Goal: Task Accomplishment & Management: Manage account settings

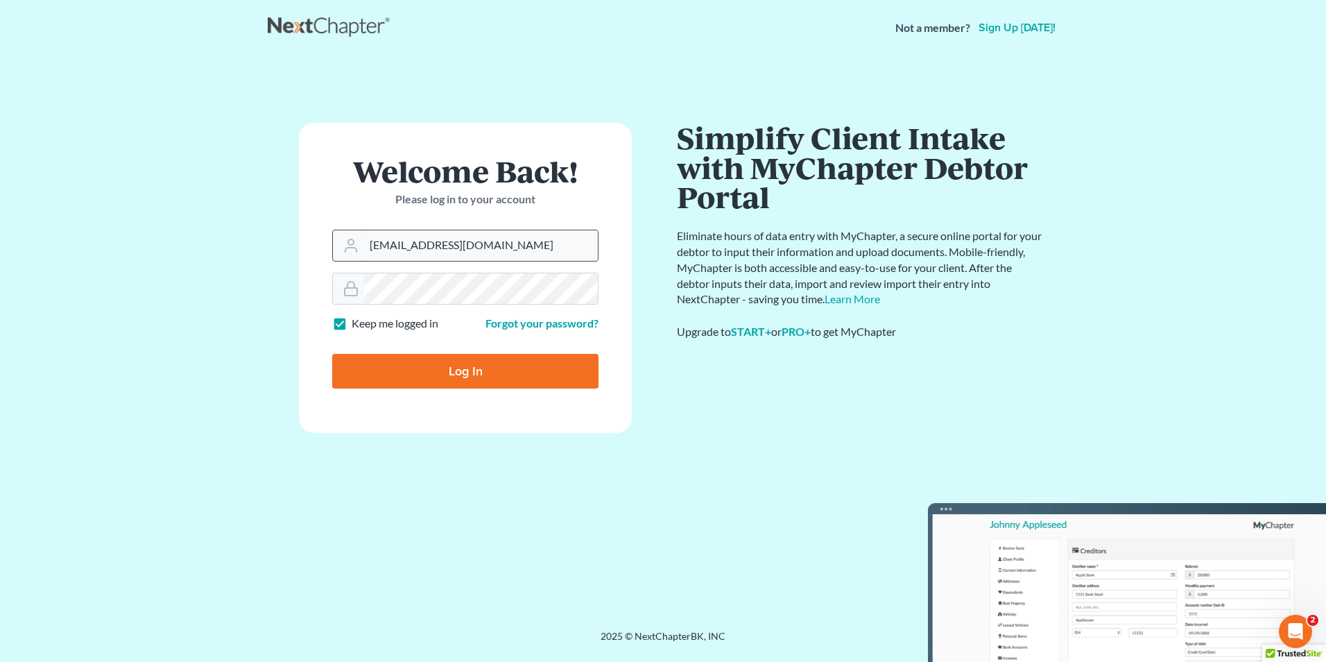
click at [505, 252] on input "Nick@shieldlaw.com" at bounding box center [481, 245] width 234 height 31
type input "Hunter@shieldlaw.com"
click at [481, 363] on input "Log In" at bounding box center [465, 371] width 266 height 35
type input "Thinking..."
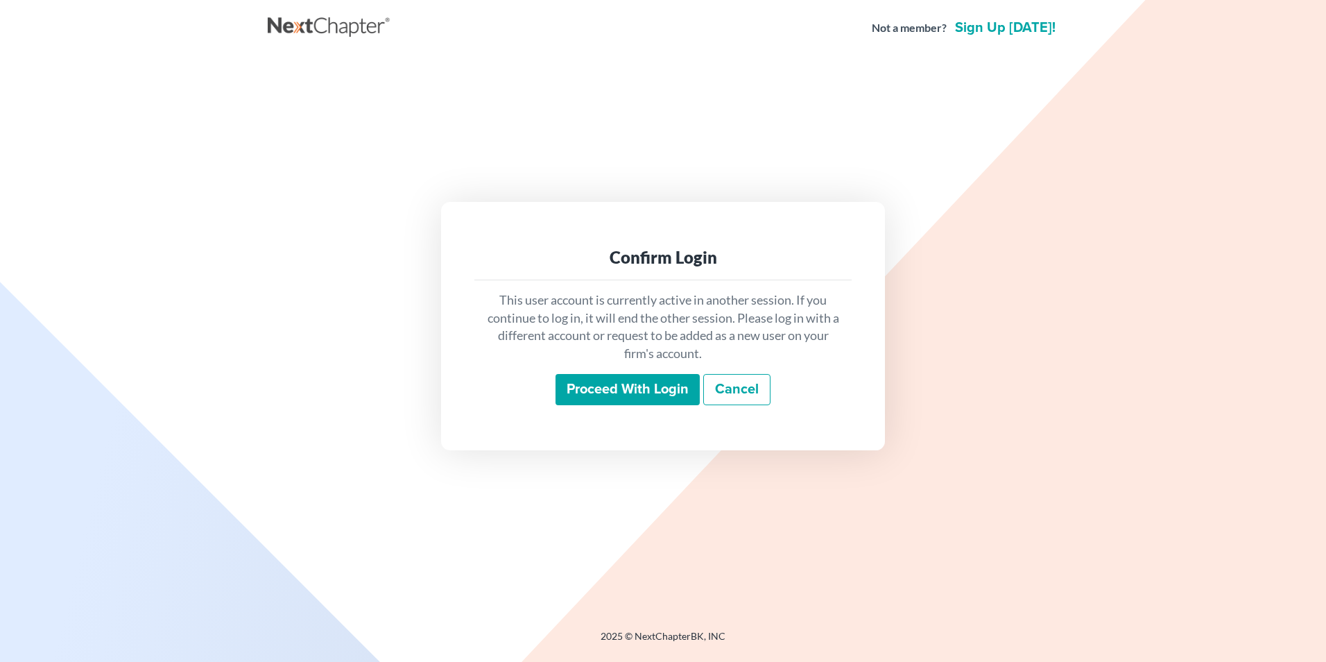
click at [619, 399] on input "Proceed with login" at bounding box center [628, 390] width 144 height 32
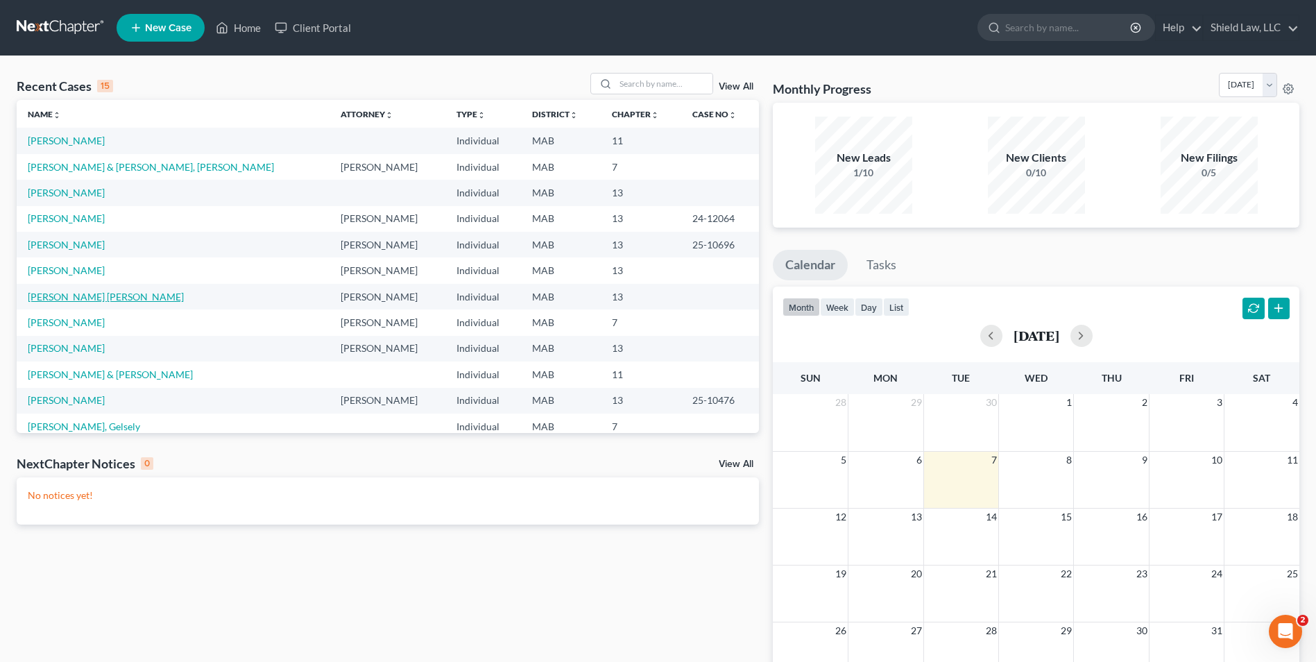
click at [117, 296] on link "[PERSON_NAME] [PERSON_NAME]" at bounding box center [106, 297] width 156 height 12
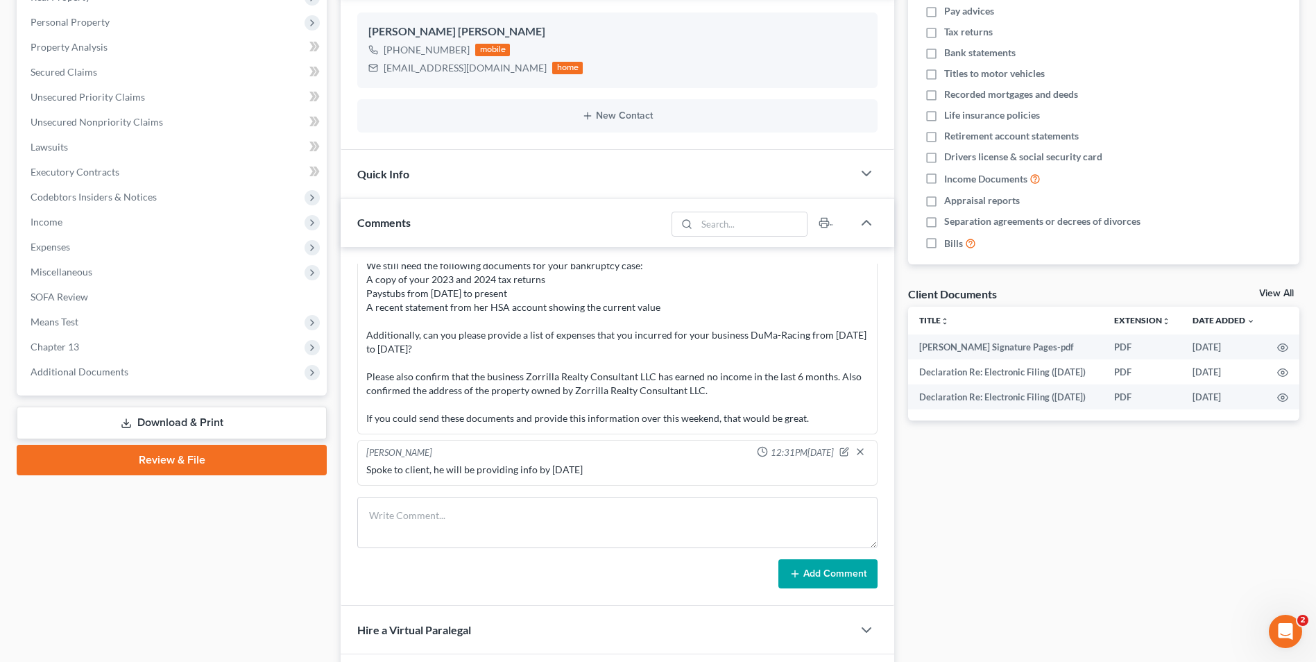
scroll to position [377, 0]
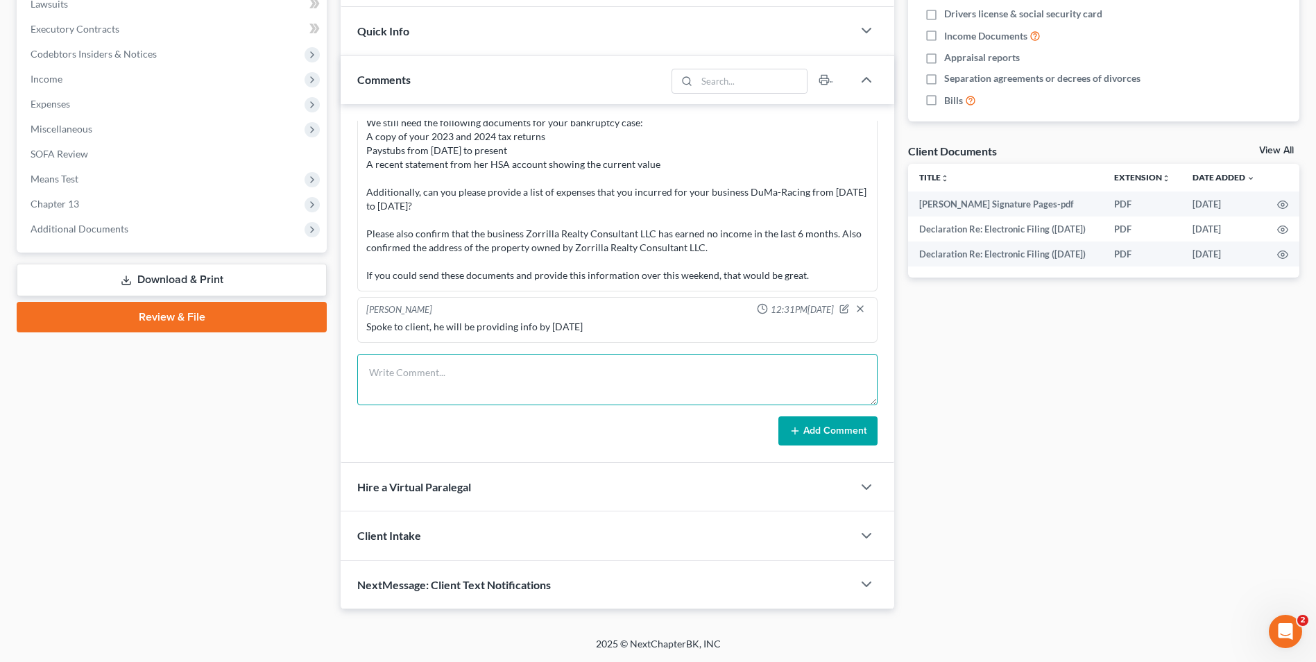
click at [497, 400] on textarea at bounding box center [617, 379] width 520 height 51
type textarea "H"
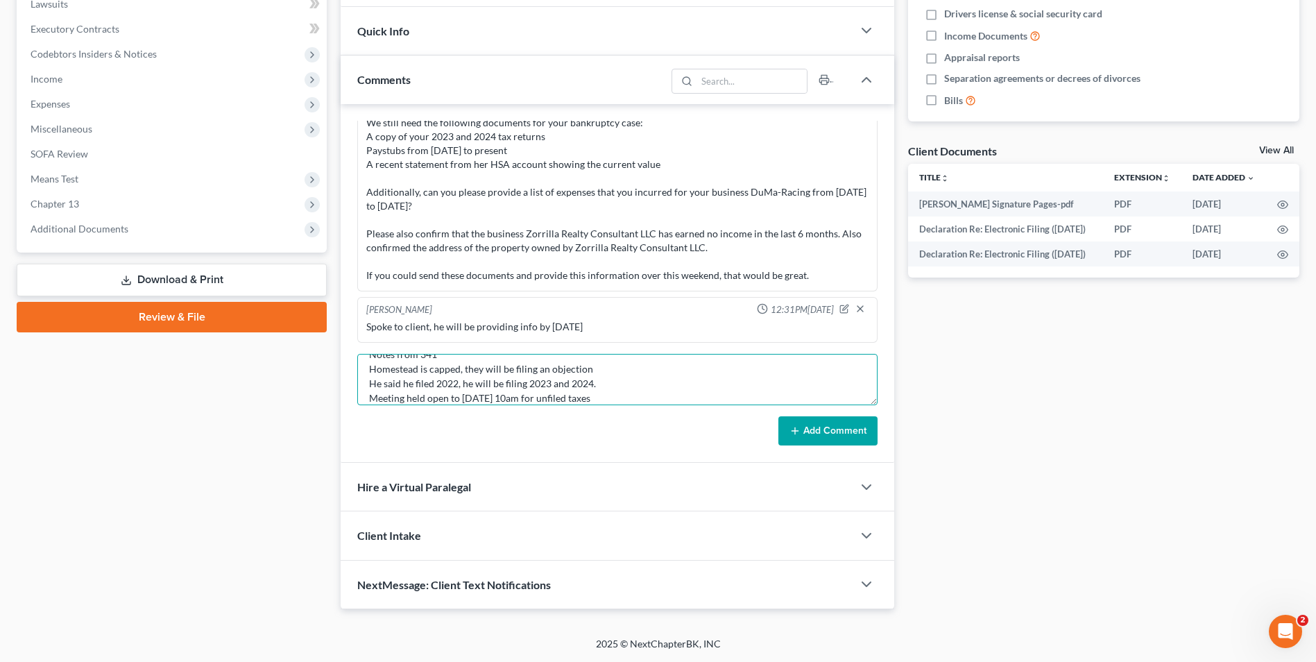
type textarea "Notes from 341 Homestead is capped, they will be filing an objection He said he…"
click at [831, 434] on button "Add Comment" at bounding box center [827, 430] width 99 height 29
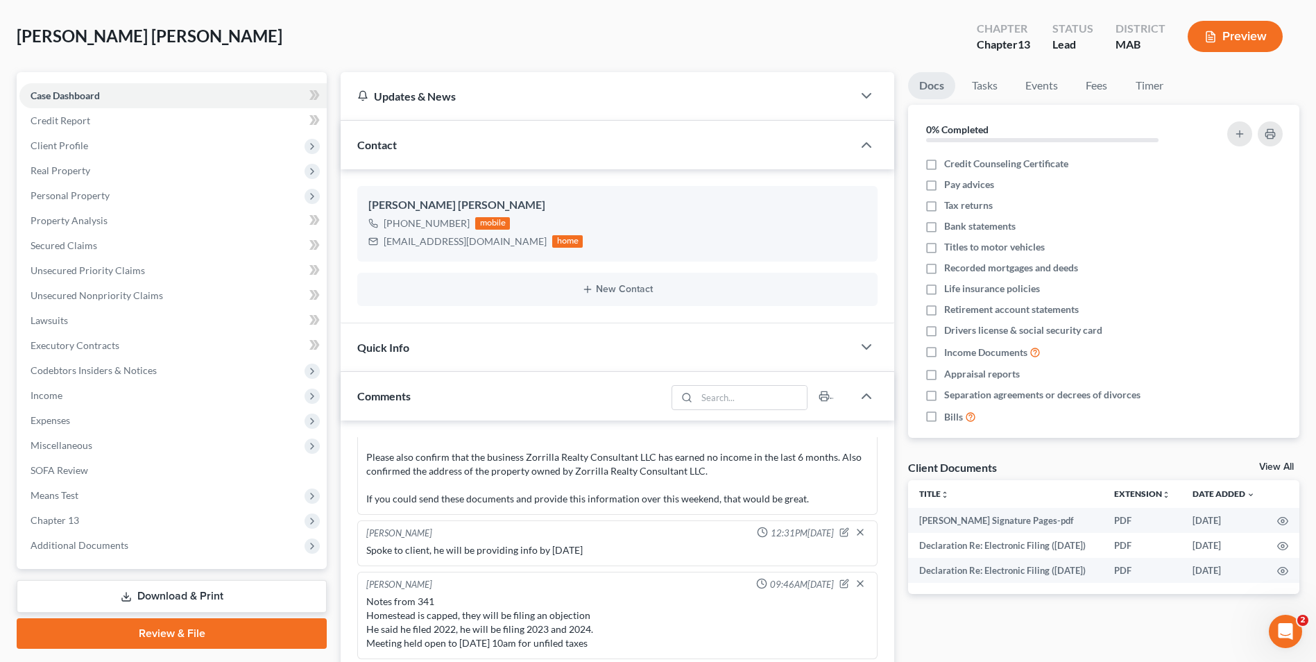
scroll to position [0, 0]
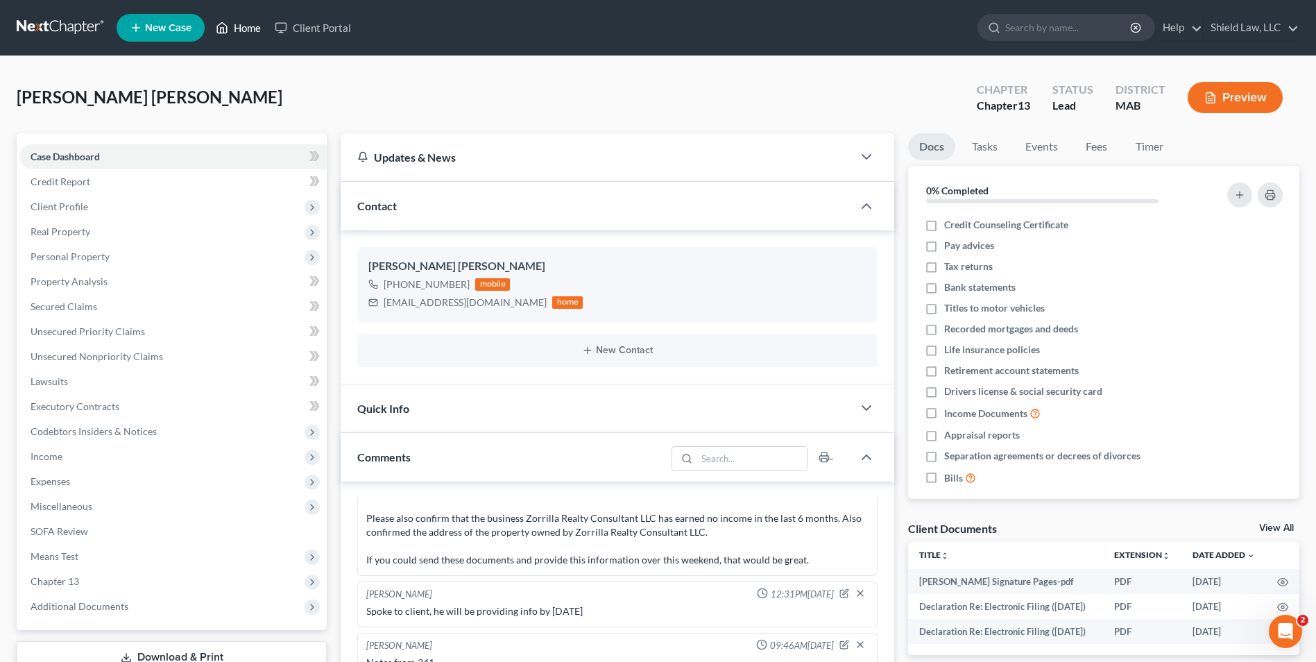
click at [232, 26] on link "Home" at bounding box center [238, 27] width 59 height 25
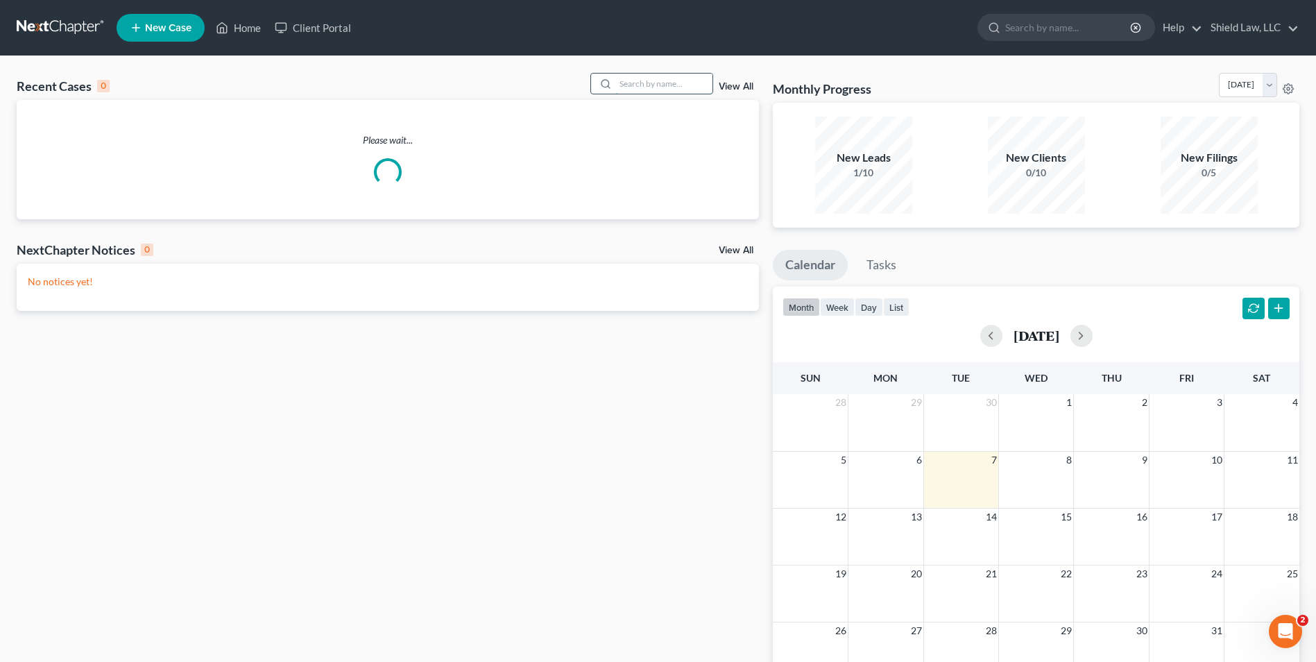
click at [635, 83] on input "search" at bounding box center [663, 84] width 97 height 20
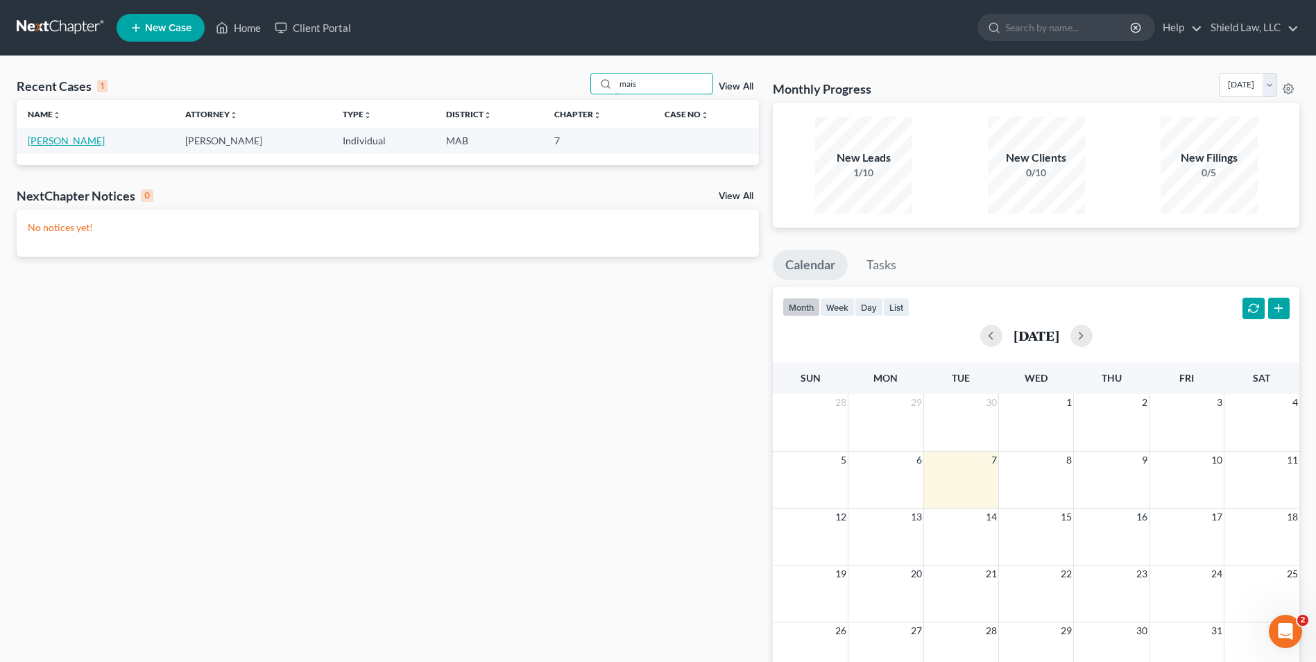
type input "mais"
drag, startPoint x: 42, startPoint y: 141, endPoint x: 146, endPoint y: 175, distance: 110.1
click at [42, 141] on link "[PERSON_NAME]" at bounding box center [66, 141] width 77 height 12
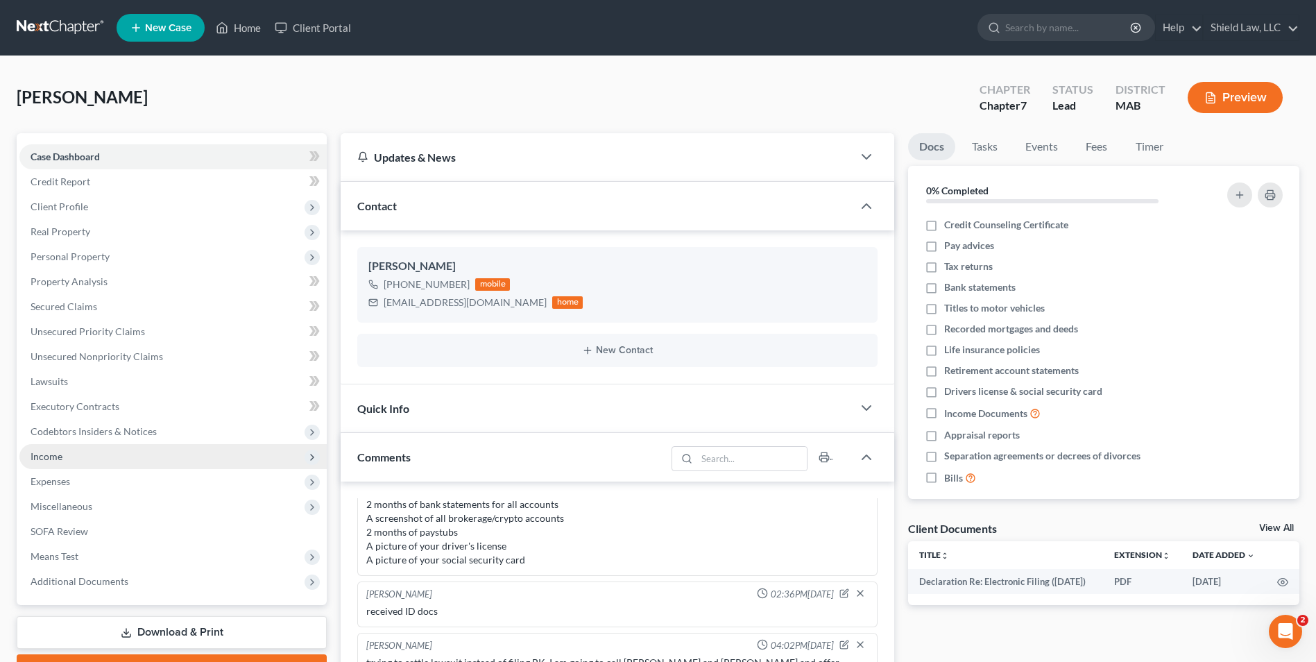
click at [75, 462] on span "Income" at bounding box center [172, 456] width 307 height 25
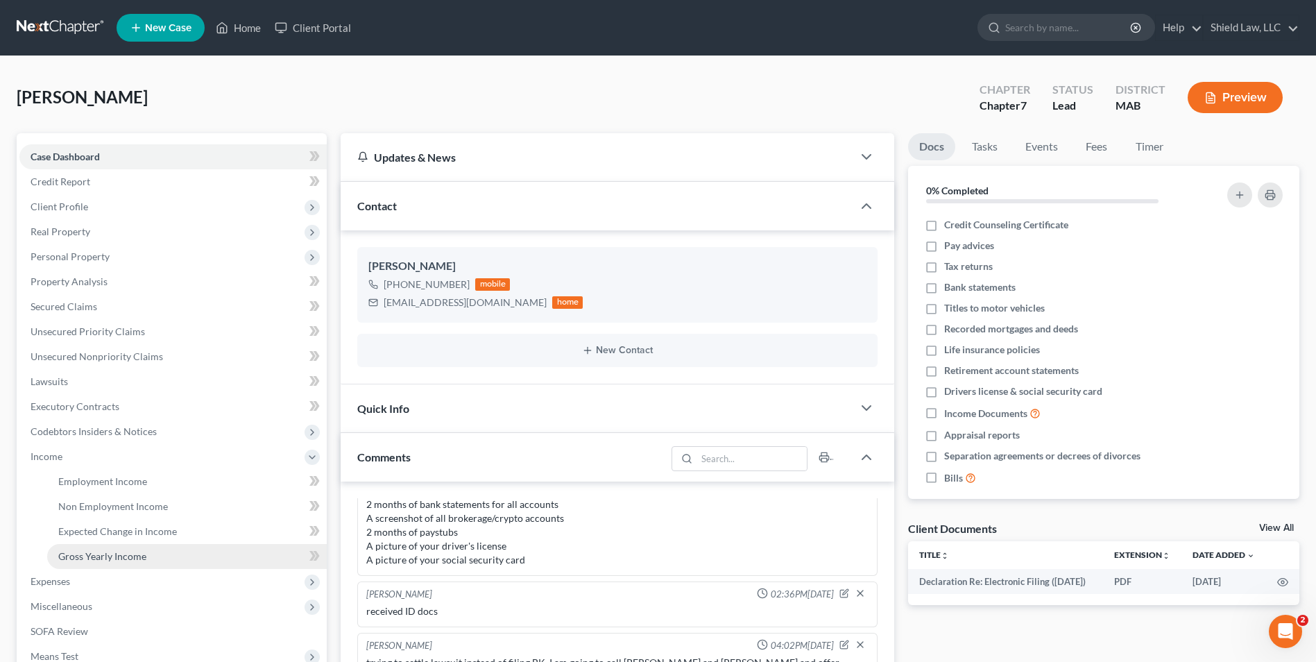
click at [110, 553] on span "Gross Yearly Income" at bounding box center [102, 556] width 88 height 12
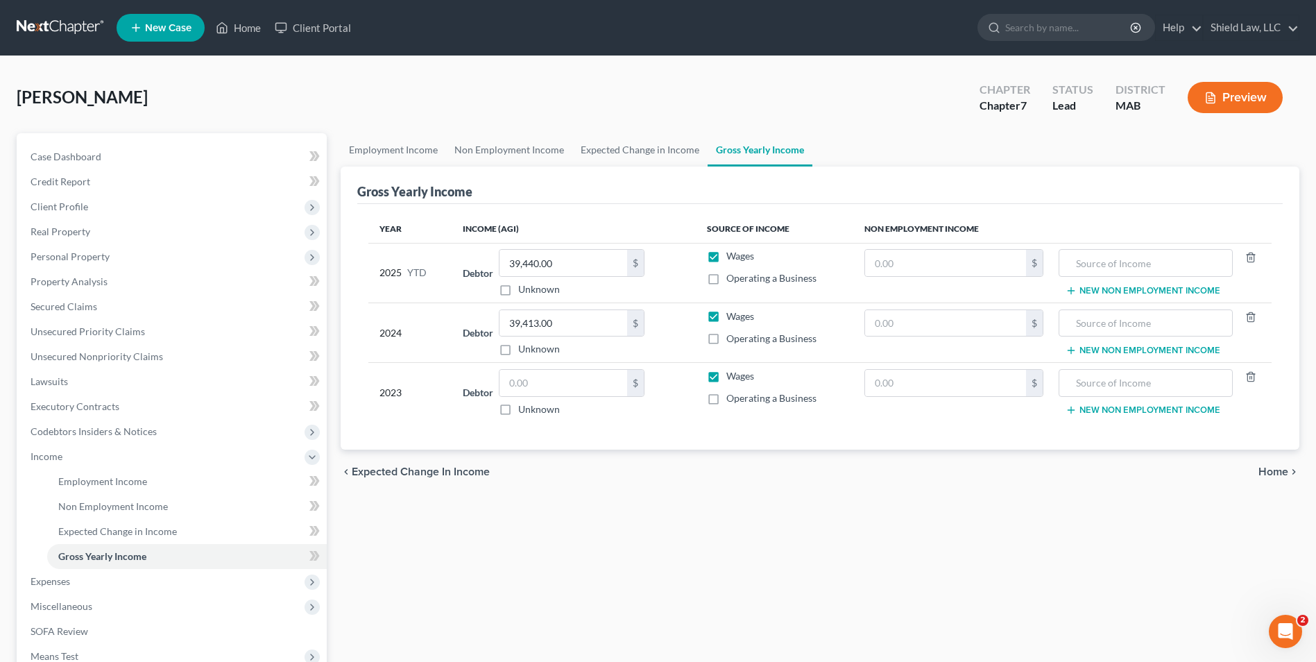
scroll to position [69, 0]
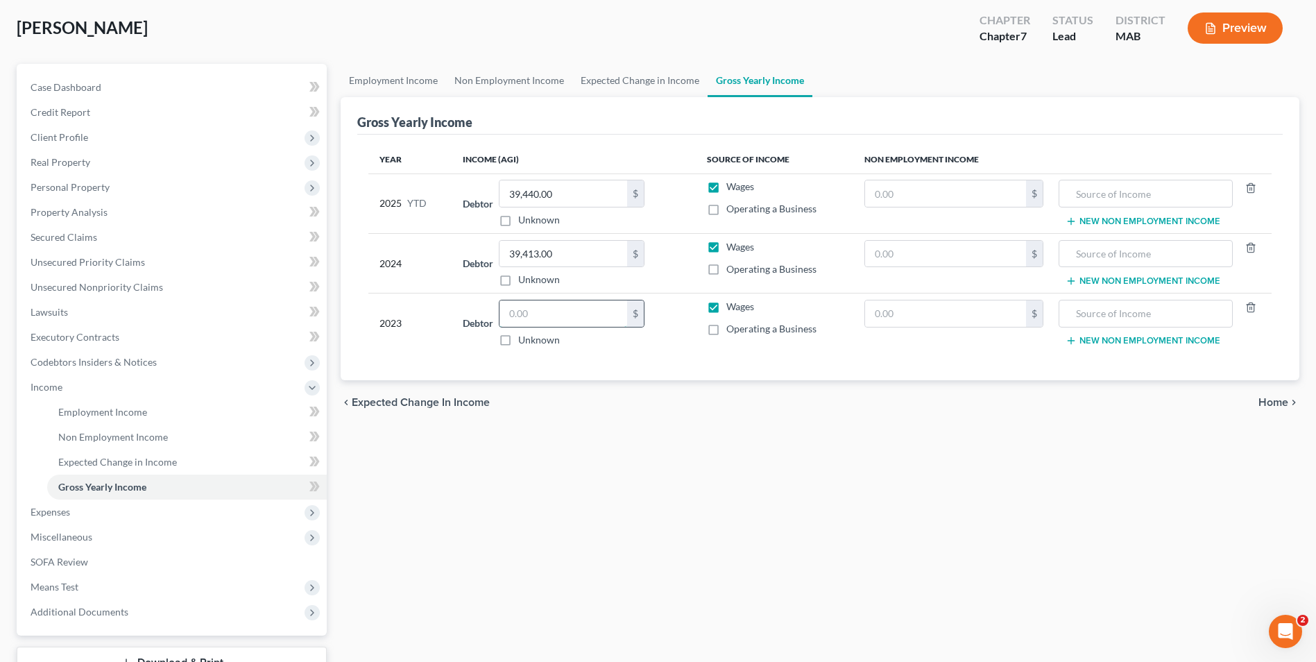
click at [543, 307] on input "text" at bounding box center [563, 313] width 128 height 26
type input "48,650"
click at [742, 411] on div "chevron_left Expected Change in Income Home chevron_right" at bounding box center [820, 402] width 959 height 44
click at [114, 211] on link "Property Analysis" at bounding box center [172, 212] width 307 height 25
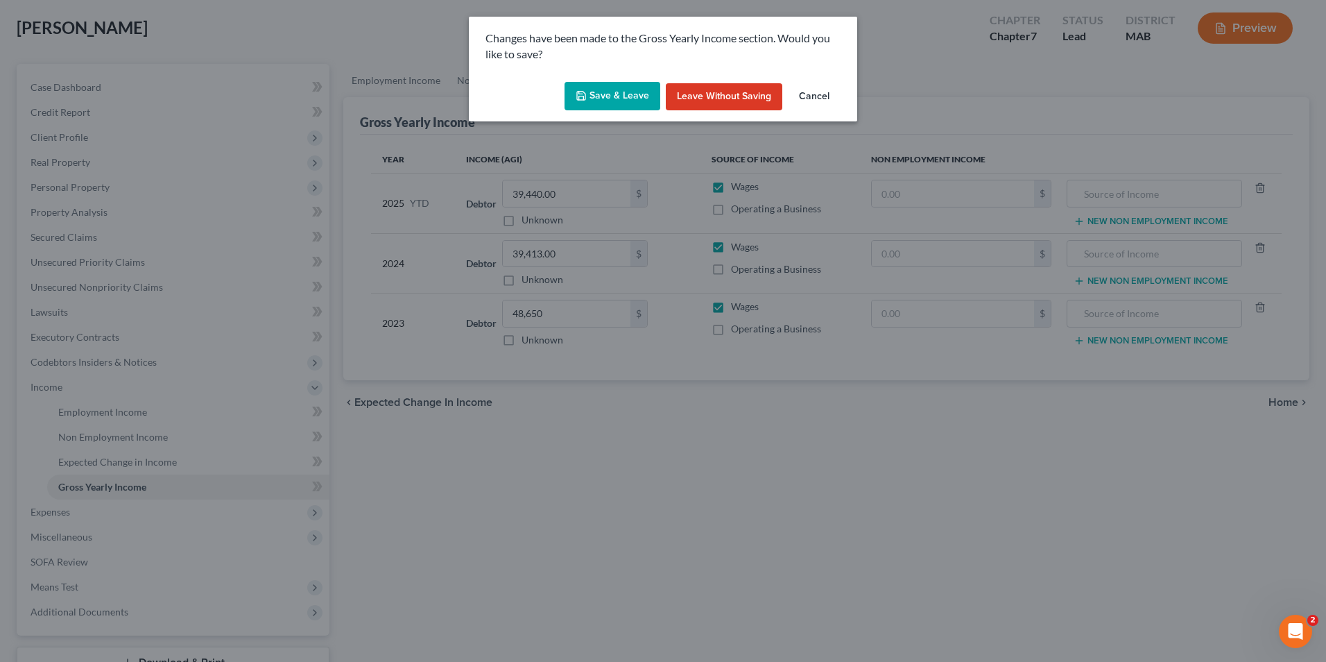
click at [601, 92] on button "Save & Leave" at bounding box center [613, 96] width 96 height 29
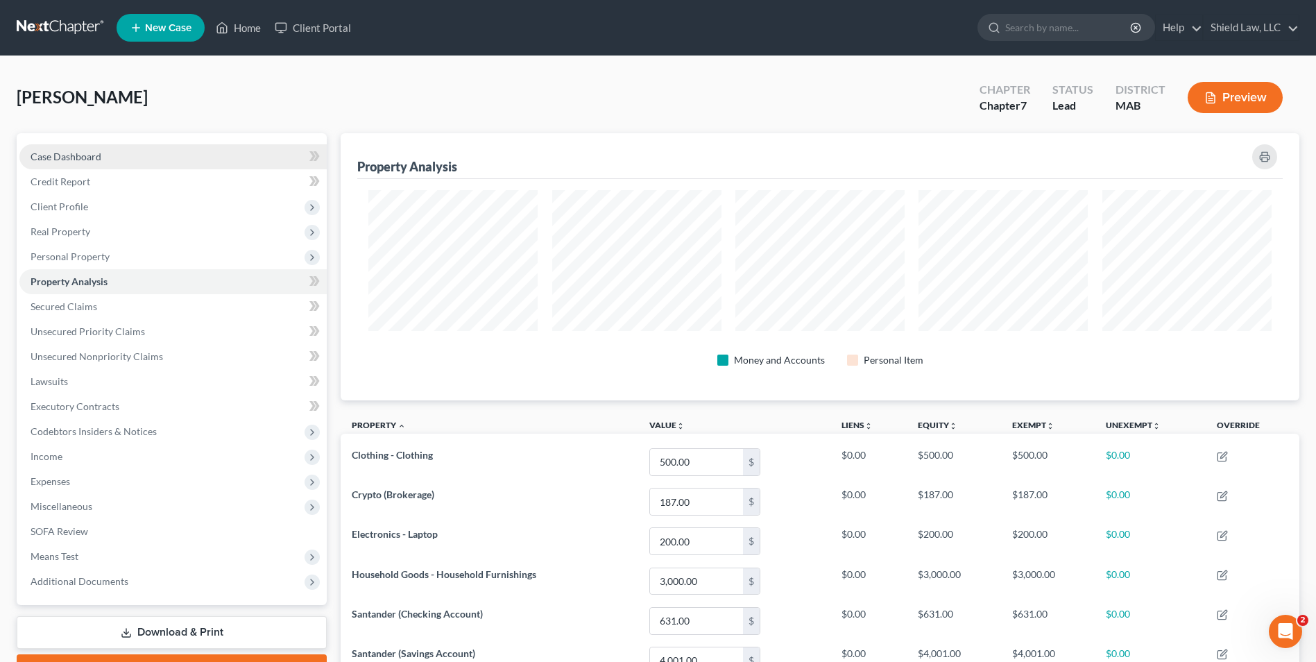
drag, startPoint x: 165, startPoint y: 150, endPoint x: 605, endPoint y: 124, distance: 440.5
click at [164, 150] on link "Case Dashboard" at bounding box center [172, 156] width 307 height 25
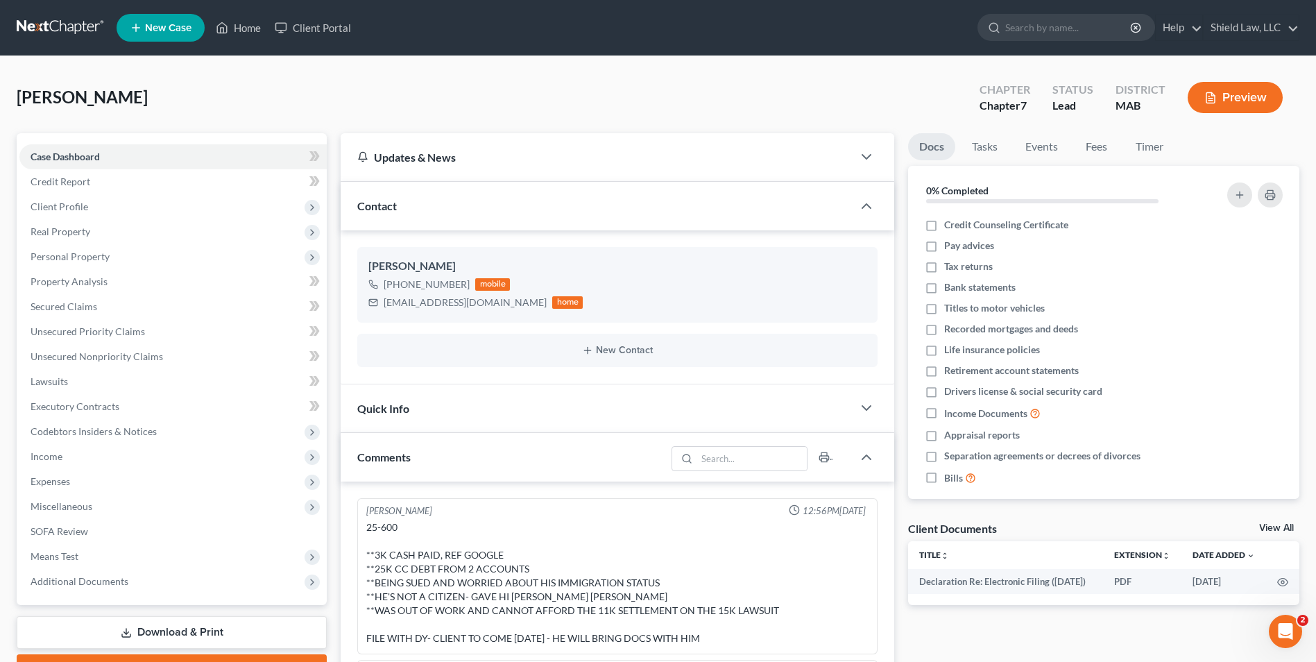
scroll to position [551, 0]
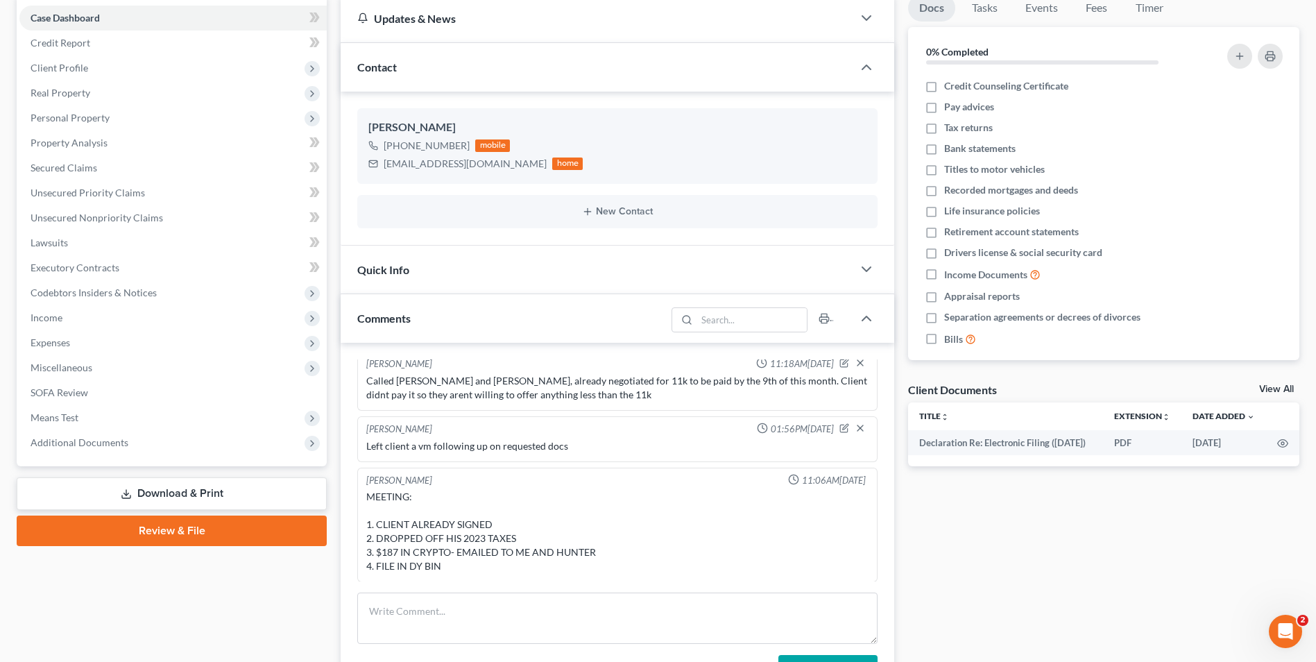
click at [229, 495] on link "Download & Print" at bounding box center [172, 493] width 310 height 33
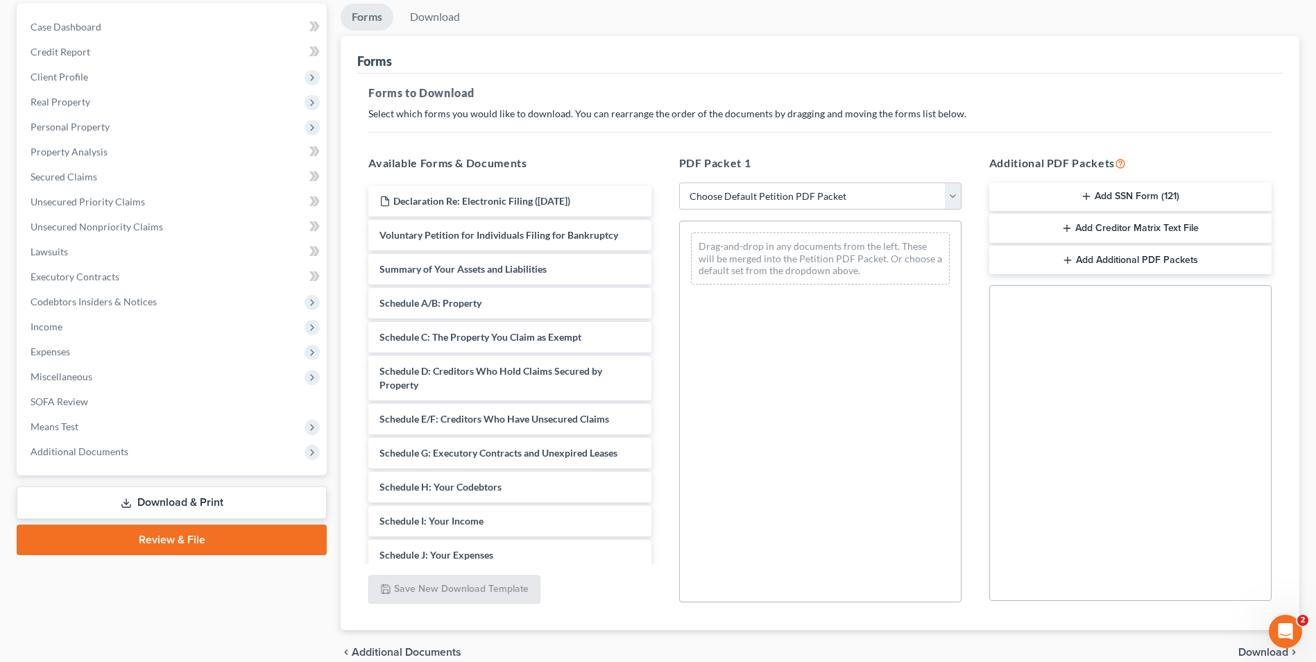
scroll to position [139, 0]
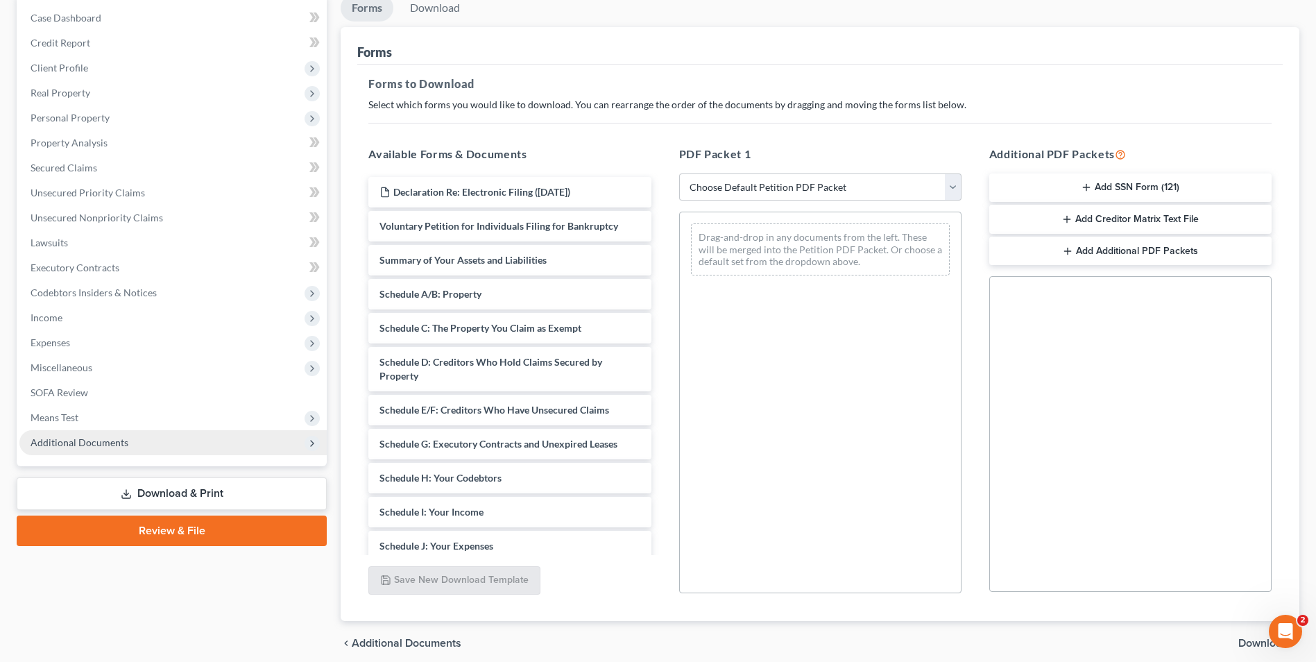
click at [136, 454] on span "Additional Documents" at bounding box center [172, 442] width 307 height 25
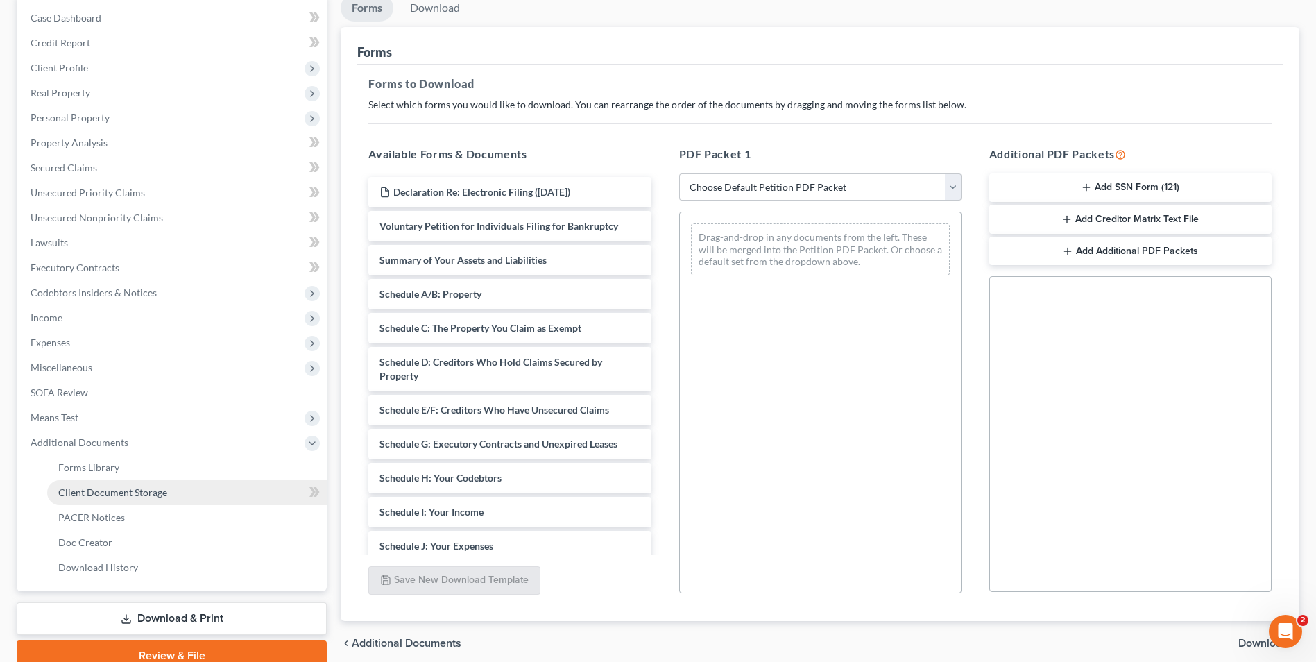
click at [155, 490] on span "Client Document Storage" at bounding box center [112, 492] width 109 height 12
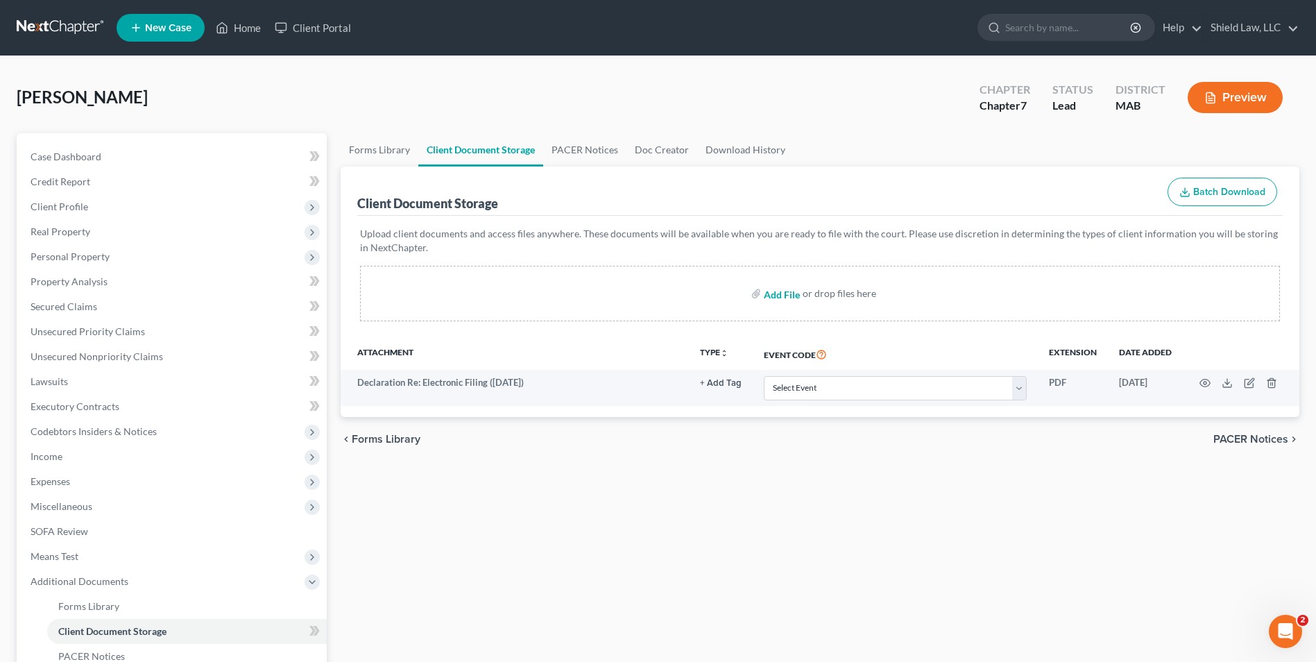
click at [786, 296] on input "file" at bounding box center [780, 293] width 33 height 25
type input "C:\fakepath\Maisonneuve VP Signature Pages.pdf"
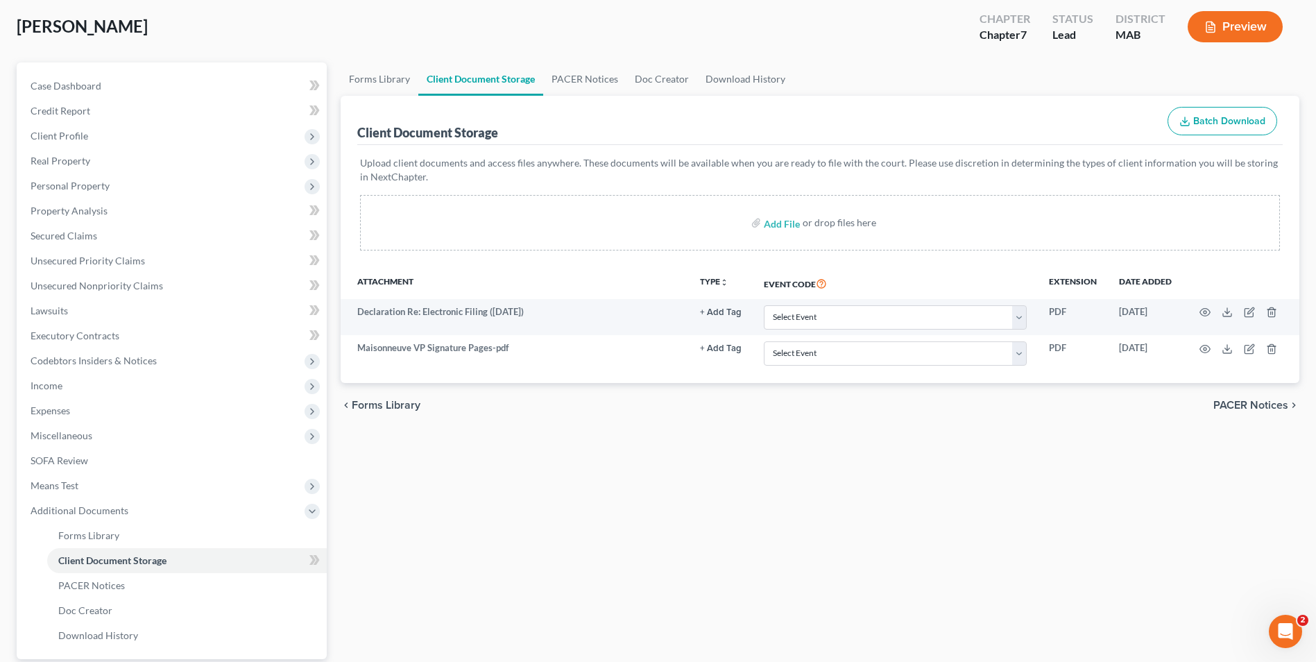
scroll to position [200, 0]
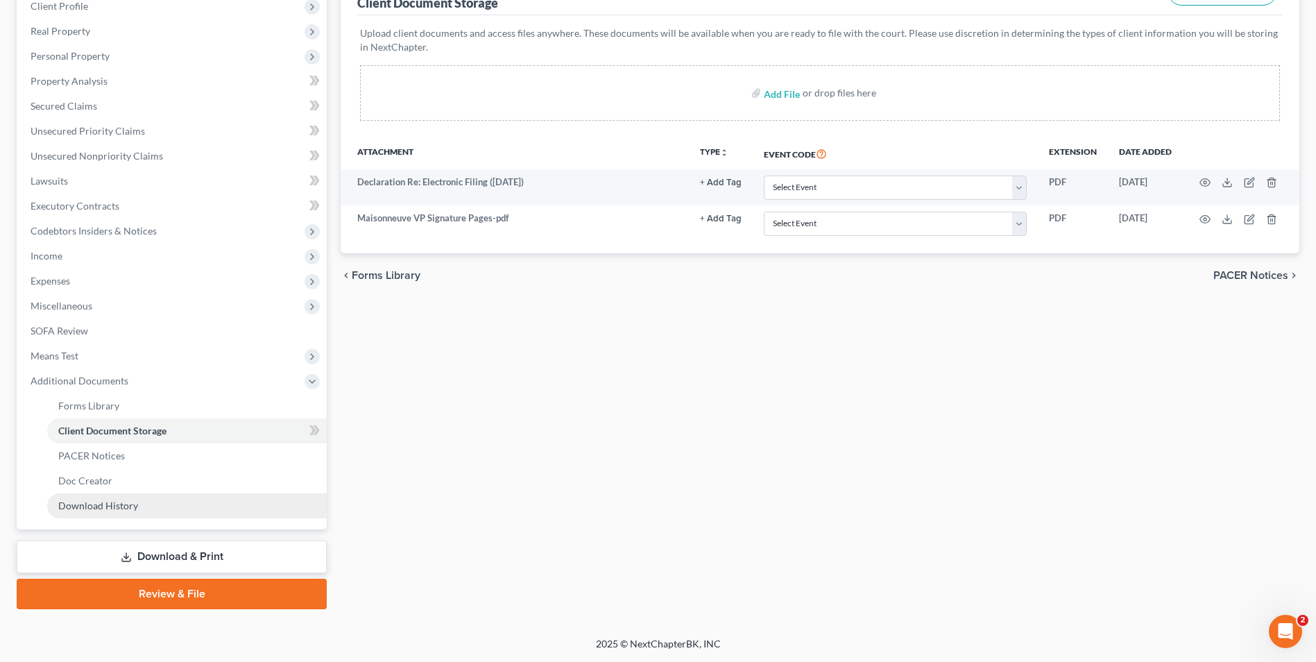
click at [180, 551] on link "Download & Print" at bounding box center [172, 556] width 310 height 33
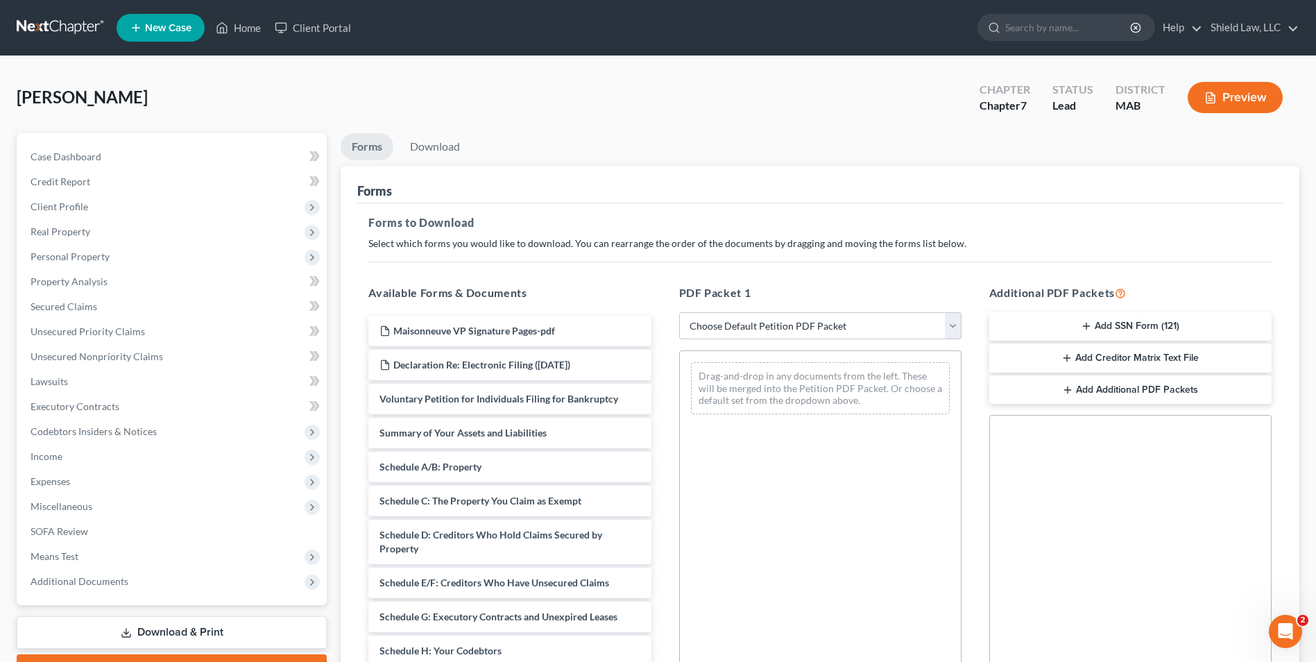
click at [734, 318] on select "Choose Default Petition PDF Packet Complete Bankruptcy Petition (all forms and …" at bounding box center [820, 326] width 282 height 28
select select "4"
click at [679, 312] on select "Choose Default Petition PDF Packet Complete Bankruptcy Petition (all forms and …" at bounding box center [820, 326] width 282 height 28
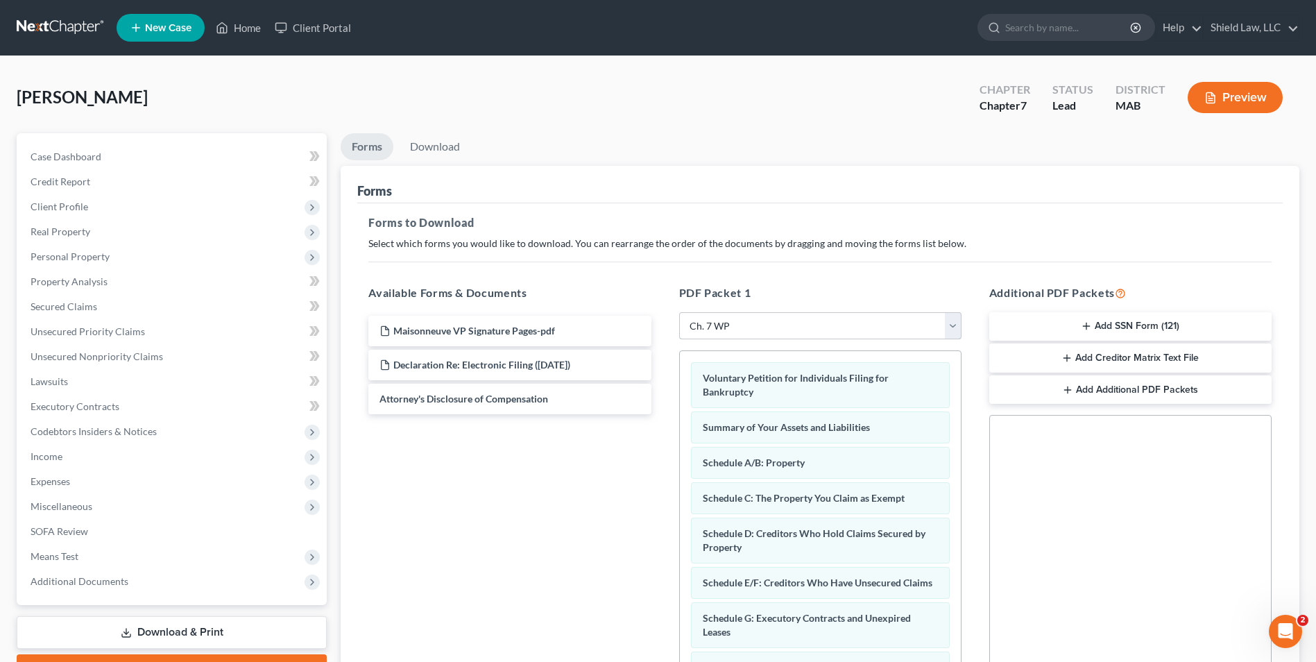
scroll to position [139, 0]
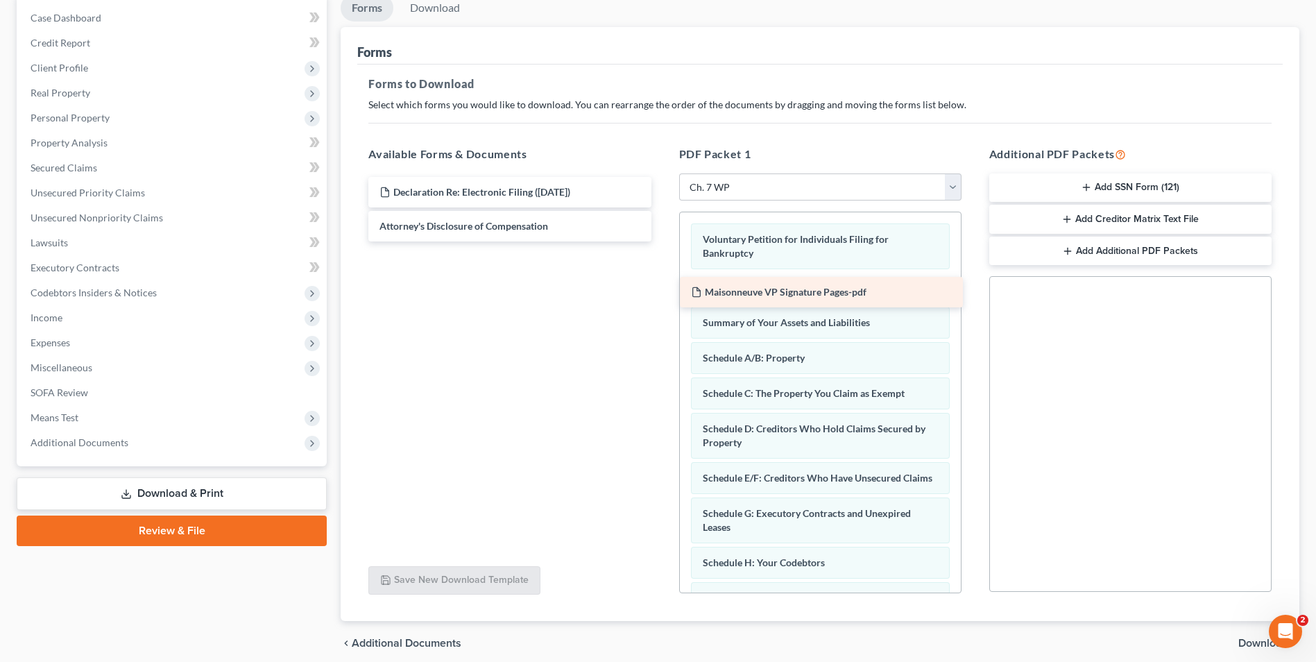
drag, startPoint x: 556, startPoint y: 187, endPoint x: 867, endPoint y: 287, distance: 327.0
click at [662, 241] on div "Maisonneuve VP Signature Pages-pdf Maisonneuve VP Signature Pages-pdf Declarati…" at bounding box center [509, 209] width 304 height 65
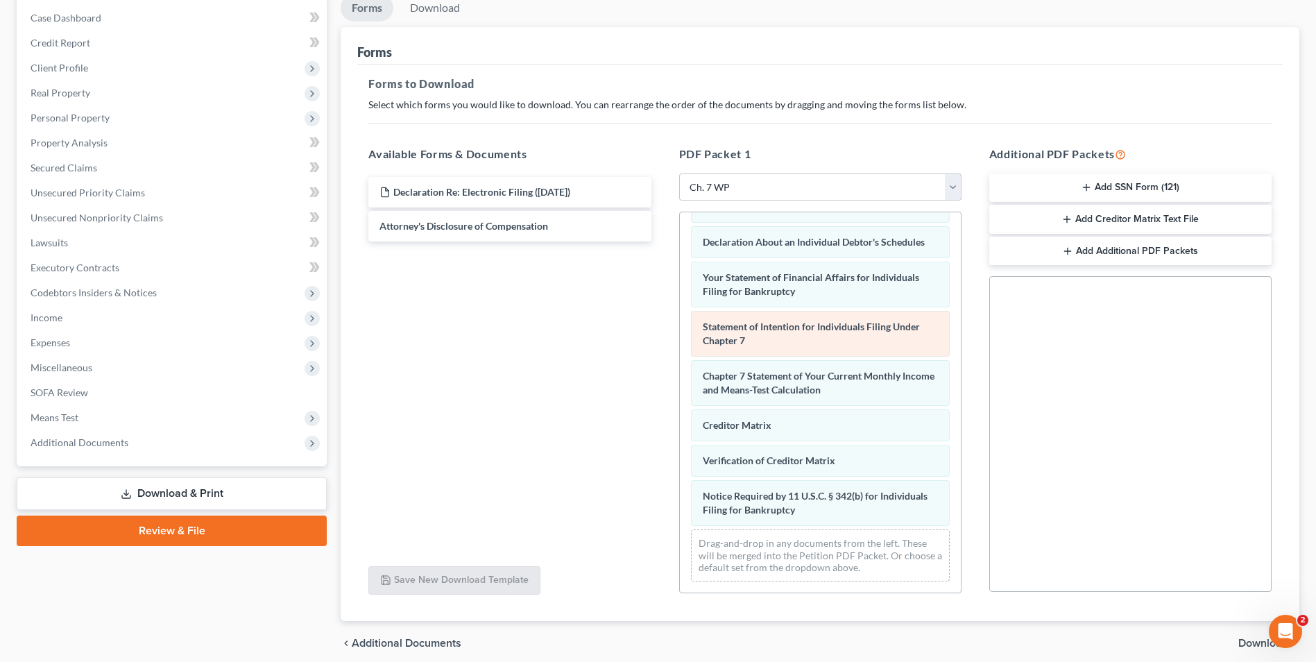
scroll to position [442, 0]
click at [1187, 183] on button "Add SSN Form (121)" at bounding box center [1130, 187] width 282 height 29
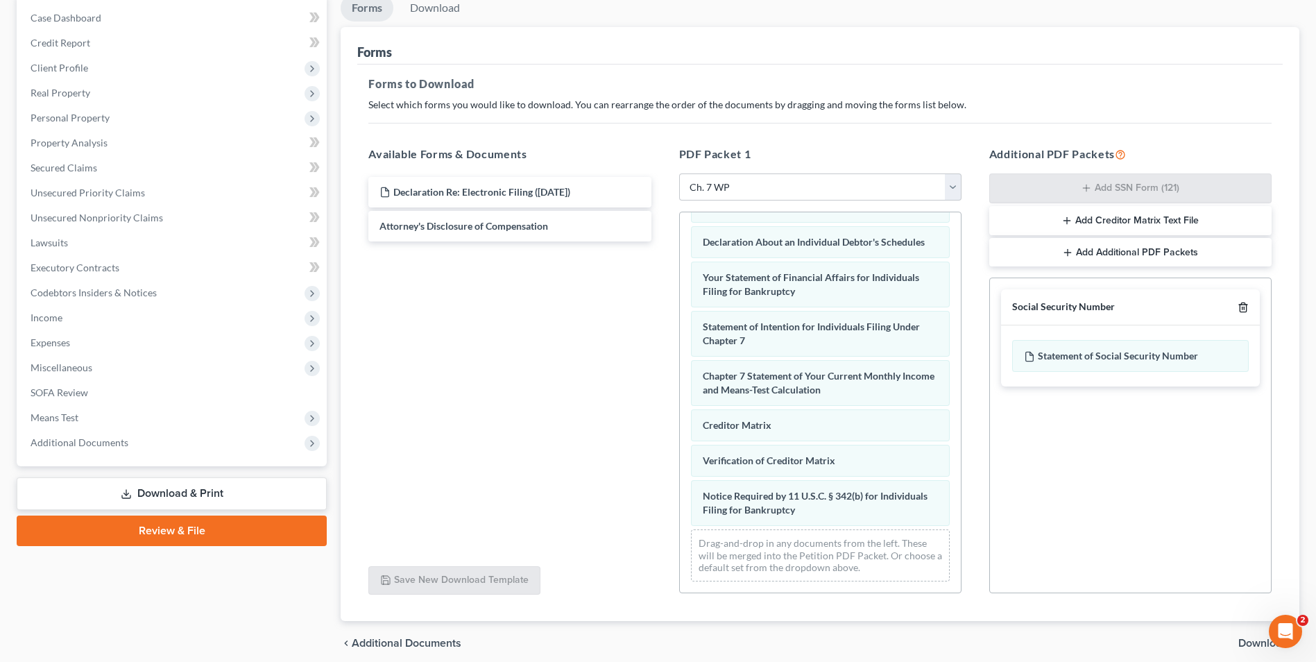
drag, startPoint x: 1245, startPoint y: 304, endPoint x: 1215, endPoint y: 255, distance: 57.6
click at [1244, 304] on icon "button" at bounding box center [1242, 307] width 11 height 11
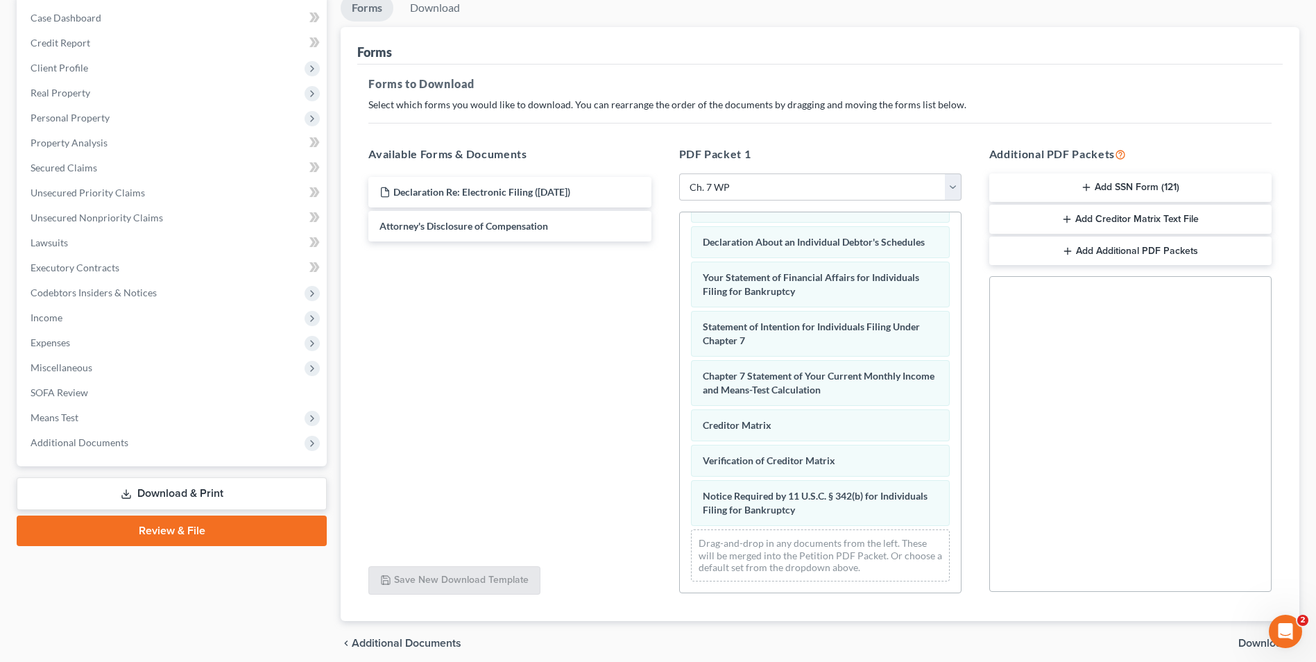
click at [1198, 220] on button "Add Creditor Matrix Text File" at bounding box center [1130, 219] width 282 height 29
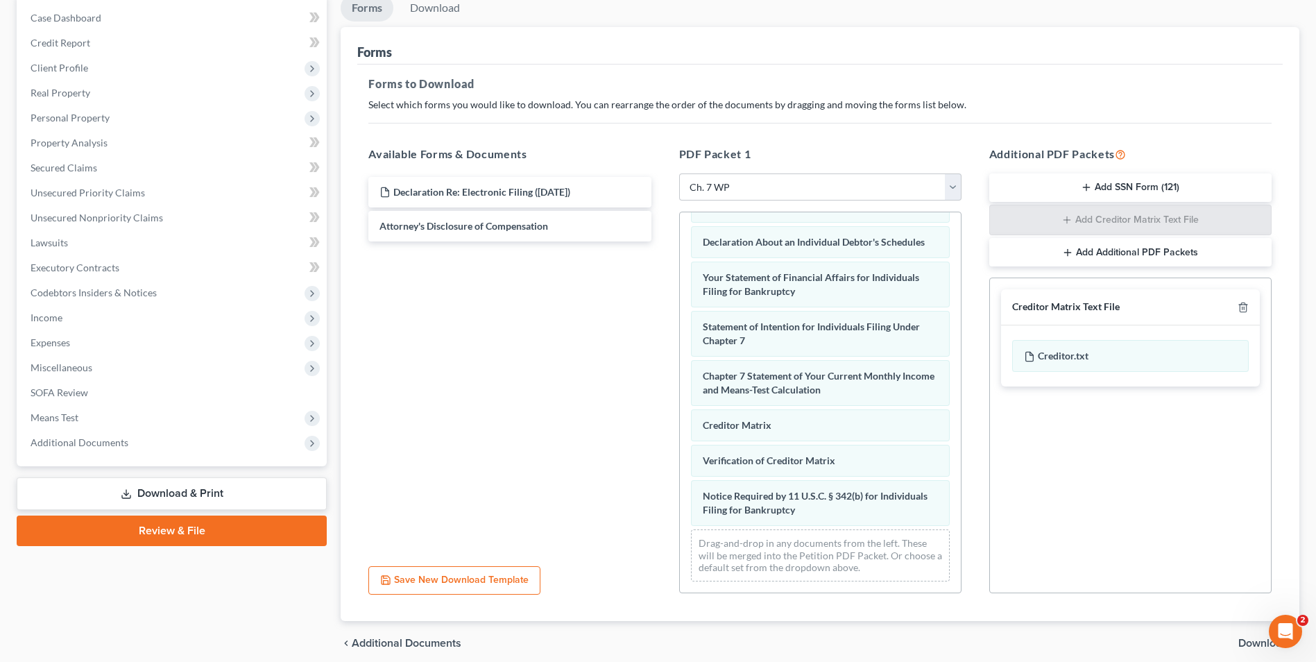
click at [1250, 638] on span "Download" at bounding box center [1263, 642] width 50 height 11
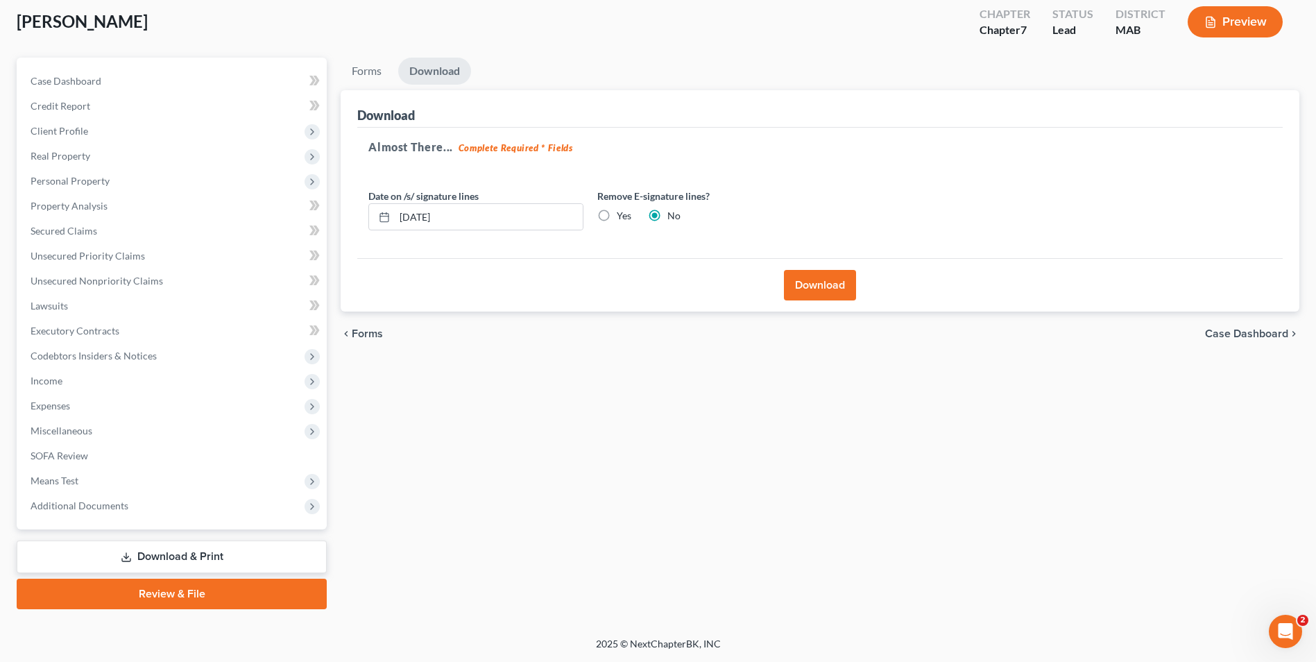
click at [805, 272] on button "Download" at bounding box center [820, 285] width 72 height 31
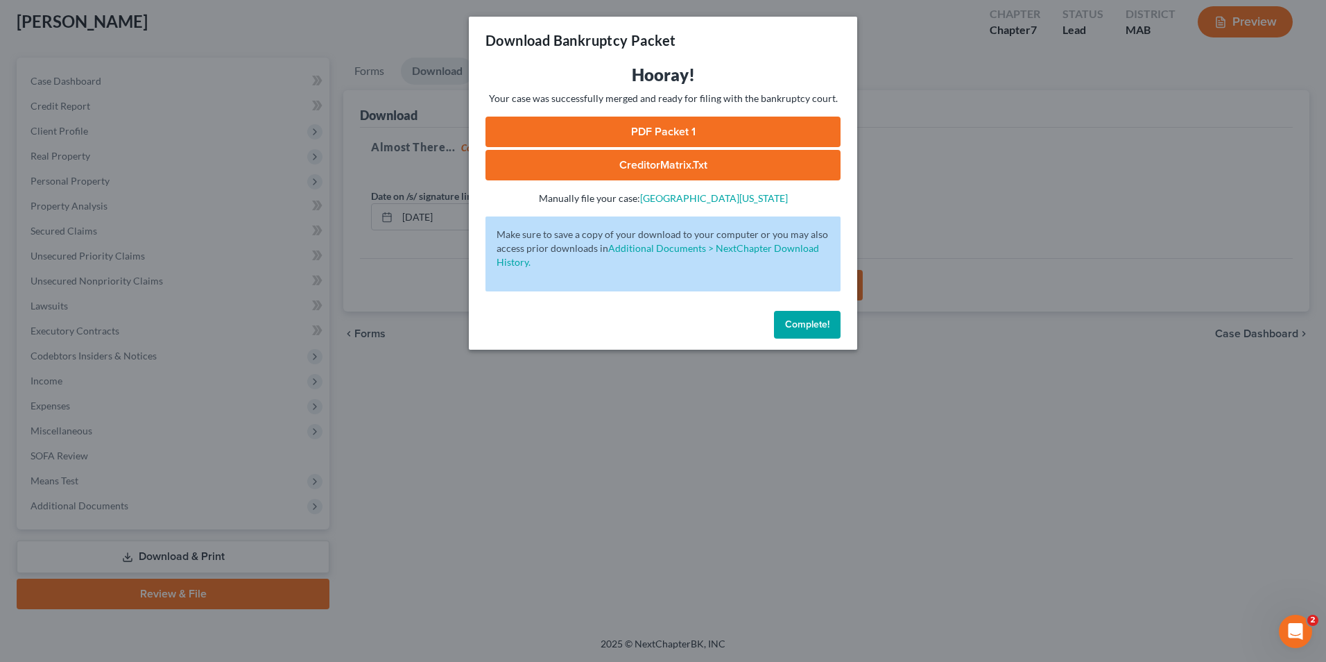
click at [655, 122] on link "PDF Packet 1" at bounding box center [662, 132] width 355 height 31
click at [696, 167] on link "CreditorMatrix.txt" at bounding box center [662, 165] width 355 height 31
click at [836, 317] on button "Complete!" at bounding box center [807, 325] width 67 height 28
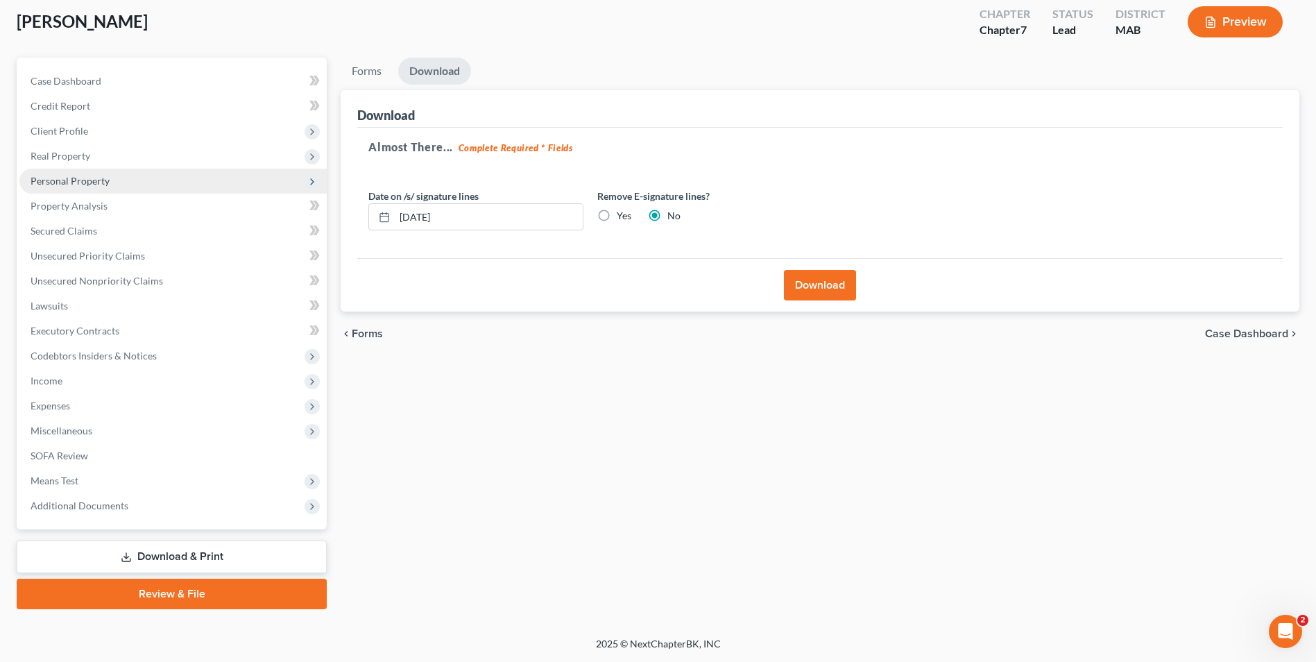
click at [101, 175] on span "Personal Property" at bounding box center [70, 181] width 79 height 12
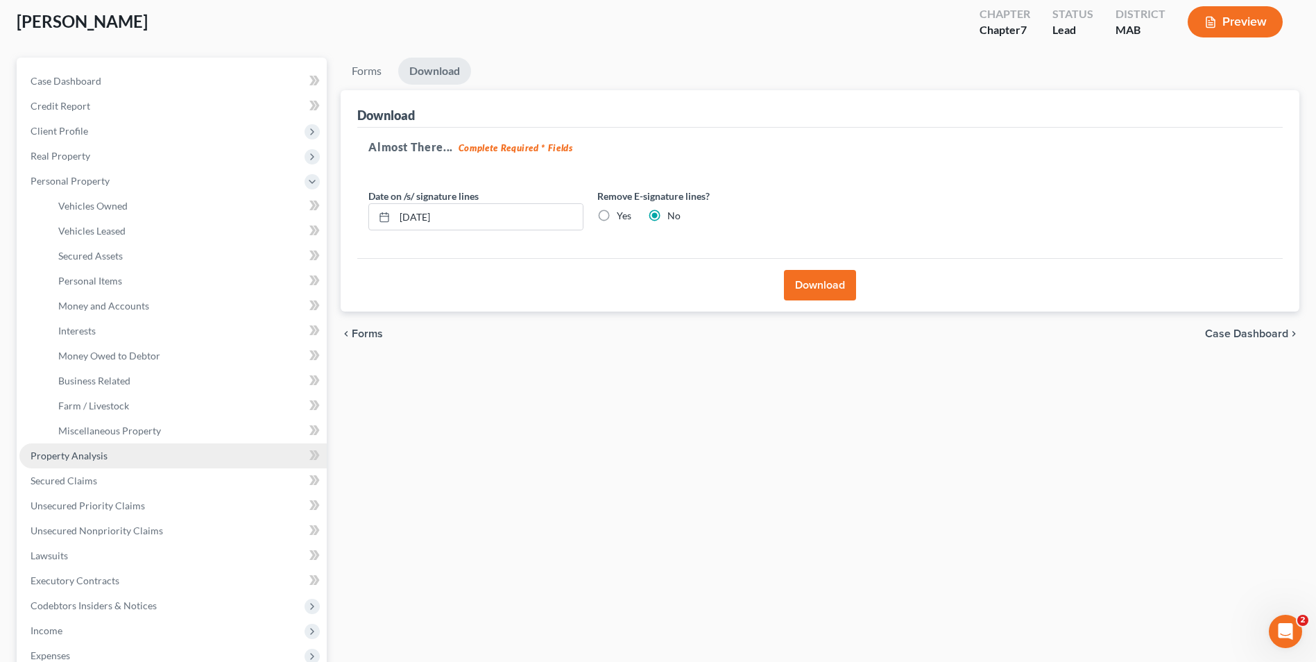
click at [109, 458] on link "Property Analysis" at bounding box center [172, 455] width 307 height 25
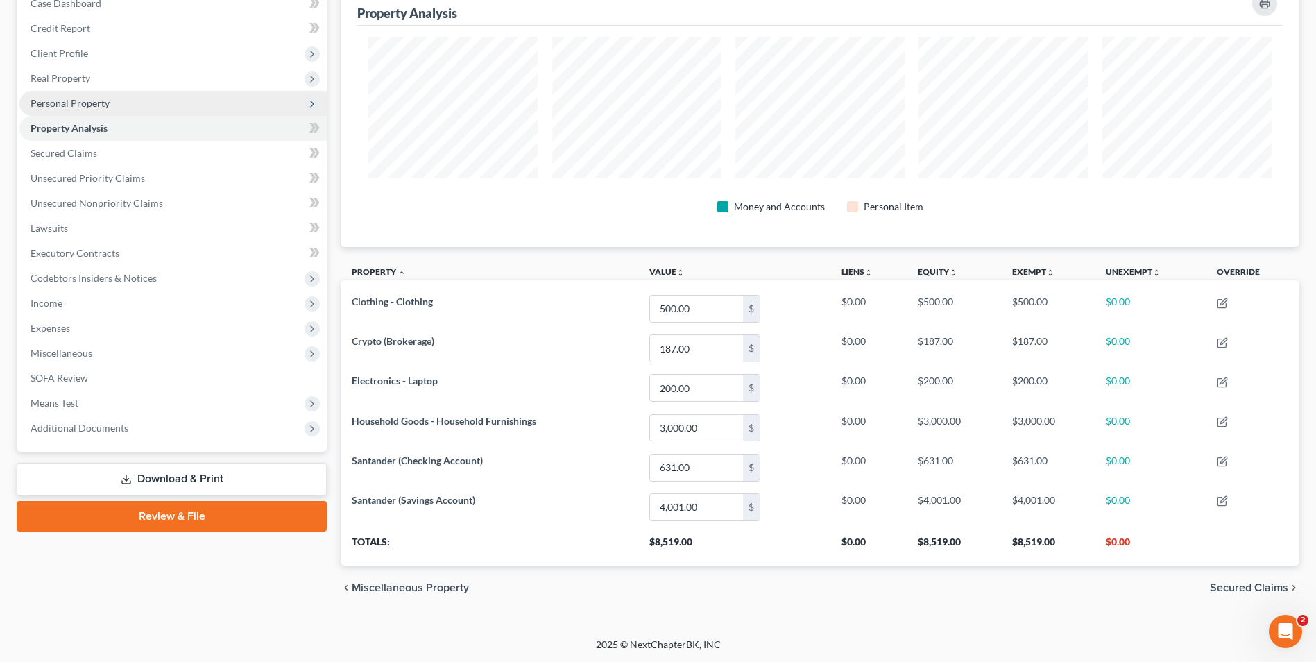
scroll to position [154, 0]
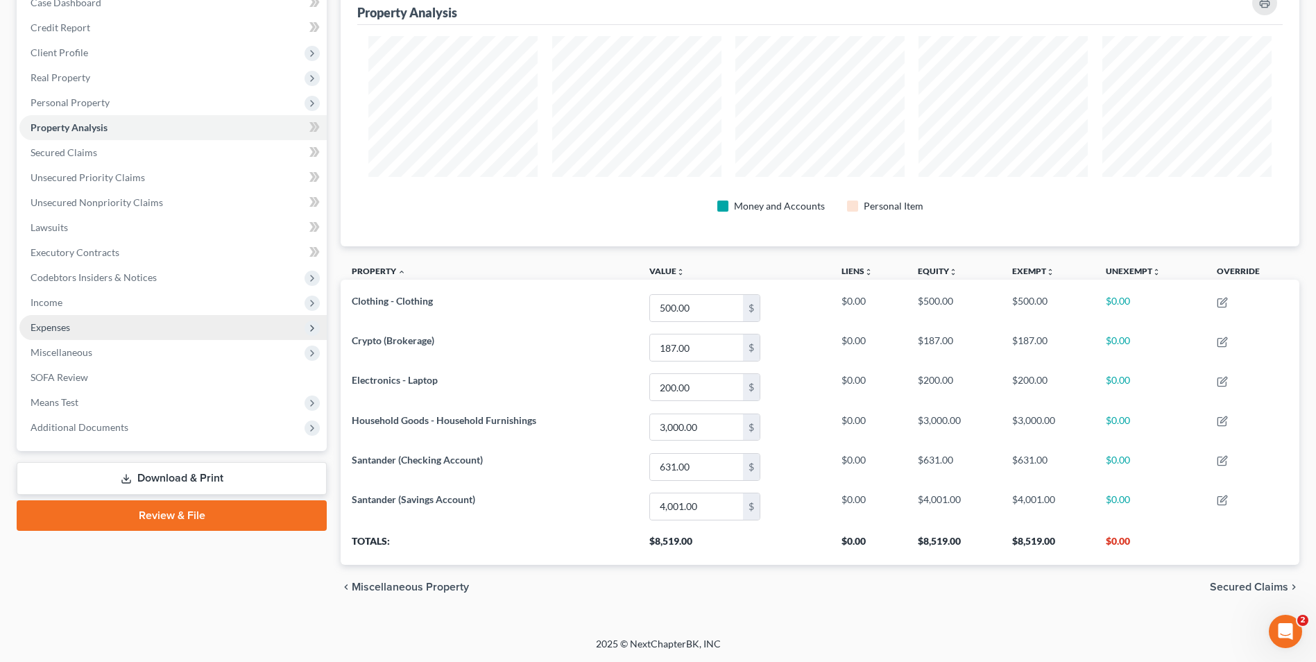
click at [84, 325] on span "Expenses" at bounding box center [172, 327] width 307 height 25
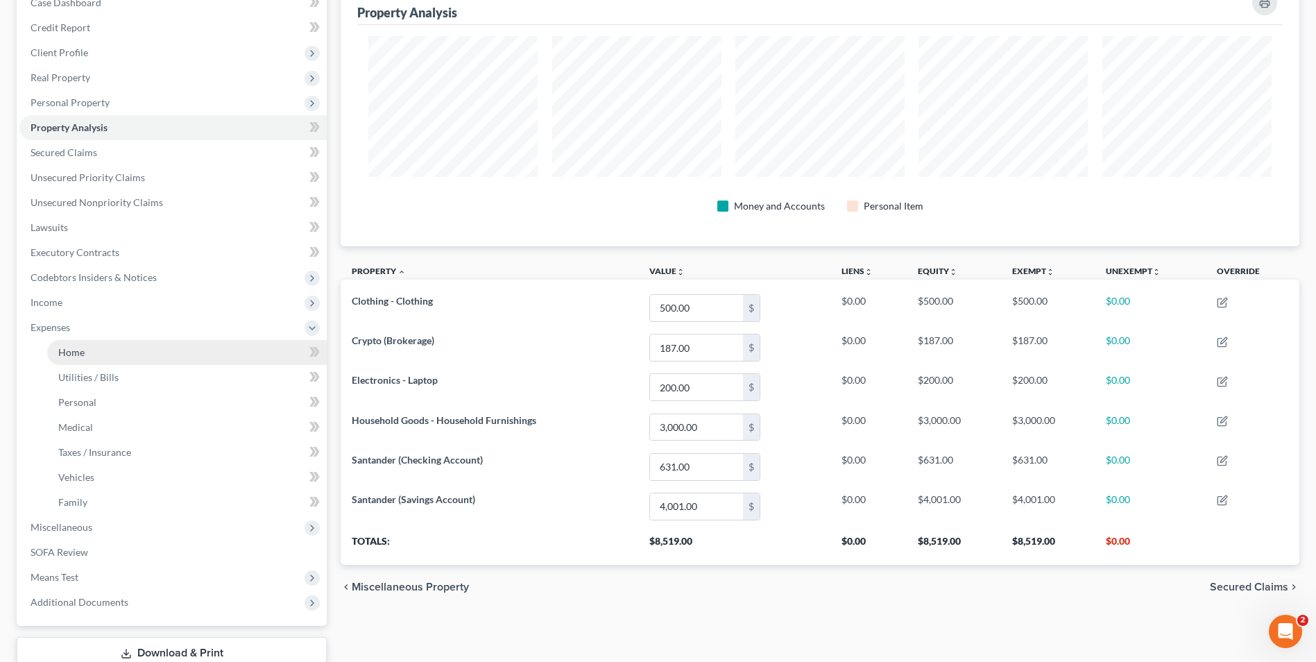
click at [97, 350] on link "Home" at bounding box center [187, 352] width 280 height 25
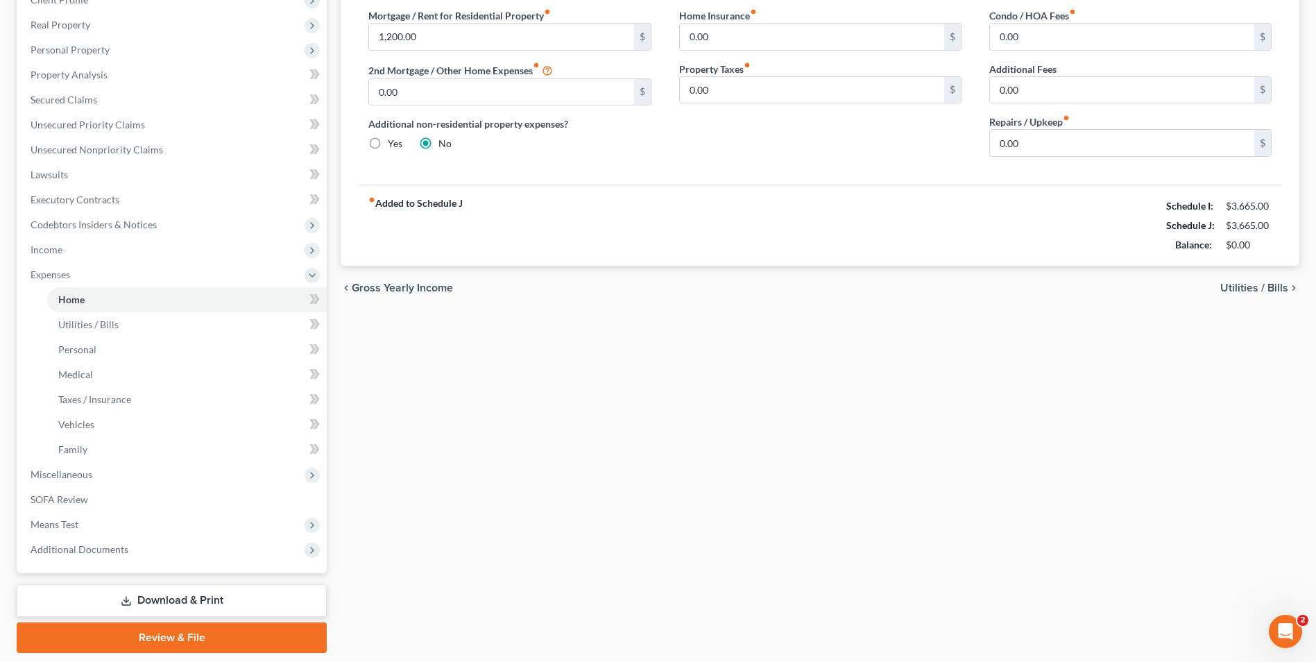
scroll to position [208, 0]
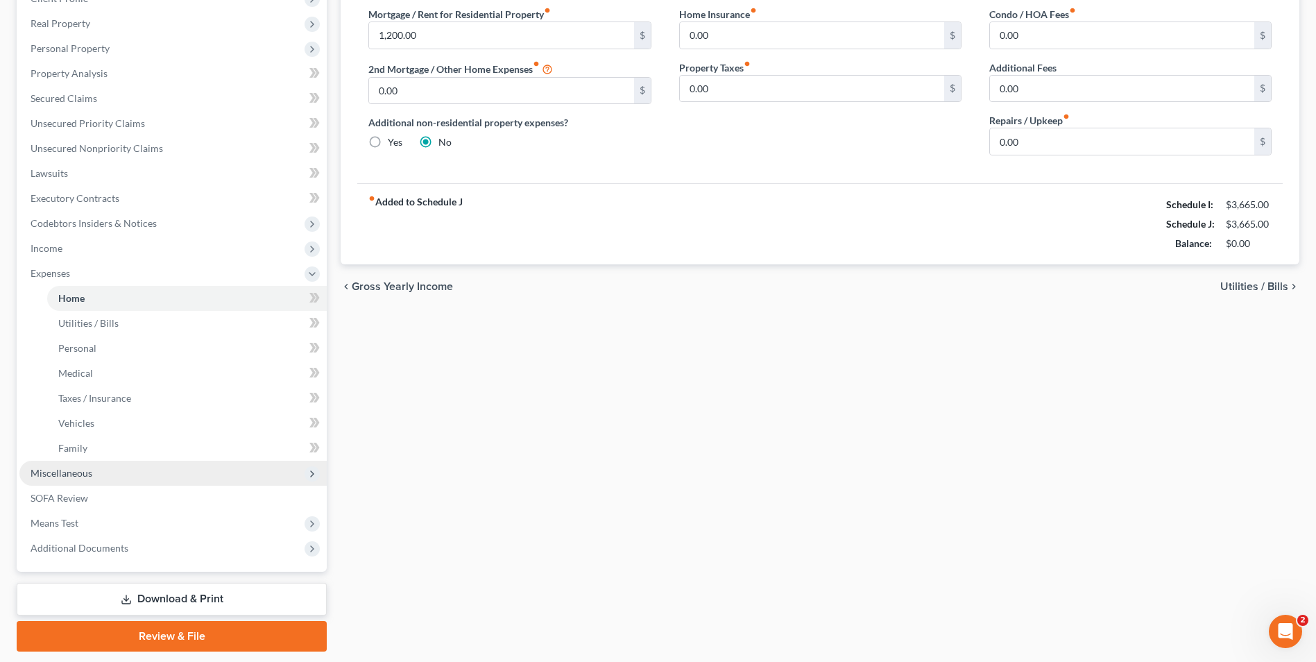
click at [76, 478] on span "Miscellaneous" at bounding box center [62, 473] width 62 height 12
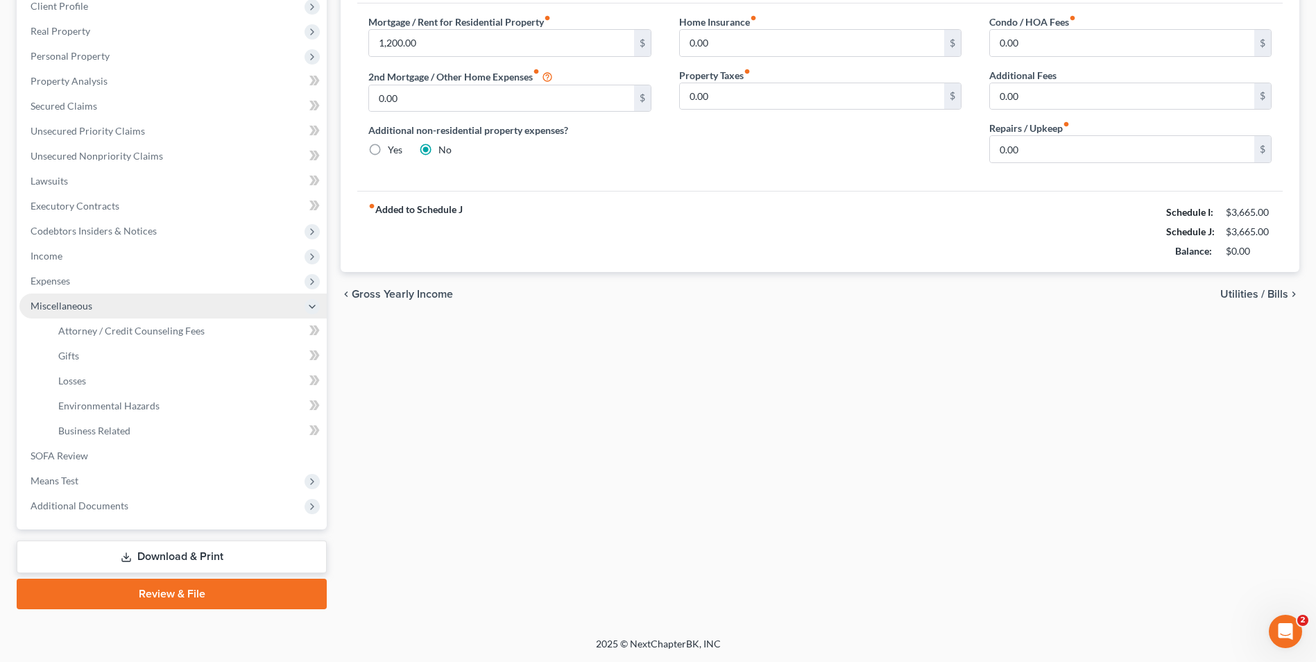
scroll to position [200, 0]
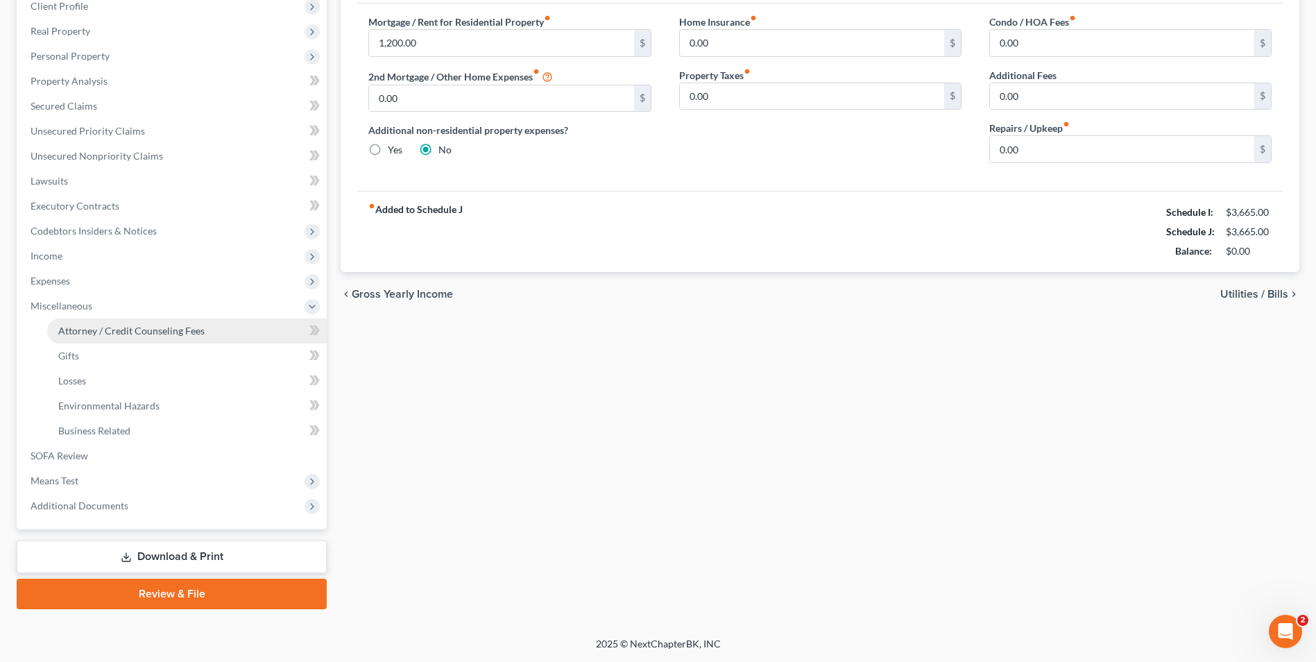
click at [162, 325] on span "Attorney / Credit Counseling Fees" at bounding box center [131, 331] width 146 height 12
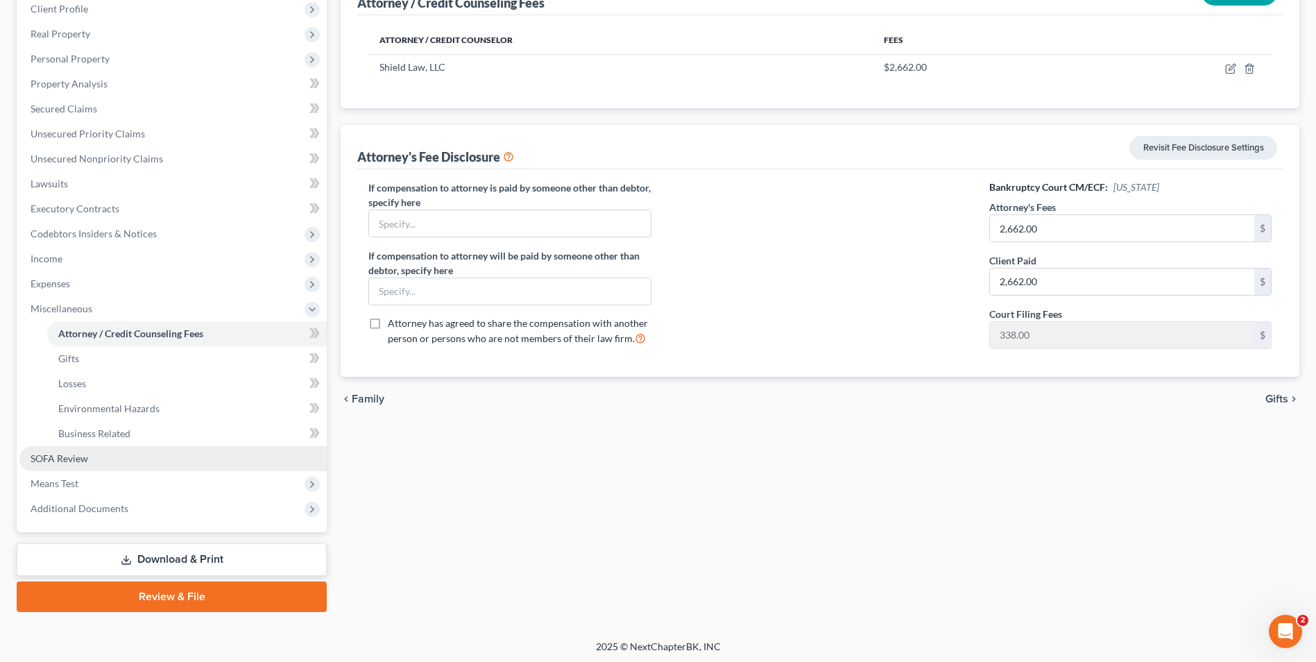
scroll to position [200, 0]
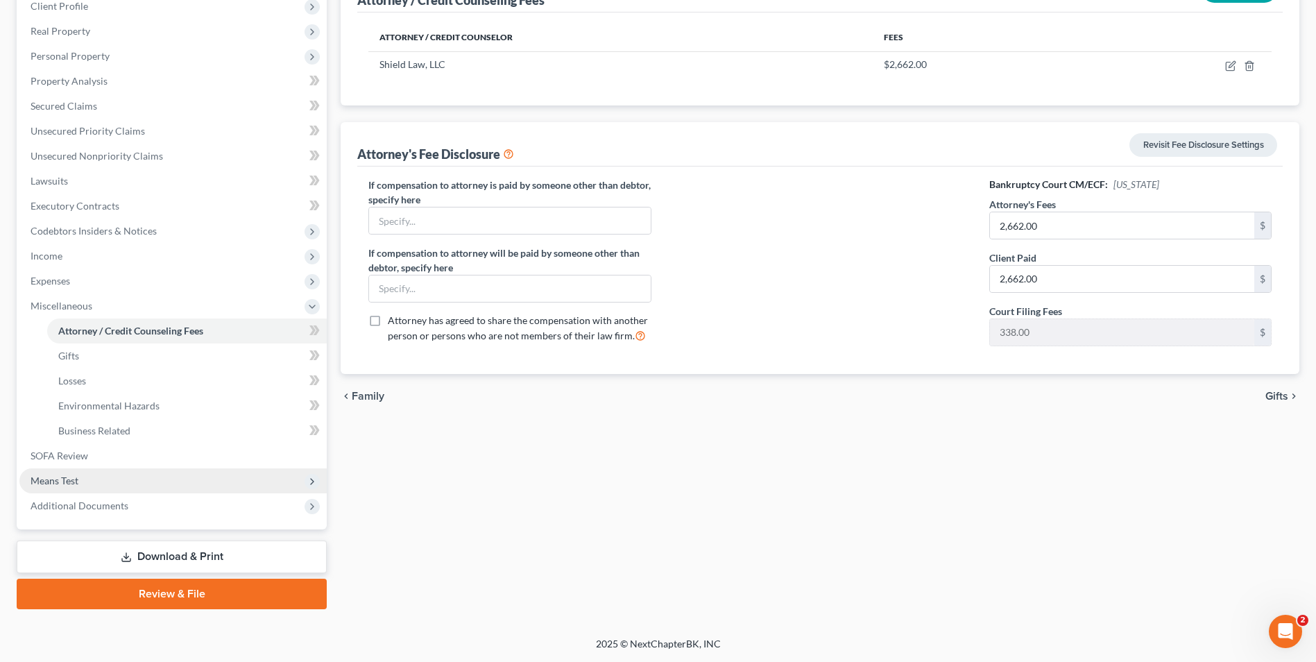
click at [74, 482] on span "Means Test" at bounding box center [55, 480] width 48 height 12
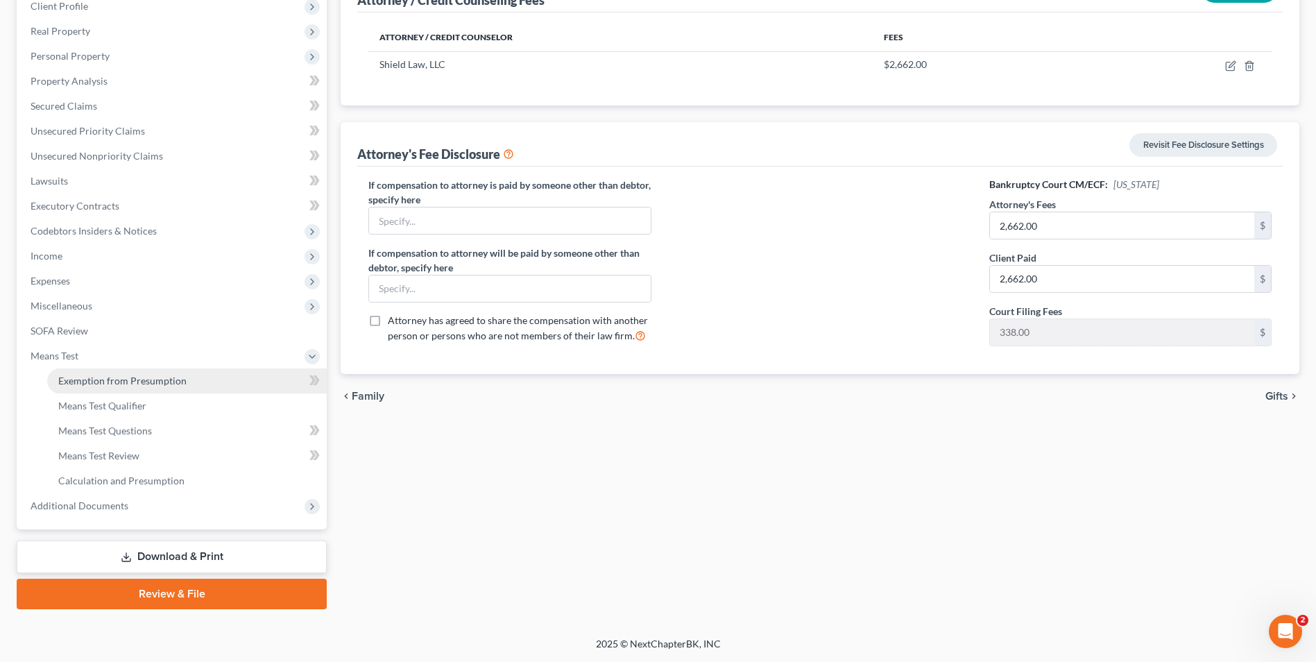
click at [103, 386] on link "Exemption from Presumption" at bounding box center [187, 380] width 280 height 25
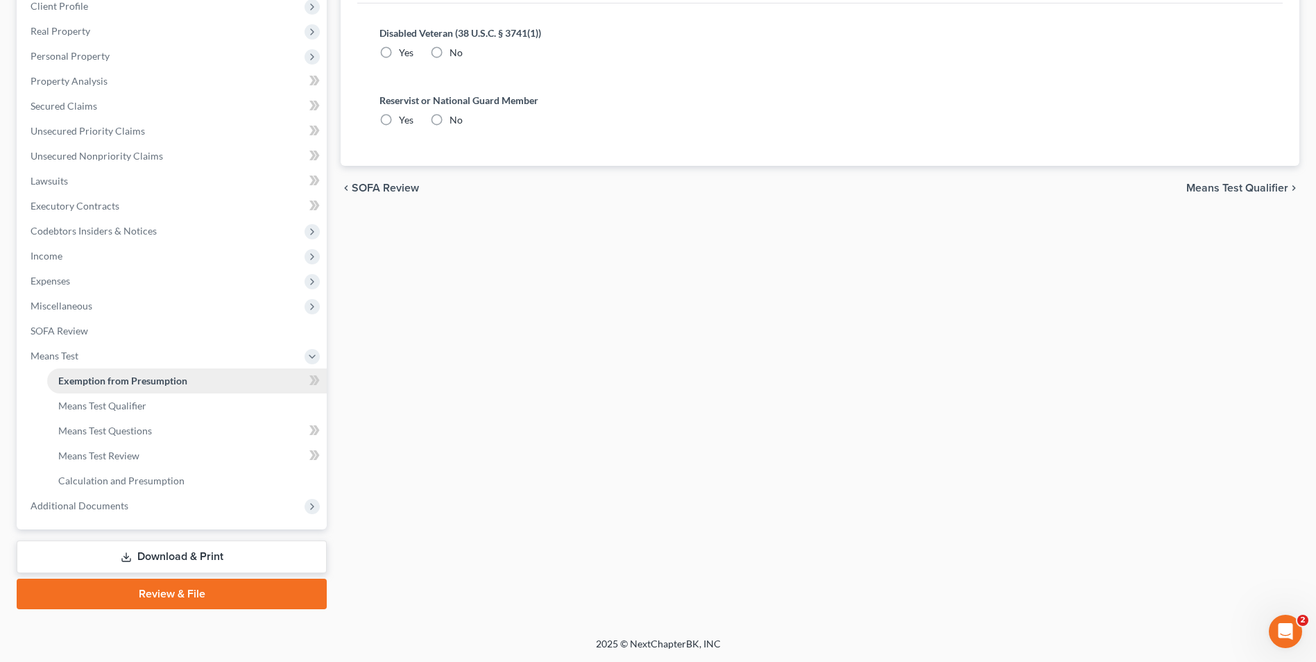
radio input "true"
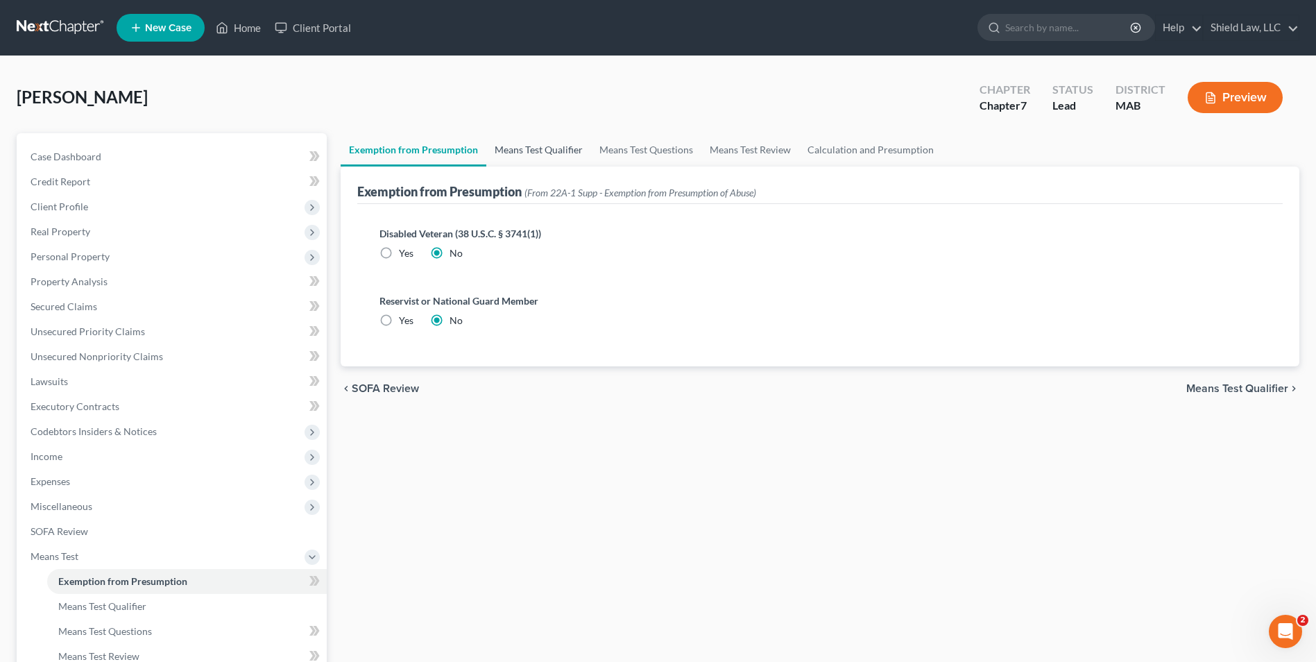
click at [544, 153] on link "Means Test Qualifier" at bounding box center [538, 149] width 105 height 33
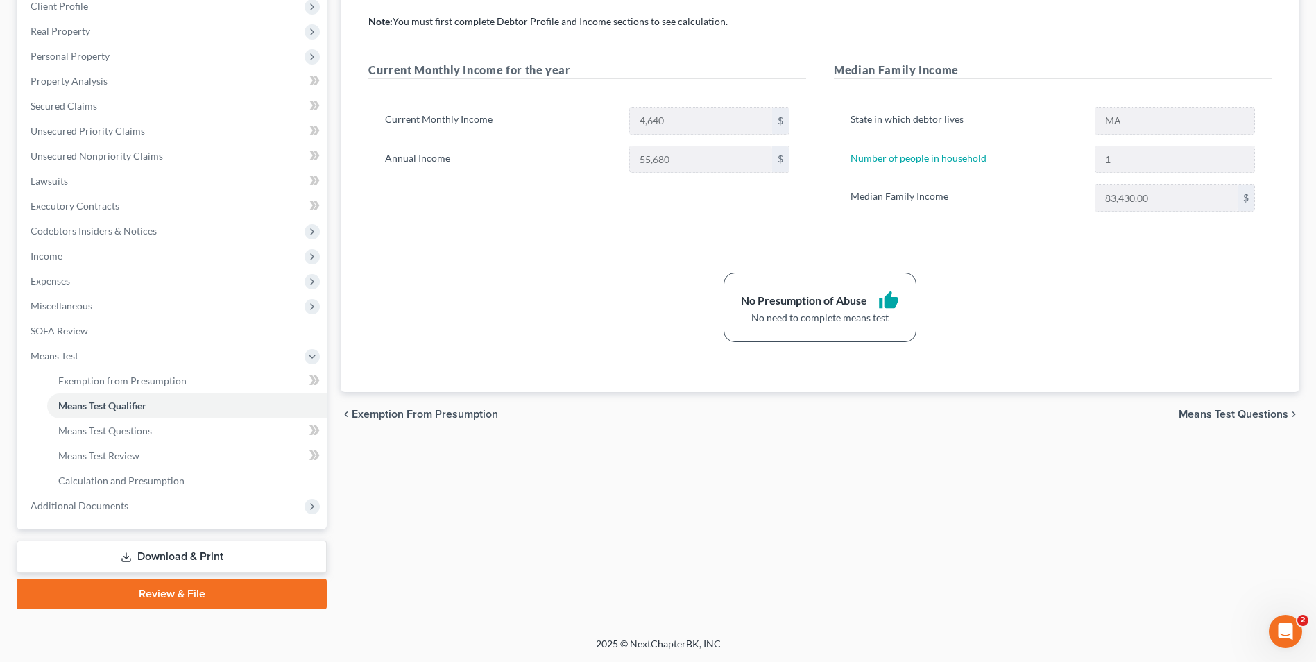
click at [141, 558] on link "Download & Print" at bounding box center [172, 556] width 310 height 33
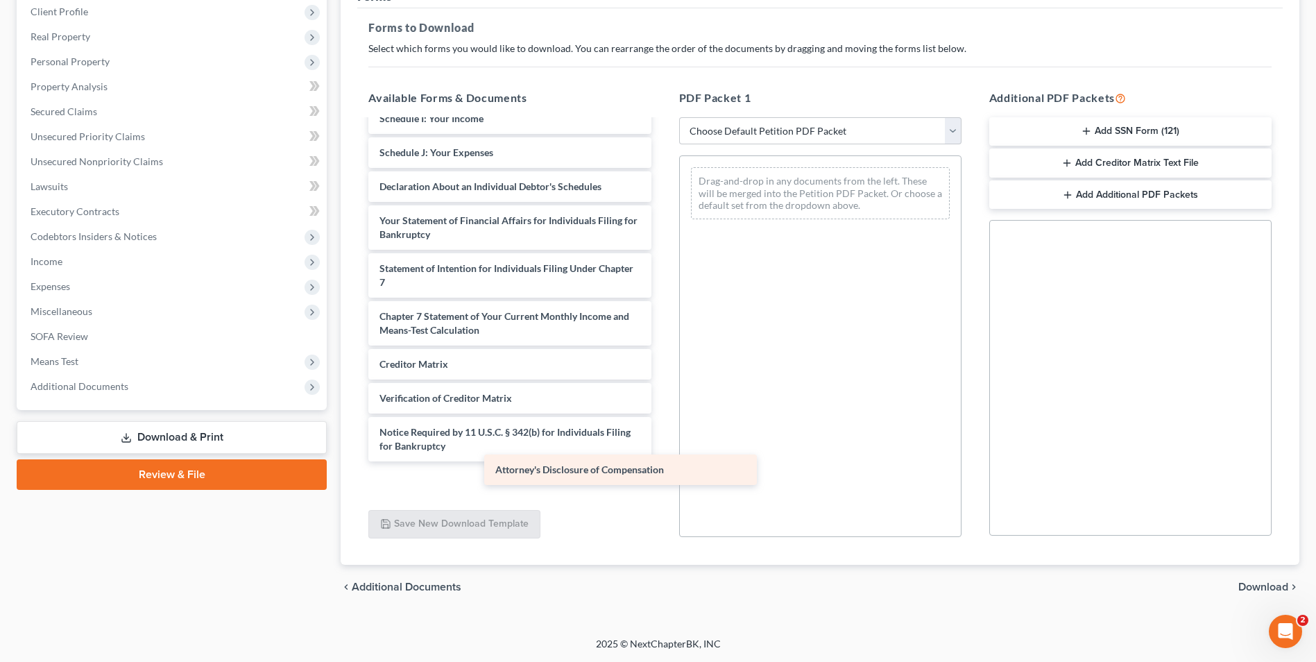
scroll to position [337, 0]
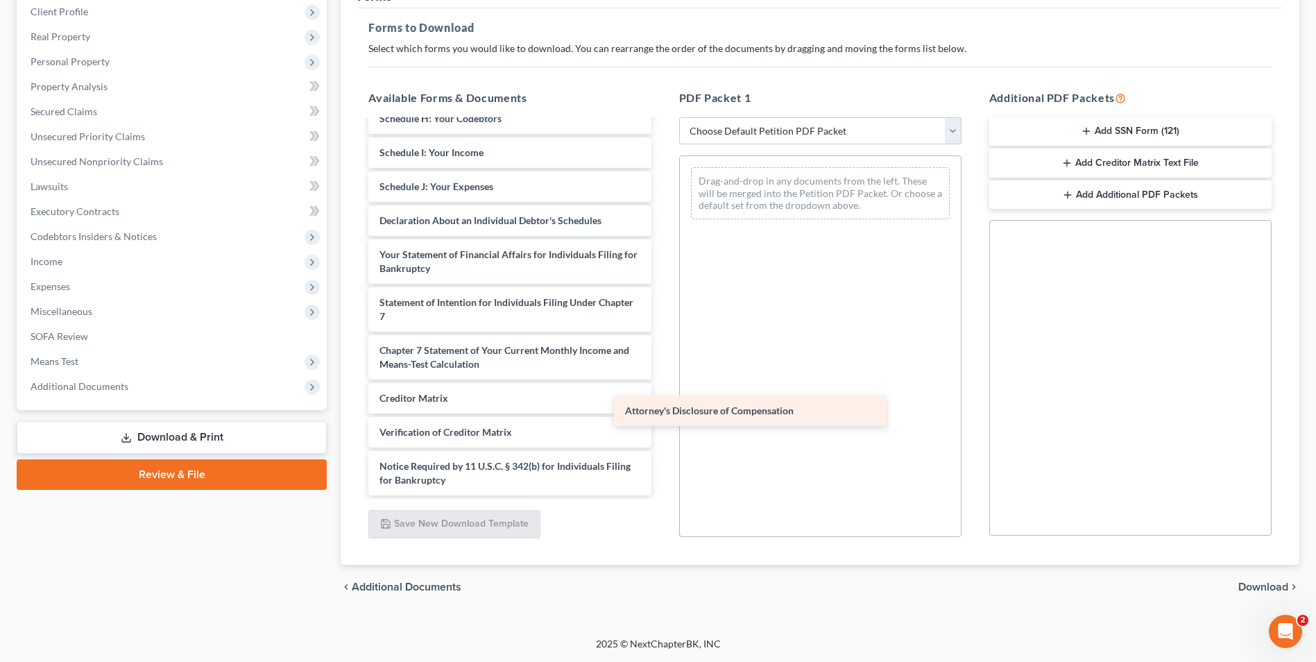
drag, startPoint x: 551, startPoint y: 485, endPoint x: 810, endPoint y: 397, distance: 273.5
click at [662, 404] on div "Attorney's Disclosure of Compensation Maisonneuve VP Signature Pages-pdf Declar…" at bounding box center [509, 140] width 304 height 712
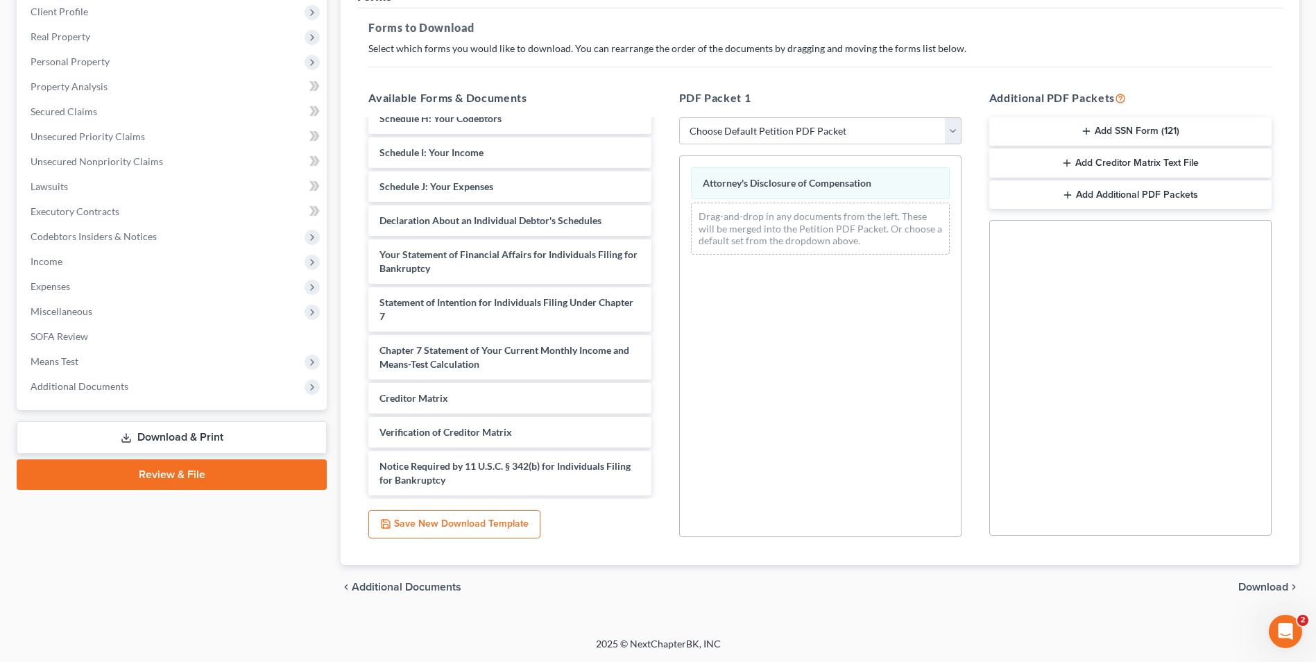
click at [1245, 591] on span "Download" at bounding box center [1263, 586] width 50 height 11
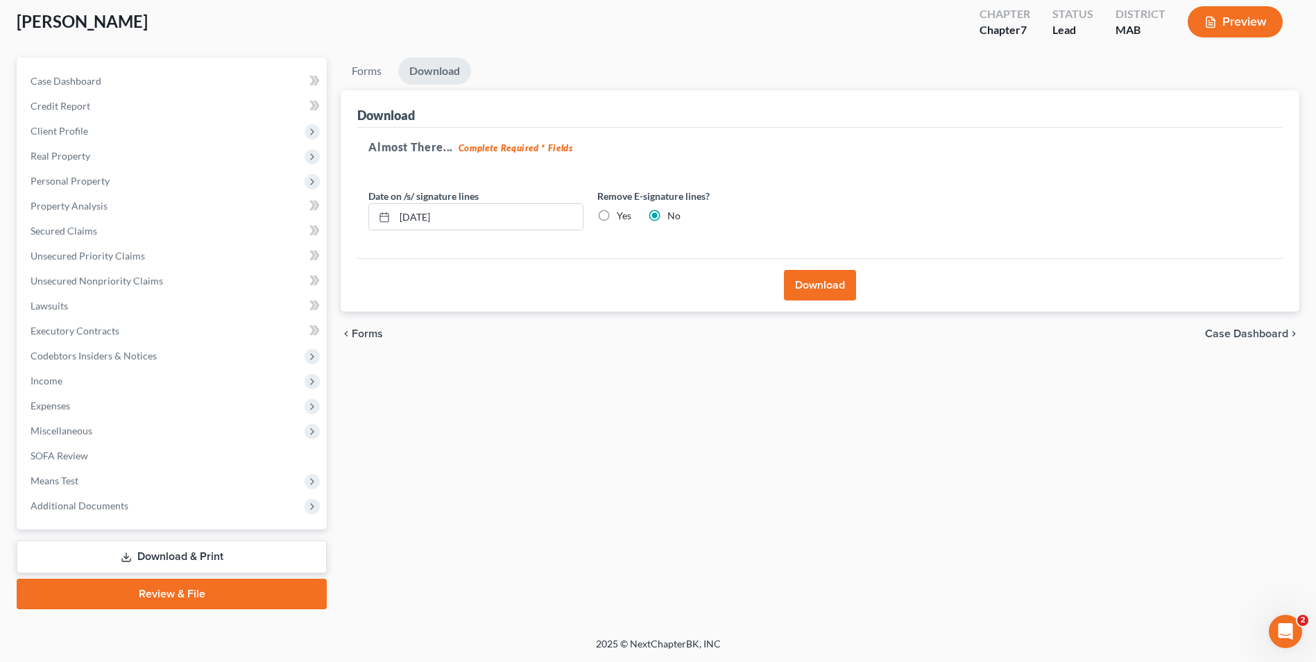
scroll to position [76, 0]
click at [819, 275] on button "Download" at bounding box center [820, 285] width 72 height 31
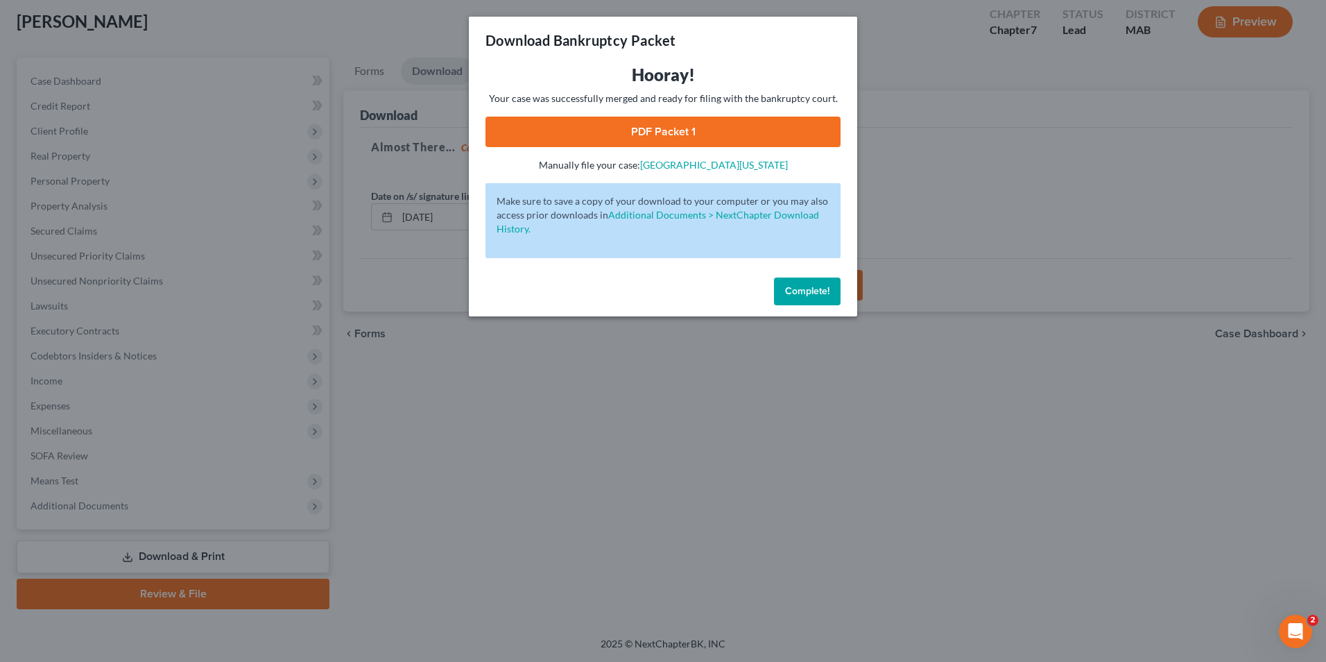
click at [709, 123] on link "PDF Packet 1" at bounding box center [662, 132] width 355 height 31
drag, startPoint x: 789, startPoint y: 294, endPoint x: 777, endPoint y: 293, distance: 12.5
click at [789, 294] on span "Complete!" at bounding box center [807, 291] width 44 height 12
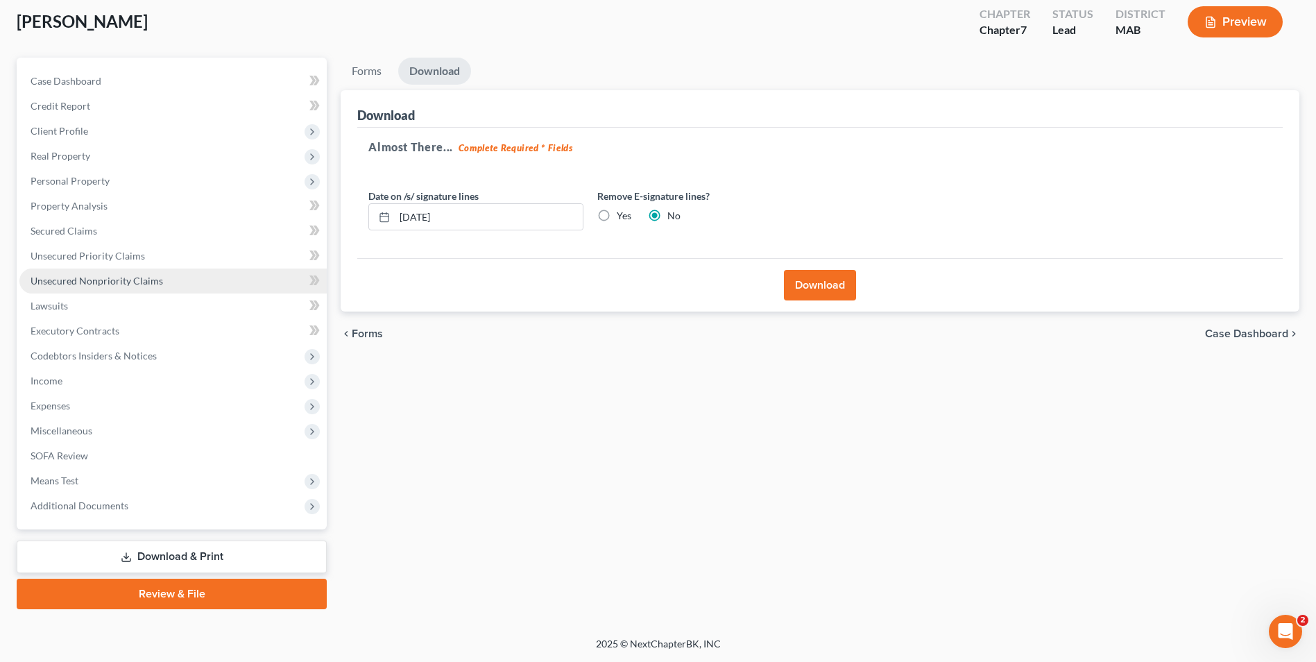
click at [175, 284] on link "Unsecured Nonpriority Claims" at bounding box center [172, 280] width 307 height 25
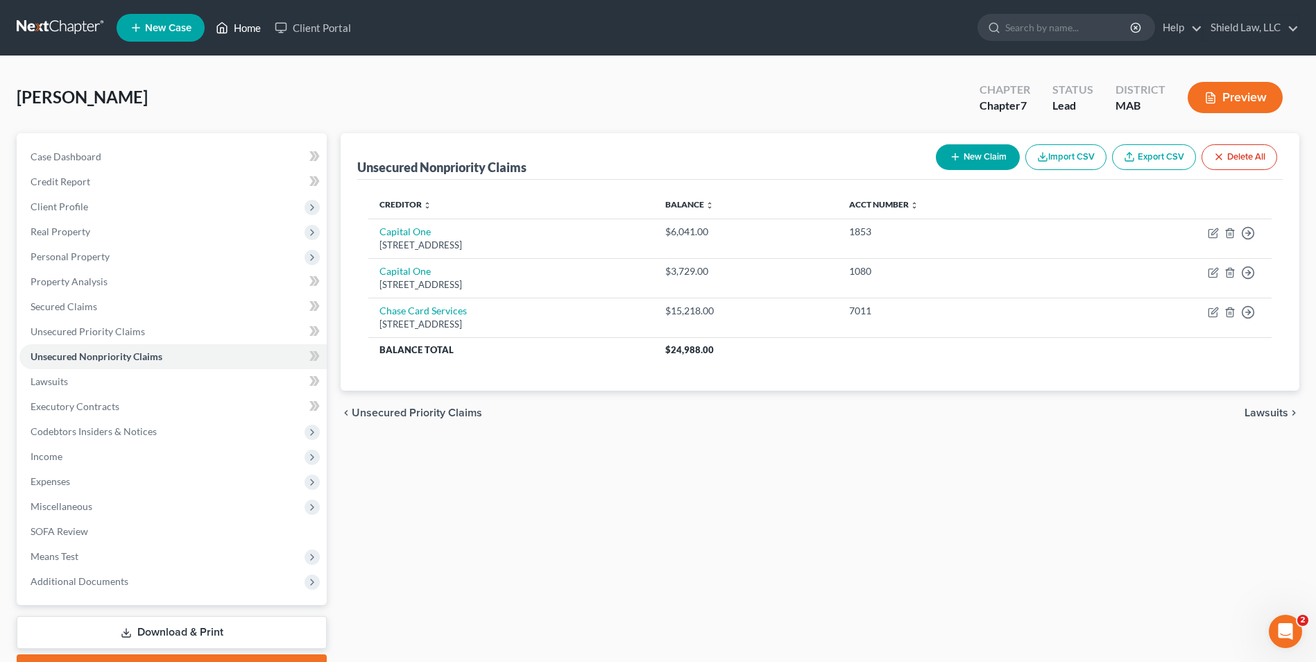
click at [257, 32] on link "Home" at bounding box center [238, 27] width 59 height 25
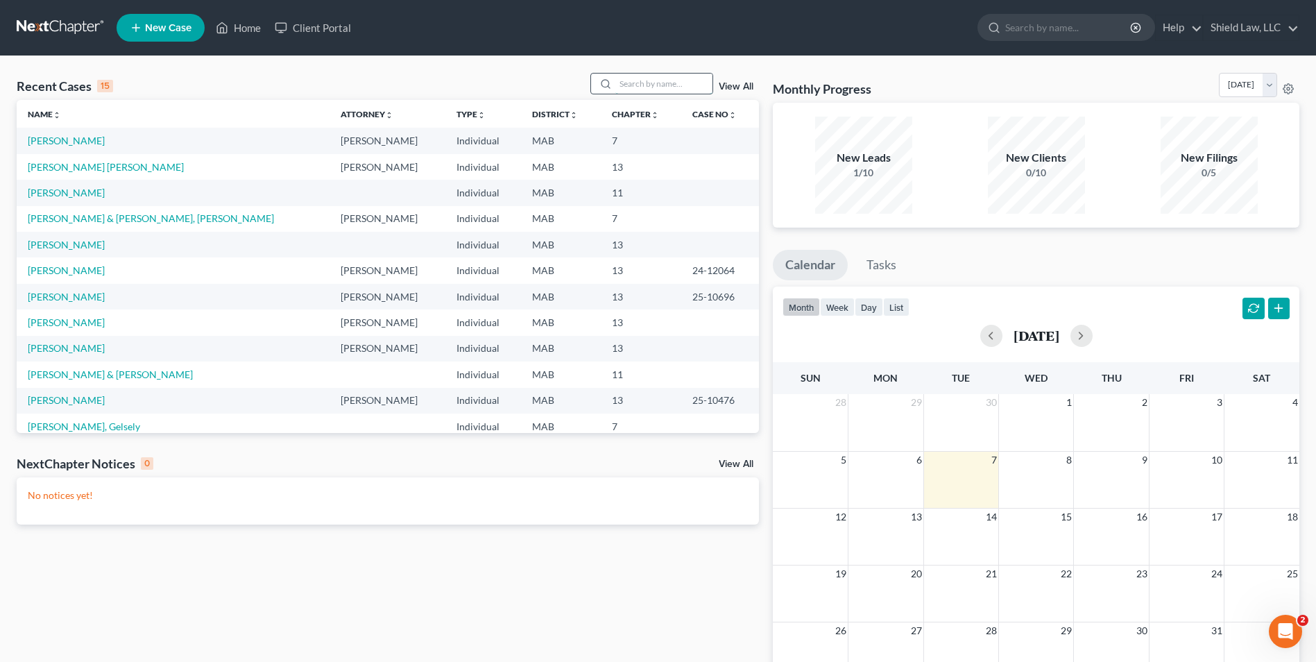
click at [644, 78] on input "search" at bounding box center [663, 84] width 97 height 20
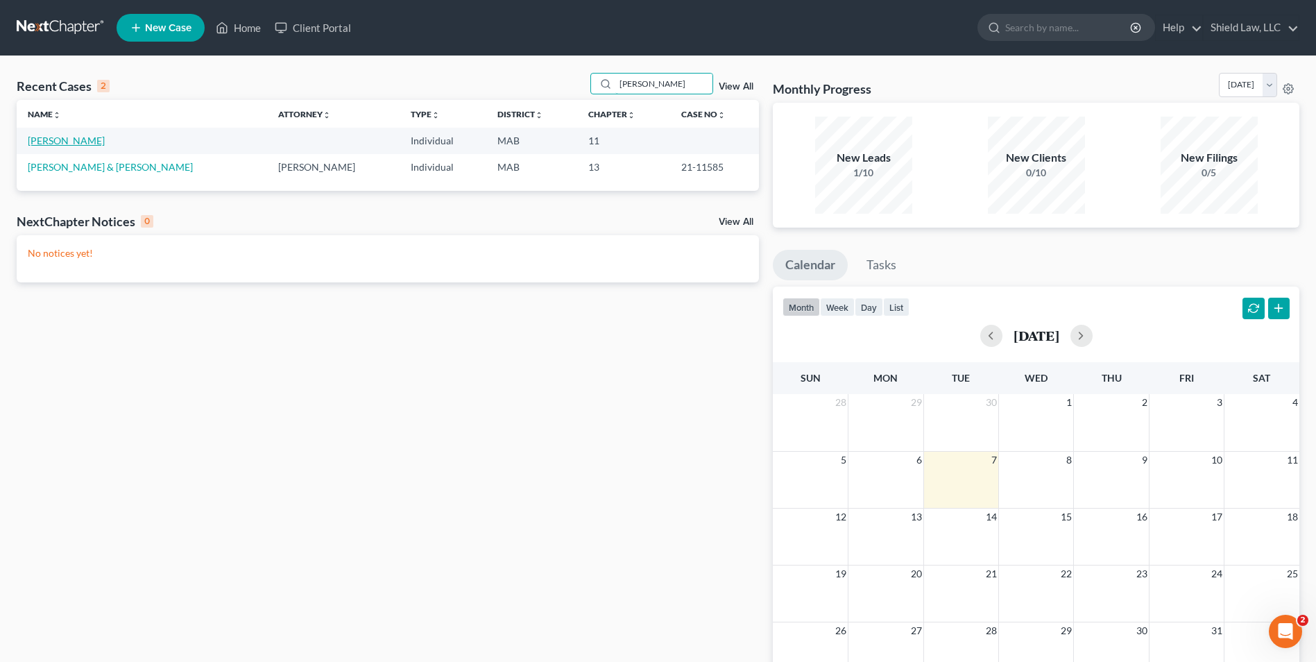
type input "[PERSON_NAME]"
click at [65, 140] on link "[PERSON_NAME]" at bounding box center [66, 141] width 77 height 12
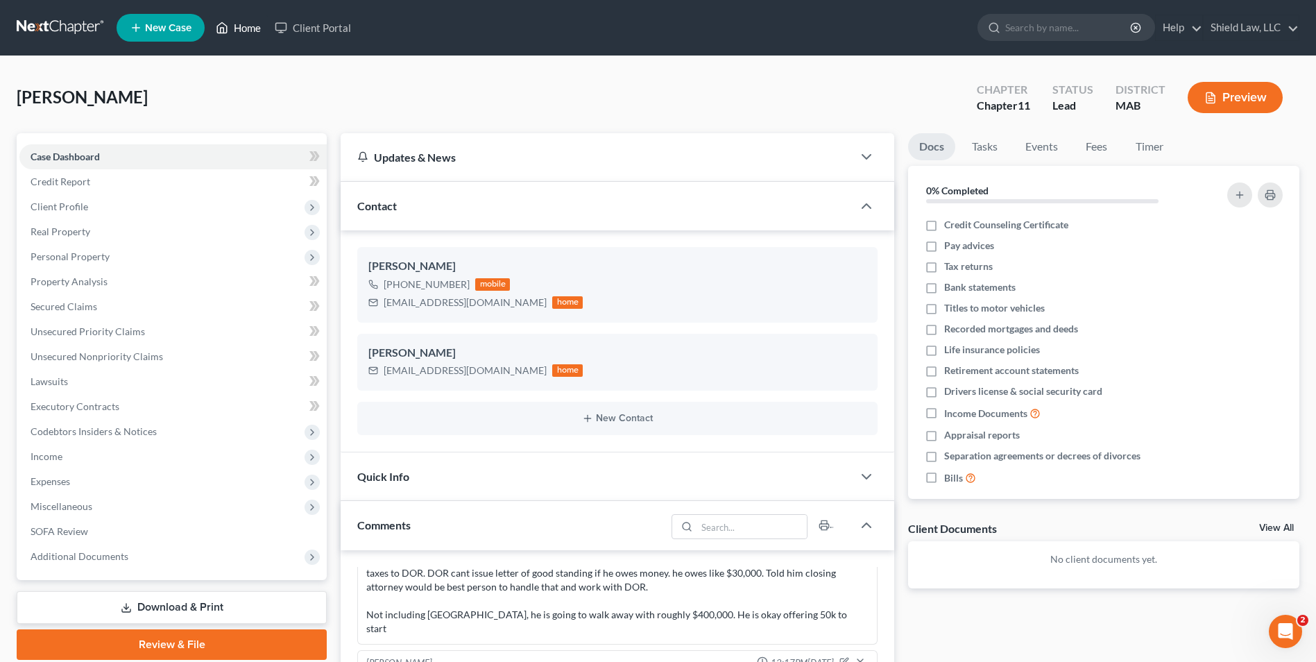
drag, startPoint x: 249, startPoint y: 19, endPoint x: 544, endPoint y: 38, distance: 295.4
click at [249, 19] on link "Home" at bounding box center [238, 27] width 59 height 25
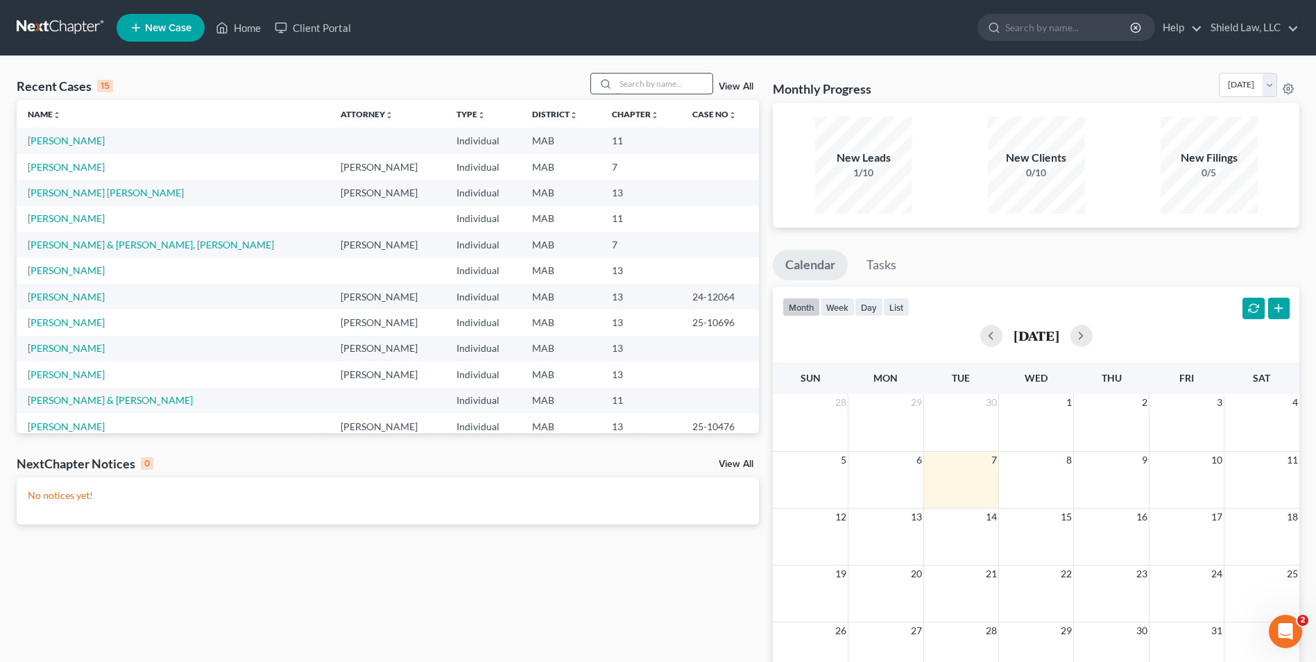
click at [628, 85] on input "search" at bounding box center [663, 84] width 97 height 20
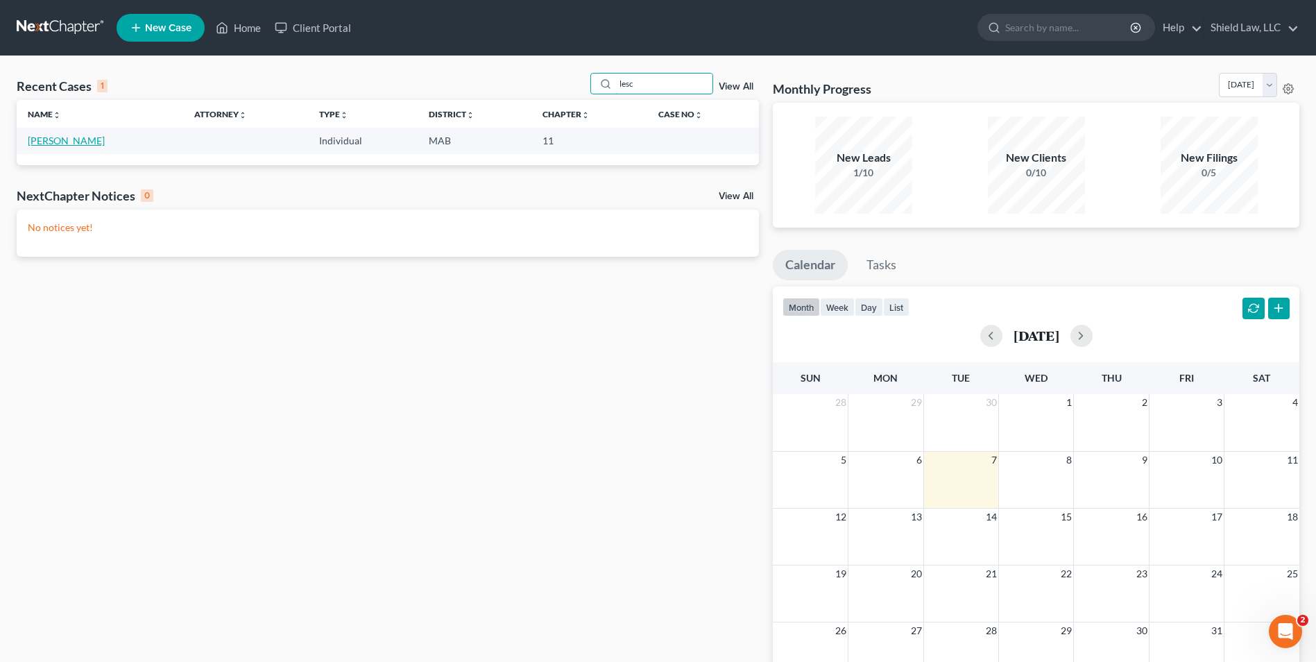
type input "lesc"
click at [45, 137] on link "[PERSON_NAME]" at bounding box center [66, 141] width 77 height 12
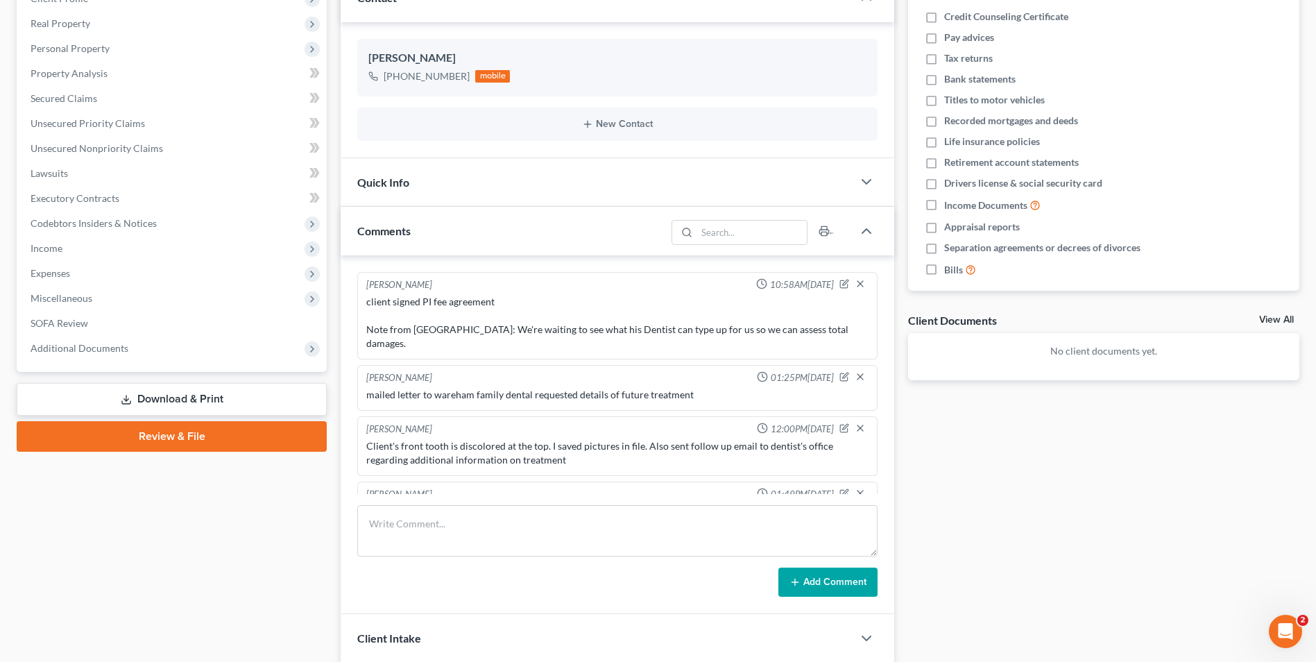
scroll to position [1420, 0]
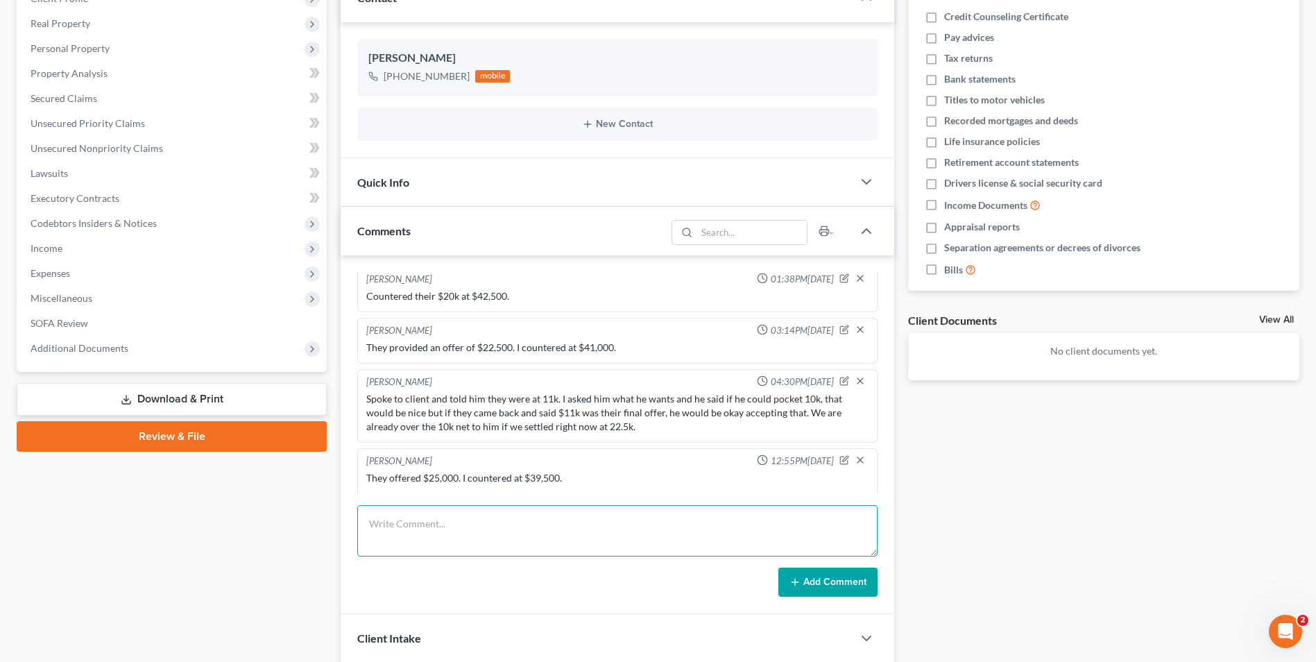
click at [482, 524] on textarea at bounding box center [617, 530] width 520 height 51
paste textarea "Our client has provided a counter of $38,000.00. If we can get to a number in t…"
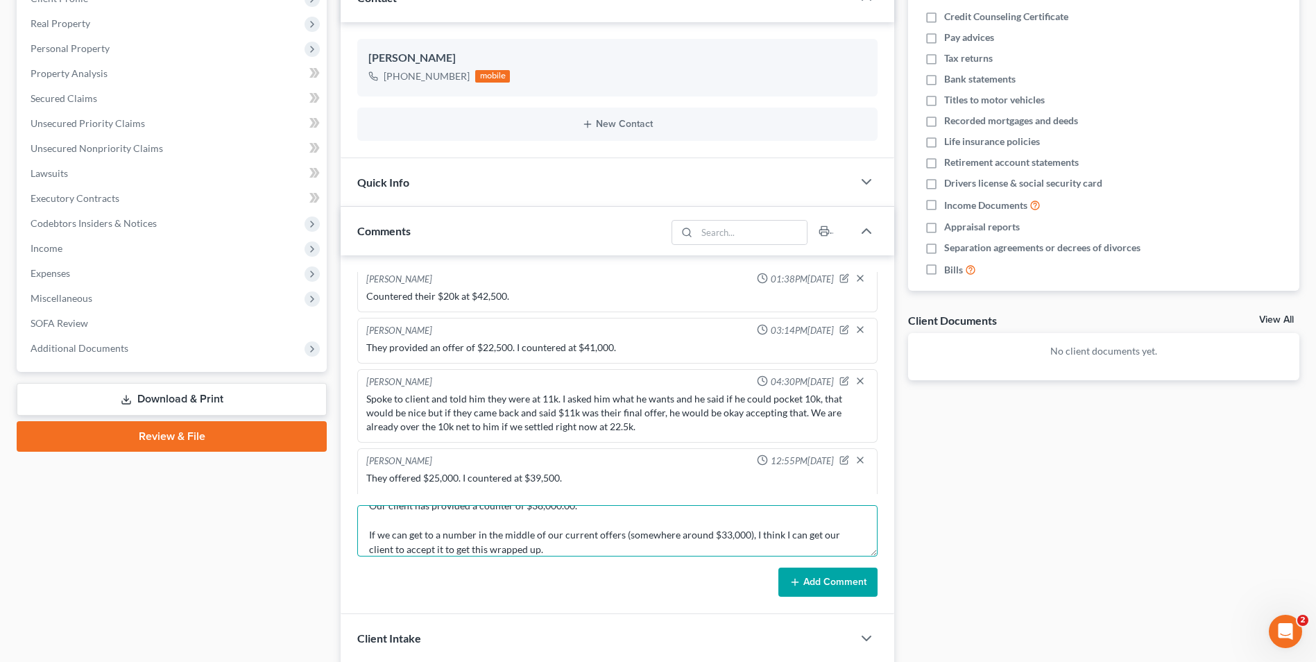
type textarea "email to adjuster Our client has provided a counter of $38,000.00. If we can ge…"
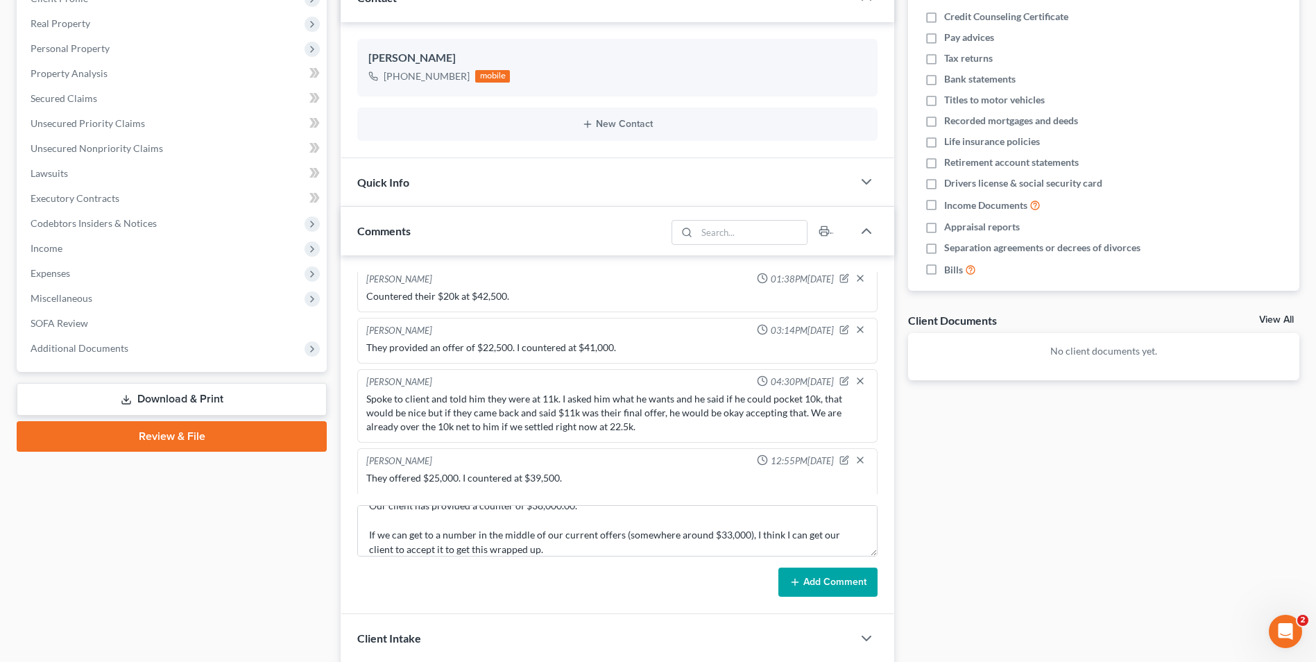
click at [809, 587] on button "Add Comment" at bounding box center [827, 581] width 99 height 29
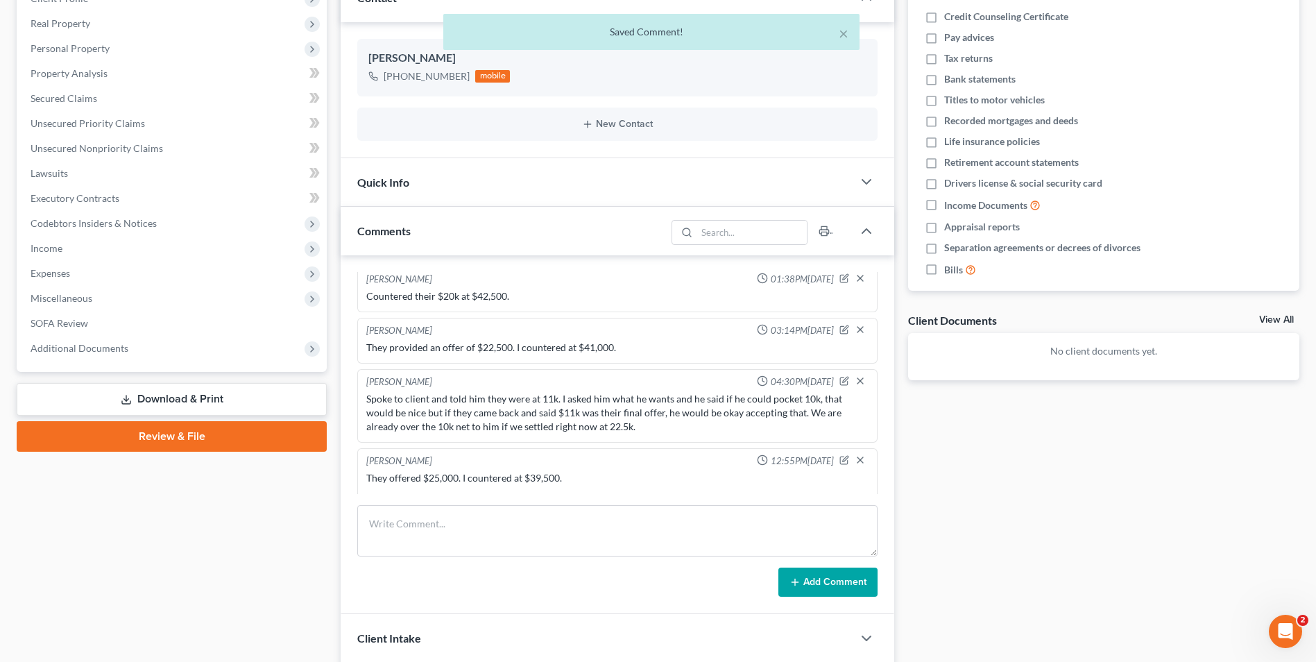
scroll to position [1527, 0]
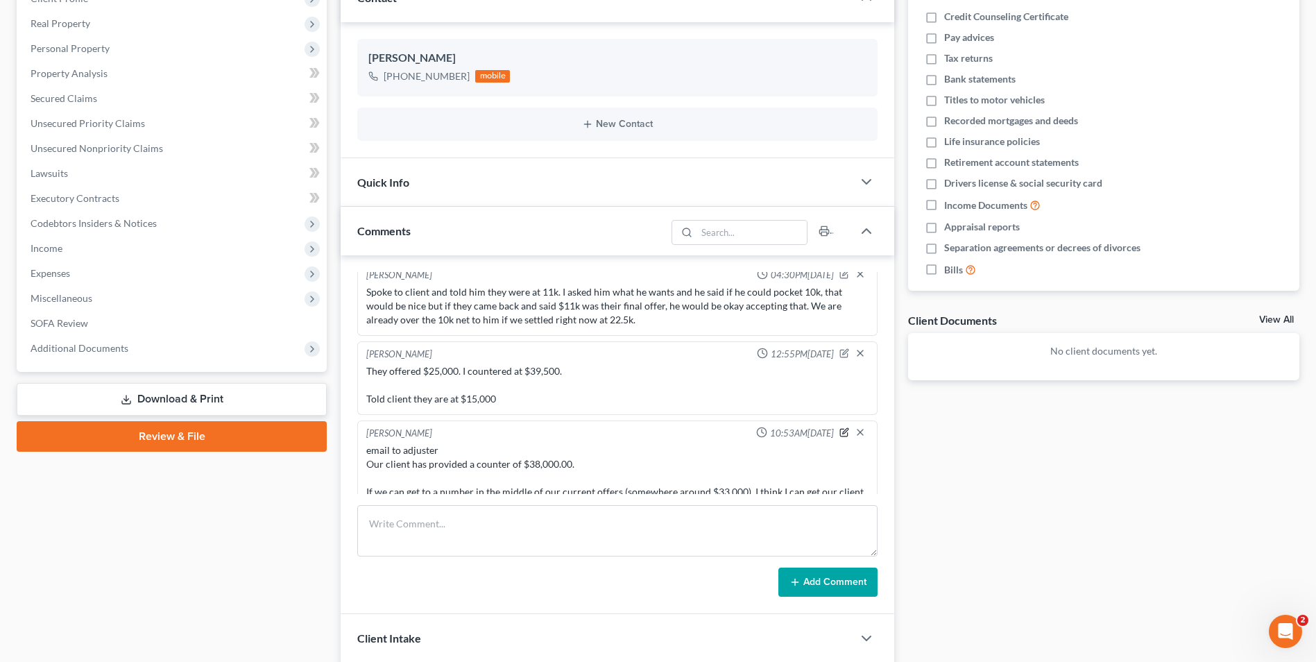
click at [840, 429] on icon "button" at bounding box center [844, 433] width 8 height 8
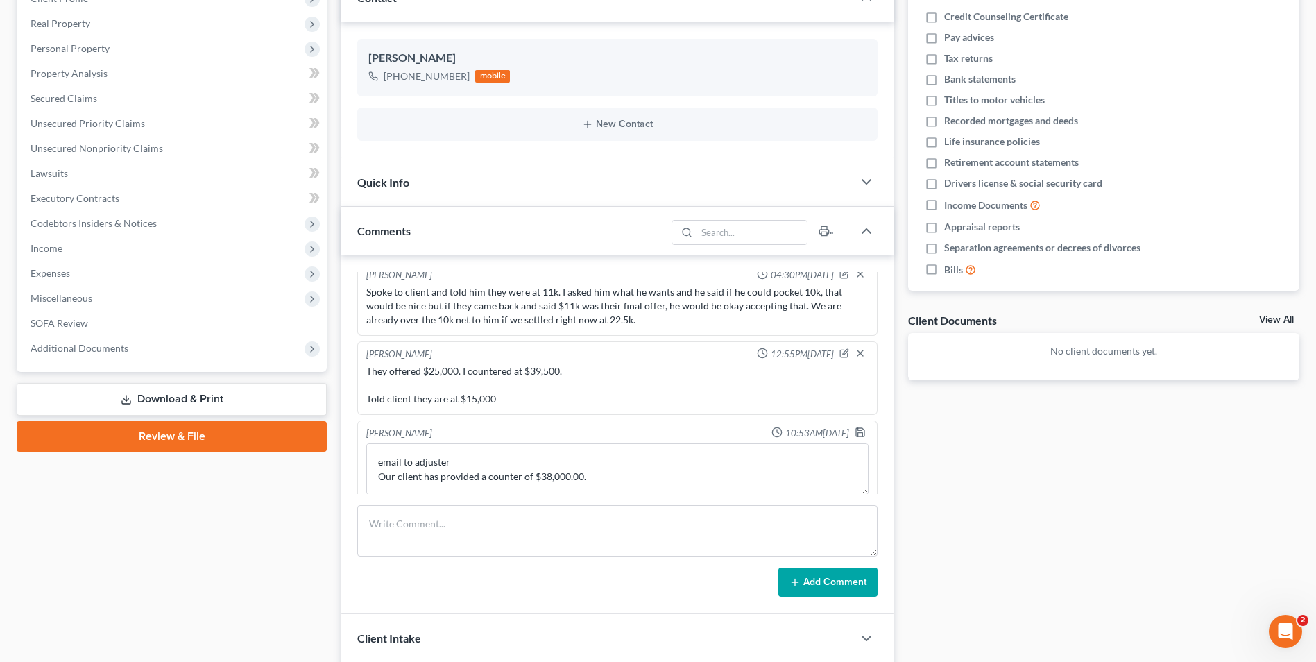
scroll to position [1509, 0]
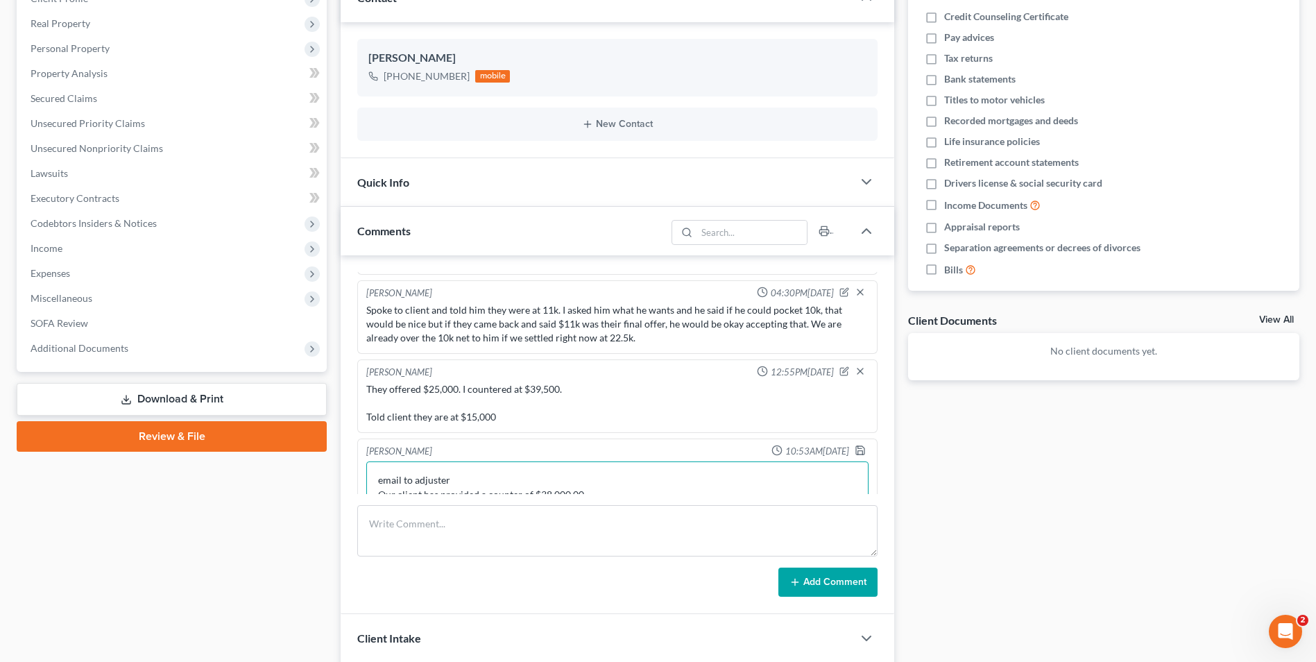
click at [379, 461] on textarea "email to adjuster Our client has provided a counter of $38,000.00. If we can ge…" at bounding box center [617, 486] width 502 height 51
type textarea "They offered, $26,500.00 email to adjuster Our client has provided a counter of…"
click at [854, 445] on icon "button" at bounding box center [859, 450] width 11 height 11
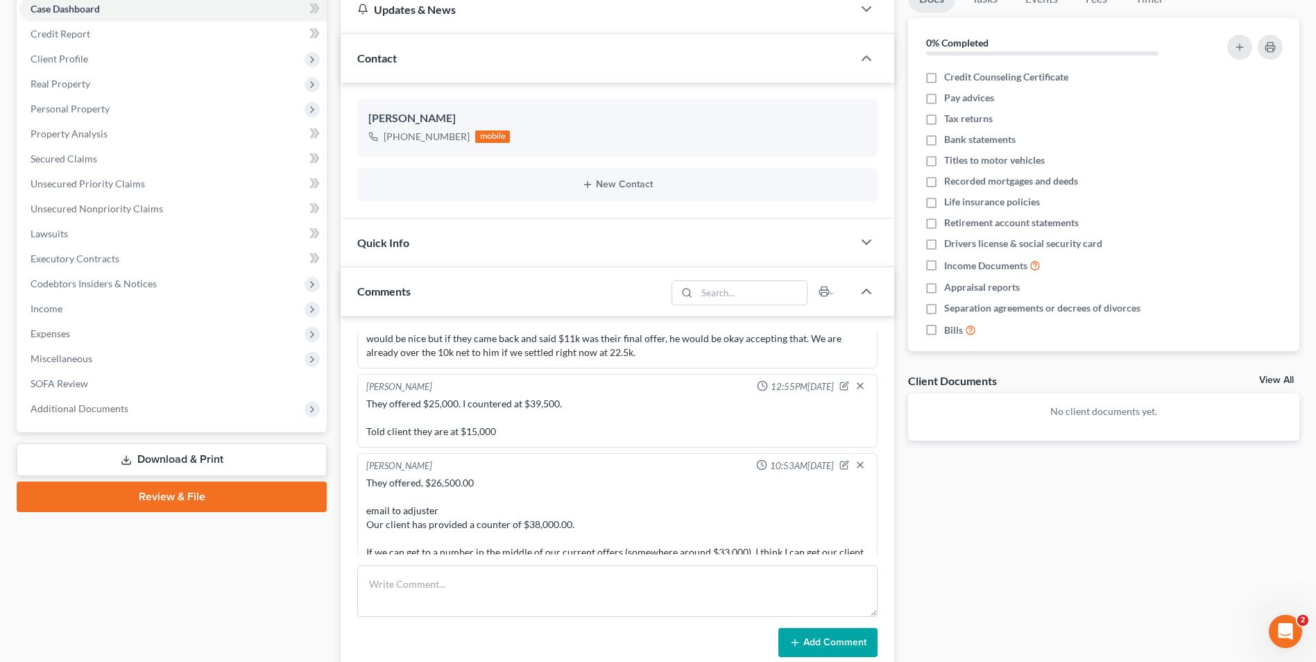
scroll to position [172, 0]
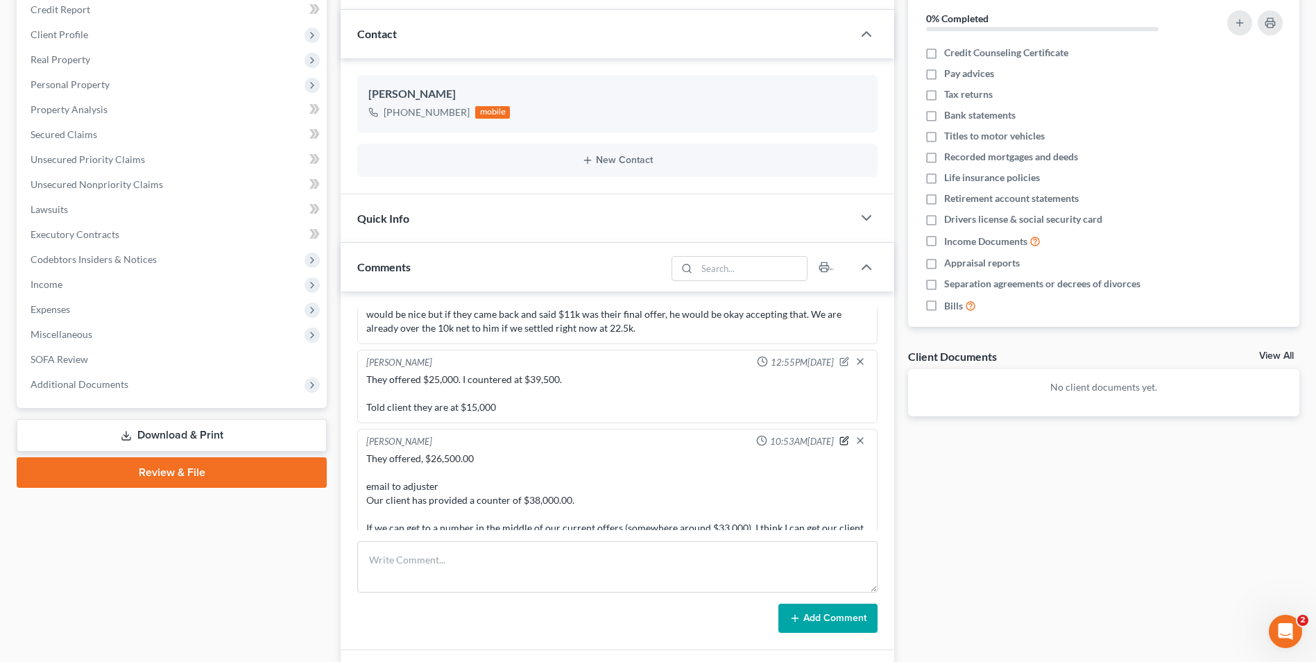
click at [840, 438] on icon "button" at bounding box center [844, 442] width 8 height 8
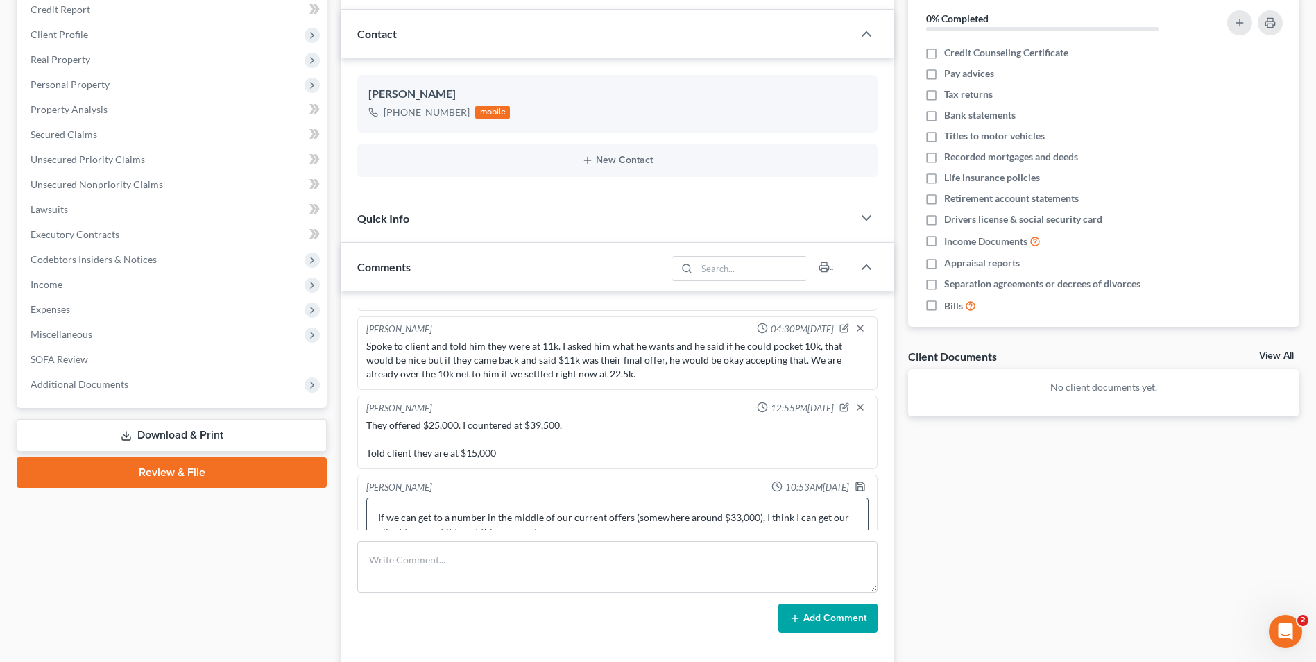
scroll to position [73, 0]
click at [610, 505] on textarea "They offered, $26,500.00 email to adjuster Our client has provided a counter of…" at bounding box center [617, 522] width 502 height 51
type textarea "They offered, $26,500.00 email to adjuster Our client has provided a counter of…"
click at [854, 481] on icon "button" at bounding box center [859, 486] width 11 height 11
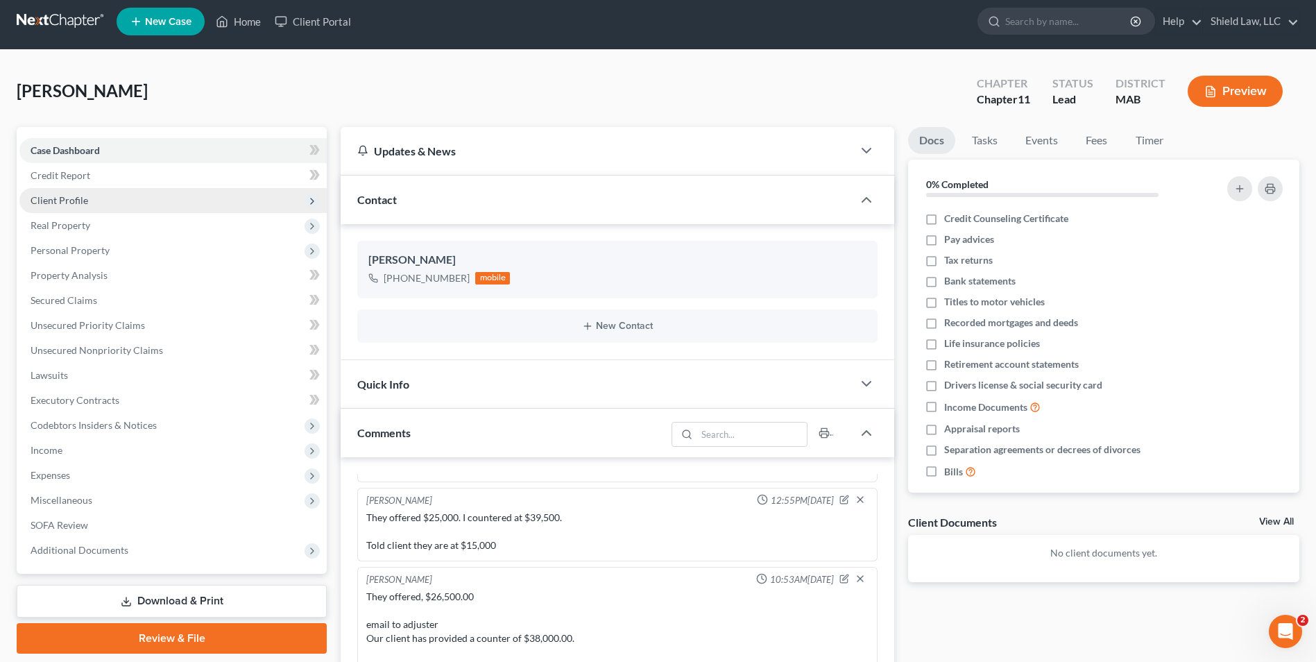
scroll to position [0, 0]
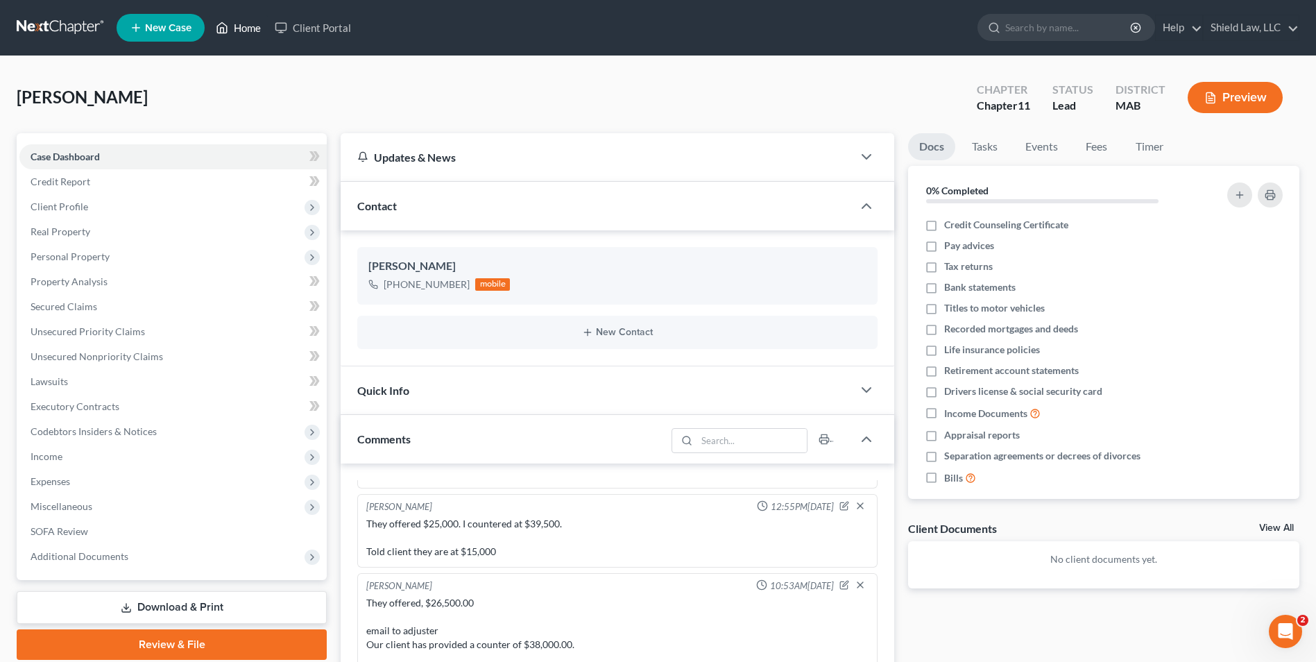
click at [223, 21] on icon at bounding box center [222, 27] width 12 height 17
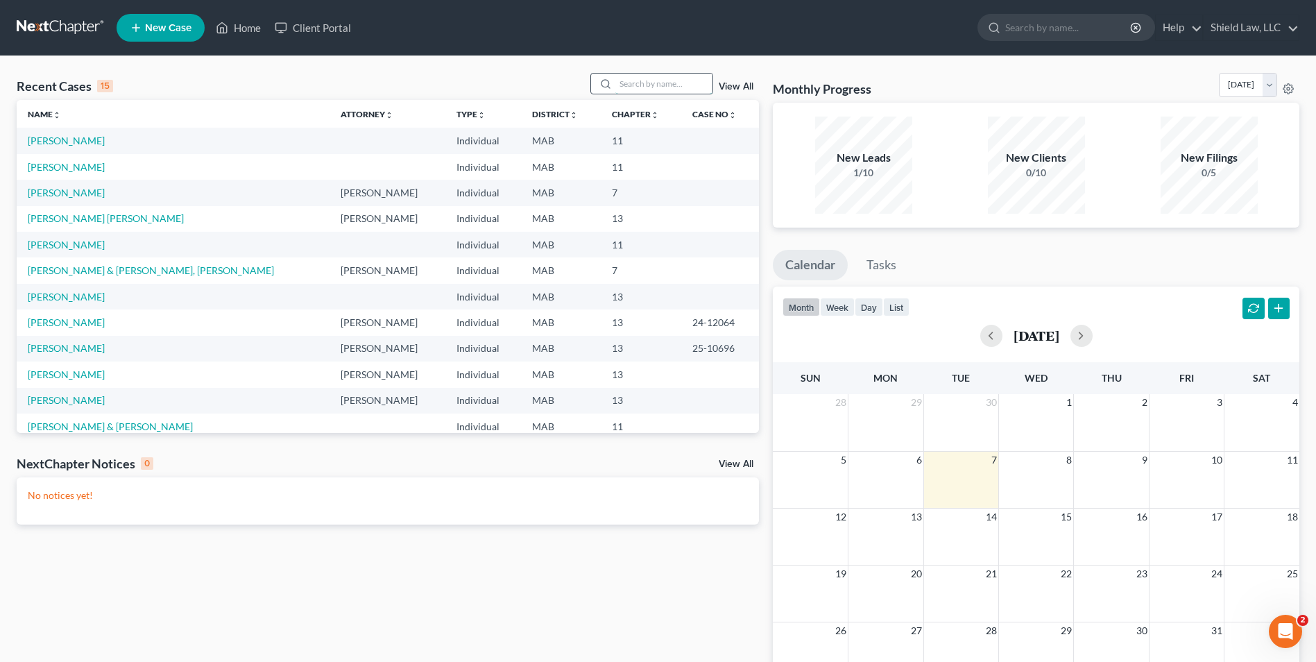
click at [635, 78] on input "search" at bounding box center [663, 84] width 97 height 20
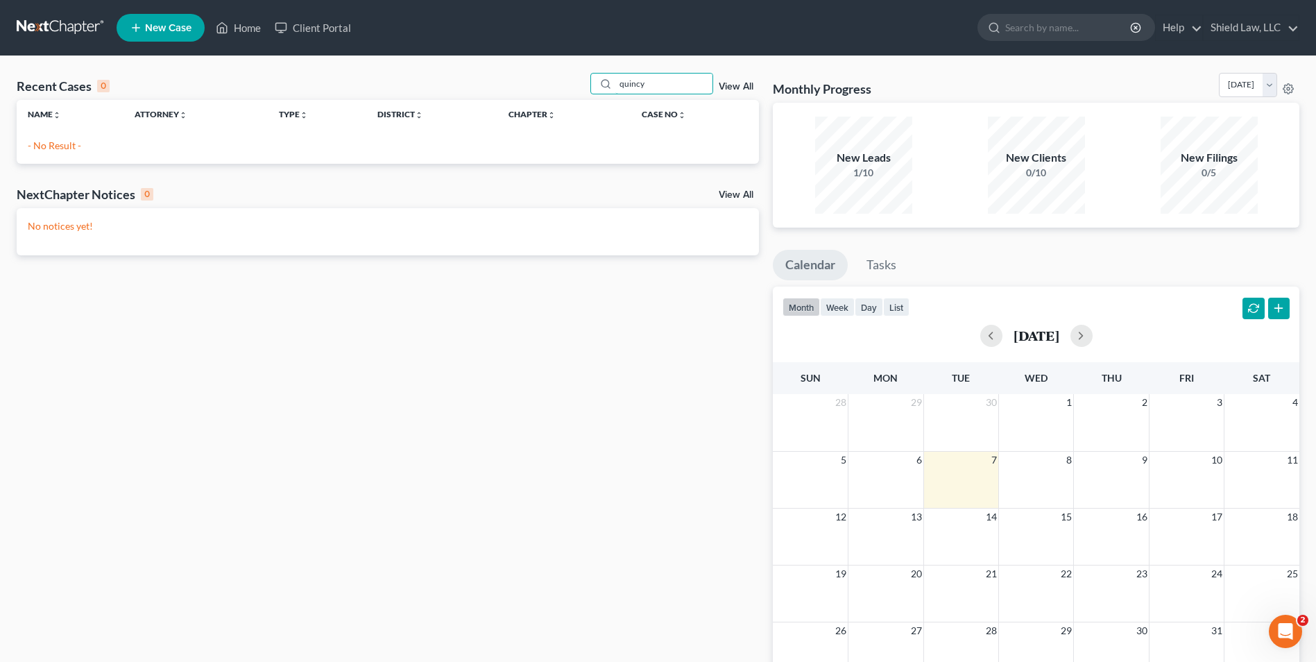
drag, startPoint x: 694, startPoint y: 78, endPoint x: 492, endPoint y: 78, distance: 201.8
click at [494, 78] on div "Recent Cases 0 quincy View All" at bounding box center [388, 86] width 742 height 27
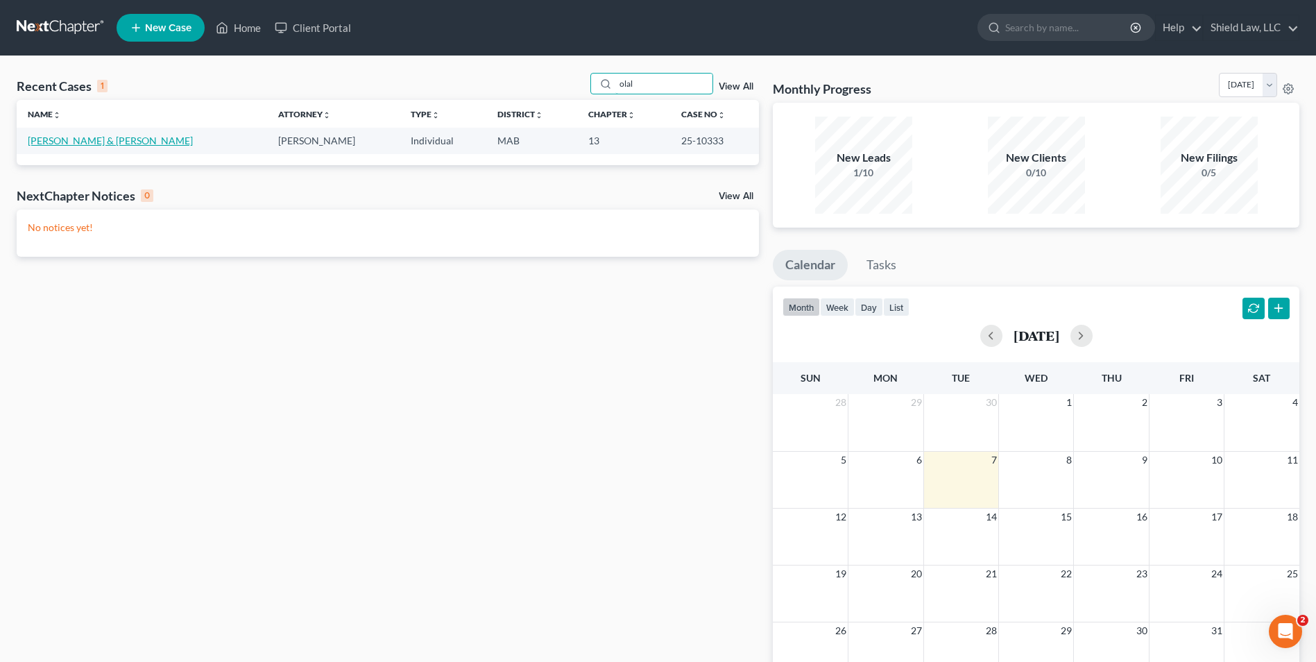
type input "olal"
click at [112, 140] on link "[PERSON_NAME] & [PERSON_NAME]" at bounding box center [110, 141] width 165 height 12
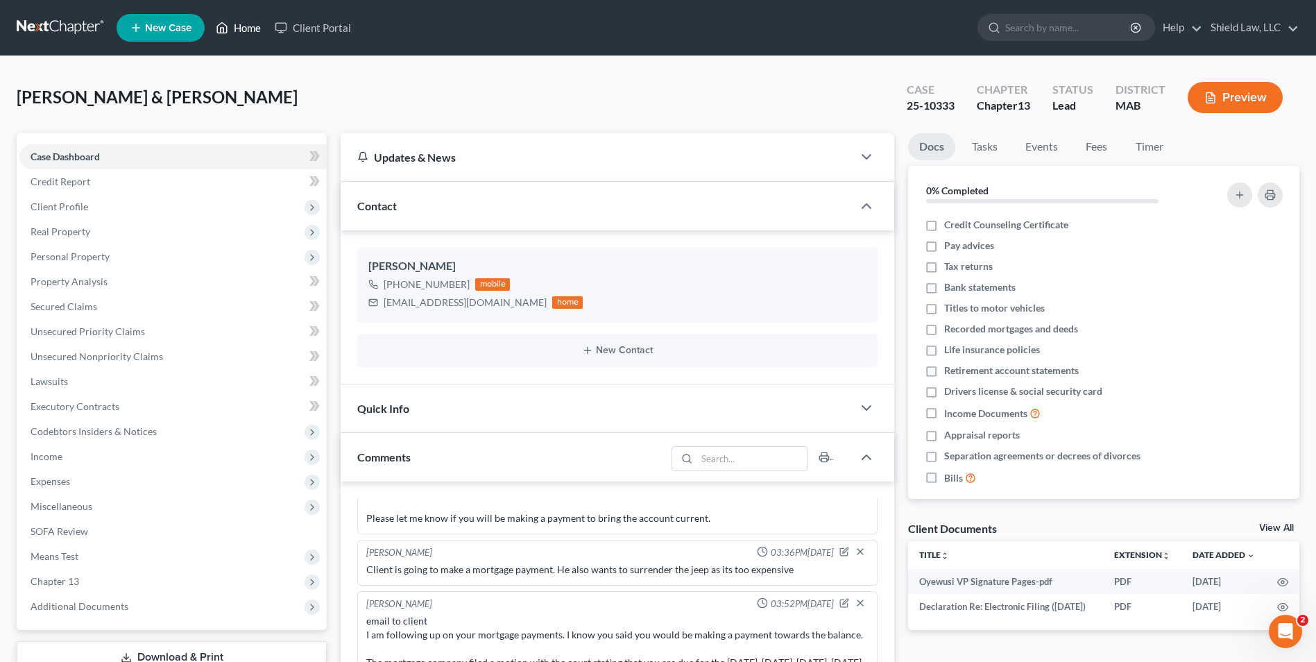
click at [244, 31] on link "Home" at bounding box center [238, 27] width 59 height 25
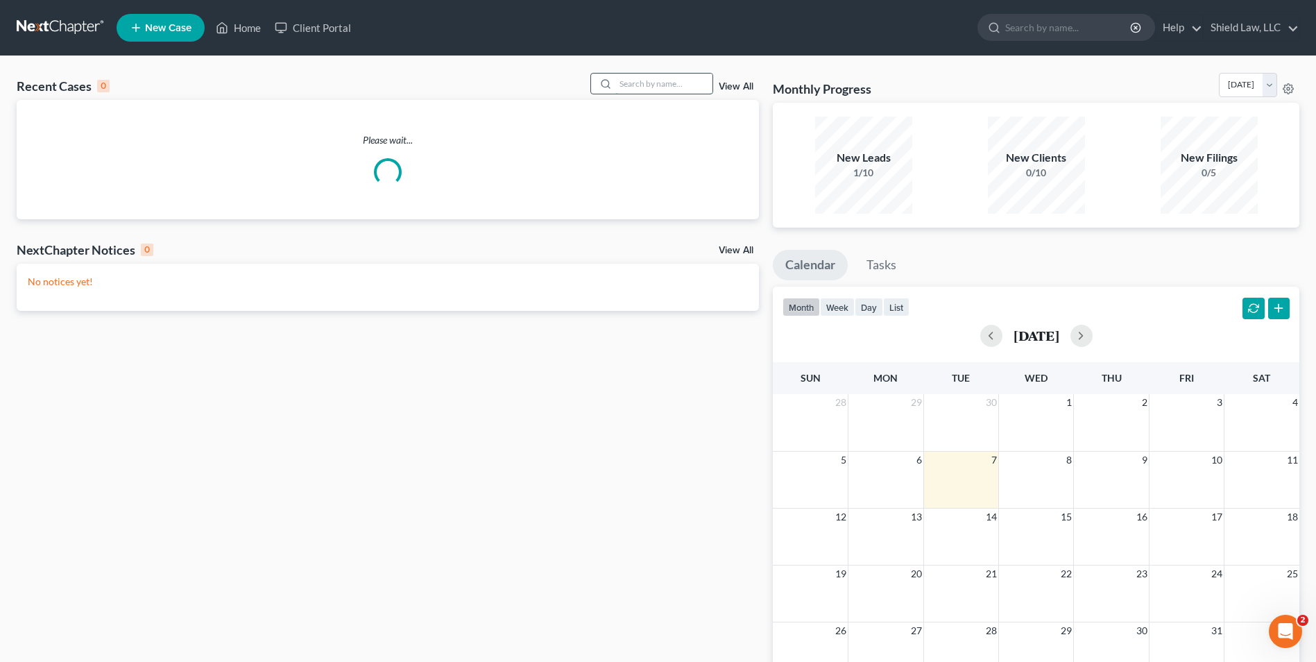
click at [698, 85] on input "search" at bounding box center [663, 84] width 97 height 20
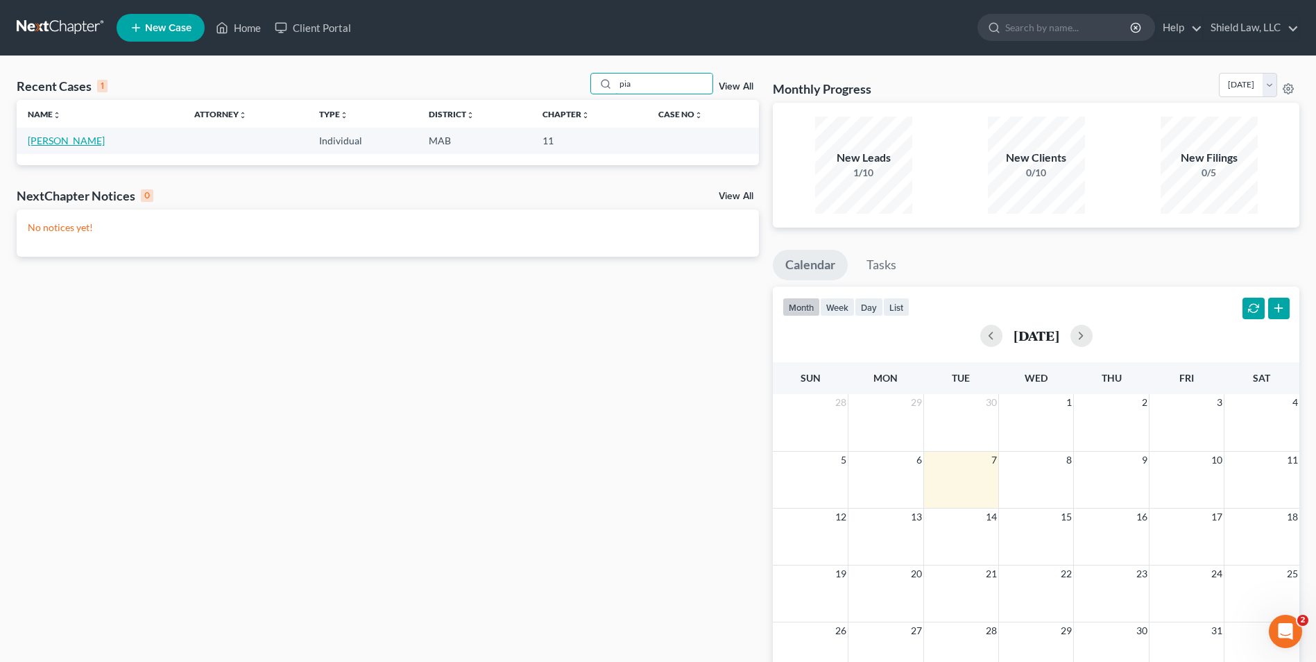
type input "pia"
click at [40, 142] on link "[PERSON_NAME]" at bounding box center [66, 141] width 77 height 12
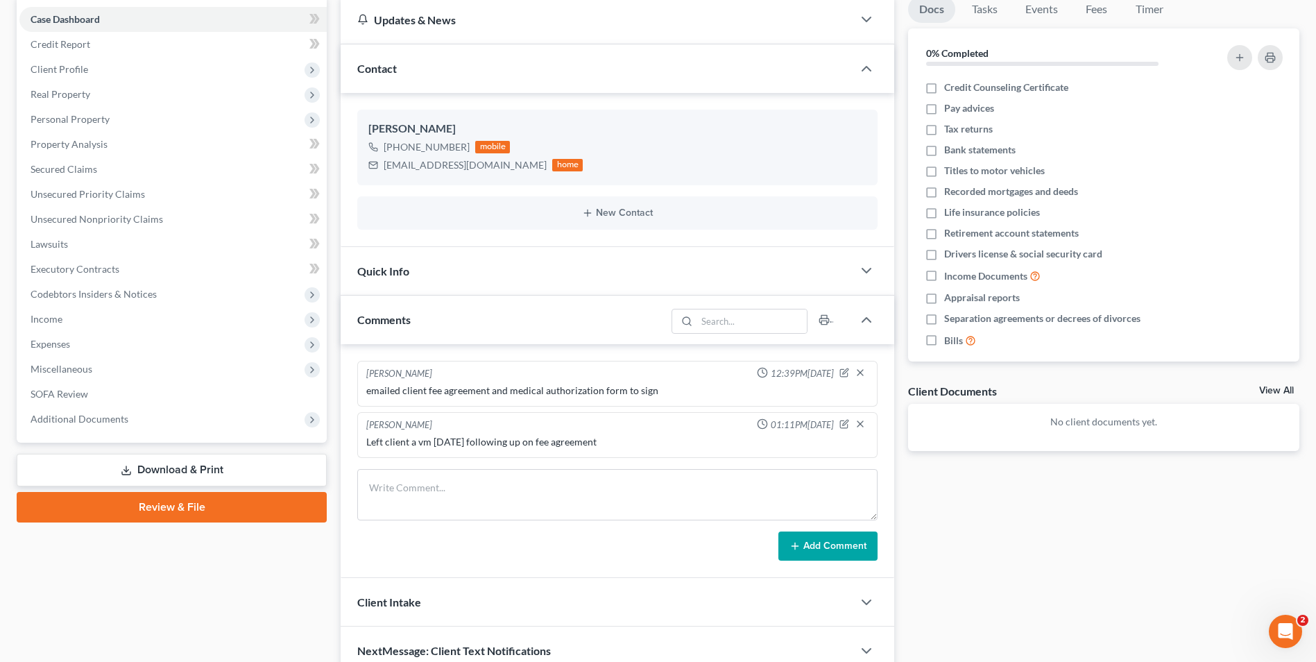
scroll to position [204, 0]
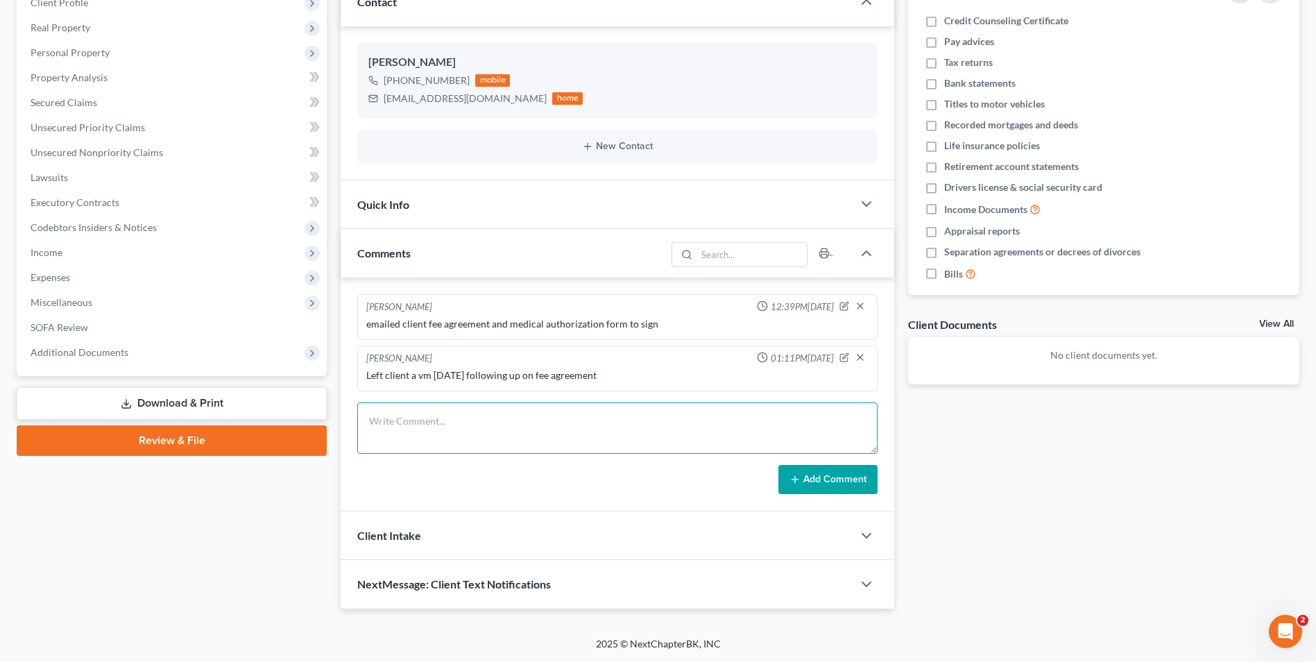
click at [523, 448] on textarea at bounding box center [617, 427] width 520 height 51
type textarea "left client vm following up on fee agreement and medical authorization form"
click at [799, 478] on icon at bounding box center [794, 479] width 11 height 11
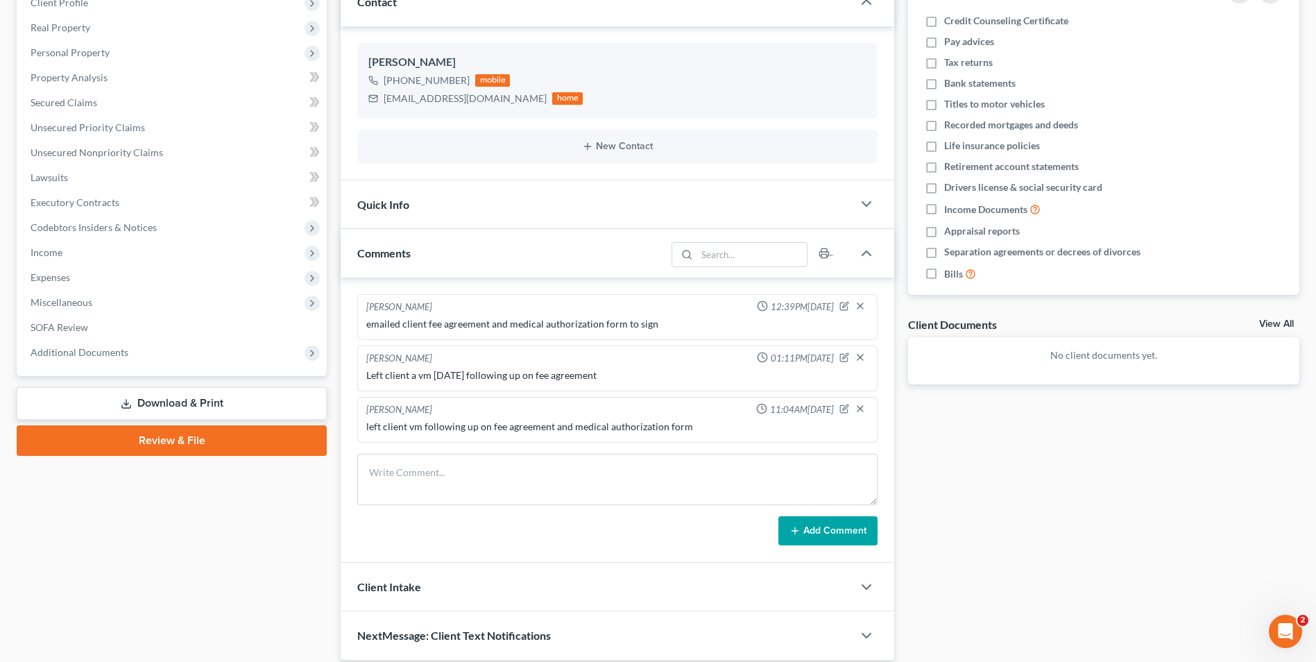
scroll to position [0, 0]
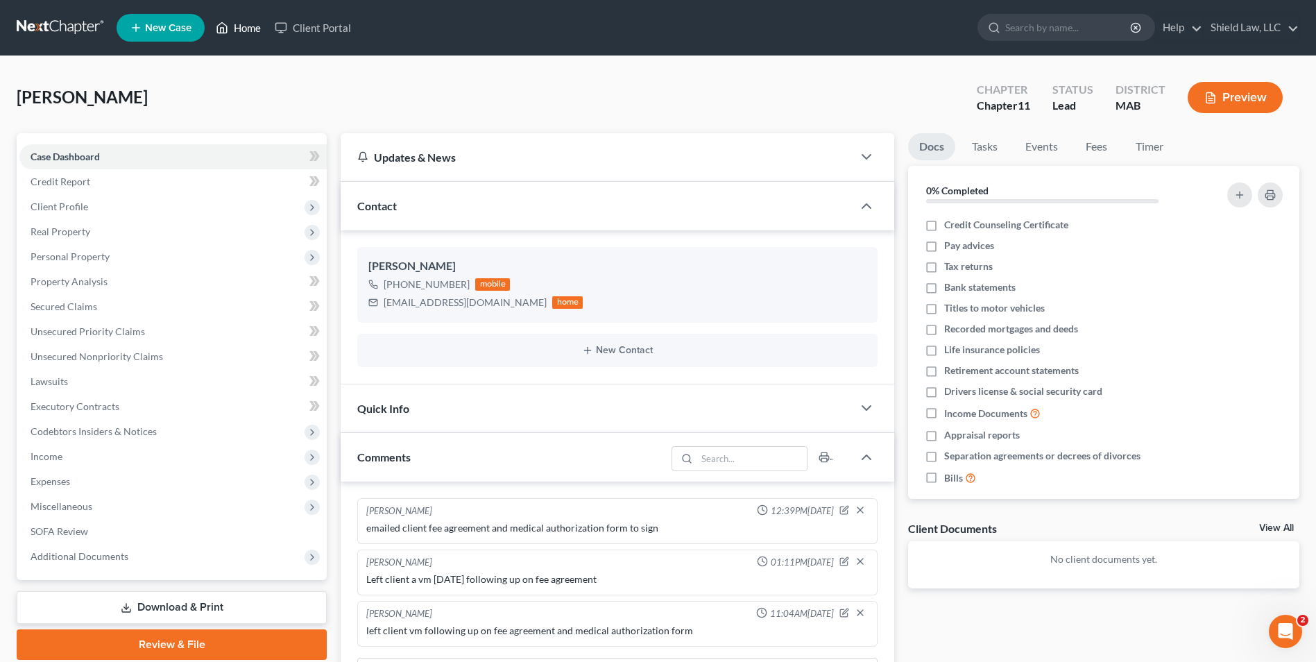
click at [227, 24] on icon at bounding box center [222, 27] width 12 height 17
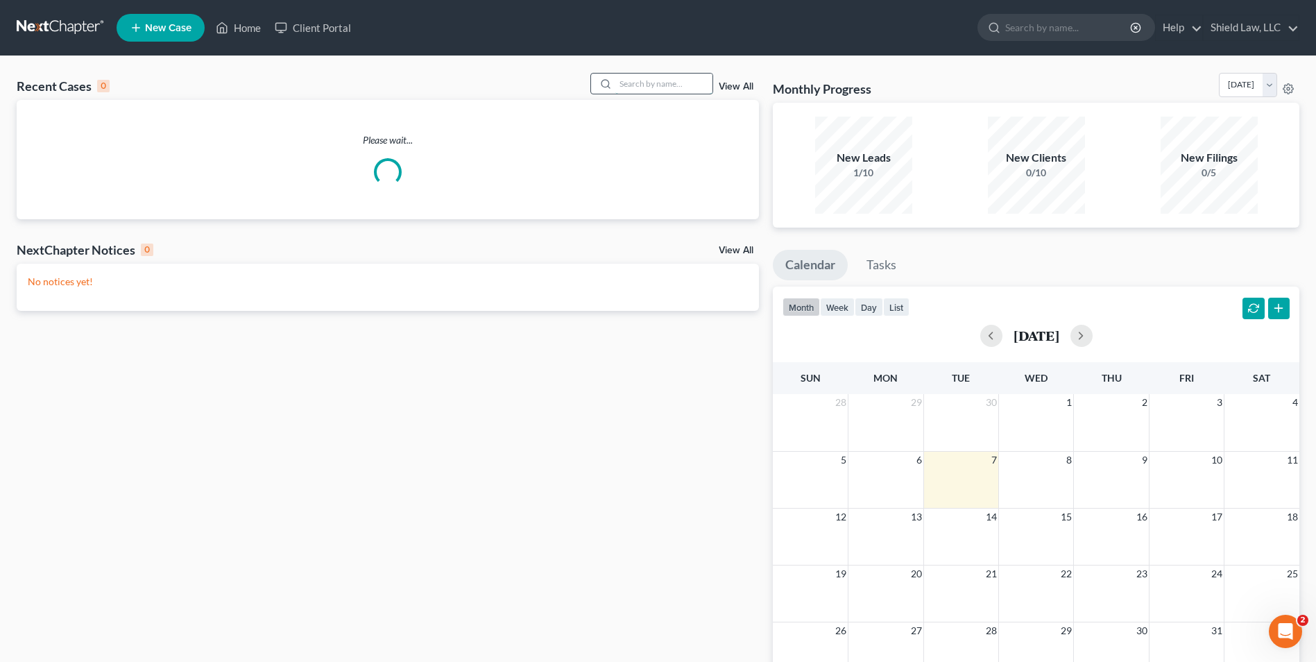
click at [700, 83] on input "search" at bounding box center [663, 84] width 97 height 20
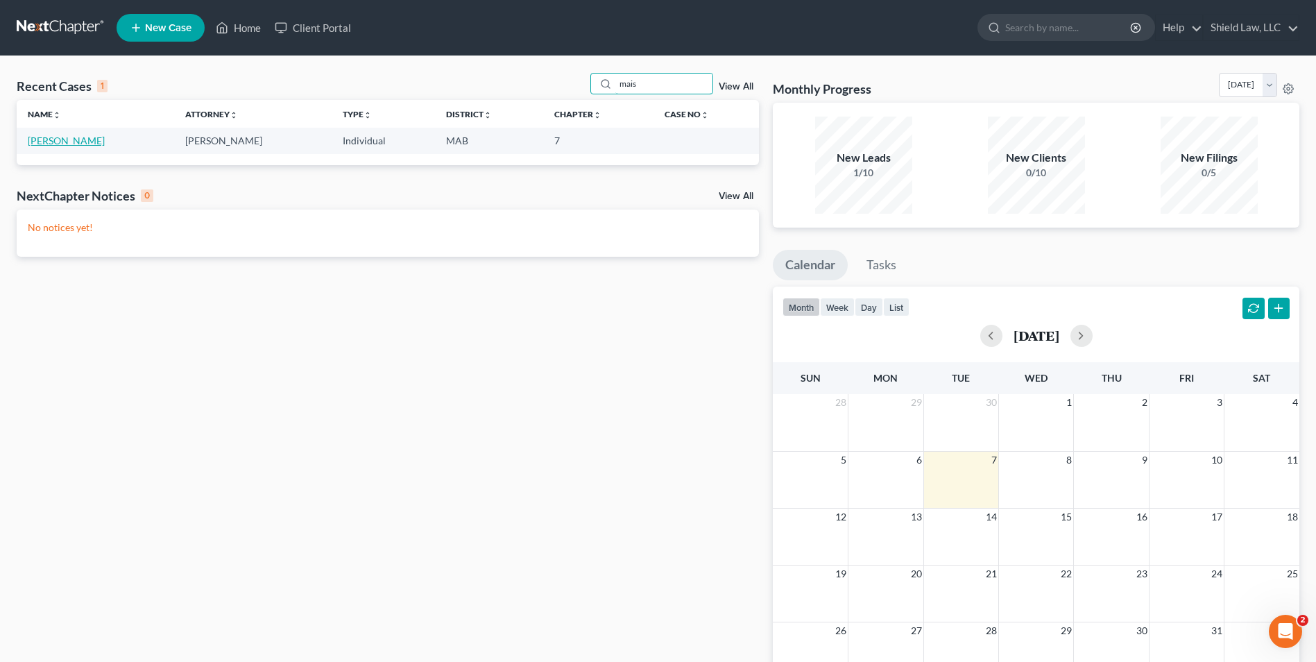
type input "mais"
click at [91, 135] on link "[PERSON_NAME]" at bounding box center [66, 141] width 77 height 12
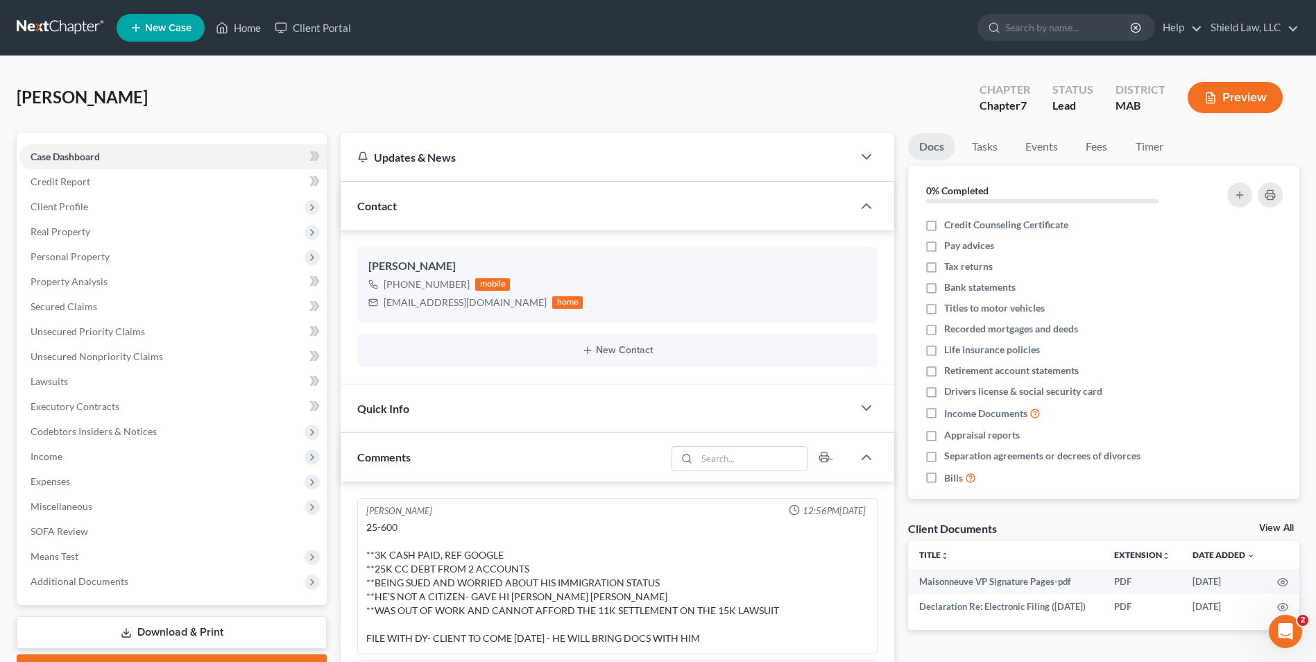
scroll to position [551, 0]
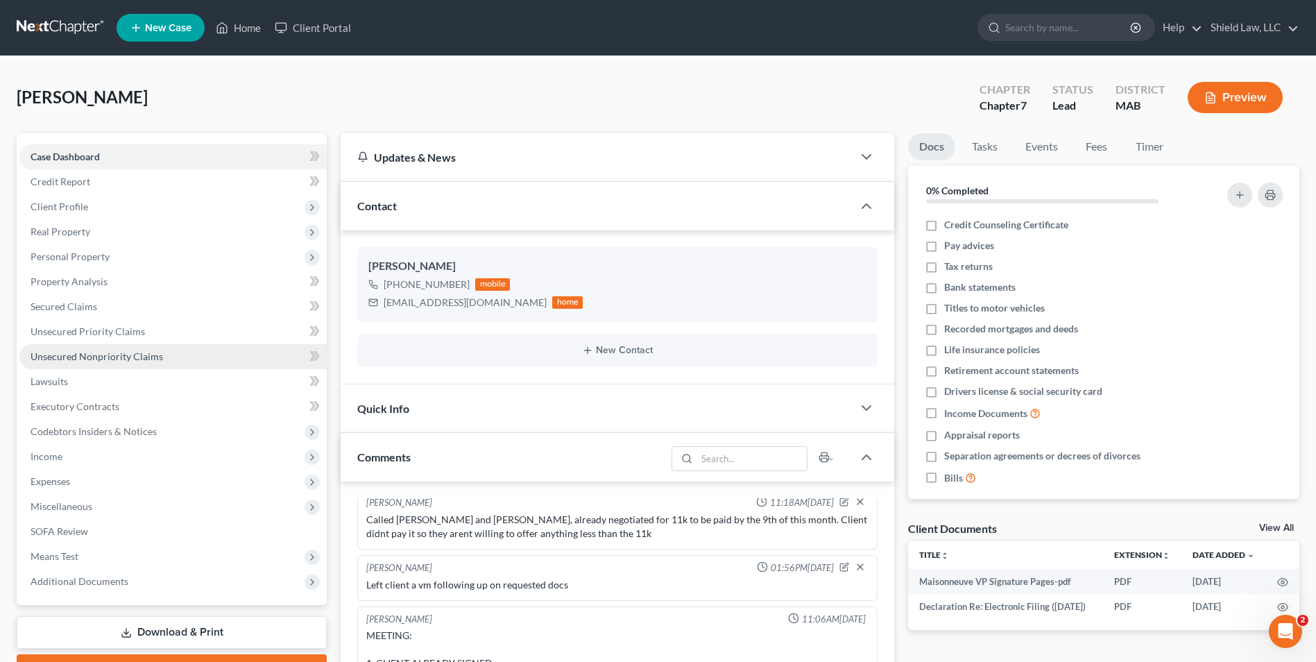
click at [108, 359] on span "Unsecured Nonpriority Claims" at bounding box center [97, 356] width 132 height 12
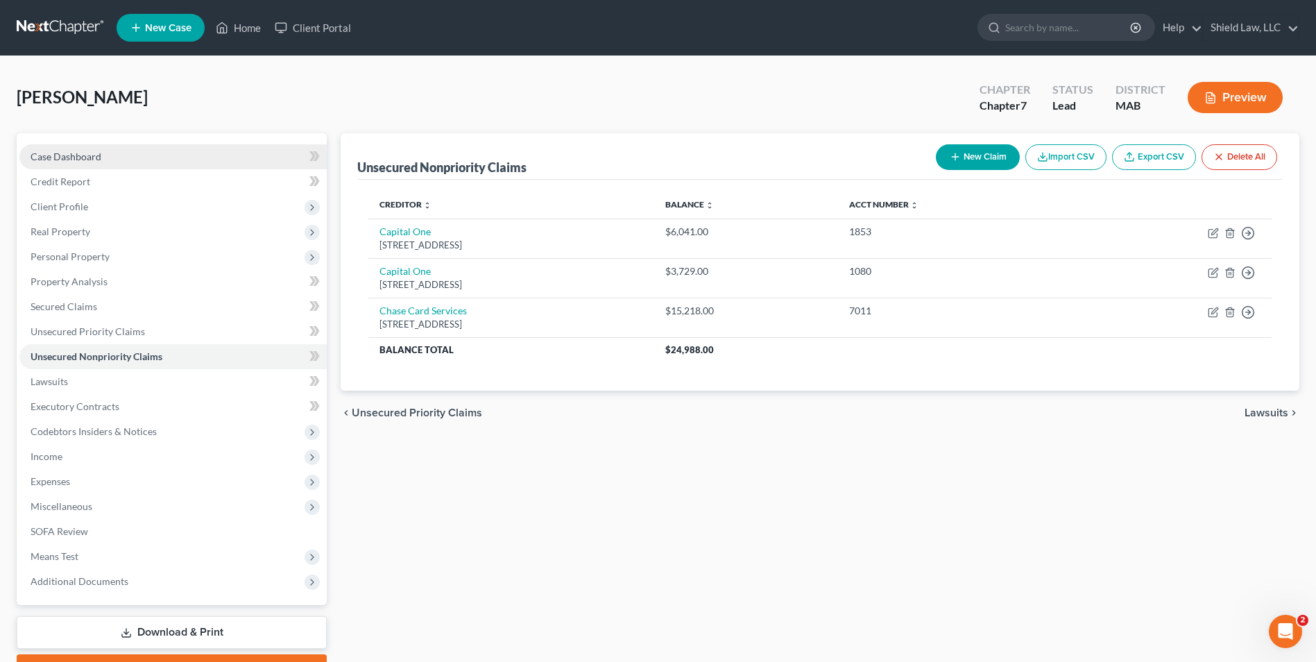
click at [94, 157] on span "Case Dashboard" at bounding box center [66, 157] width 71 height 12
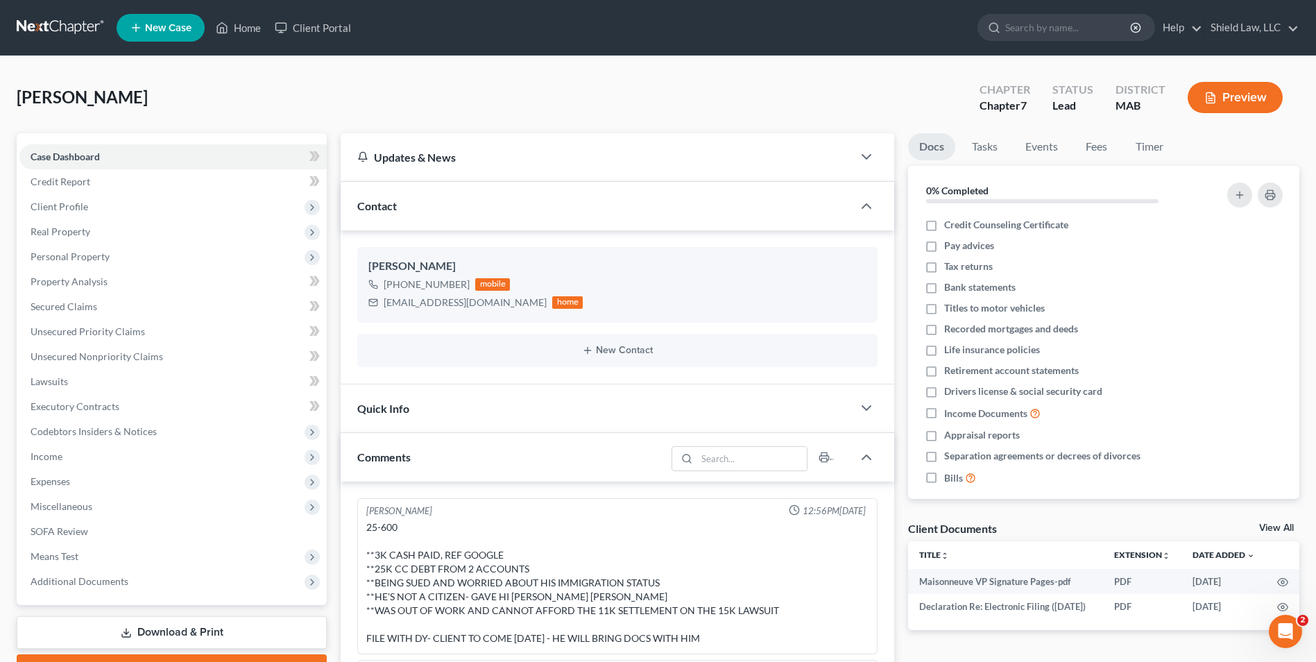
scroll to position [551, 0]
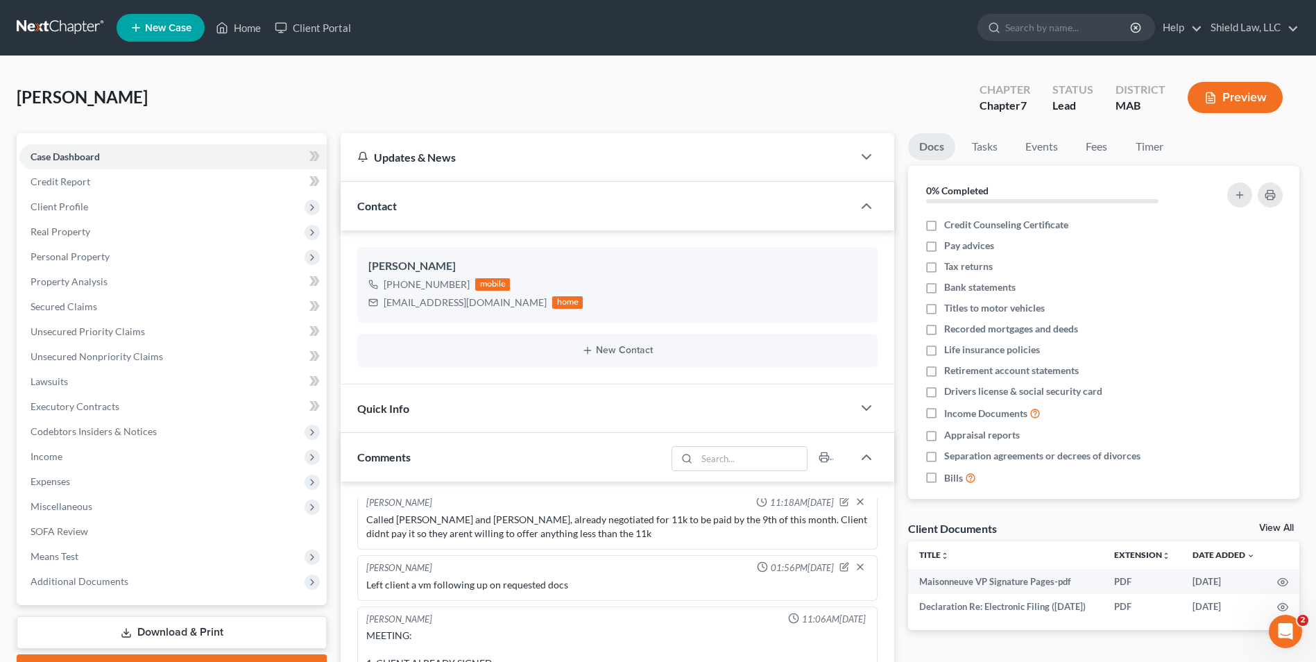
drag, startPoint x: 304, startPoint y: 76, endPoint x: 361, endPoint y: 3, distance: 92.4
click at [303, 76] on div "[PERSON_NAME] Upgraded Chapter Chapter 7 Status Lead District MAB Preview" at bounding box center [658, 103] width 1282 height 60
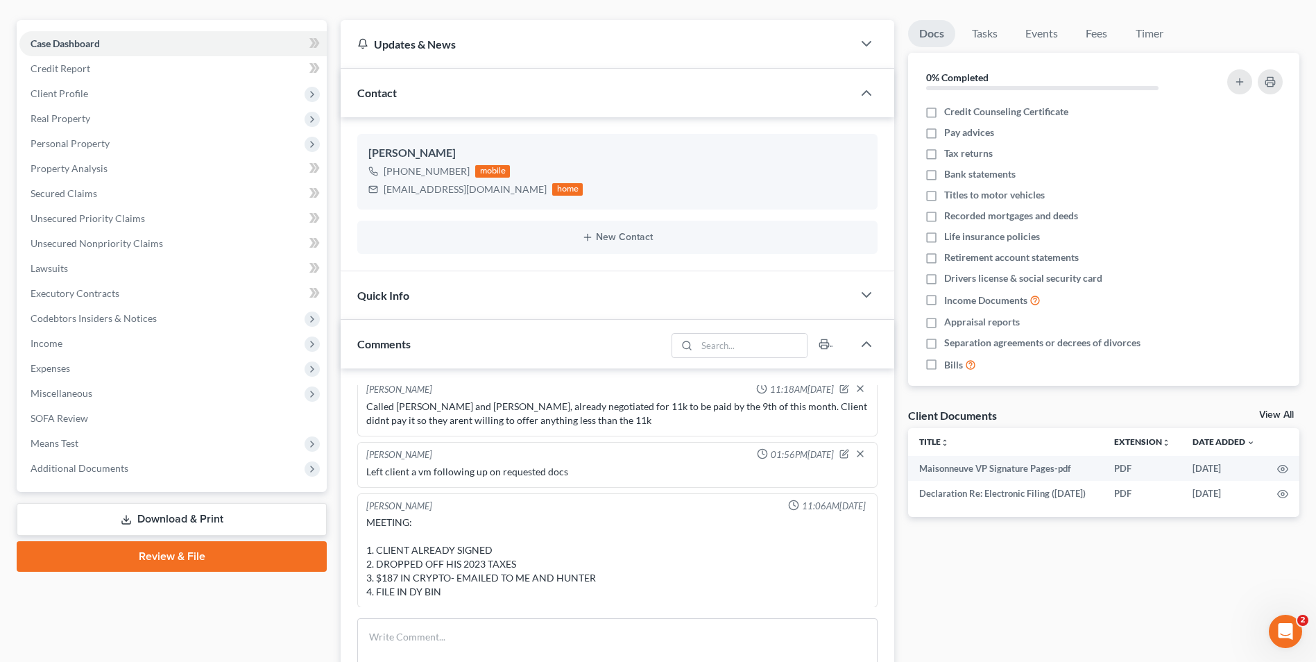
scroll to position [0, 0]
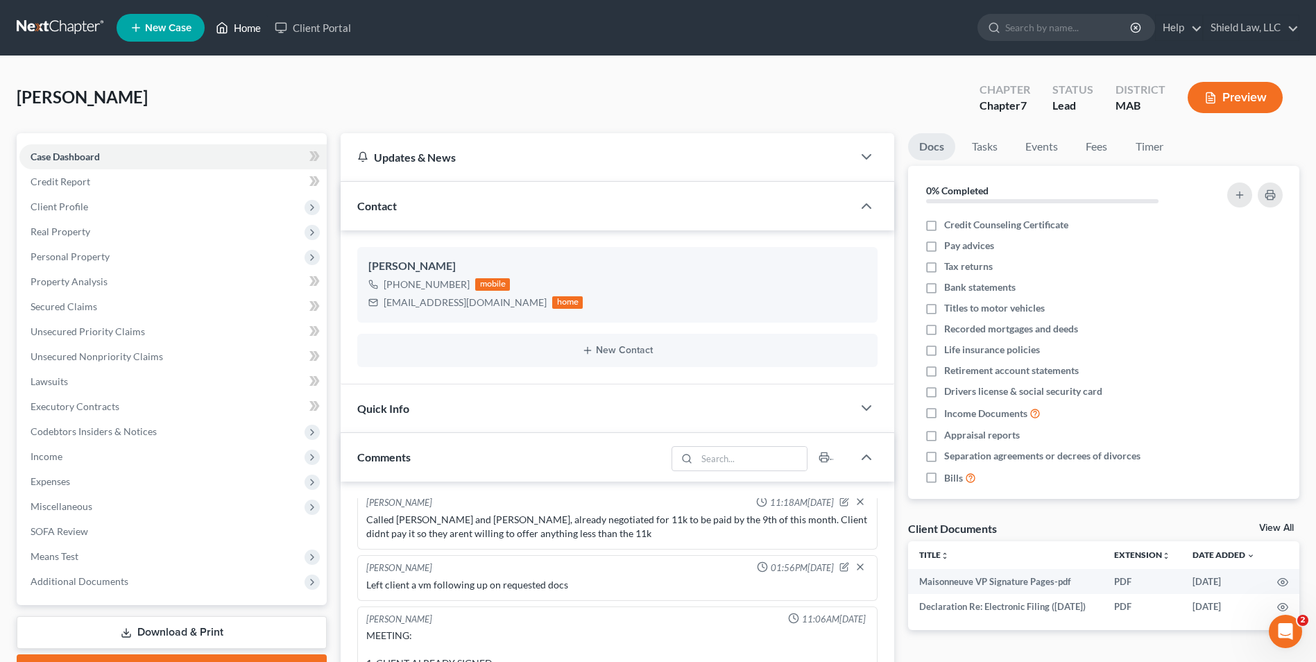
click at [237, 28] on link "Home" at bounding box center [238, 27] width 59 height 25
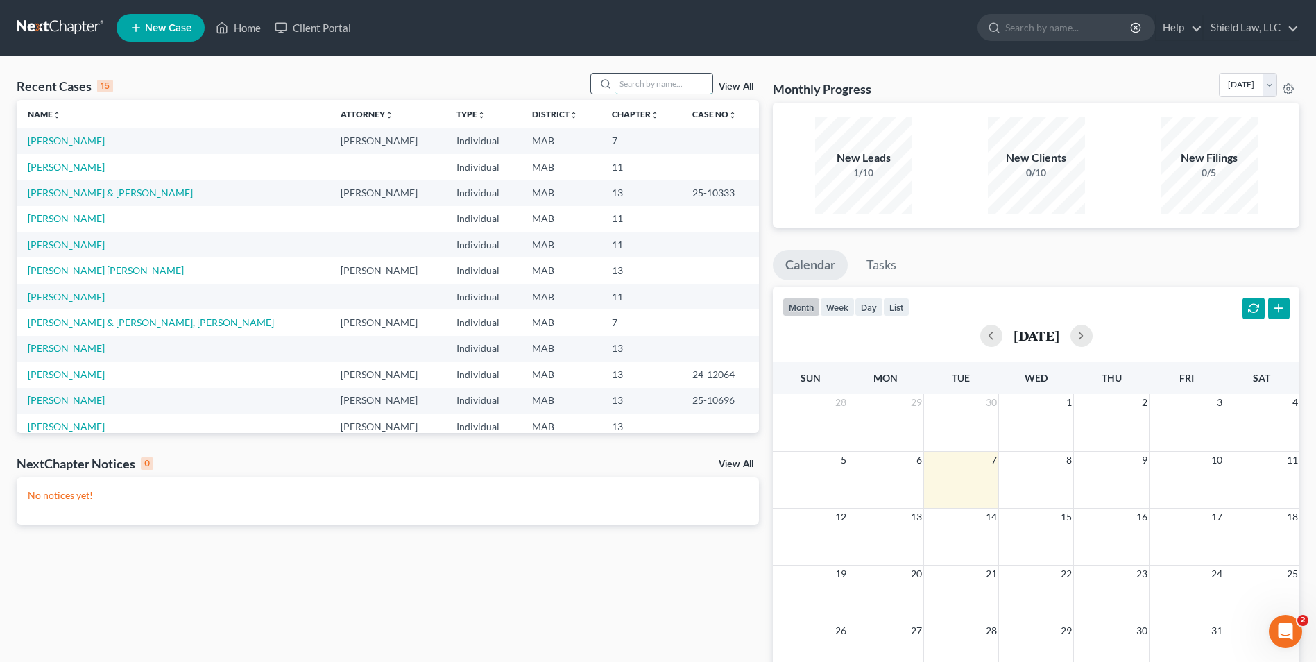
click at [645, 88] on input "search" at bounding box center [663, 84] width 97 height 20
type input "[PERSON_NAME]"
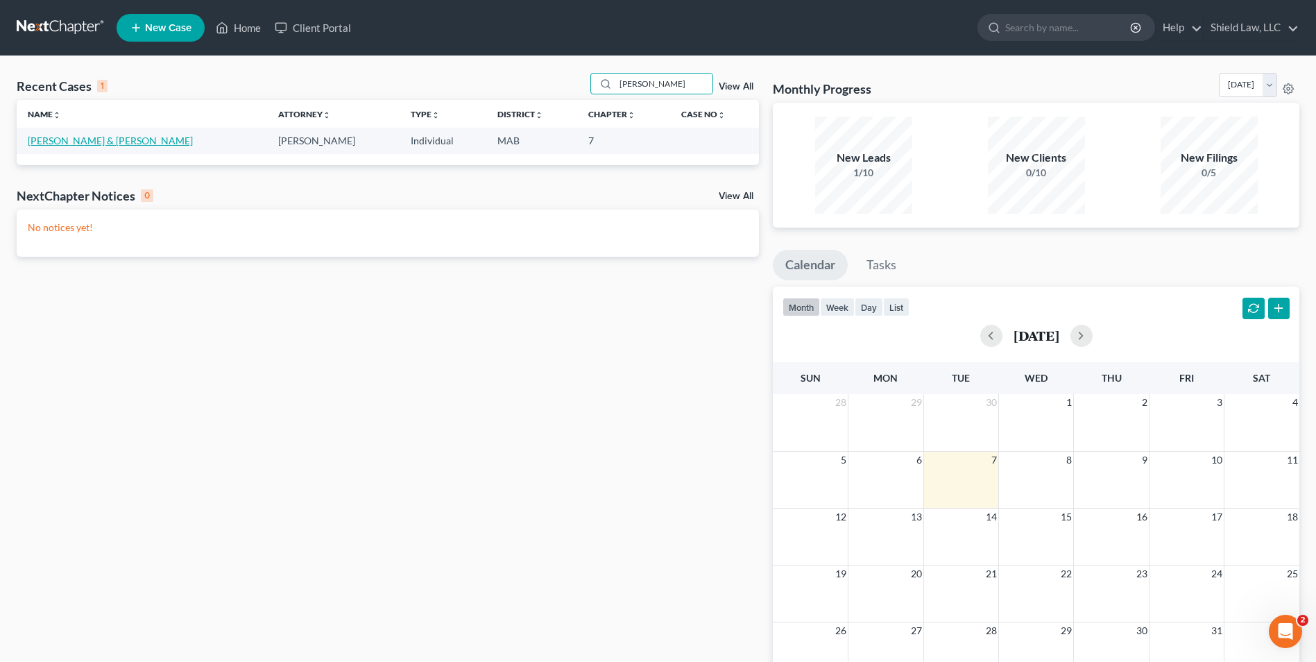
click at [101, 135] on link "[PERSON_NAME] & [PERSON_NAME]" at bounding box center [110, 141] width 165 height 12
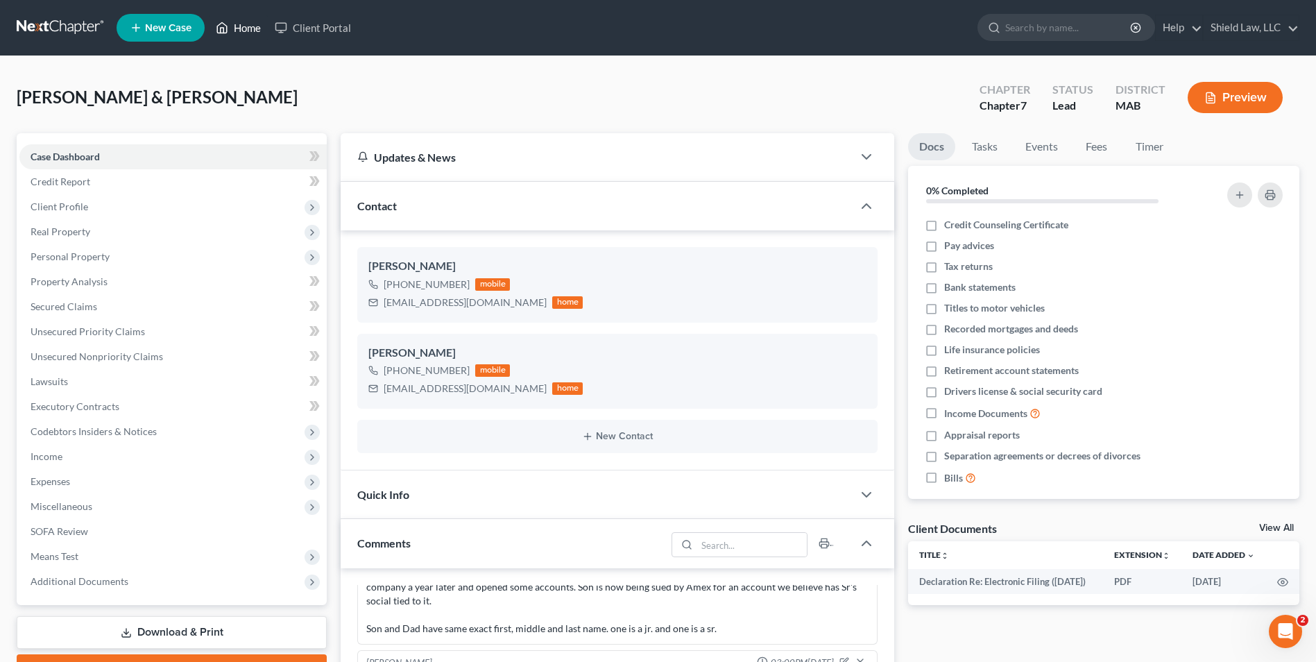
click at [236, 20] on link "Home" at bounding box center [238, 27] width 59 height 25
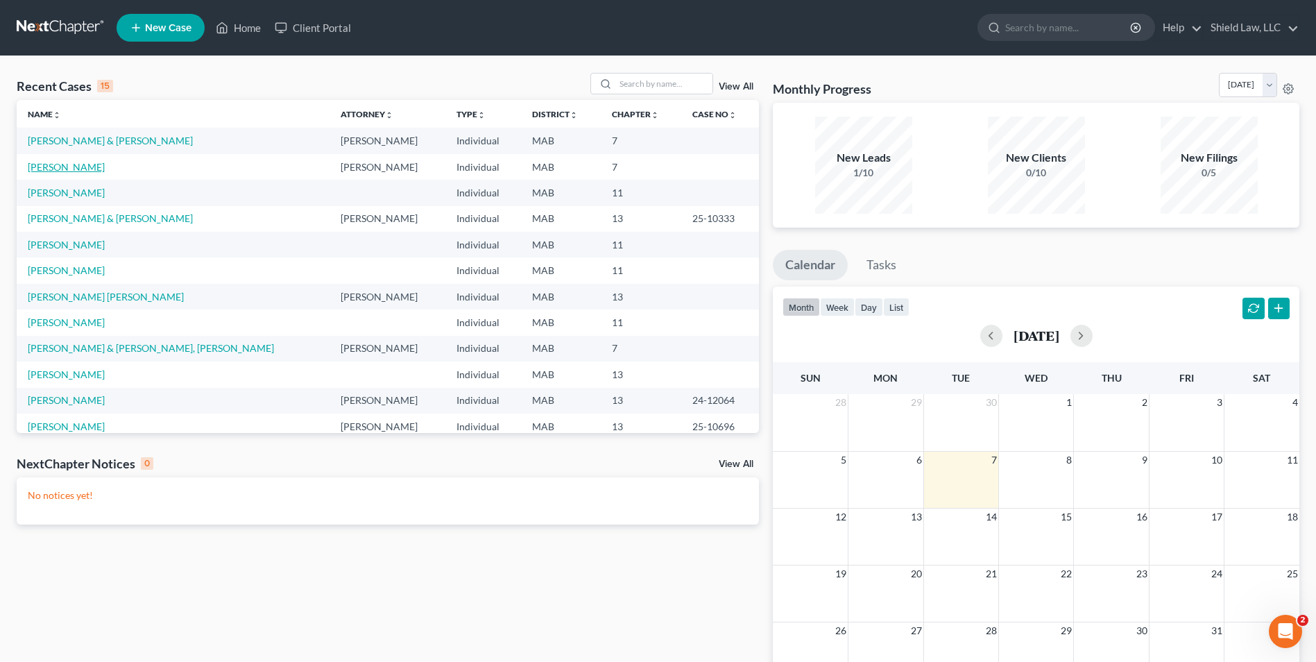
click at [58, 167] on link "[PERSON_NAME]" at bounding box center [66, 167] width 77 height 12
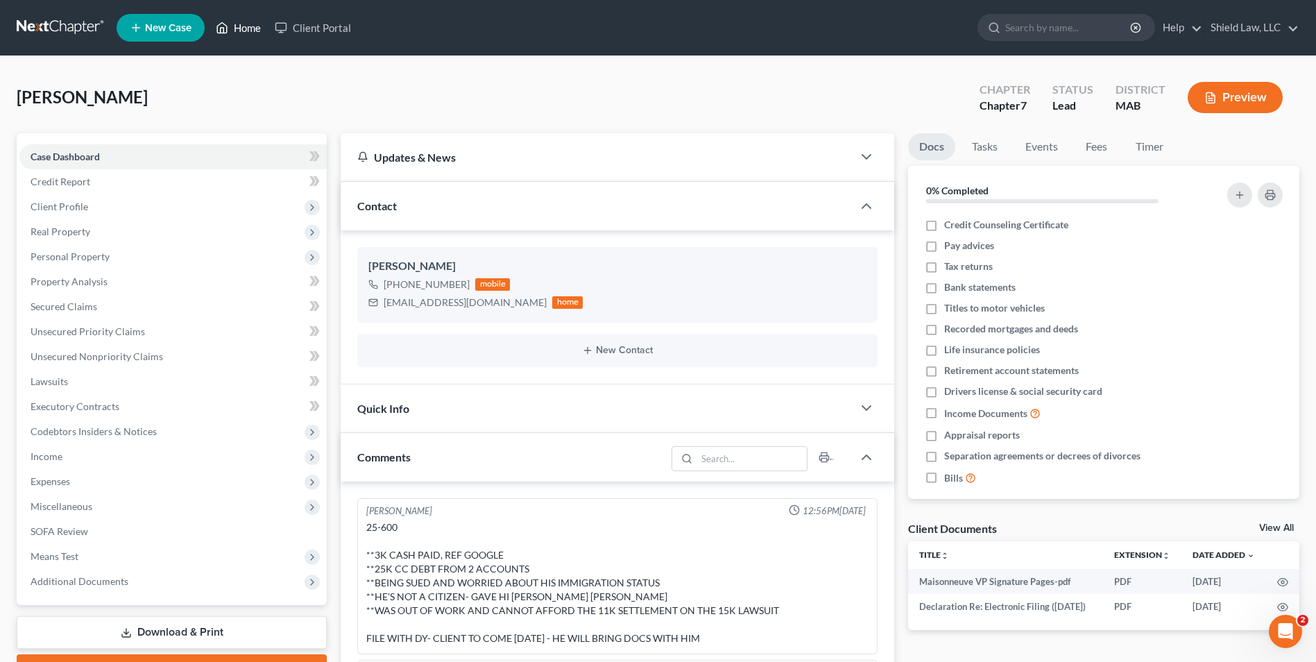
drag, startPoint x: 239, startPoint y: 31, endPoint x: 418, endPoint y: 129, distance: 204.3
click at [239, 31] on link "Home" at bounding box center [238, 27] width 59 height 25
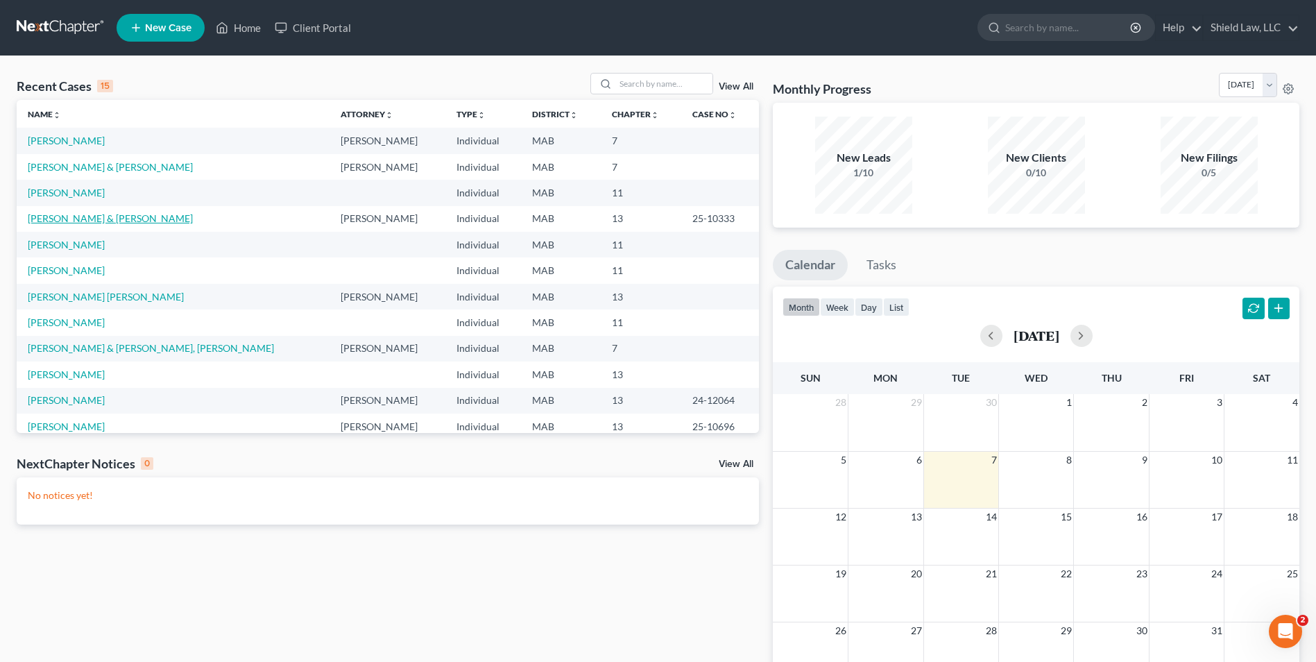
click at [112, 219] on link "[PERSON_NAME] & [PERSON_NAME]" at bounding box center [110, 218] width 165 height 12
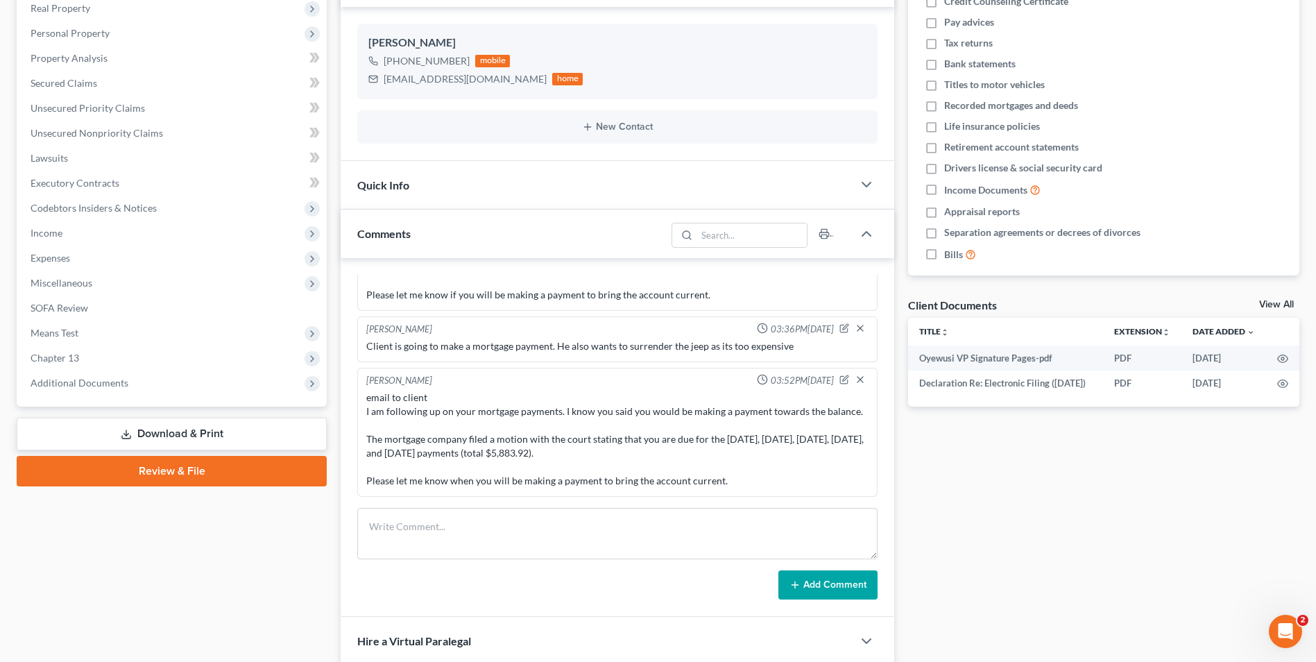
scroll to position [377, 0]
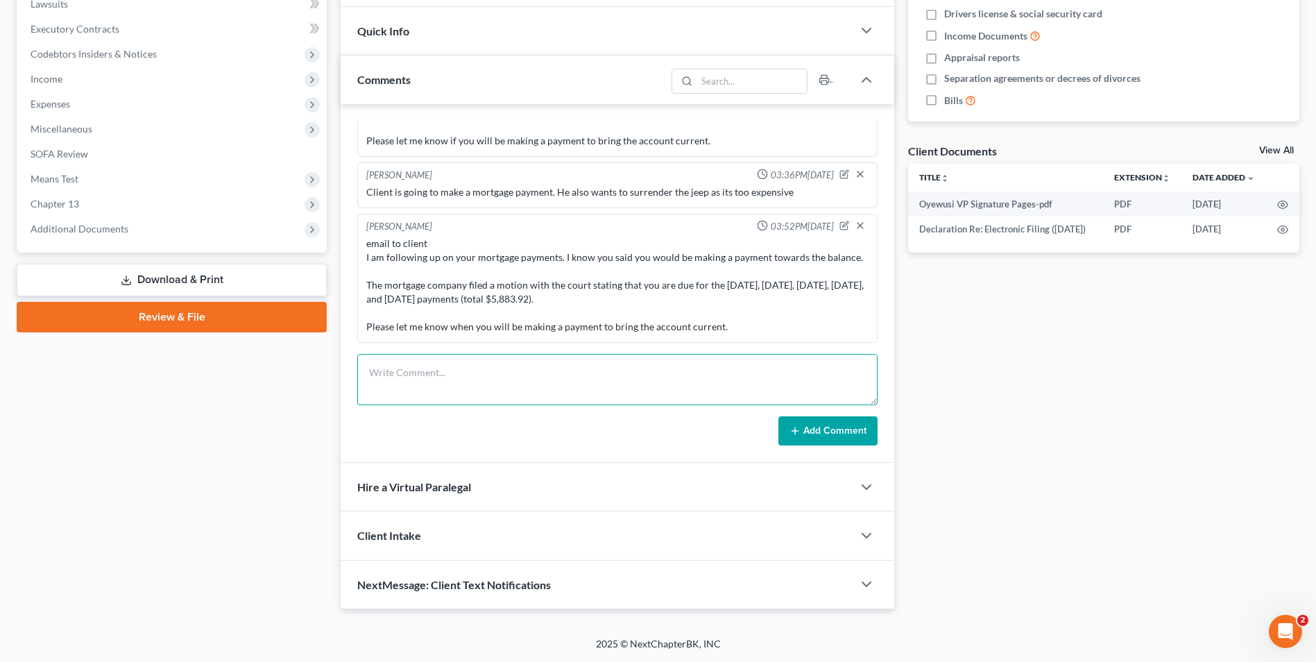
click at [486, 393] on textarea at bounding box center [617, 379] width 520 height 51
type textarea "client is starting to do uber to get caught up. He will be making some payments…"
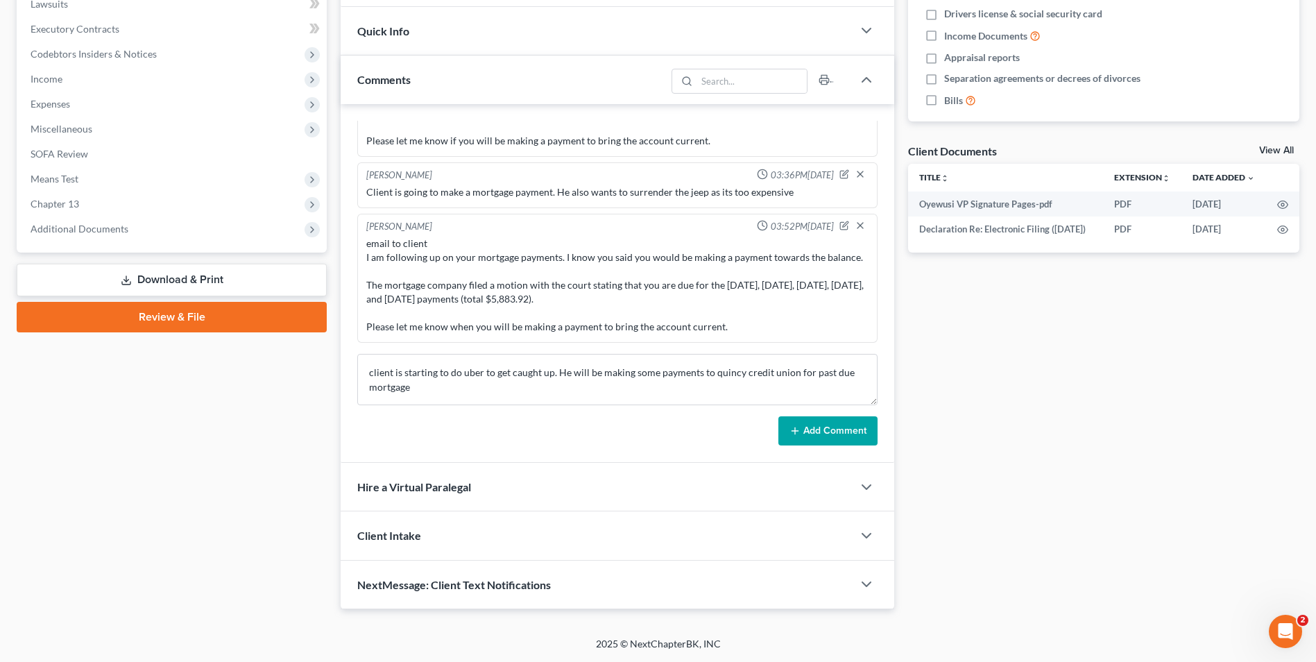
click at [867, 427] on button "Add Comment" at bounding box center [827, 430] width 99 height 29
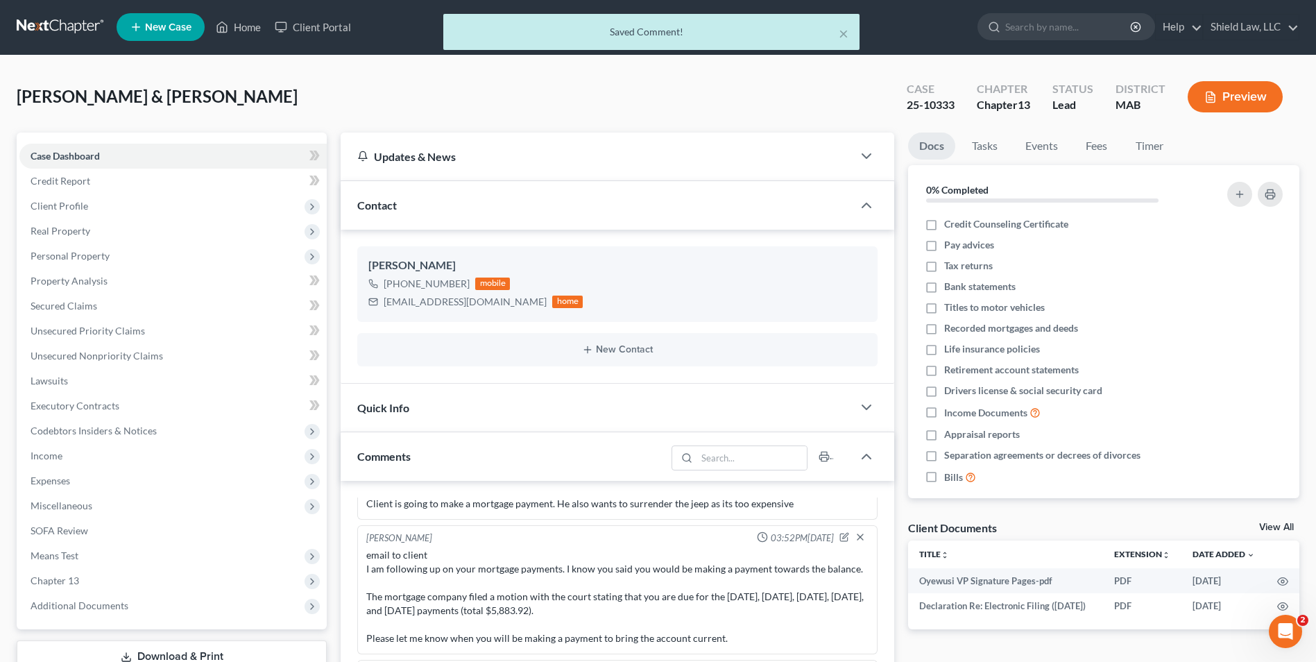
scroll to position [0, 0]
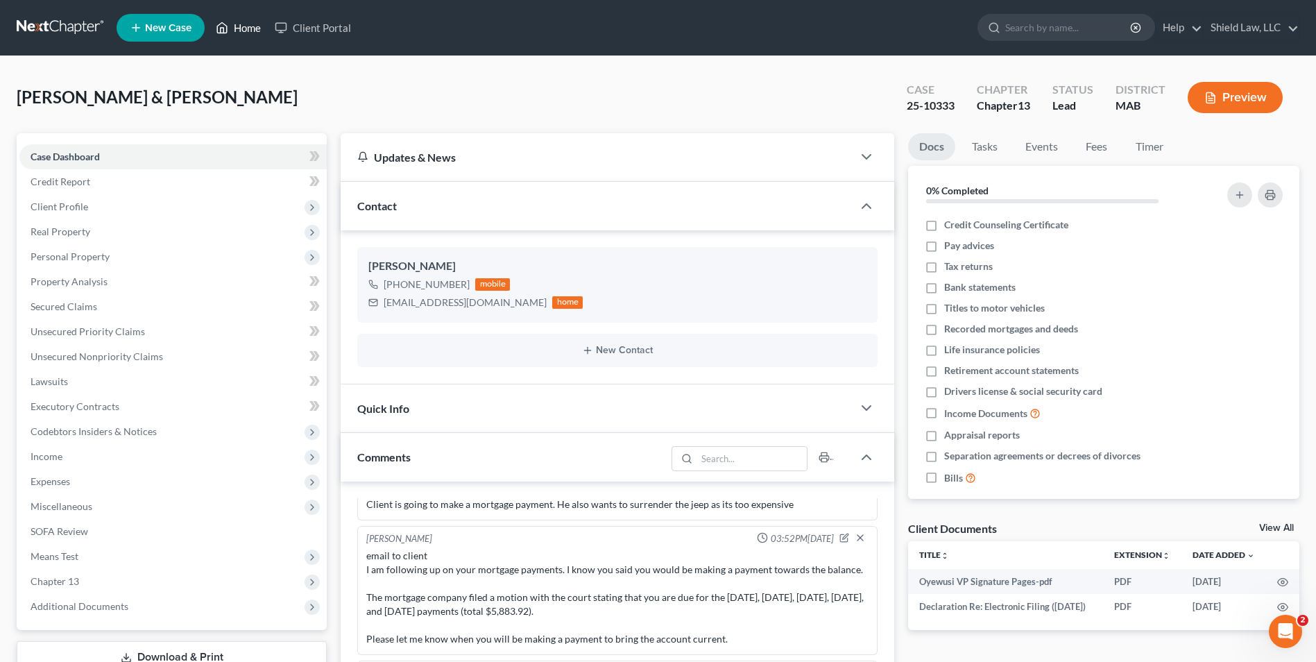
click at [239, 28] on link "Home" at bounding box center [238, 27] width 59 height 25
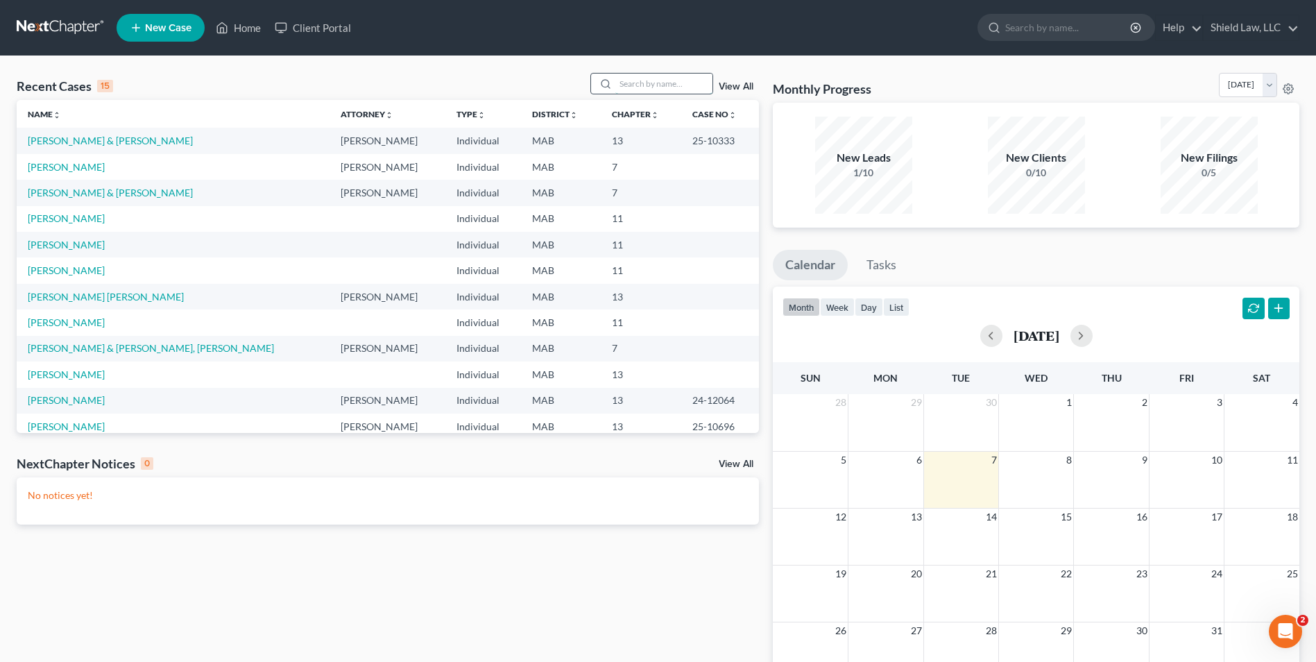
click at [686, 83] on input "search" at bounding box center [663, 84] width 97 height 20
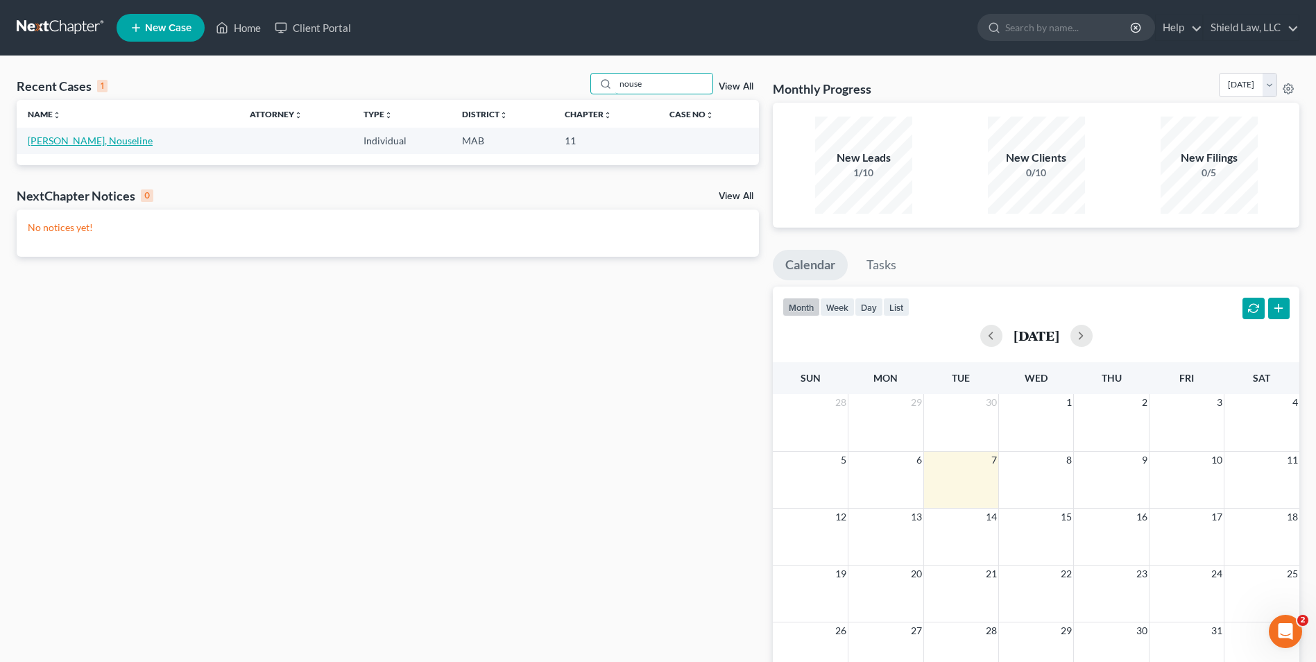
type input "nouse"
click at [88, 135] on link "[PERSON_NAME], Nouseline" at bounding box center [90, 141] width 125 height 12
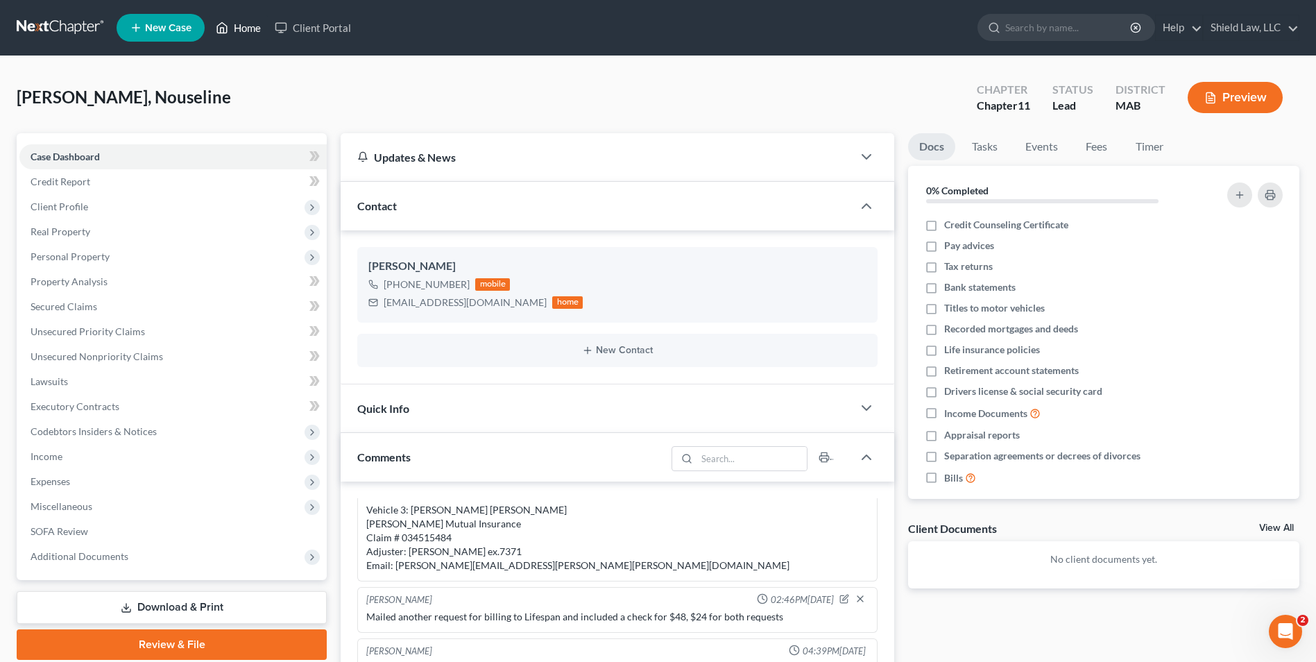
click at [240, 22] on link "Home" at bounding box center [238, 27] width 59 height 25
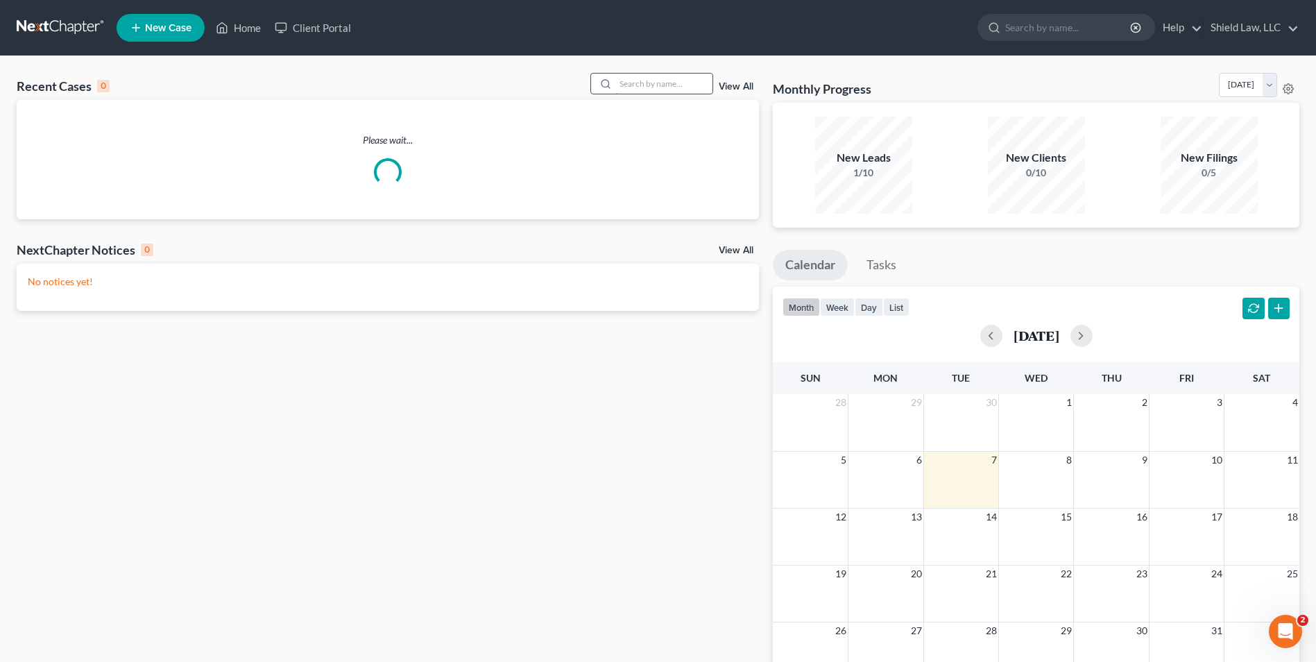
click at [689, 82] on input "search" at bounding box center [663, 84] width 97 height 20
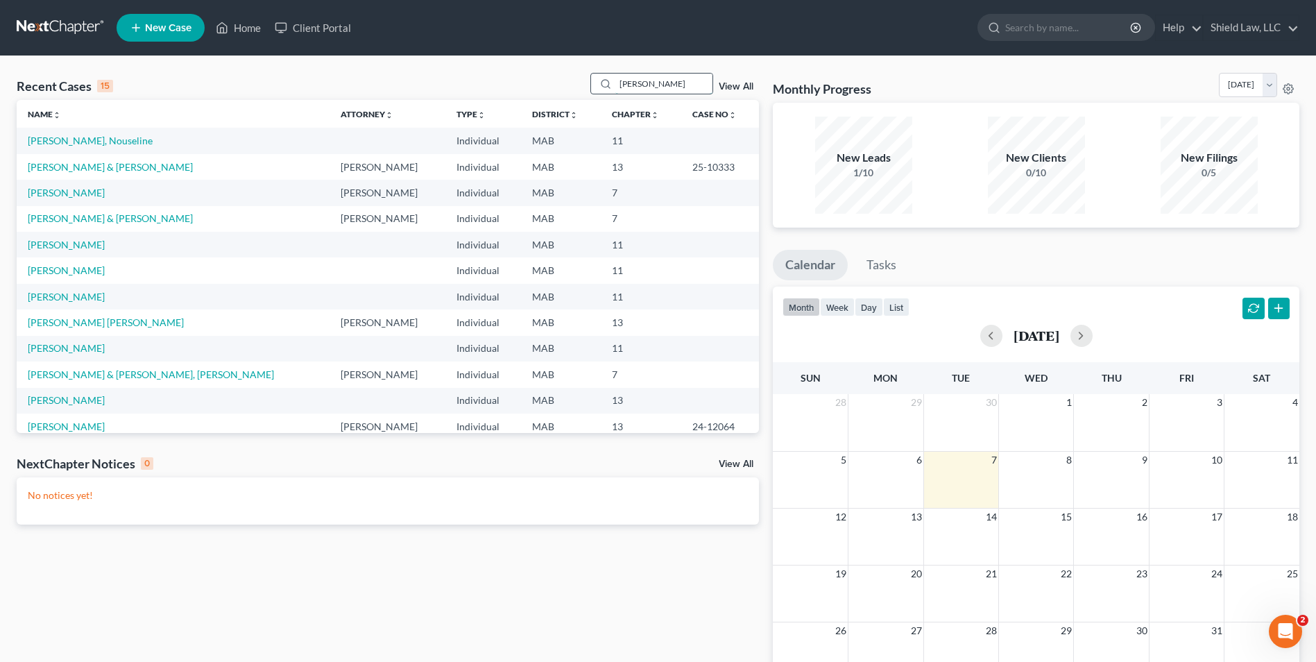
type input "[PERSON_NAME]"
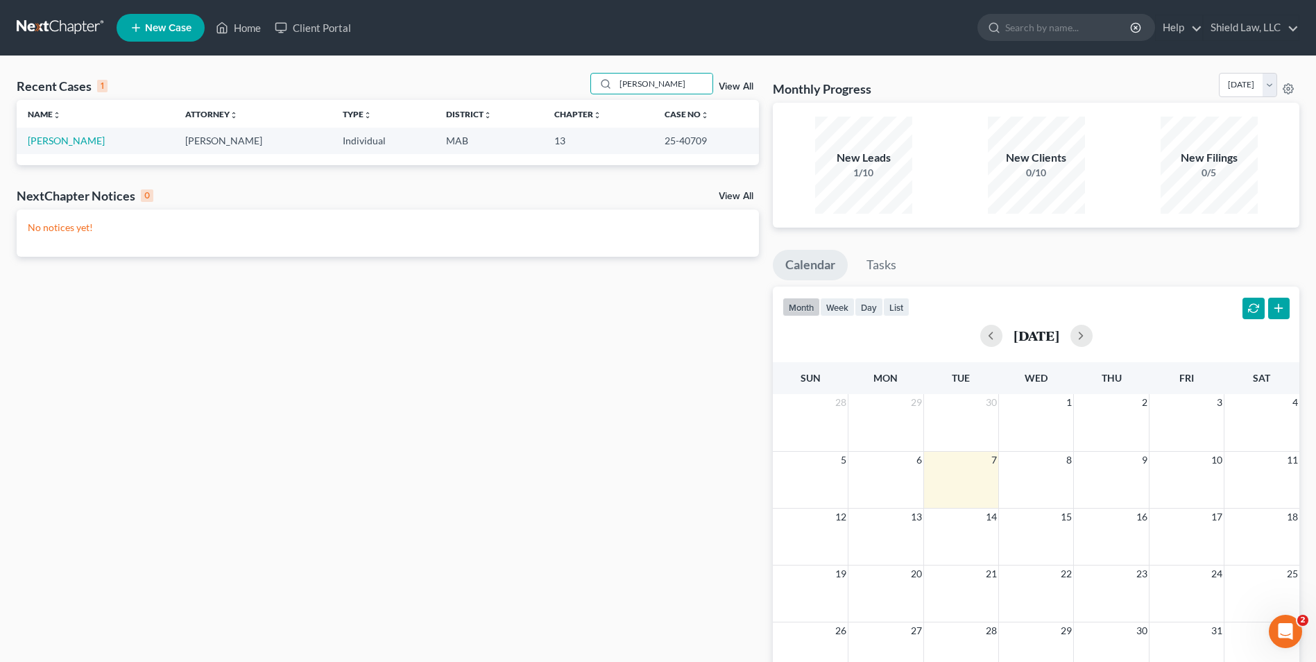
click at [75, 132] on td "[PERSON_NAME]" at bounding box center [95, 141] width 157 height 26
click at [76, 137] on link "[PERSON_NAME]" at bounding box center [66, 141] width 77 height 12
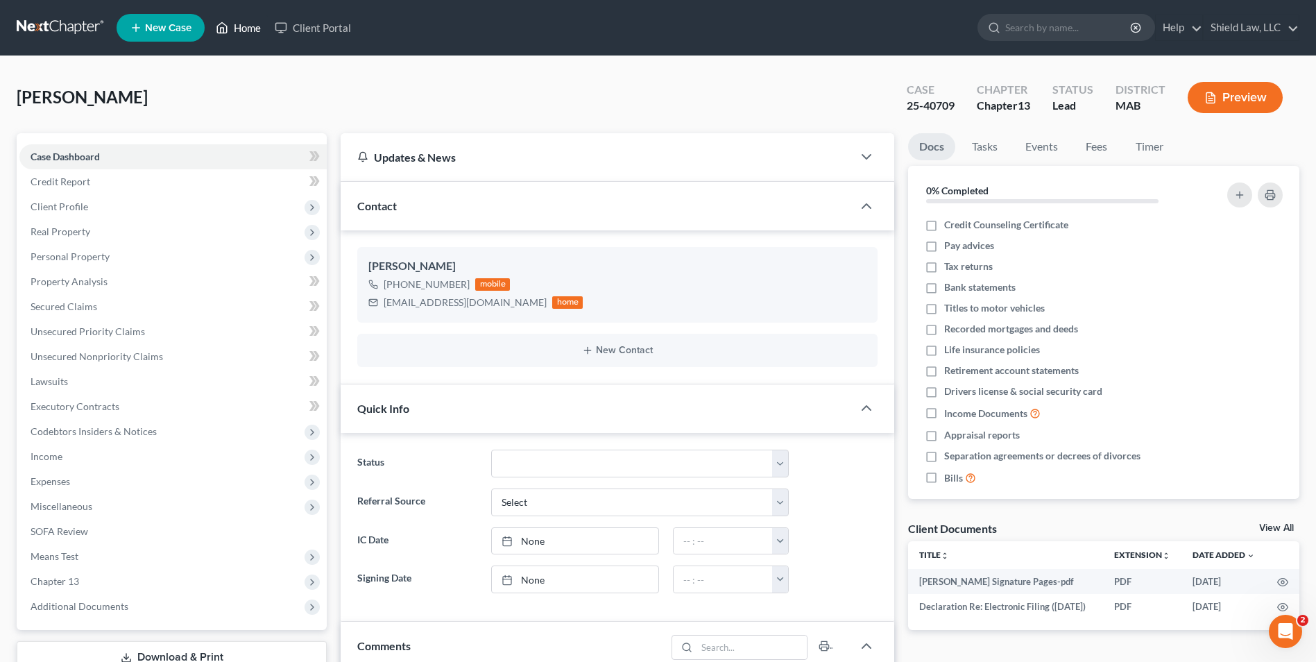
click at [234, 37] on link "Home" at bounding box center [238, 27] width 59 height 25
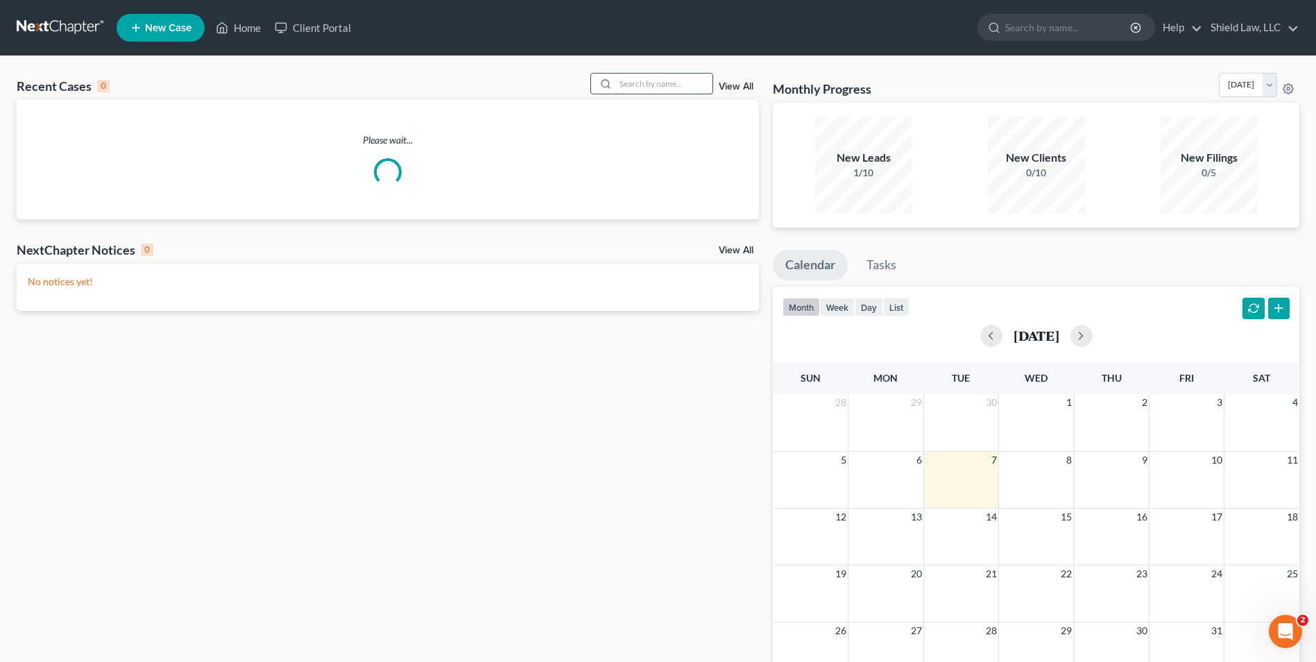
click at [648, 83] on input "search" at bounding box center [663, 84] width 97 height 20
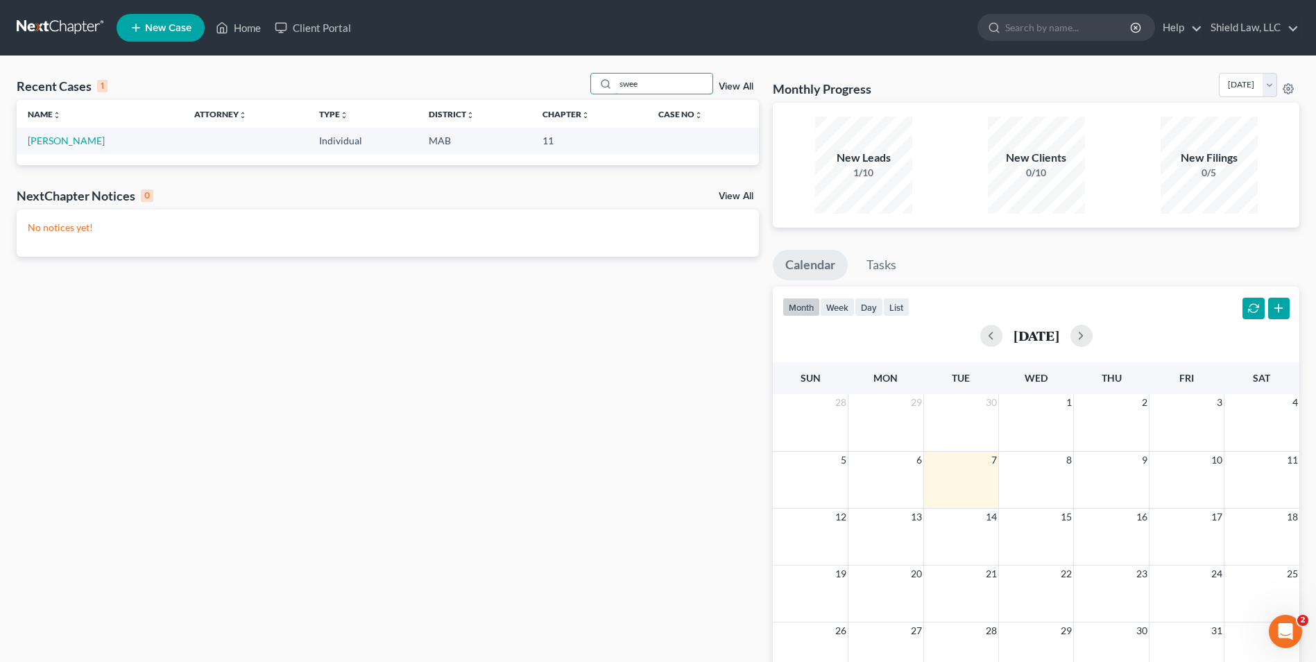
type input "swee"
click at [80, 139] on link "[PERSON_NAME]" at bounding box center [66, 141] width 77 height 12
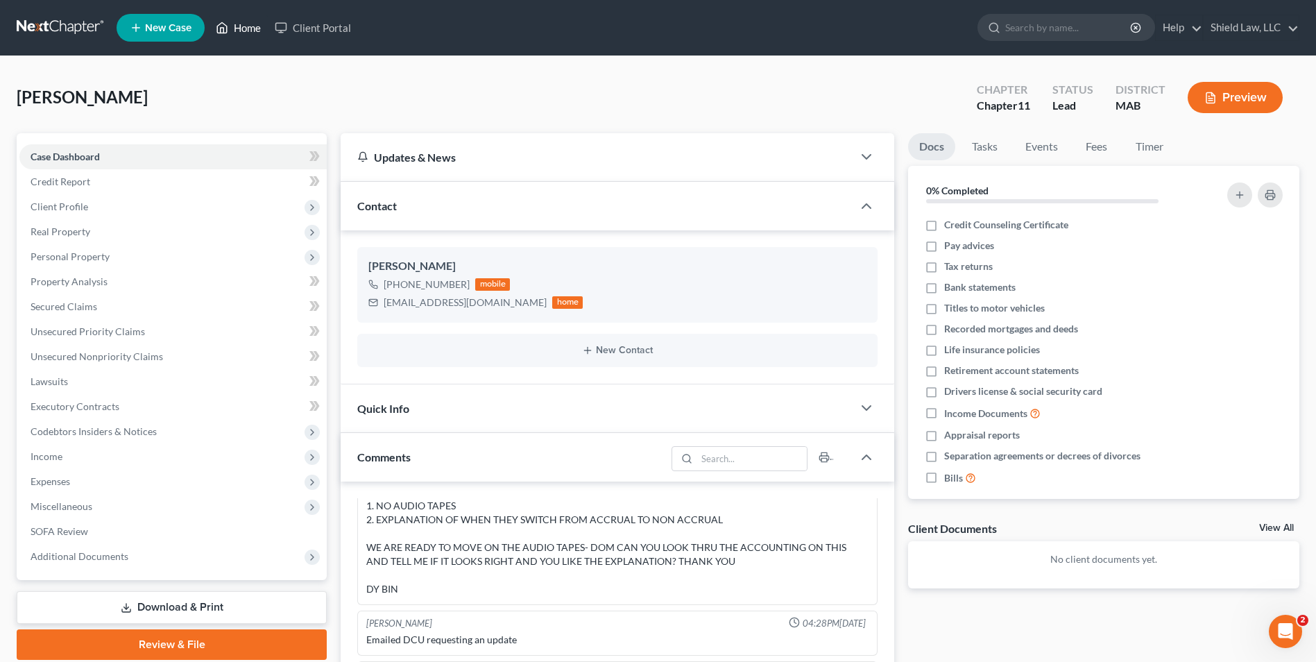
click at [232, 28] on link "Home" at bounding box center [238, 27] width 59 height 25
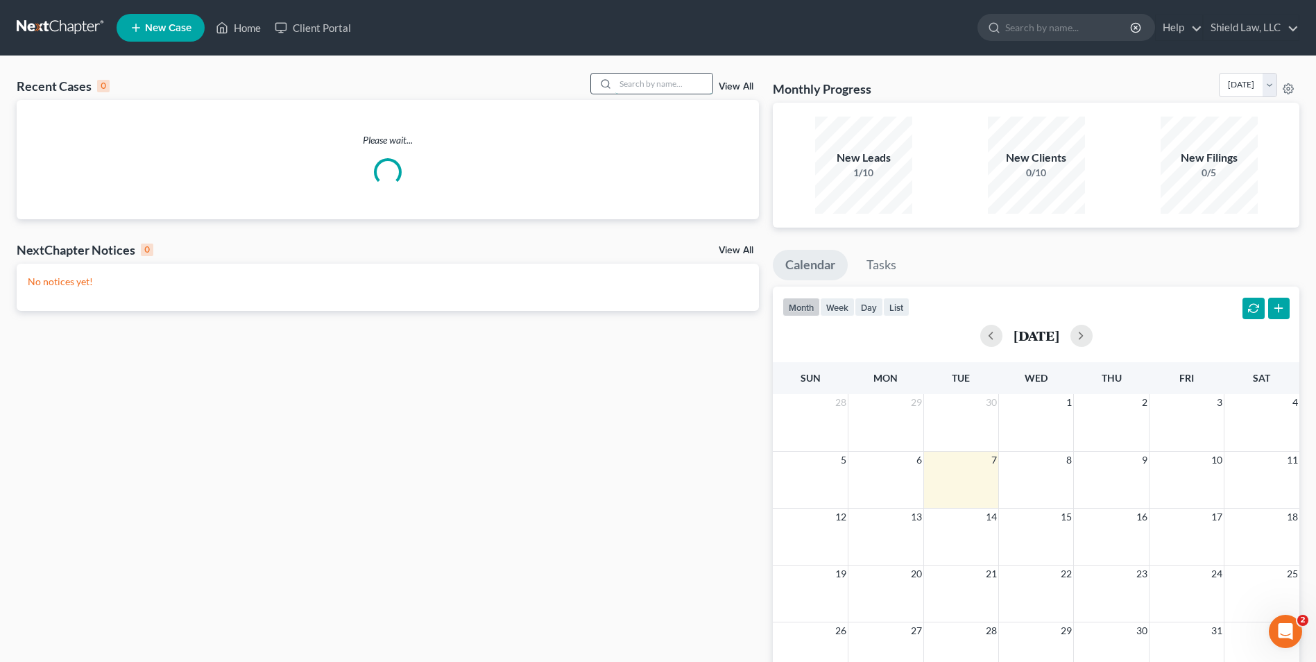
click at [680, 85] on input "search" at bounding box center [663, 84] width 97 height 20
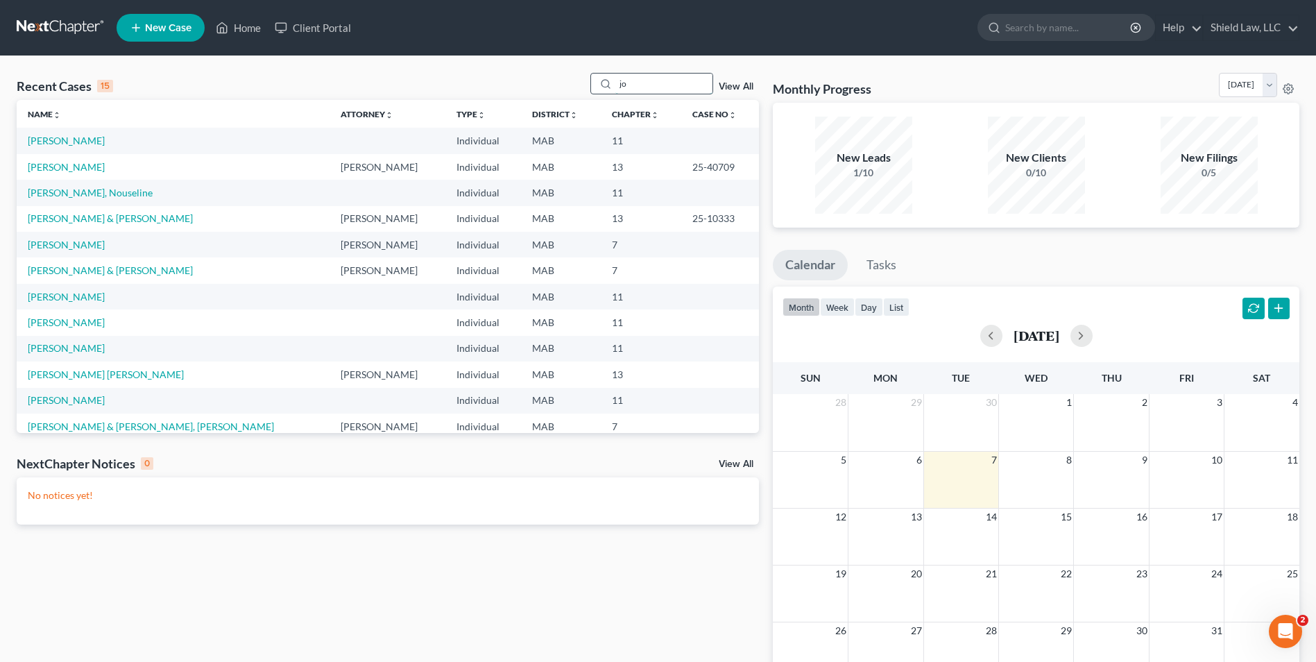
type input "[PERSON_NAME]"
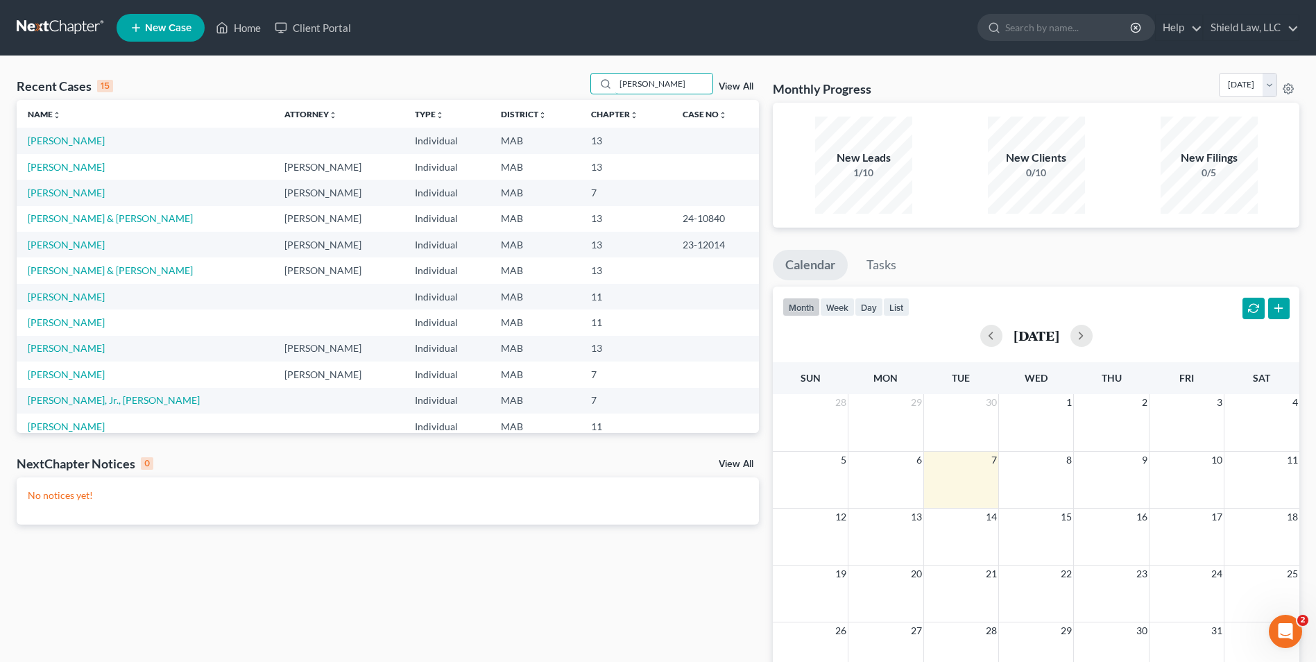
drag, startPoint x: 682, startPoint y: 87, endPoint x: 583, endPoint y: 83, distance: 100.0
click at [583, 83] on div "Recent Cases 15 [PERSON_NAME] View All" at bounding box center [388, 86] width 742 height 27
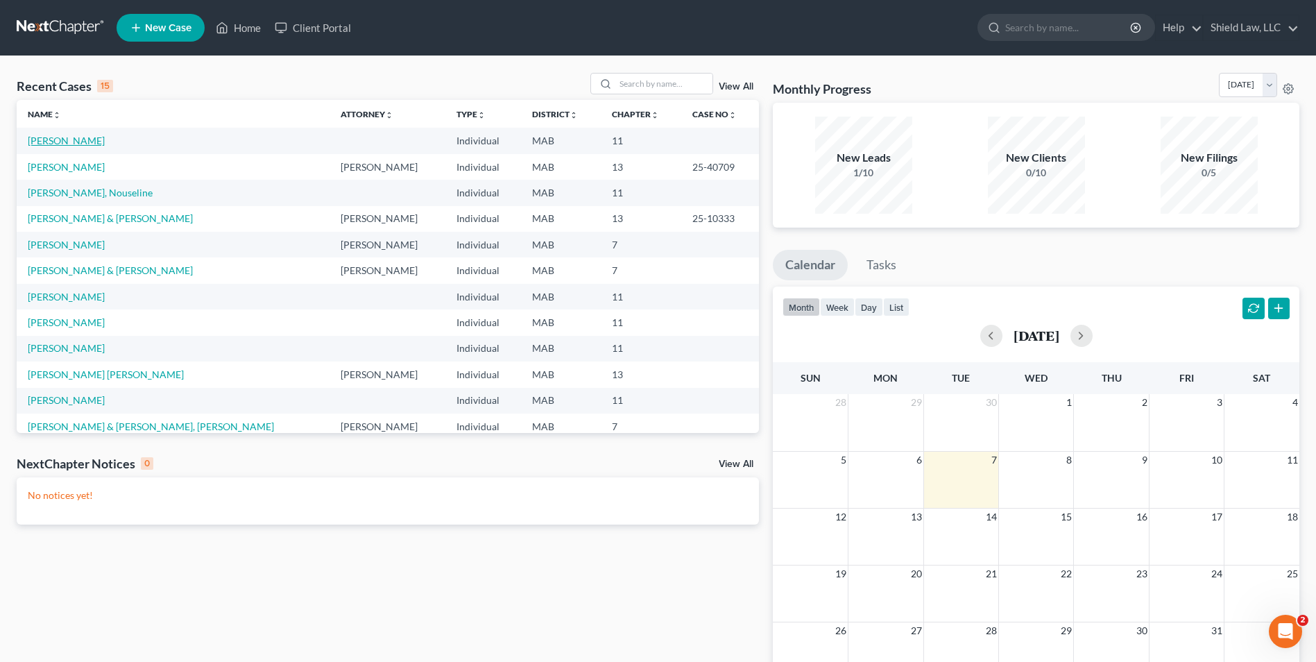
click at [71, 141] on link "[PERSON_NAME]" at bounding box center [66, 141] width 77 height 12
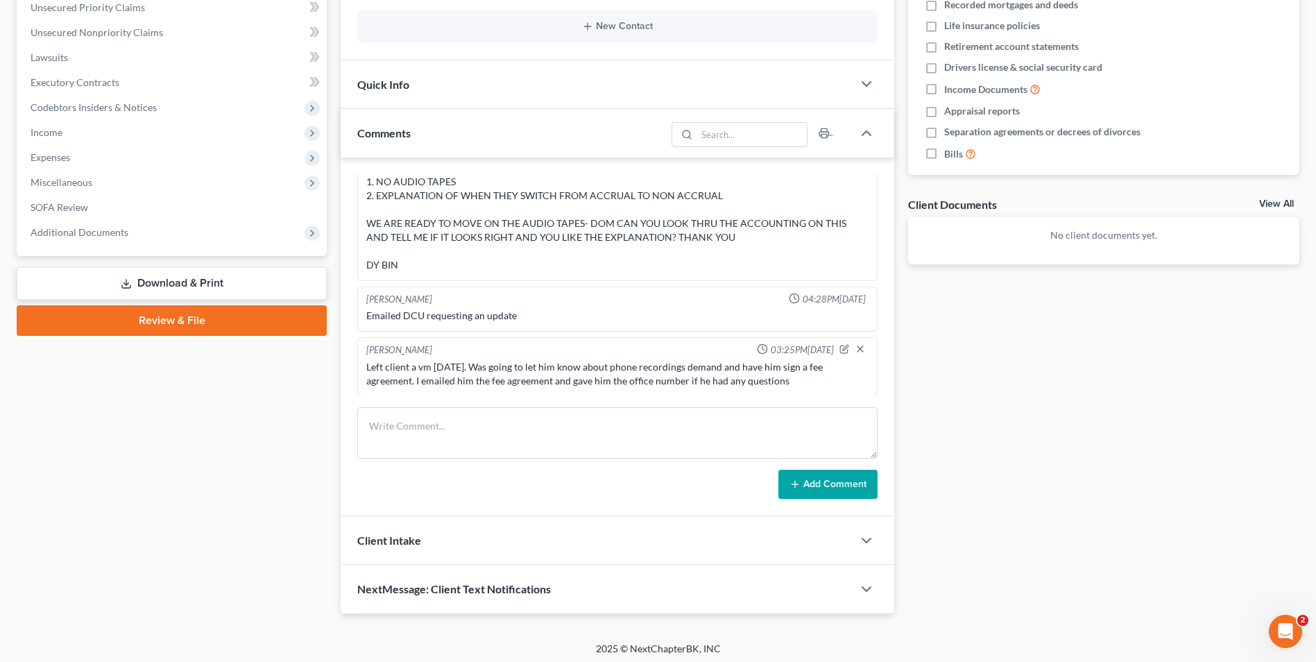
scroll to position [329, 0]
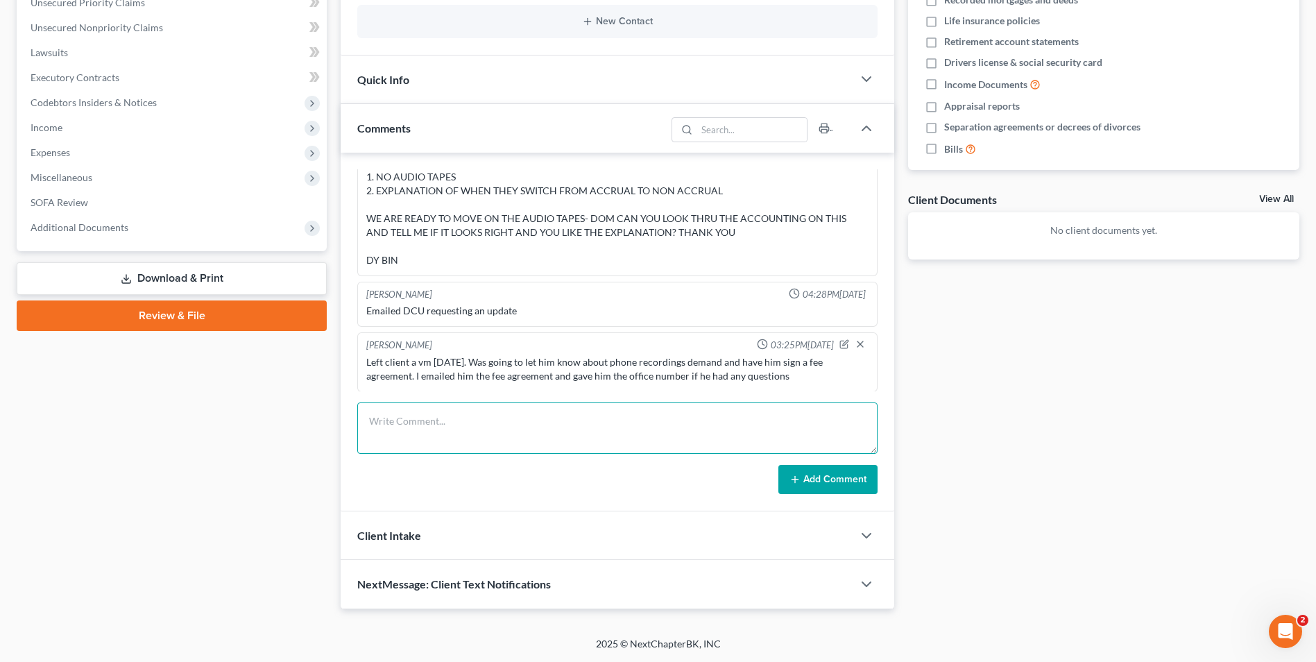
click at [516, 431] on textarea at bounding box center [617, 427] width 520 height 51
type textarea "Spoke to client, he is going to review the rep agreement"
click at [858, 495] on div "[PERSON_NAME] 11:26PM[DATE] 4k lm [PERSON_NAME] 11:38PM[DATE] [PERSON_NAME] AND…" at bounding box center [617, 332] width 553 height 359
click at [858, 490] on button "Add Comment" at bounding box center [827, 479] width 99 height 29
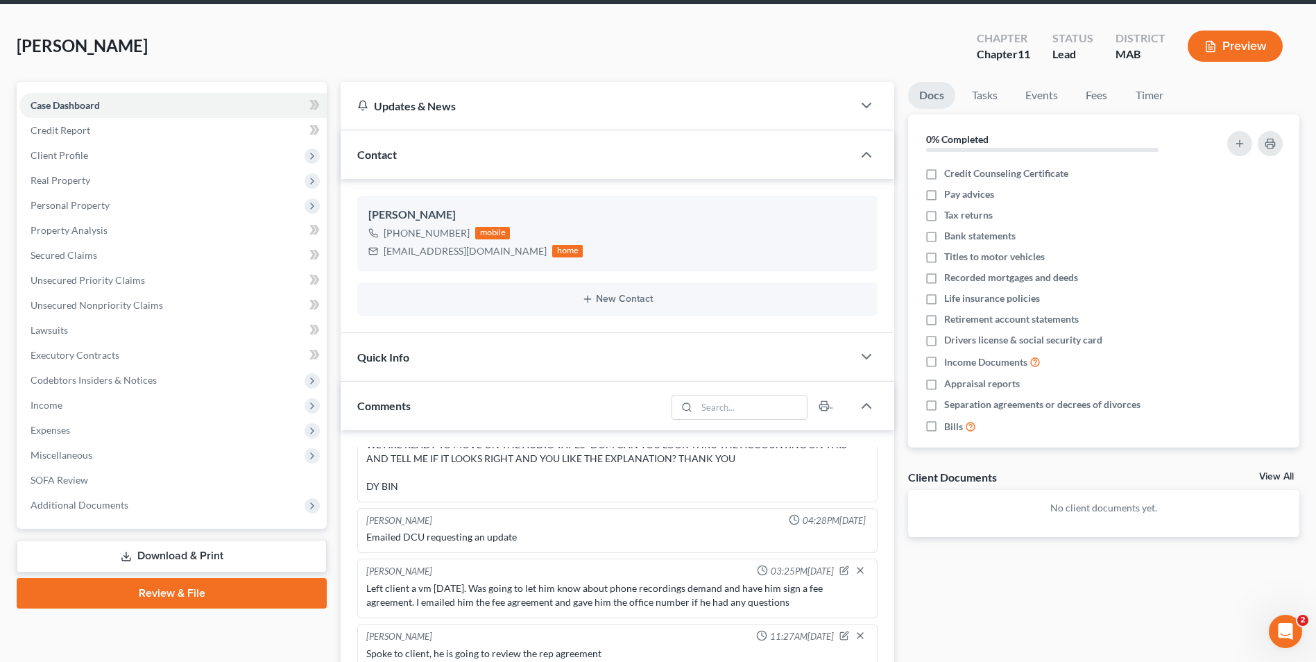
scroll to position [0, 0]
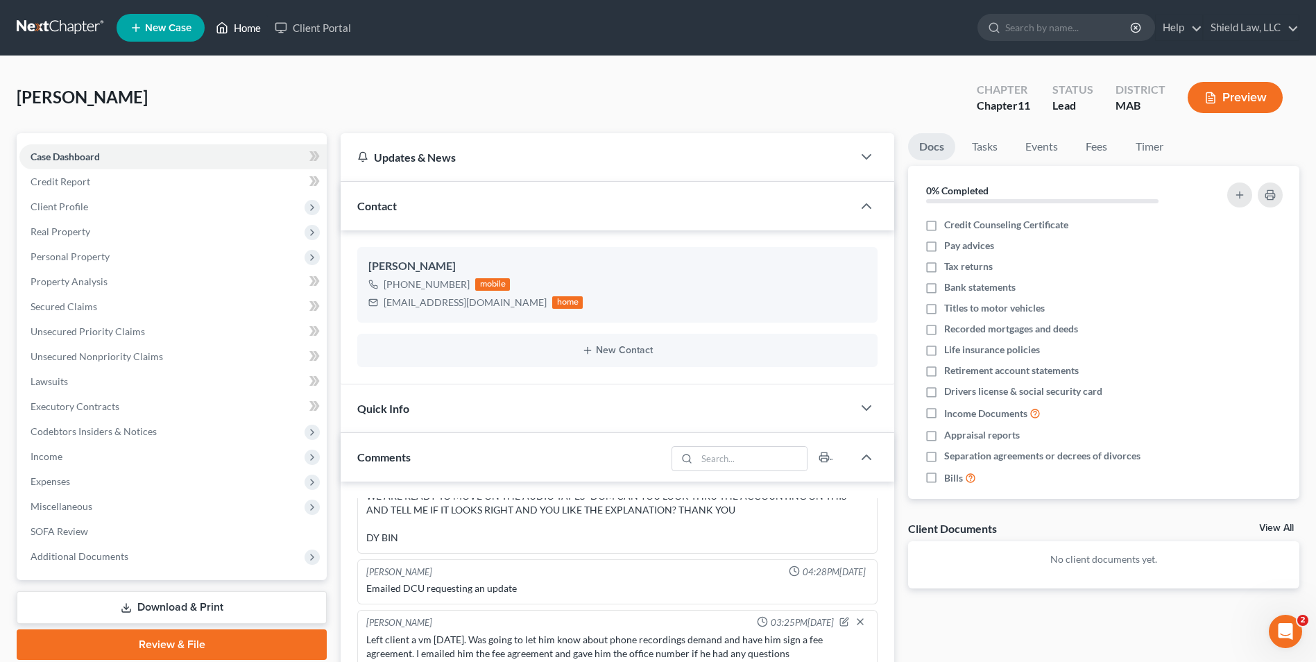
click at [227, 31] on icon at bounding box center [223, 28] width 10 height 10
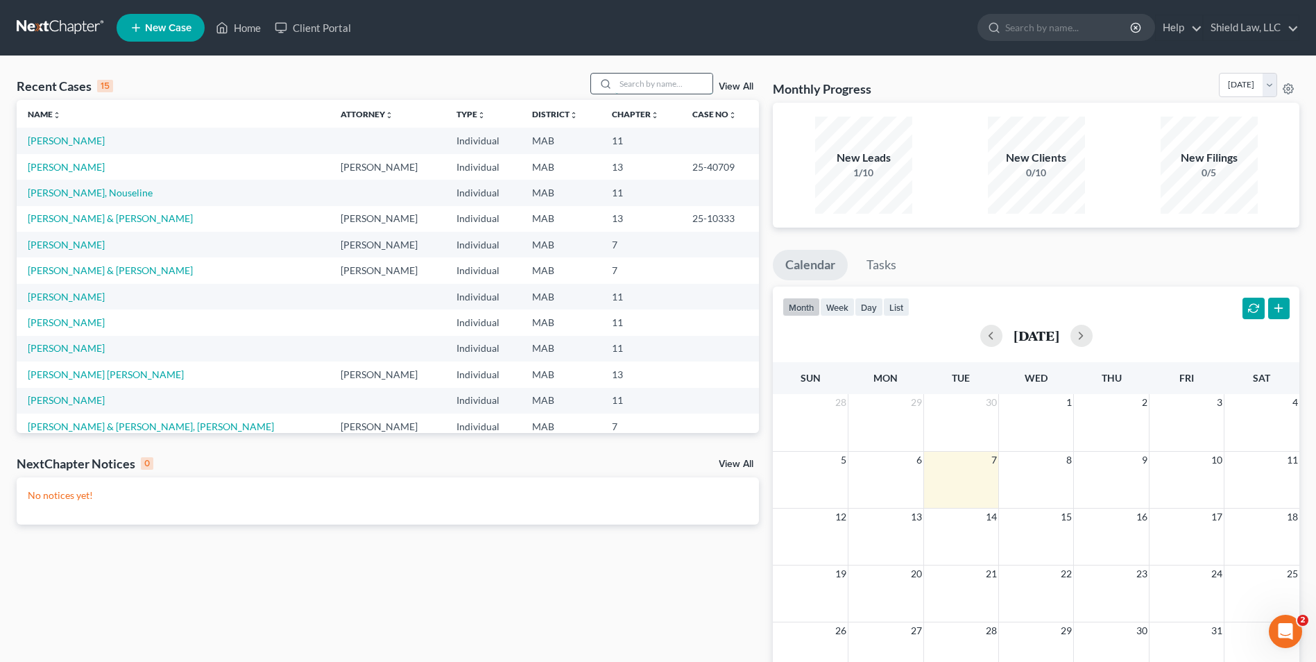
click at [617, 83] on input "search" at bounding box center [663, 84] width 97 height 20
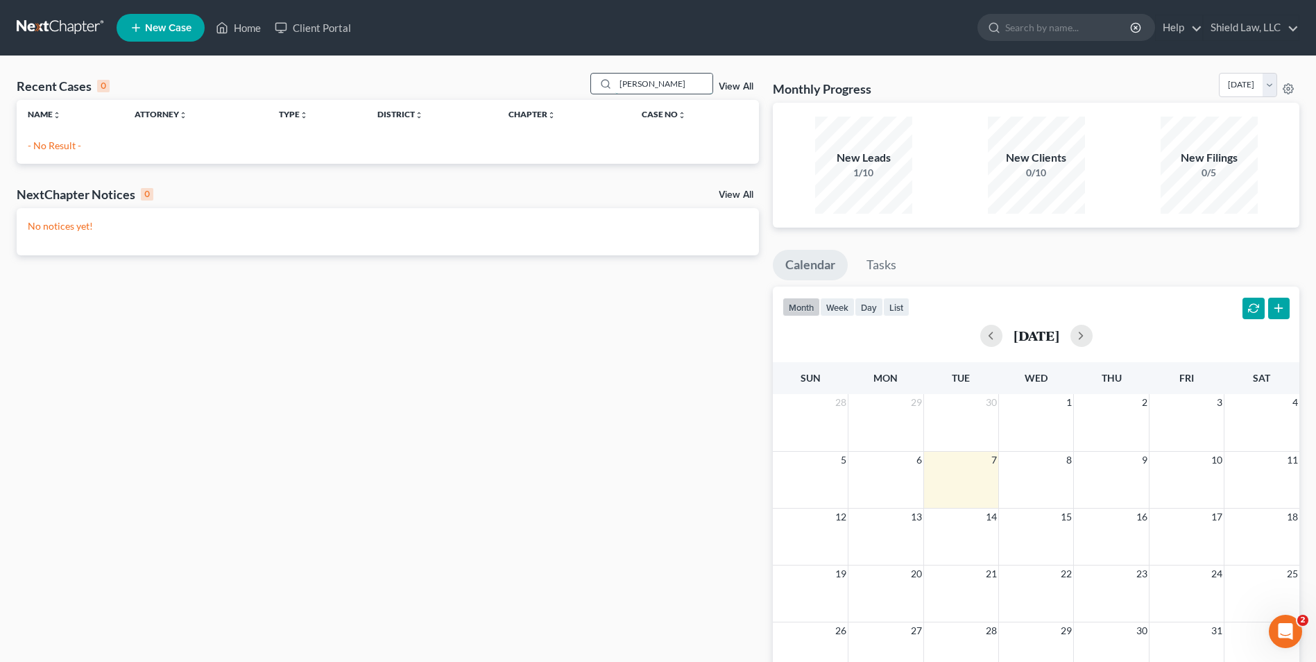
drag, startPoint x: 675, startPoint y: 78, endPoint x: 626, endPoint y: 85, distance: 49.0
click at [626, 85] on input "[PERSON_NAME]" at bounding box center [663, 84] width 97 height 20
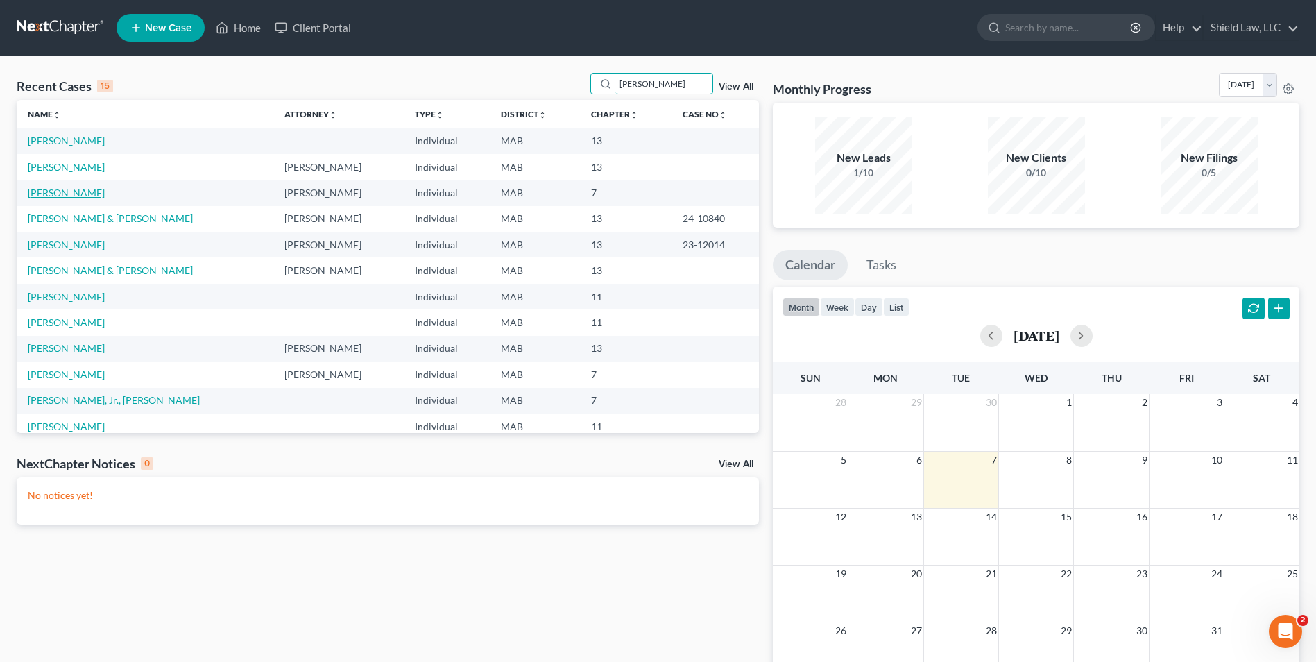
type input "[PERSON_NAME]"
click at [55, 193] on link "[PERSON_NAME]" at bounding box center [66, 193] width 77 height 12
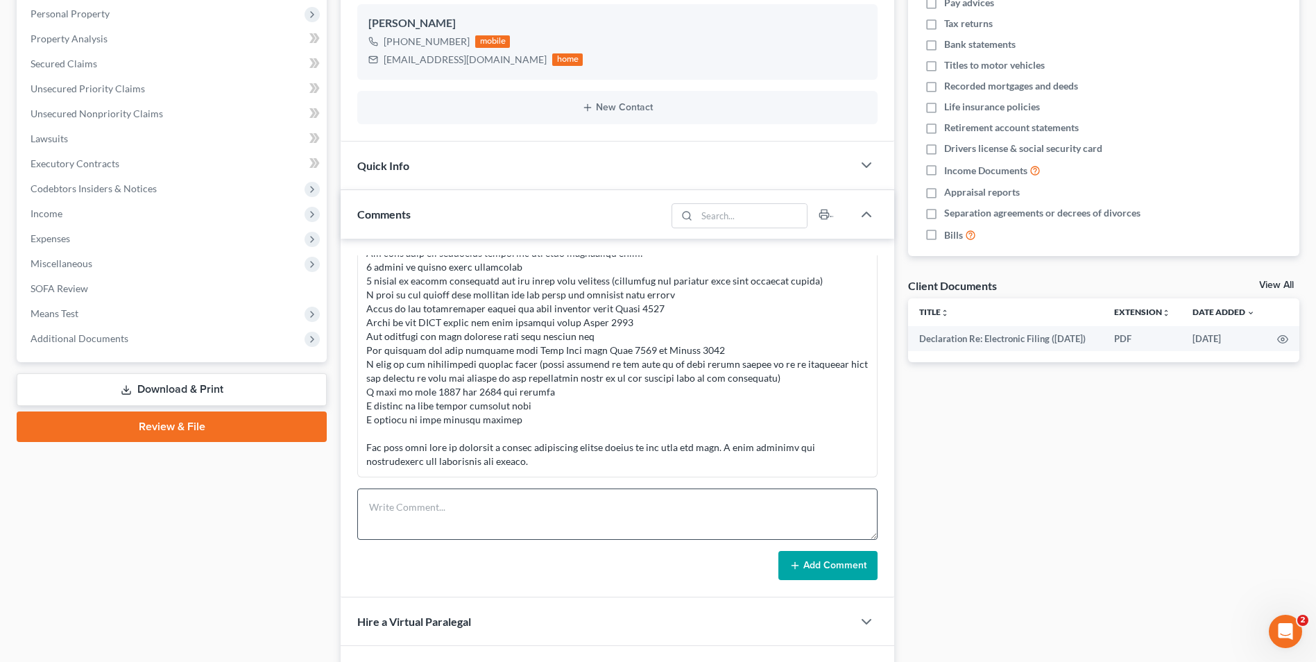
scroll to position [347, 0]
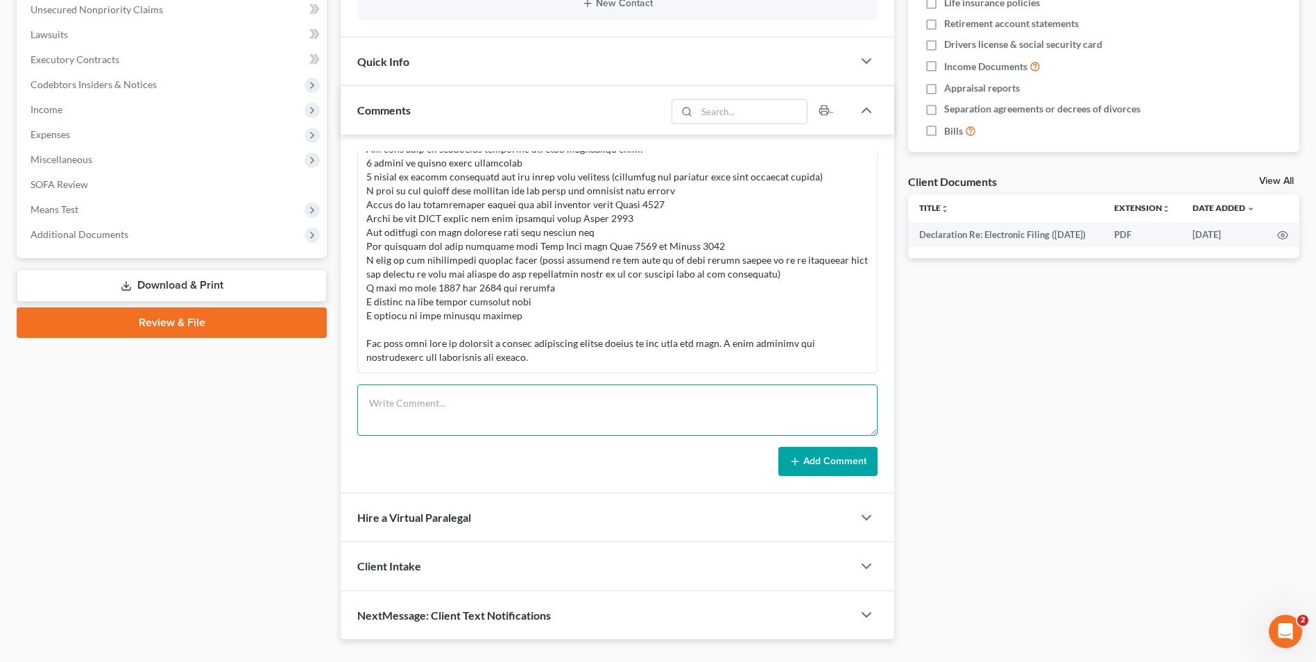
click at [462, 418] on textarea at bounding box center [617, 409] width 520 height 51
type textarea "sent client a text following up on bk payment and to see if ex wanted to schedu…"
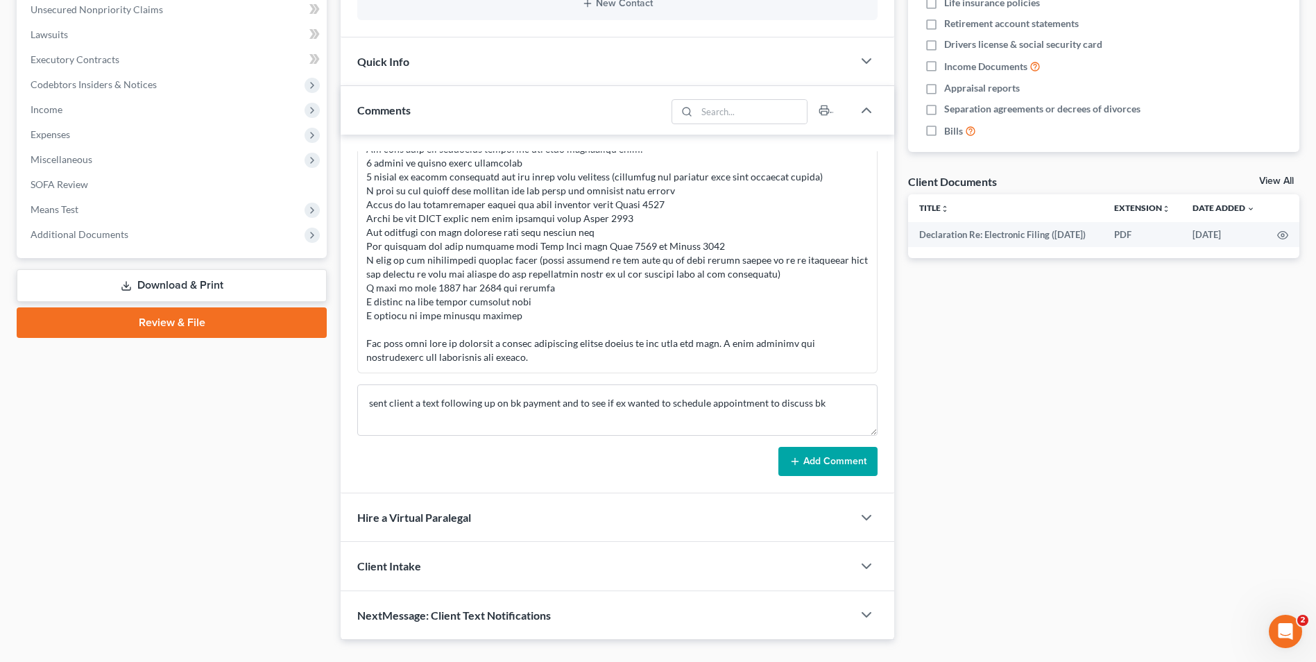
drag, startPoint x: 857, startPoint y: 465, endPoint x: 846, endPoint y: 247, distance: 218.7
click at [857, 465] on button "Add Comment" at bounding box center [827, 461] width 99 height 29
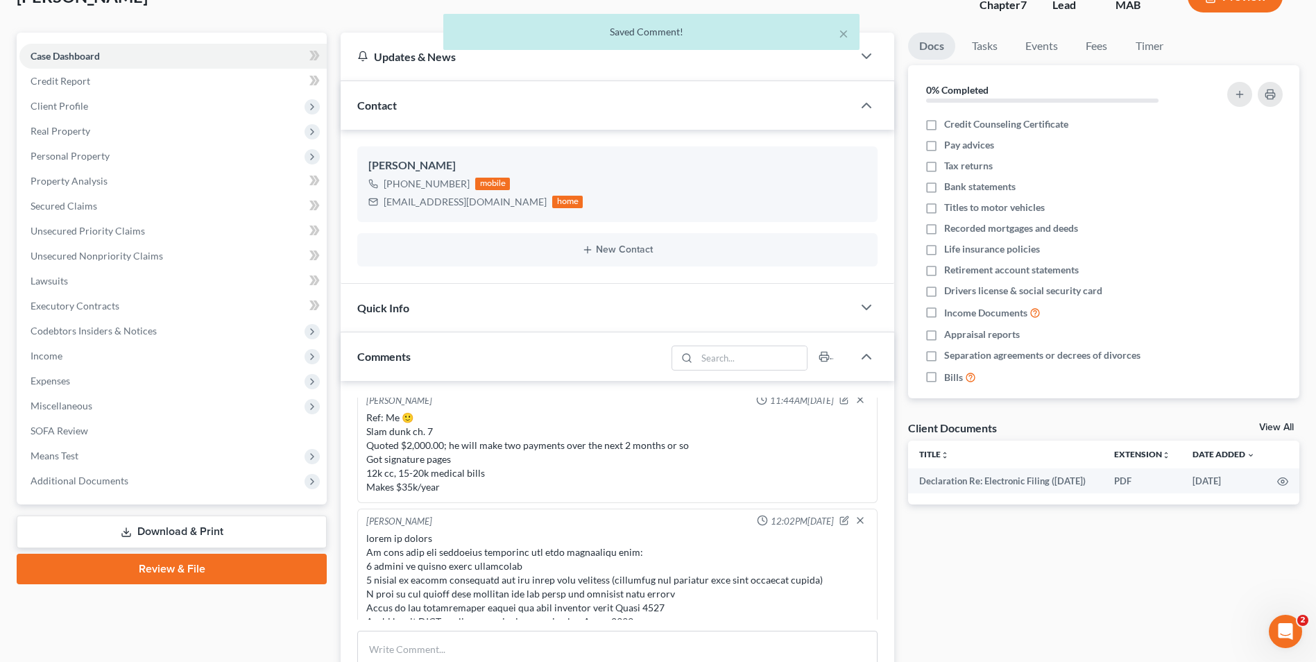
scroll to position [0, 0]
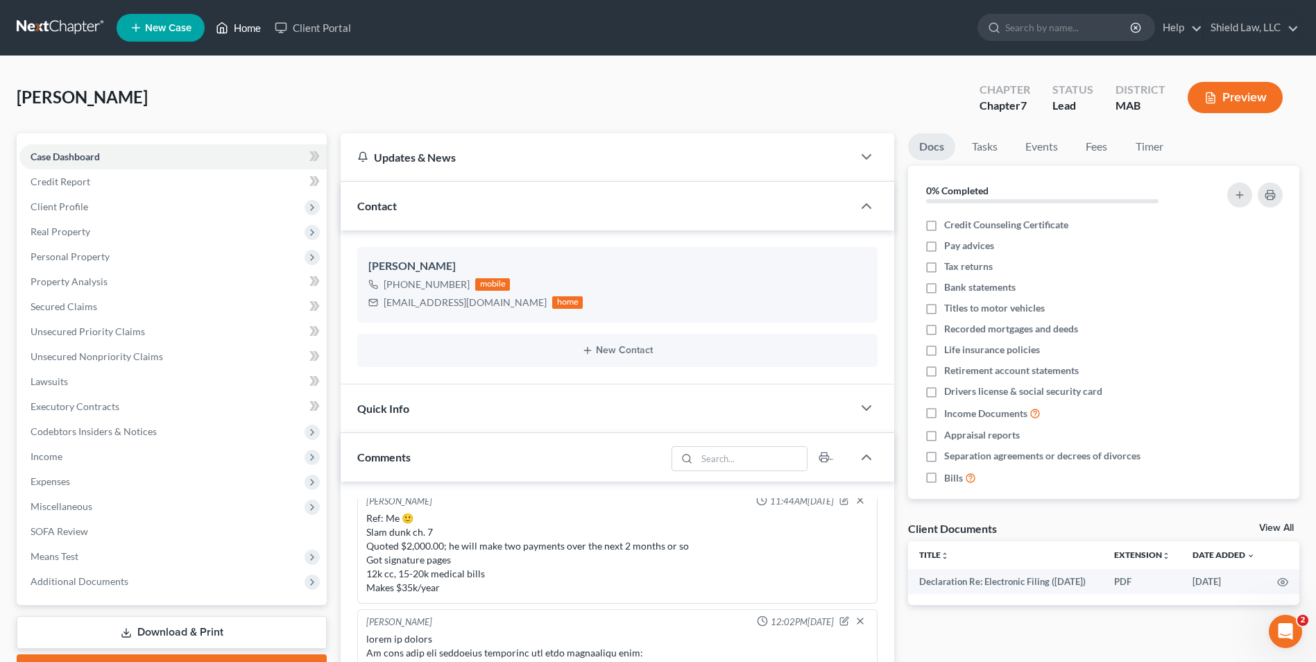
drag, startPoint x: 239, startPoint y: 29, endPoint x: 241, endPoint y: 5, distance: 24.4
click at [239, 29] on link "Home" at bounding box center [238, 27] width 59 height 25
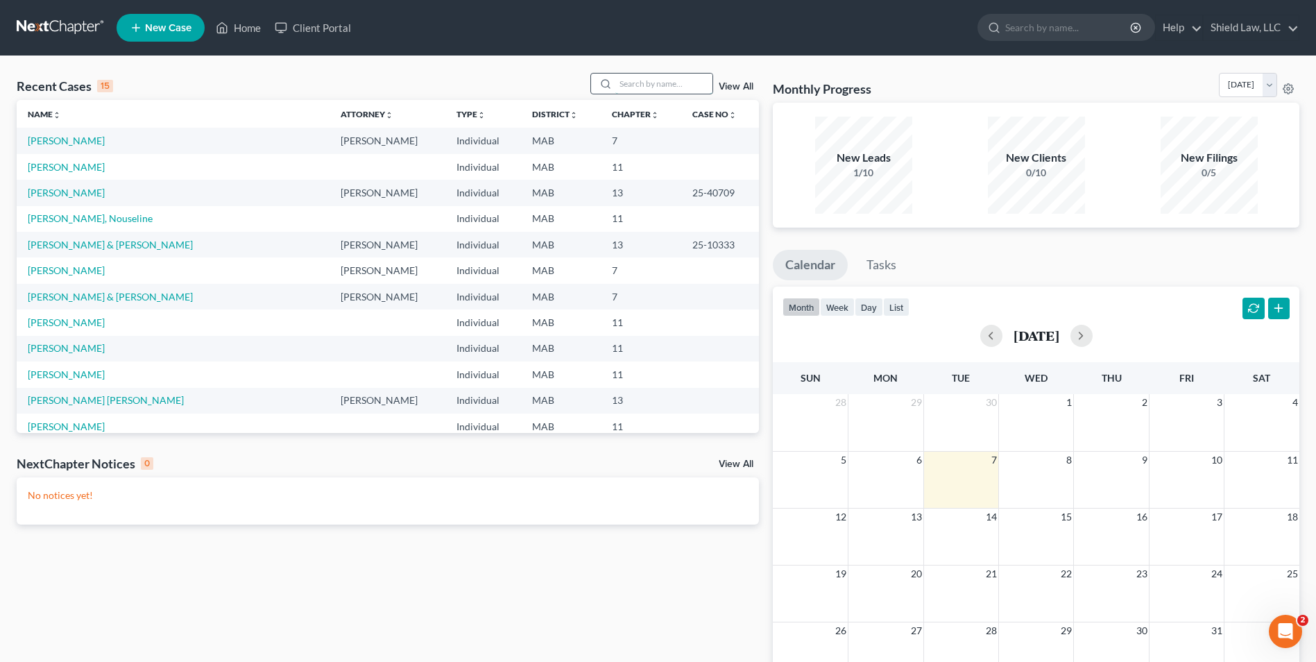
click at [678, 89] on input "search" at bounding box center [663, 84] width 97 height 20
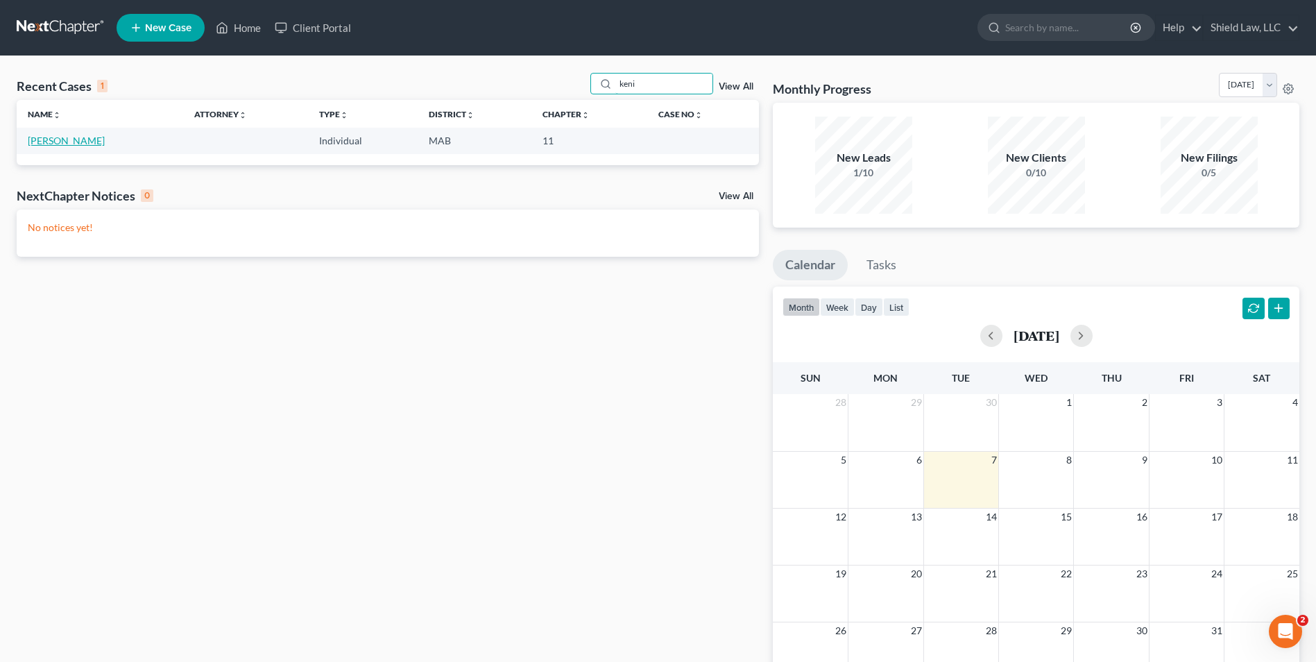
type input "keni"
click at [34, 141] on link "[PERSON_NAME]" at bounding box center [66, 141] width 77 height 12
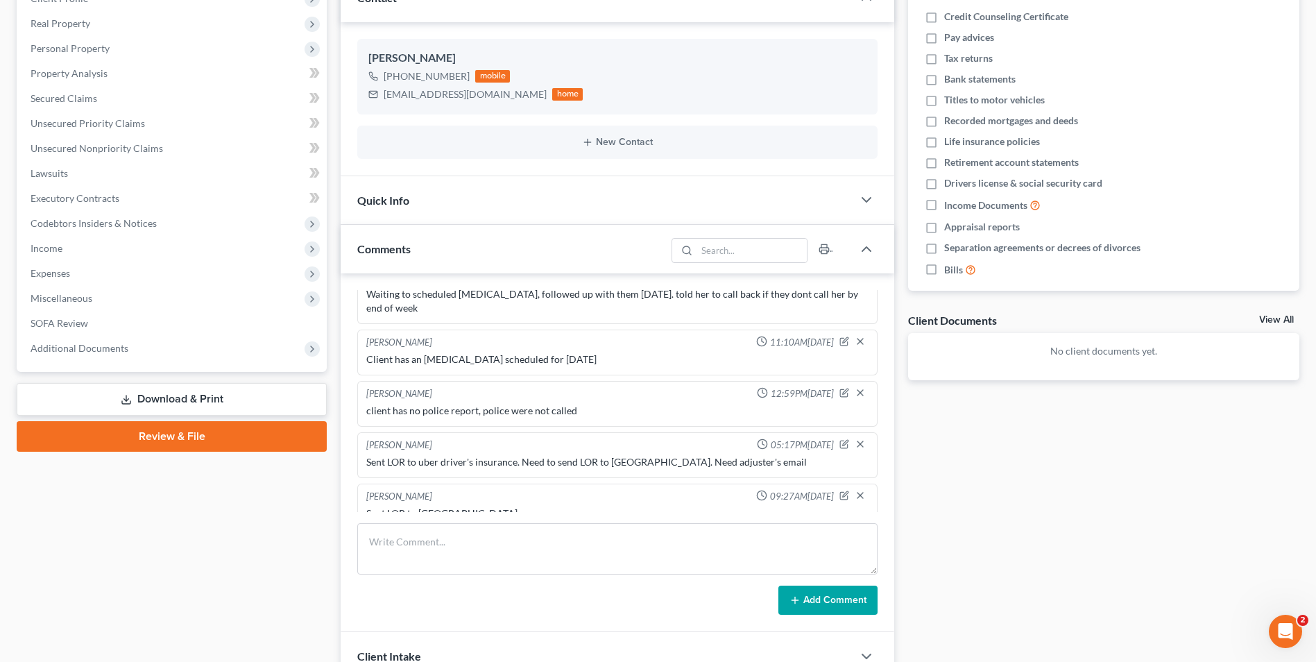
scroll to position [1359, 0]
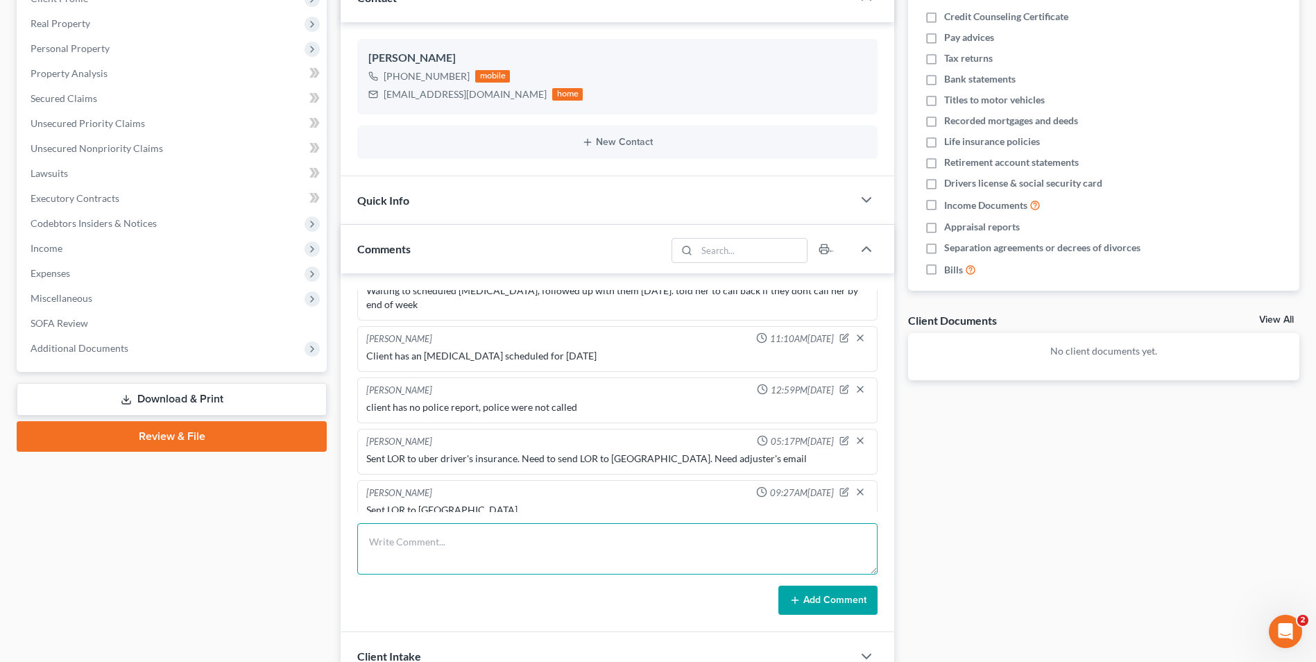
click at [439, 567] on textarea at bounding box center [617, 548] width 520 height 51
type textarea "sent client an email following up on treatment"
click at [800, 602] on icon at bounding box center [794, 599] width 11 height 11
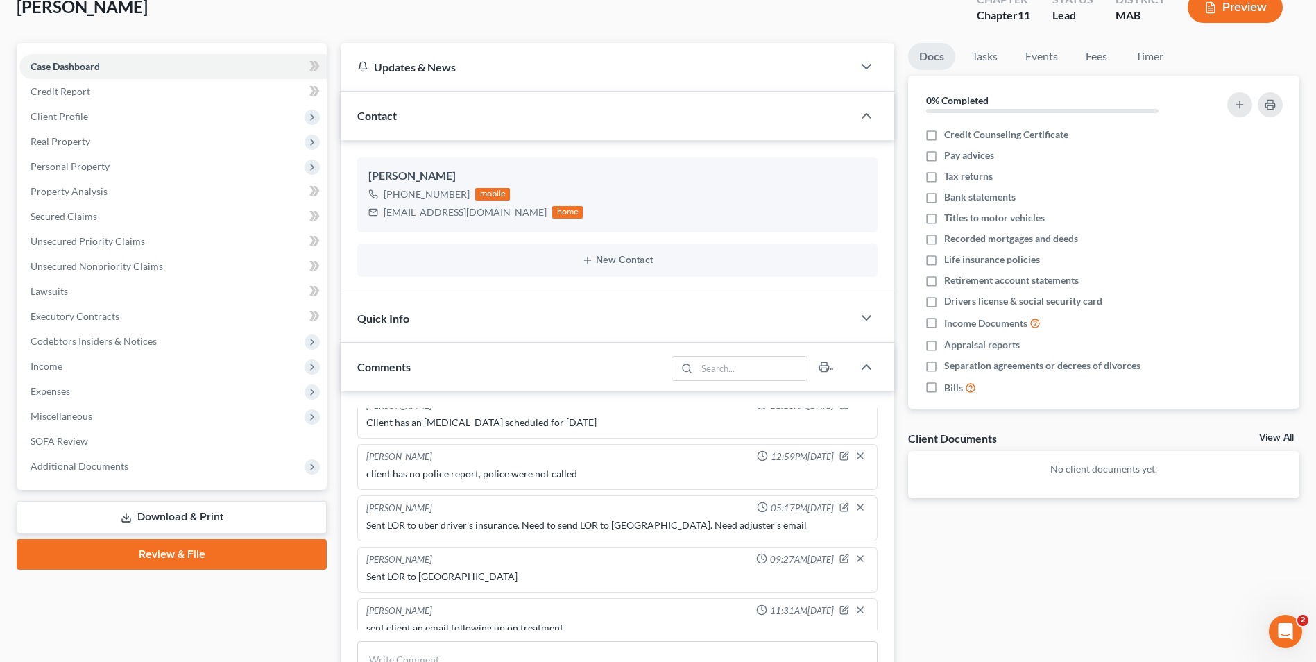
scroll to position [0, 0]
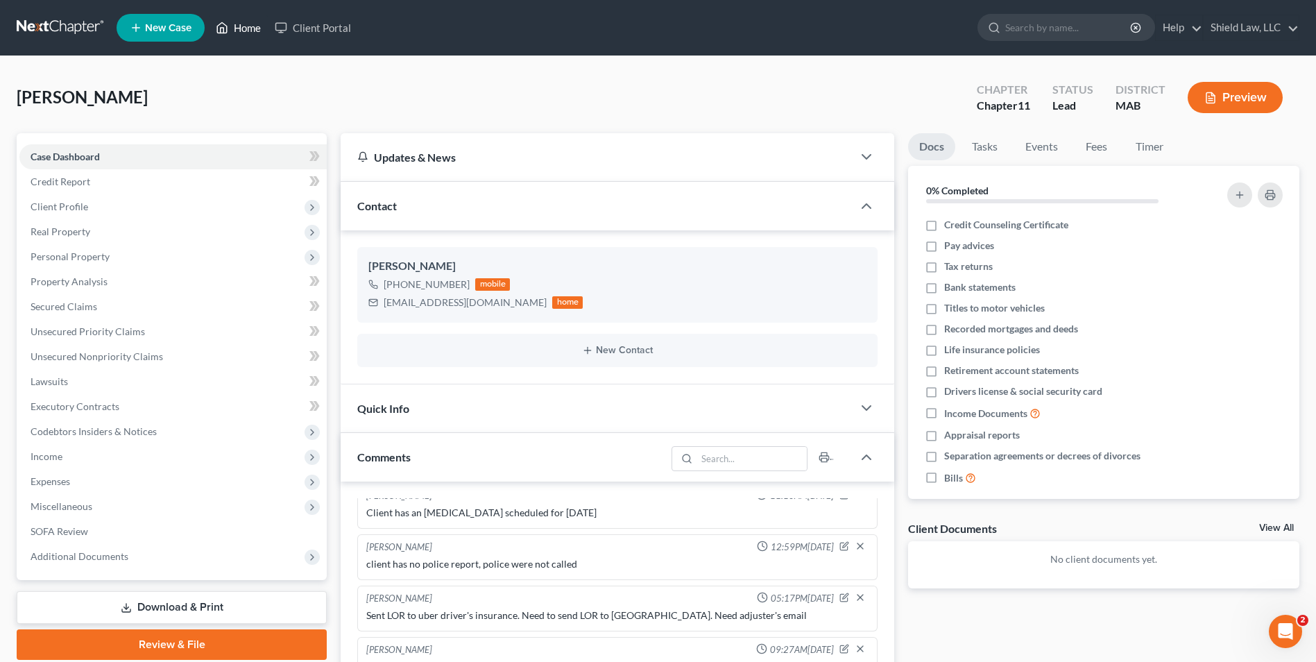
drag, startPoint x: 248, startPoint y: 22, endPoint x: 710, endPoint y: 110, distance: 471.0
click at [248, 22] on link "Home" at bounding box center [238, 27] width 59 height 25
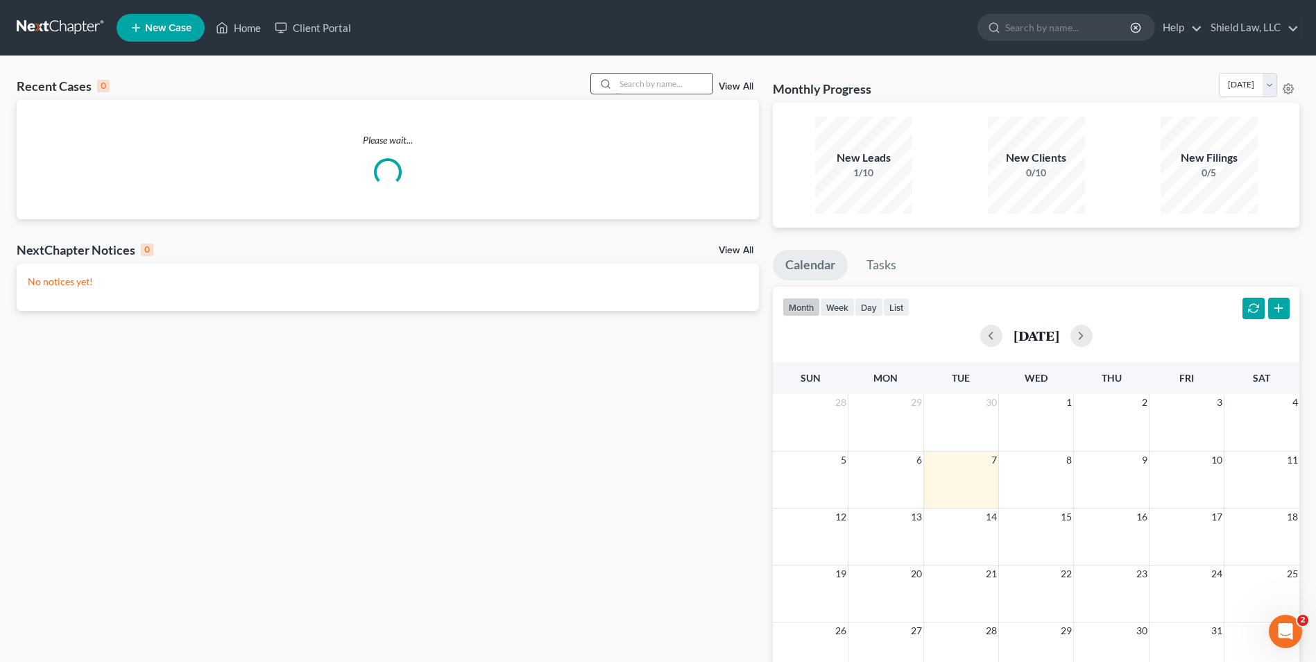
click at [685, 76] on input "search" at bounding box center [663, 84] width 97 height 20
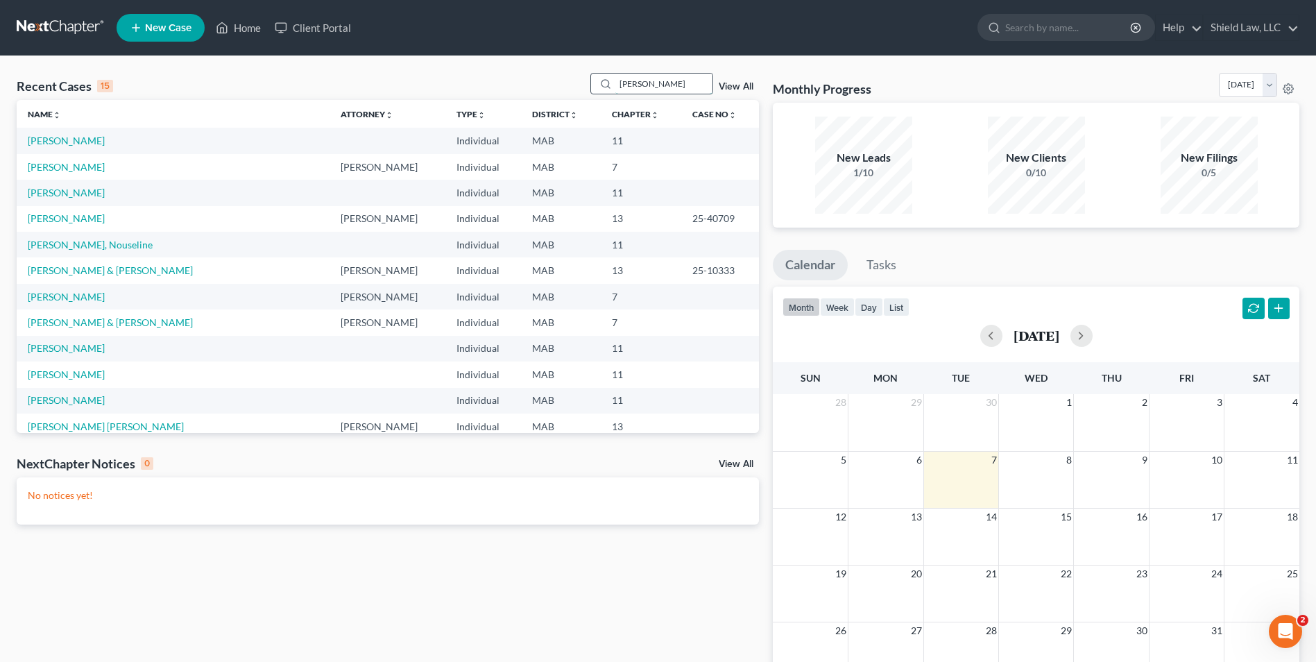
type input "[PERSON_NAME]"
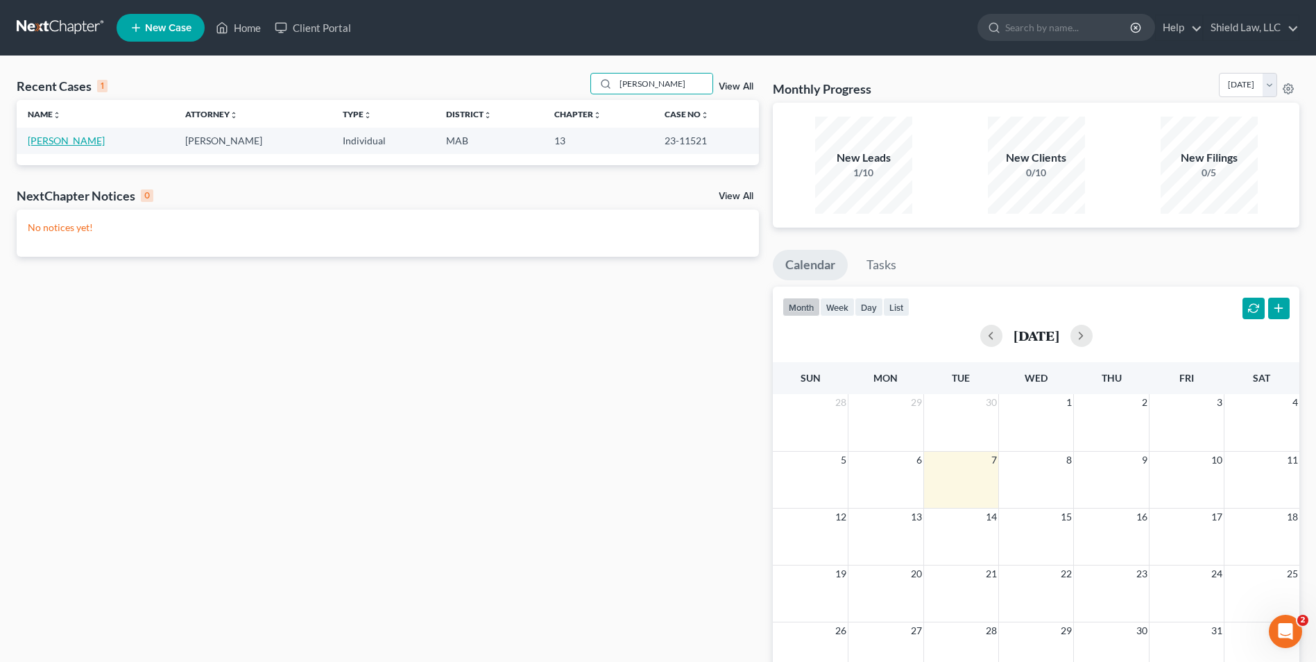
click at [56, 139] on link "[PERSON_NAME]" at bounding box center [66, 141] width 77 height 12
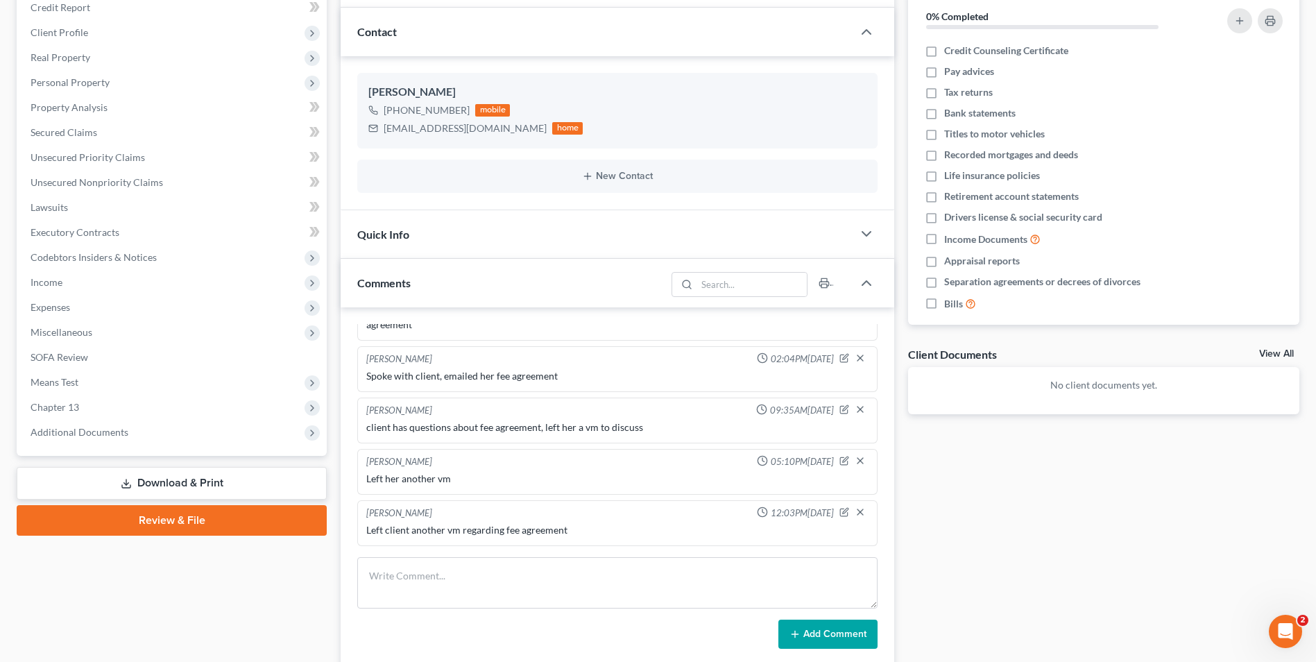
scroll to position [139, 0]
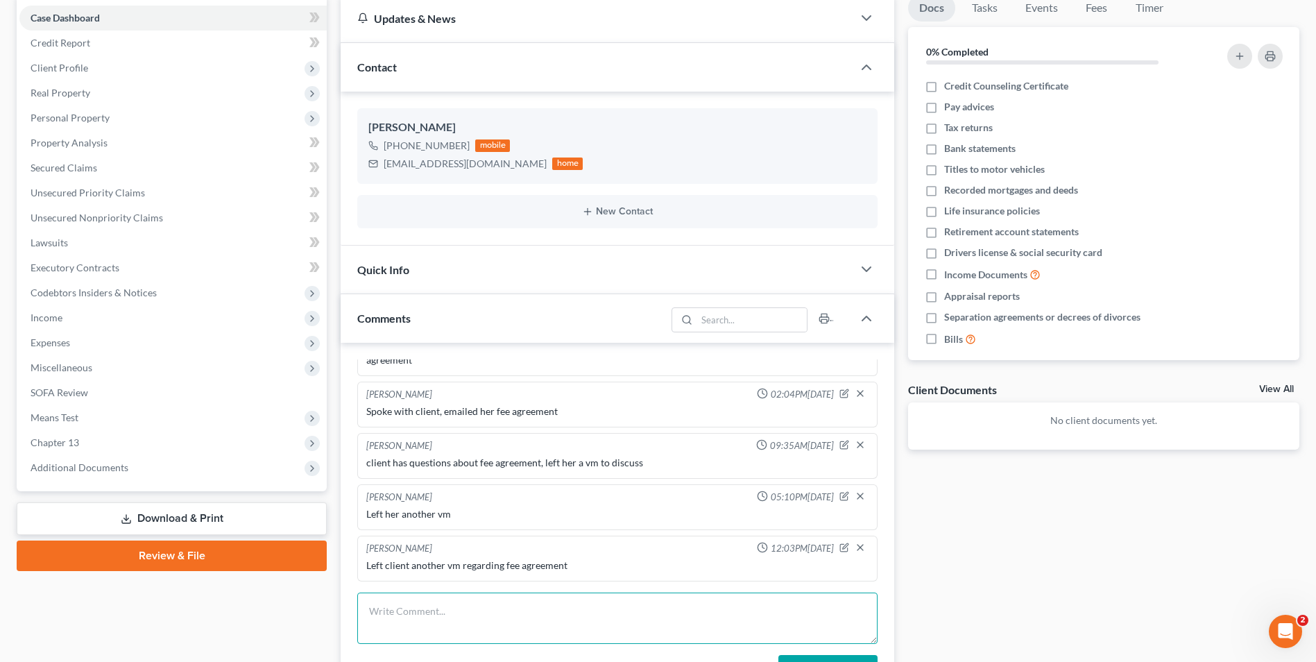
click at [449, 612] on textarea at bounding box center [617, 617] width 520 height 51
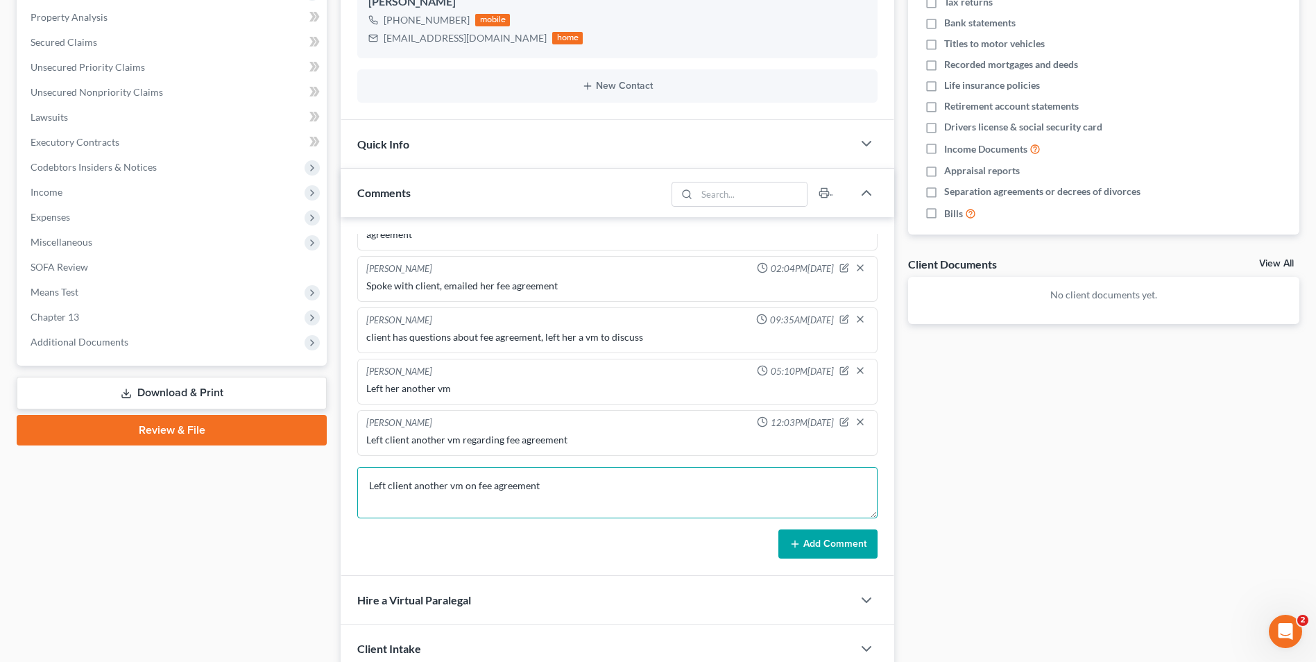
scroll to position [277, 0]
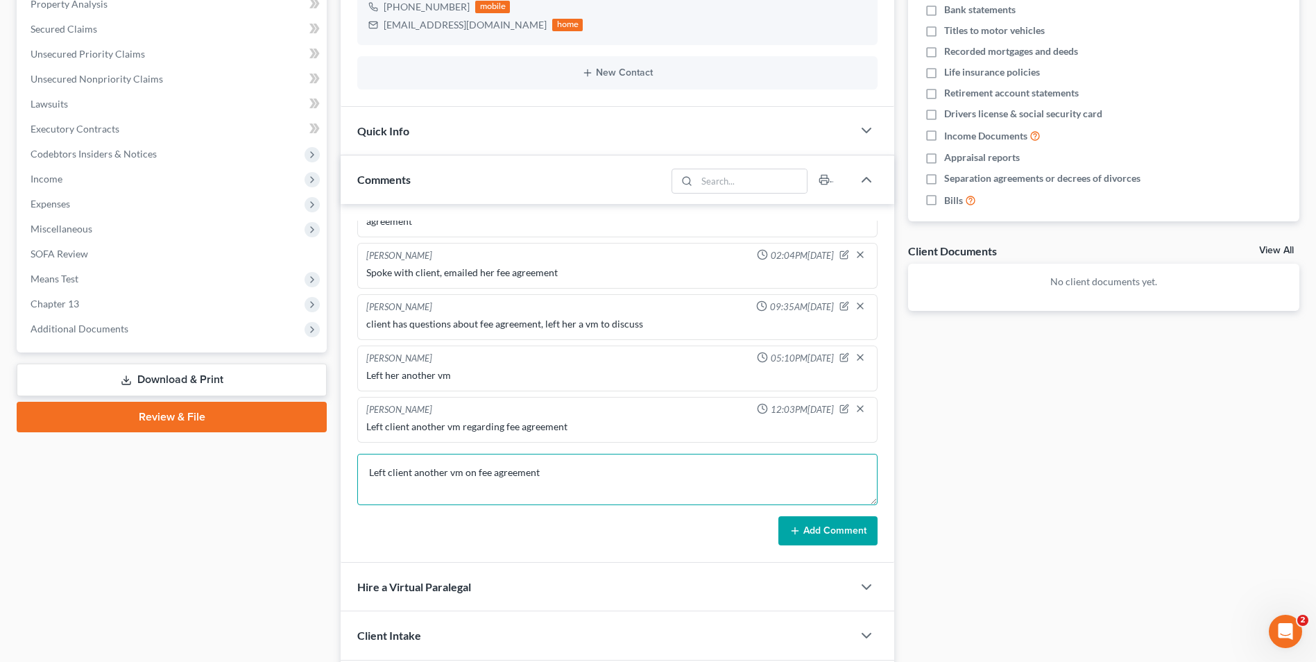
type textarea "Left client another vm on fee agreement"
drag, startPoint x: 827, startPoint y: 525, endPoint x: 617, endPoint y: 216, distance: 373.0
click at [827, 525] on button "Add Comment" at bounding box center [827, 530] width 99 height 29
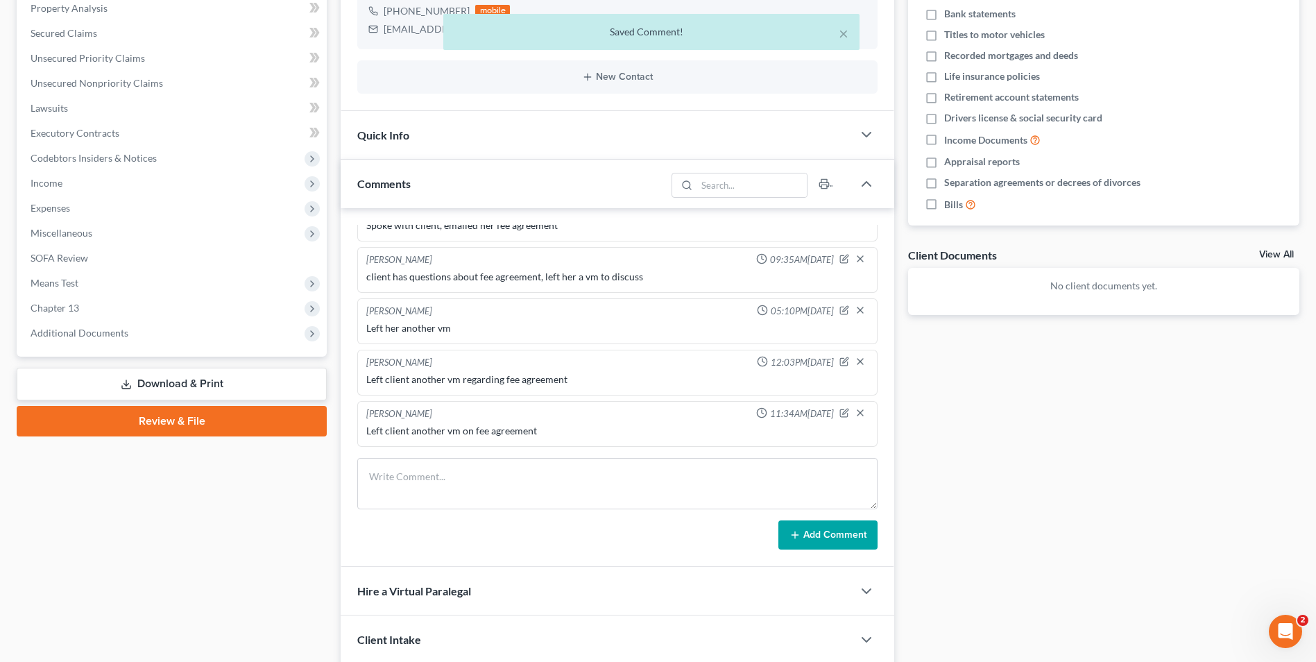
scroll to position [0, 0]
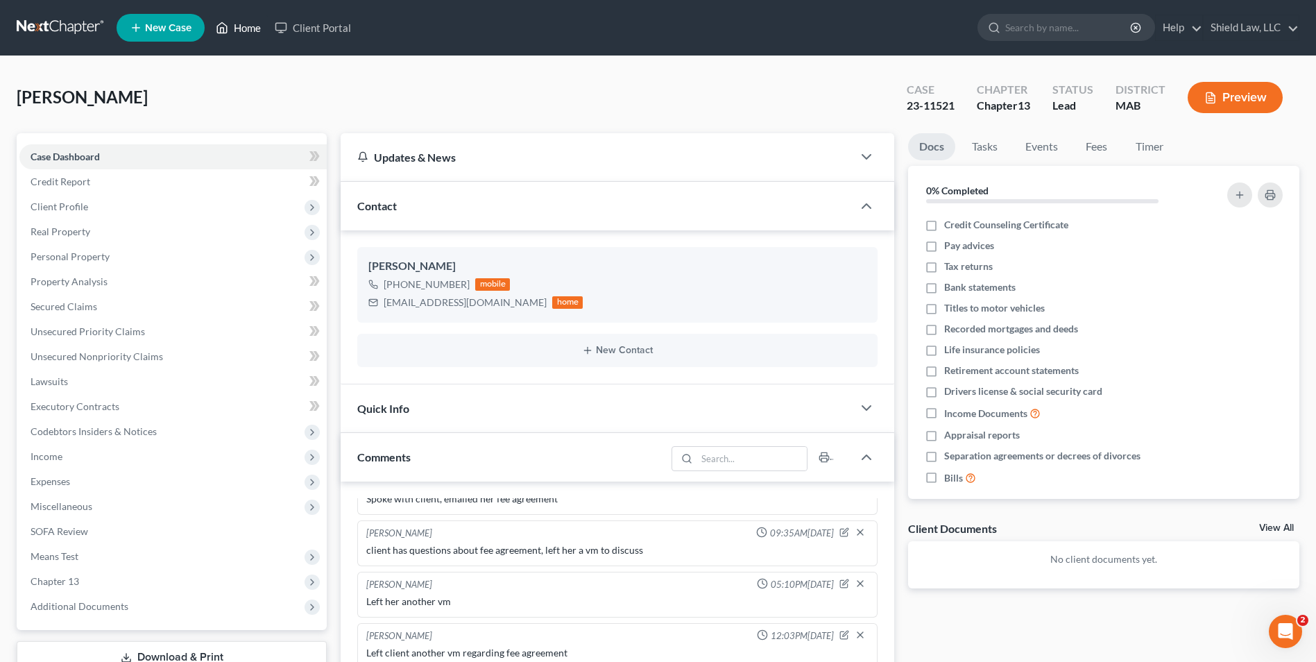
drag, startPoint x: 240, startPoint y: 26, endPoint x: 261, endPoint y: 6, distance: 28.9
click at [240, 26] on link "Home" at bounding box center [238, 27] width 59 height 25
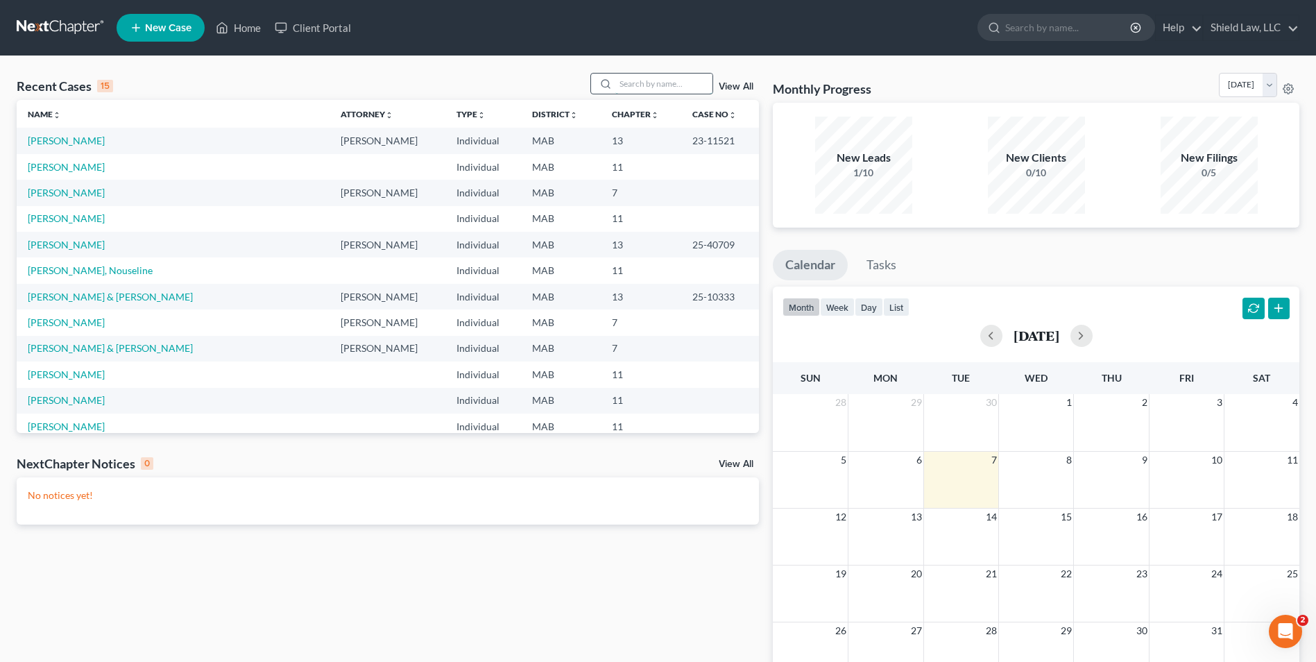
click at [653, 91] on input "search" at bounding box center [663, 84] width 97 height 20
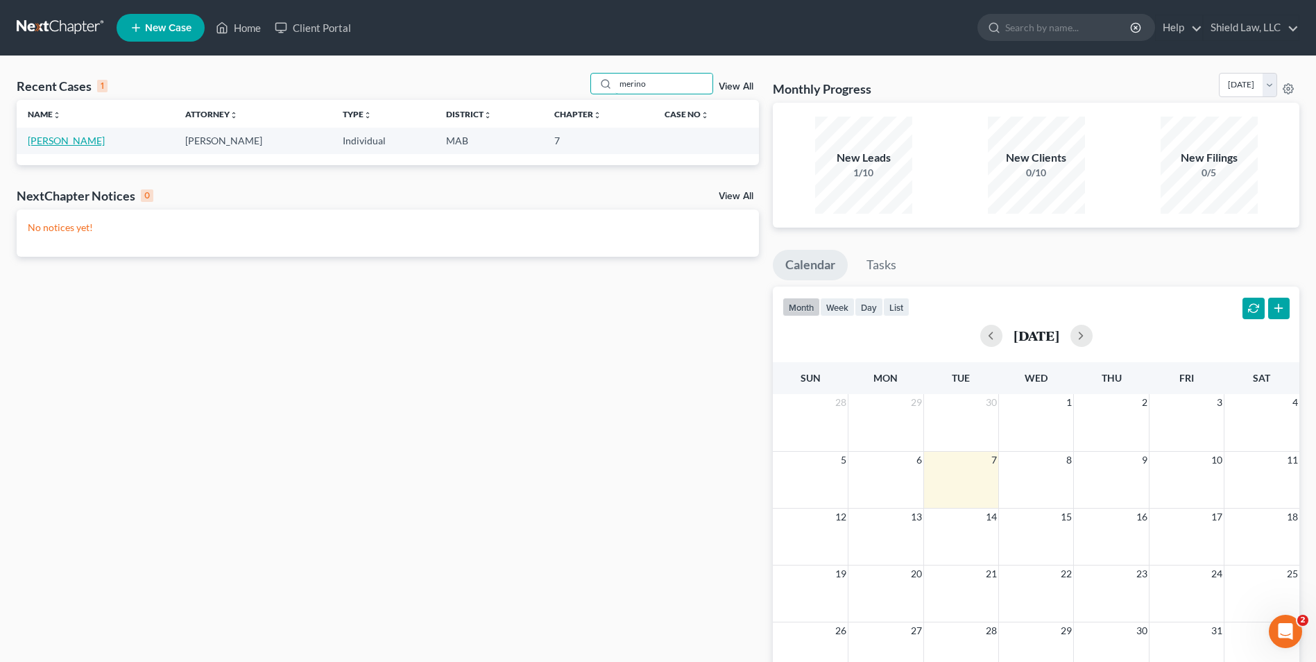
type input "merino"
click at [86, 139] on link "[PERSON_NAME]" at bounding box center [66, 141] width 77 height 12
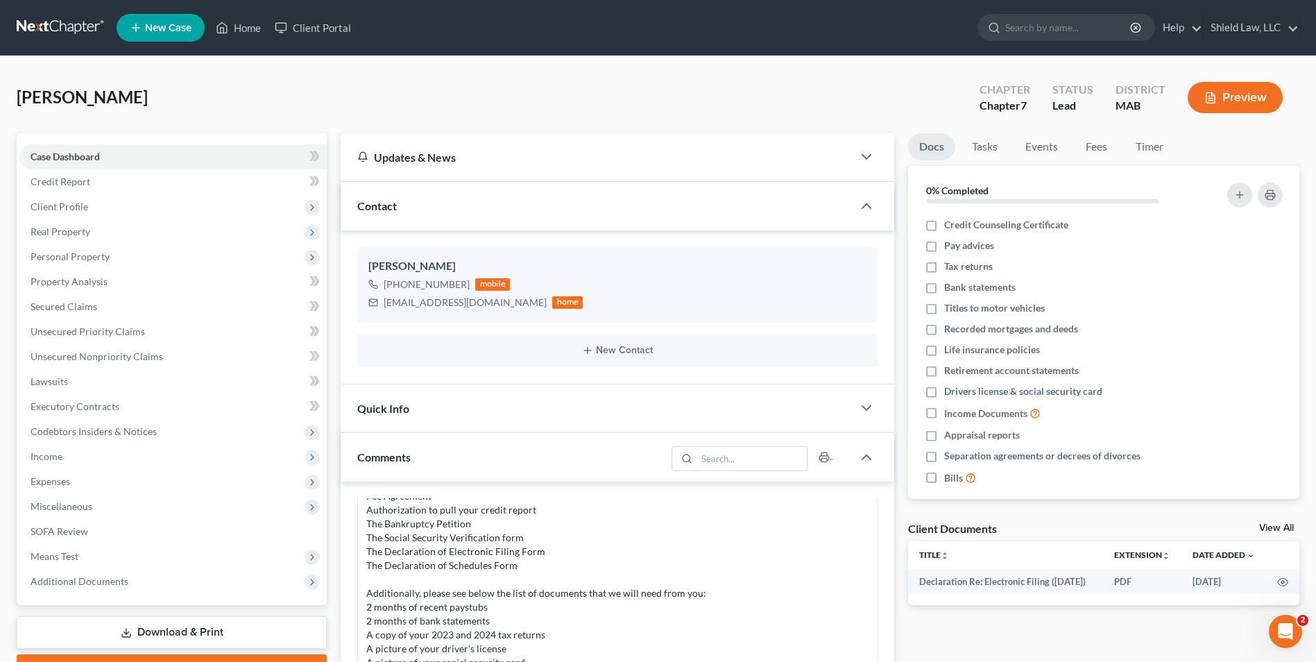
drag, startPoint x: 210, startPoint y: 625, endPoint x: 480, endPoint y: 402, distance: 350.2
click at [210, 625] on link "Download & Print" at bounding box center [172, 632] width 310 height 33
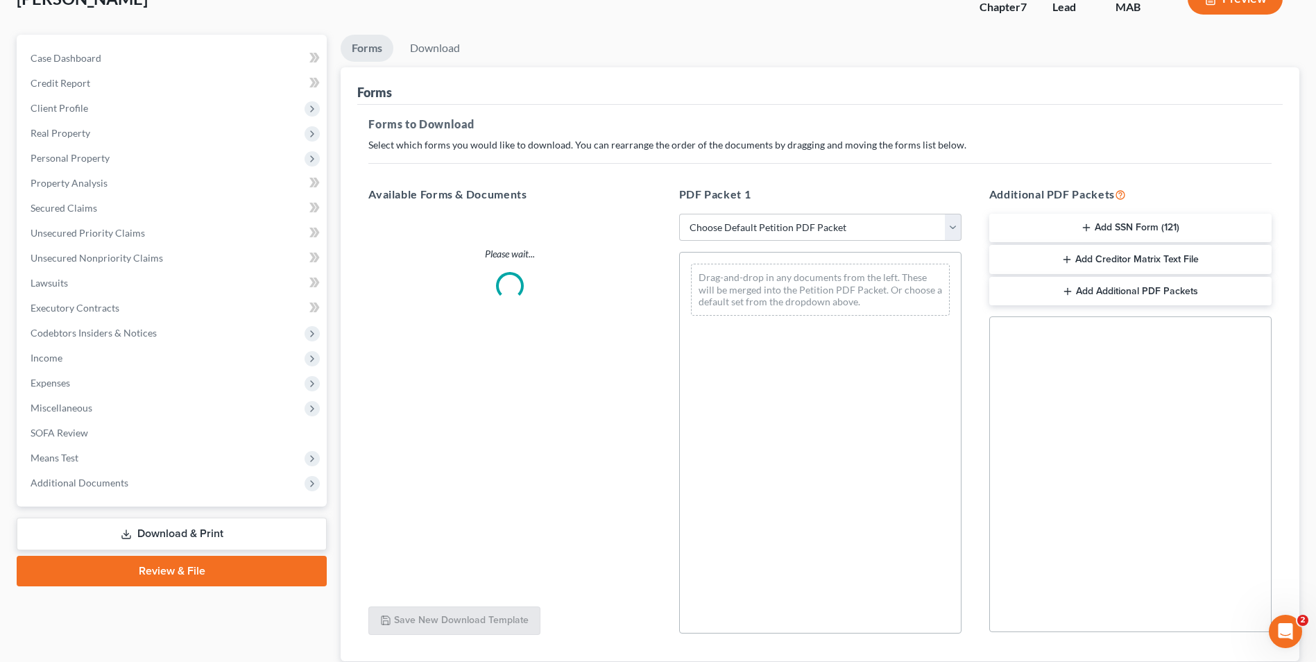
scroll to position [195, 0]
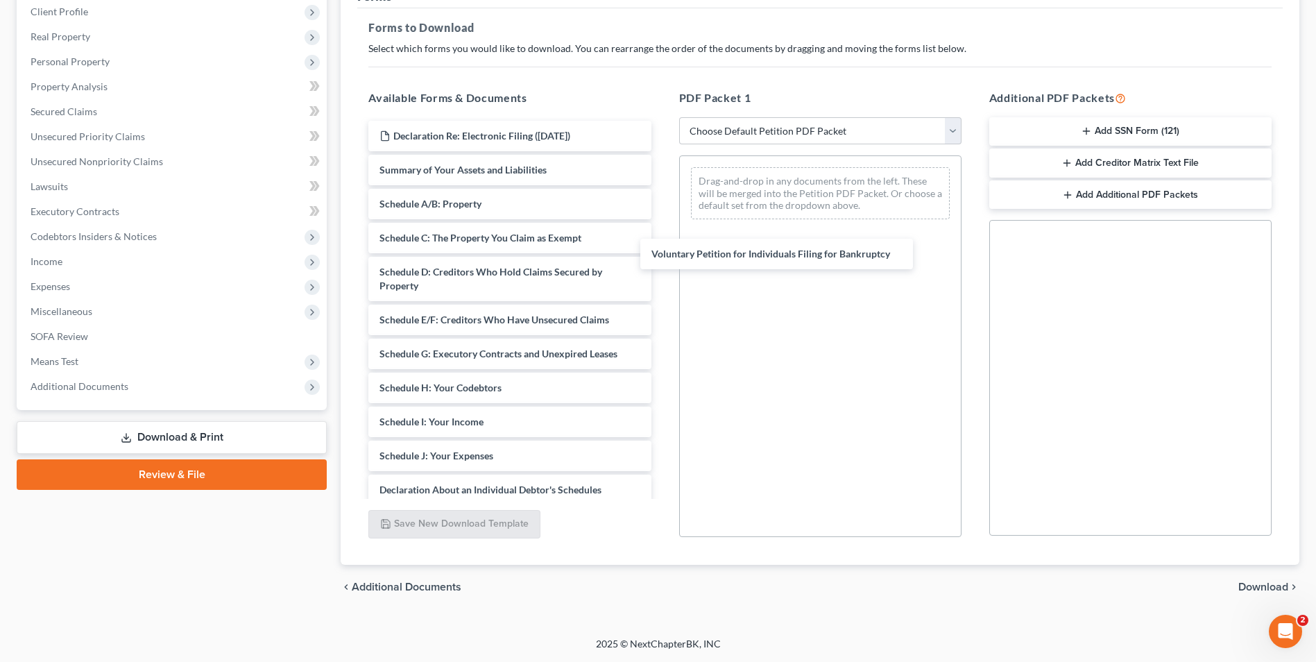
drag, startPoint x: 547, startPoint y: 169, endPoint x: 891, endPoint y: 286, distance: 362.8
click at [662, 260] on div "Voluntary Petition for Individuals Filing for Bankruptcy Declaration Re: Electr…" at bounding box center [509, 460] width 304 height 678
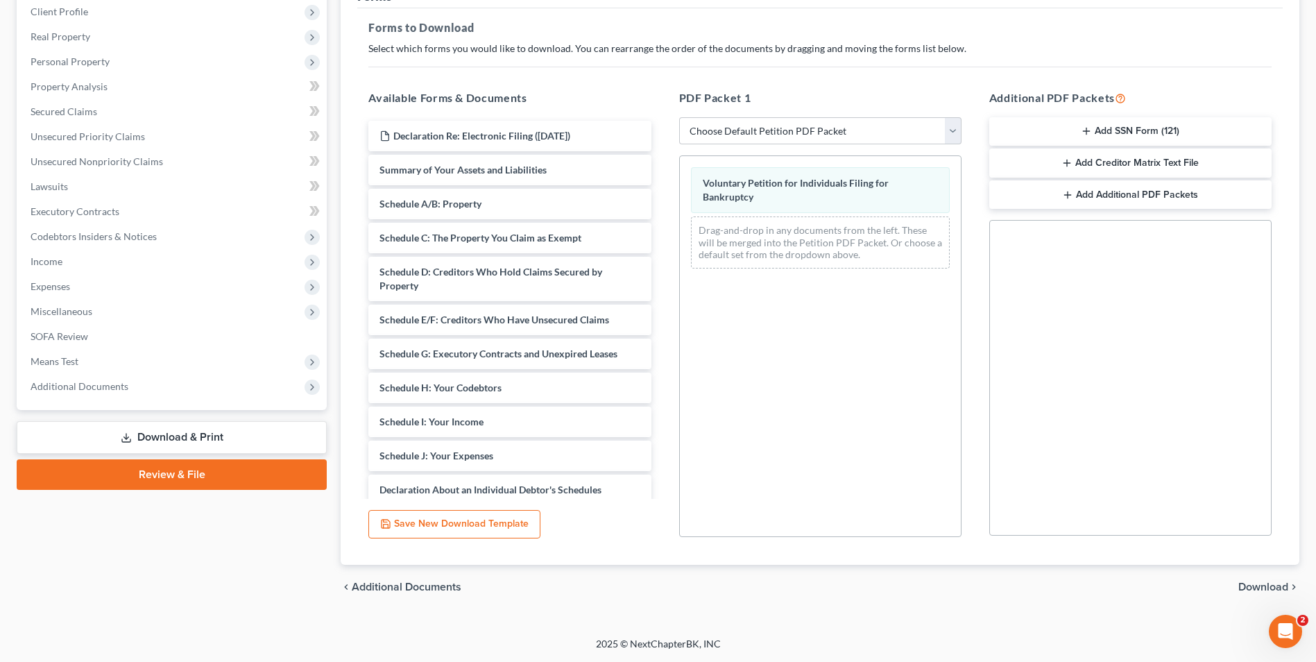
click at [1271, 590] on span "Download" at bounding box center [1263, 586] width 50 height 11
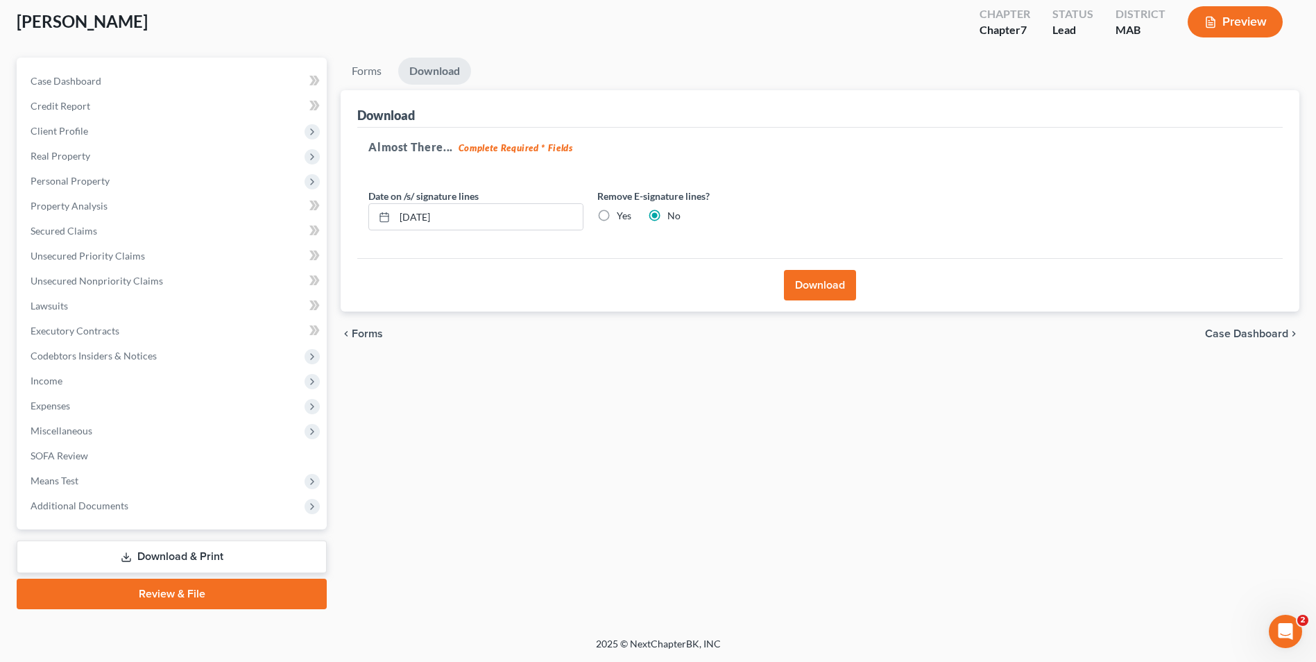
scroll to position [76, 0]
click at [805, 285] on button "Download" at bounding box center [820, 285] width 72 height 31
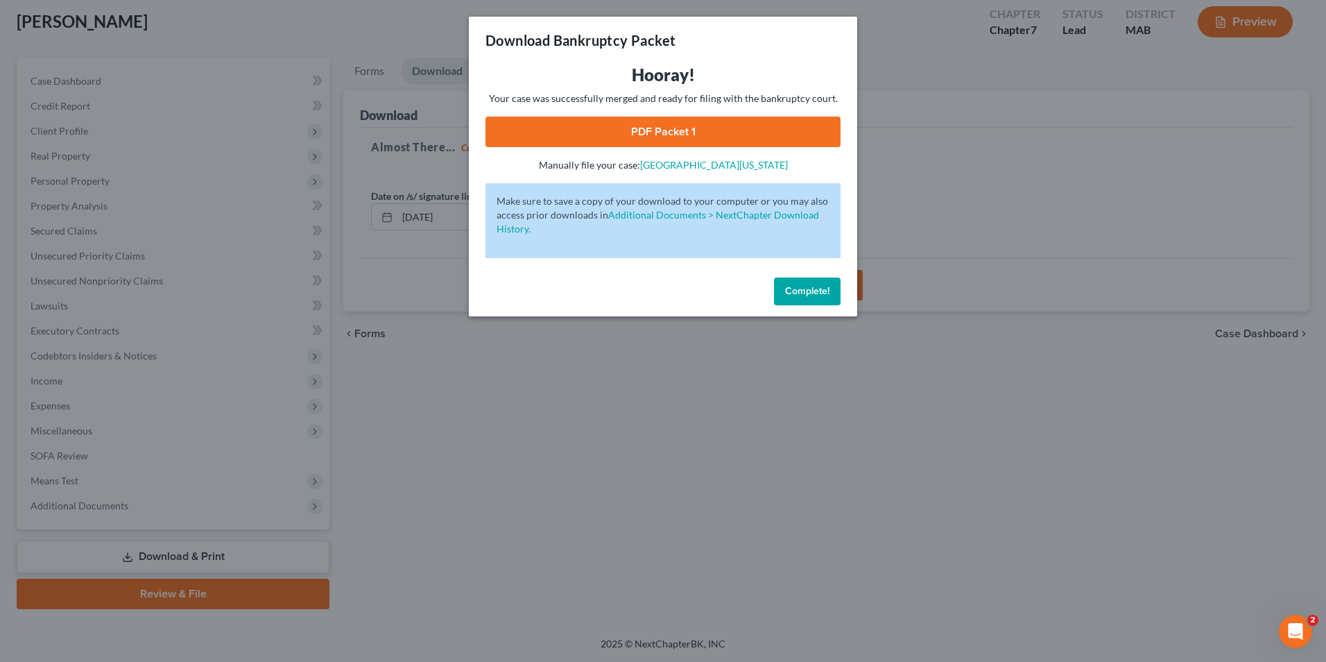
click at [773, 130] on link "PDF Packet 1" at bounding box center [662, 132] width 355 height 31
click at [807, 290] on span "Complete!" at bounding box center [807, 291] width 44 height 12
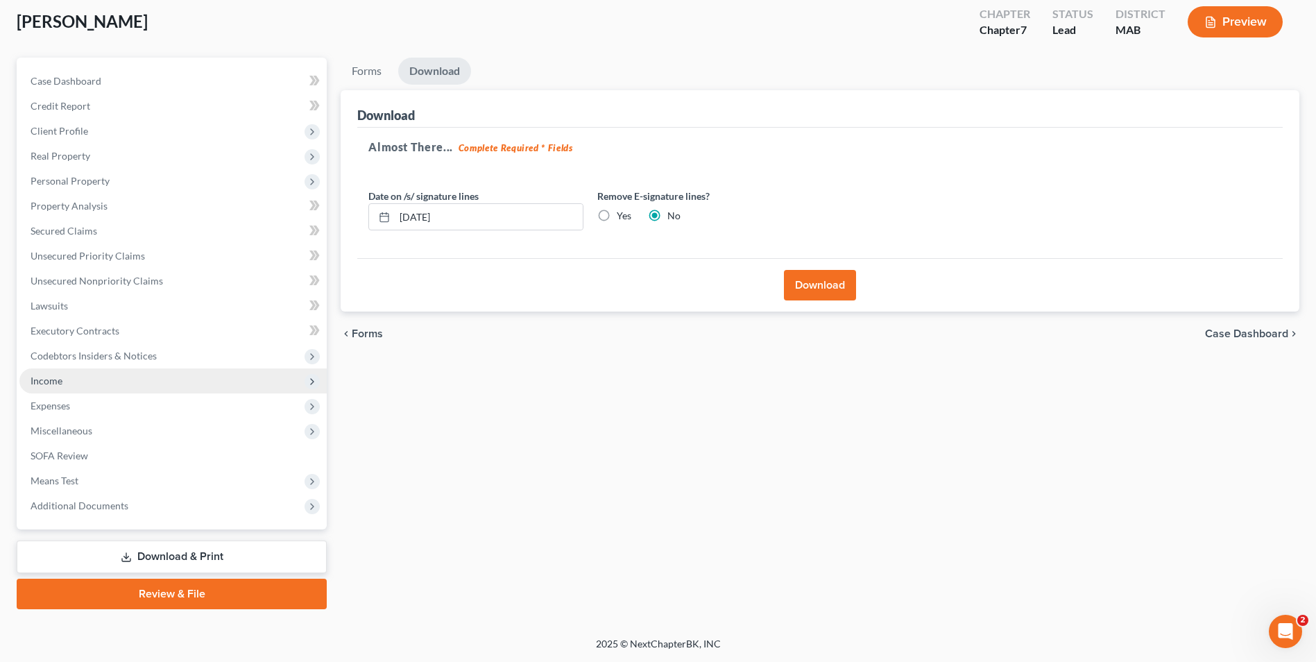
drag, startPoint x: 53, startPoint y: 383, endPoint x: 85, endPoint y: 384, distance: 31.9
click at [53, 383] on span "Income" at bounding box center [47, 381] width 32 height 12
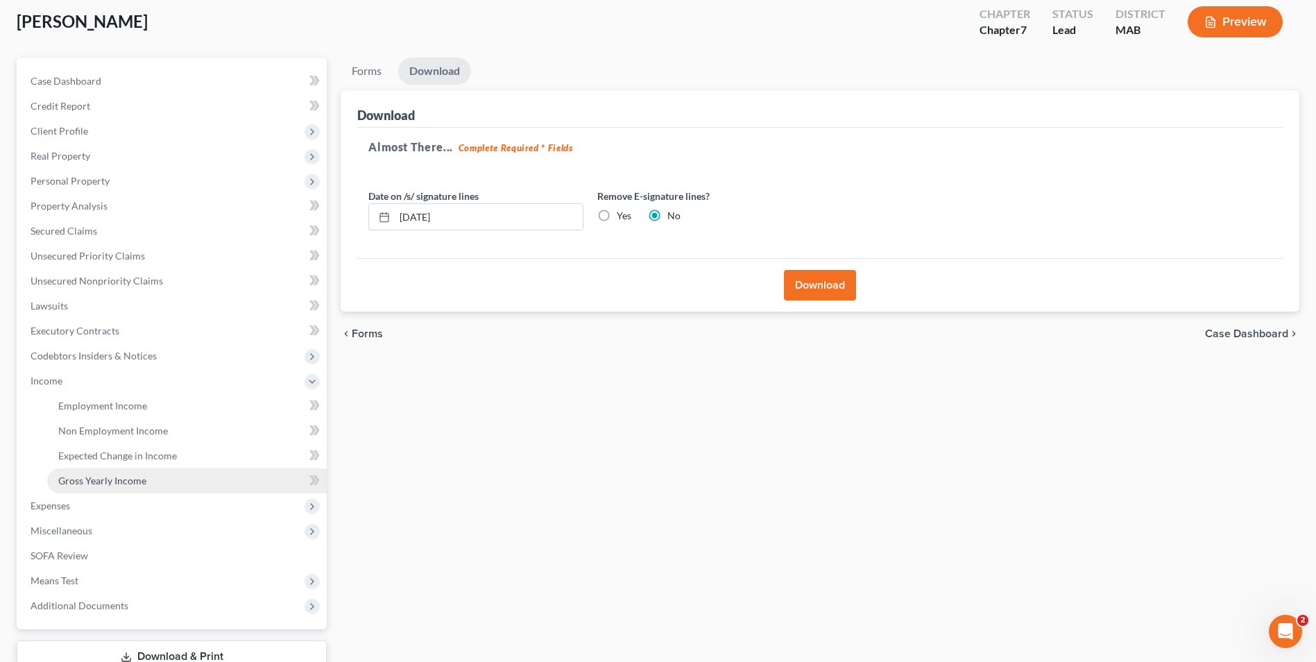
click at [112, 477] on span "Gross Yearly Income" at bounding box center [102, 480] width 88 height 12
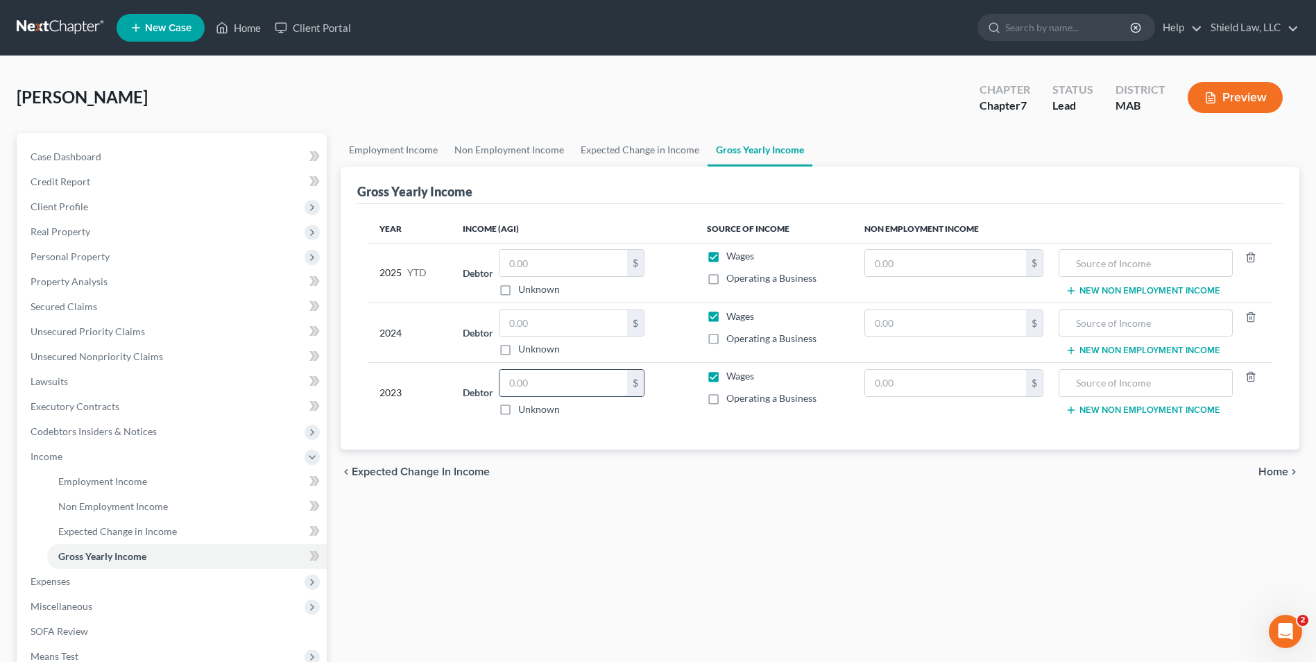
click at [511, 377] on input "text" at bounding box center [563, 383] width 128 height 26
type input "34,182"
click at [83, 203] on span "Client Profile" at bounding box center [60, 206] width 58 height 12
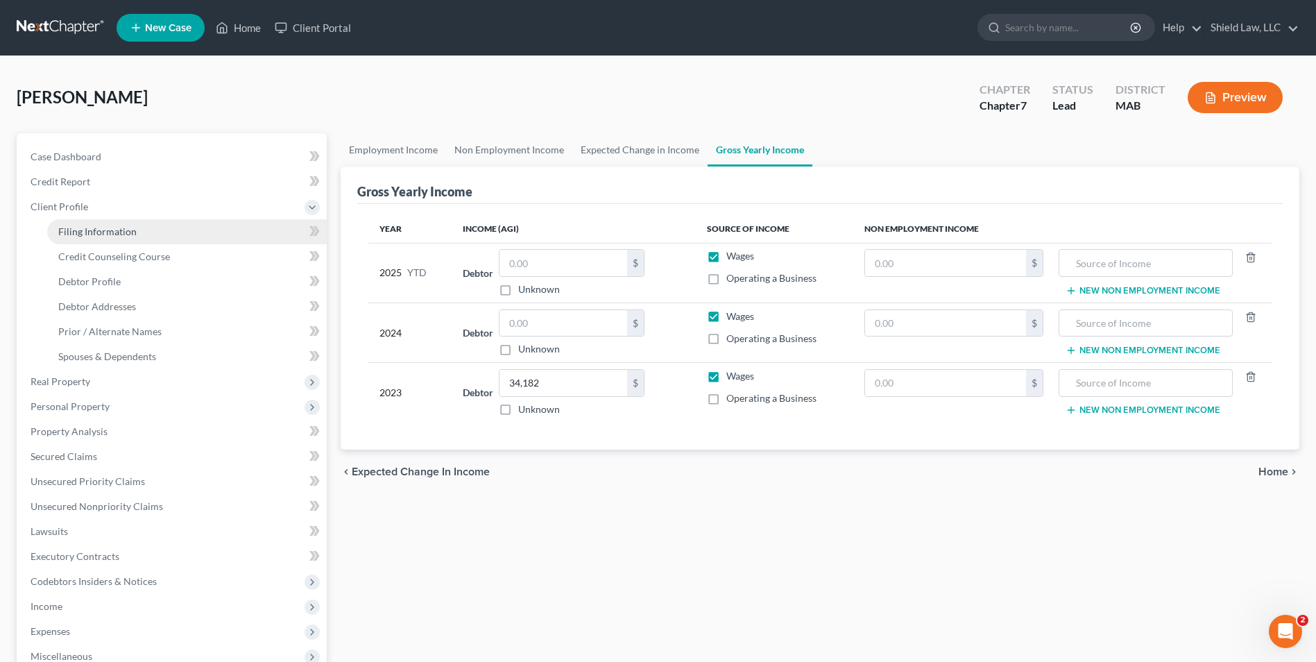
click at [96, 229] on span "Filing Information" at bounding box center [97, 231] width 78 height 12
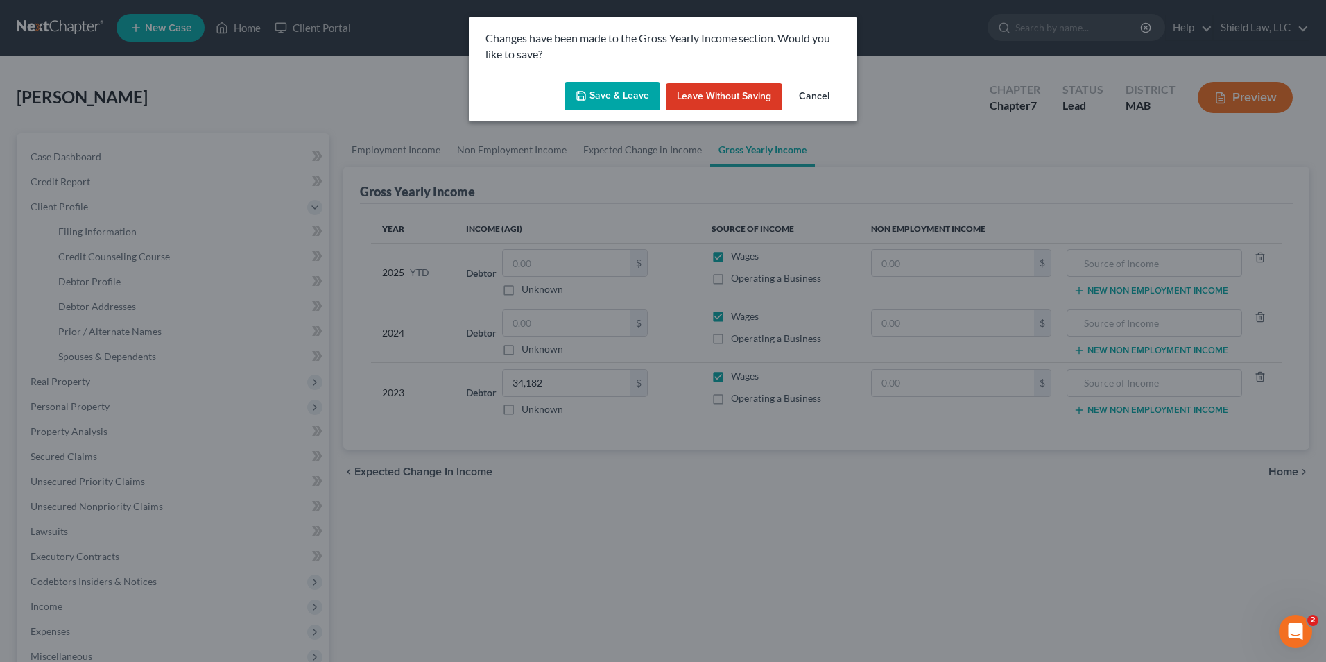
click at [595, 100] on button "Save & Leave" at bounding box center [613, 96] width 96 height 29
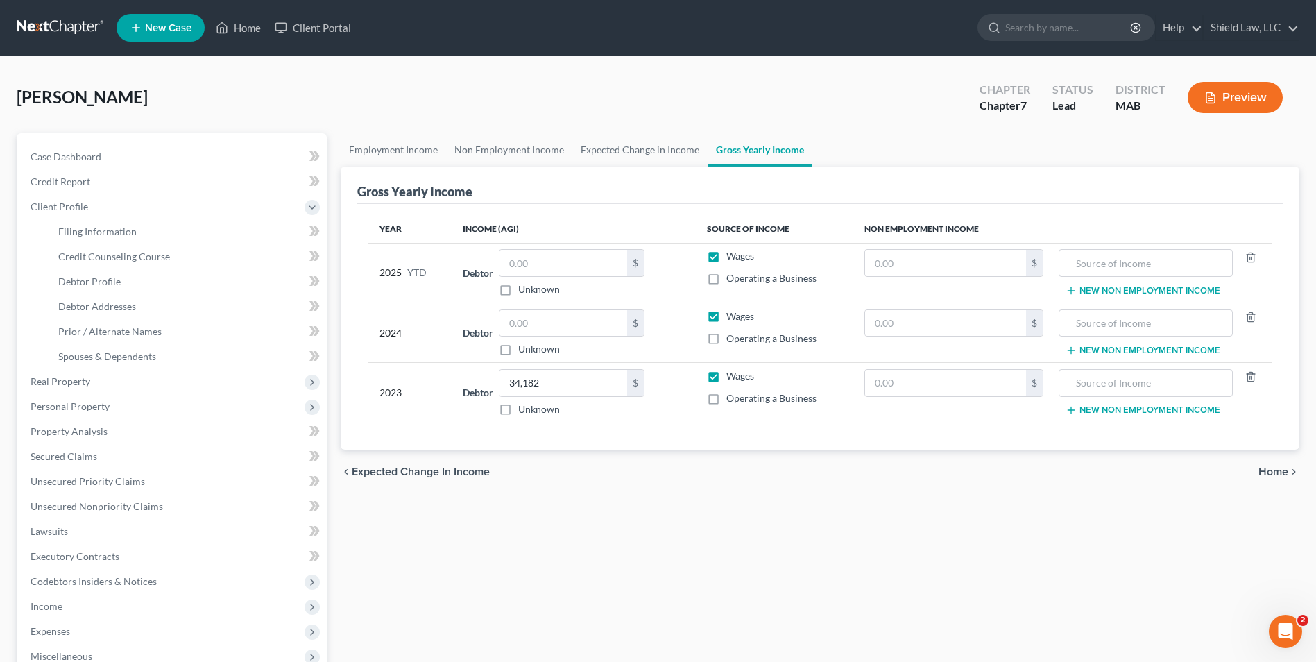
select select "1"
select select "0"
select select "22"
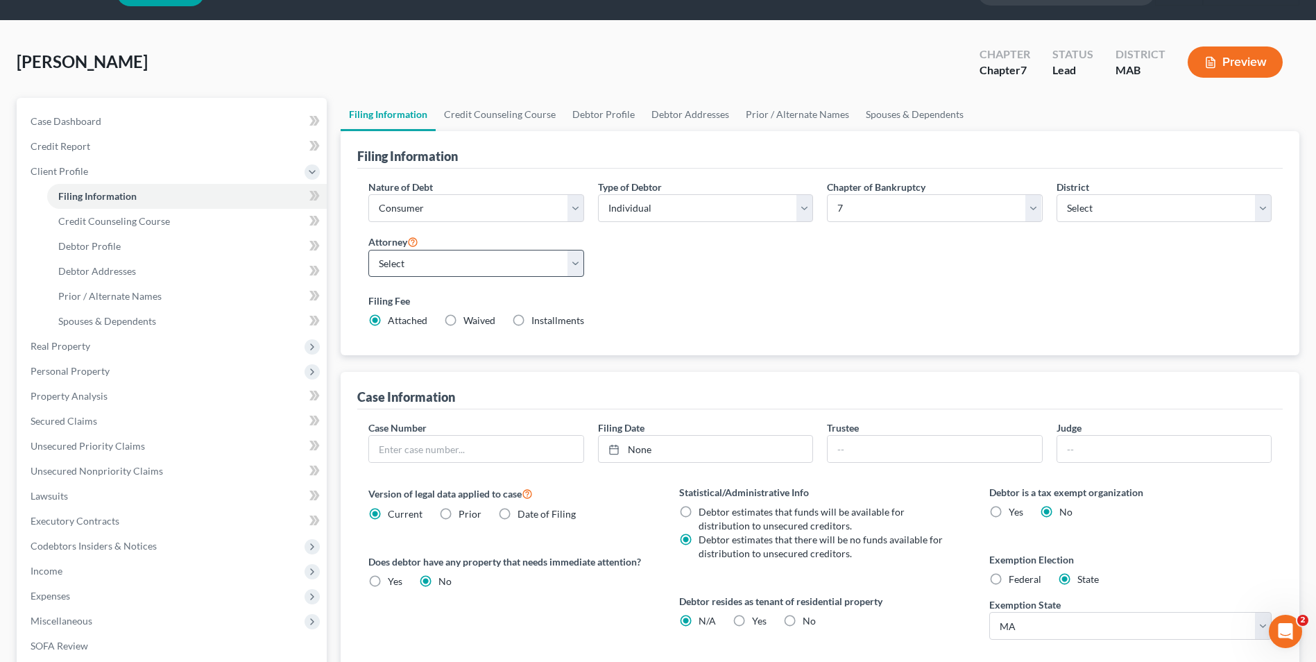
scroll to position [69, 0]
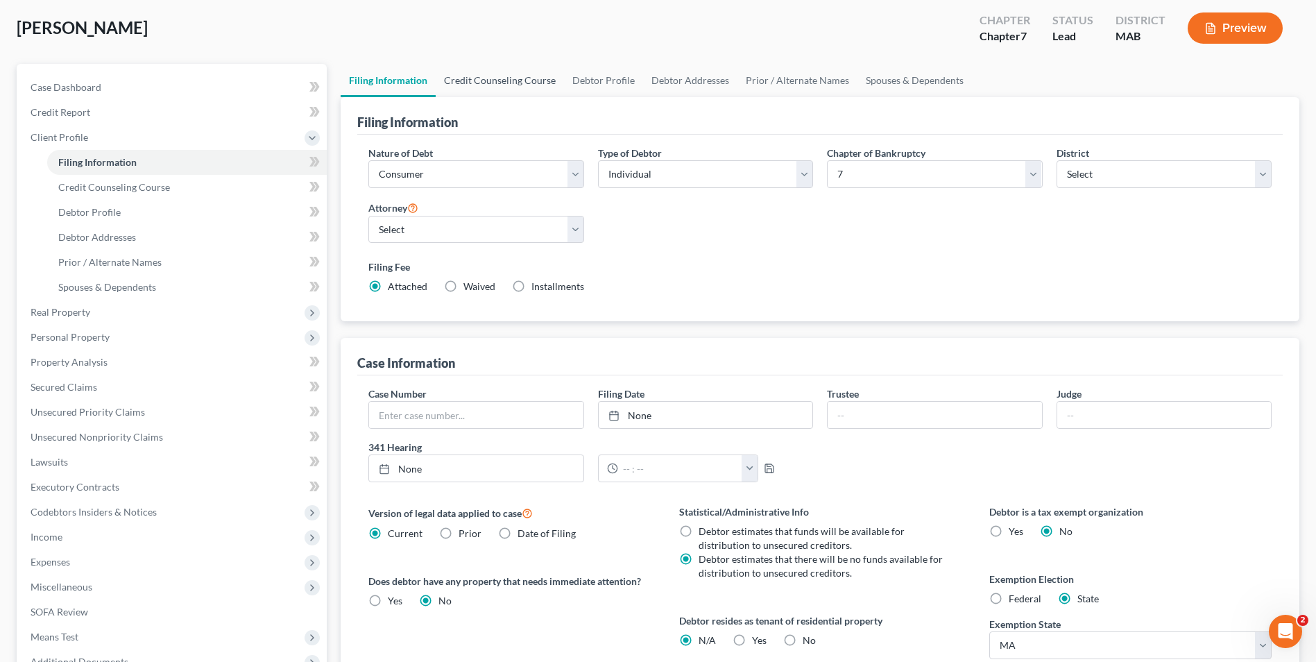
click at [474, 83] on link "Credit Counseling Course" at bounding box center [500, 80] width 128 height 33
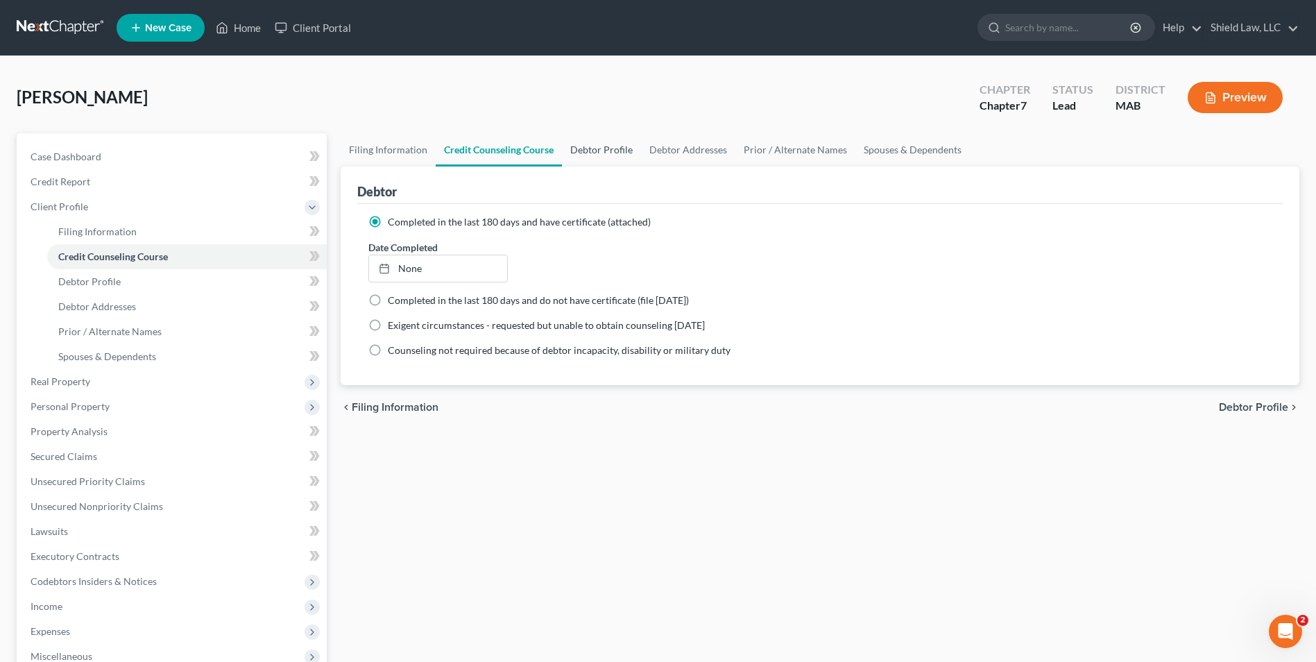
click at [594, 136] on link "Debtor Profile" at bounding box center [601, 149] width 79 height 33
select select "0"
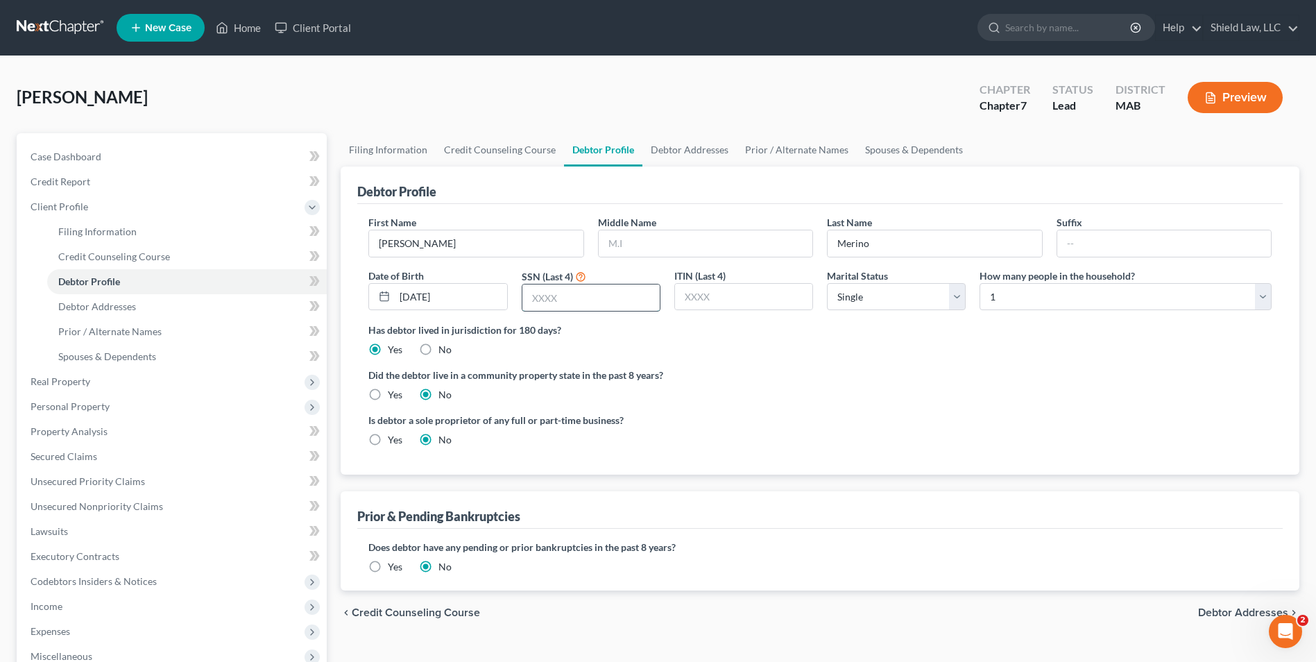
click at [592, 294] on input "text" at bounding box center [590, 297] width 137 height 26
type input "6275"
click at [101, 430] on span "Property Analysis" at bounding box center [69, 431] width 77 height 12
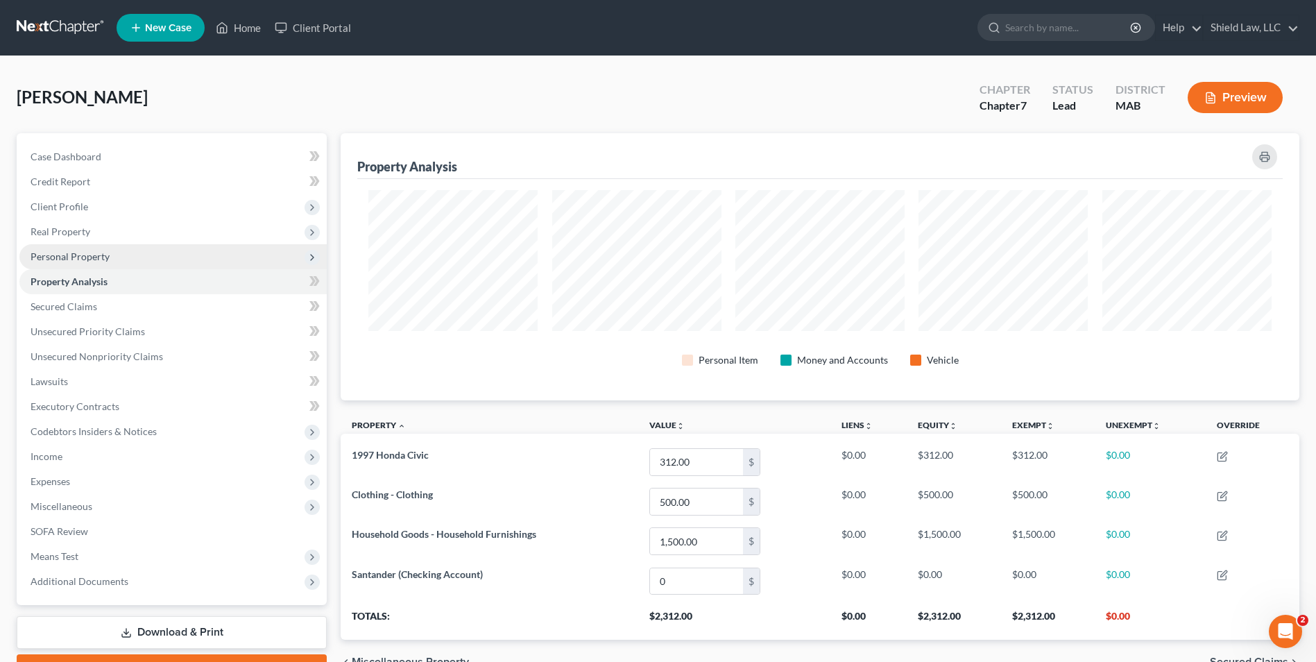
click at [103, 252] on span "Personal Property" at bounding box center [70, 256] width 79 height 12
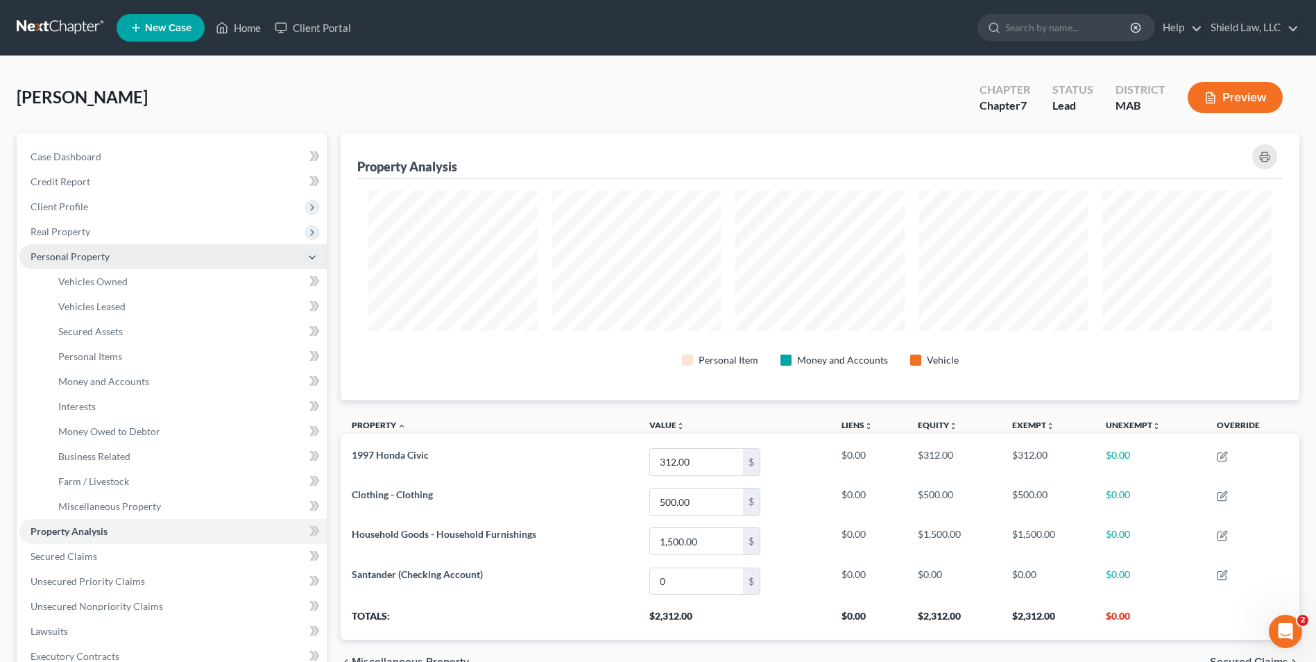
scroll to position [267, 959]
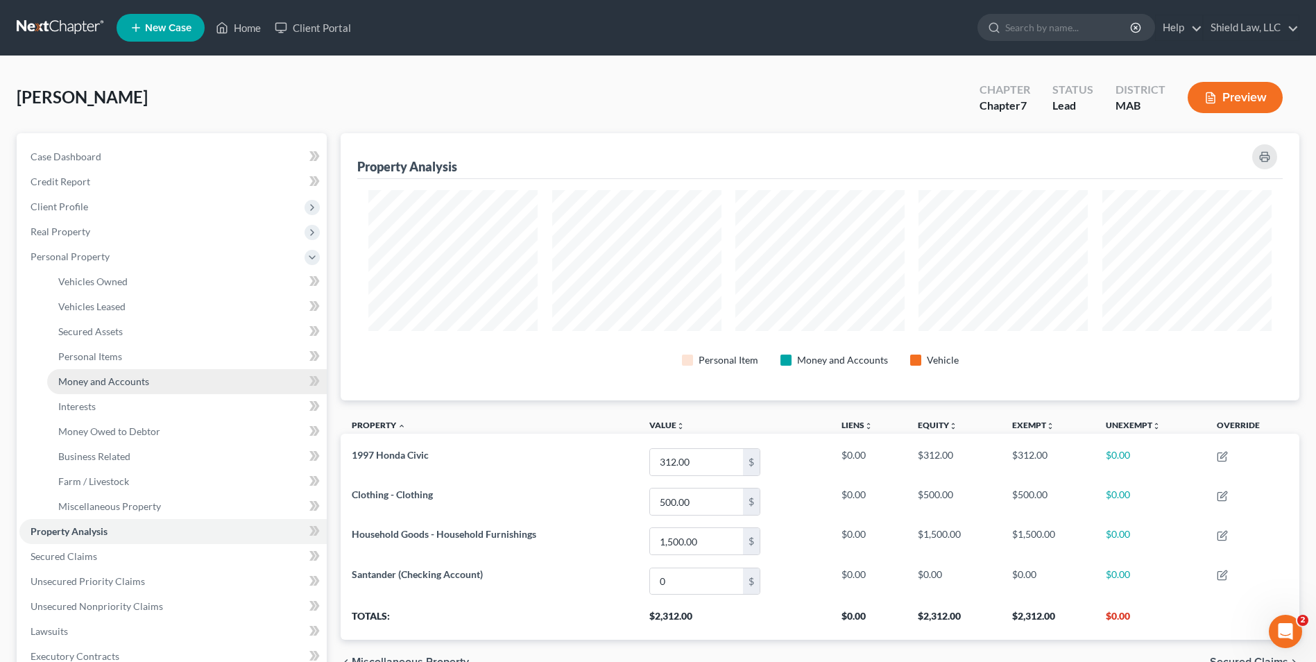
click at [120, 375] on span "Money and Accounts" at bounding box center [103, 381] width 91 height 12
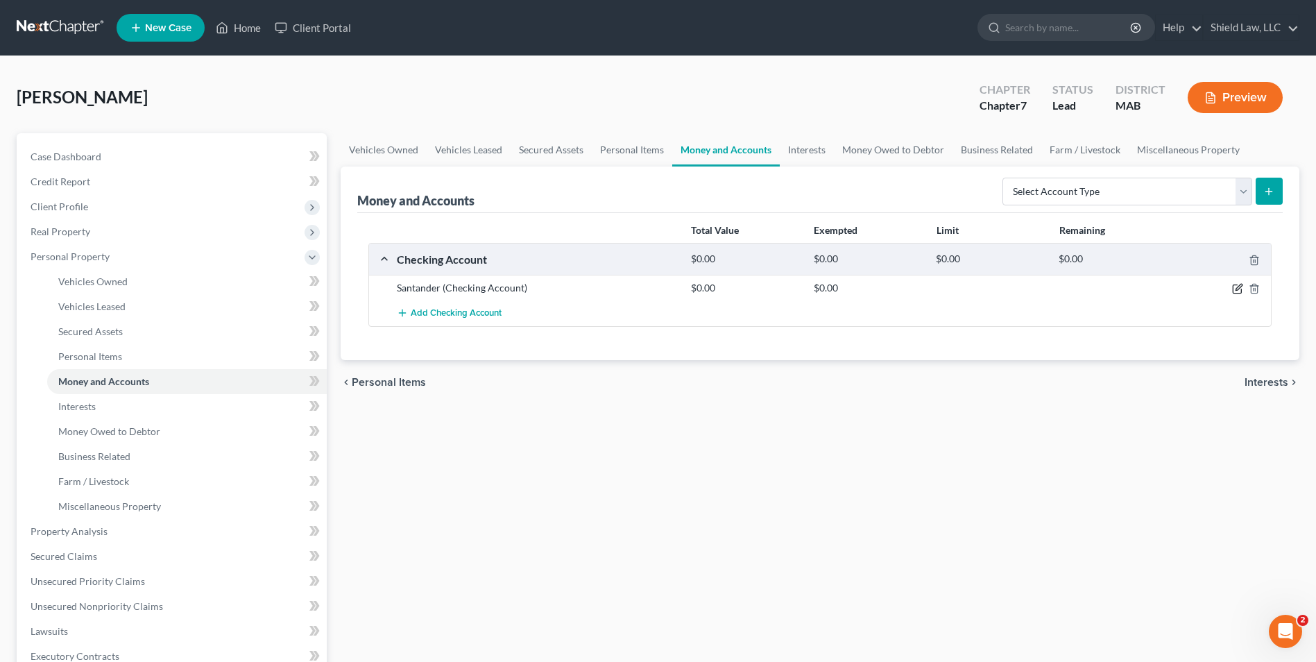
click at [1232, 292] on icon "button" at bounding box center [1236, 289] width 8 height 8
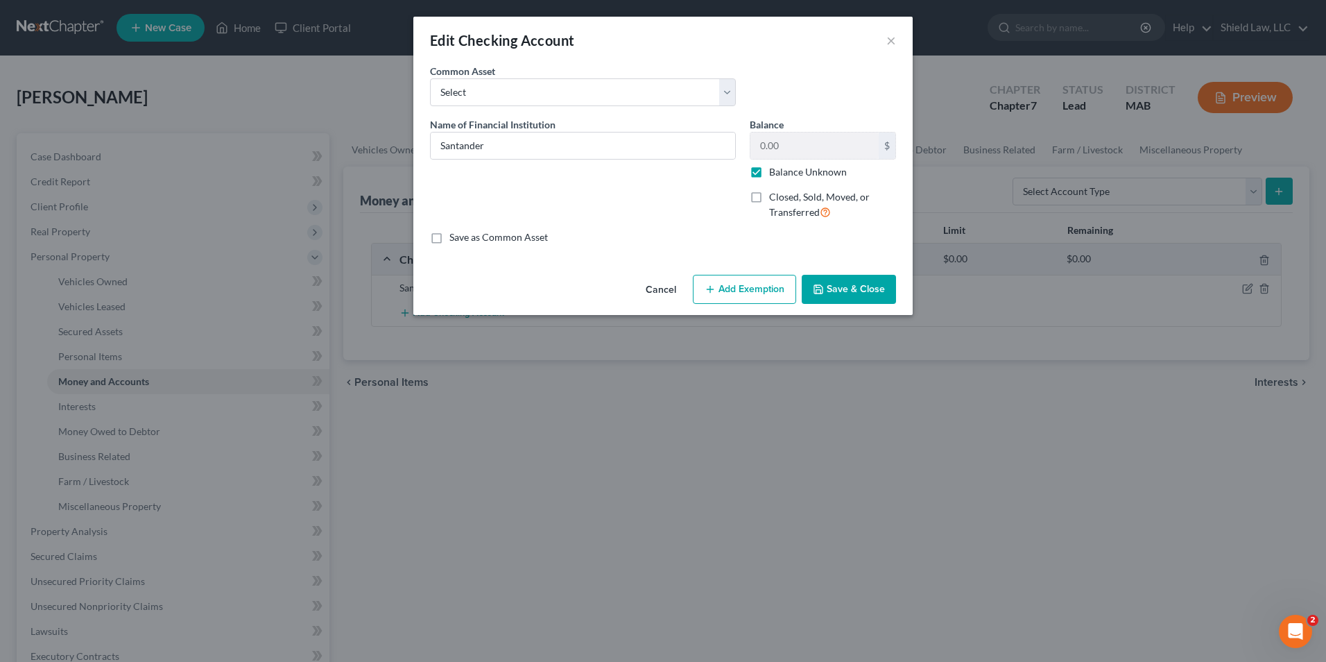
click at [769, 175] on label "Balance Unknown" at bounding box center [808, 172] width 78 height 14
click at [775, 174] on input "Balance Unknown" at bounding box center [779, 169] width 9 height 9
checkbox input "false"
click at [805, 148] on input "0.00" at bounding box center [814, 145] width 128 height 26
type input "1"
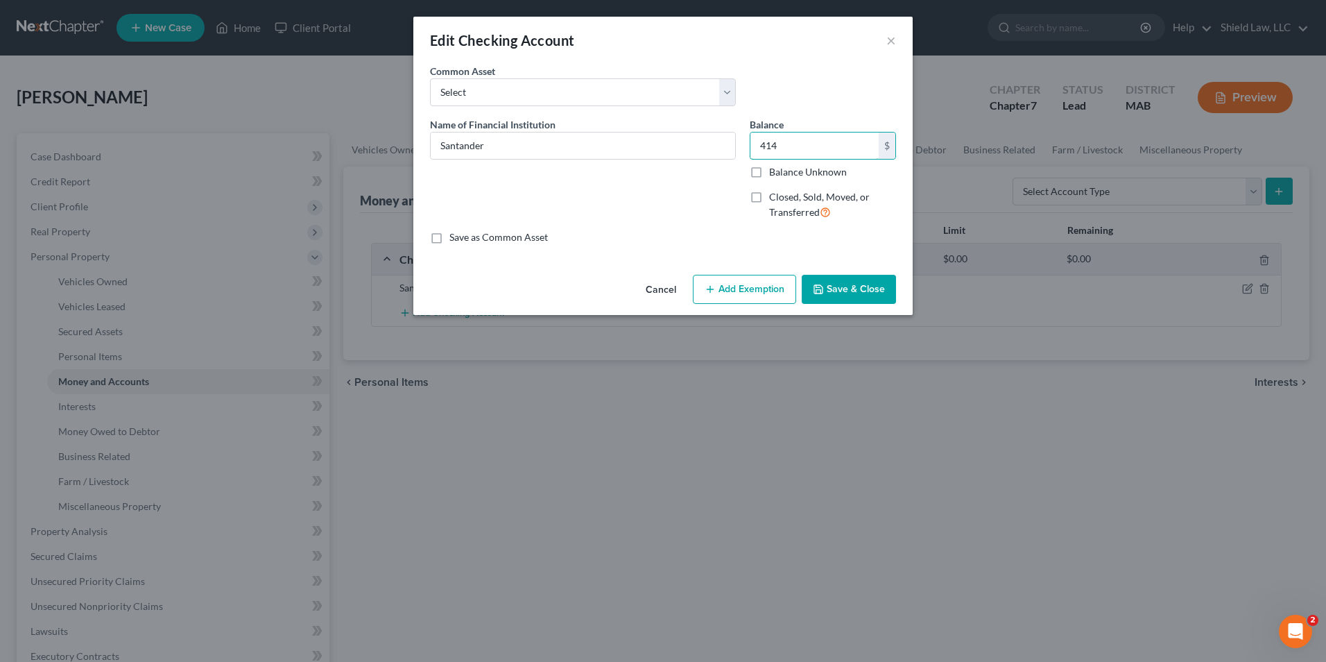
type input "414"
click at [750, 281] on button "Add Exemption" at bounding box center [744, 289] width 103 height 29
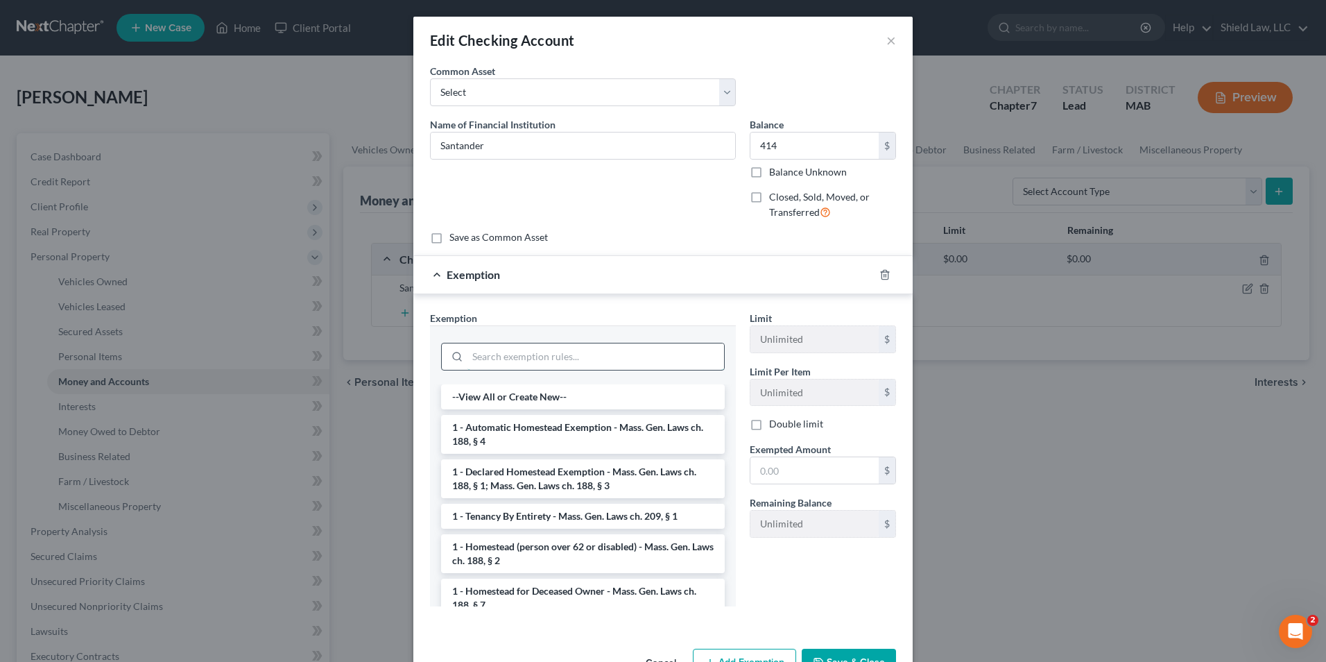
click at [549, 343] on input "search" at bounding box center [595, 356] width 257 height 26
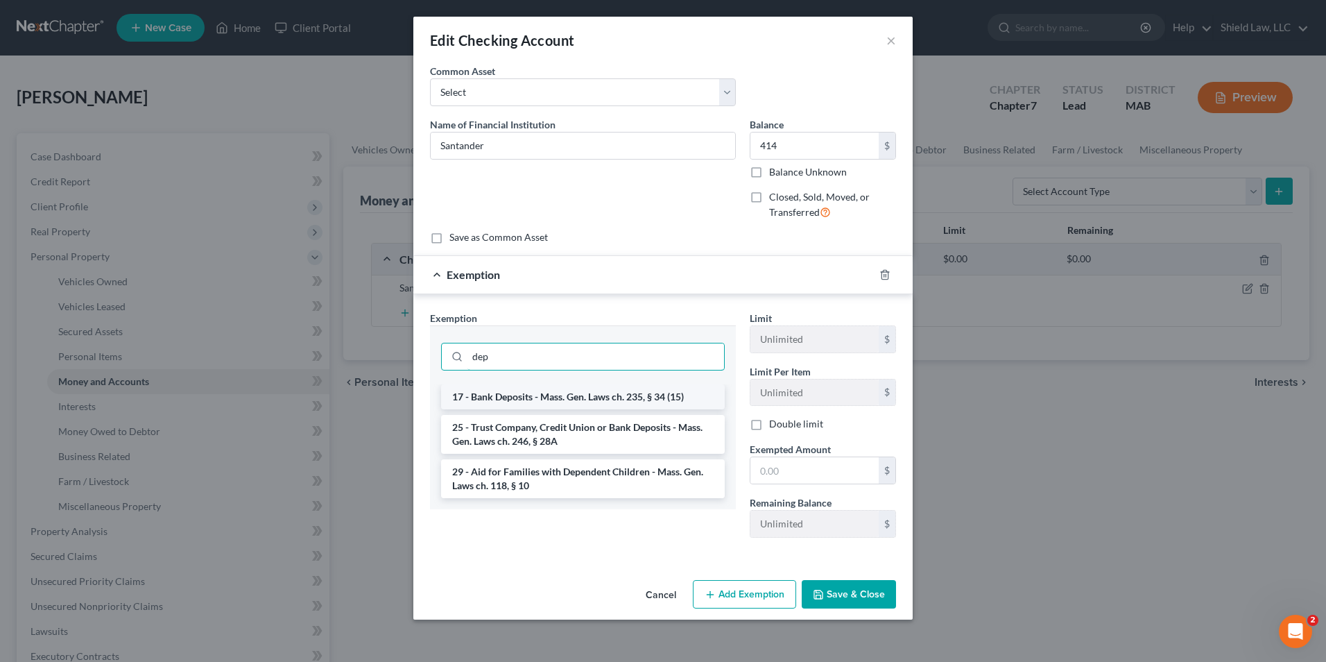
type input "dep"
click at [582, 391] on li "17 - Bank Deposits - Mass. Gen. Laws ch. 235, § 34 (15)" at bounding box center [583, 396] width 284 height 25
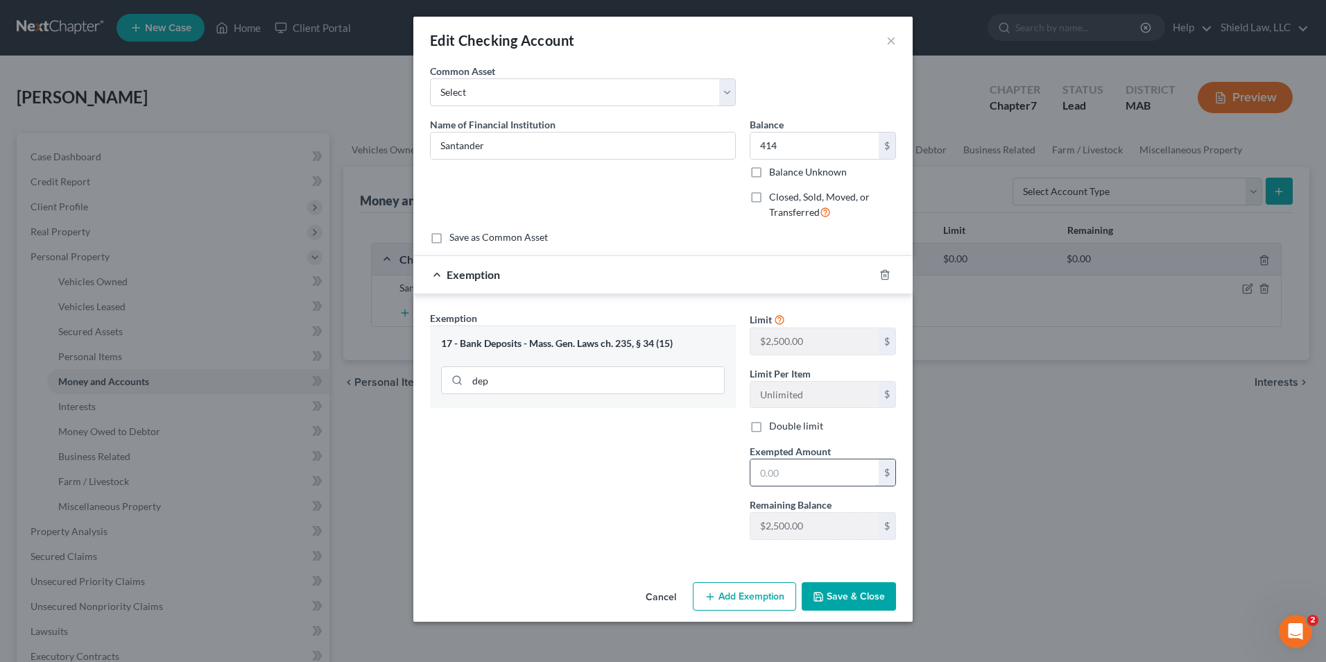
click at [784, 474] on input "text" at bounding box center [814, 472] width 128 height 26
type input "414"
click at [639, 494] on div "Exemption Set must be selected for CA. Exemption * 17 - Bank Deposits - Mass. G…" at bounding box center [583, 431] width 320 height 240
click at [860, 590] on button "Save & Close" at bounding box center [849, 596] width 94 height 29
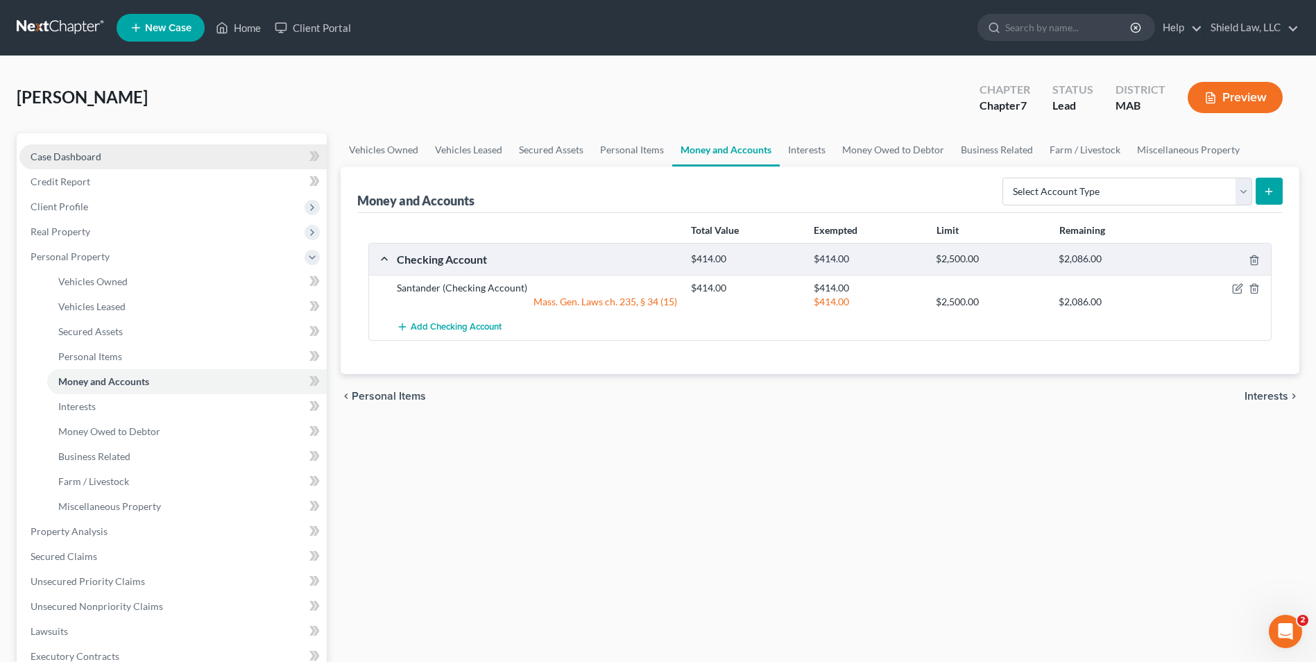
click at [130, 152] on link "Case Dashboard" at bounding box center [172, 156] width 307 height 25
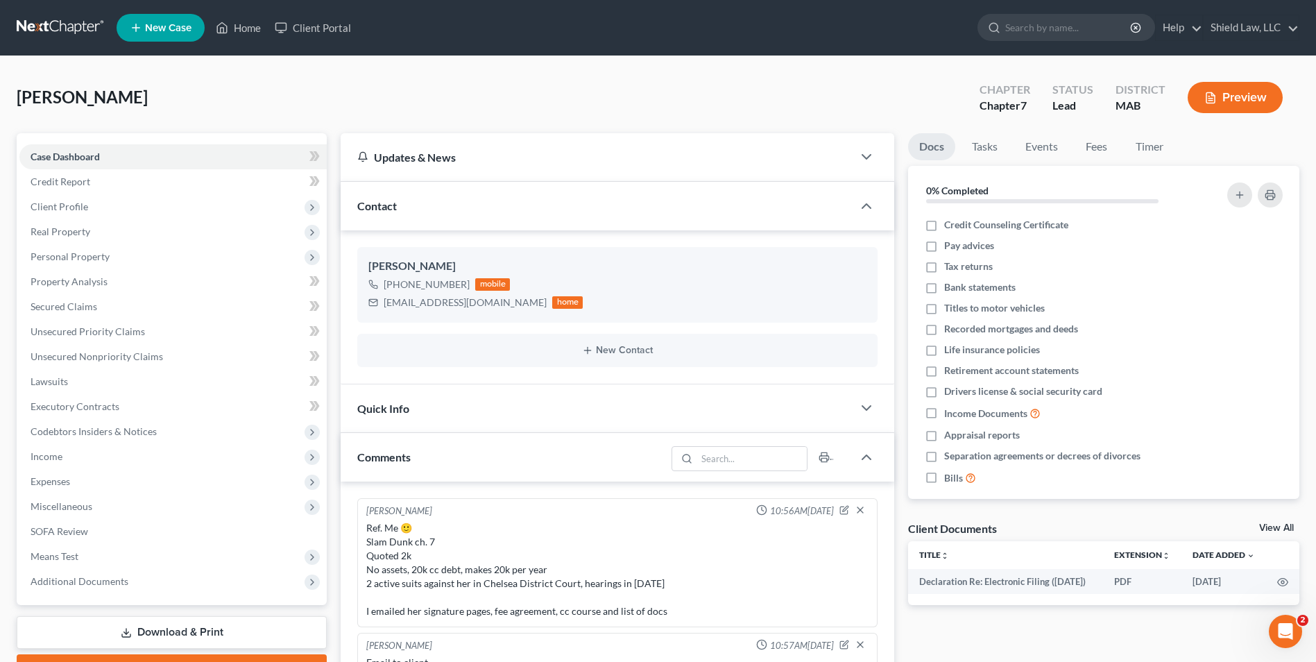
scroll to position [222, 0]
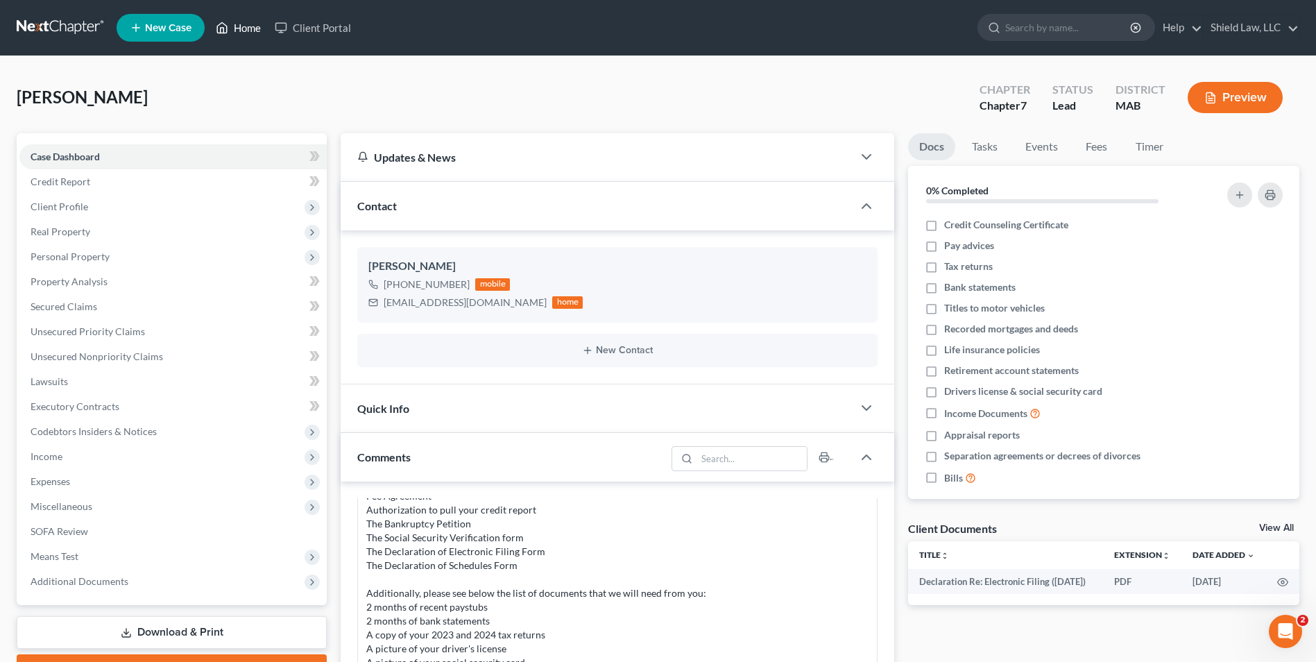
click at [247, 24] on link "Home" at bounding box center [238, 27] width 59 height 25
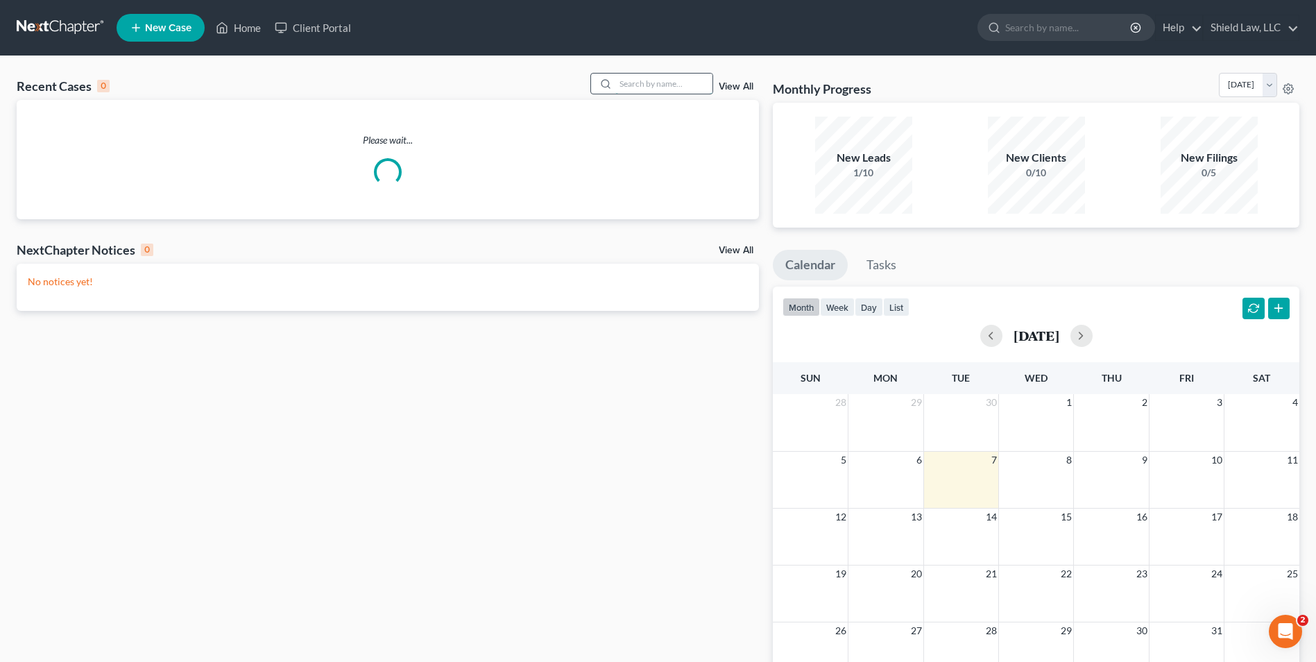
click at [644, 87] on input "search" at bounding box center [663, 84] width 97 height 20
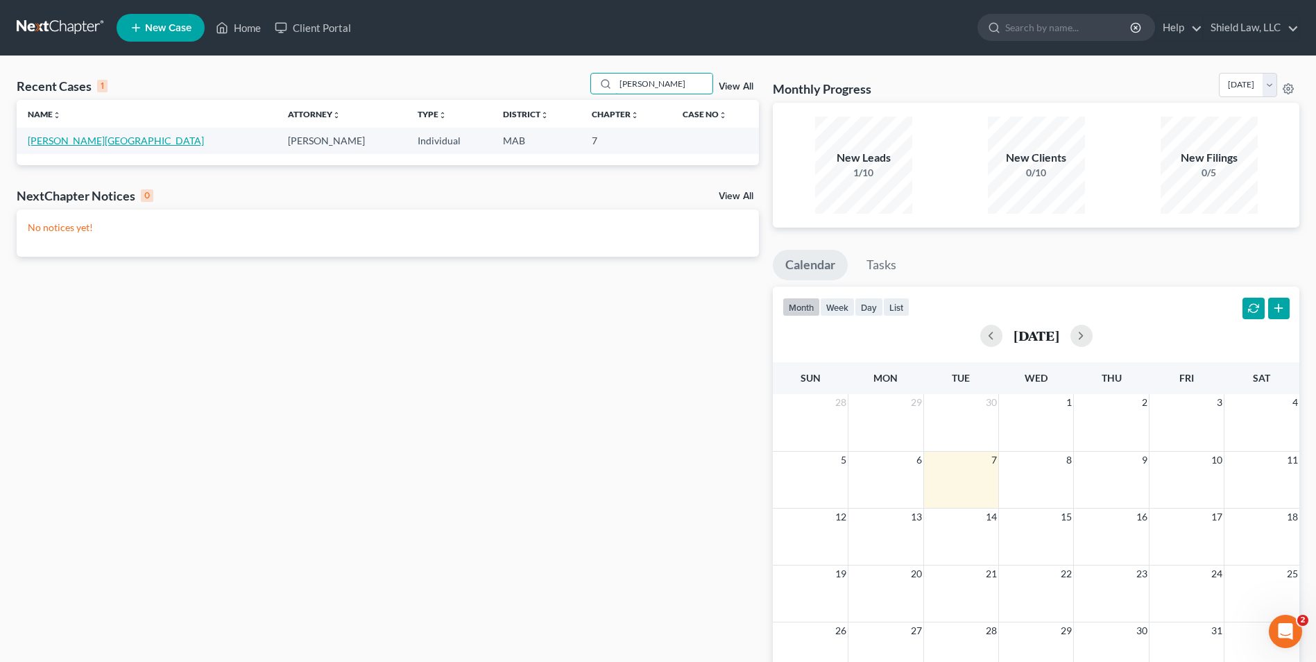
type input "[PERSON_NAME]"
click at [66, 137] on link "[PERSON_NAME][GEOGRAPHIC_DATA]" at bounding box center [116, 141] width 176 height 12
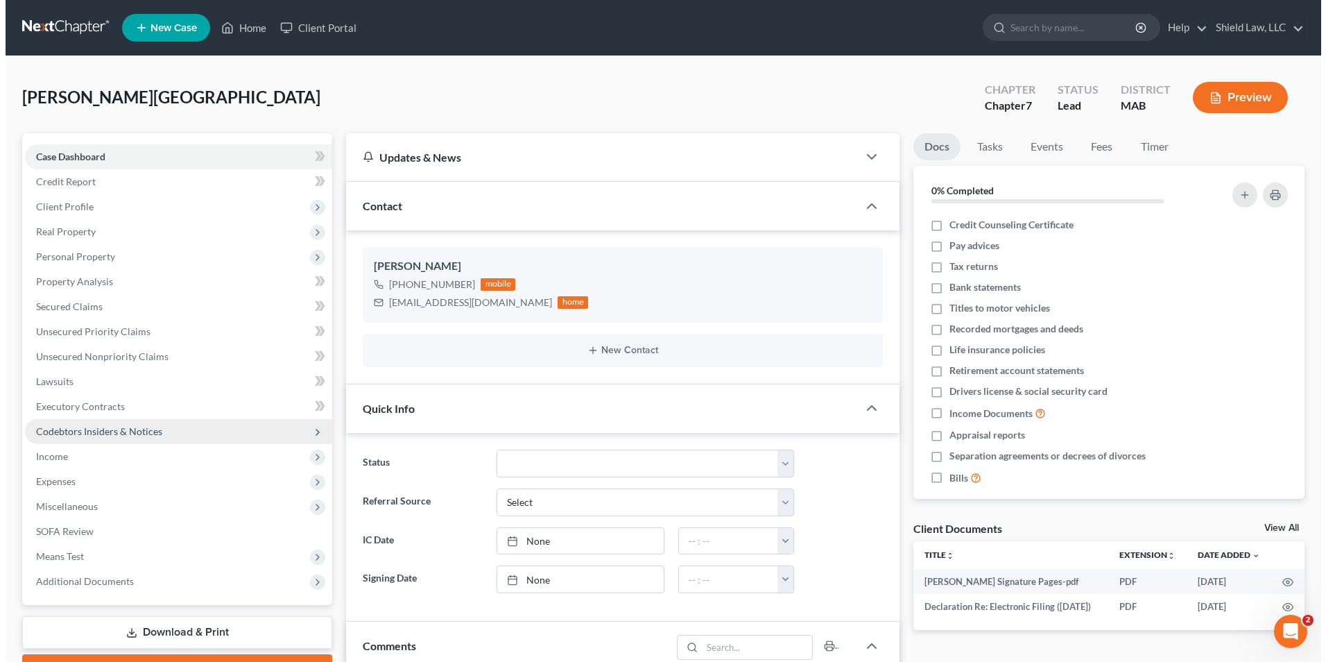
scroll to position [344, 0]
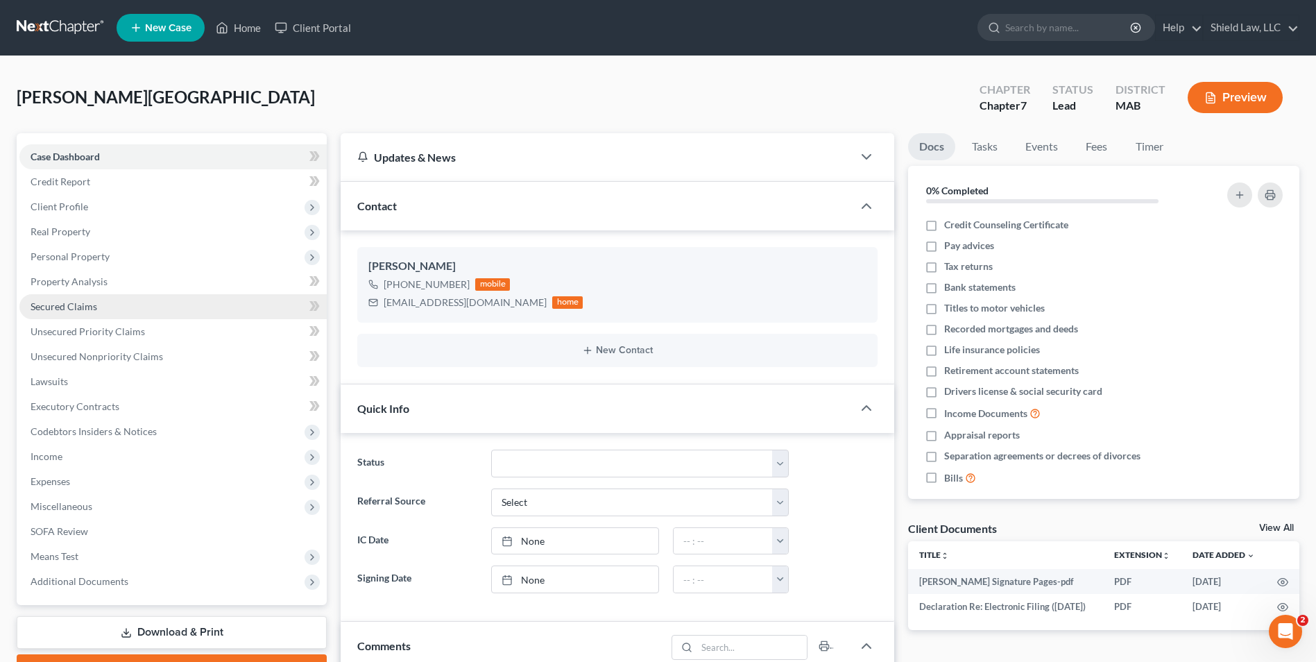
click at [87, 310] on span "Secured Claims" at bounding box center [64, 306] width 67 height 12
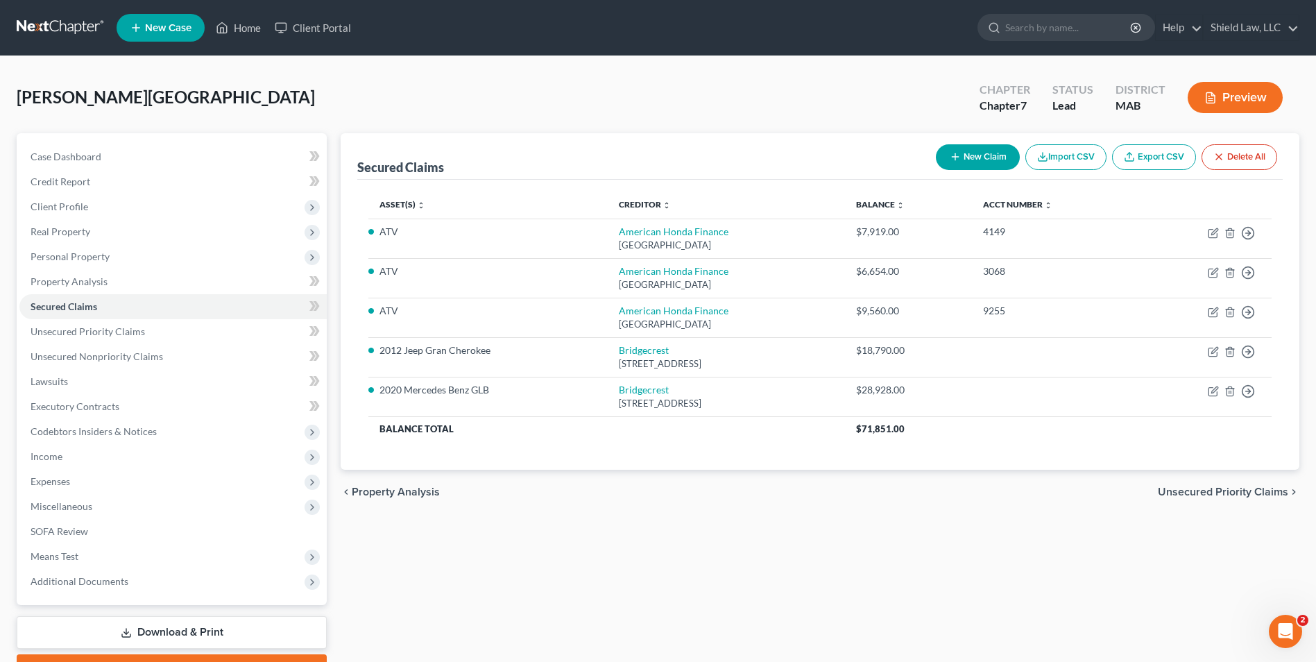
click at [1244, 92] on button "Preview" at bounding box center [1234, 97] width 95 height 31
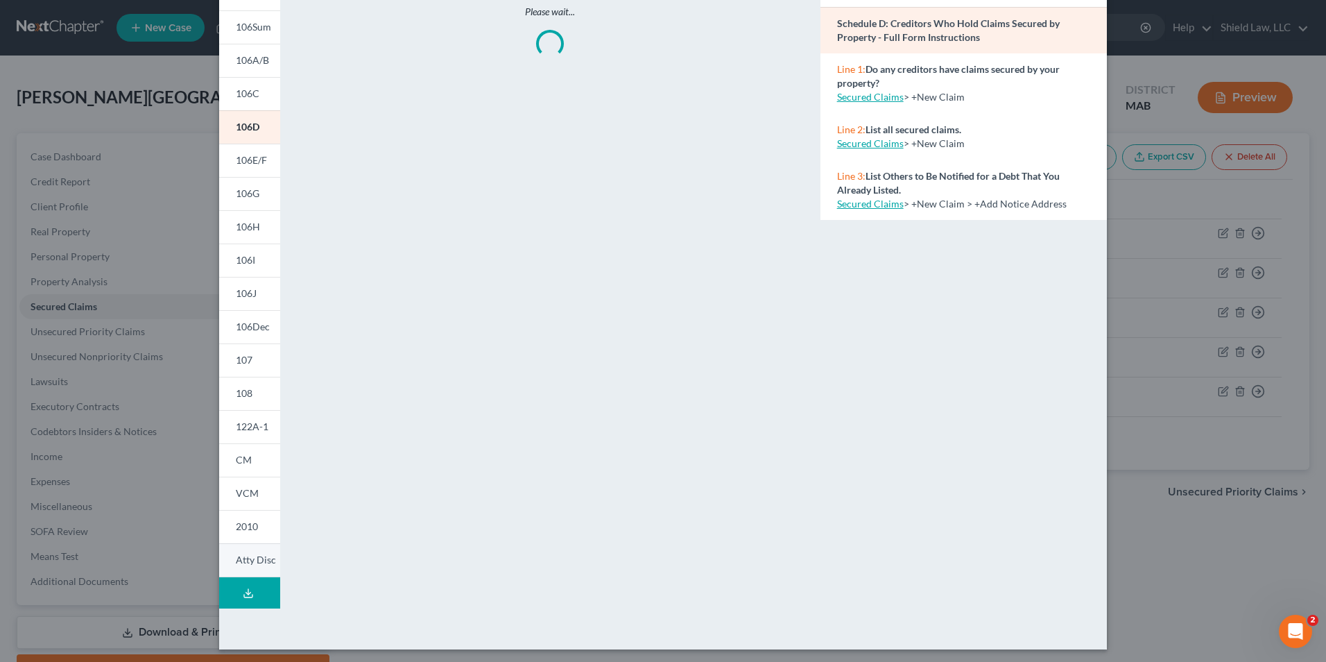
scroll to position [108, 0]
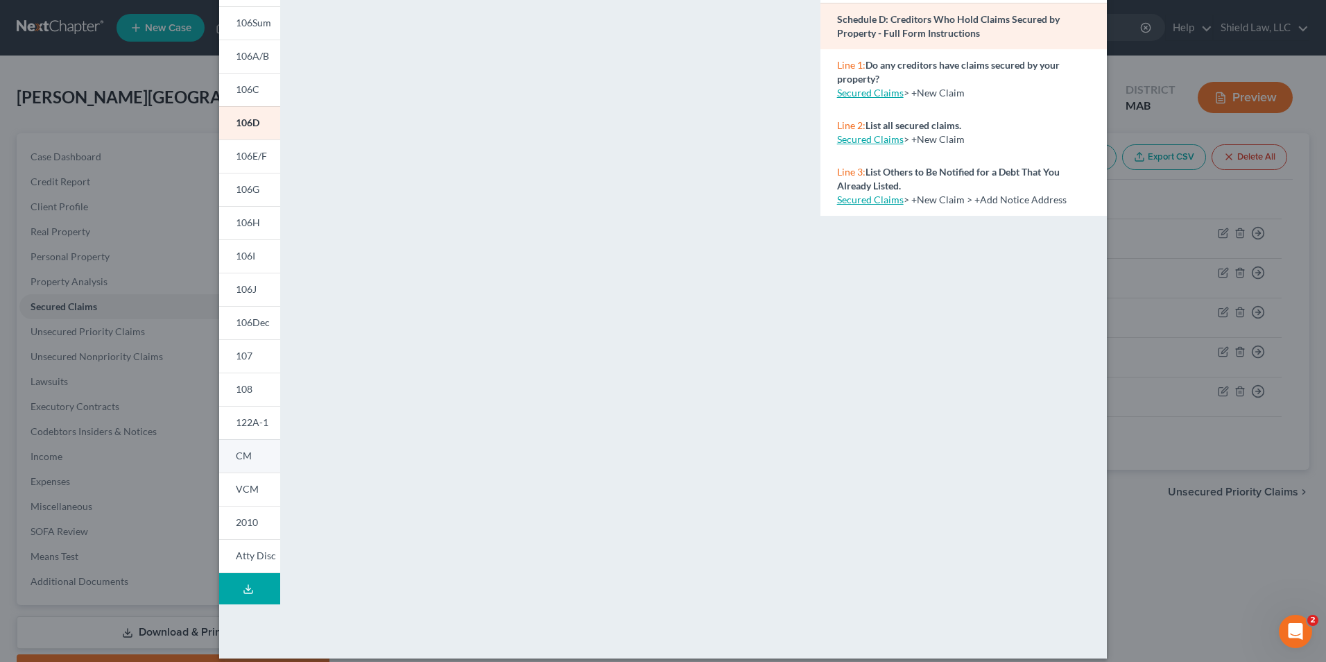
click at [255, 456] on link "CM" at bounding box center [249, 455] width 61 height 33
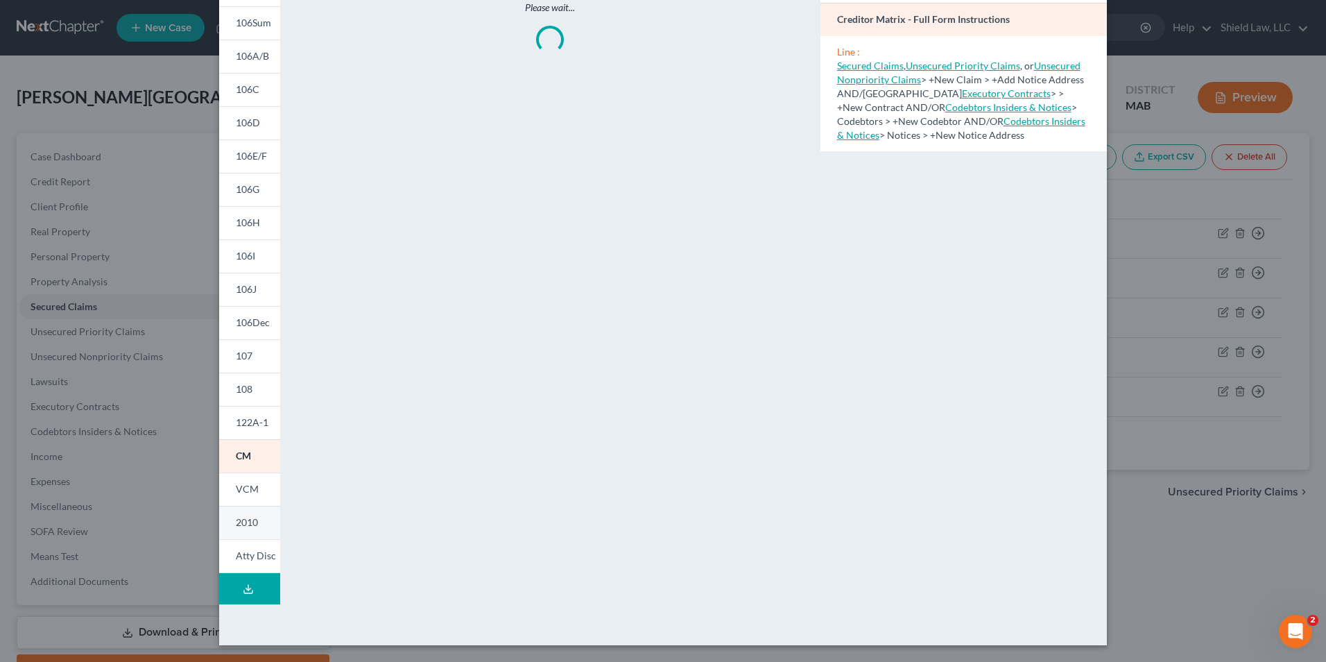
click at [252, 531] on link "2010" at bounding box center [249, 522] width 61 height 33
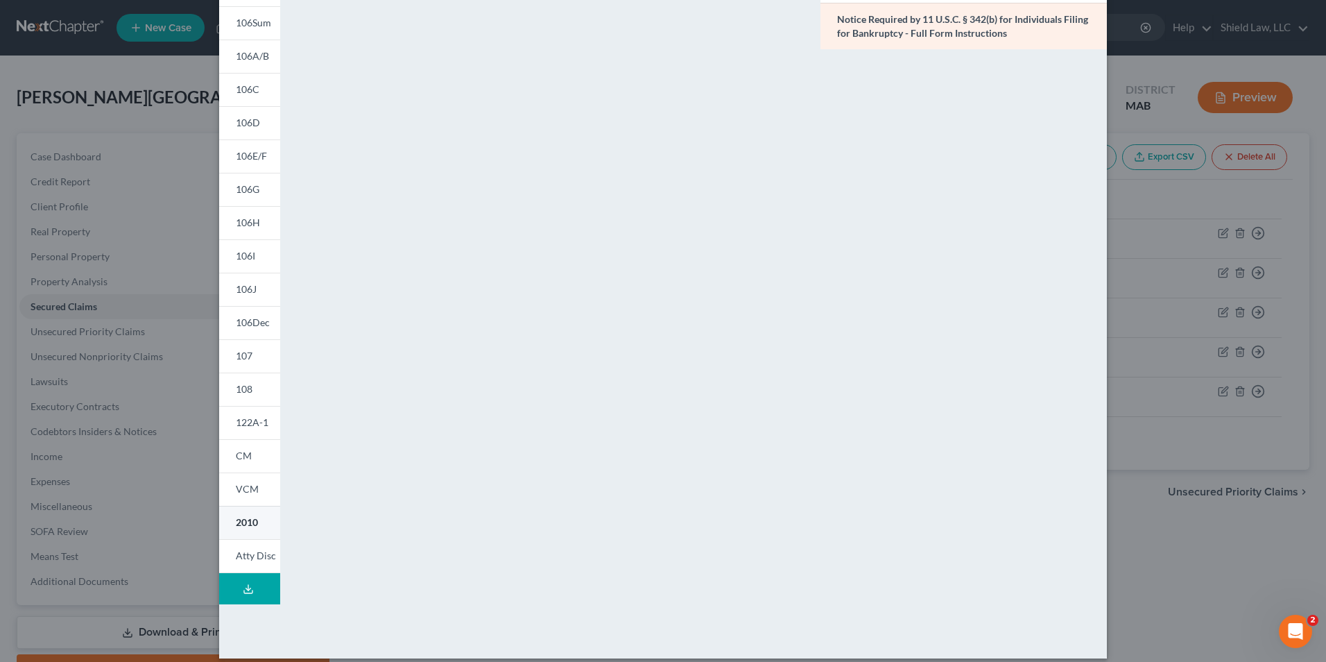
click at [249, 517] on span "2010" at bounding box center [247, 522] width 22 height 12
click at [245, 386] on span "108" at bounding box center [244, 389] width 17 height 12
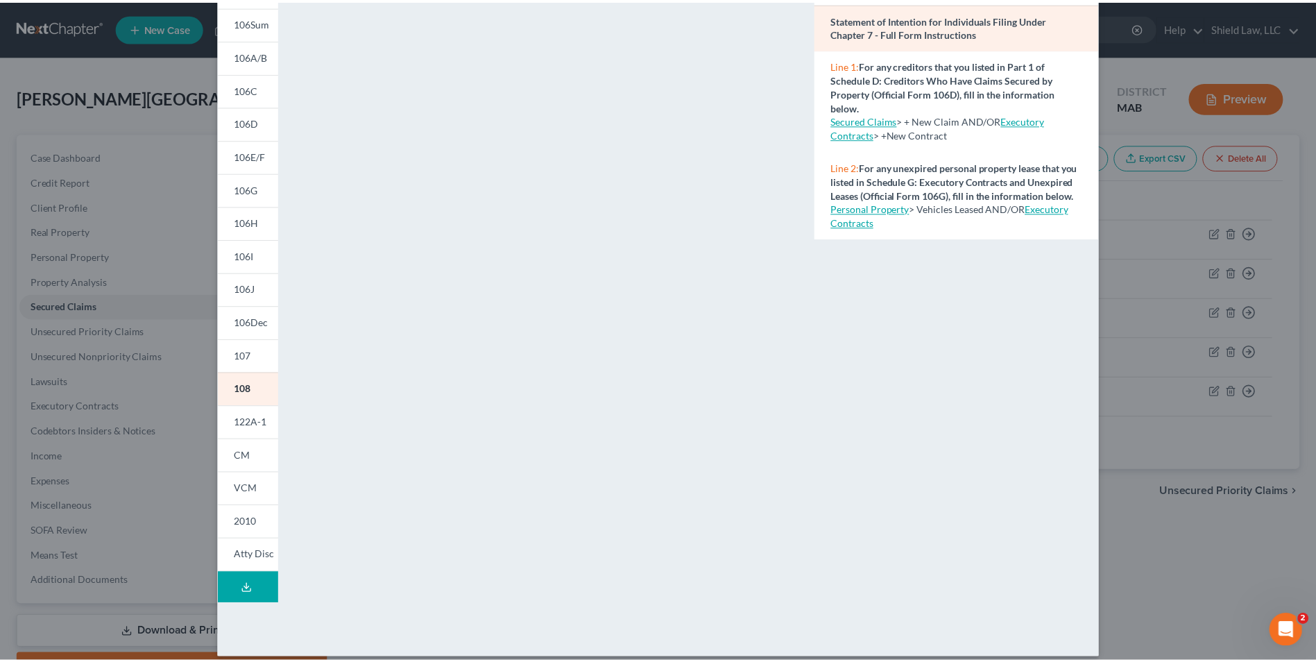
scroll to position [0, 0]
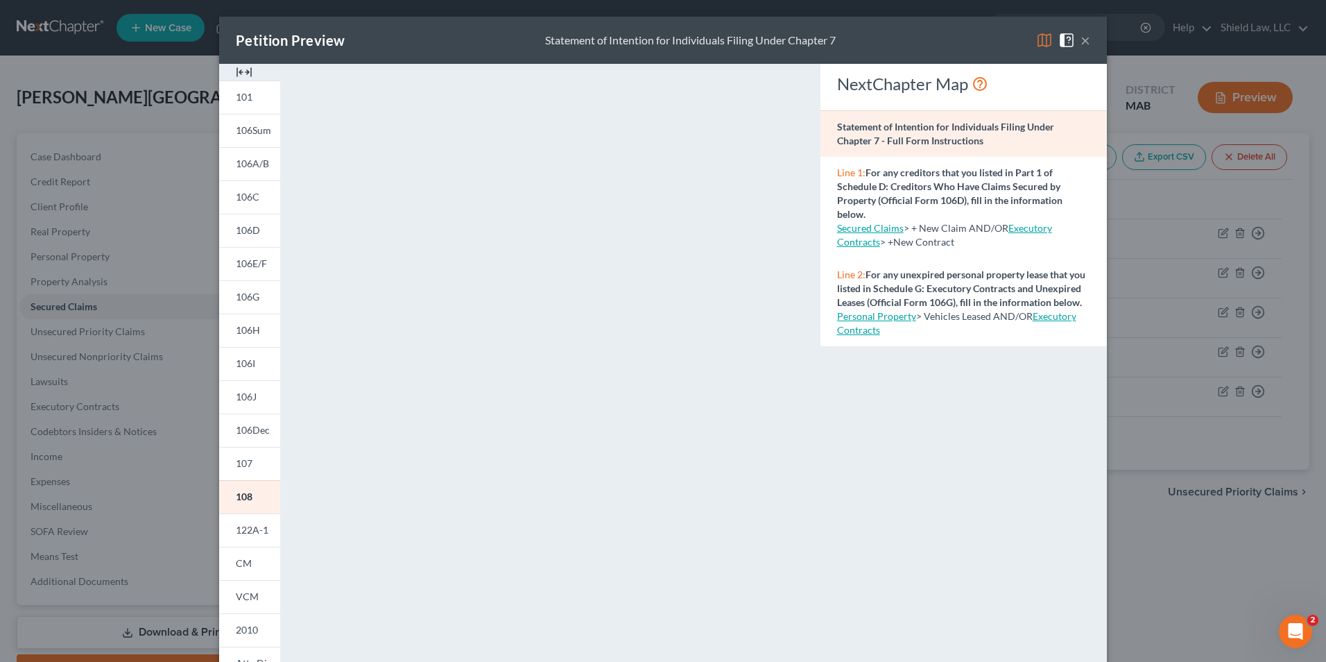
click at [1081, 42] on button "×" at bounding box center [1086, 40] width 10 height 17
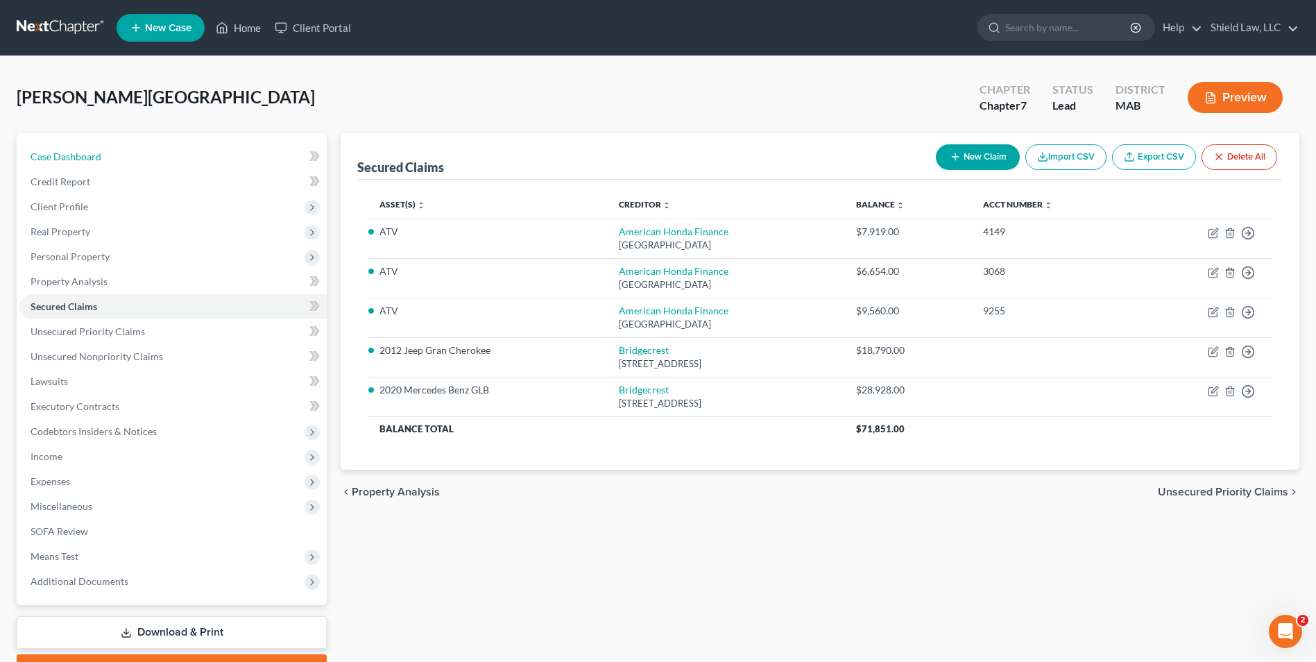
drag, startPoint x: 91, startPoint y: 155, endPoint x: 483, endPoint y: 189, distance: 393.3
click at [91, 155] on span "Case Dashboard" at bounding box center [66, 157] width 71 height 12
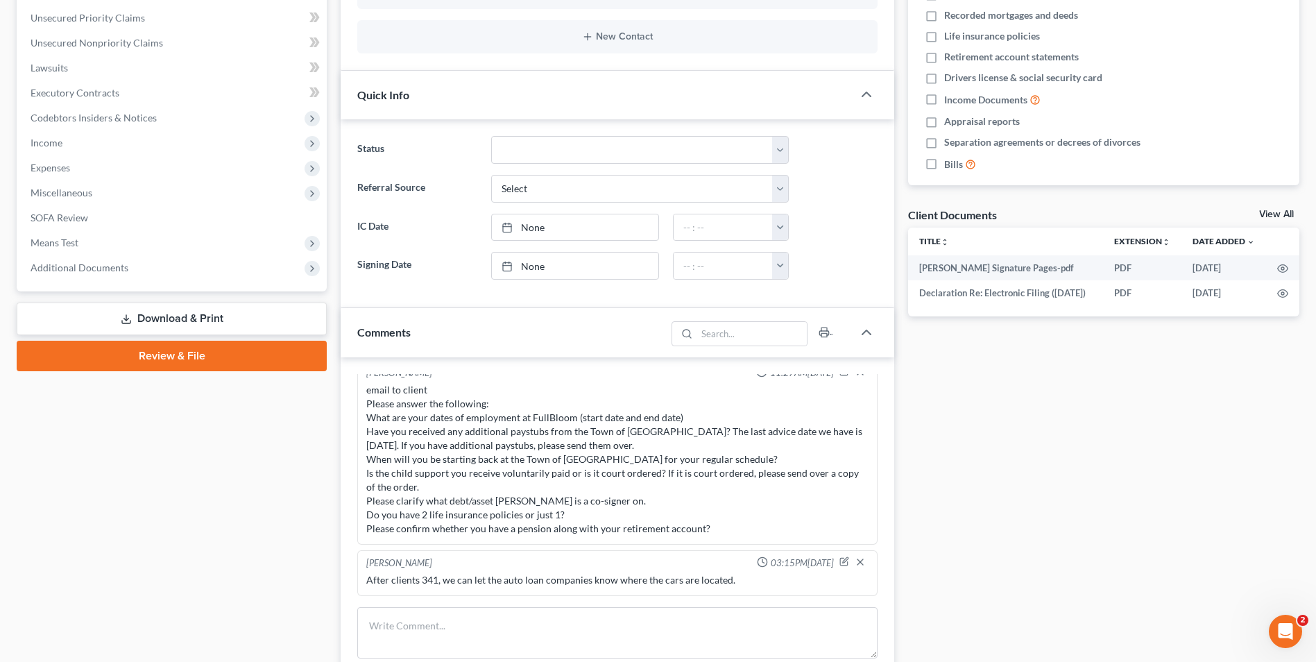
scroll to position [347, 0]
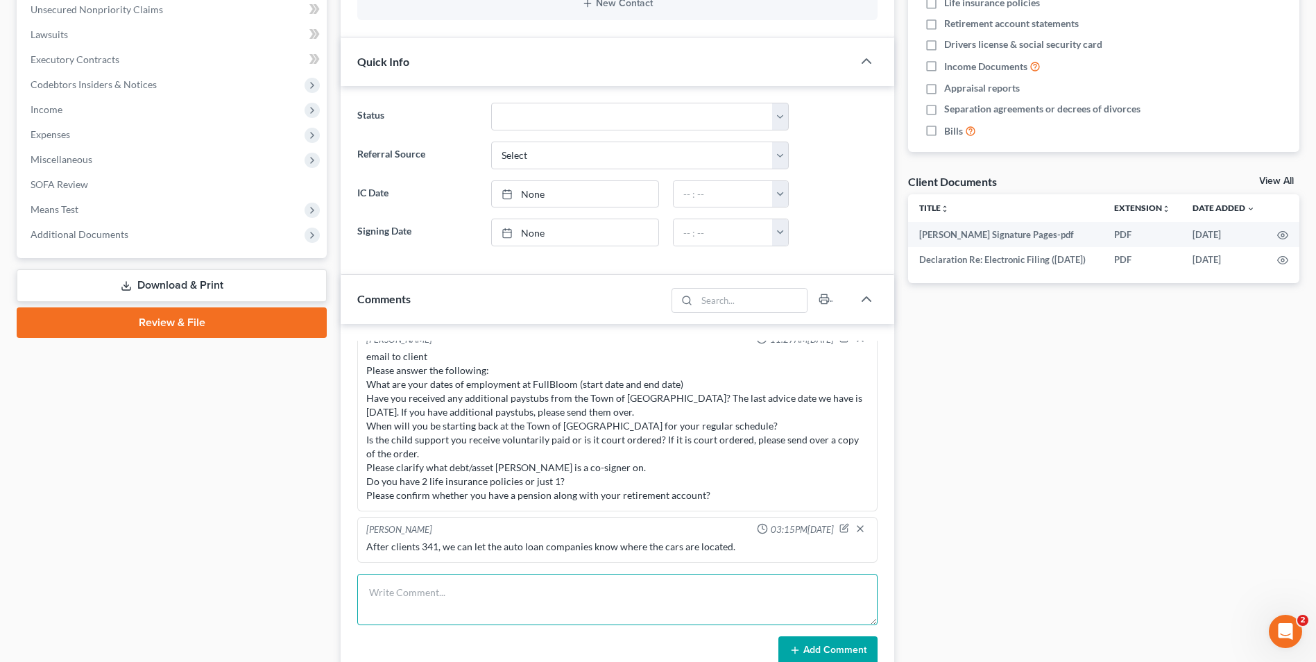
click at [480, 584] on textarea at bounding box center [617, 599] width 520 height 51
paste textarea "Our client has recently filed for bankruptcy. In the debtor's statement of inte…"
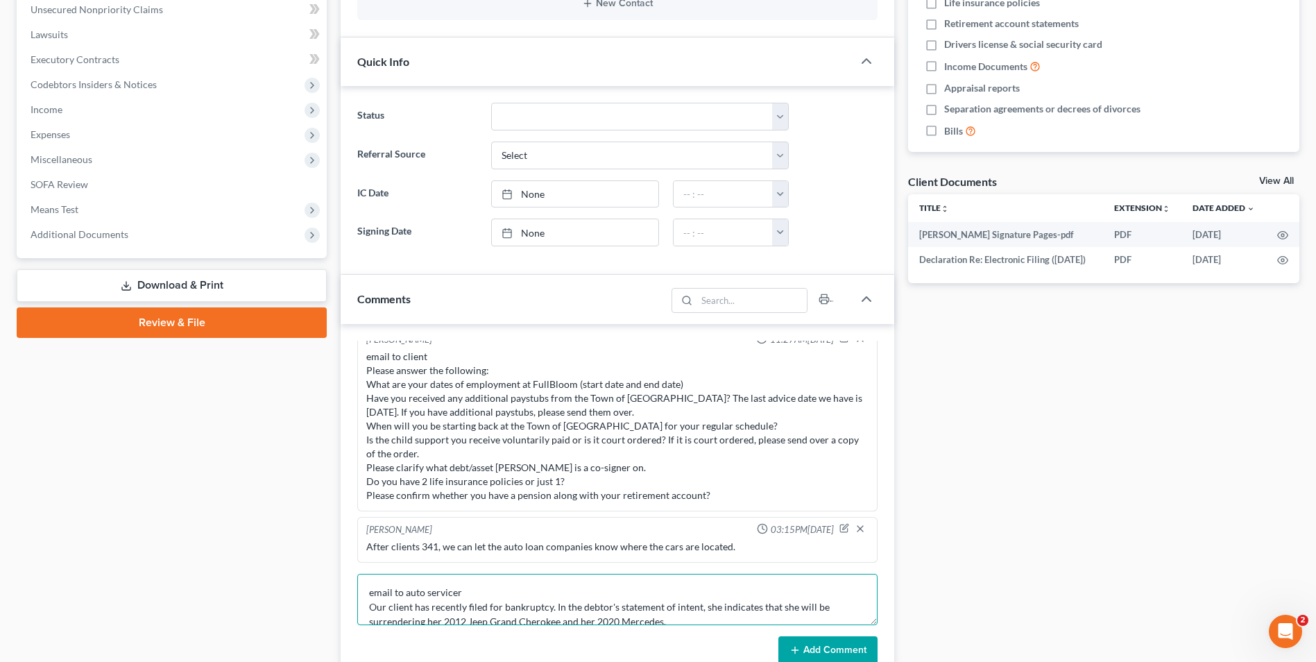
scroll to position [32, 0]
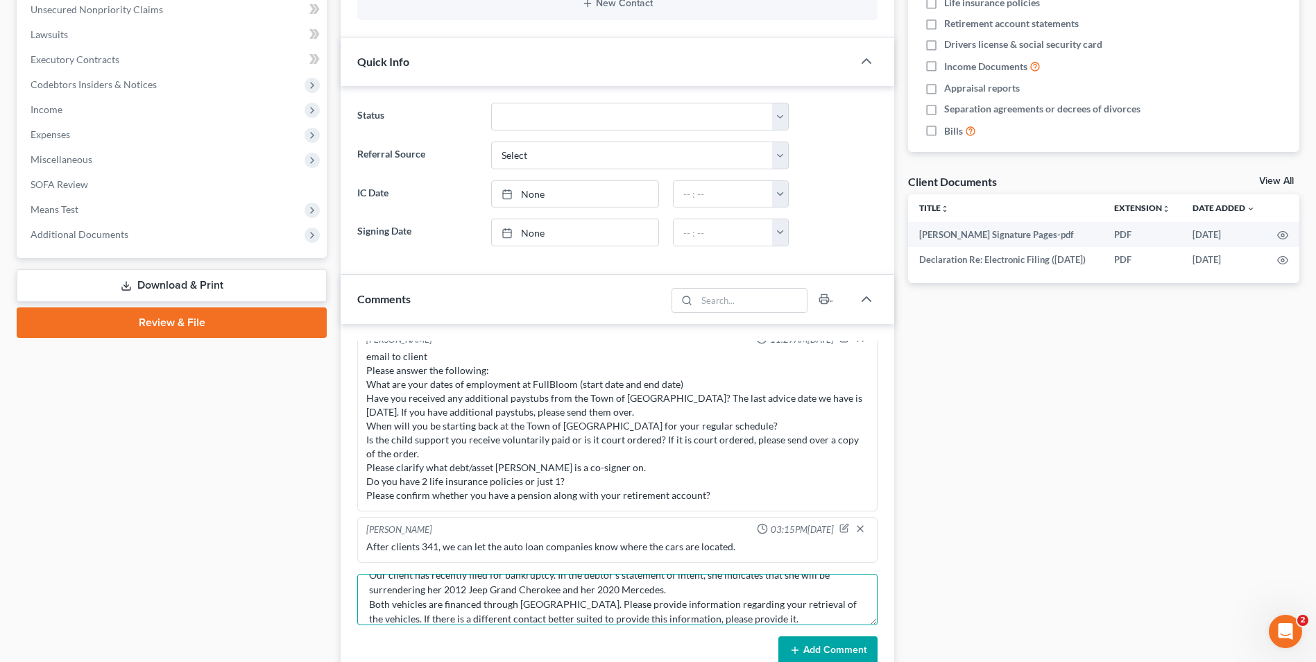
type textarea "email to auto servicer Our client has recently filed for bankruptcy. In the deb…"
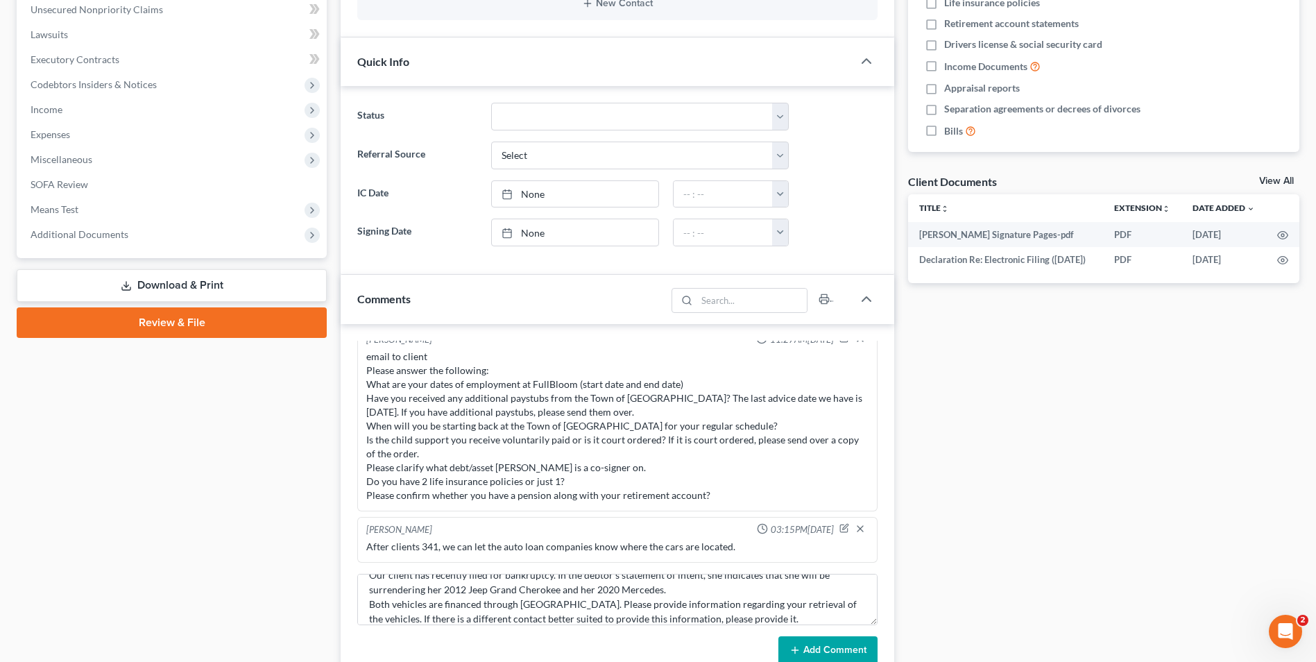
click at [800, 637] on button "Add Comment" at bounding box center [827, 650] width 99 height 29
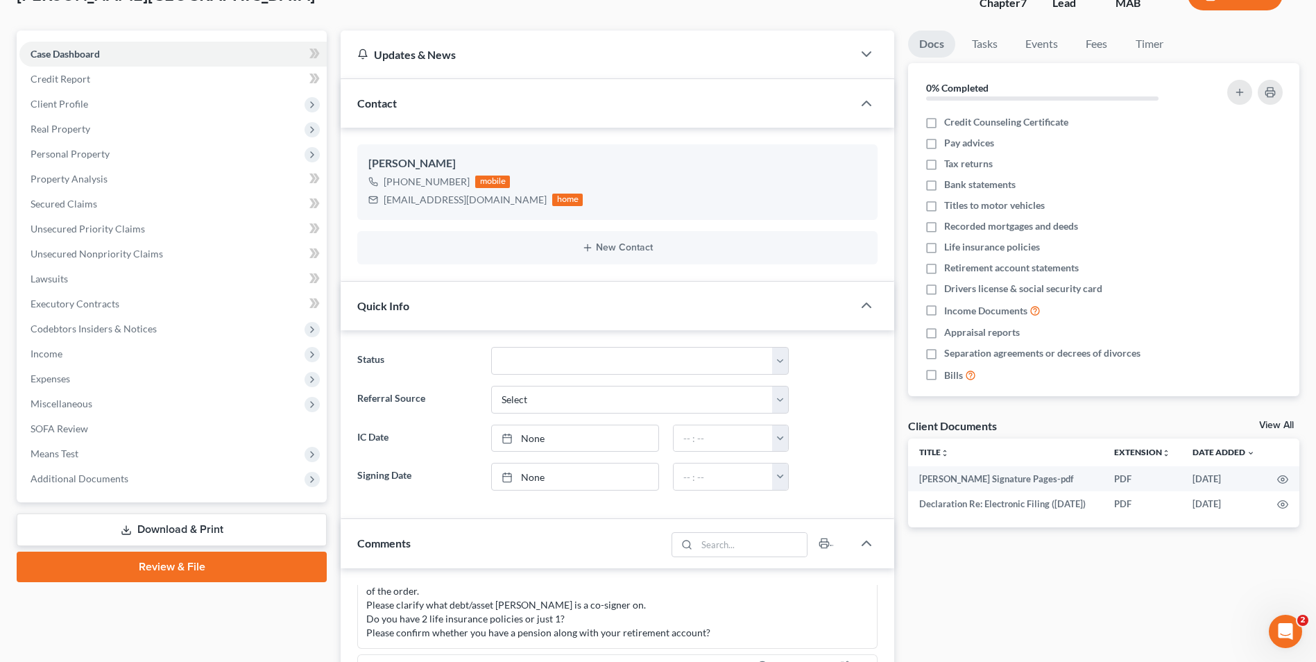
scroll to position [0, 0]
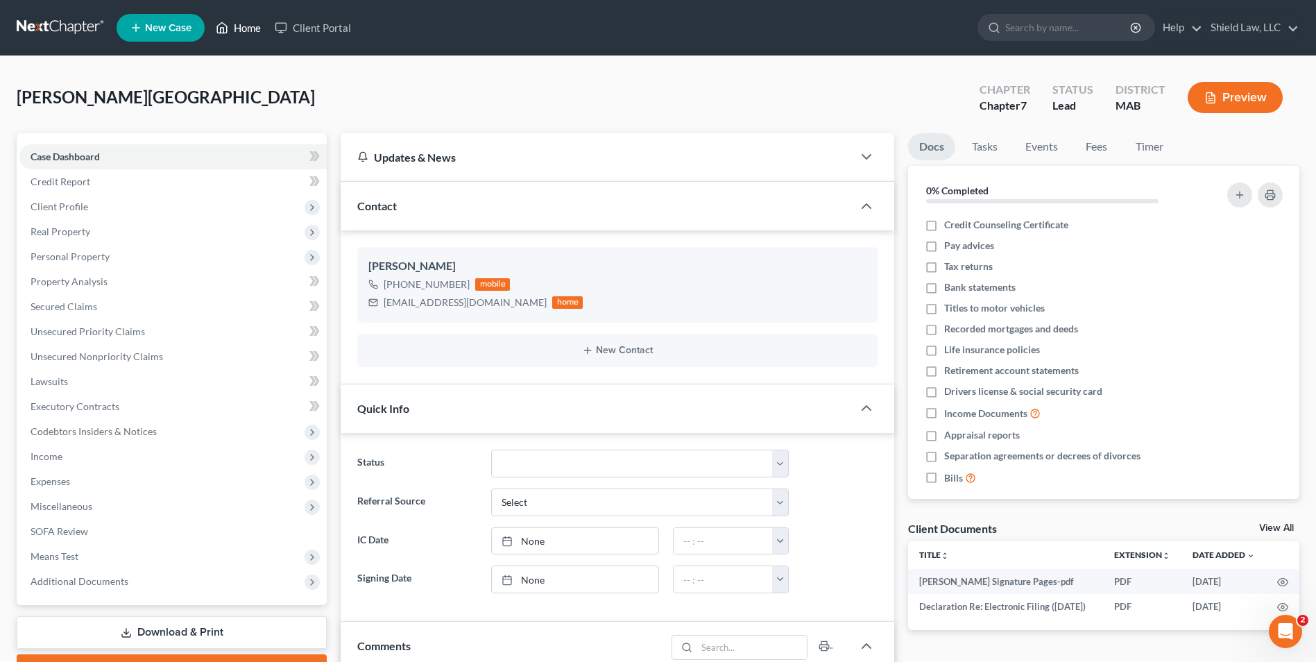
click at [237, 37] on link "Home" at bounding box center [238, 27] width 59 height 25
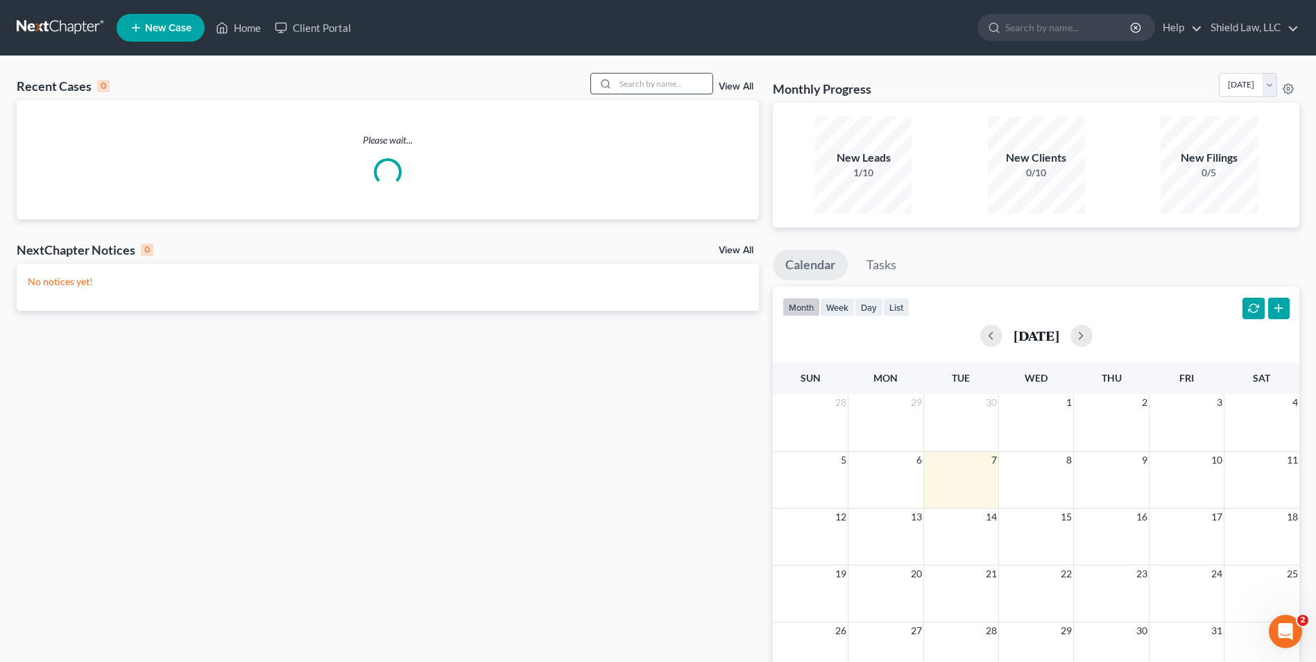
click at [657, 89] on input "search" at bounding box center [663, 84] width 97 height 20
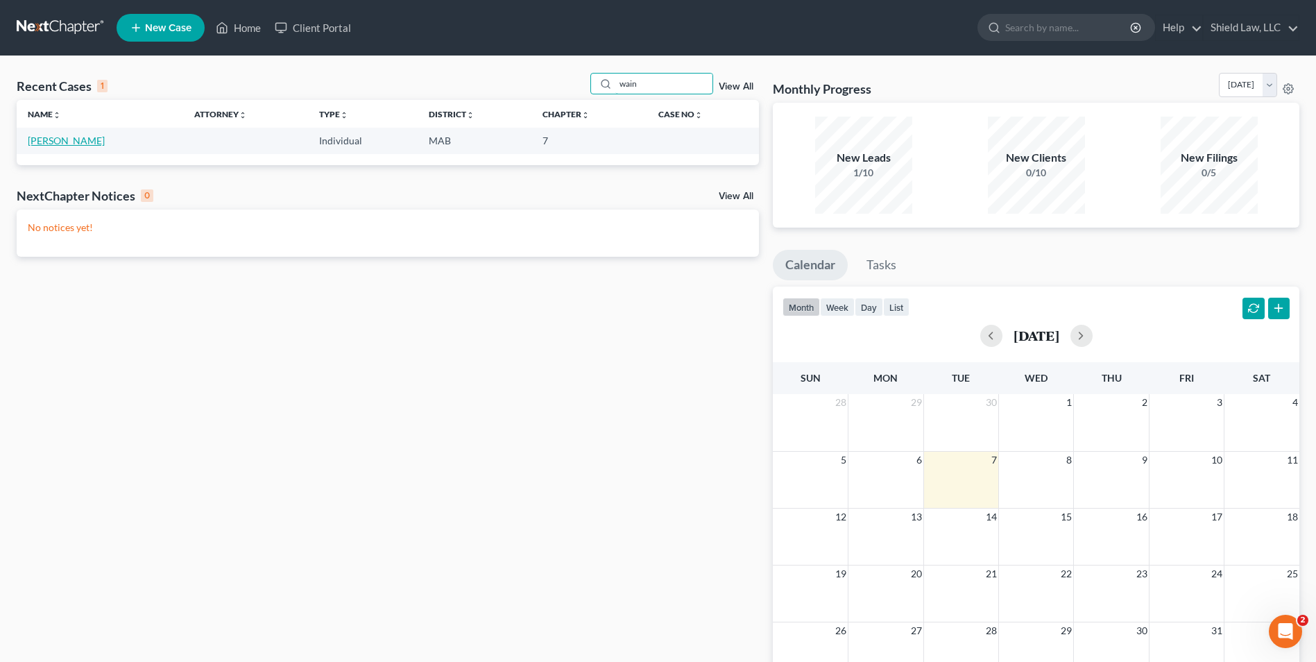
type input "wain"
click at [57, 141] on link "[PERSON_NAME]" at bounding box center [66, 141] width 77 height 12
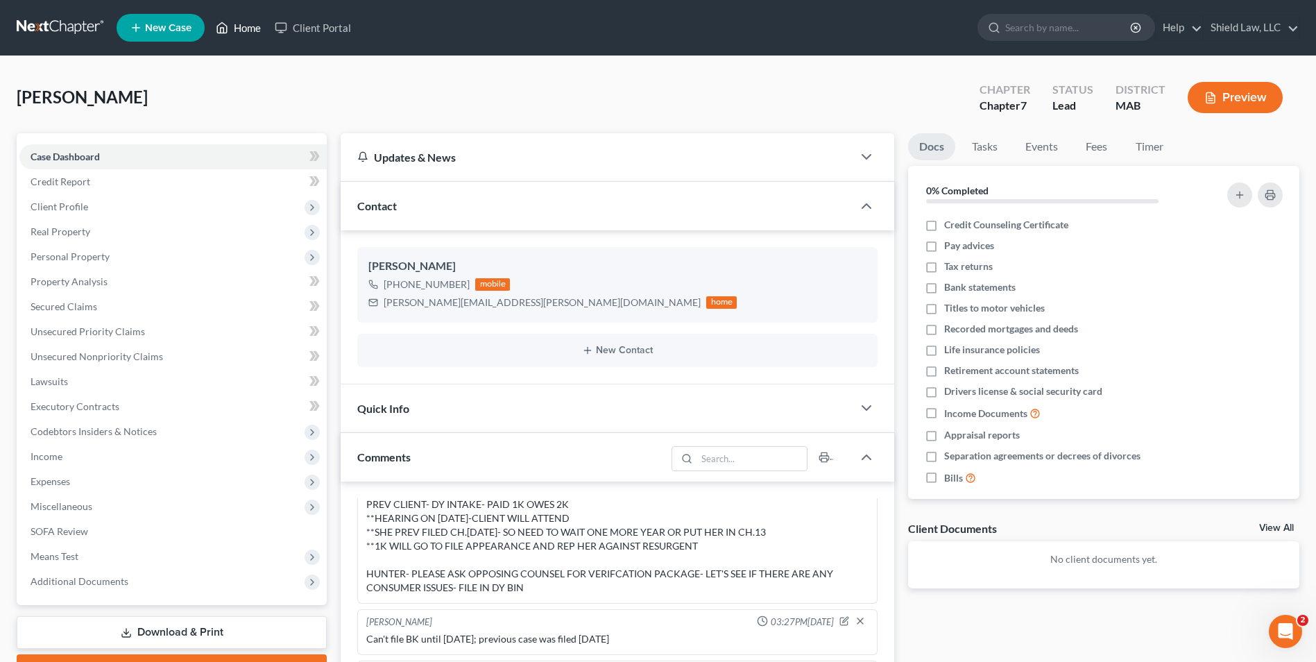
click at [233, 22] on link "Home" at bounding box center [238, 27] width 59 height 25
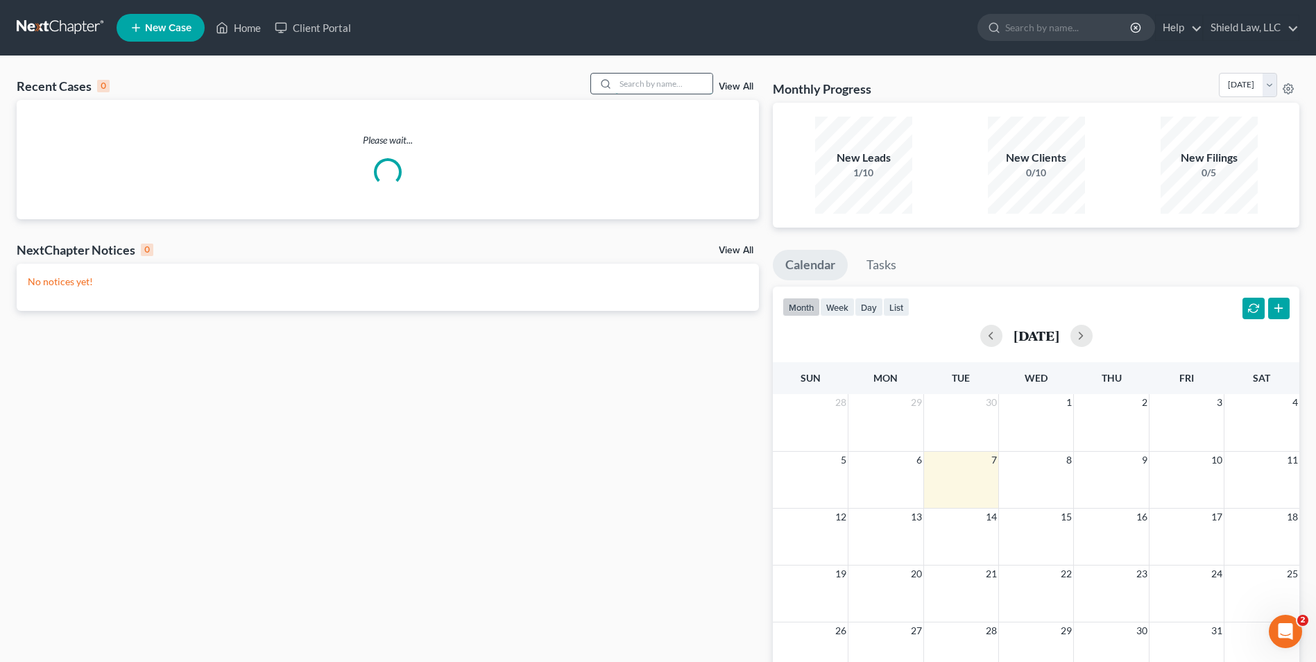
click at [699, 80] on input "search" at bounding box center [663, 84] width 97 height 20
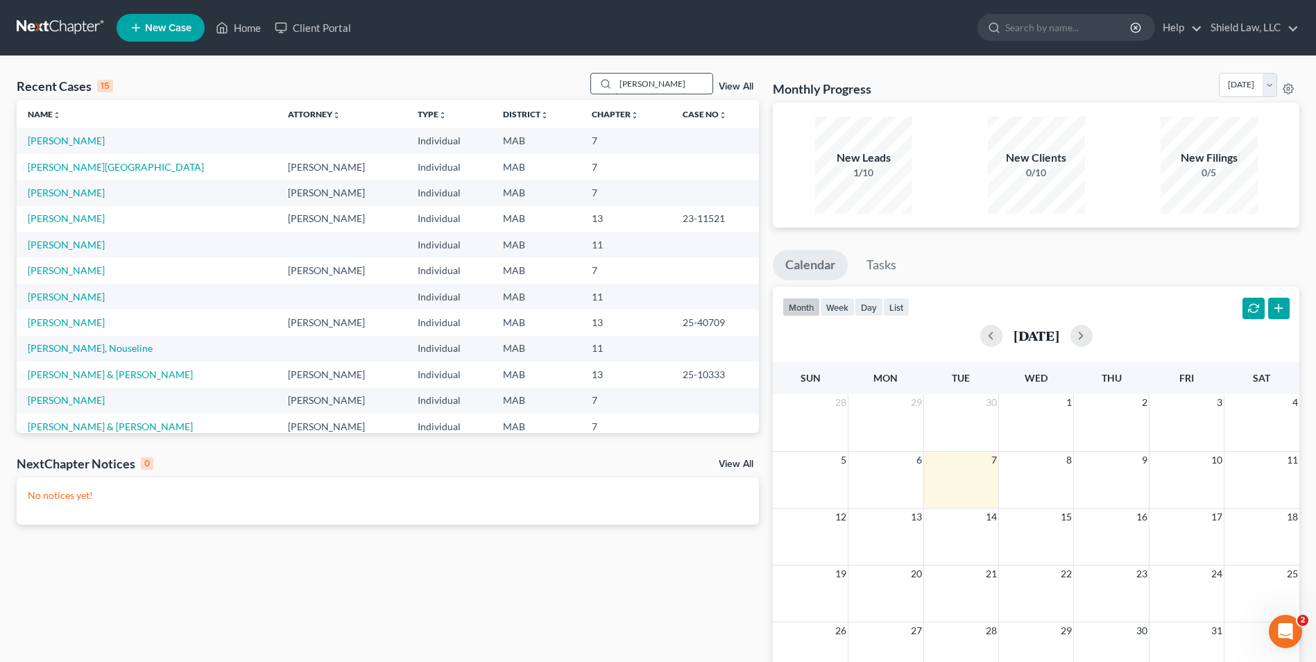
type input "[PERSON_NAME]"
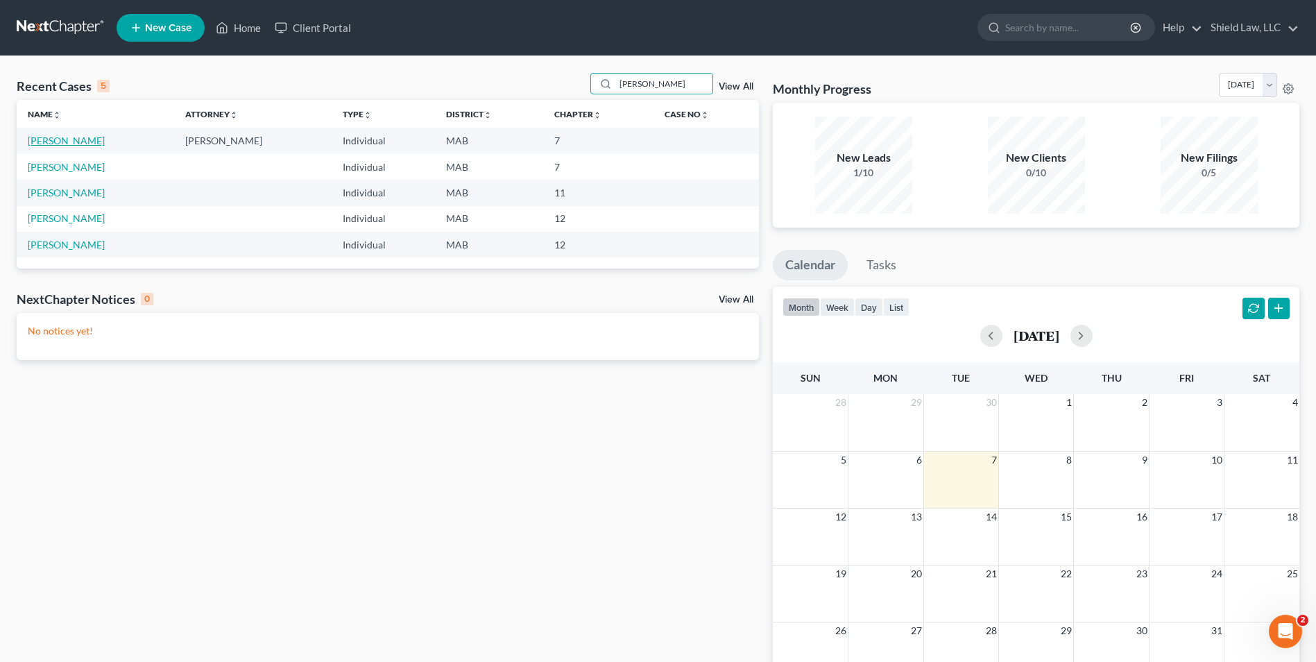
click at [67, 143] on link "[PERSON_NAME]" at bounding box center [66, 141] width 77 height 12
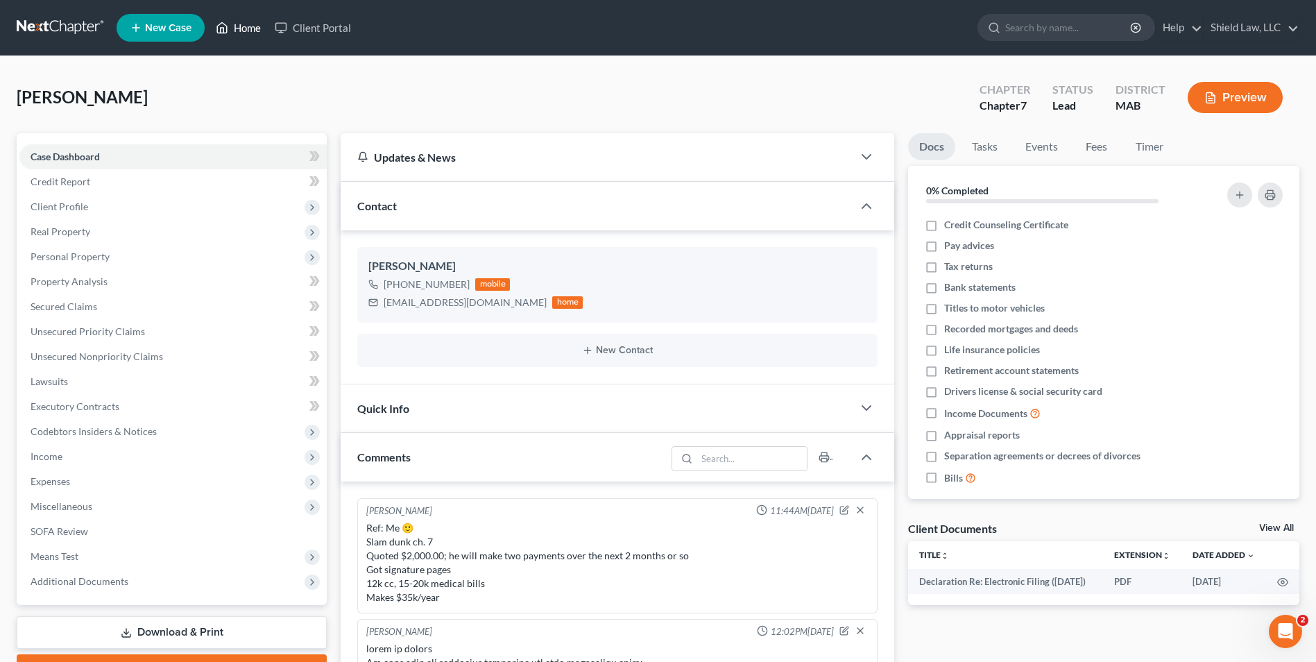
drag, startPoint x: 239, startPoint y: 37, endPoint x: 243, endPoint y: 3, distance: 34.9
click at [239, 37] on link "Home" at bounding box center [238, 27] width 59 height 25
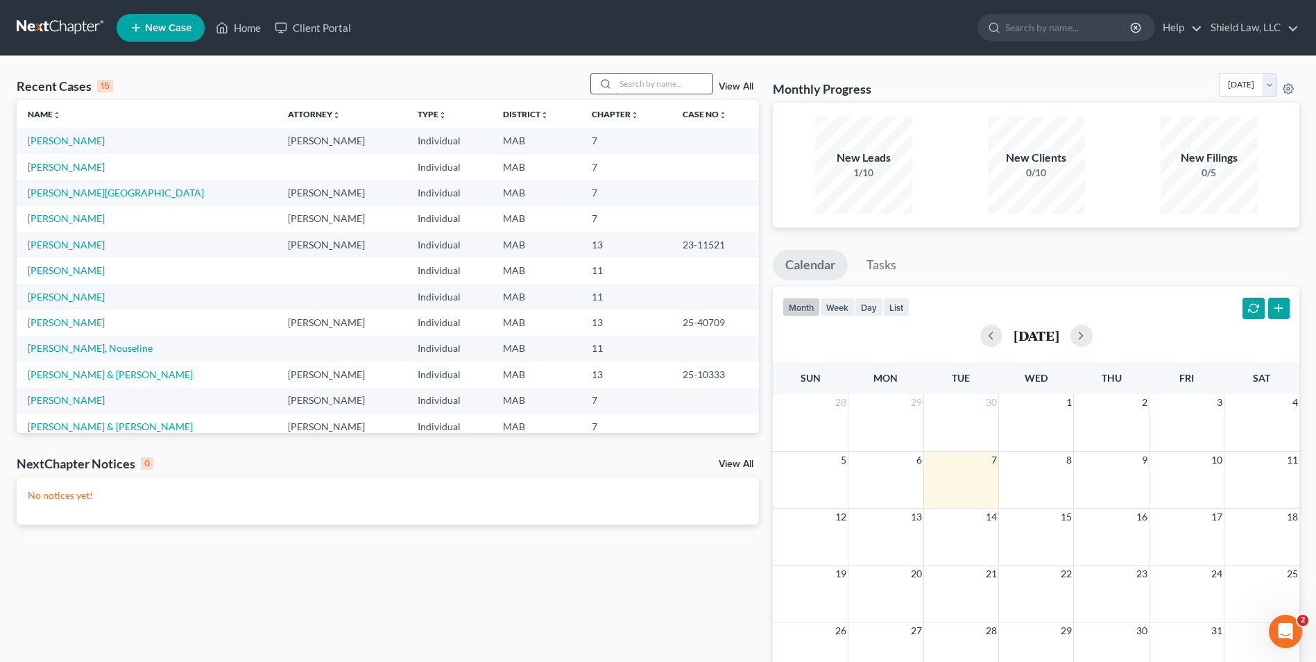
click at [630, 86] on input "search" at bounding box center [663, 84] width 97 height 20
type input "[PERSON_NAME]"
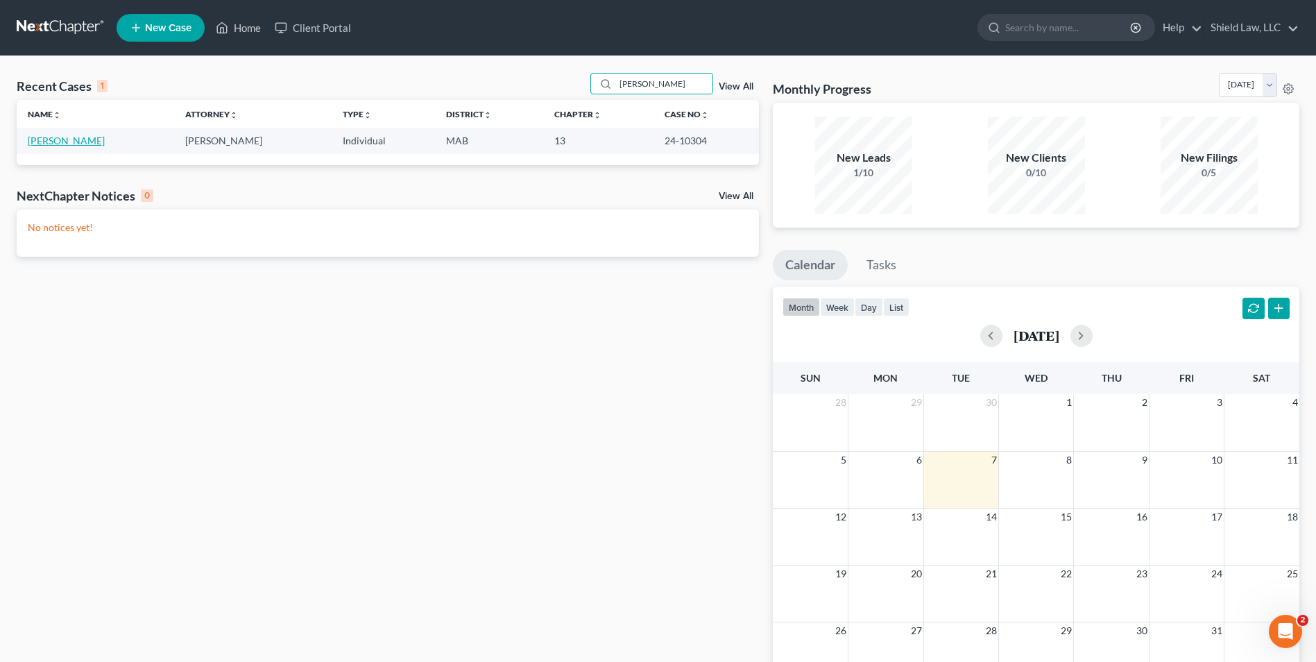
drag, startPoint x: 56, startPoint y: 126, endPoint x: 80, endPoint y: 134, distance: 24.8
click at [63, 139] on link "[PERSON_NAME]" at bounding box center [66, 141] width 77 height 12
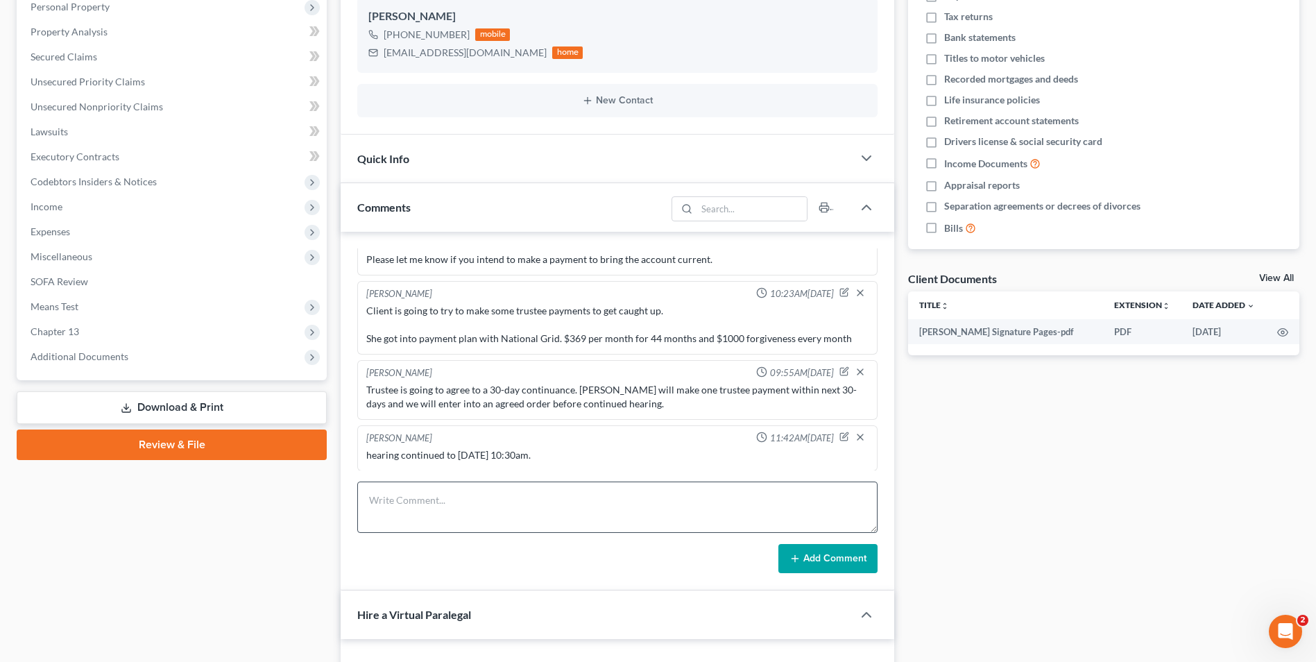
scroll to position [555, 0]
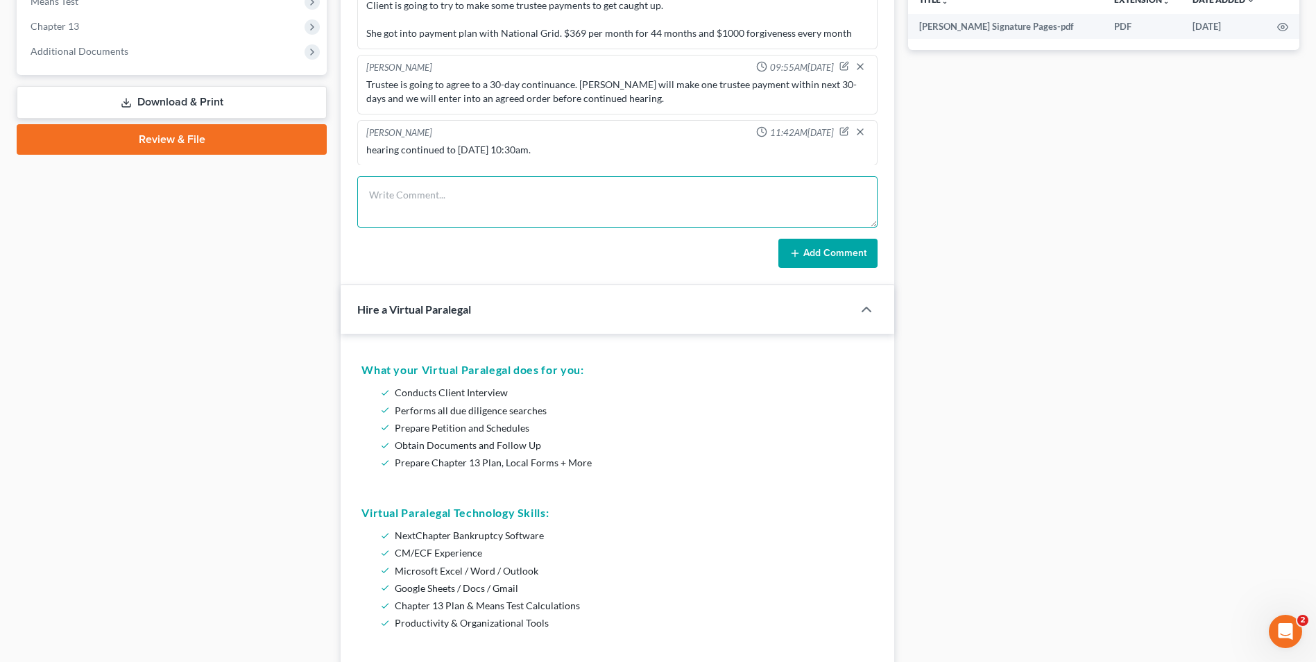
drag, startPoint x: 497, startPoint y: 207, endPoint x: 488, endPoint y: 205, distance: 8.6
click at [492, 207] on textarea at bounding box center [617, 201] width 520 height 51
type textarea "texted client asking for update on trustee payments"
click at [799, 242] on button "Add Comment" at bounding box center [827, 253] width 99 height 29
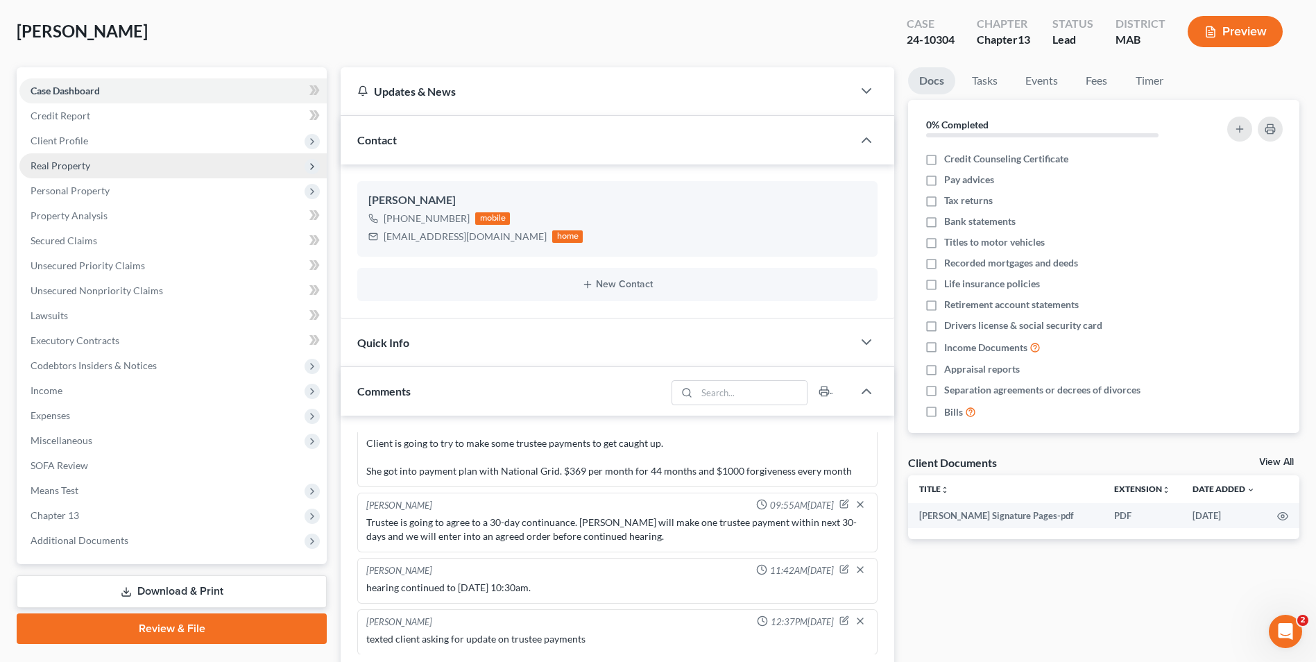
scroll to position [0, 0]
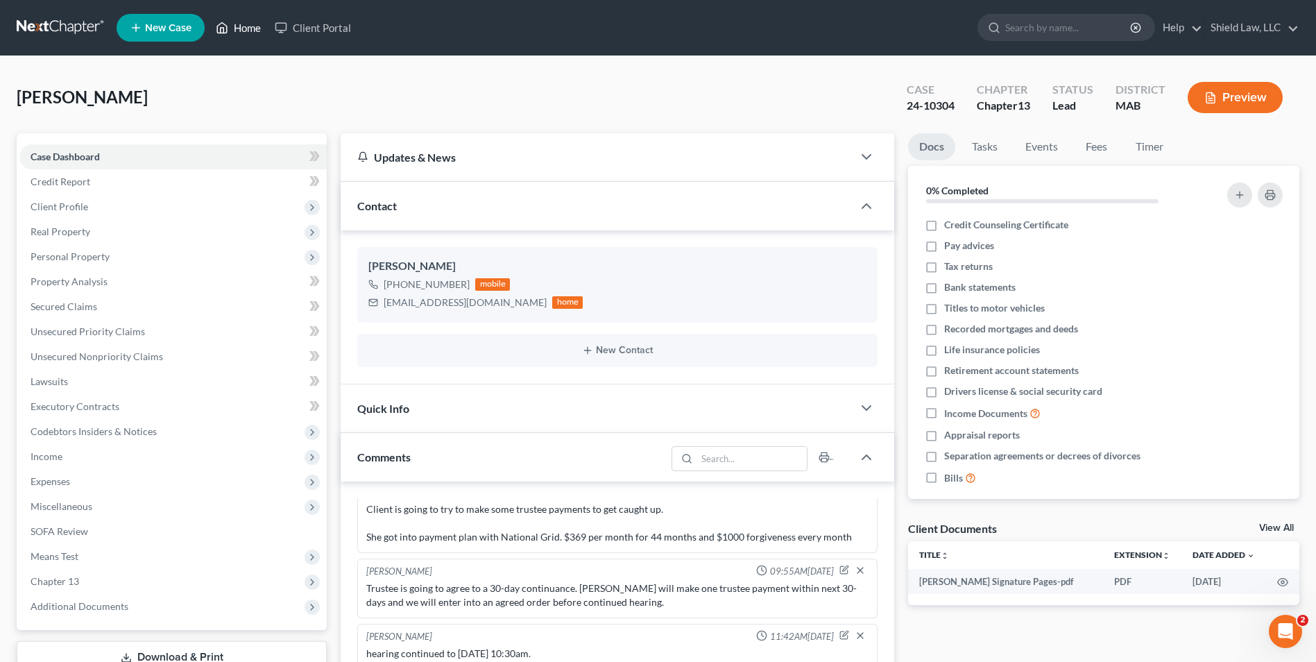
click at [241, 31] on link "Home" at bounding box center [238, 27] width 59 height 25
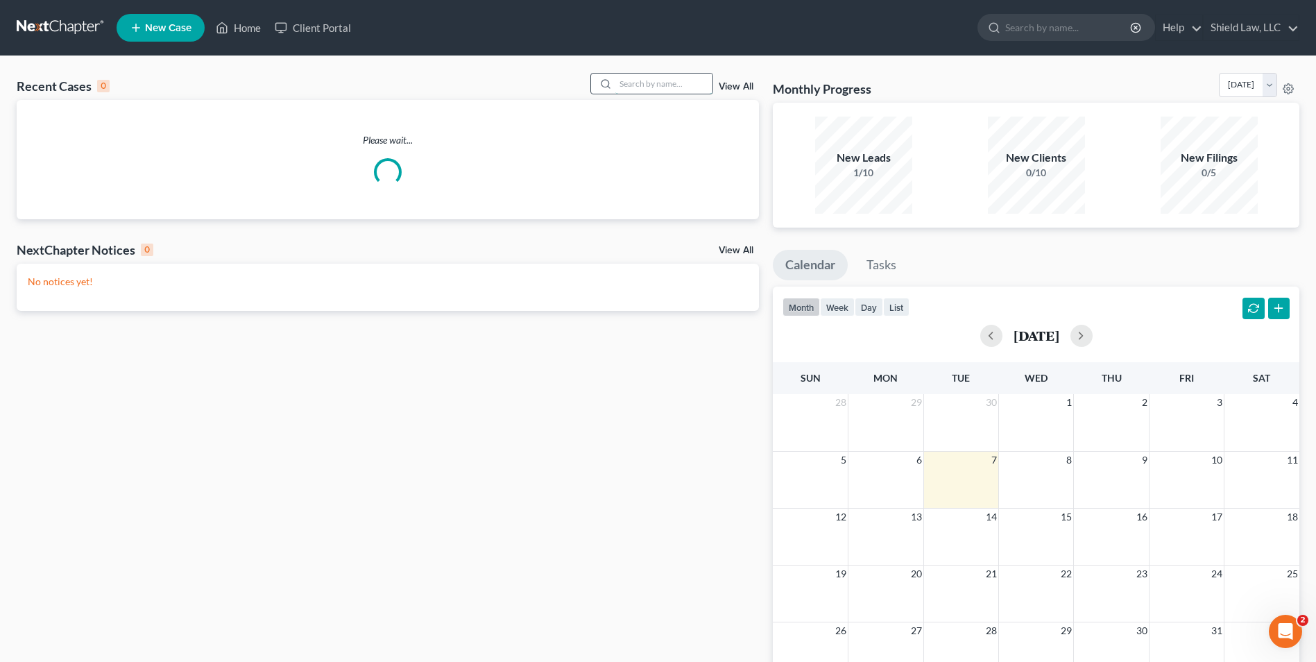
drag, startPoint x: 669, startPoint y: 85, endPoint x: 661, endPoint y: 83, distance: 7.9
click at [666, 83] on input "search" at bounding box center [663, 84] width 97 height 20
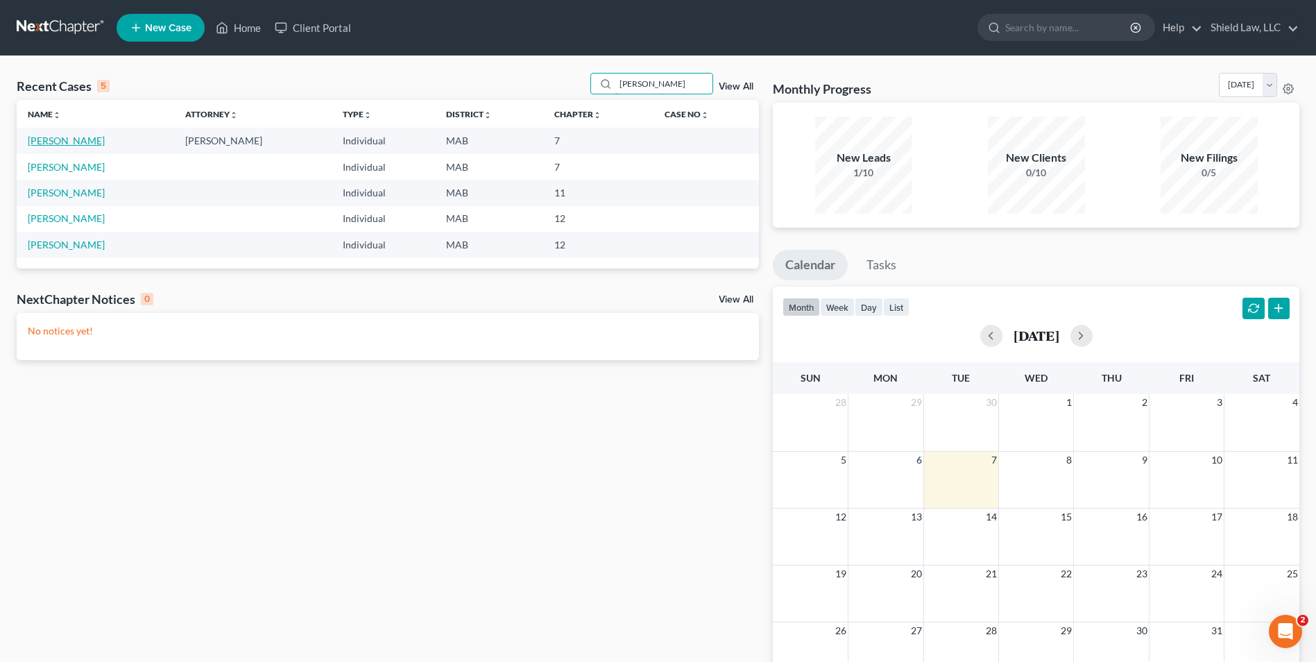
type input "[PERSON_NAME]"
click at [58, 140] on link "[PERSON_NAME]" at bounding box center [66, 141] width 77 height 12
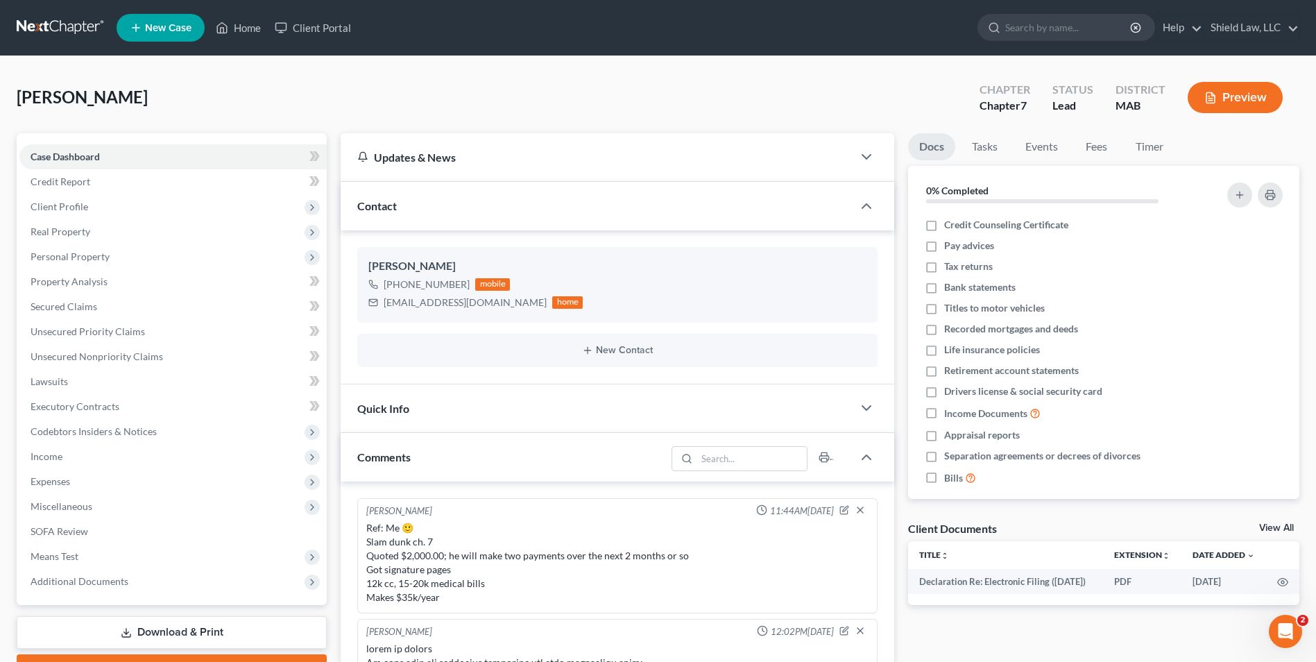
scroll to position [218, 0]
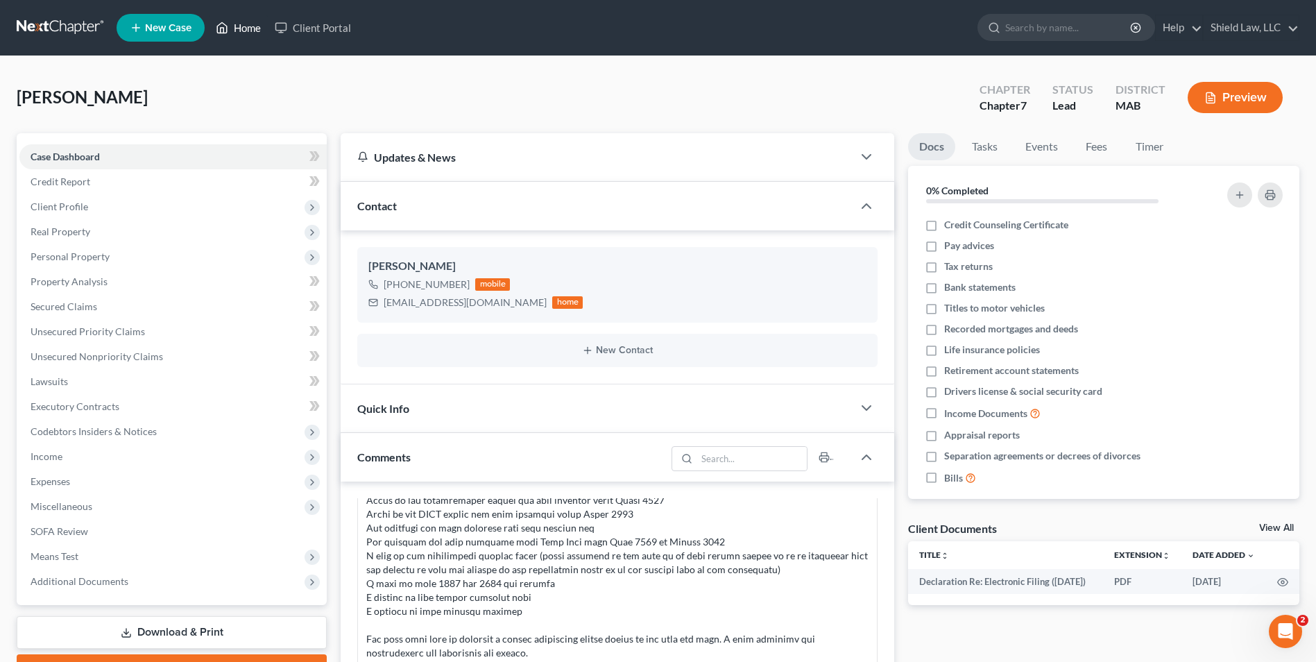
click at [224, 29] on polyline at bounding box center [222, 31] width 3 height 6
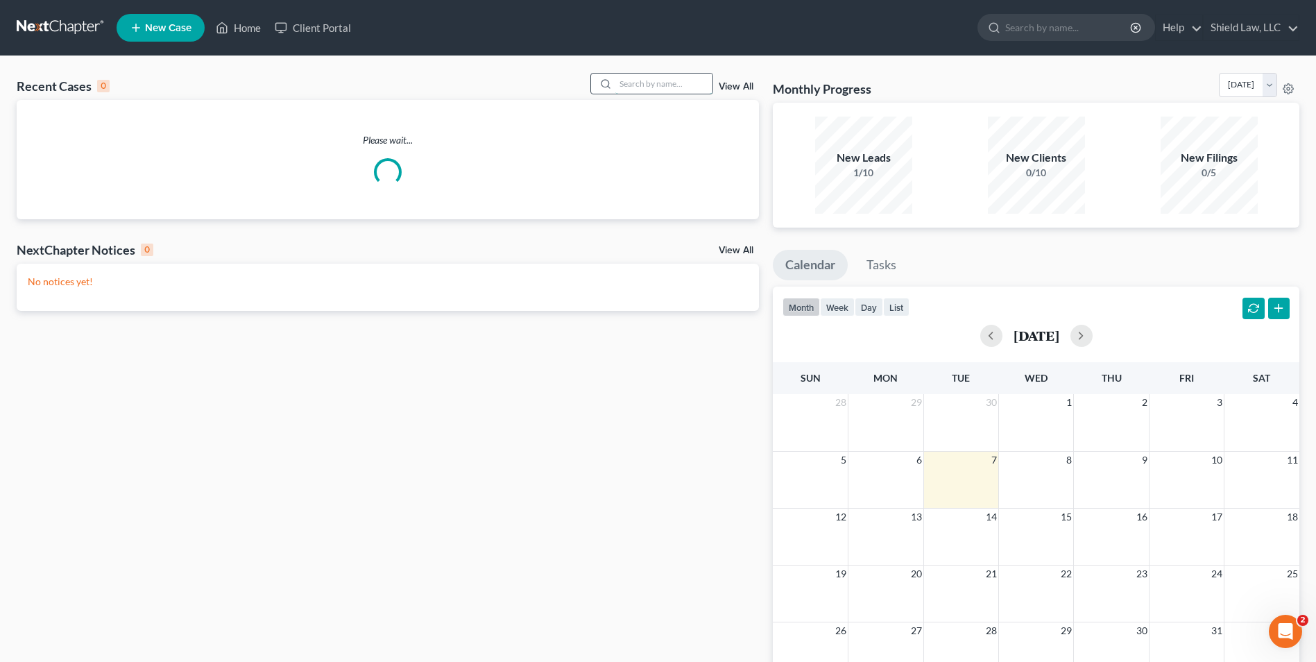
click at [680, 77] on input "search" at bounding box center [663, 84] width 97 height 20
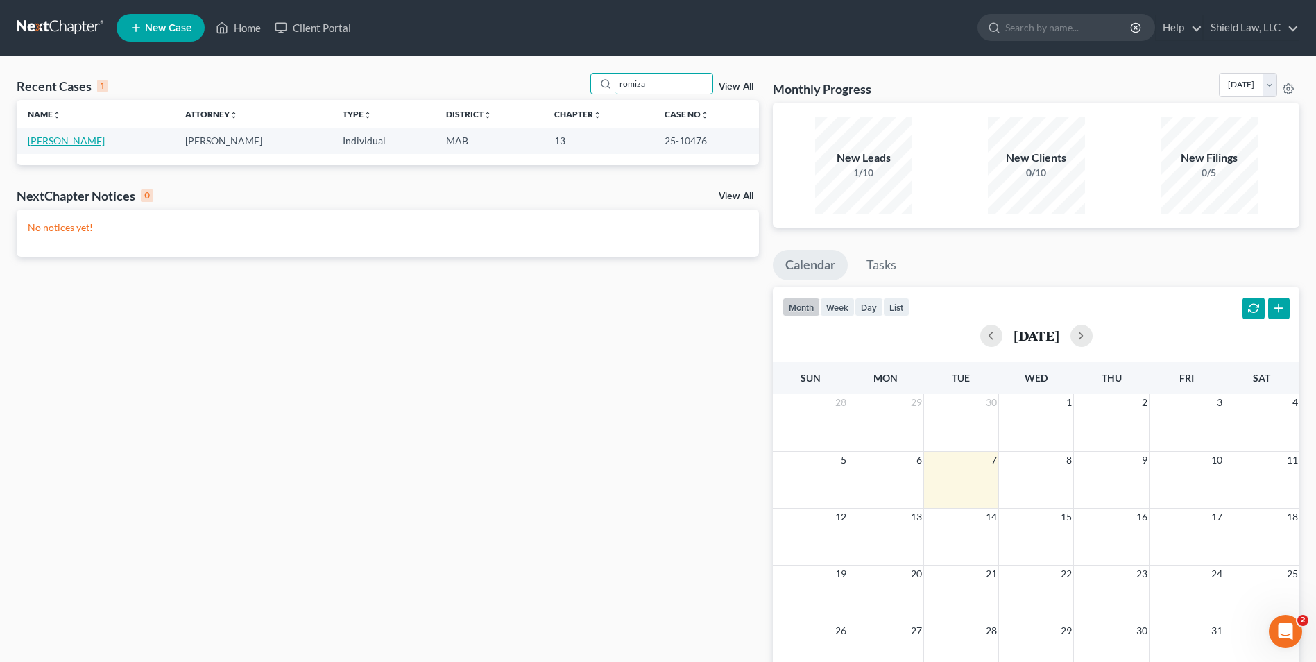
type input "romiza"
click at [38, 140] on link "[PERSON_NAME]" at bounding box center [66, 141] width 77 height 12
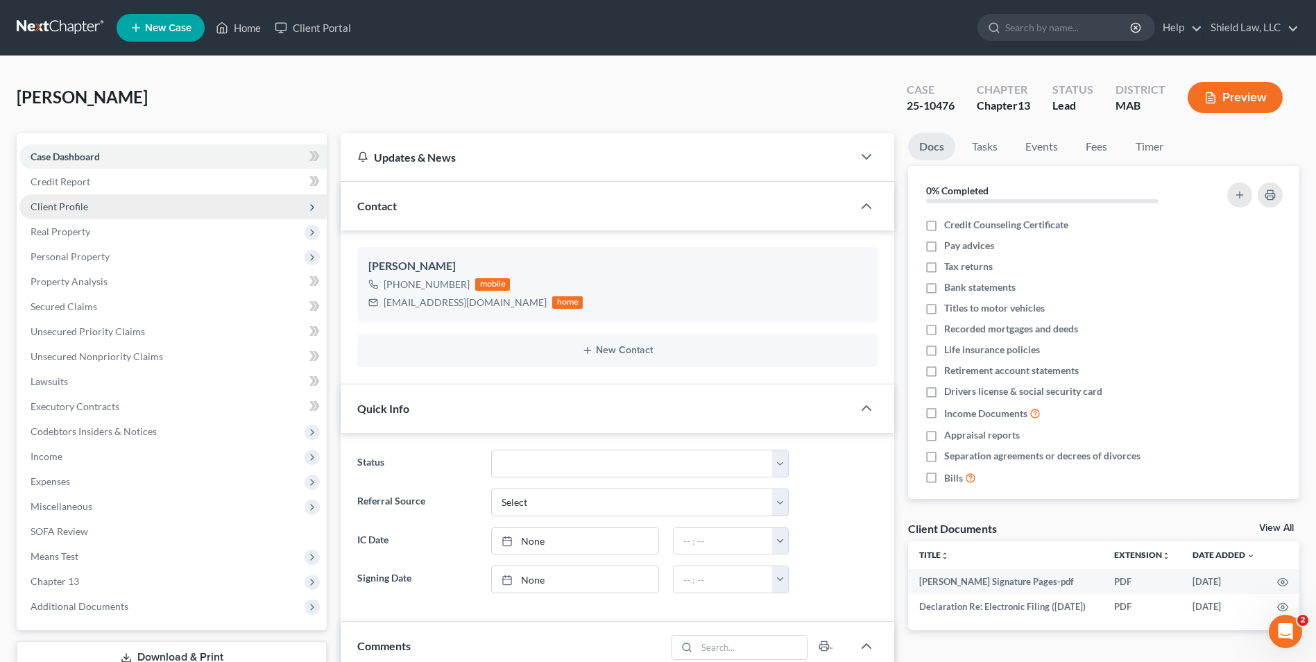
click at [87, 205] on span "Client Profile" at bounding box center [172, 206] width 307 height 25
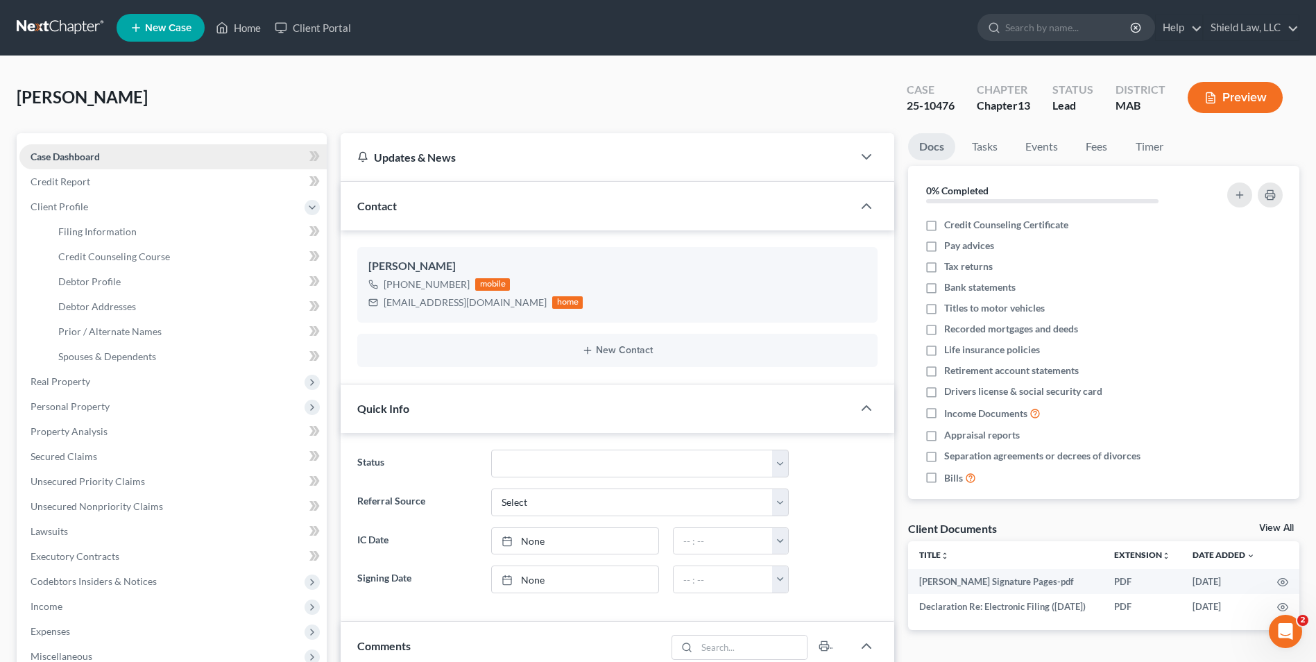
click at [171, 155] on link "Case Dashboard" at bounding box center [172, 156] width 307 height 25
click at [131, 232] on span "Filing Information" at bounding box center [97, 231] width 78 height 12
select select "1"
select select "0"
select select "3"
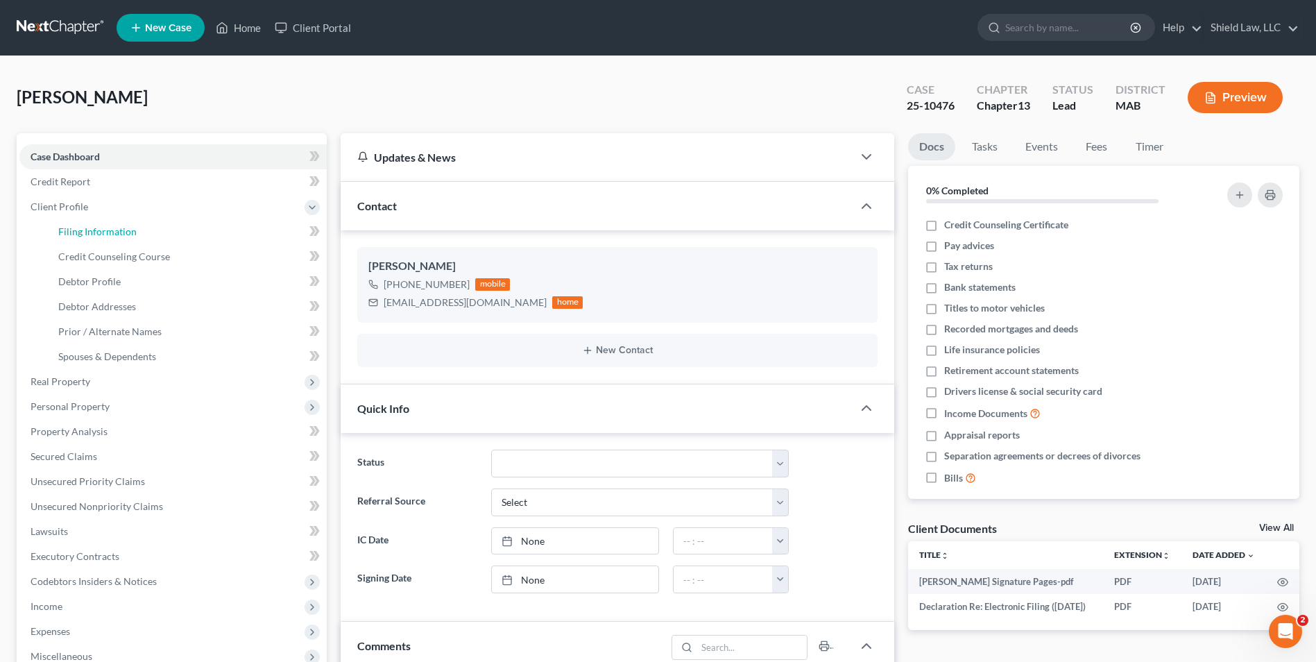
select select "39"
select select "0"
select select "22"
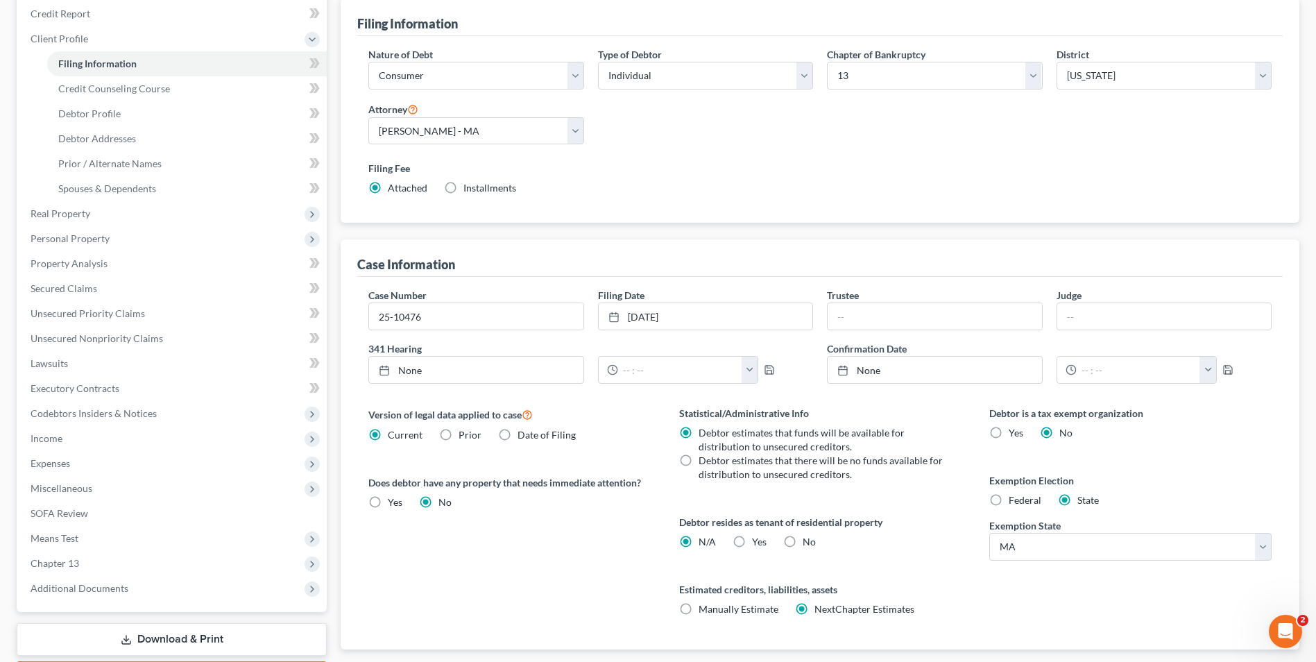
scroll to position [252, 0]
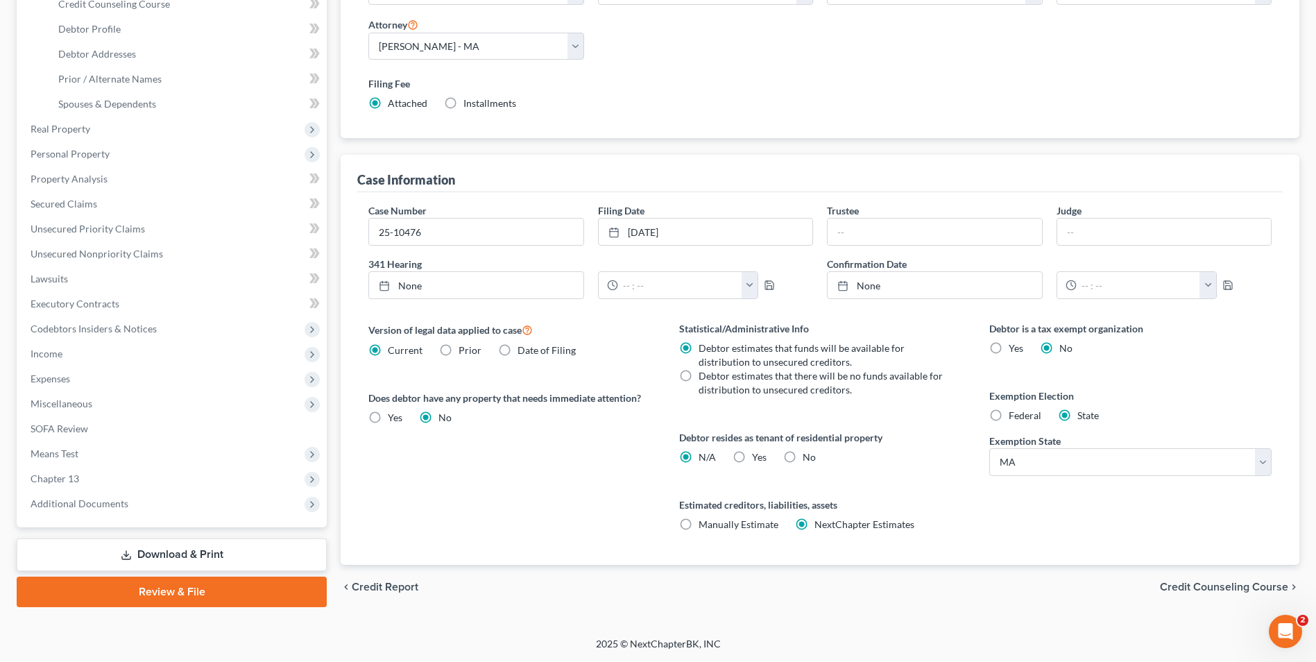
click at [191, 551] on link "Download & Print" at bounding box center [172, 554] width 310 height 33
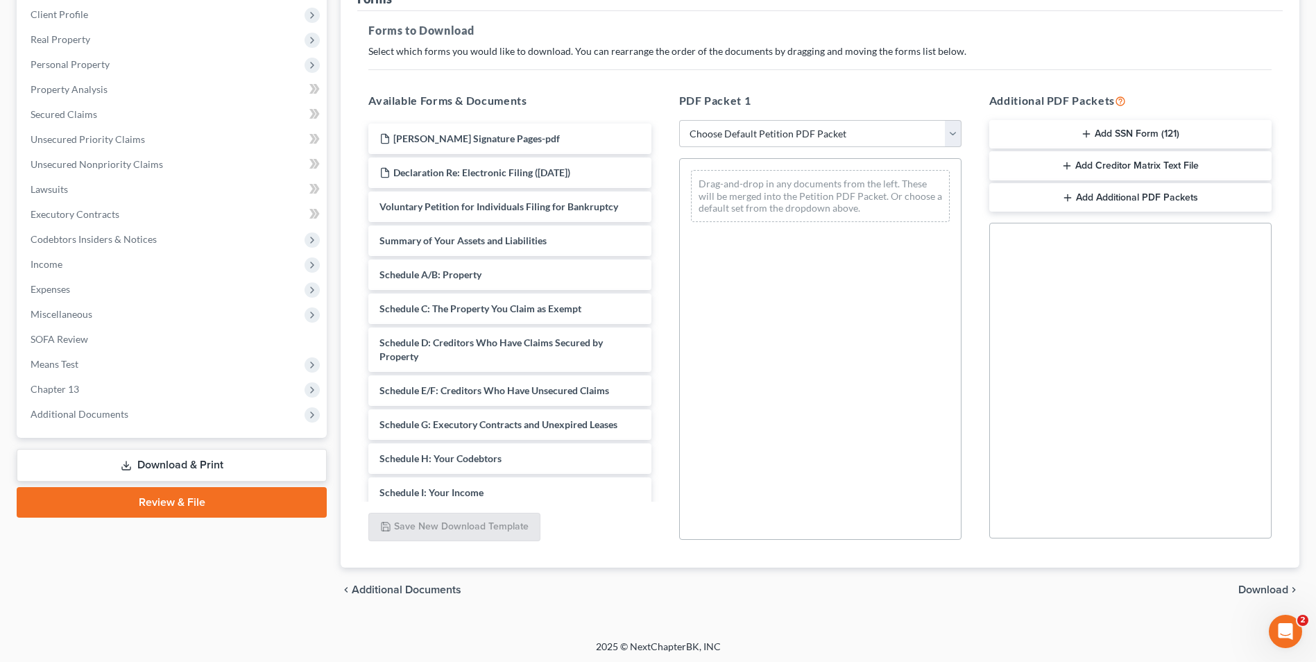
scroll to position [195, 0]
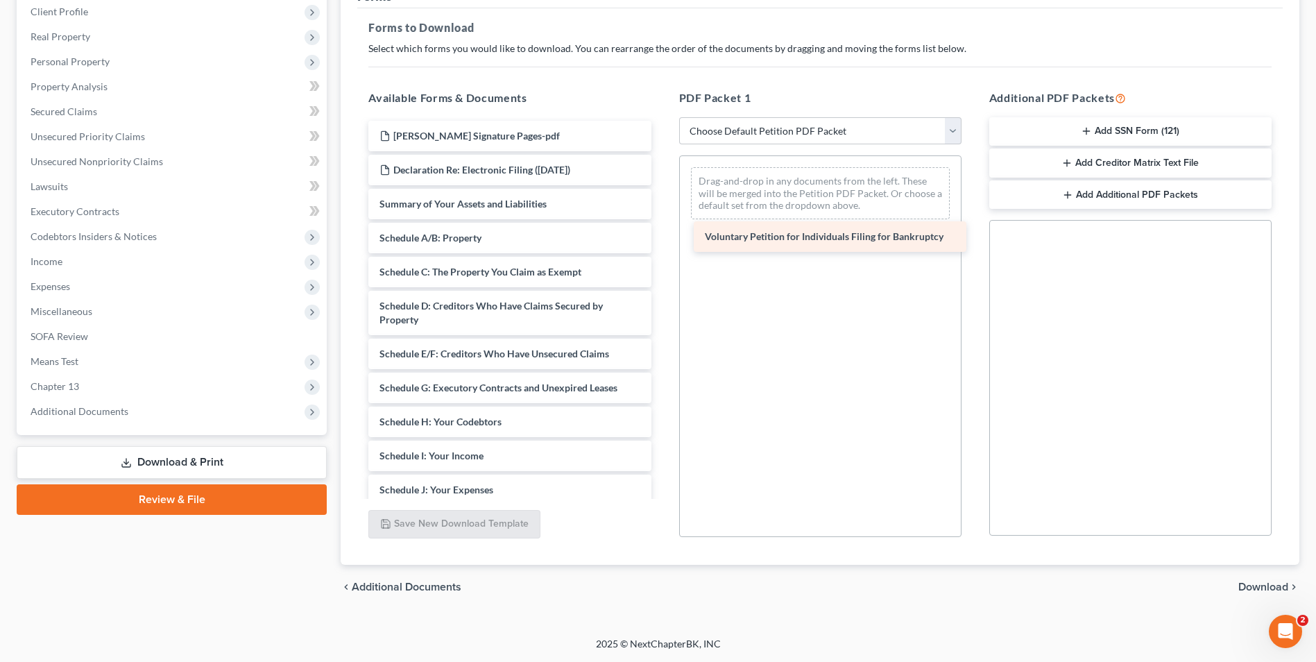
drag, startPoint x: 553, startPoint y: 203, endPoint x: 878, endPoint y: 236, distance: 326.9
click at [662, 236] on div "Voluntary Petition for Individuals Filing for Bankruptcy [PERSON_NAME] Signatur…" at bounding box center [509, 446] width 304 height 650
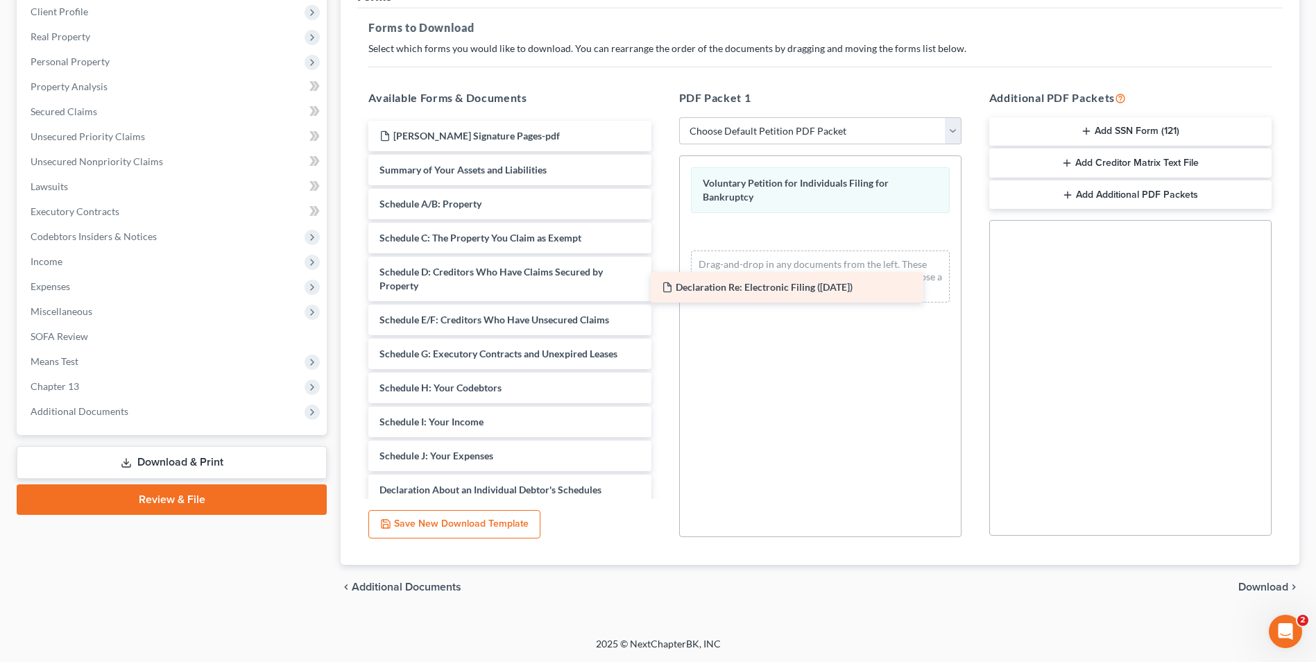
drag, startPoint x: 547, startPoint y: 164, endPoint x: 830, endPoint y: 282, distance: 305.6
click at [662, 282] on div "Declaration Re: Electronic Filing ([DATE]) [PERSON_NAME] Signature Pages-pdf De…" at bounding box center [509, 429] width 304 height 616
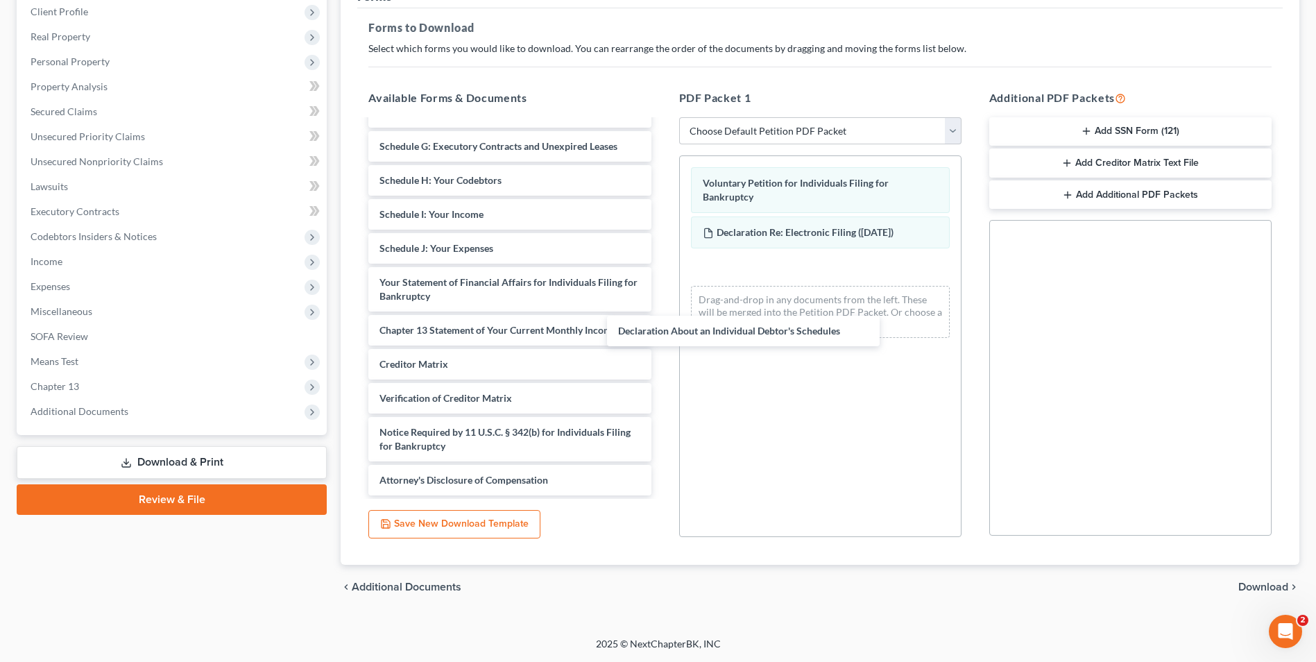
scroll to position [207, 0]
drag, startPoint x: 532, startPoint y: 248, endPoint x: 705, endPoint y: 326, distance: 189.6
click at [662, 330] on div "Declaration About an Individual Debtor's Schedules [PERSON_NAME] Signature Page…" at bounding box center [509, 204] width 304 height 582
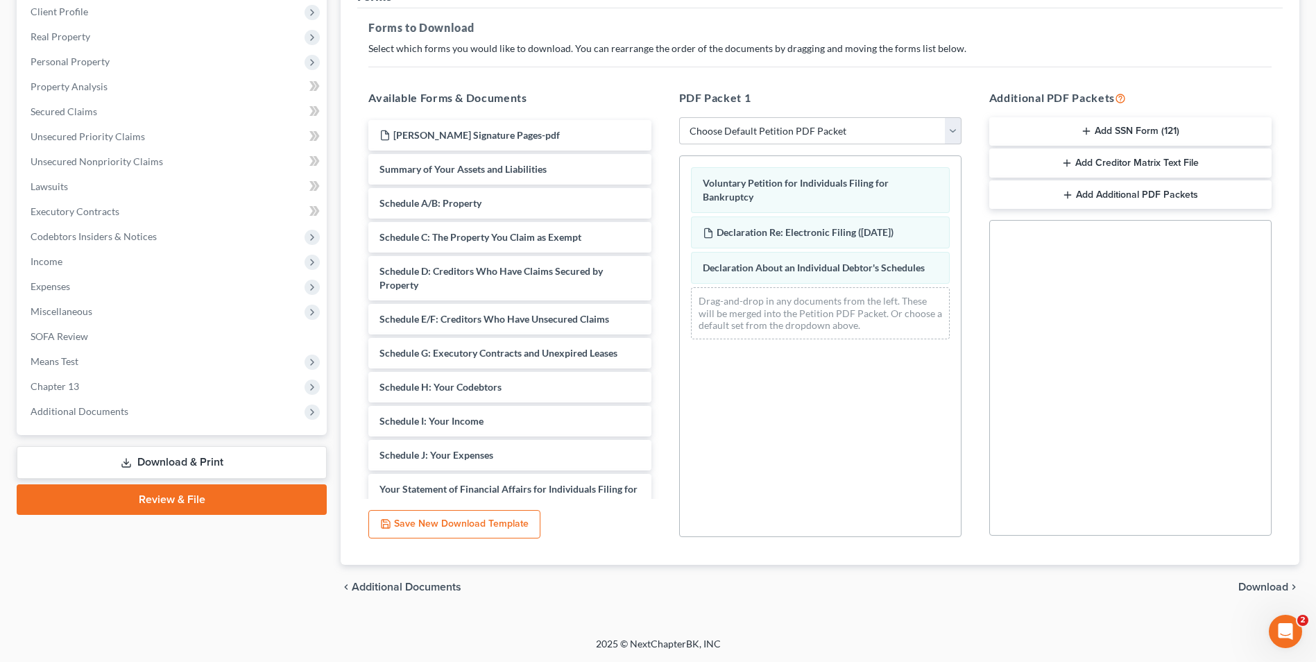
scroll to position [0, 0]
click at [1187, 131] on button "Add SSN Form (121)" at bounding box center [1130, 131] width 282 height 29
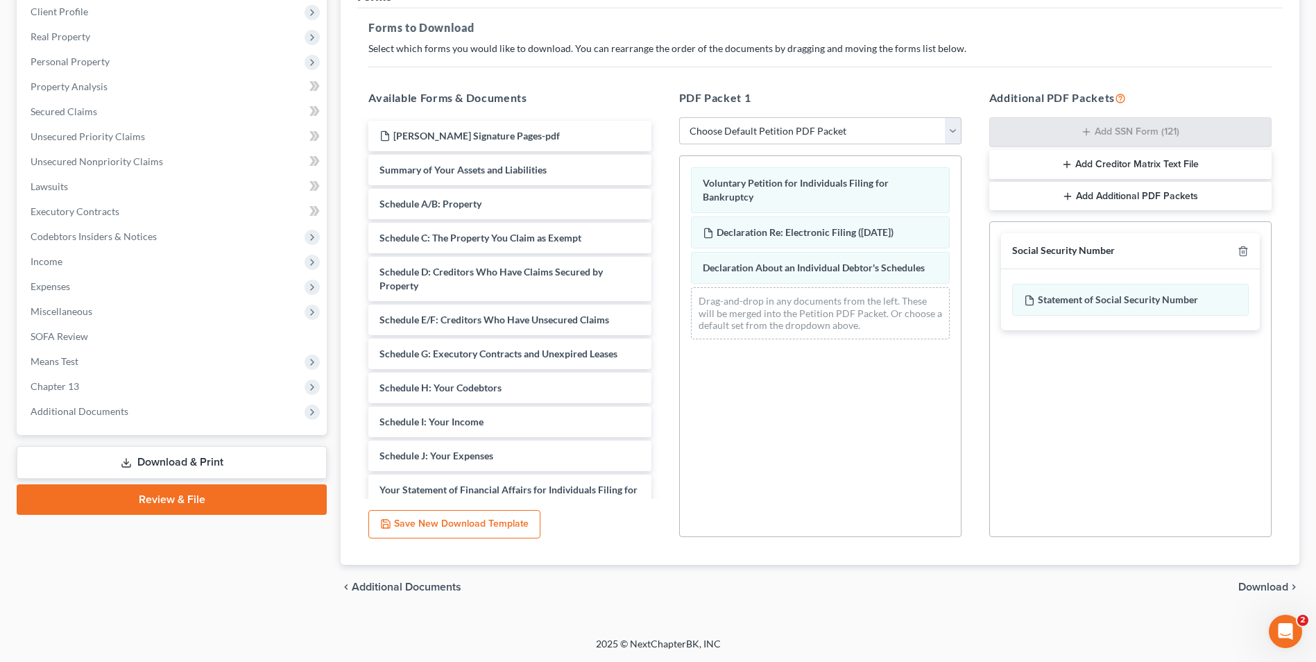
click at [1241, 585] on span "Download" at bounding box center [1263, 586] width 50 height 11
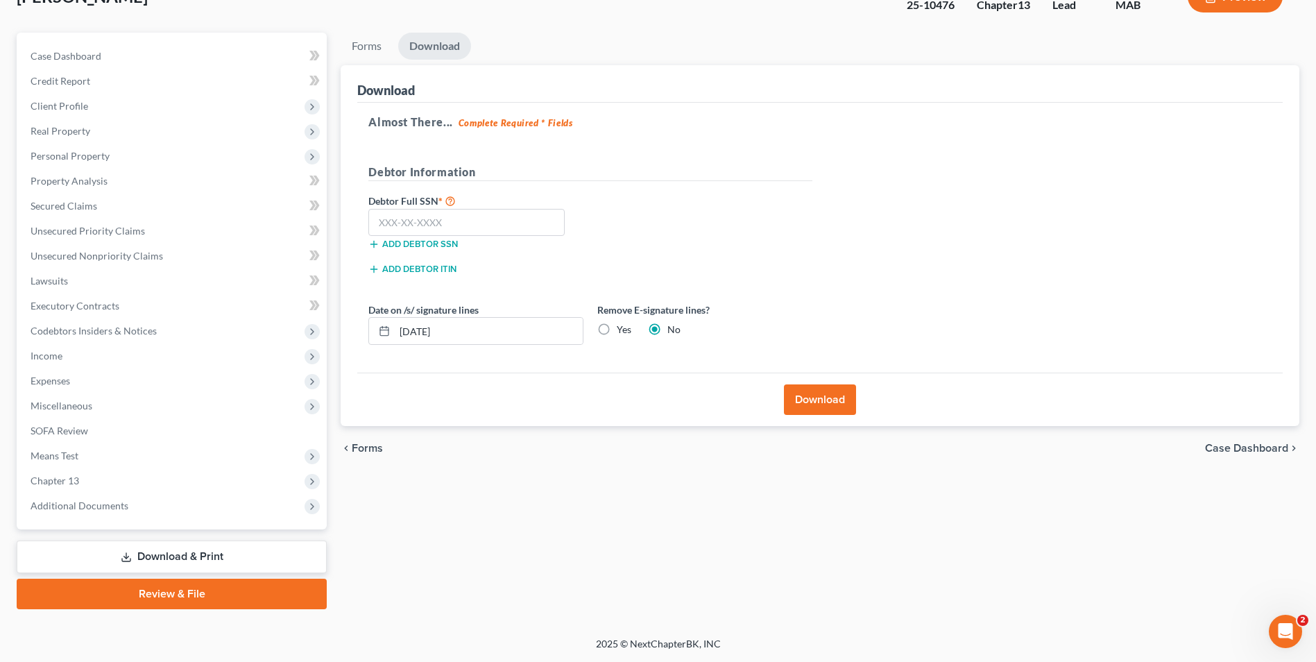
scroll to position [101, 0]
click at [617, 329] on label "Yes" at bounding box center [624, 330] width 15 height 14
click at [622, 329] on input "Yes" at bounding box center [626, 327] width 9 height 9
radio input "true"
radio input "false"
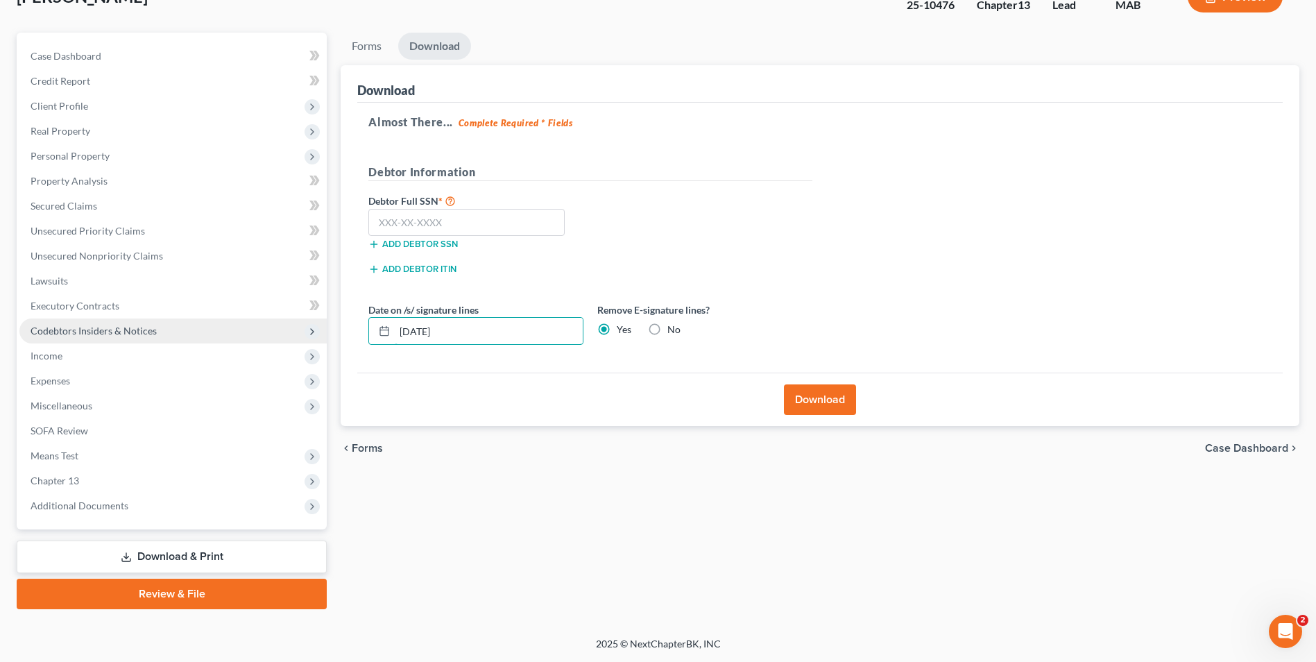
drag, startPoint x: 400, startPoint y: 333, endPoint x: 303, endPoint y: 339, distance: 97.3
click at [294, 344] on div "Petition Navigation Case Dashboard Payments Invoices Payments Payments Credit R…" at bounding box center [658, 321] width 1296 height 576
click at [521, 216] on input "text" at bounding box center [466, 223] width 196 height 28
type input "025-52-1540"
click at [800, 391] on button "Download" at bounding box center [820, 399] width 72 height 31
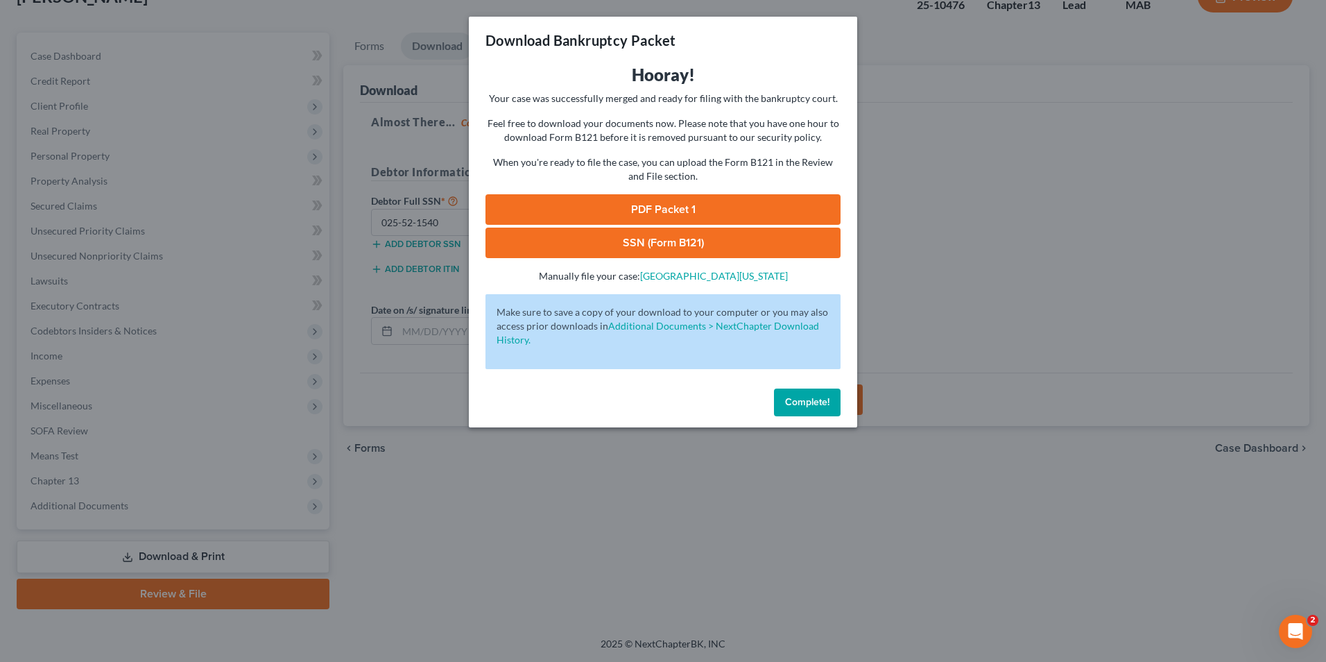
click at [743, 201] on link "PDF Packet 1" at bounding box center [662, 209] width 355 height 31
click at [675, 239] on link "SSN (Form B121)" at bounding box center [662, 242] width 355 height 31
click at [811, 404] on span "Complete!" at bounding box center [807, 402] width 44 height 12
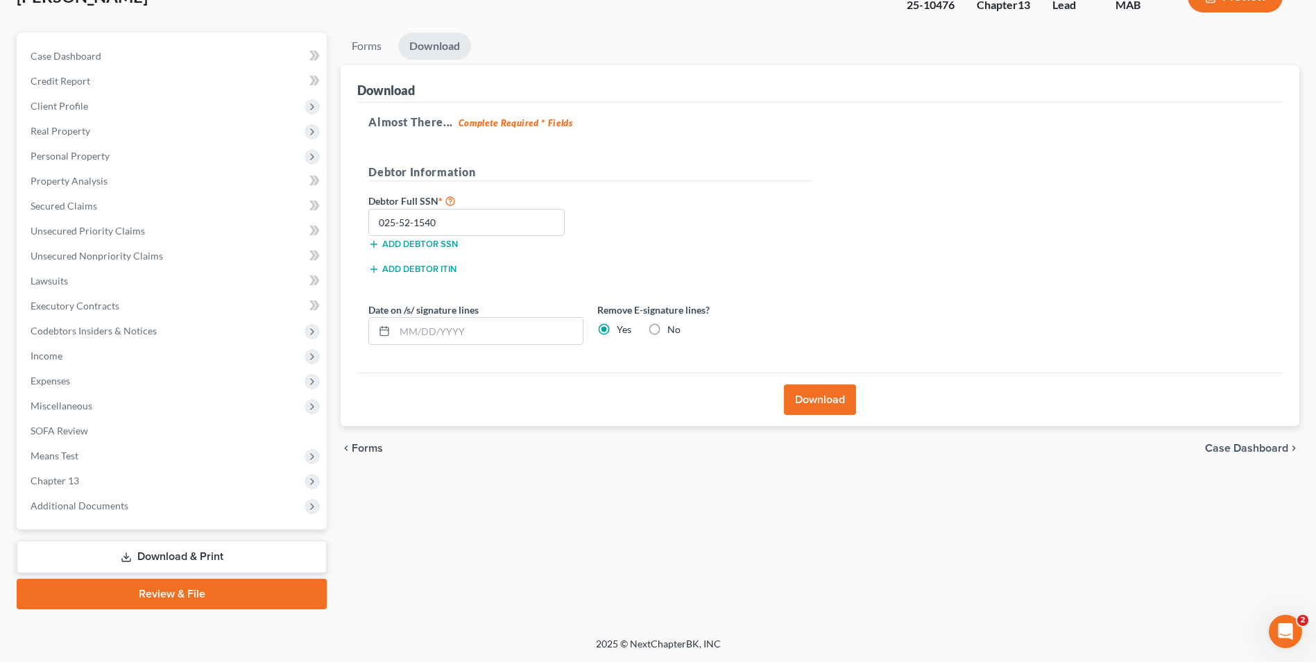
scroll to position [0, 0]
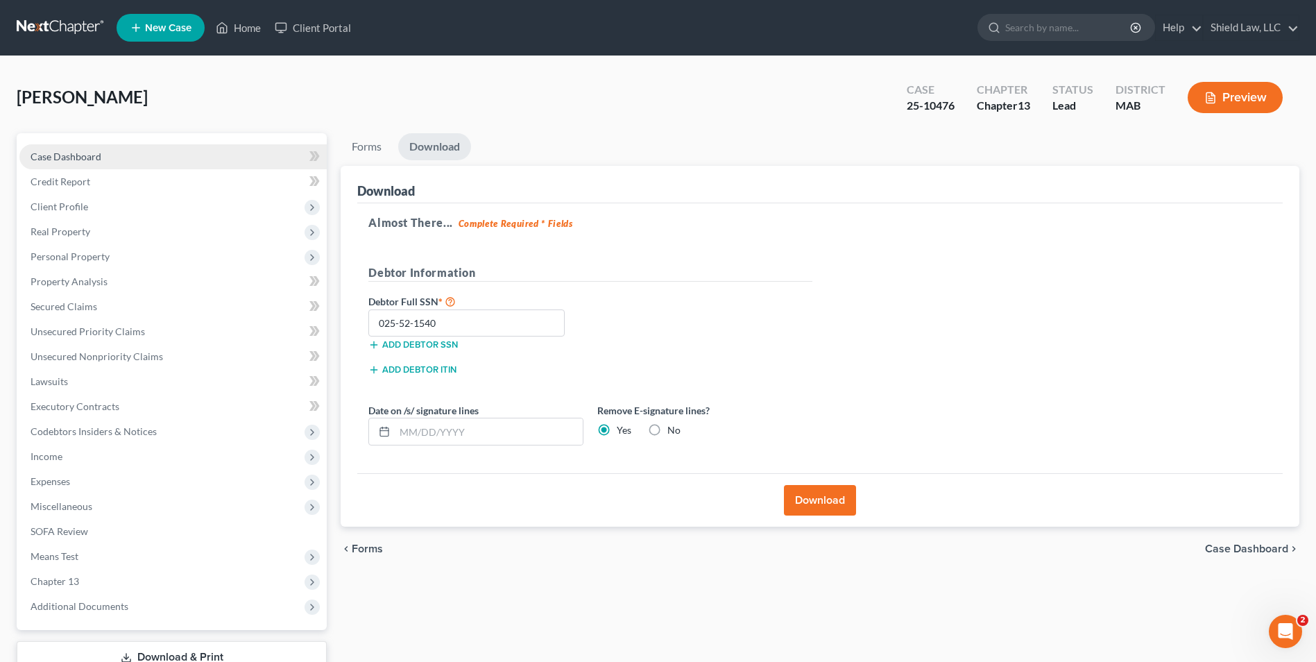
click at [127, 155] on link "Case Dashboard" at bounding box center [172, 156] width 307 height 25
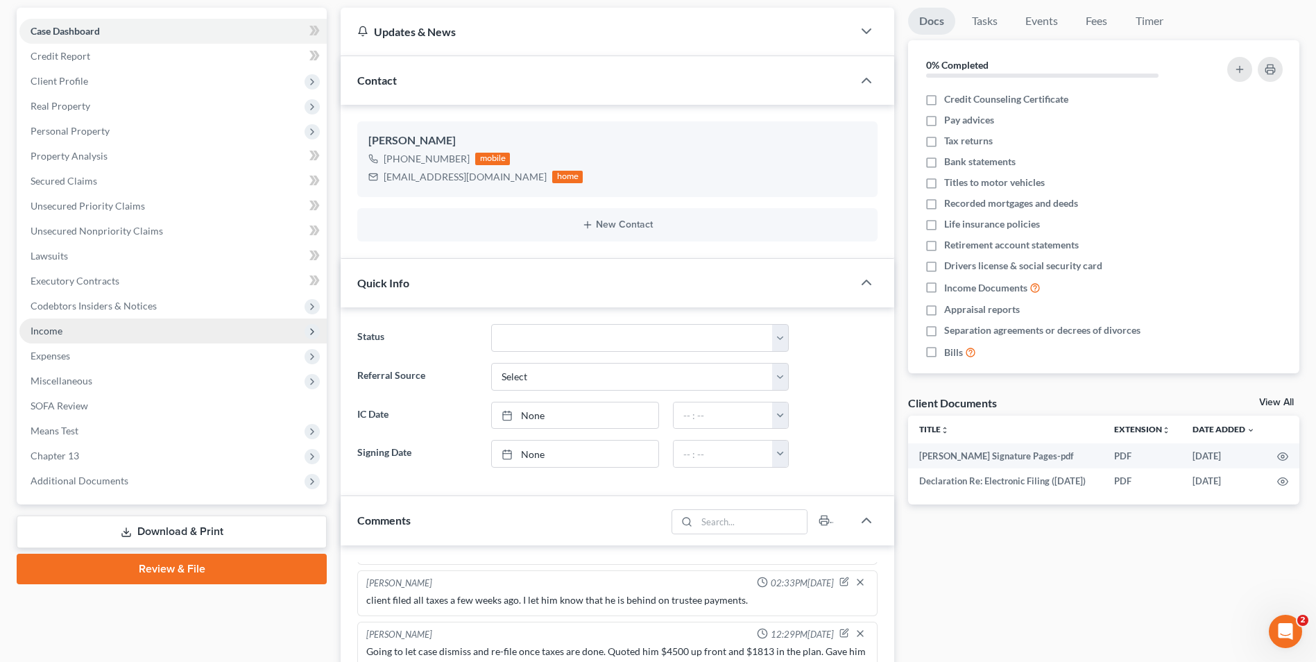
scroll to position [69, 0]
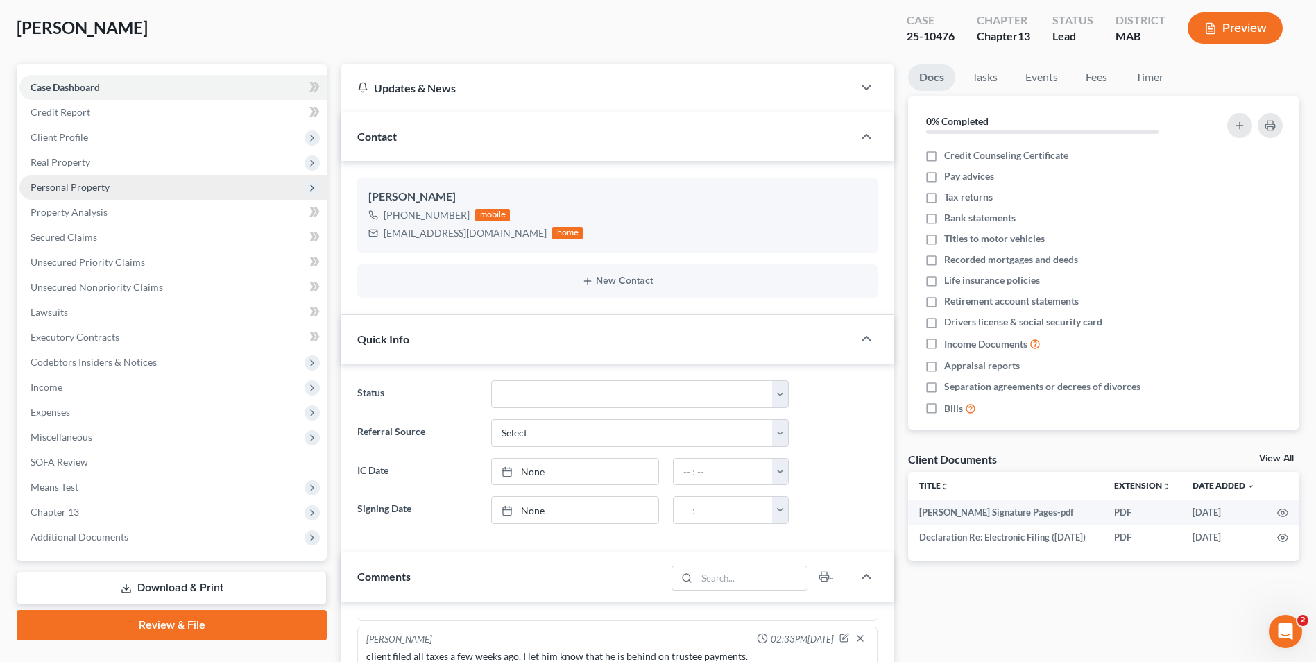
click at [111, 157] on span "Real Property" at bounding box center [172, 162] width 307 height 25
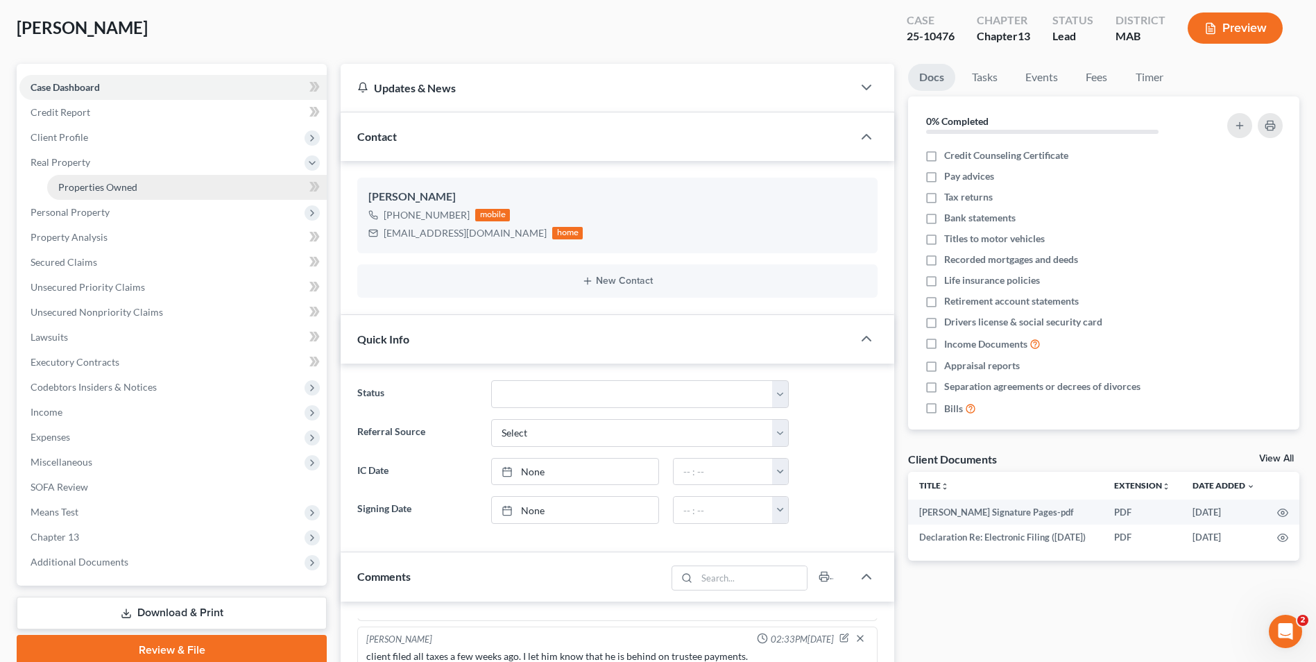
click at [150, 184] on link "Properties Owned" at bounding box center [187, 187] width 280 height 25
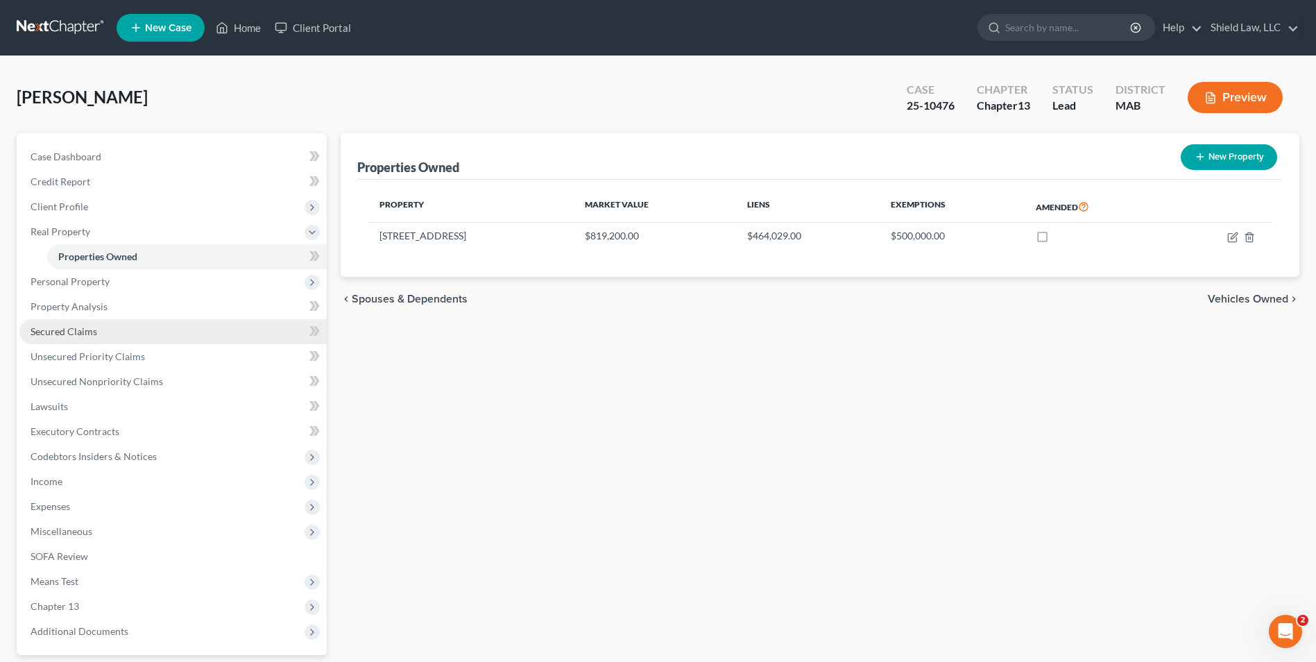
drag, startPoint x: 102, startPoint y: 328, endPoint x: 112, endPoint y: 338, distance: 14.7
click at [101, 329] on link "Secured Claims" at bounding box center [172, 331] width 307 height 25
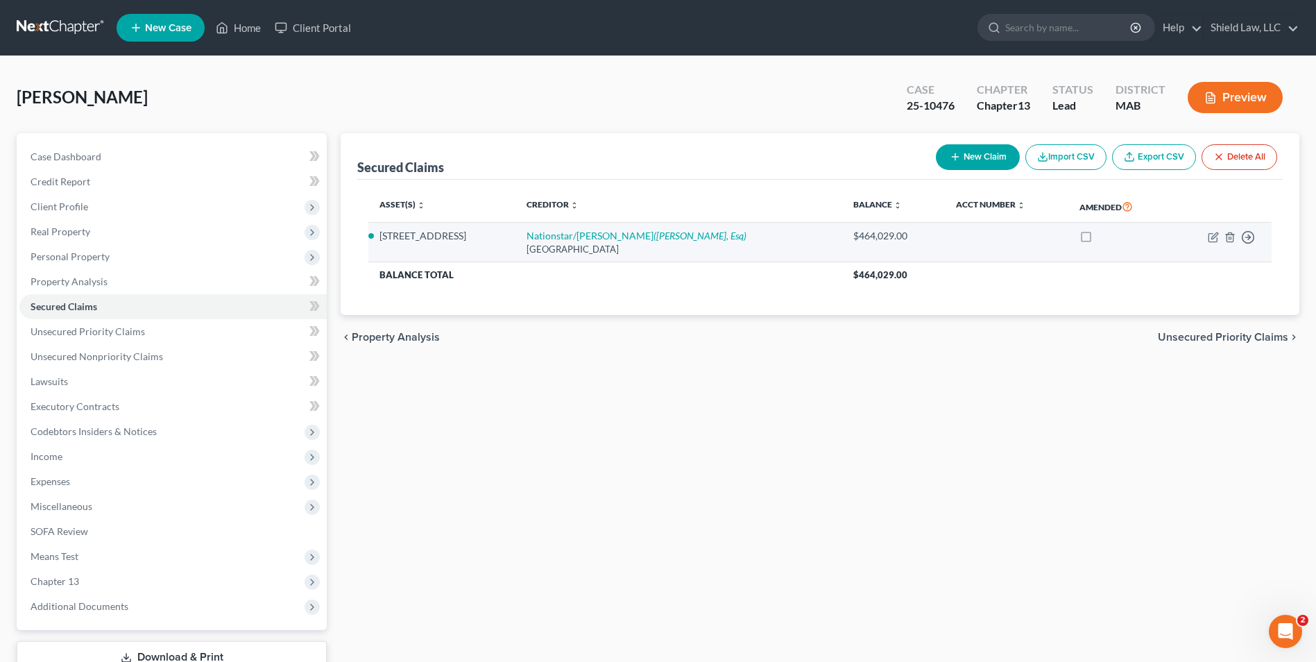
click at [1207, 239] on td "Move to E Move to F Move to G Move to Notice Only" at bounding box center [1220, 243] width 101 height 40
click at [1209, 239] on icon "button" at bounding box center [1212, 237] width 8 height 8
select select "45"
select select "0"
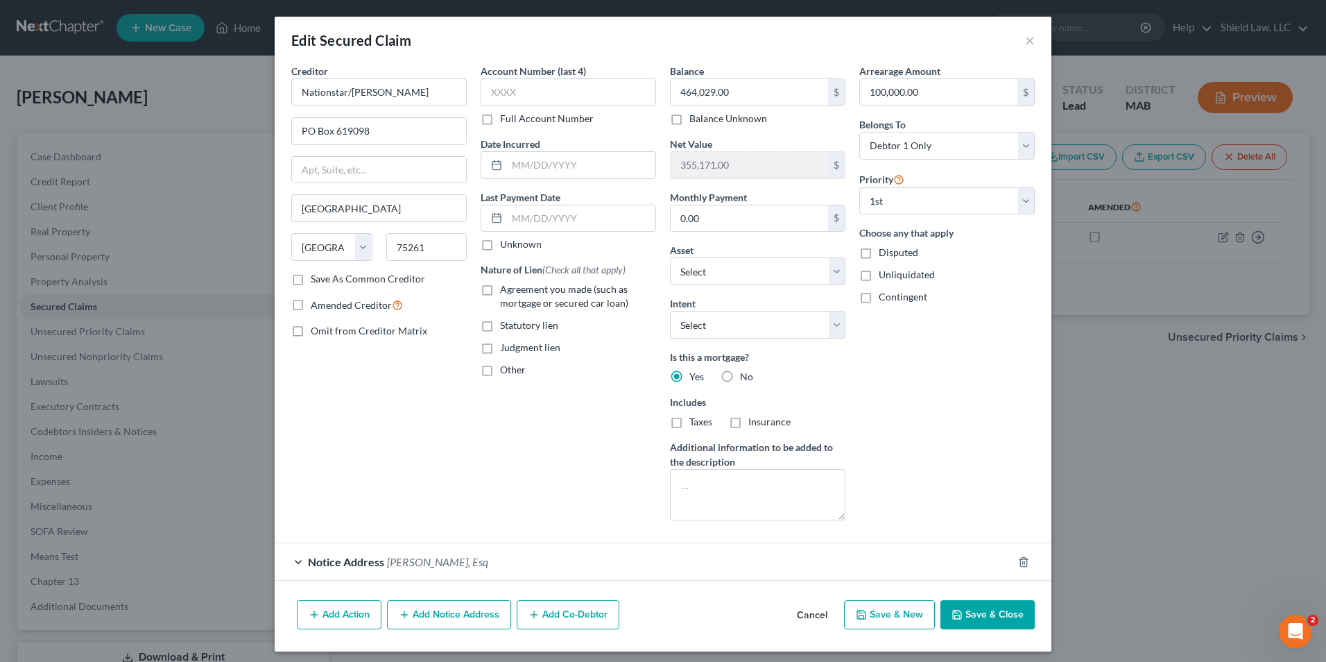
click at [456, 617] on button "Add Notice Address" at bounding box center [449, 614] width 124 height 29
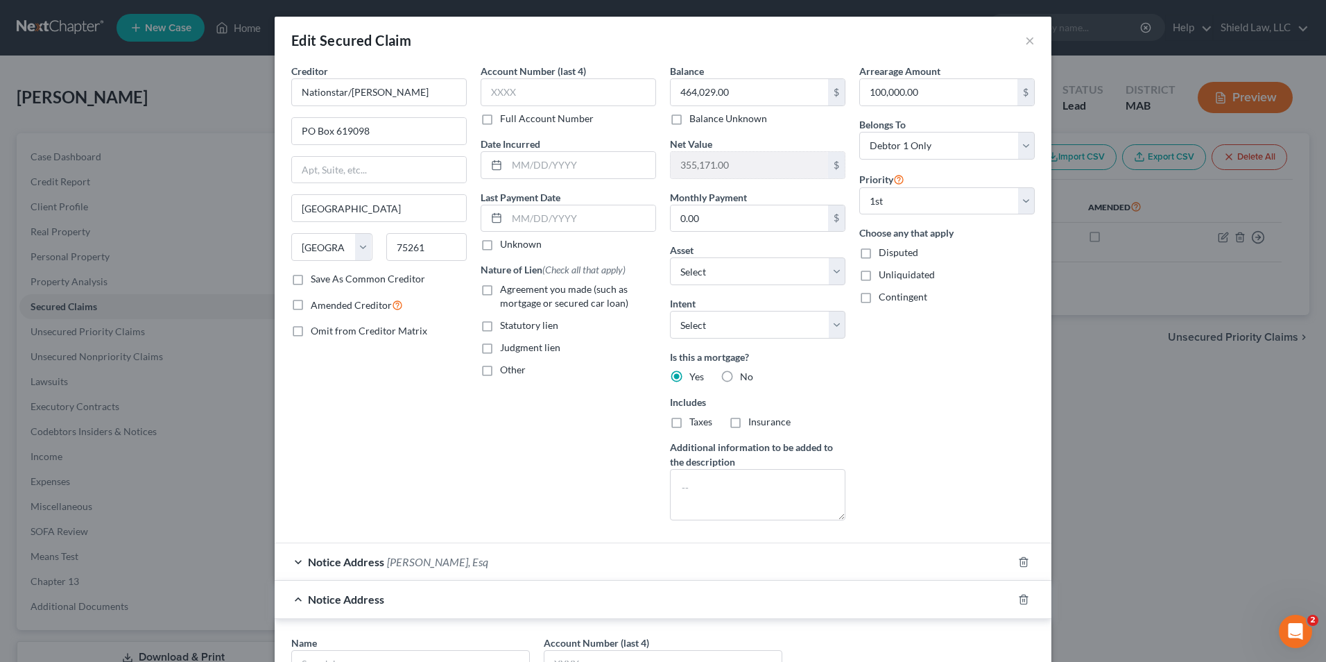
click at [483, 565] on div "Notice Address [PERSON_NAME], Esq" at bounding box center [644, 561] width 738 height 37
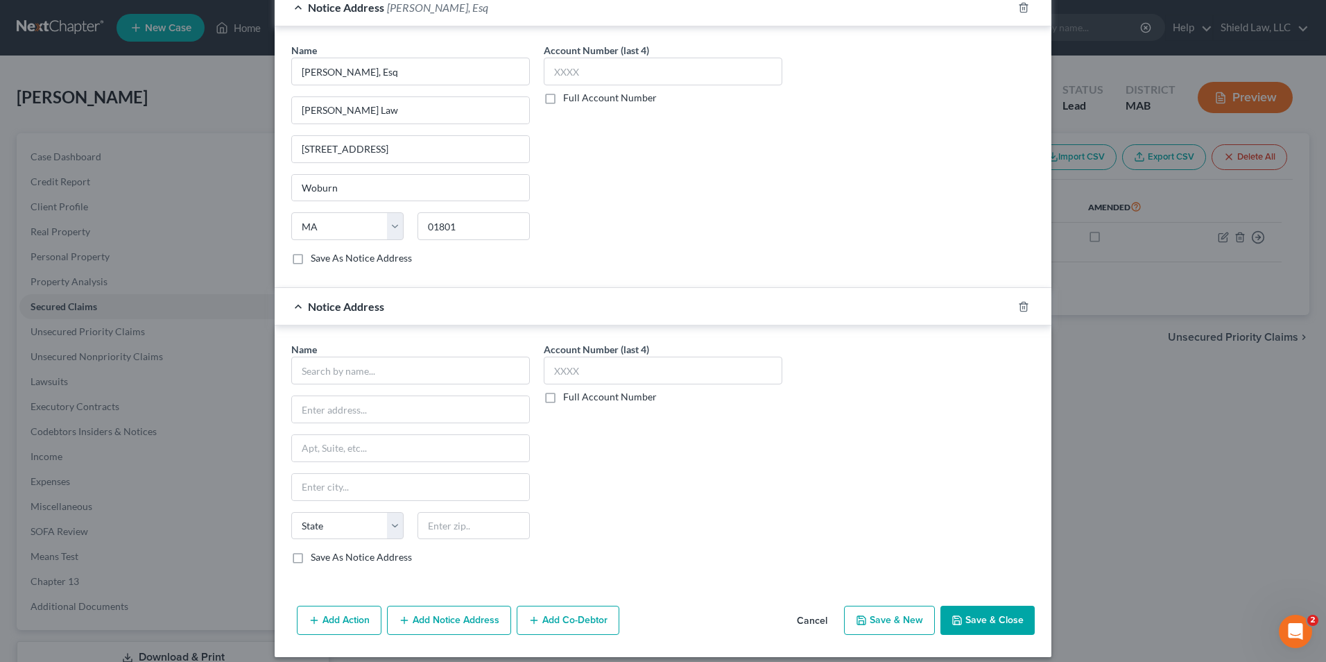
scroll to position [555, 0]
click at [1018, 307] on icon "button" at bounding box center [1023, 305] width 11 height 11
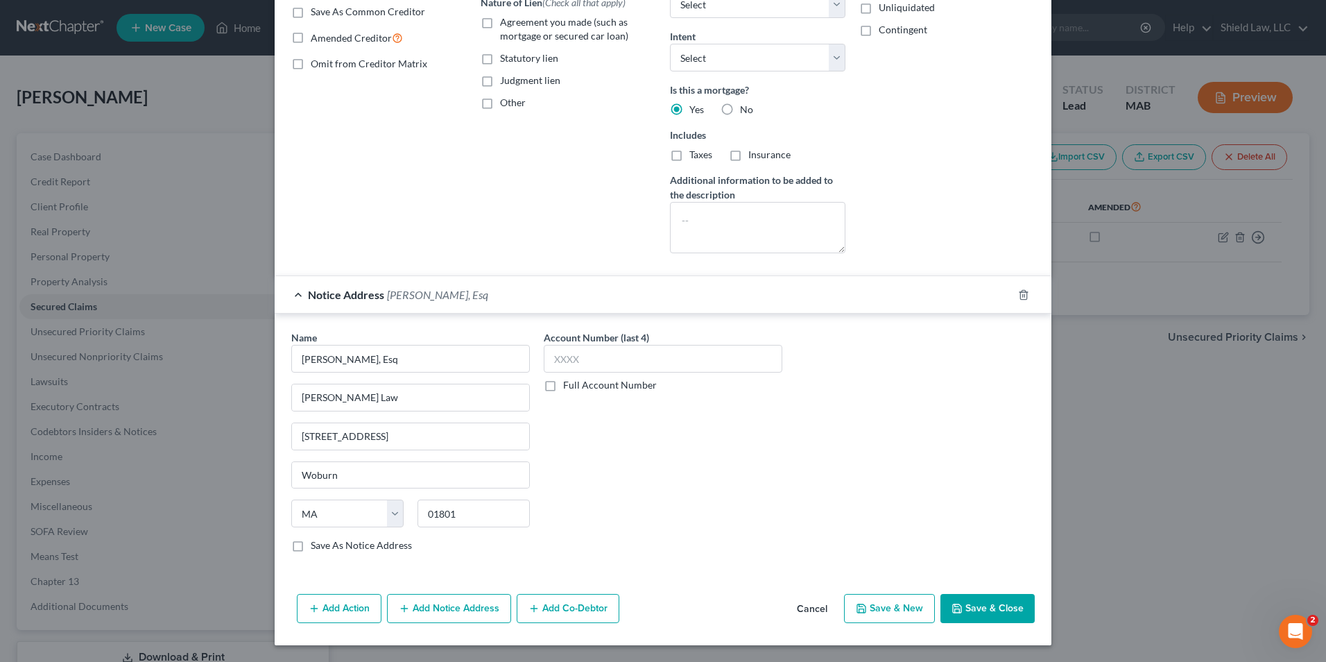
scroll to position [267, 0]
click at [999, 618] on button "Save & Close" at bounding box center [987, 608] width 94 height 29
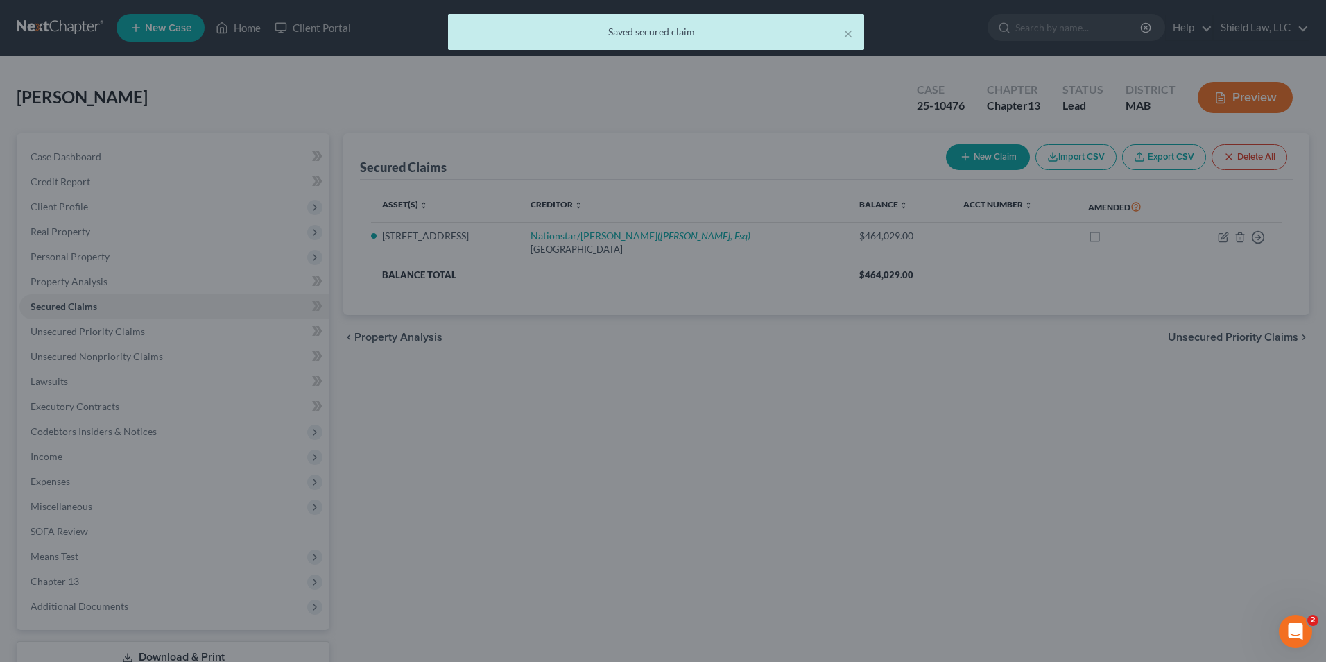
select select "6"
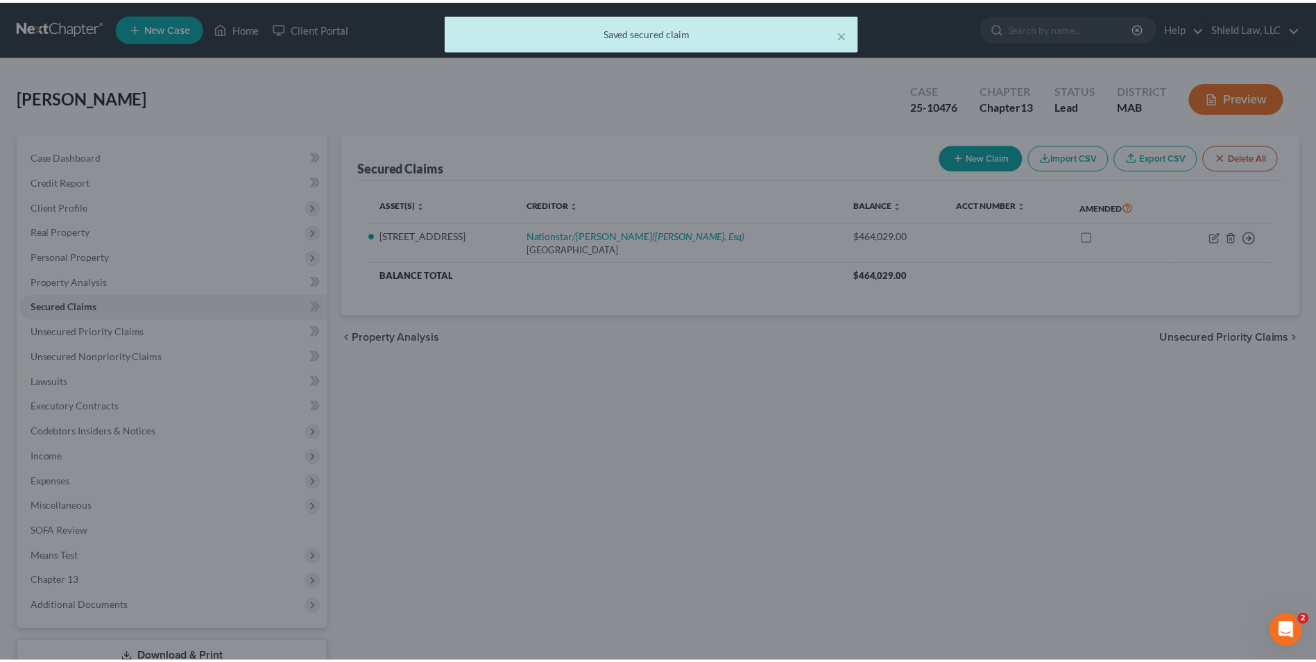
scroll to position [0, 0]
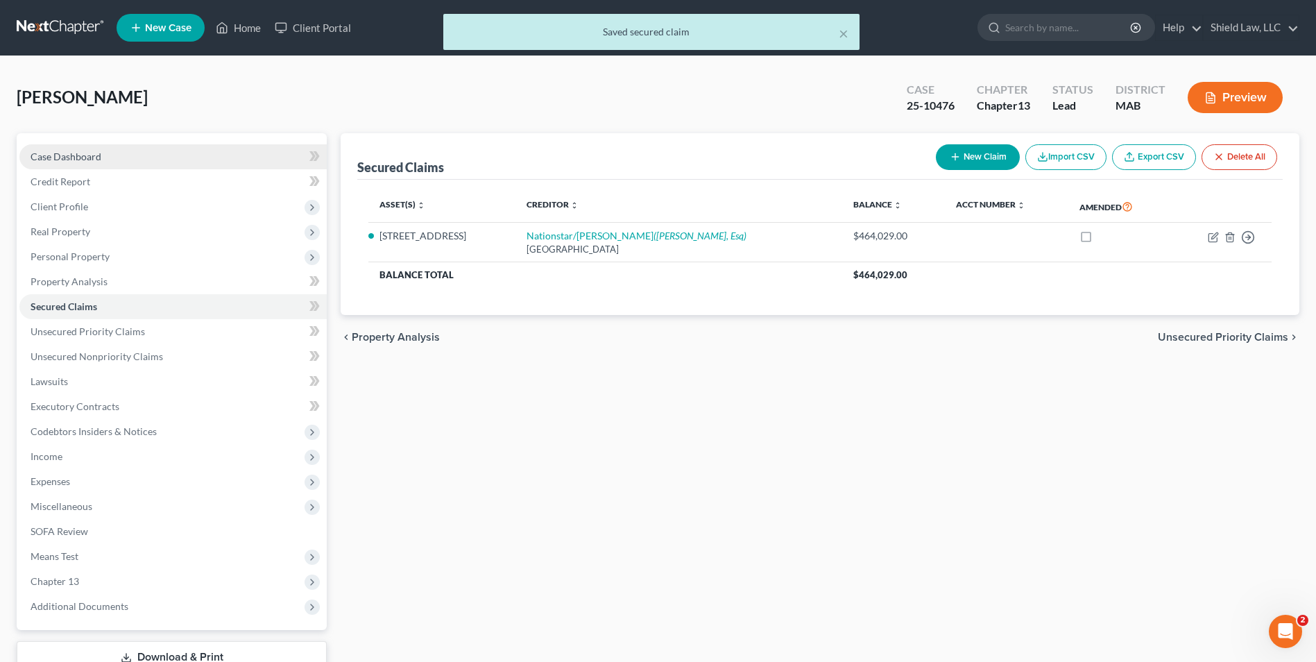
click at [116, 158] on link "Case Dashboard" at bounding box center [172, 156] width 307 height 25
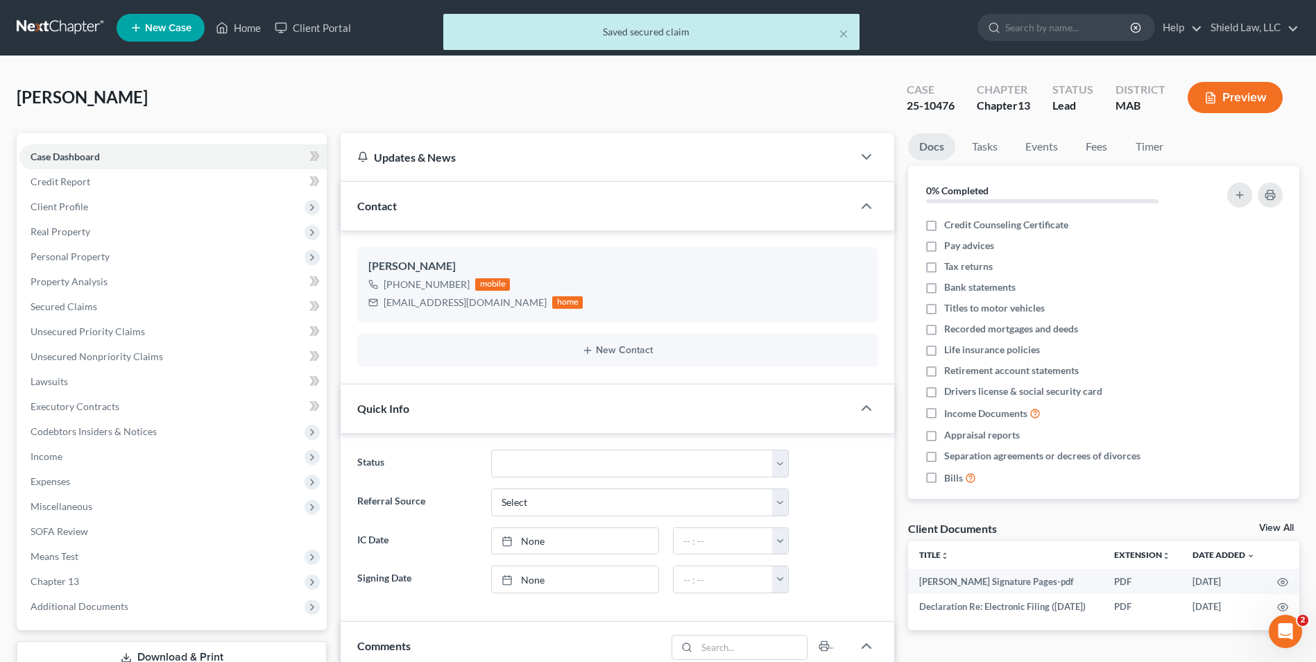
scroll to position [1379, 0]
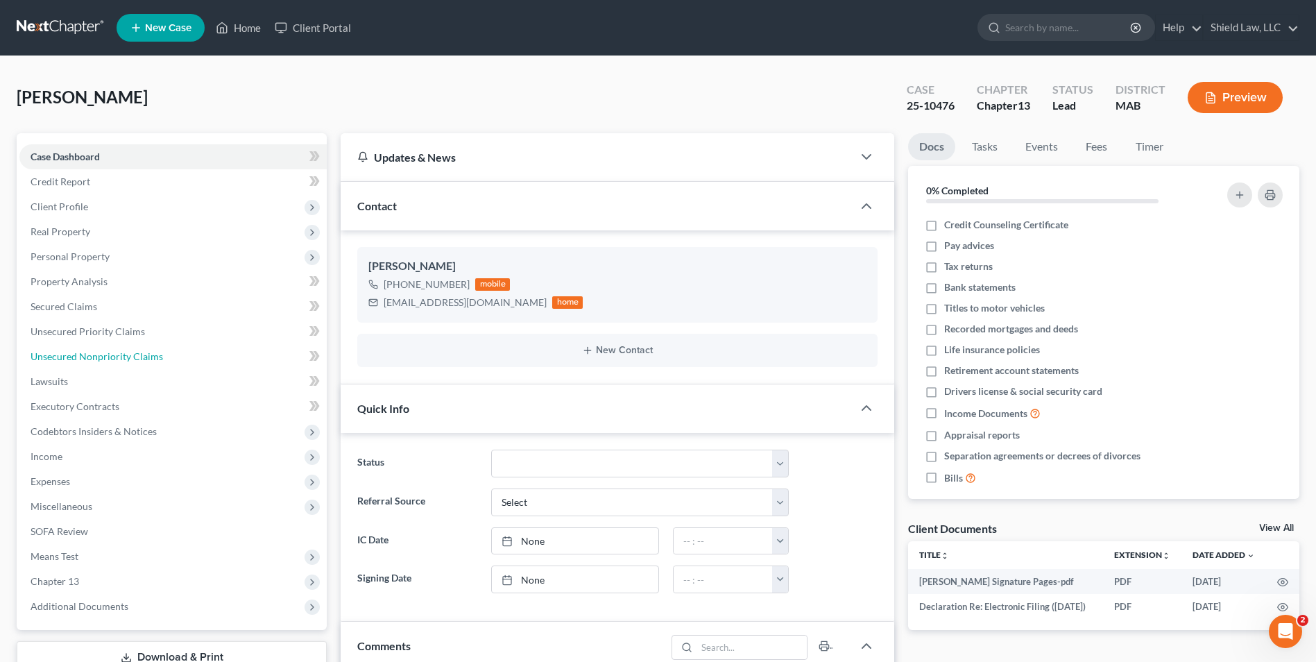
click at [132, 359] on span "Unsecured Nonpriority Claims" at bounding box center [97, 356] width 132 height 12
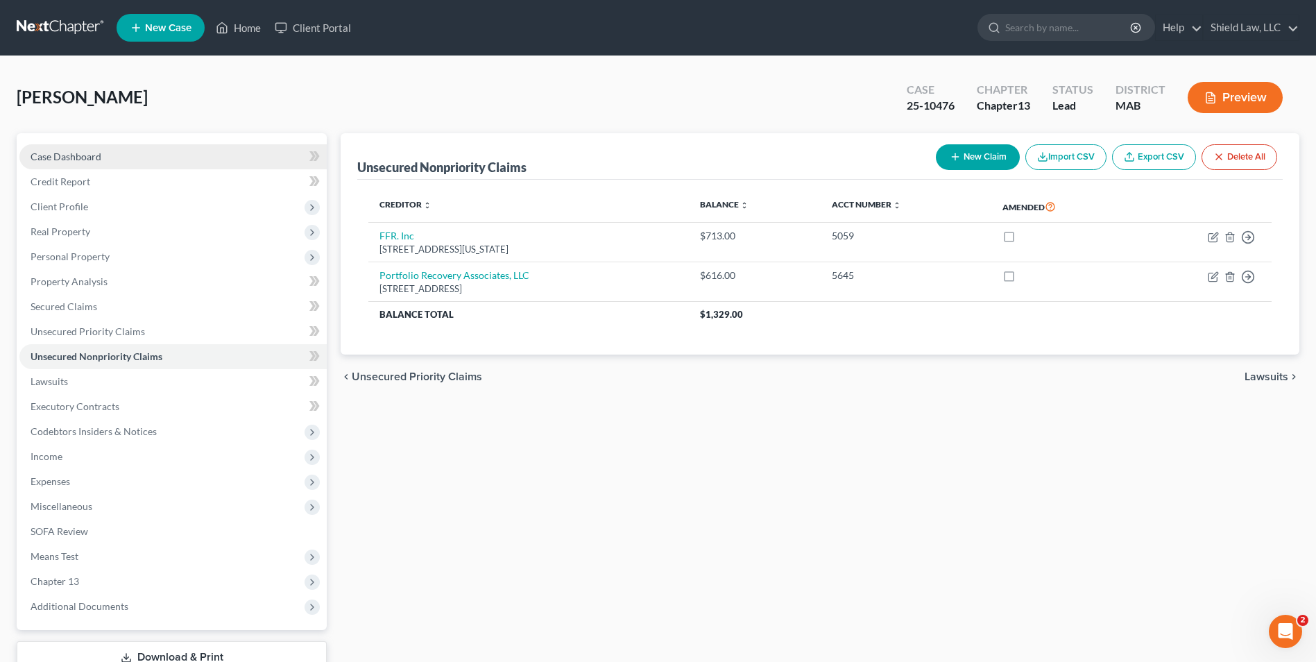
click at [123, 154] on link "Case Dashboard" at bounding box center [172, 156] width 307 height 25
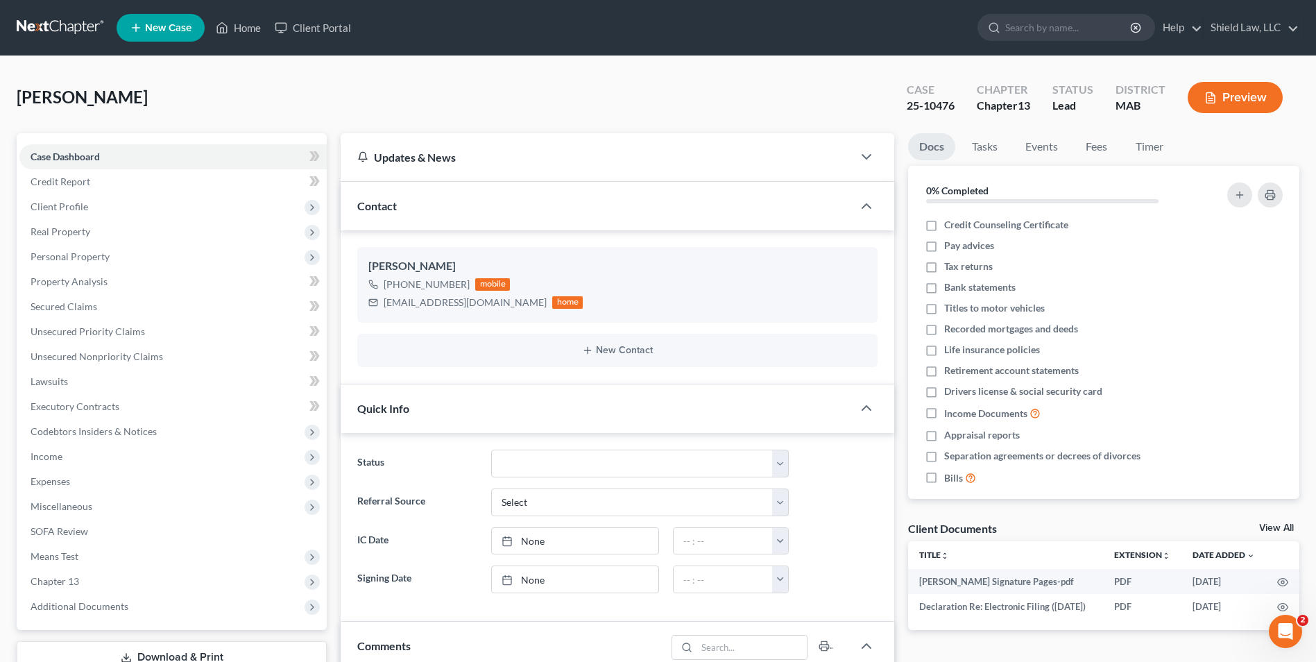
scroll to position [1379, 0]
drag, startPoint x: 231, startPoint y: 26, endPoint x: 424, endPoint y: 22, distance: 193.5
click at [231, 26] on link "Home" at bounding box center [238, 27] width 59 height 25
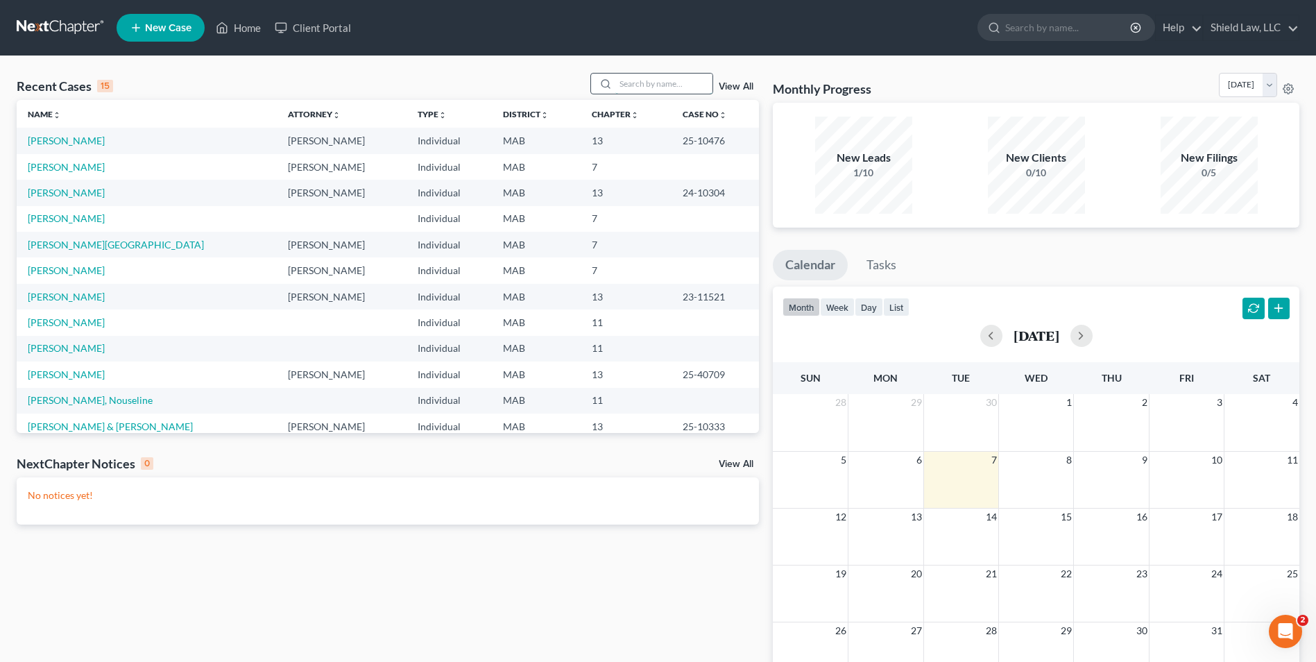
click at [644, 92] on input "search" at bounding box center [663, 84] width 97 height 20
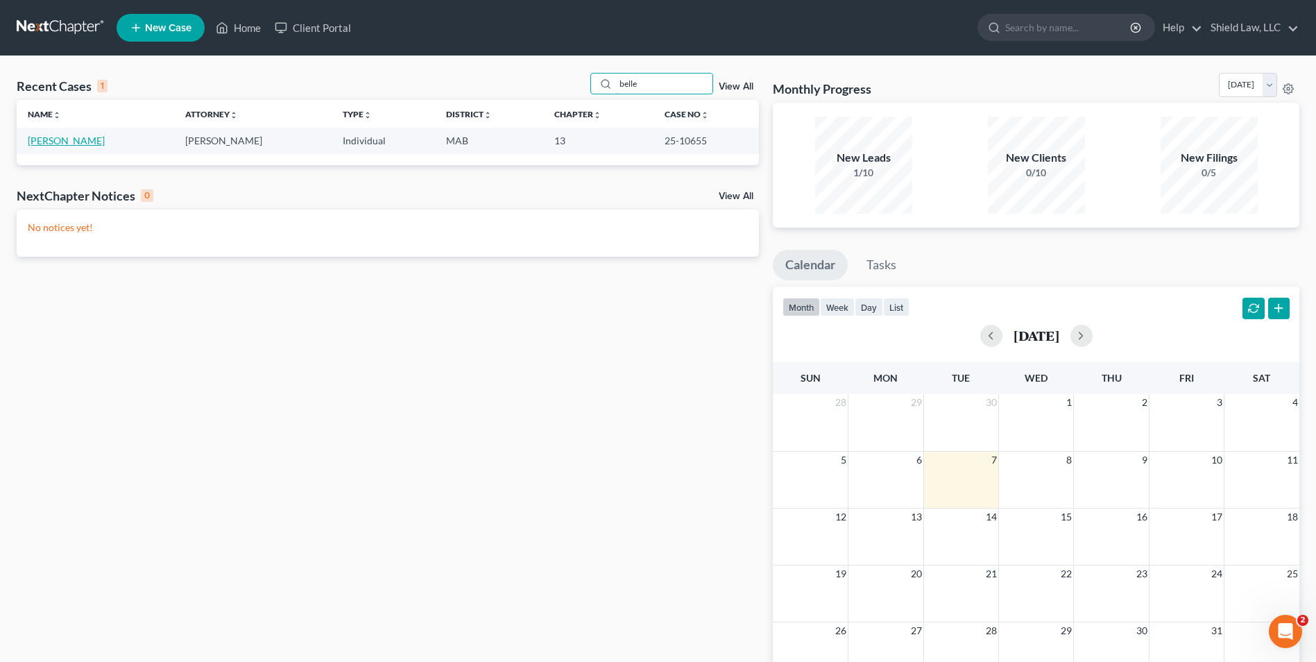
type input "belle"
click at [46, 136] on link "[PERSON_NAME]" at bounding box center [66, 141] width 77 height 12
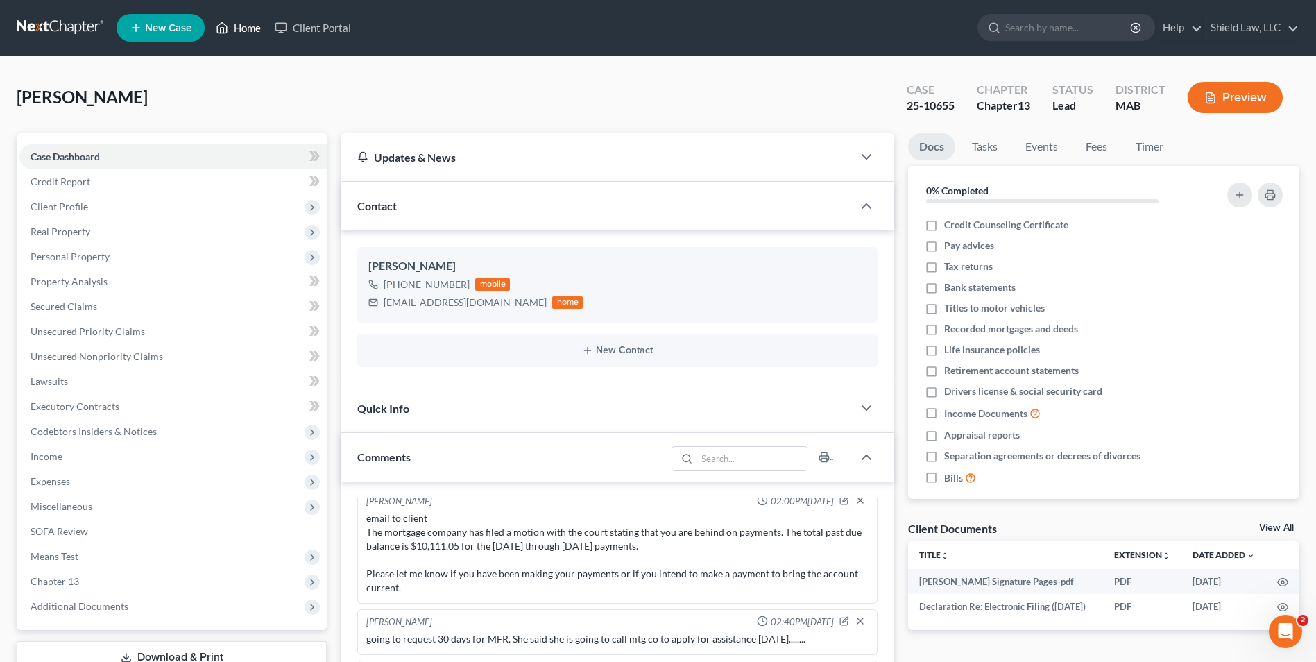
drag, startPoint x: 236, startPoint y: 32, endPoint x: 612, endPoint y: 71, distance: 377.9
click at [236, 32] on link "Home" at bounding box center [238, 27] width 59 height 25
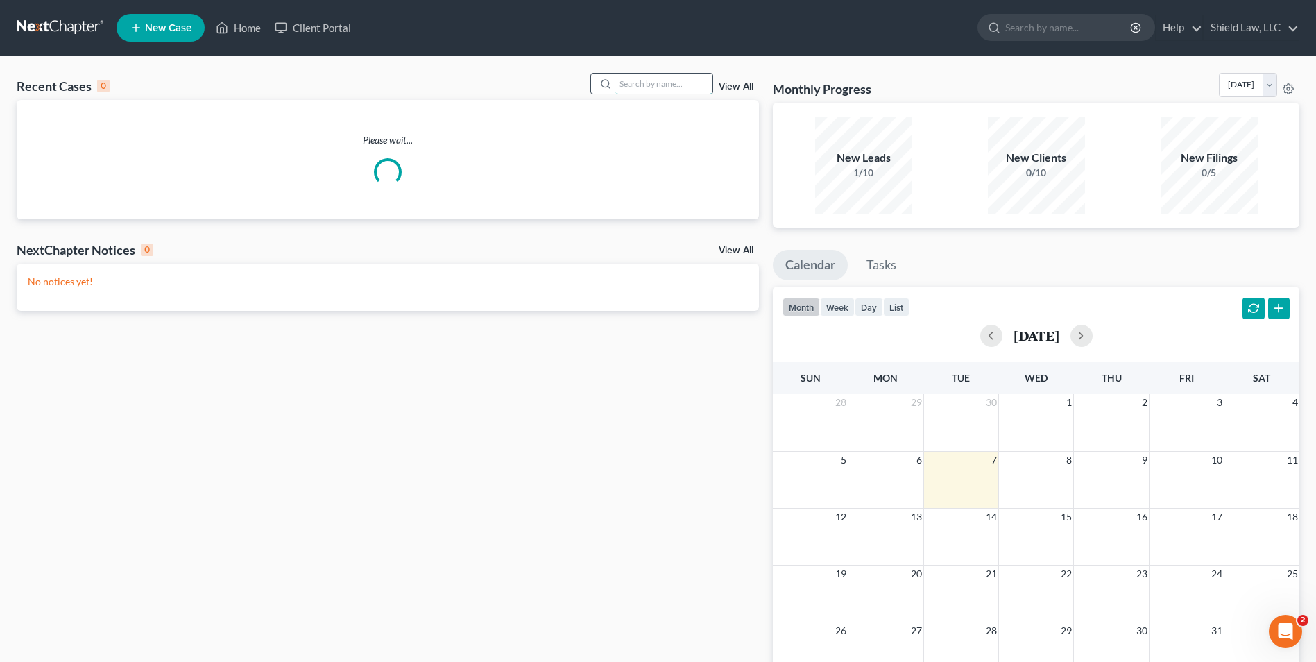
click at [635, 87] on input "search" at bounding box center [663, 84] width 97 height 20
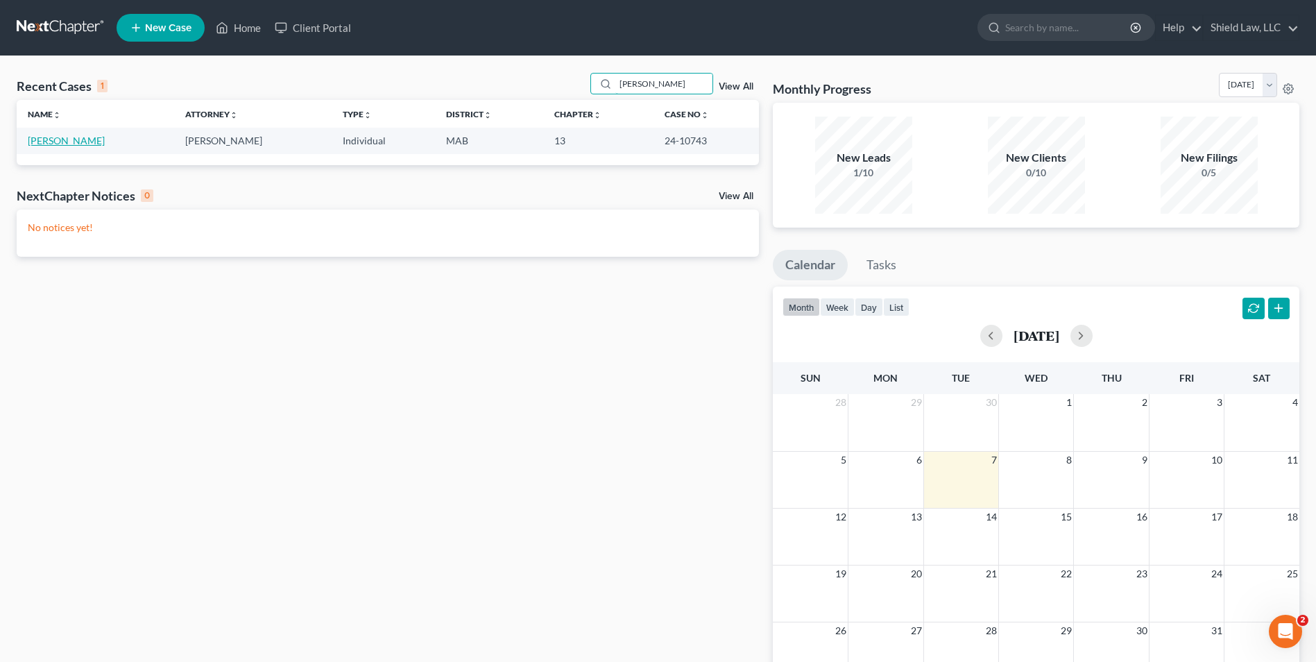
type input "[PERSON_NAME]"
click at [42, 138] on link "[PERSON_NAME]" at bounding box center [66, 141] width 77 height 12
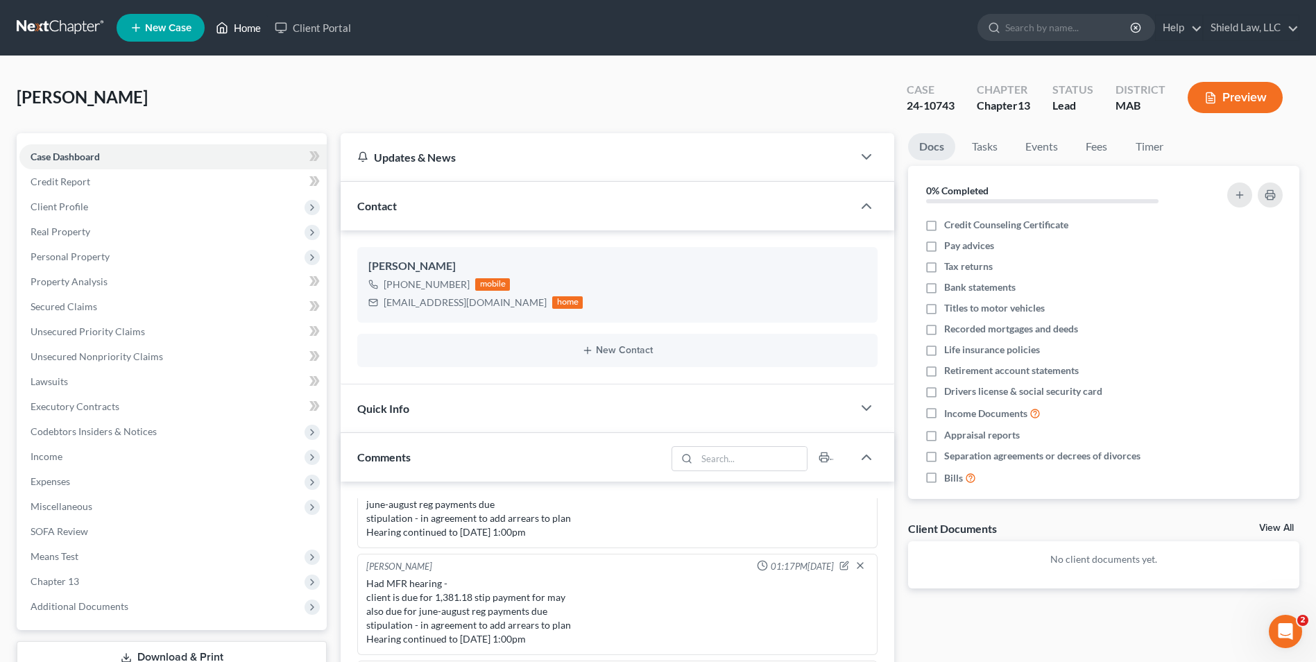
click at [246, 27] on link "Home" at bounding box center [238, 27] width 59 height 25
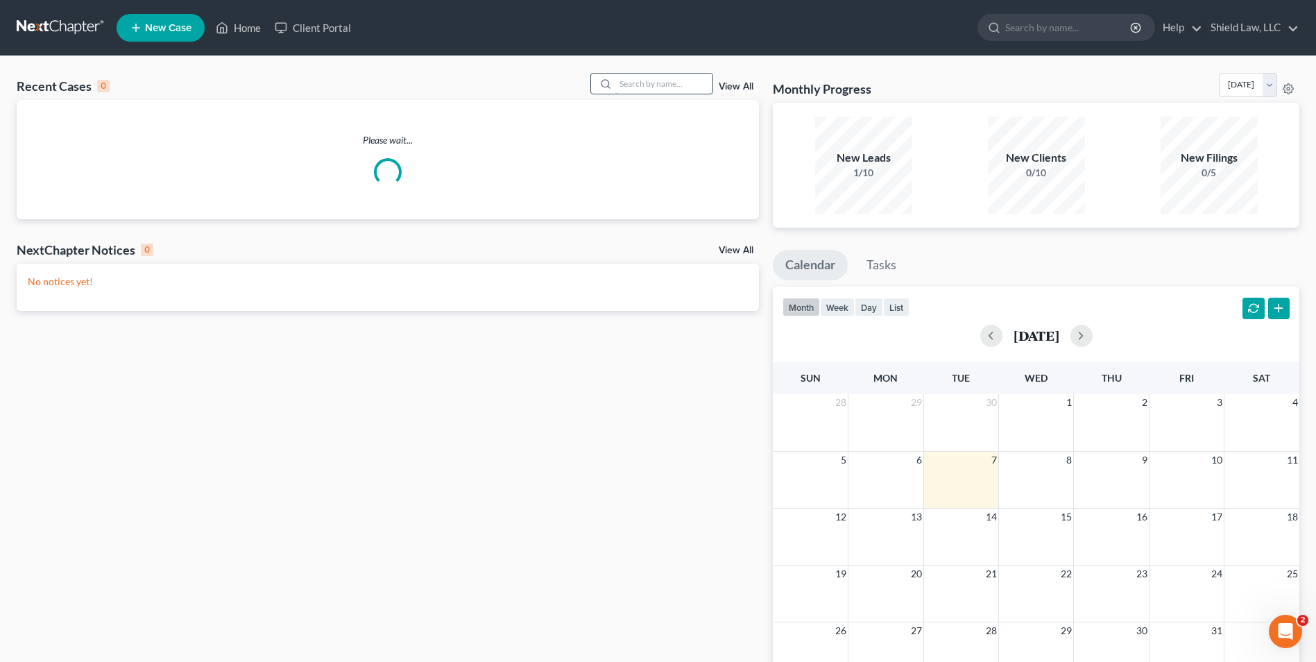
click at [692, 75] on input "search" at bounding box center [663, 84] width 97 height 20
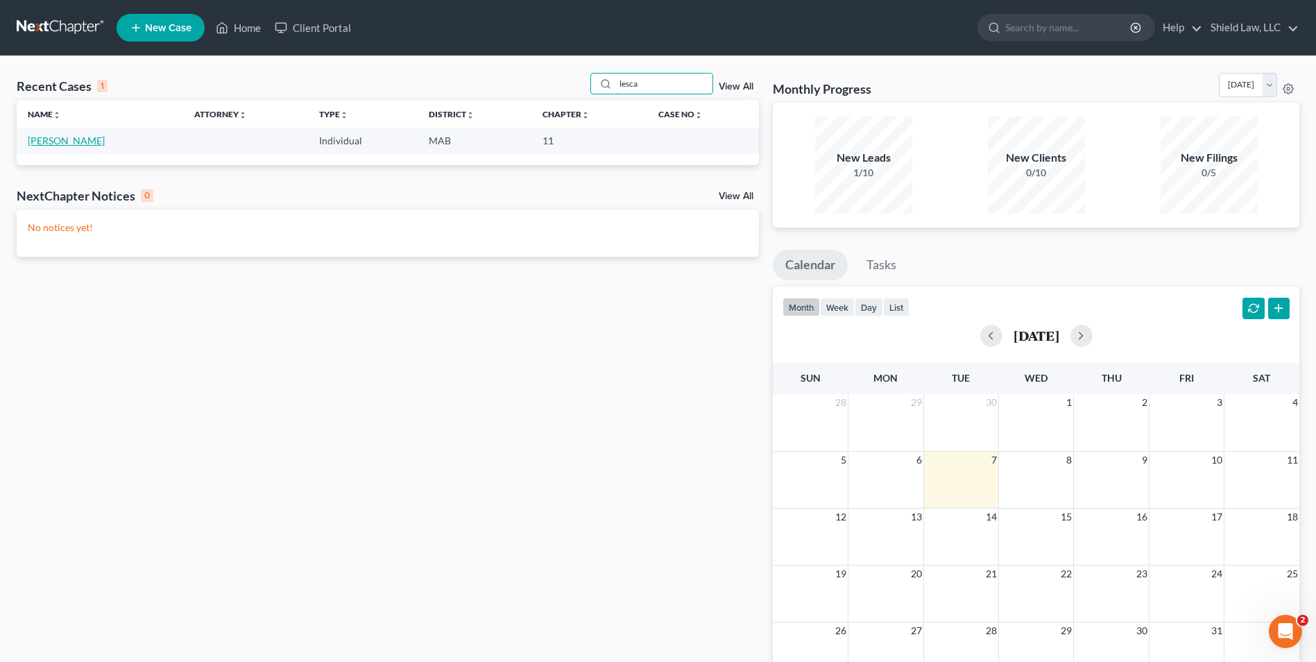
type input "lesca"
click at [58, 141] on link "[PERSON_NAME]" at bounding box center [66, 141] width 77 height 12
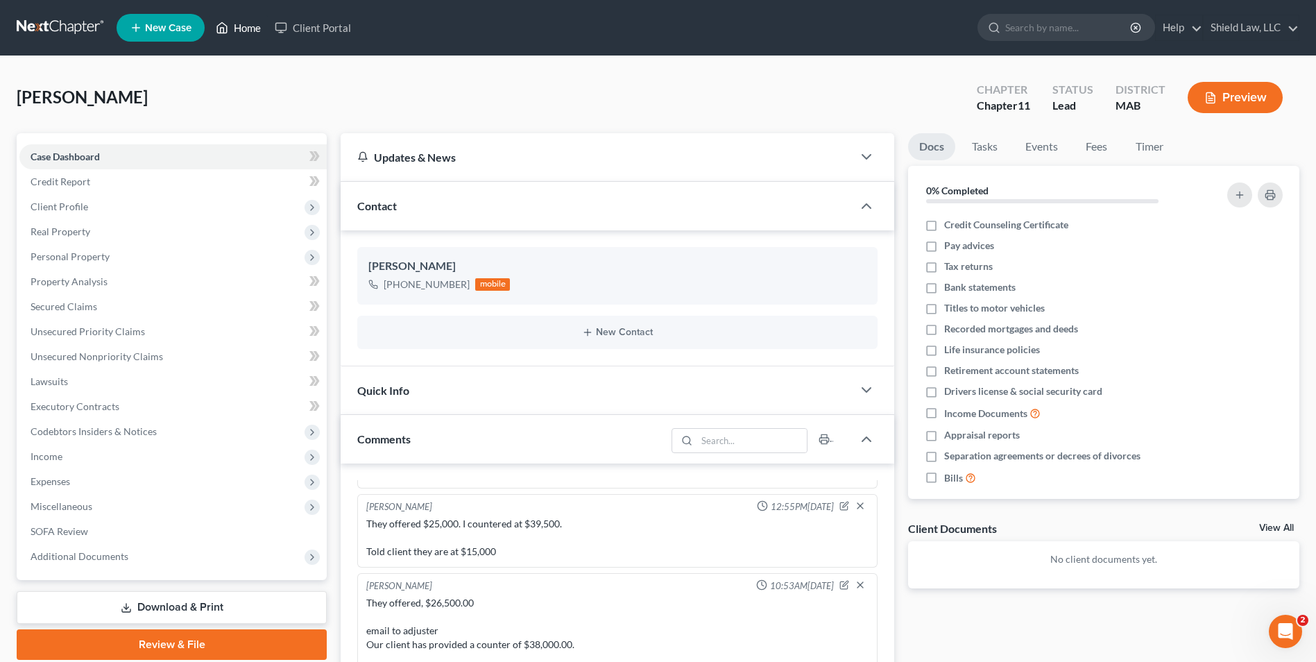
click at [247, 28] on link "Home" at bounding box center [238, 27] width 59 height 25
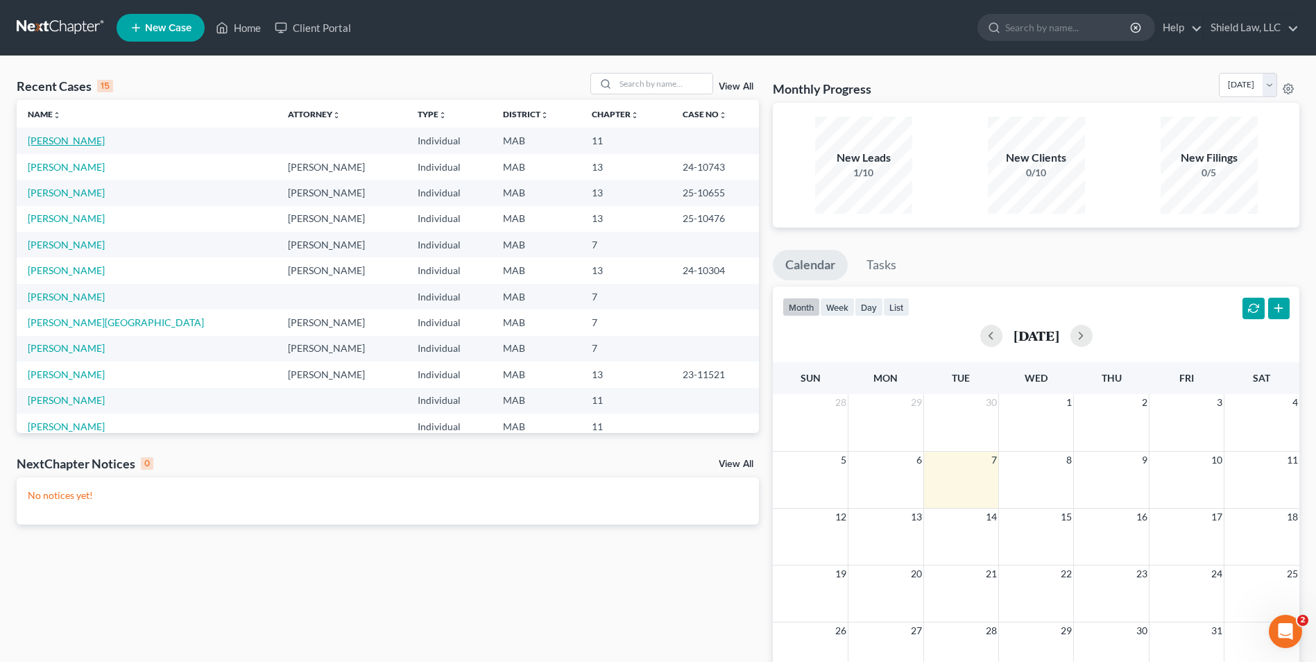
click at [64, 142] on link "[PERSON_NAME]" at bounding box center [66, 141] width 77 height 12
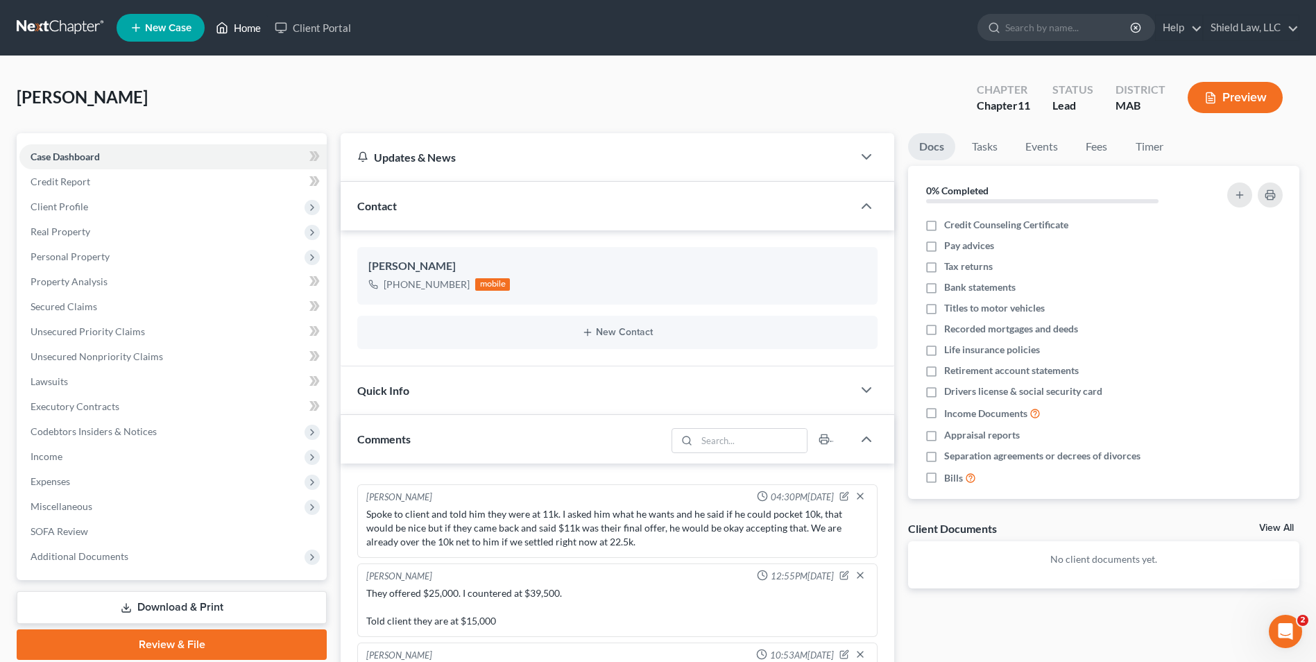
drag, startPoint x: 259, startPoint y: 26, endPoint x: 624, endPoint y: 88, distance: 370.1
click at [259, 26] on link "Home" at bounding box center [238, 27] width 59 height 25
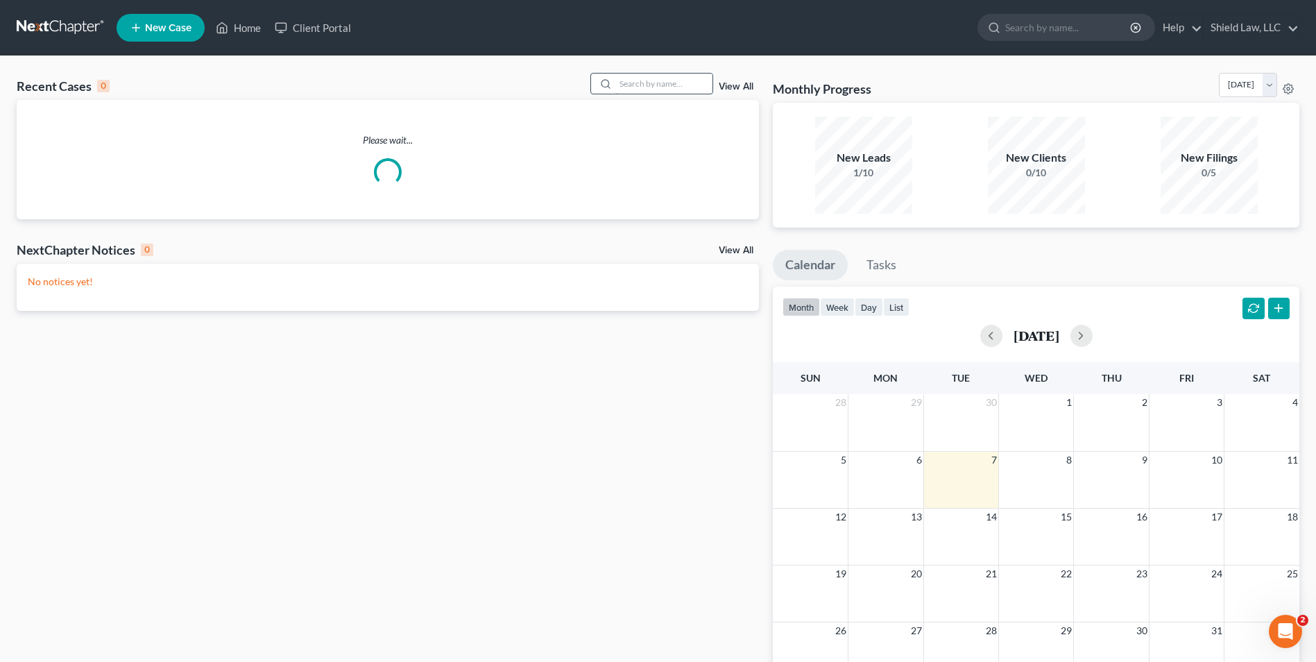
click at [656, 82] on input "search" at bounding box center [663, 84] width 97 height 20
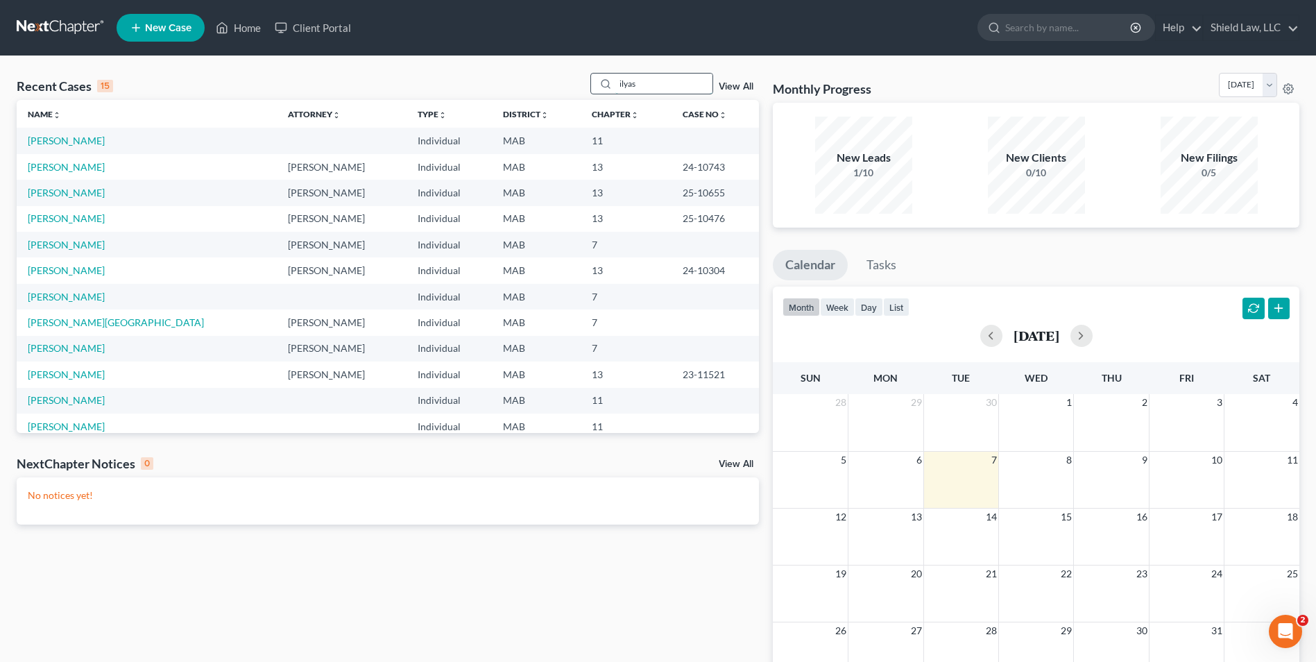
type input "ilyas"
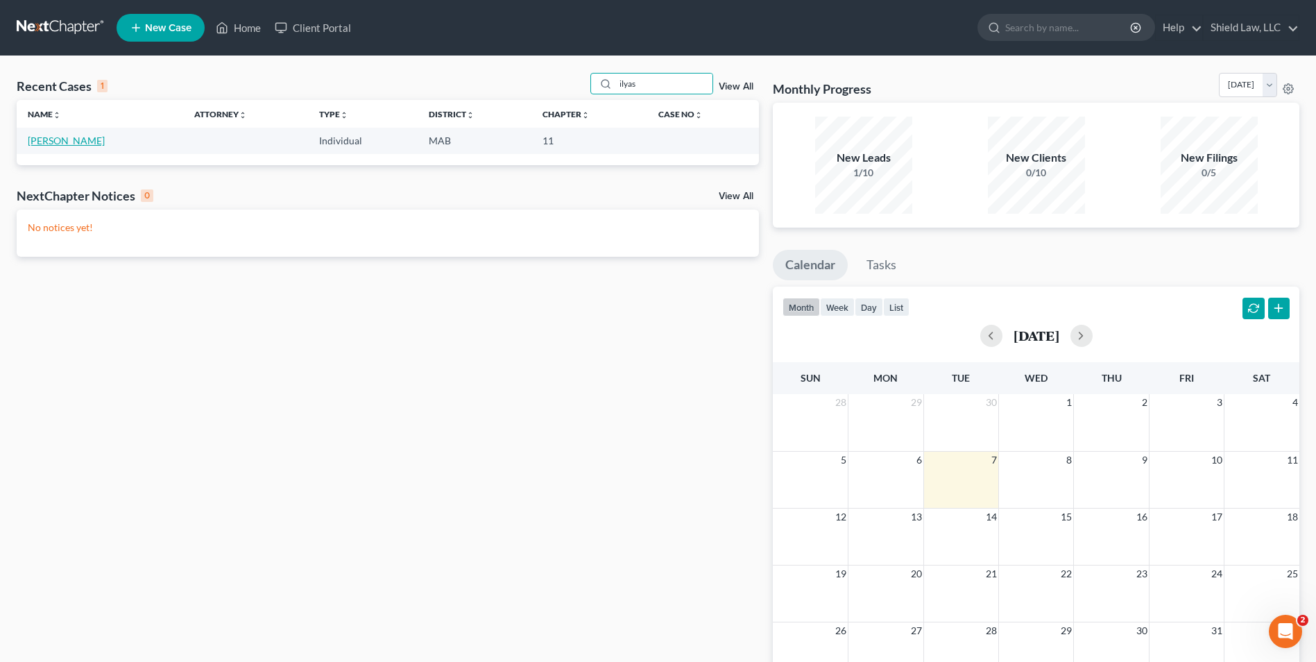
click at [43, 139] on link "[PERSON_NAME]" at bounding box center [66, 141] width 77 height 12
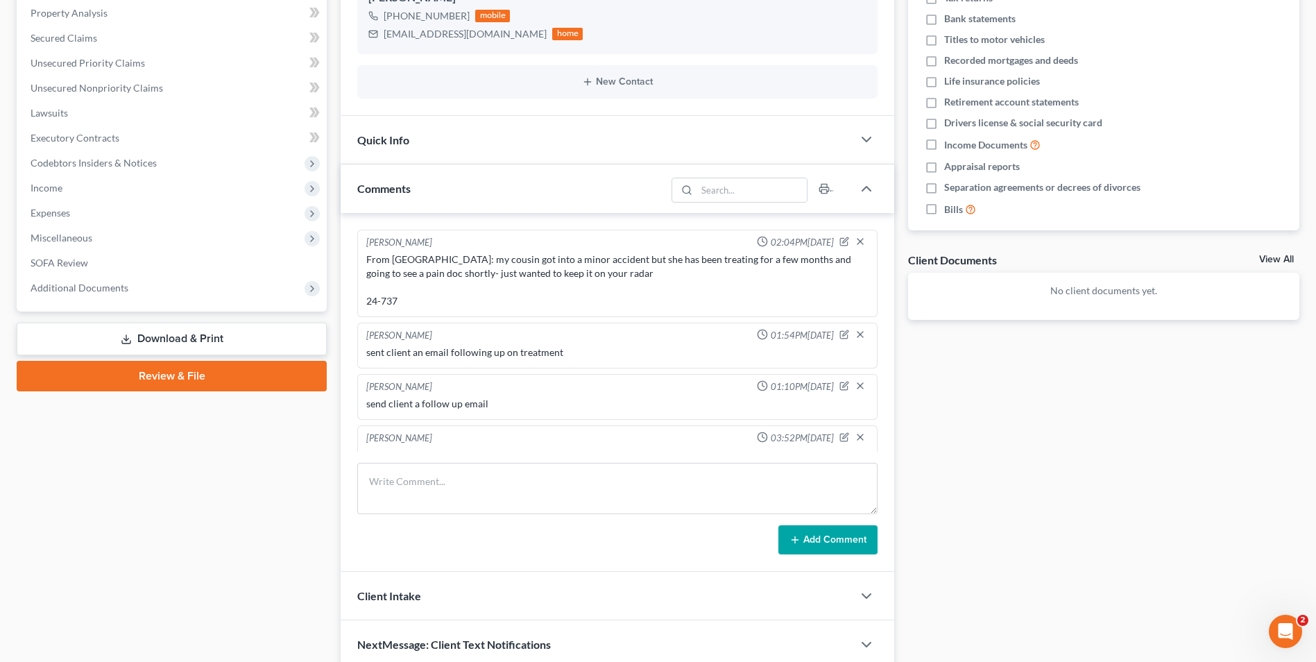
scroll to position [277, 0]
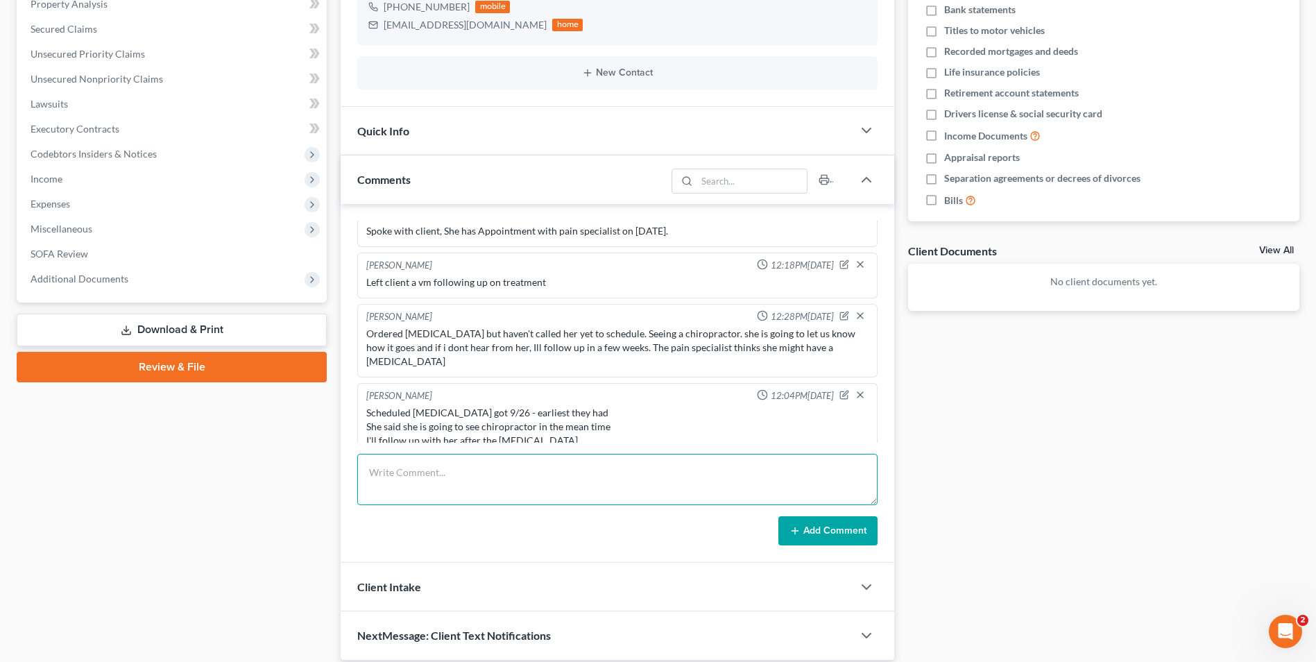
drag, startPoint x: 541, startPoint y: 467, endPoint x: 557, endPoint y: 449, distance: 23.6
click at [541, 467] on textarea at bounding box center [617, 479] width 520 height 51
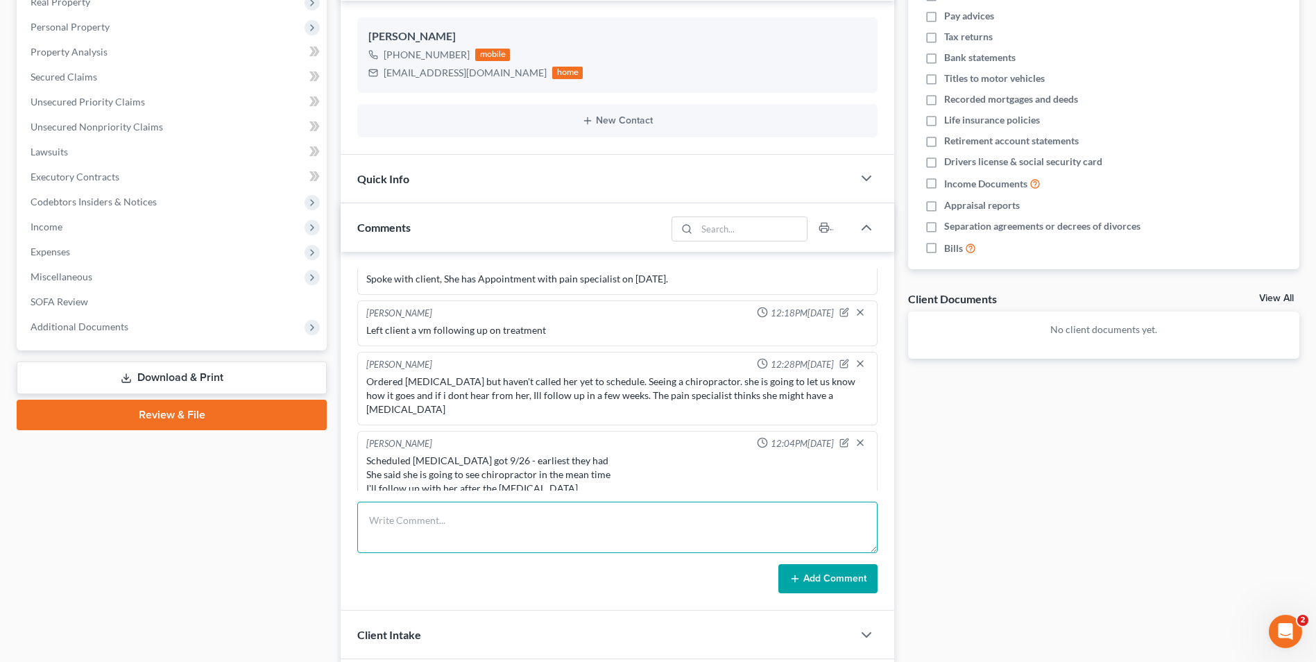
scroll to position [208, 0]
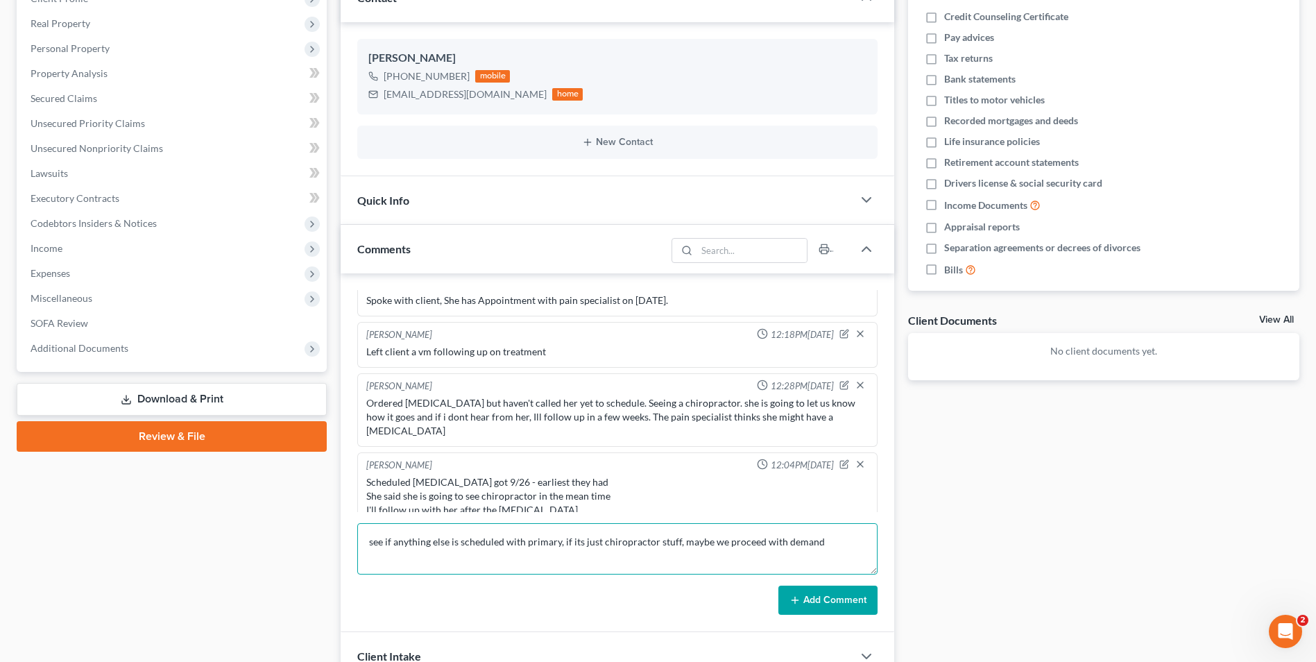
type textarea "see if anything else is scheduled with primary, if its just chiropractor stuff,…"
click at [807, 600] on button "Add Comment" at bounding box center [827, 599] width 99 height 29
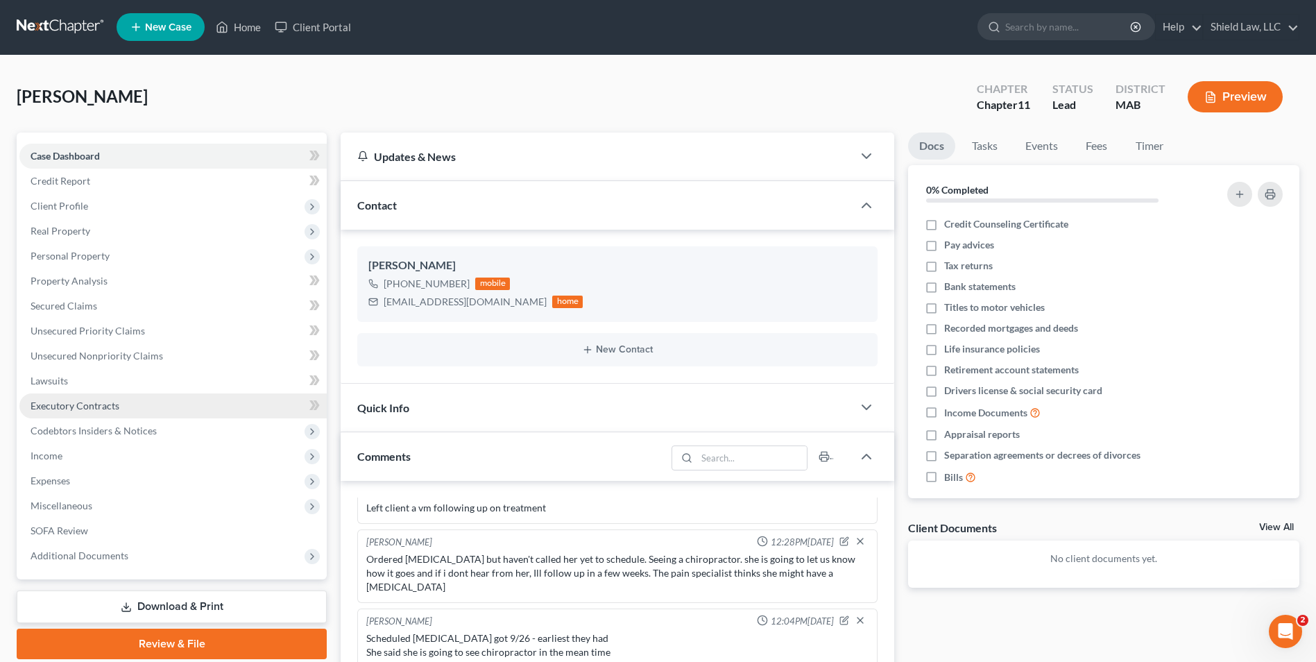
scroll to position [0, 0]
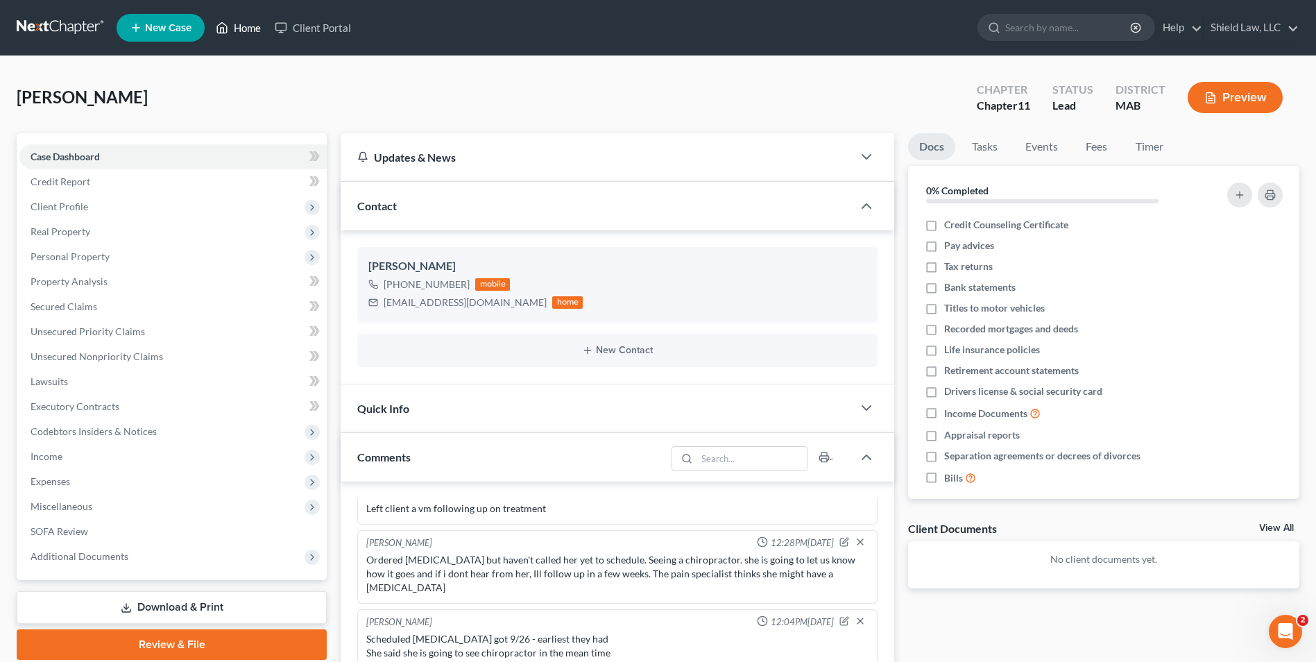
drag, startPoint x: 249, startPoint y: 27, endPoint x: 637, endPoint y: 94, distance: 394.2
click at [248, 28] on link "Home" at bounding box center [238, 27] width 59 height 25
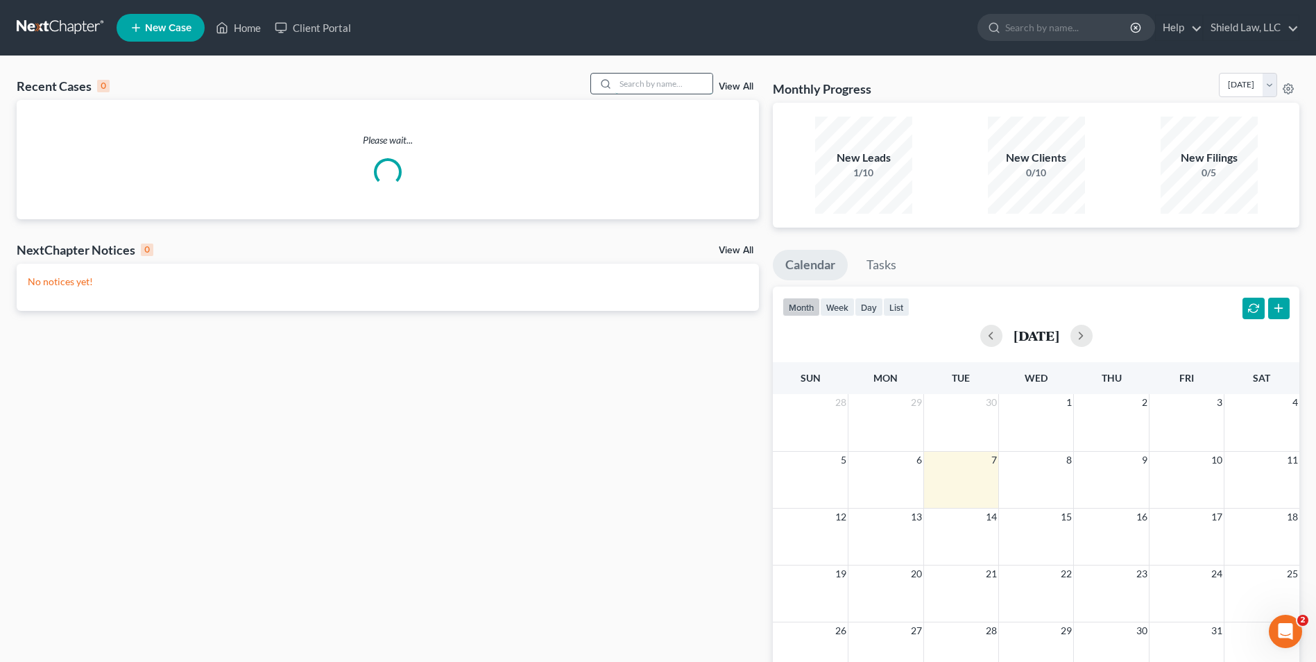
click at [680, 76] on input "search" at bounding box center [663, 84] width 97 height 20
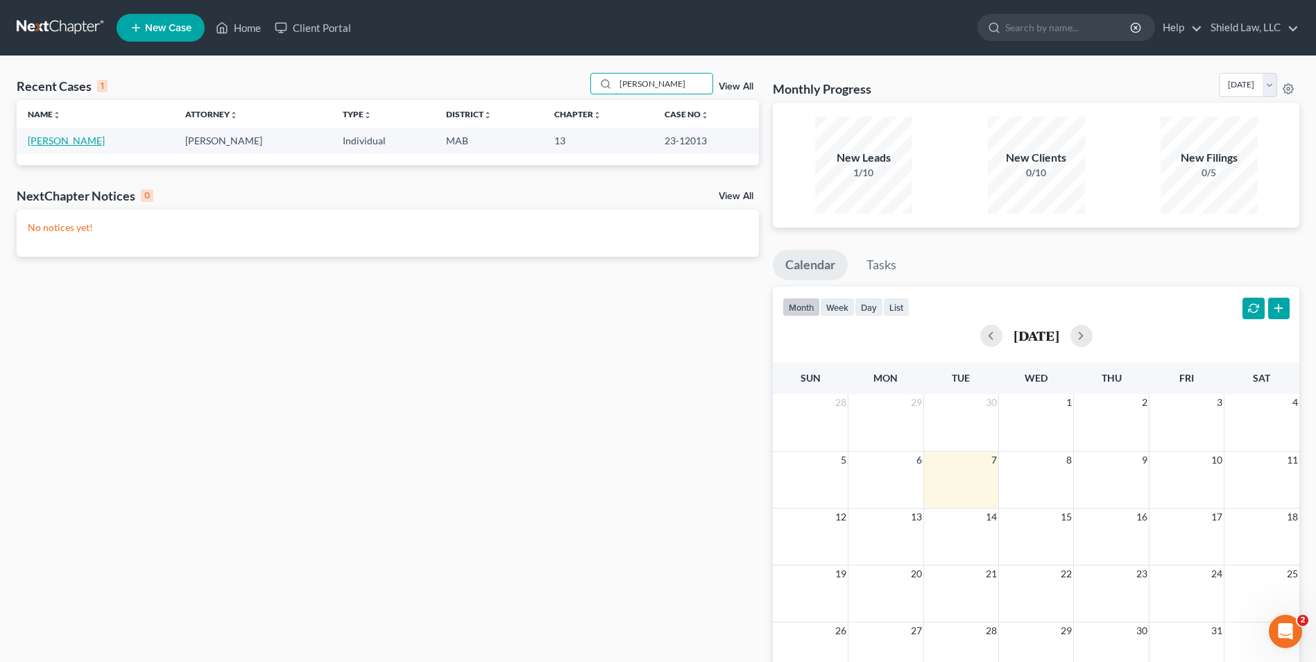
type input "[PERSON_NAME]"
click at [46, 139] on link "[PERSON_NAME]" at bounding box center [66, 141] width 77 height 12
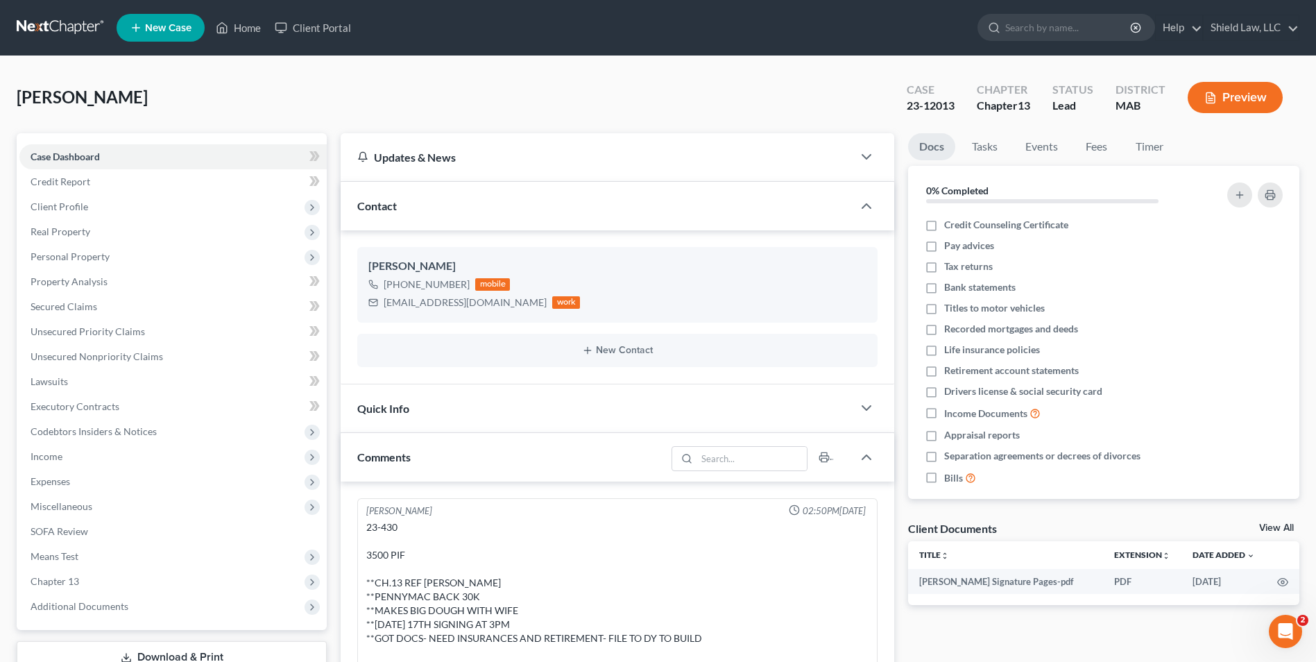
scroll to position [3715, 0]
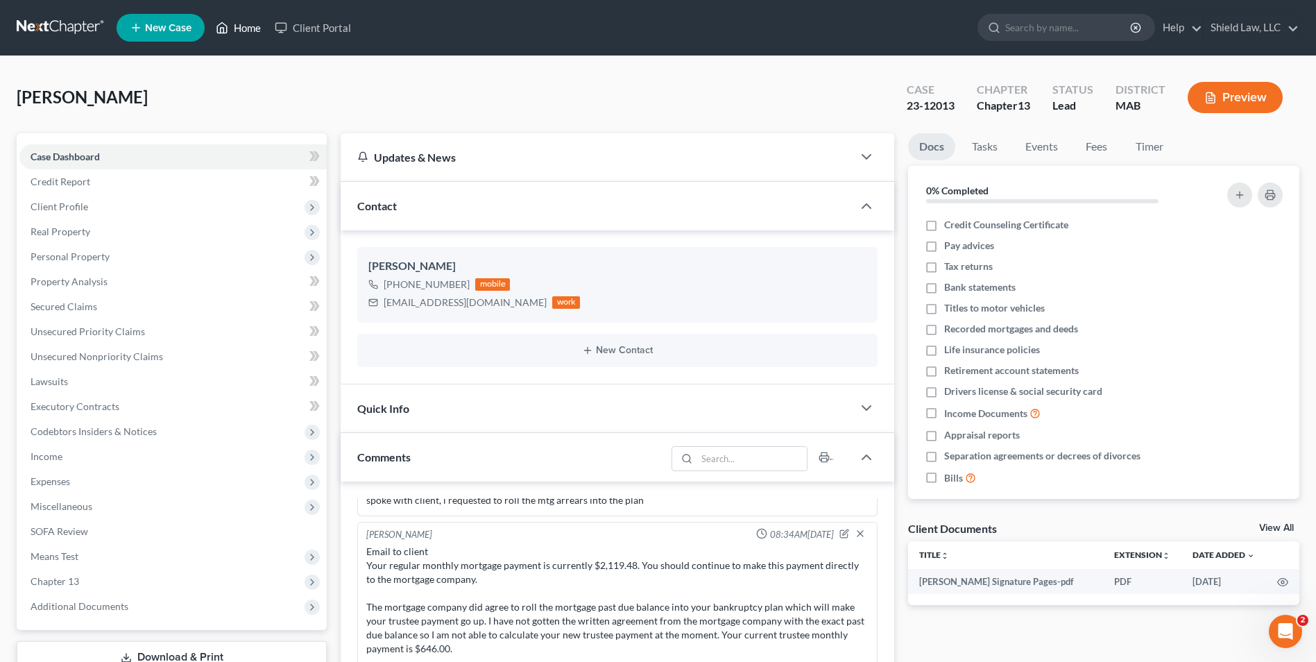
drag, startPoint x: 243, startPoint y: 33, endPoint x: 667, endPoint y: 74, distance: 425.7
click at [243, 33] on link "Home" at bounding box center [238, 27] width 59 height 25
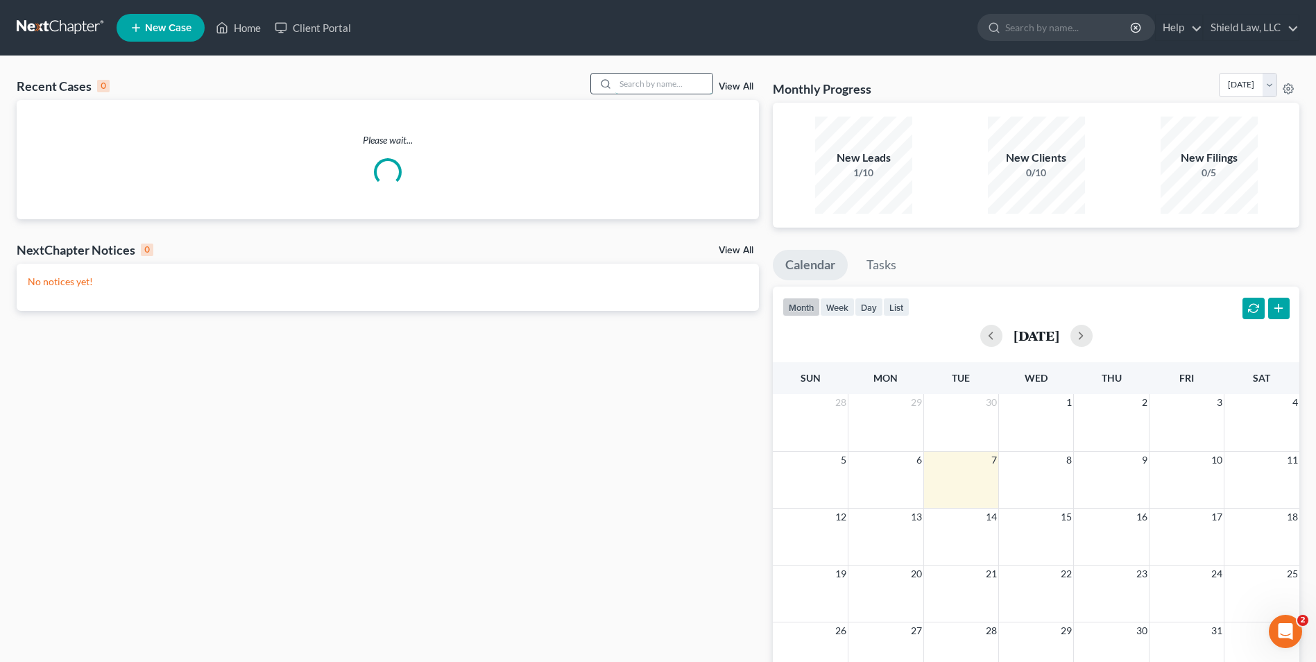
click at [667, 80] on input "search" at bounding box center [663, 84] width 97 height 20
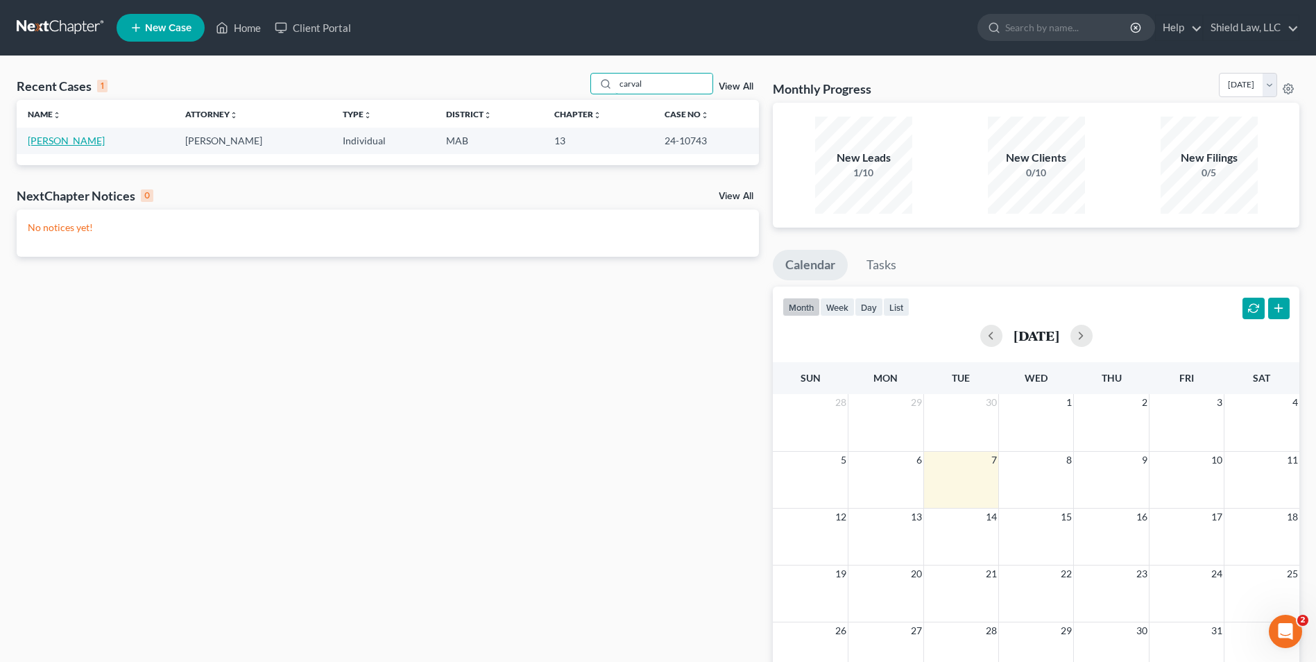
type input "carval"
click at [100, 140] on link "[PERSON_NAME]" at bounding box center [66, 141] width 77 height 12
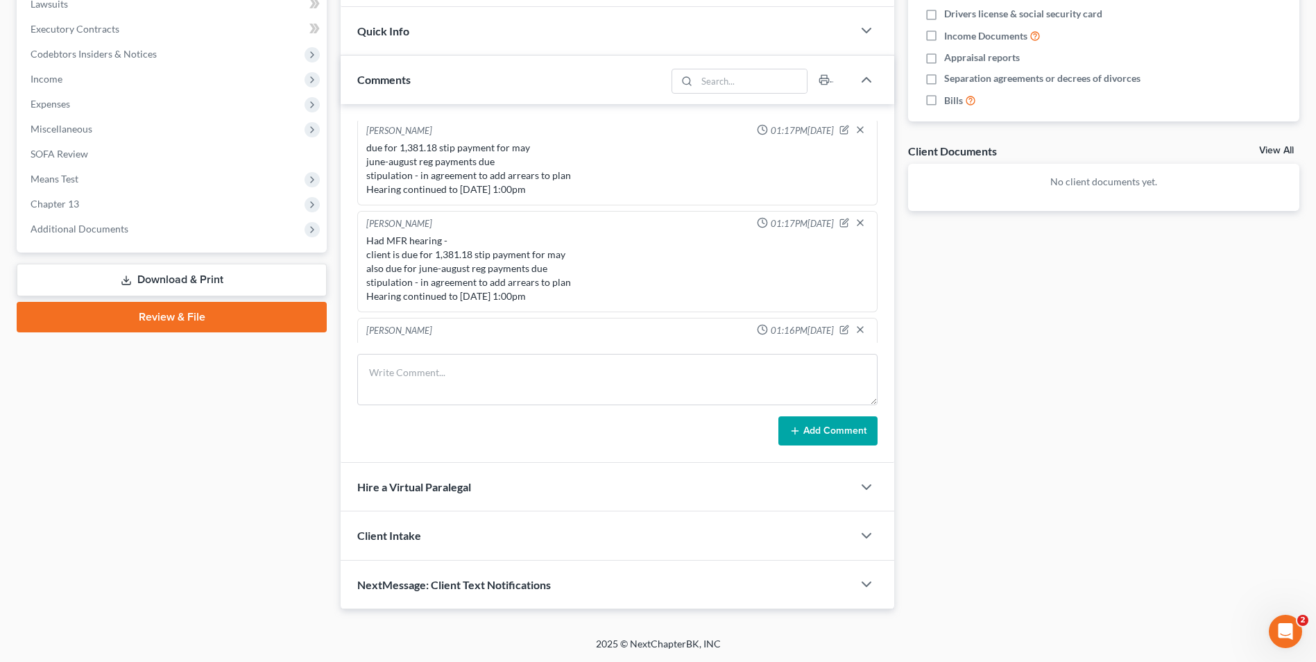
scroll to position [1237, 0]
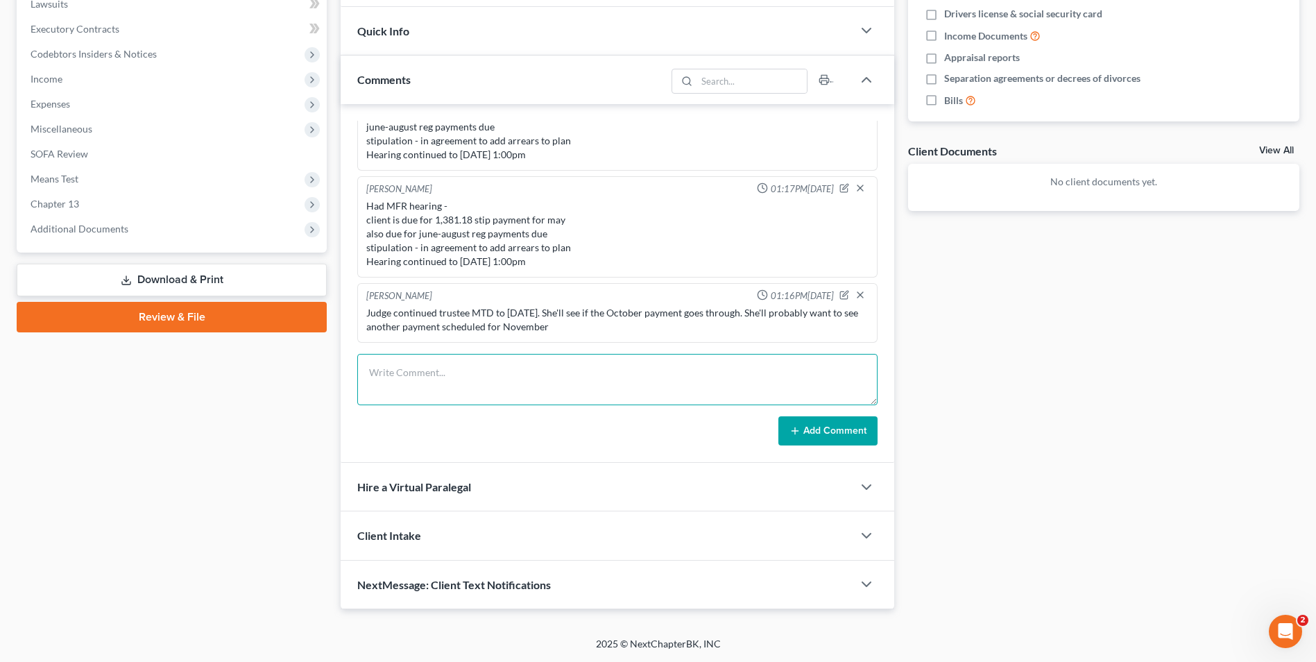
click at [528, 368] on textarea at bounding box center [617, 379] width 520 height 51
type textarea "client has scheduled oct payment for 10/12. I asked him to schedule another pay…"
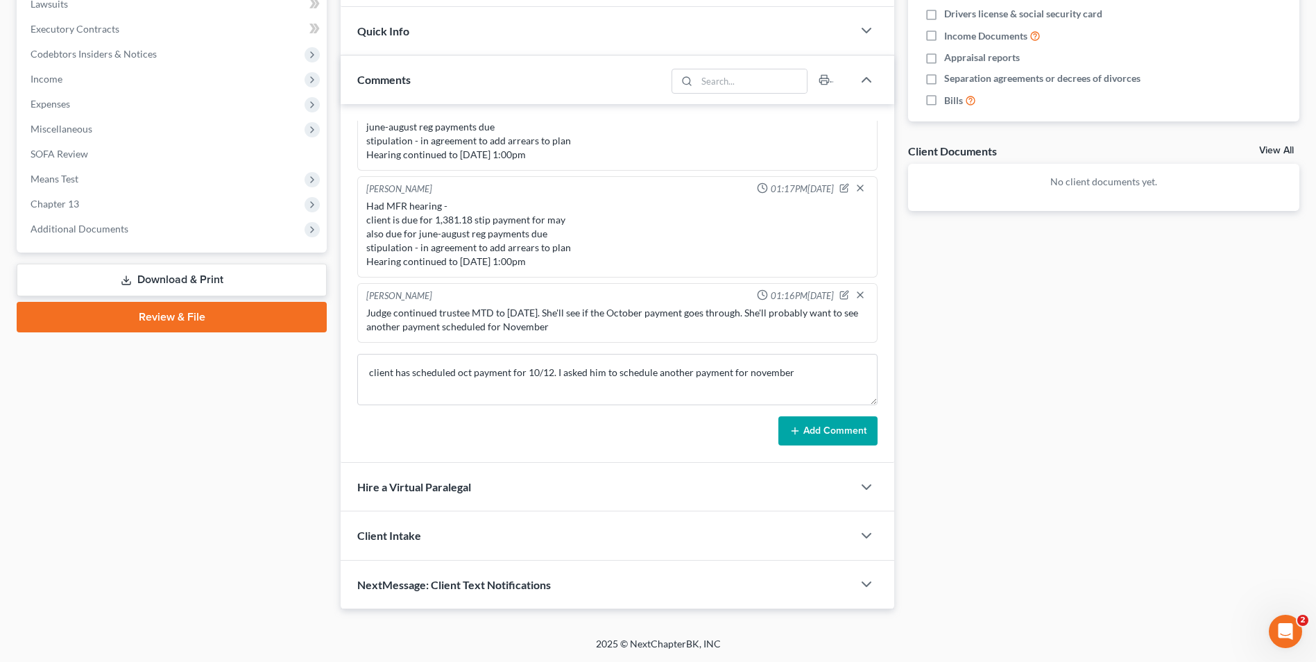
click at [791, 444] on button "Add Comment" at bounding box center [827, 430] width 99 height 29
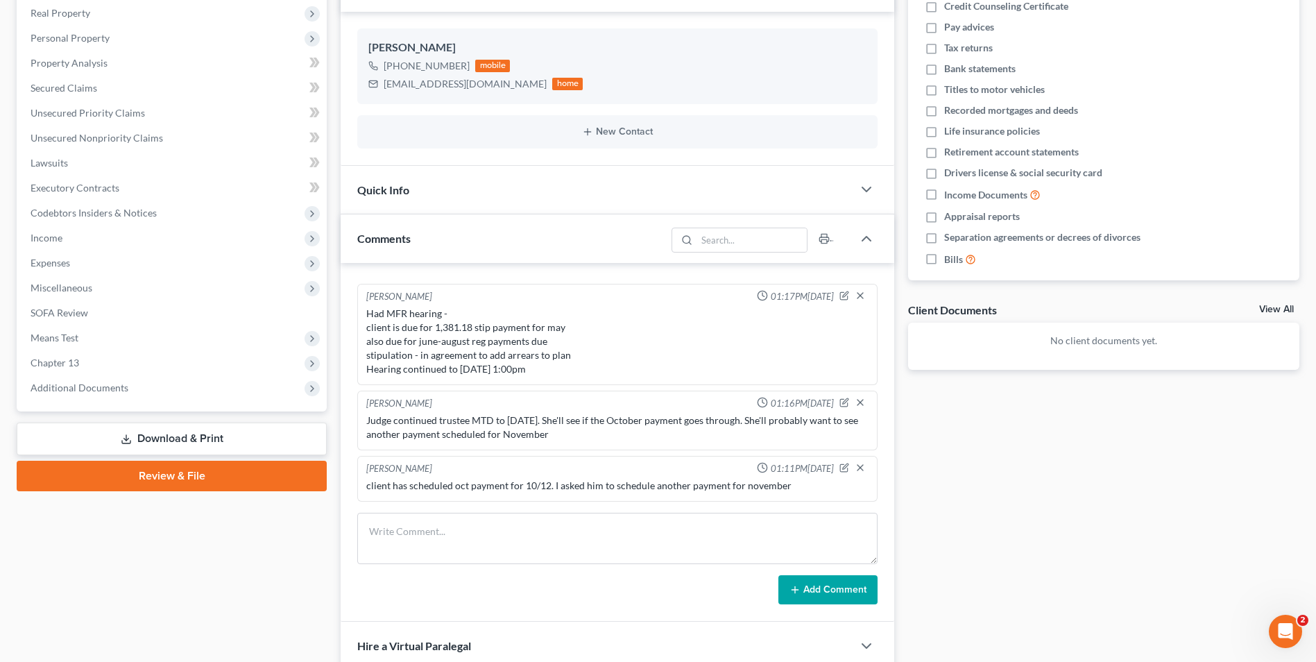
scroll to position [0, 0]
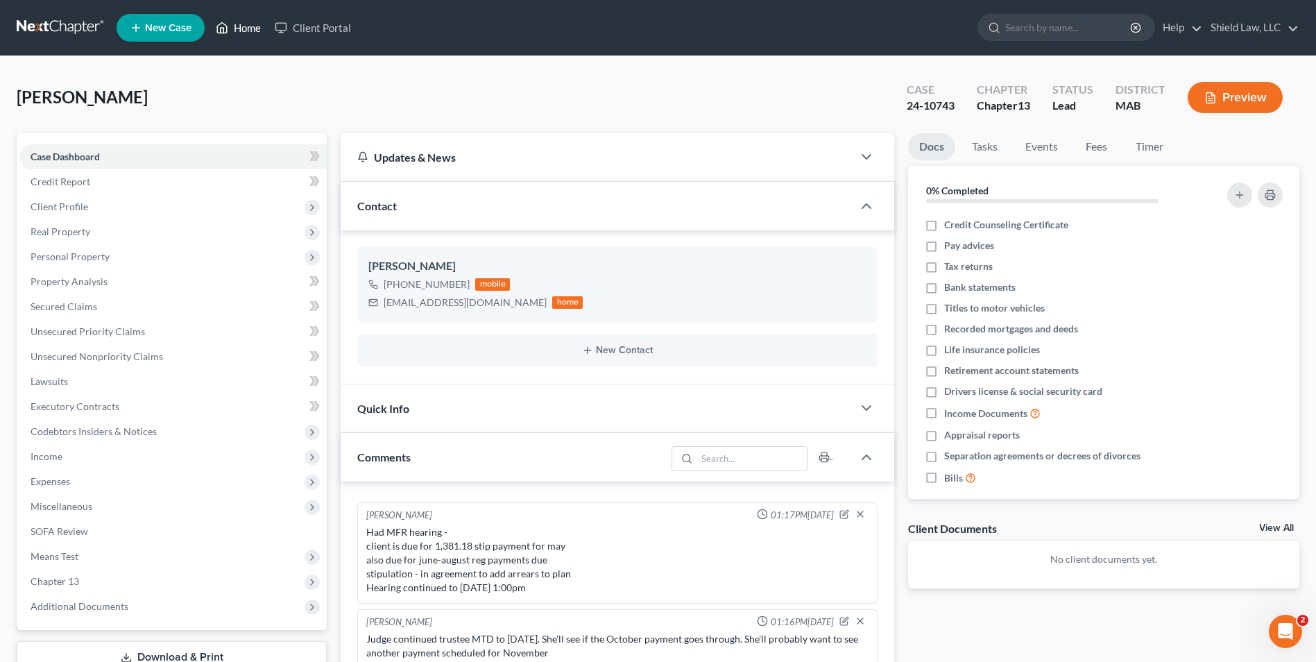
drag, startPoint x: 252, startPoint y: 24, endPoint x: 677, endPoint y: 49, distance: 425.2
click at [252, 24] on link "Home" at bounding box center [238, 27] width 59 height 25
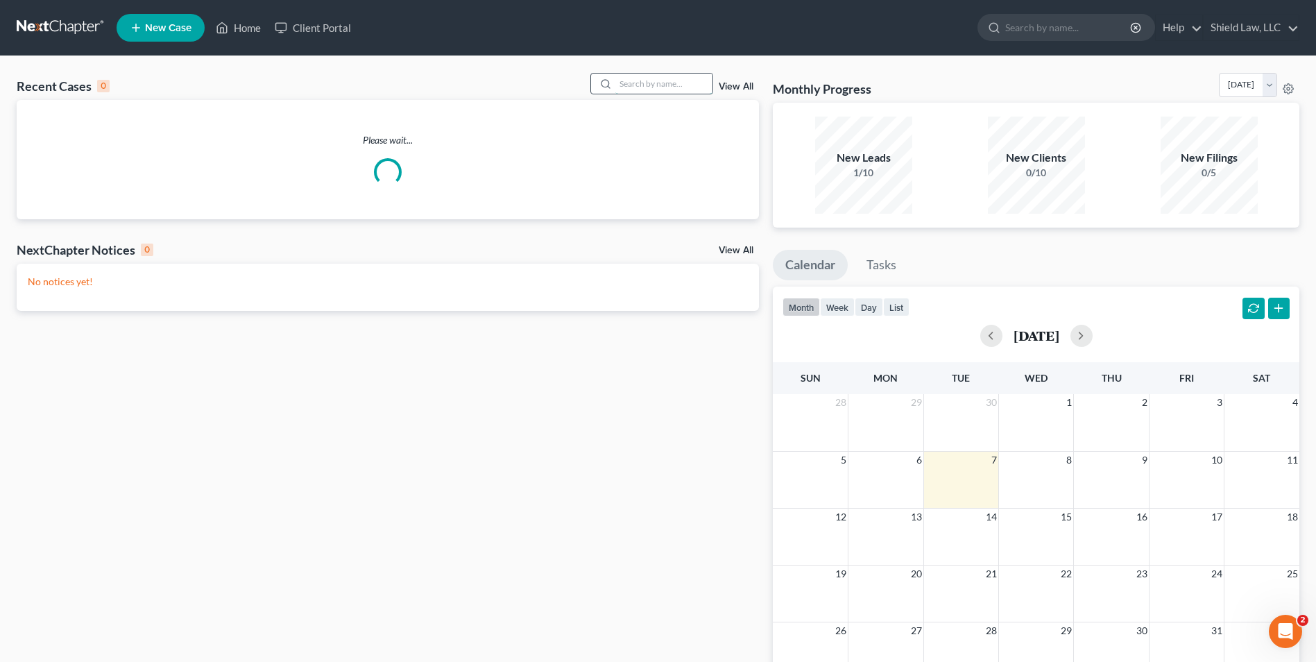
click at [673, 74] on input "search" at bounding box center [663, 84] width 97 height 20
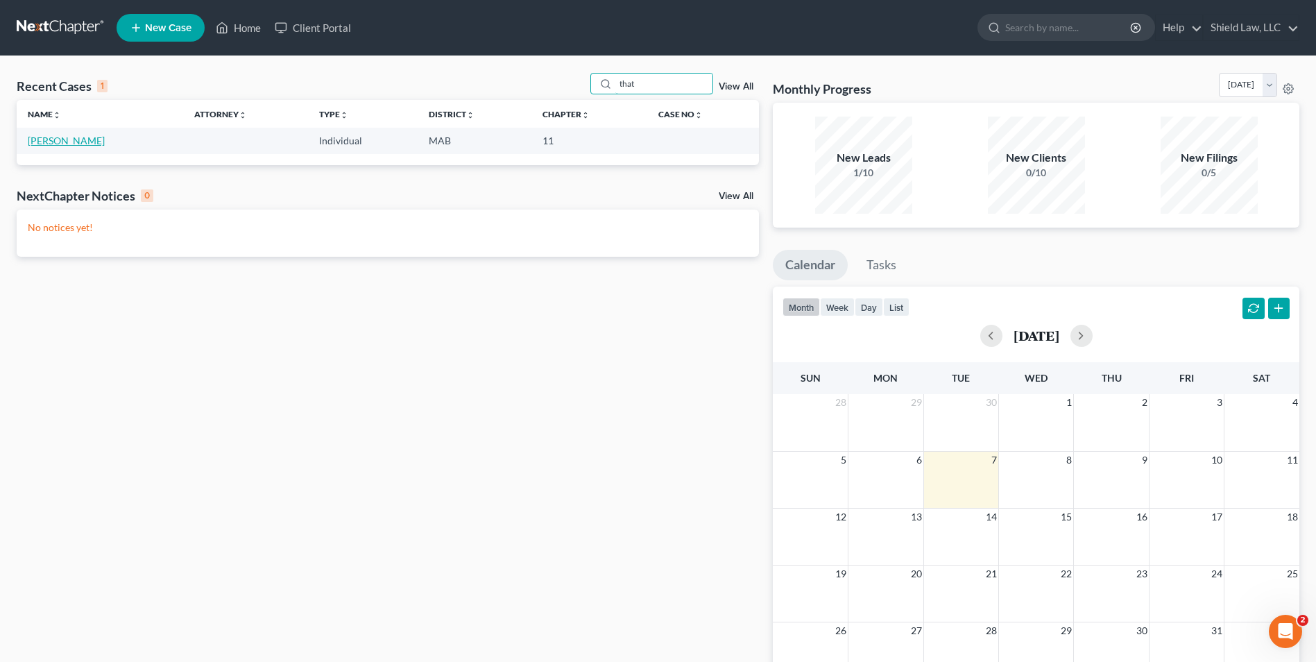
type input "that"
click at [60, 146] on link "[PERSON_NAME]" at bounding box center [66, 141] width 77 height 12
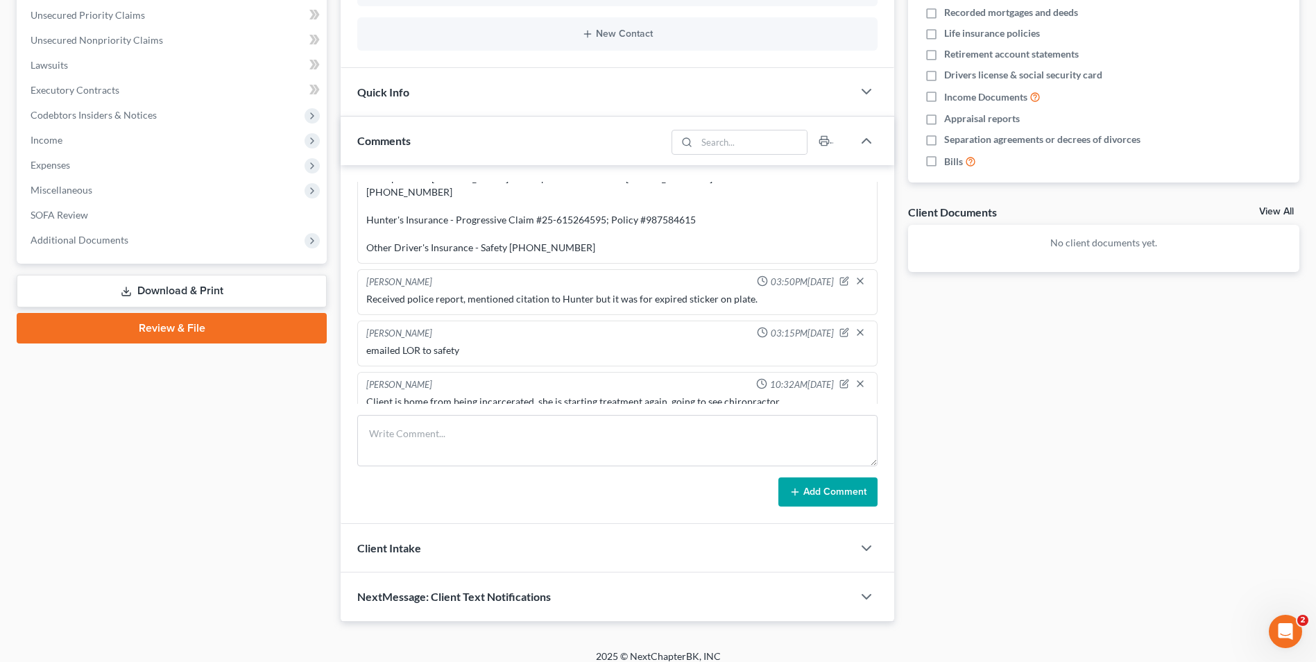
scroll to position [329, 0]
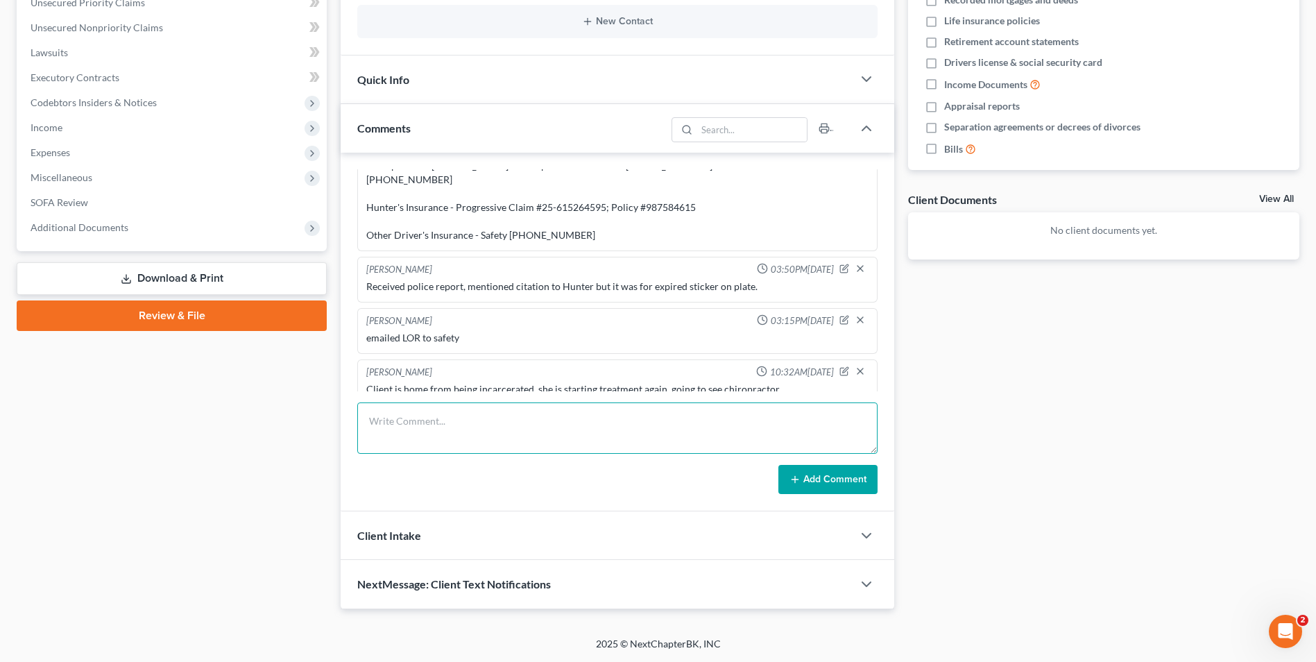
click at [481, 412] on textarea at bounding box center [617, 427] width 520 height 51
click at [832, 438] on textarea "going to start requesting records. client is feeling better and only has chirop…" at bounding box center [617, 427] width 520 height 51
click at [833, 431] on textarea "going to start requesting records. client is feeling better and only has chirop…" at bounding box center [617, 427] width 520 height 51
type textarea "going to start requesting records. client is feeling better and only has chirop…"
click at [858, 487] on button "Add Comment" at bounding box center [827, 479] width 99 height 29
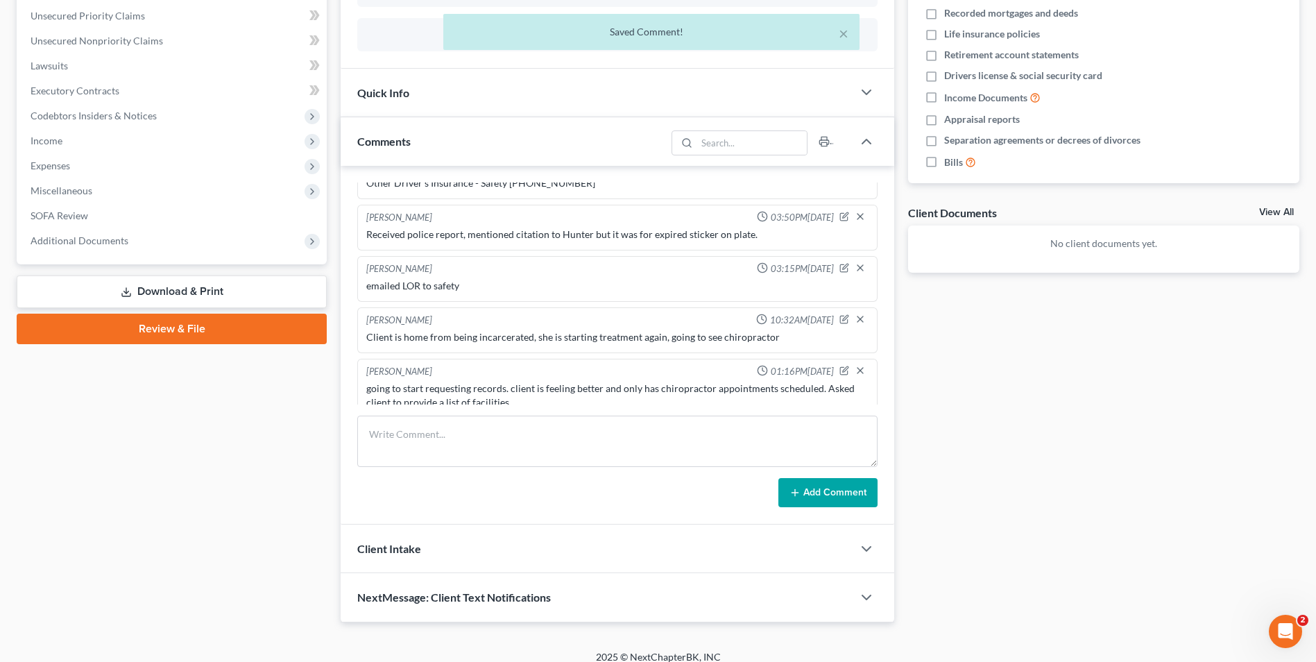
scroll to position [0, 0]
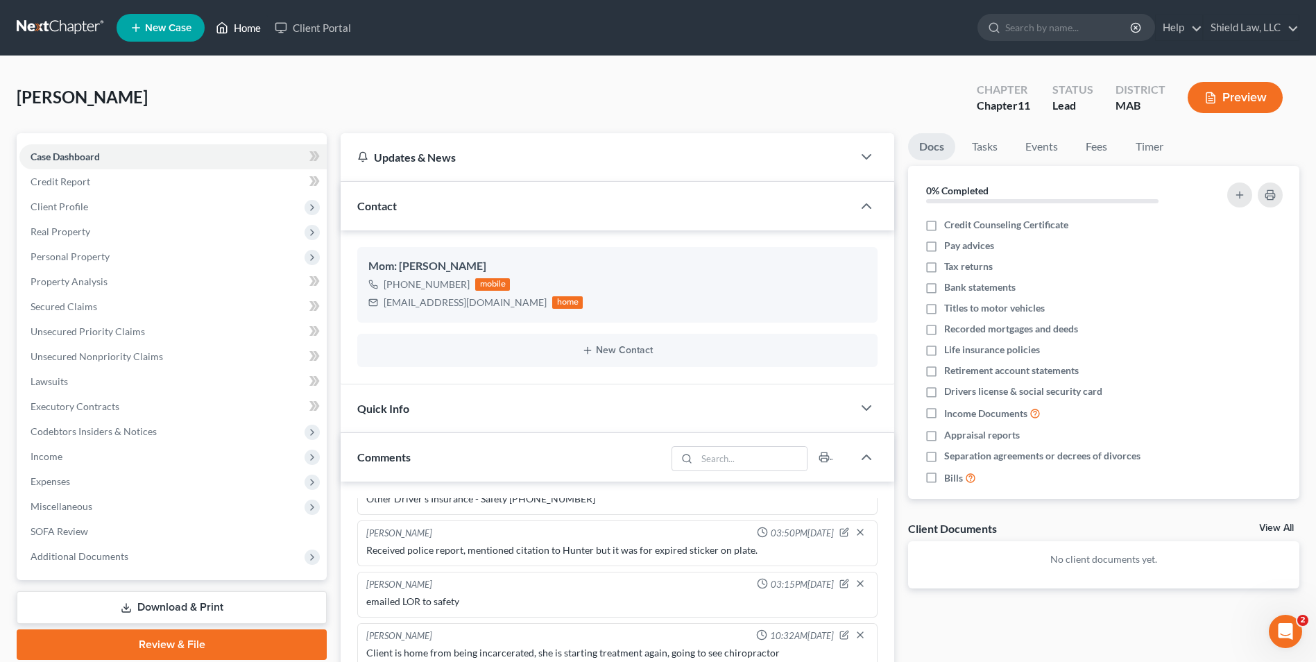
click at [233, 28] on link "Home" at bounding box center [238, 27] width 59 height 25
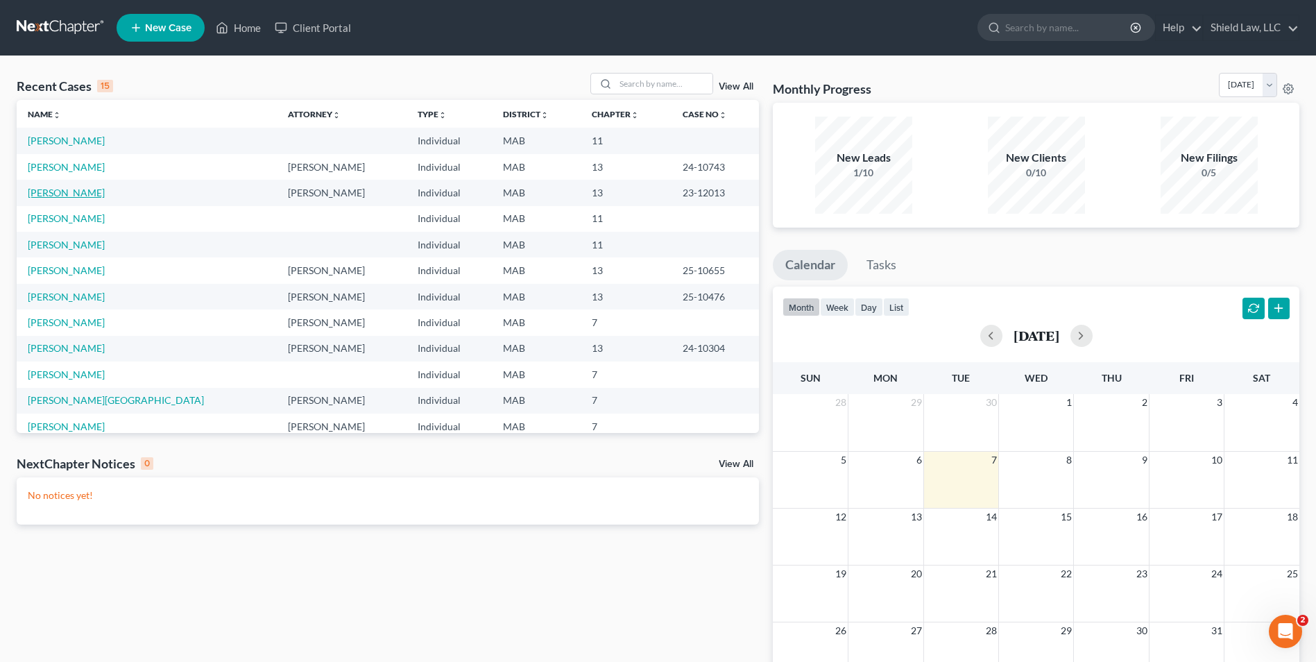
click at [58, 197] on link "[PERSON_NAME]" at bounding box center [66, 193] width 77 height 12
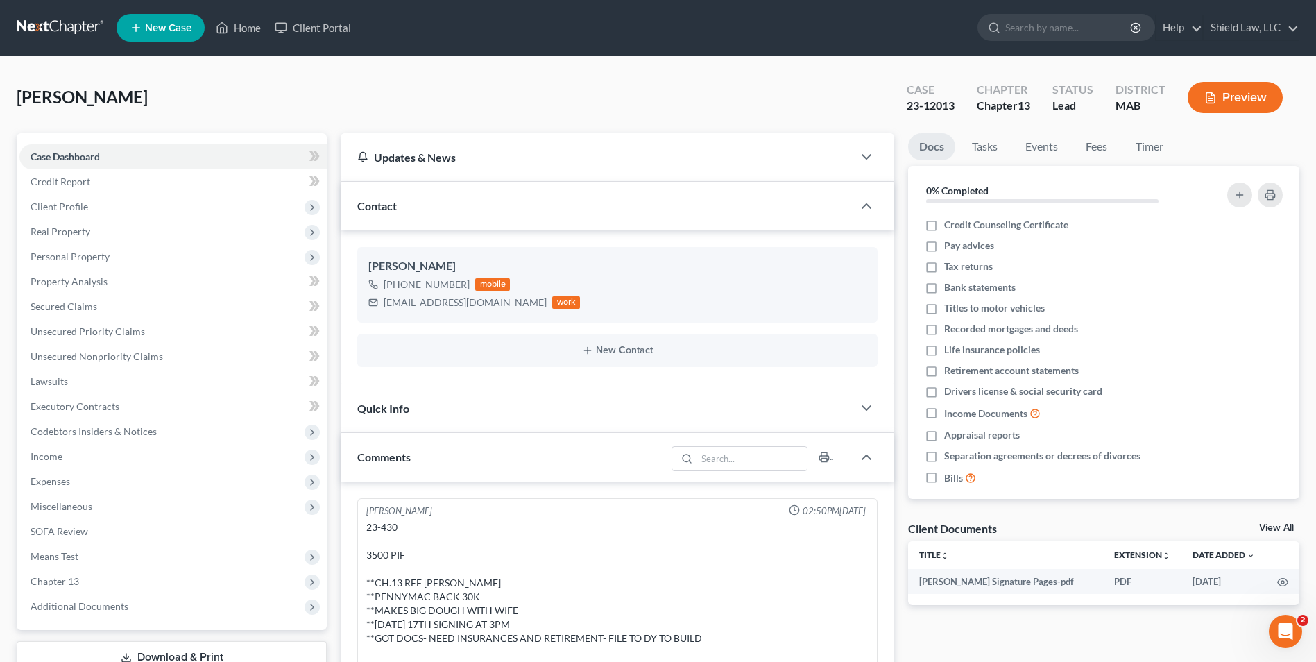
scroll to position [3715, 0]
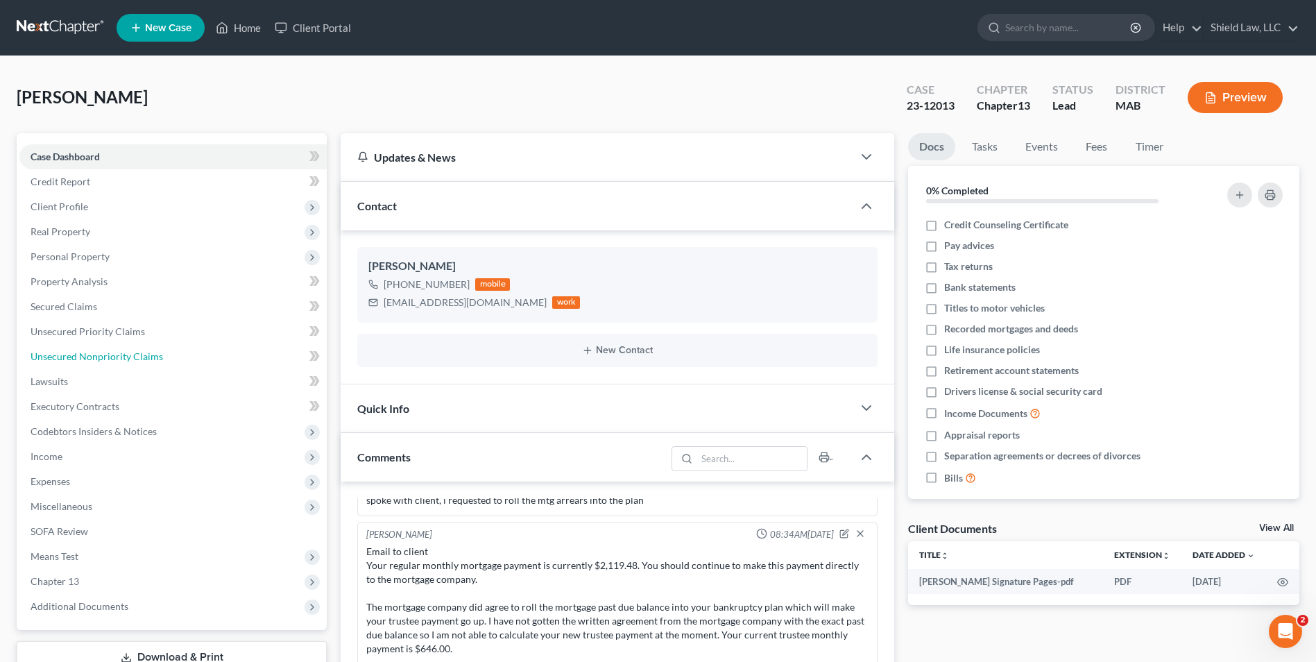
click at [162, 359] on link "Unsecured Nonpriority Claims" at bounding box center [172, 356] width 307 height 25
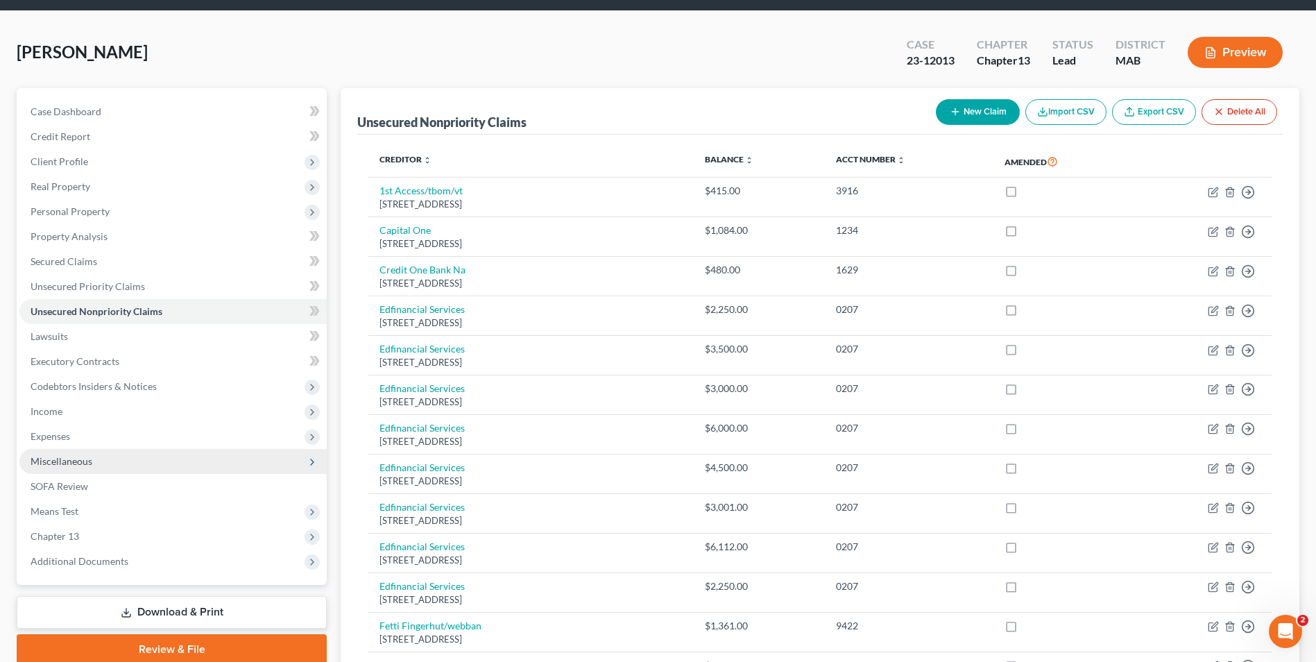
scroll to position [69, 0]
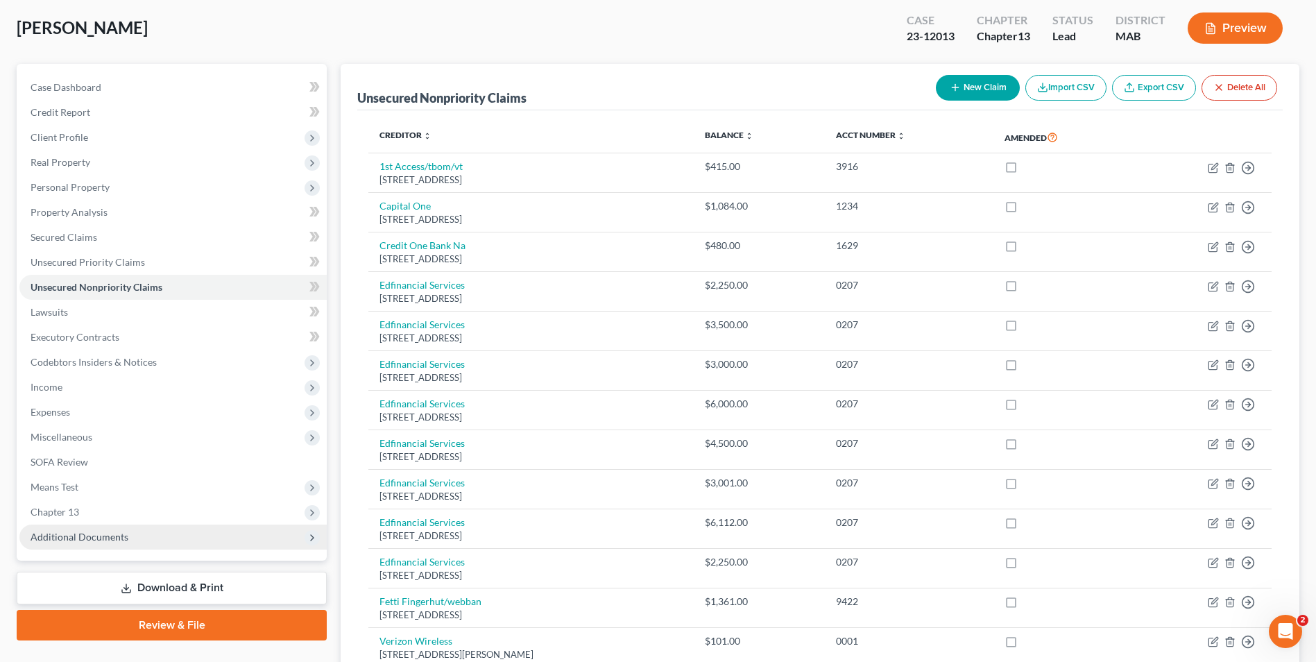
drag, startPoint x: 146, startPoint y: 510, endPoint x: 157, endPoint y: 533, distance: 25.1
click at [146, 510] on span "Chapter 13" at bounding box center [172, 511] width 307 height 25
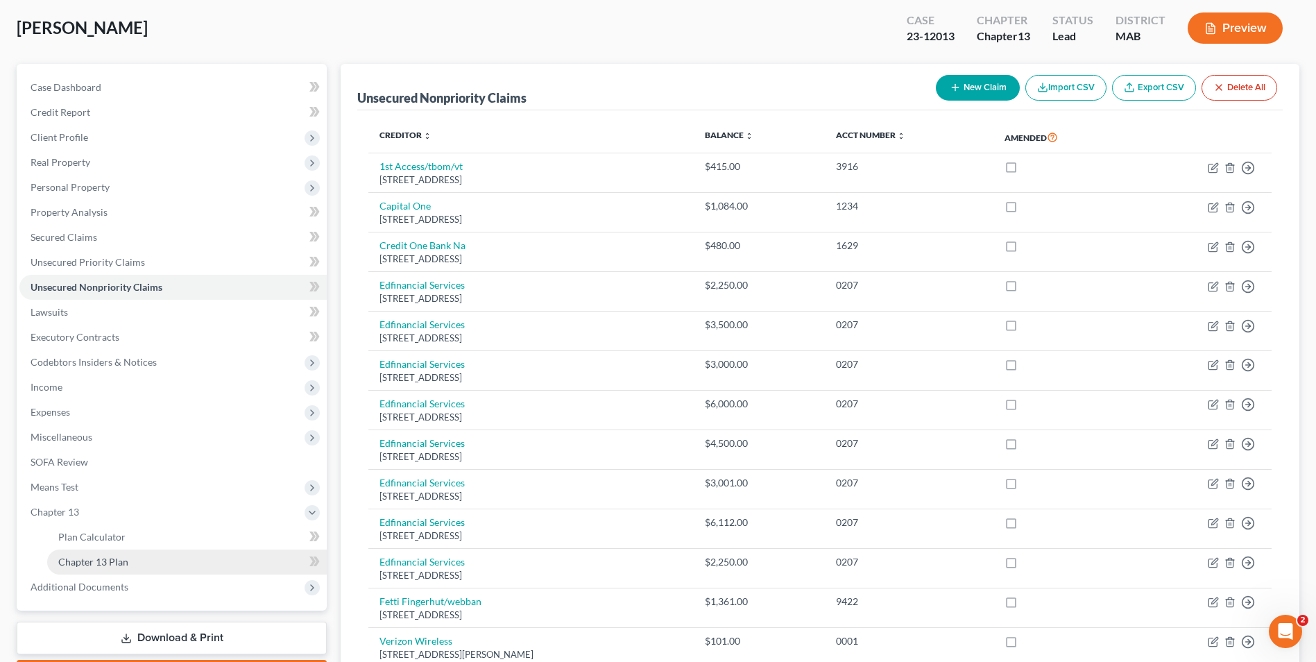
click at [148, 556] on link "Chapter 13 Plan" at bounding box center [187, 561] width 280 height 25
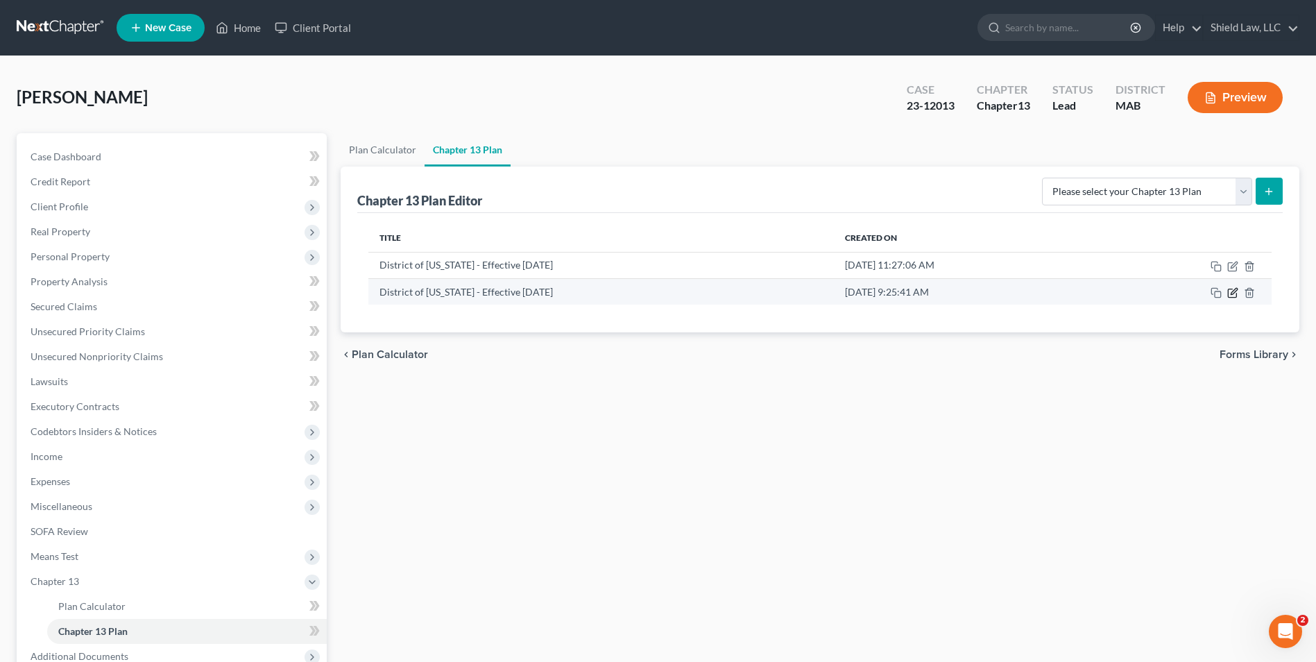
click at [1229, 293] on icon "button" at bounding box center [1232, 292] width 11 height 11
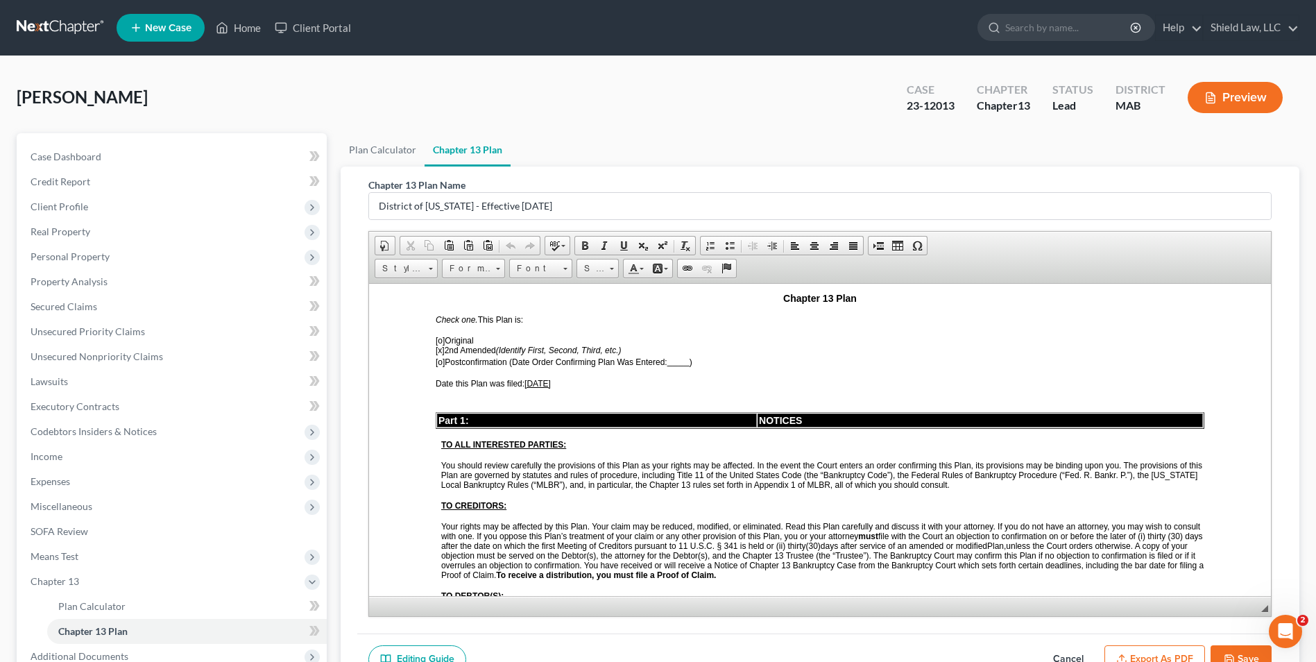
scroll to position [208, 0]
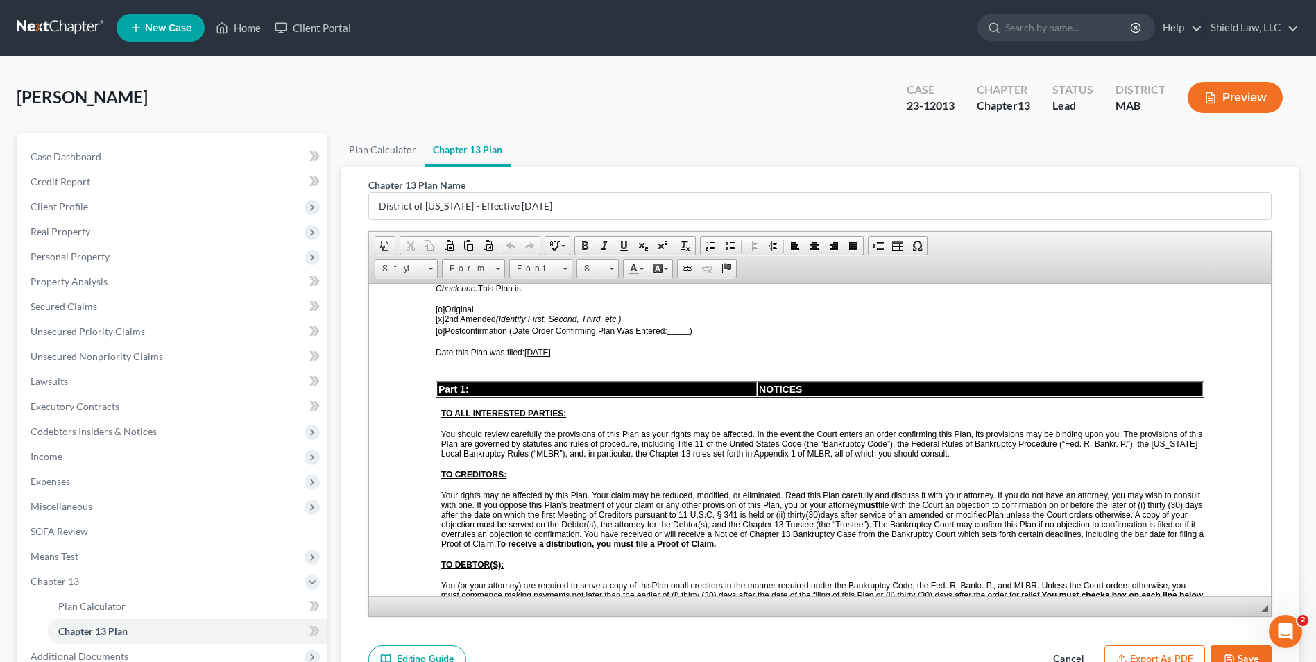
click at [452, 316] on span "[x] 2nd Amended (Identify First, Second, Third, etc.)" at bounding box center [528, 318] width 185 height 10
click at [461, 320] on span "[x] 2nd Amended (Identify First, Second, Third, etc.)" at bounding box center [528, 318] width 185 height 10
click at [551, 350] on span "[DATE]" at bounding box center [537, 352] width 26 height 10
drag, startPoint x: 569, startPoint y: 352, endPoint x: 530, endPoint y: 352, distance: 38.8
click at [530, 352] on span "[DATE]" at bounding box center [537, 352] width 26 height 10
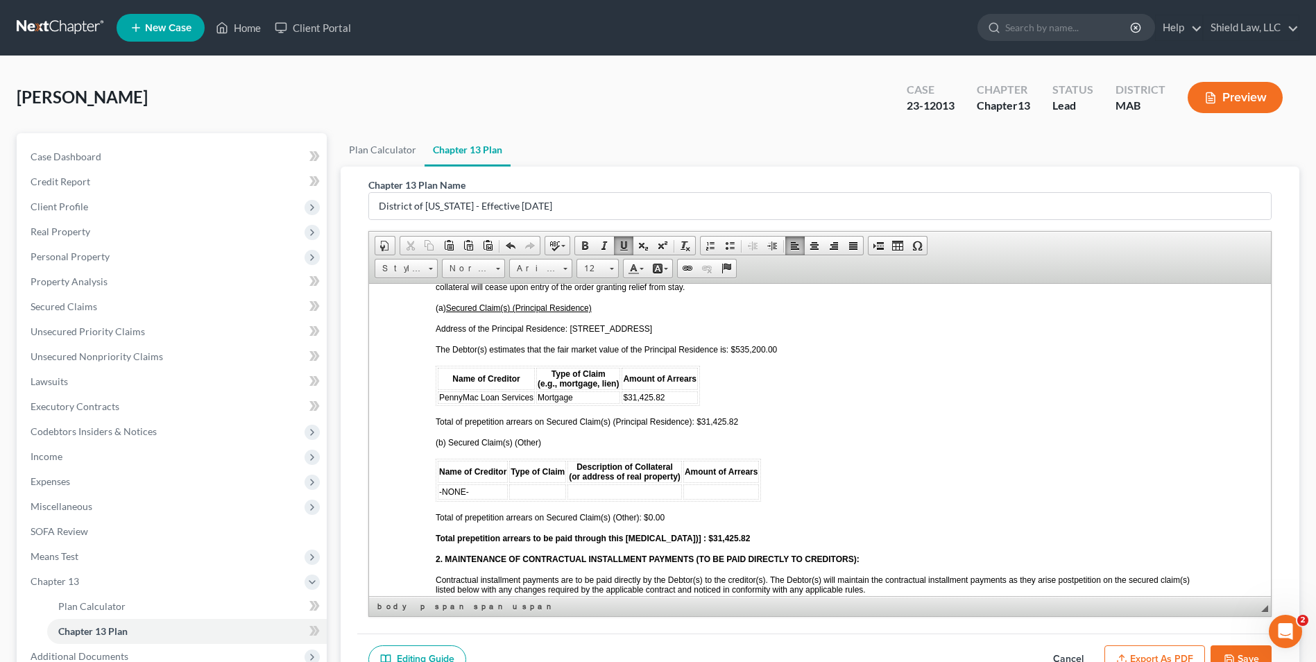
scroll to position [1456, 0]
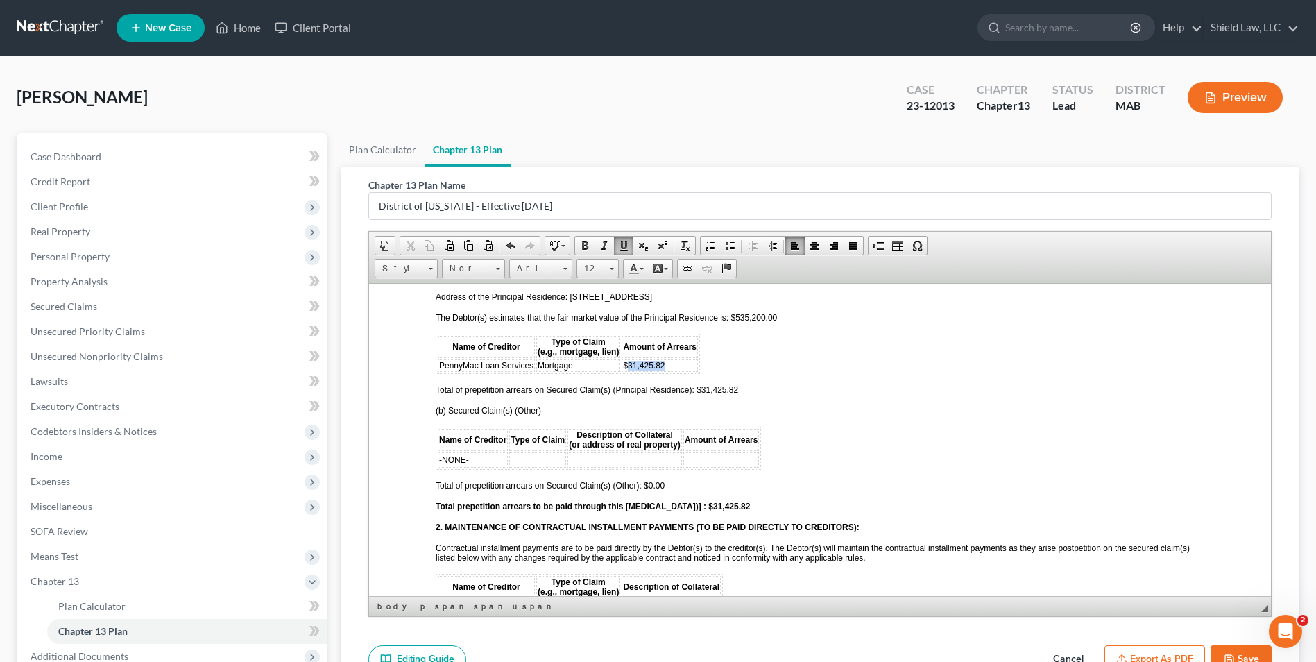
drag, startPoint x: 671, startPoint y: 366, endPoint x: 628, endPoint y: 368, distance: 42.3
click at [628, 368] on td "$31,425.82" at bounding box center [659, 365] width 76 height 12
drag, startPoint x: 737, startPoint y: 390, endPoint x: 702, endPoint y: 390, distance: 34.7
click at [702, 390] on span "Total of prepetition arrears on Secured Claim(s) (Principal Residence): $31,425…" at bounding box center [587, 389] width 302 height 10
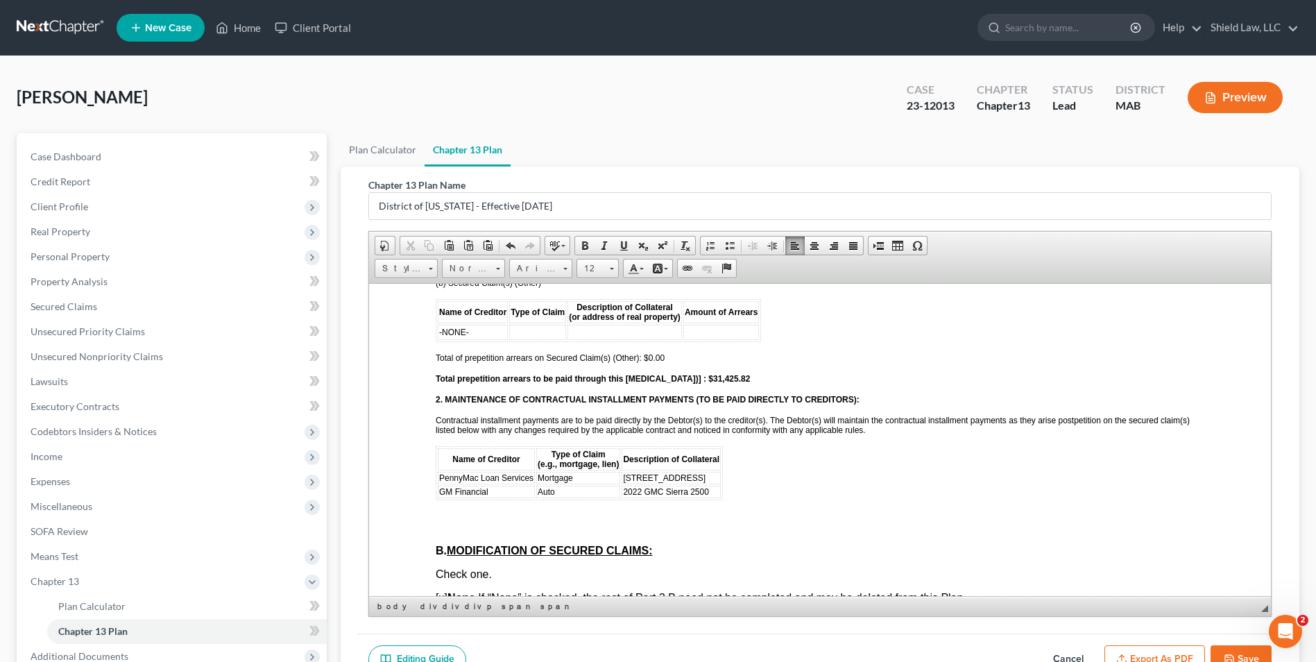
scroll to position [1595, 0]
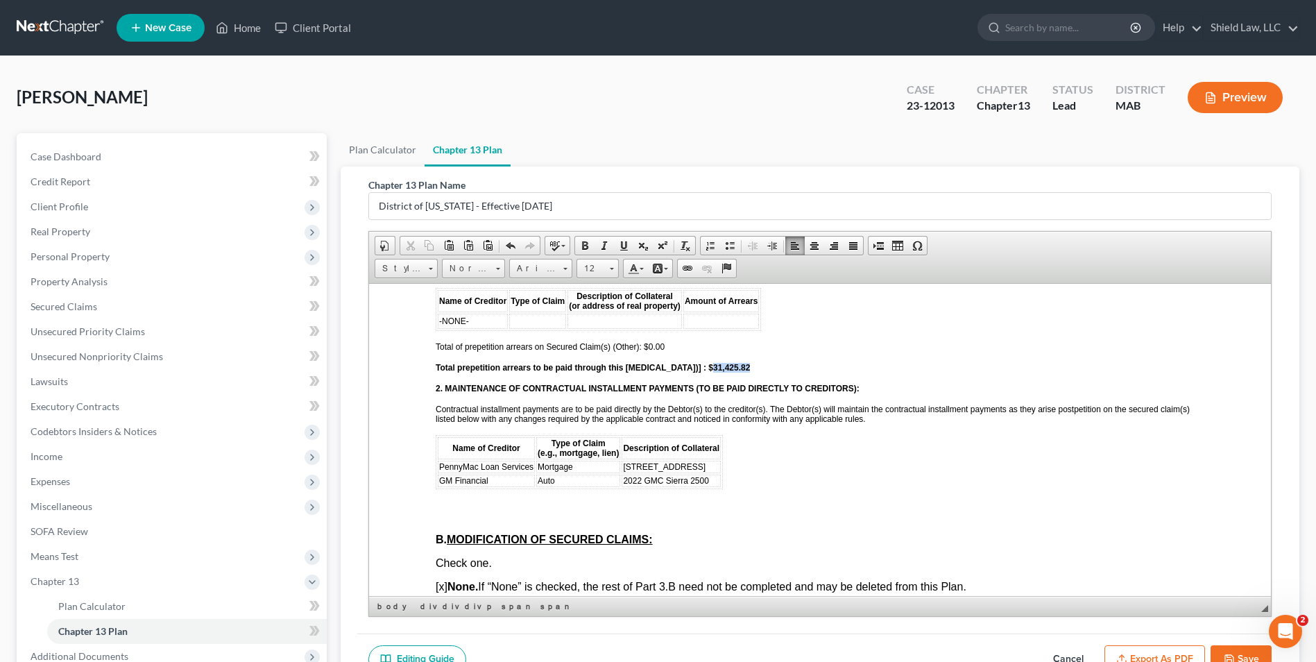
drag, startPoint x: 732, startPoint y: 365, endPoint x: 693, endPoint y: 365, distance: 39.5
click at [693, 365] on p "Total prepetition arrears to be paid through this [MEDICAL_DATA])] : $31,425.82" at bounding box center [820, 367] width 768 height 10
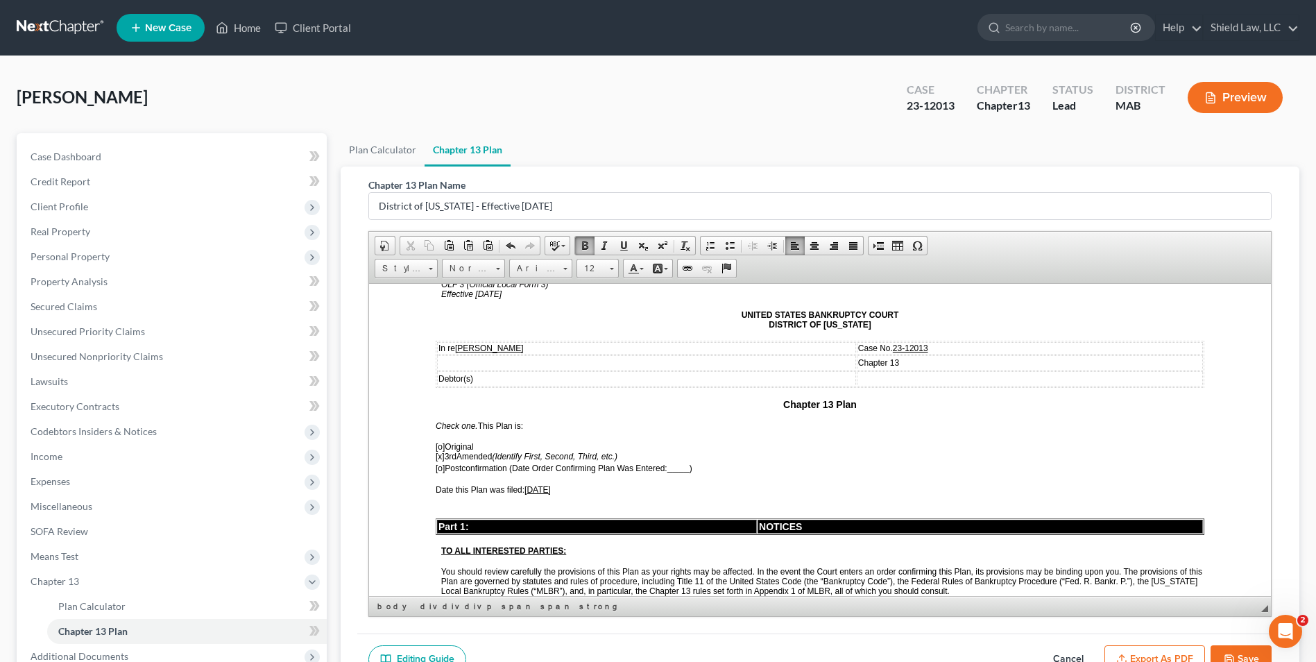
scroll to position [69, 0]
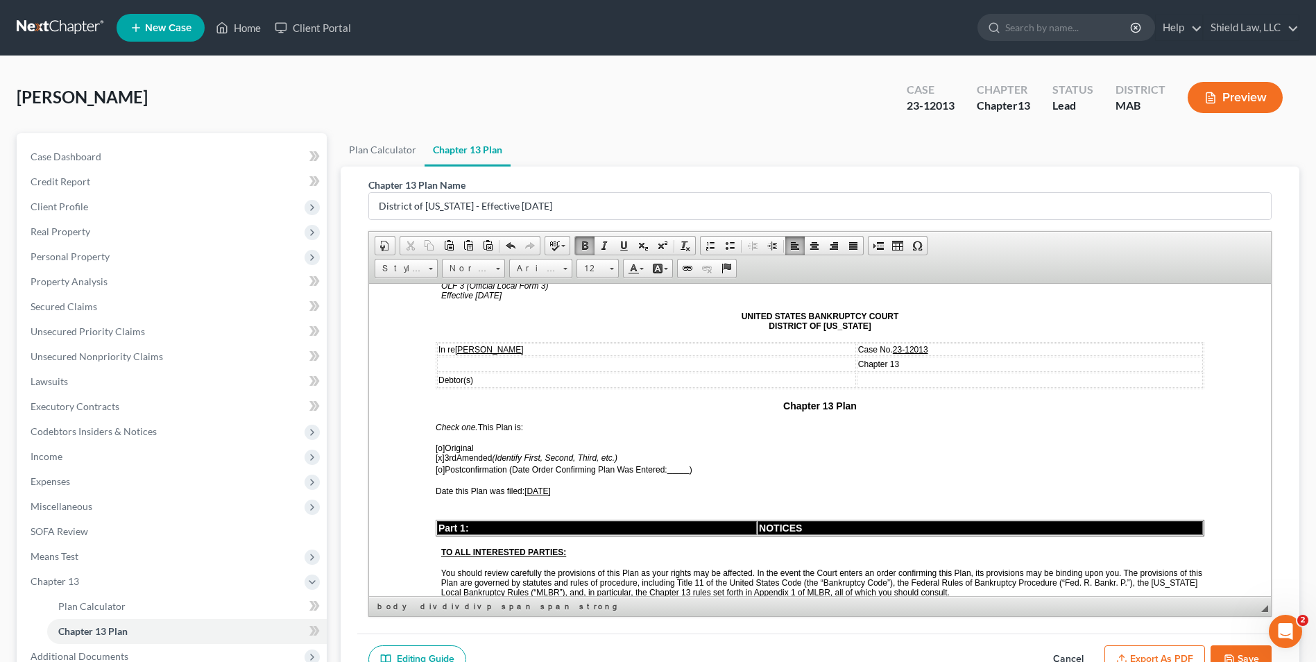
click at [440, 456] on span "[x]" at bounding box center [440, 457] width 9 height 10
click at [464, 455] on span "[o ] 3rd Amended (Identify First, Second, Third, etc.)" at bounding box center [527, 457] width 182 height 10
click at [442, 468] on span "[o]" at bounding box center [440, 469] width 9 height 10
drag, startPoint x: 693, startPoint y: 474, endPoint x: 673, endPoint y: 474, distance: 20.1
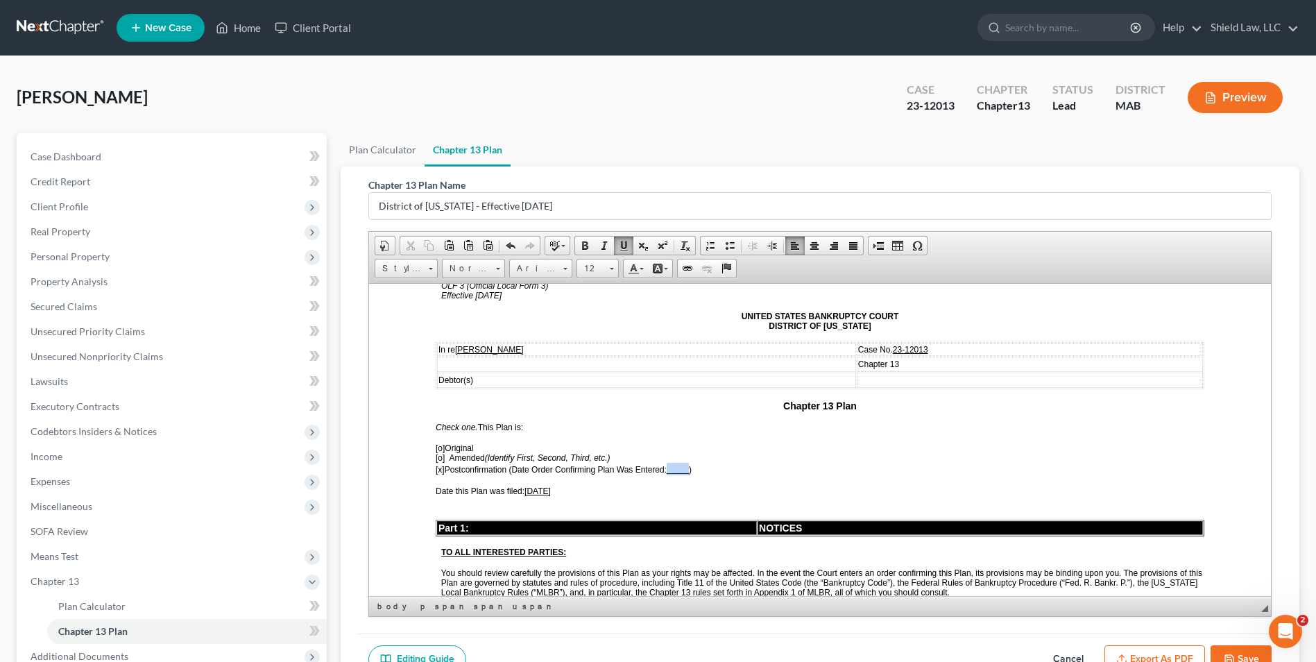
drag, startPoint x: 695, startPoint y: 466, endPoint x: 672, endPoint y: 465, distance: 22.9
click at [672, 465] on p "[o] Original [o ] Amended (Identify First, Second, Third, etc.) [x ] Postconfir…" at bounding box center [820, 458] width 768 height 32
drag, startPoint x: 712, startPoint y: 467, endPoint x: 674, endPoint y: 467, distance: 38.1
click at [674, 467] on p "[o] Original [o ] Amended (Identify First, Second, Third, etc.) [x ] Postconfir…" at bounding box center [820, 458] width 768 height 32
drag, startPoint x: 587, startPoint y: 261, endPoint x: 245, endPoint y: 37, distance: 409.2
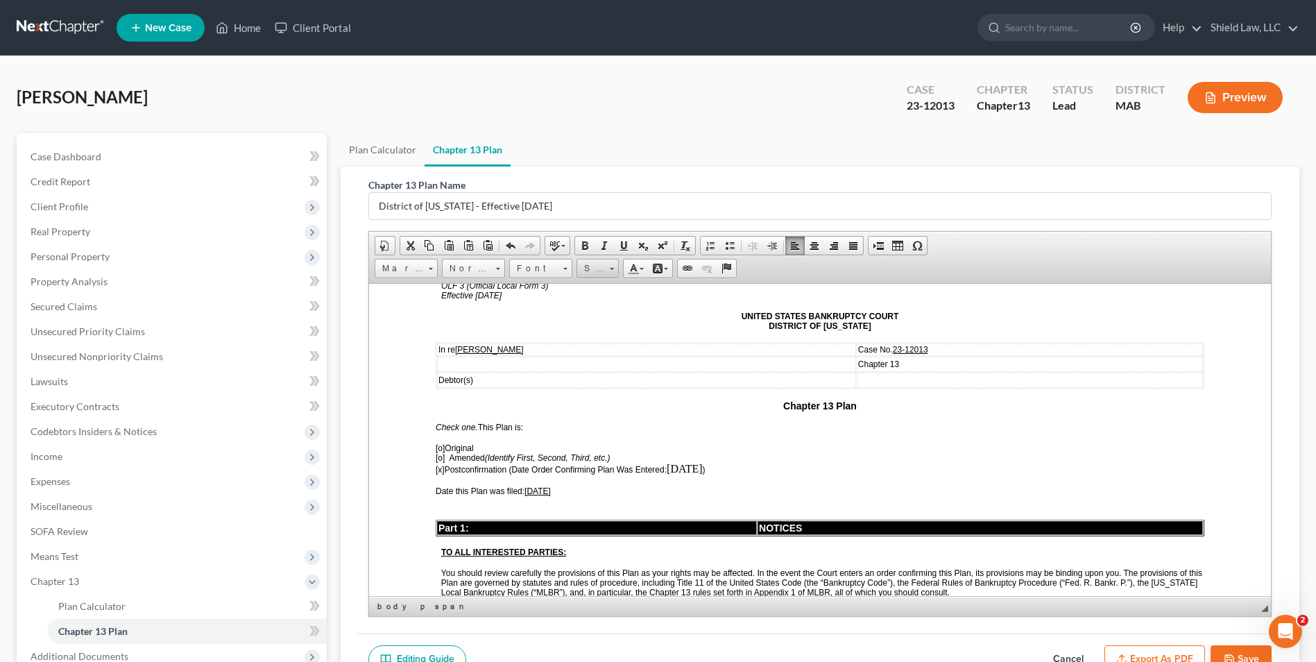
click at [587, 261] on span "Size" at bounding box center [591, 268] width 28 height 18
click at [596, 370] on link "12" at bounding box center [618, 363] width 79 height 18
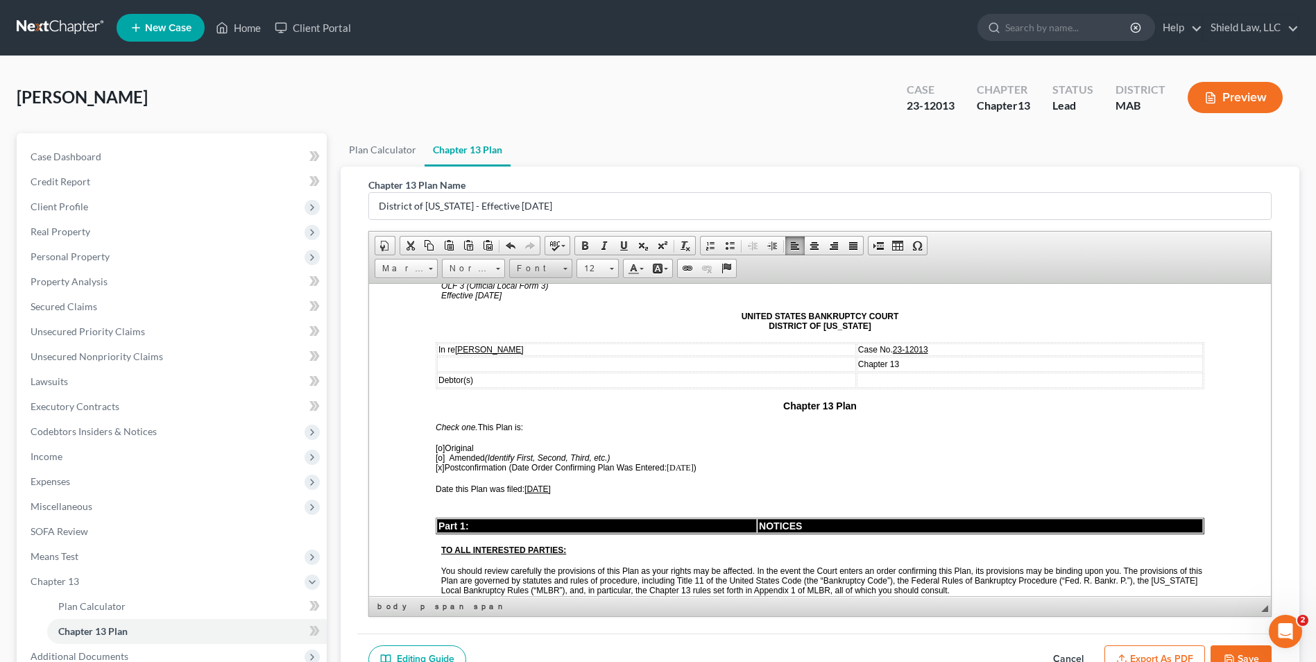
click at [560, 271] on link "Font" at bounding box center [540, 268] width 63 height 19
click at [549, 302] on link "Arial" at bounding box center [562, 303] width 100 height 18
click at [739, 469] on p "[o] Original [o ] Amended (Identify First, Second, Third, etc.) [x] Postconfirm…" at bounding box center [820, 456] width 768 height 29
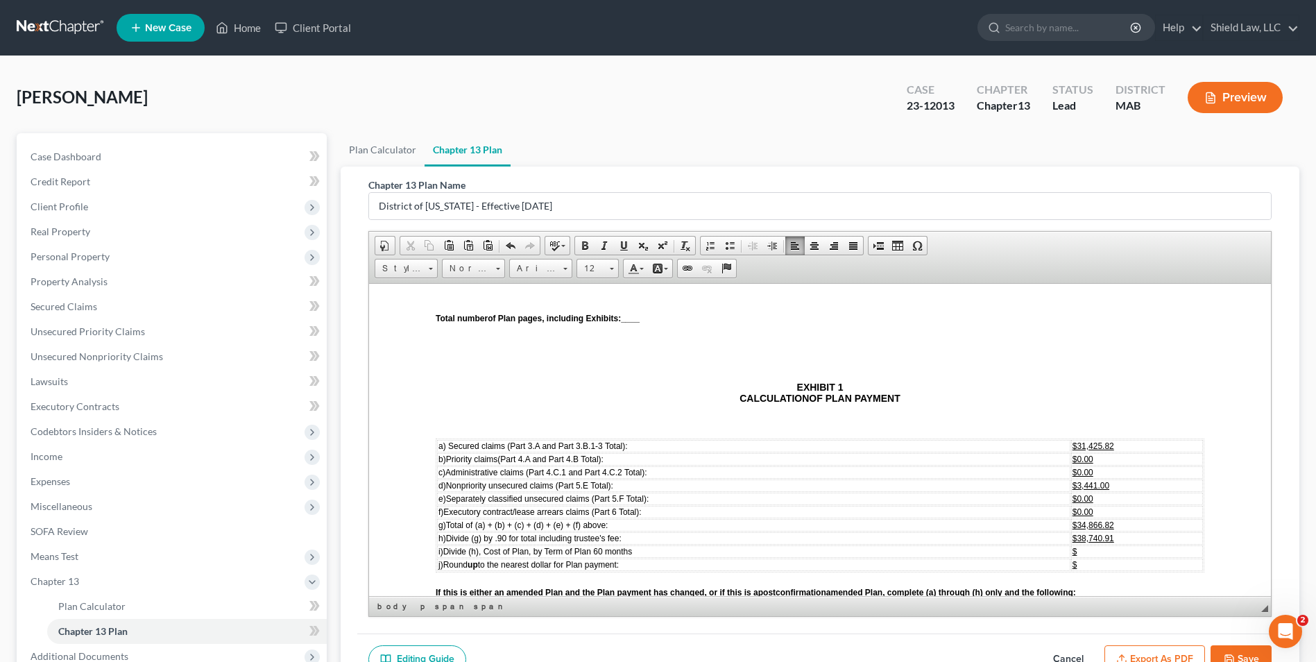
scroll to position [4231, 0]
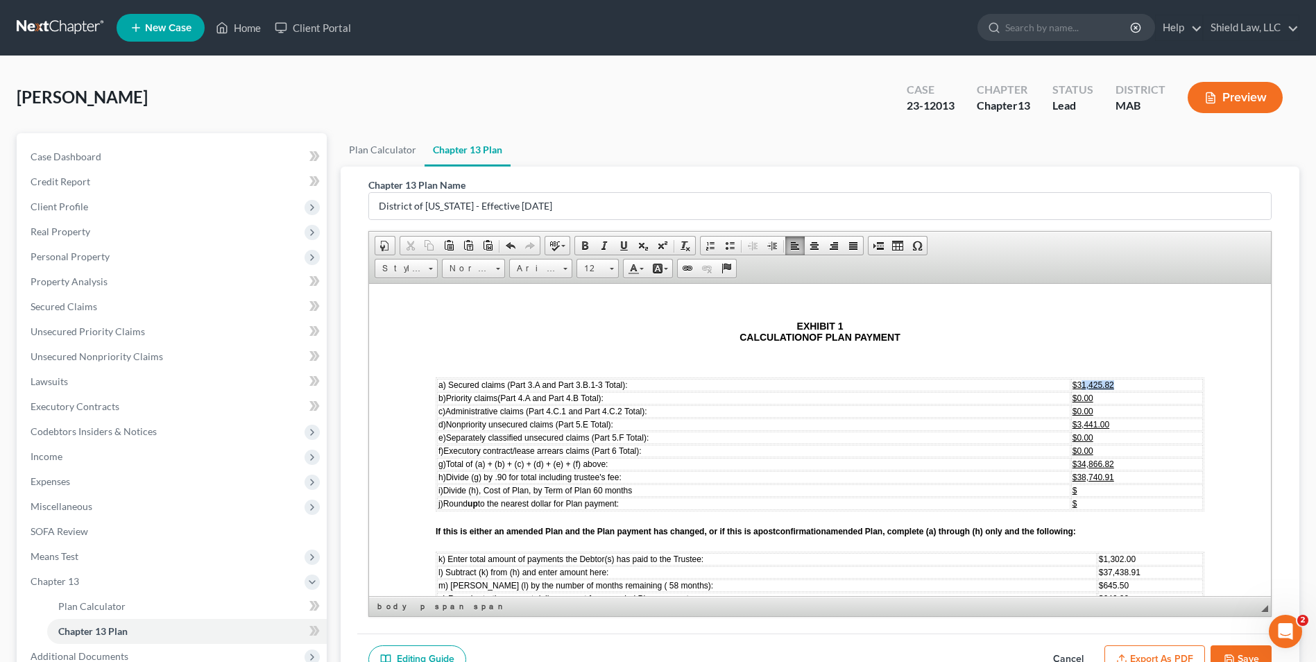
drag, startPoint x: 1112, startPoint y: 385, endPoint x: 1072, endPoint y: 385, distance: 40.9
click at [1072, 385] on td "$31,425.82" at bounding box center [1137, 384] width 132 height 12
drag, startPoint x: 1116, startPoint y: 459, endPoint x: 1071, endPoint y: 463, distance: 45.2
click at [1071, 463] on td "$34,866.82" at bounding box center [1137, 463] width 132 height 12
drag, startPoint x: 1112, startPoint y: 482, endPoint x: 1070, endPoint y: 480, distance: 42.4
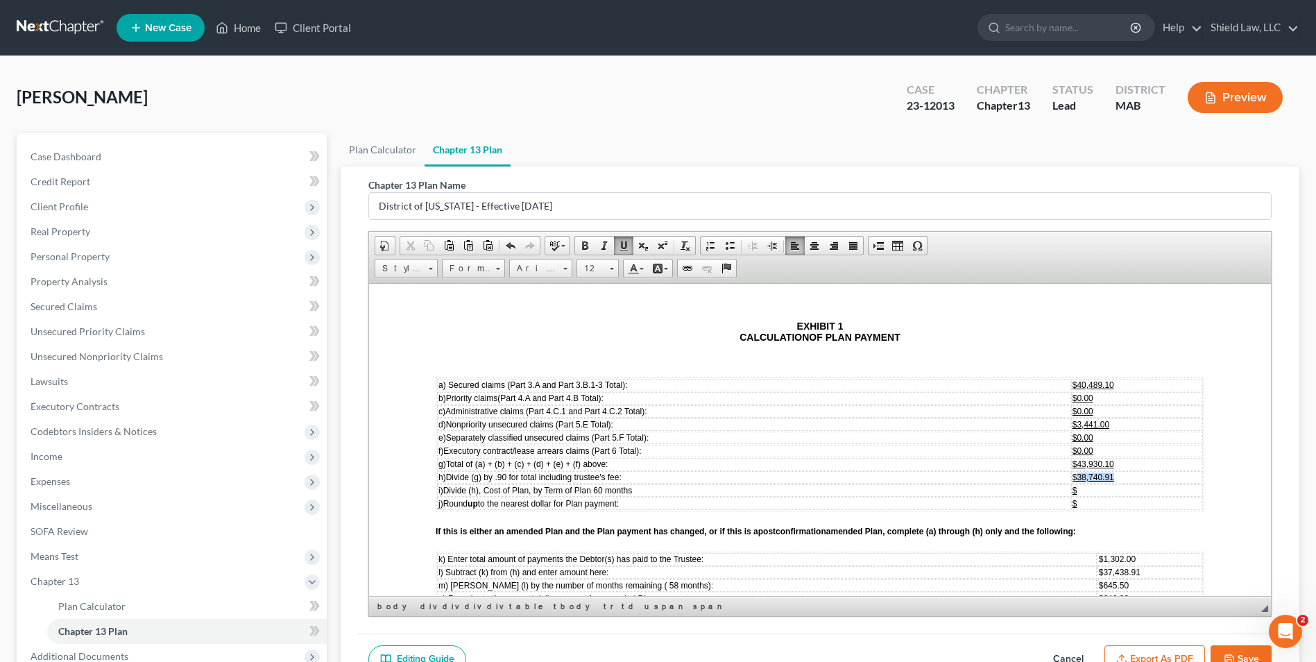
click at [1071, 480] on td "$38,740.91" at bounding box center [1137, 476] width 132 height 12
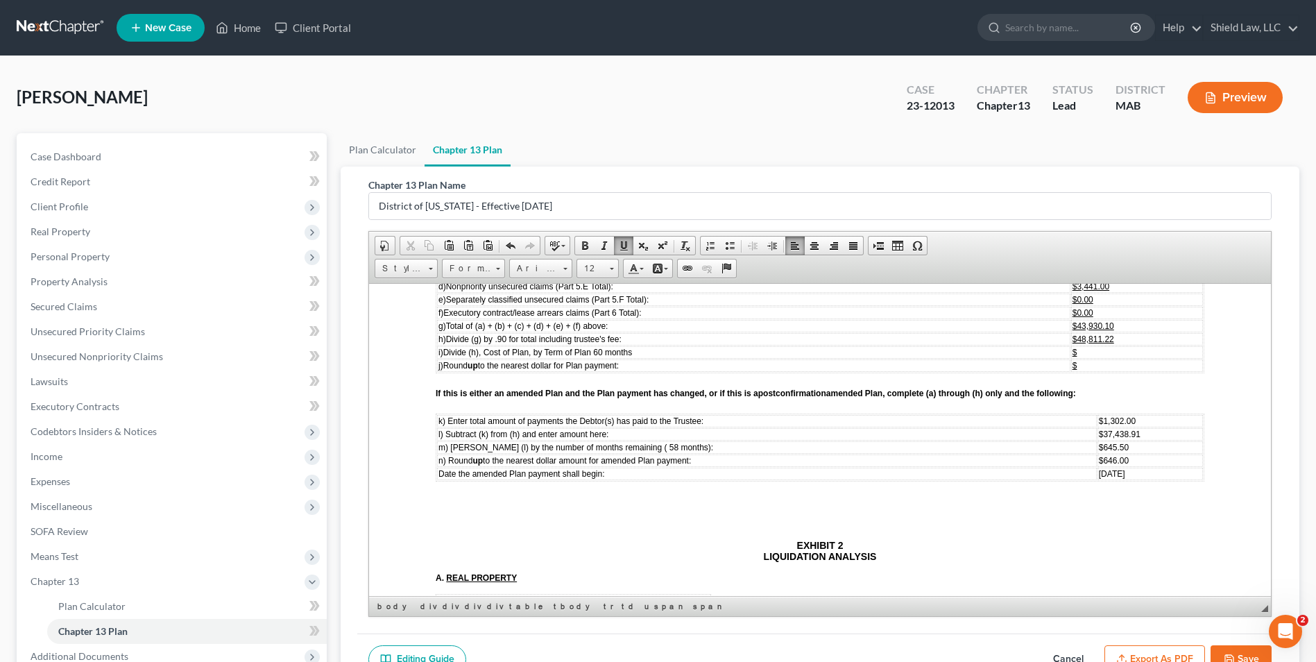
scroll to position [4369, 0]
click at [1141, 423] on td "$1,302.00" at bounding box center [1149, 419] width 105 height 12
click at [1128, 431] on td "$37,438.91" at bounding box center [1149, 433] width 105 height 12
click at [1121, 442] on td "$645.50" at bounding box center [1161, 446] width 81 height 12
click at [1121, 458] on td "$646.00" at bounding box center [1161, 459] width 81 height 12
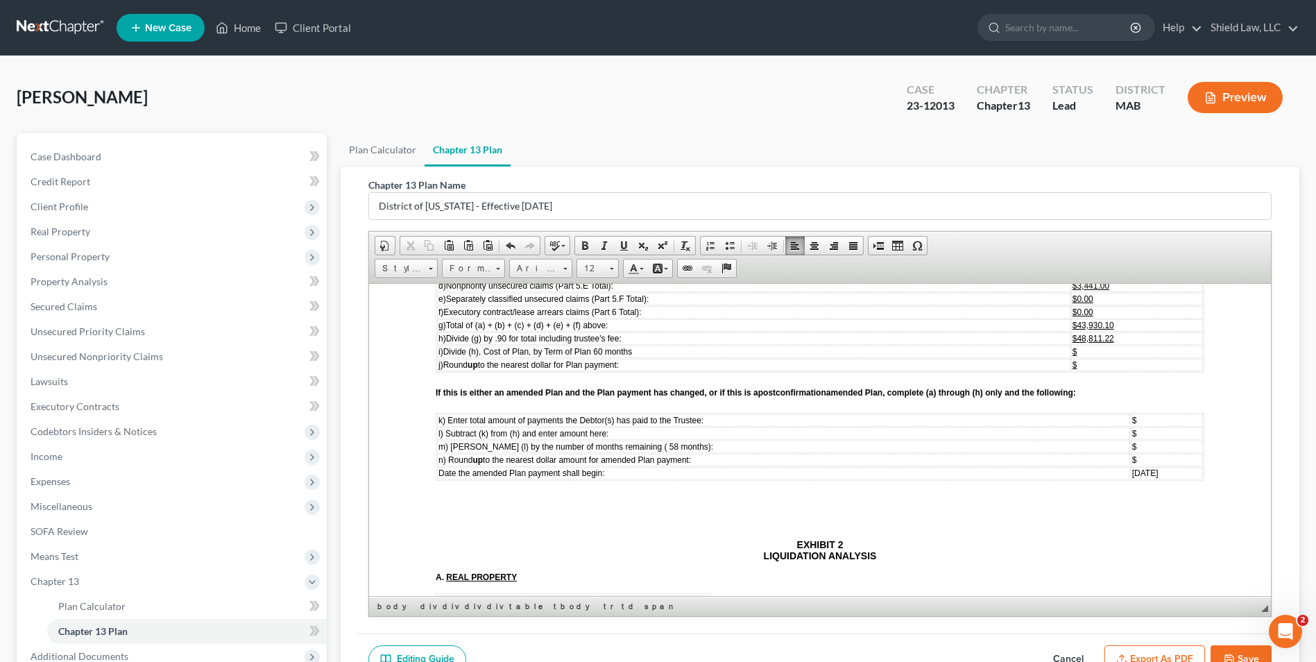
click at [1142, 474] on td "[DATE]" at bounding box center [1167, 472] width 72 height 12
click at [629, 446] on span "m) [PERSON_NAME] (l) by the number of months remaining ( 58 months):" at bounding box center [575, 446] width 275 height 10
click at [1132, 476] on span "[DATE]" at bounding box center [1145, 472] width 26 height 10
click at [635, 448] on span "m) [PERSON_NAME] (l) by the number of months remaining ( 40 months):" at bounding box center [575, 446] width 275 height 10
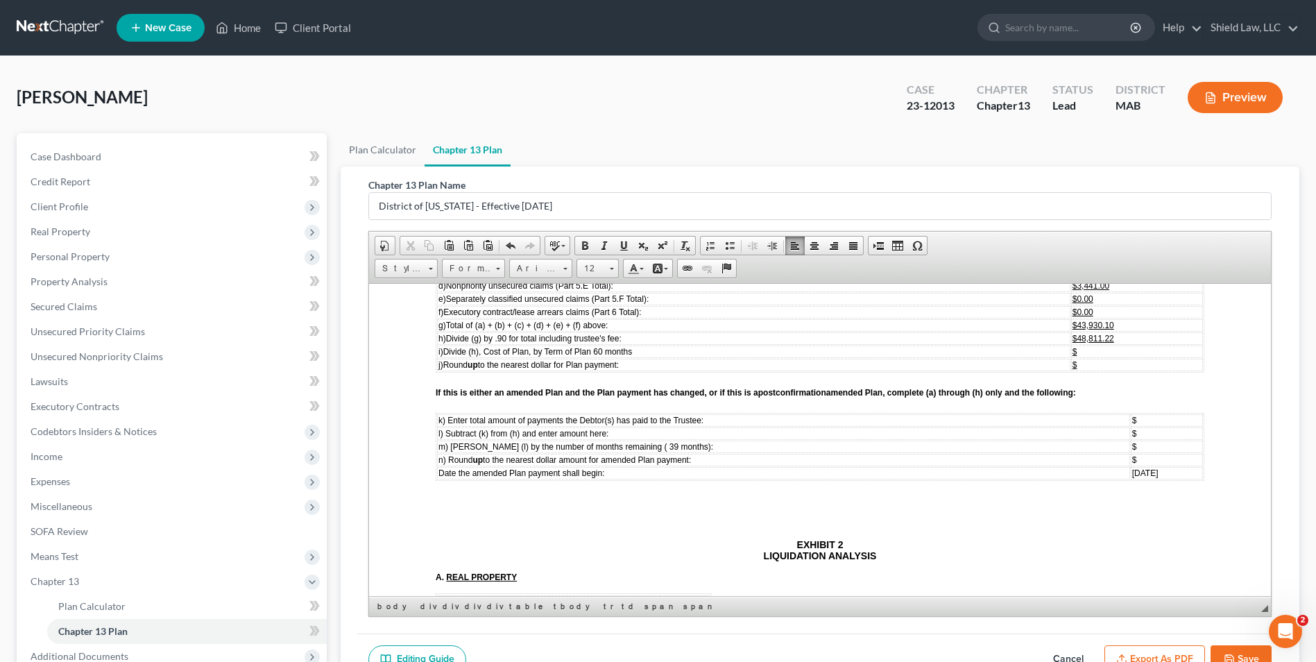
click at [1131, 423] on td "$" at bounding box center [1167, 419] width 72 height 12
click at [1115, 433] on td "$" at bounding box center [1149, 433] width 105 height 12
click at [1112, 433] on td "$" at bounding box center [1149, 433] width 105 height 12
click at [1099, 436] on span "$36,278.22" at bounding box center [1120, 433] width 42 height 10
click at [1120, 450] on td "$" at bounding box center [1149, 446] width 105 height 12
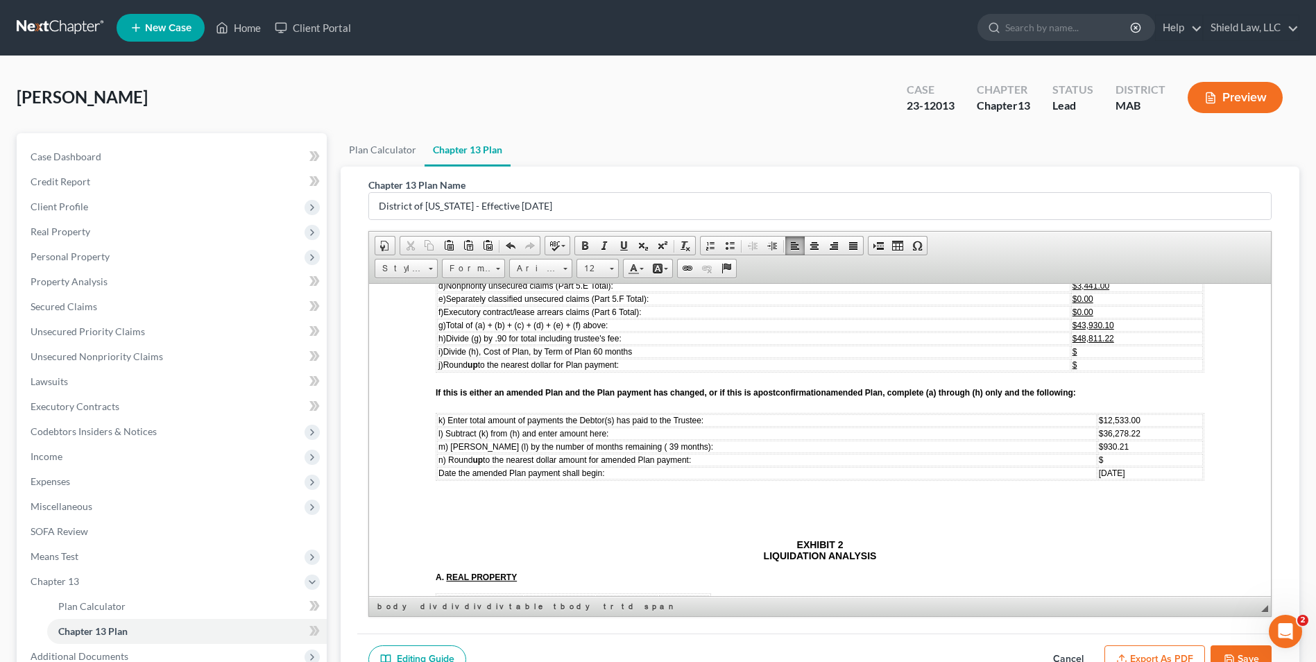
click at [1108, 457] on td "$" at bounding box center [1149, 459] width 105 height 12
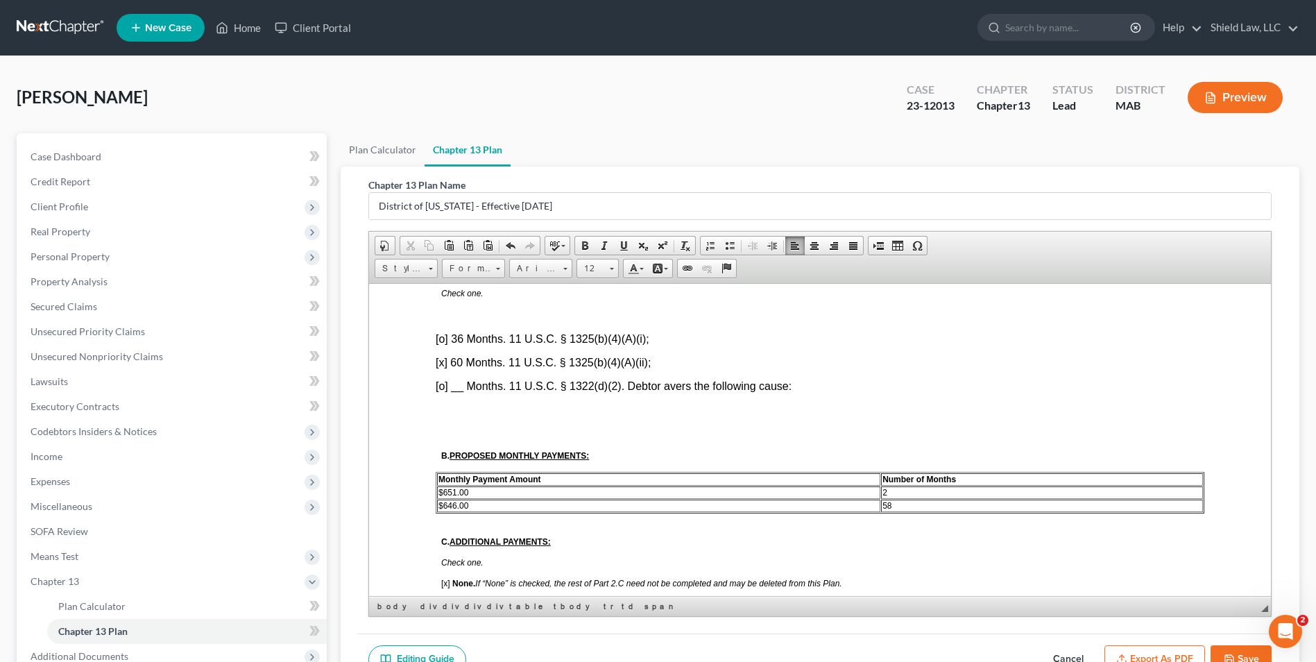
scroll to position [694, 0]
drag, startPoint x: 469, startPoint y: 504, endPoint x: 444, endPoint y: 504, distance: 25.0
click at [444, 504] on td "$646.00" at bounding box center [658, 504] width 443 height 12
drag, startPoint x: 902, startPoint y: 506, endPoint x: 877, endPoint y: 506, distance: 25.0
click at [881, 506] on td "58" at bounding box center [1042, 504] width 322 height 12
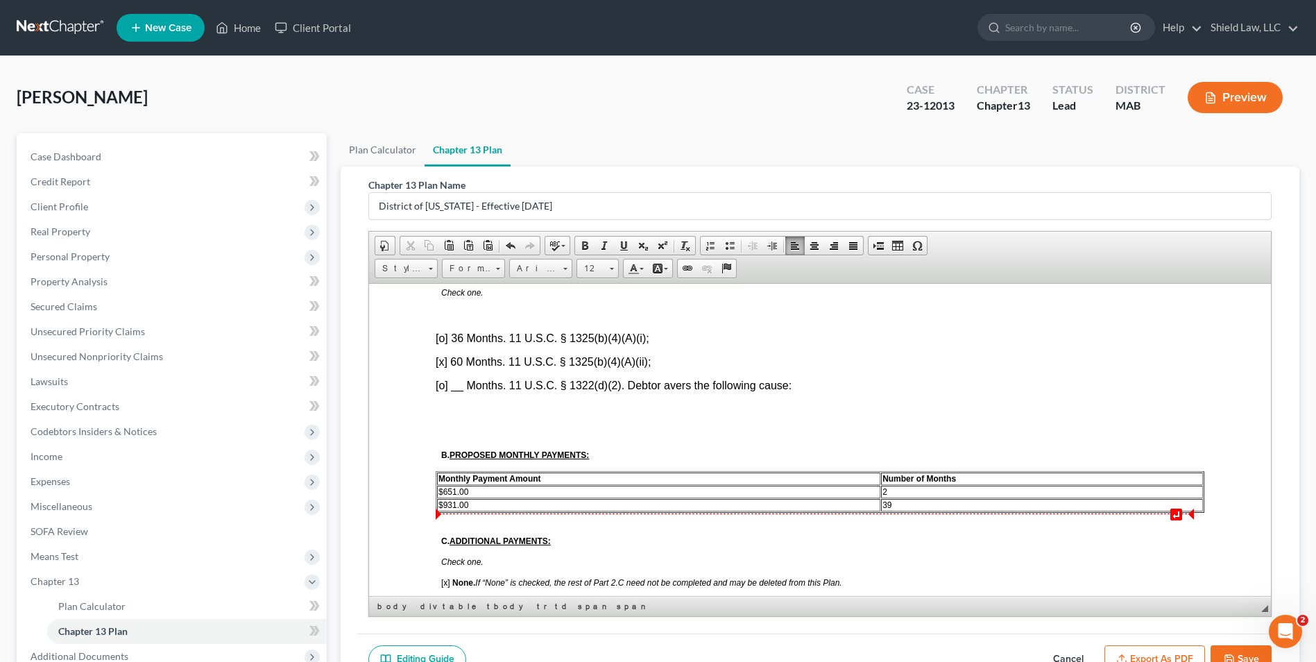
click at [886, 492] on td "2" at bounding box center [1042, 491] width 322 height 12
drag, startPoint x: 468, startPoint y: 492, endPoint x: 444, endPoint y: 492, distance: 24.3
click at [444, 492] on td "$651.00" at bounding box center [658, 491] width 443 height 12
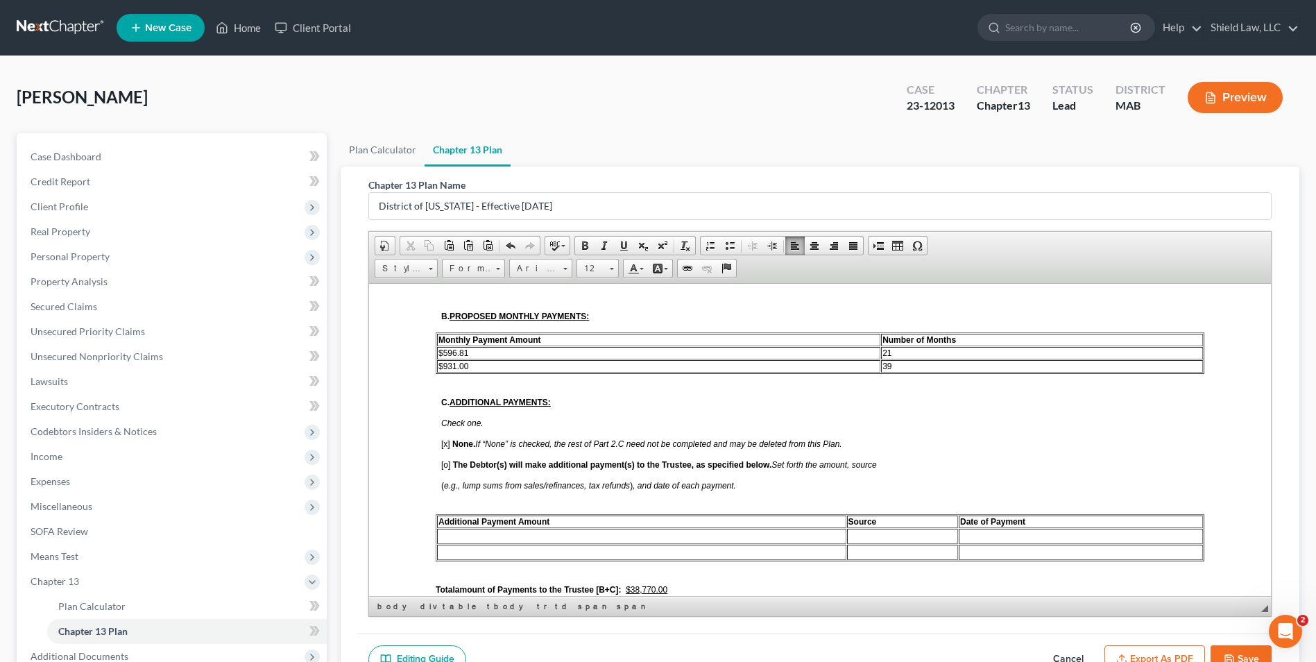
scroll to position [971, 0]
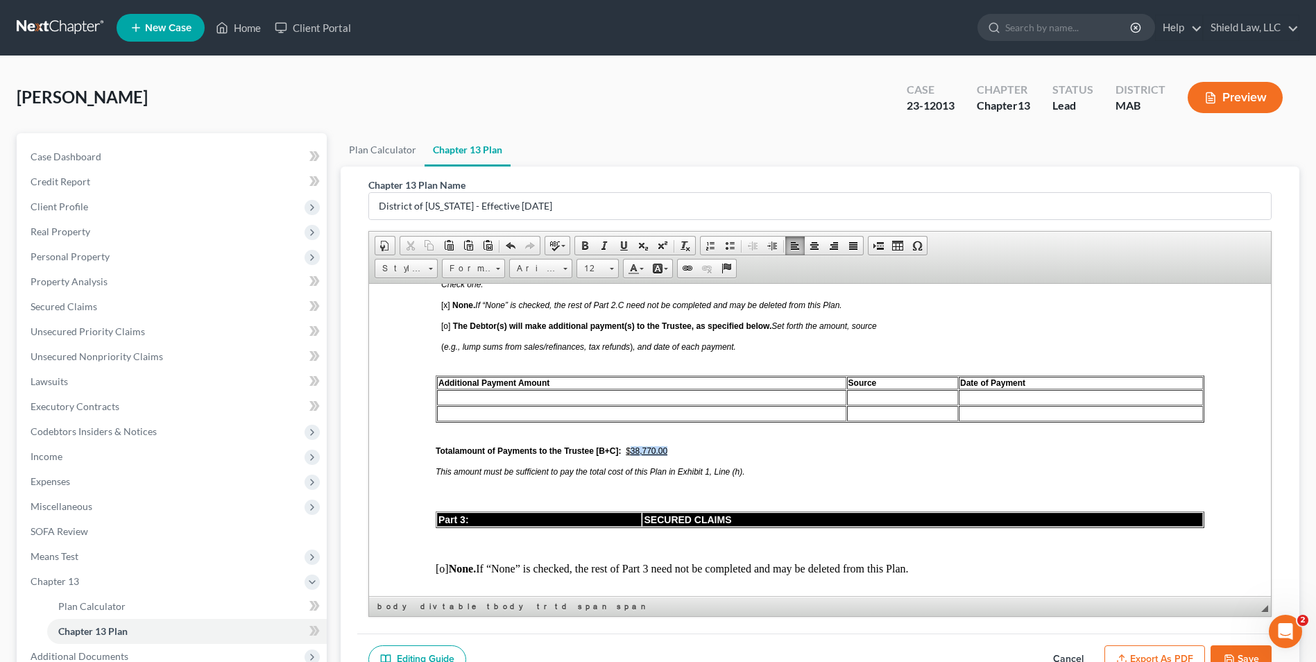
drag, startPoint x: 667, startPoint y: 452, endPoint x: 633, endPoint y: 452, distance: 34.7
click at [633, 452] on u "$38,770.00" at bounding box center [647, 450] width 42 height 10
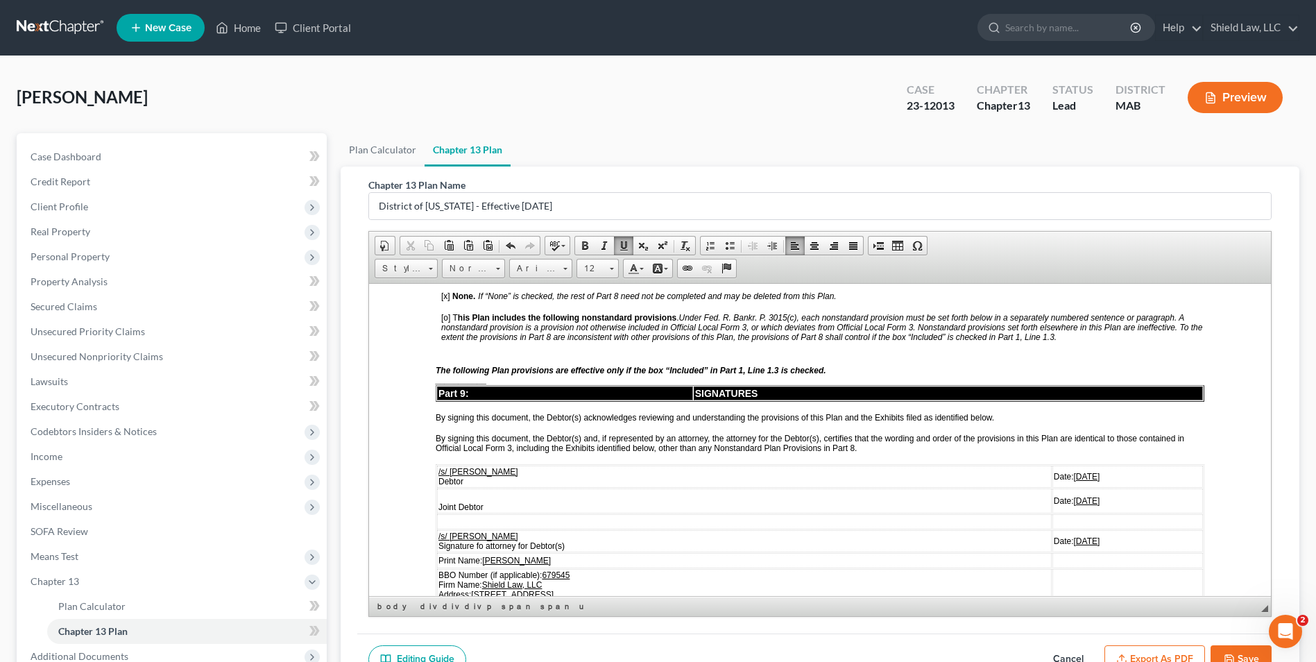
scroll to position [3676, 0]
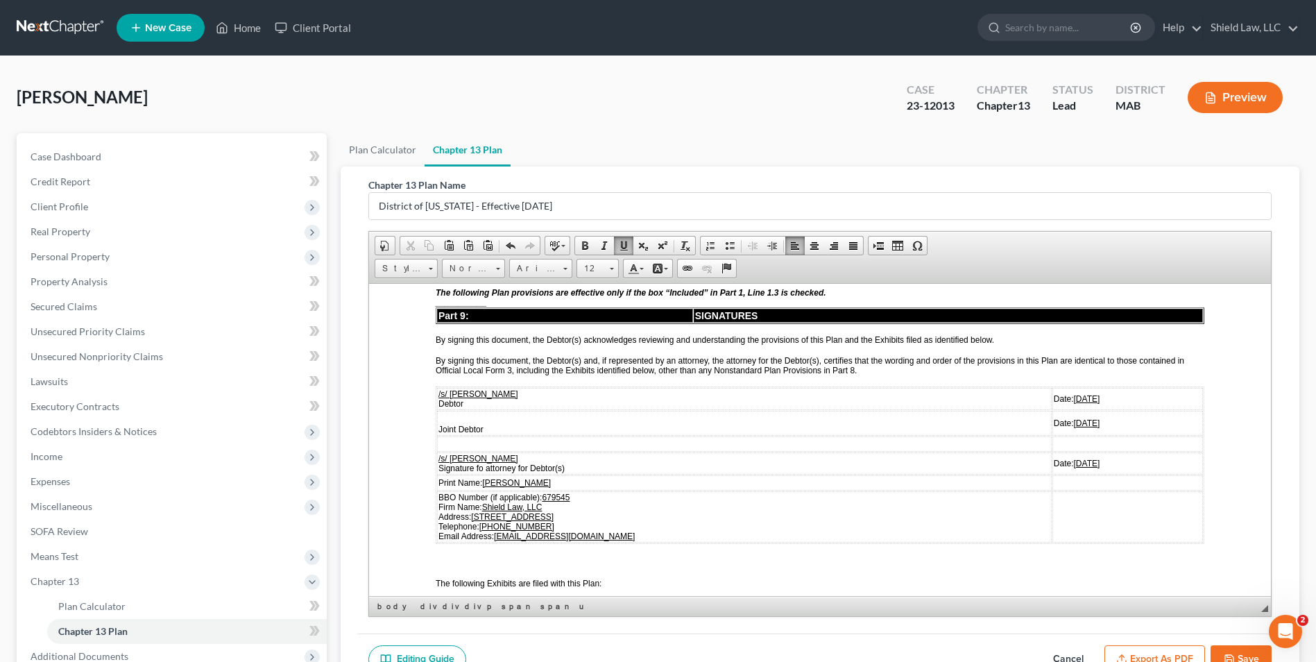
drag, startPoint x: 1047, startPoint y: 402, endPoint x: 1006, endPoint y: 398, distance: 41.1
click at [1052, 398] on td "Date: [DATE]" at bounding box center [1127, 398] width 151 height 22
drag, startPoint x: 1048, startPoint y: 404, endPoint x: 1006, endPoint y: 401, distance: 42.4
click at [1052, 401] on td "Date: [DATE]" at bounding box center [1127, 398] width 151 height 22
copy u "[DATE]"
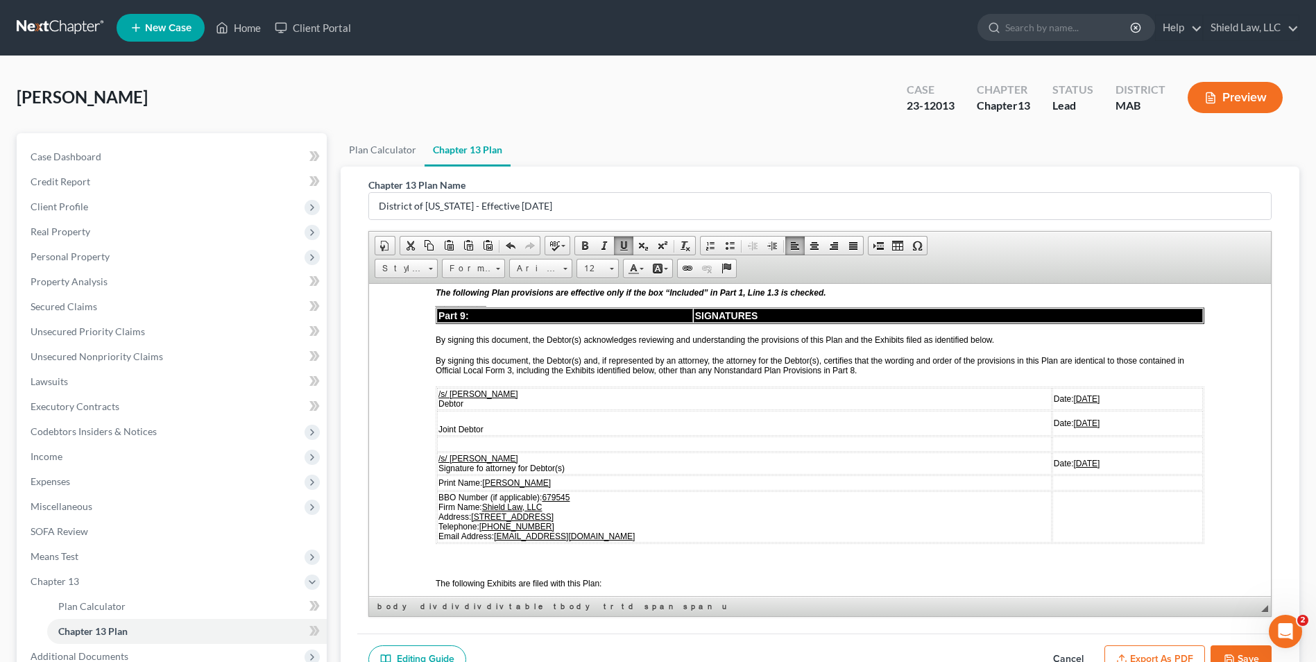
drag, startPoint x: 1053, startPoint y: 421, endPoint x: 1004, endPoint y: 421, distance: 49.2
click at [1052, 421] on td "Date: [DATE]" at bounding box center [1127, 422] width 151 height 25
drag, startPoint x: 1051, startPoint y: 465, endPoint x: 1004, endPoint y: 461, distance: 47.4
click at [1052, 461] on td "Date: [DATE]" at bounding box center [1127, 463] width 151 height 22
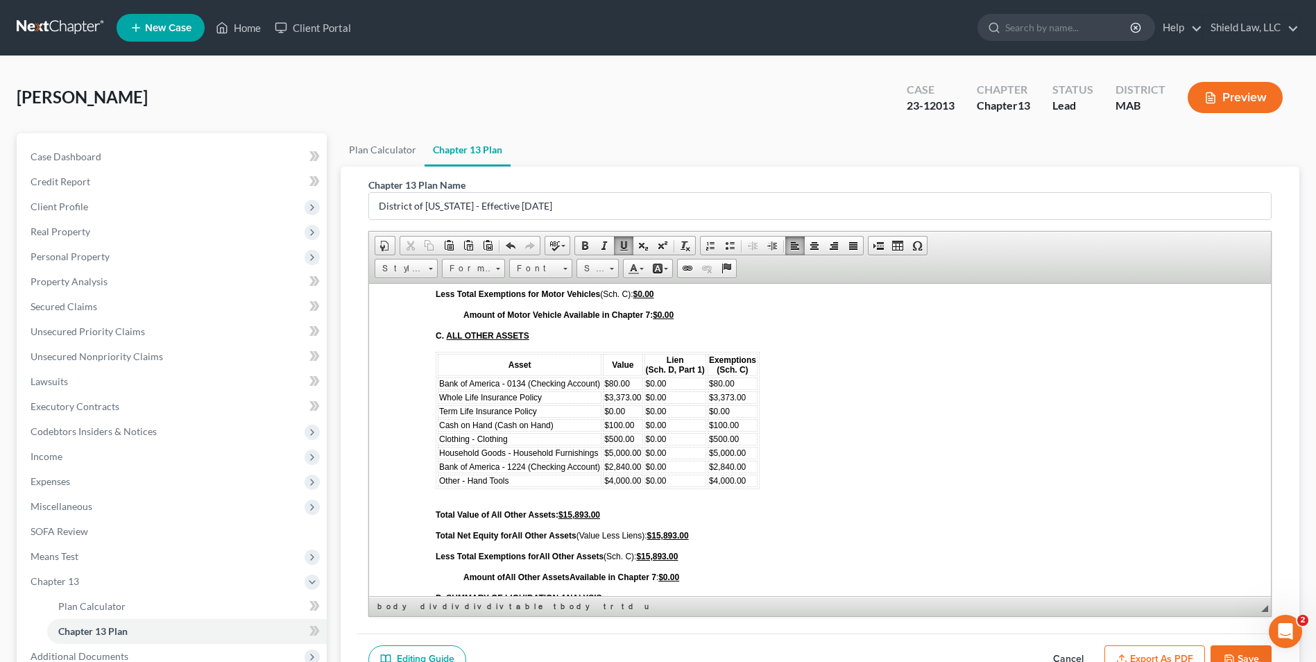
scroll to position [5063, 0]
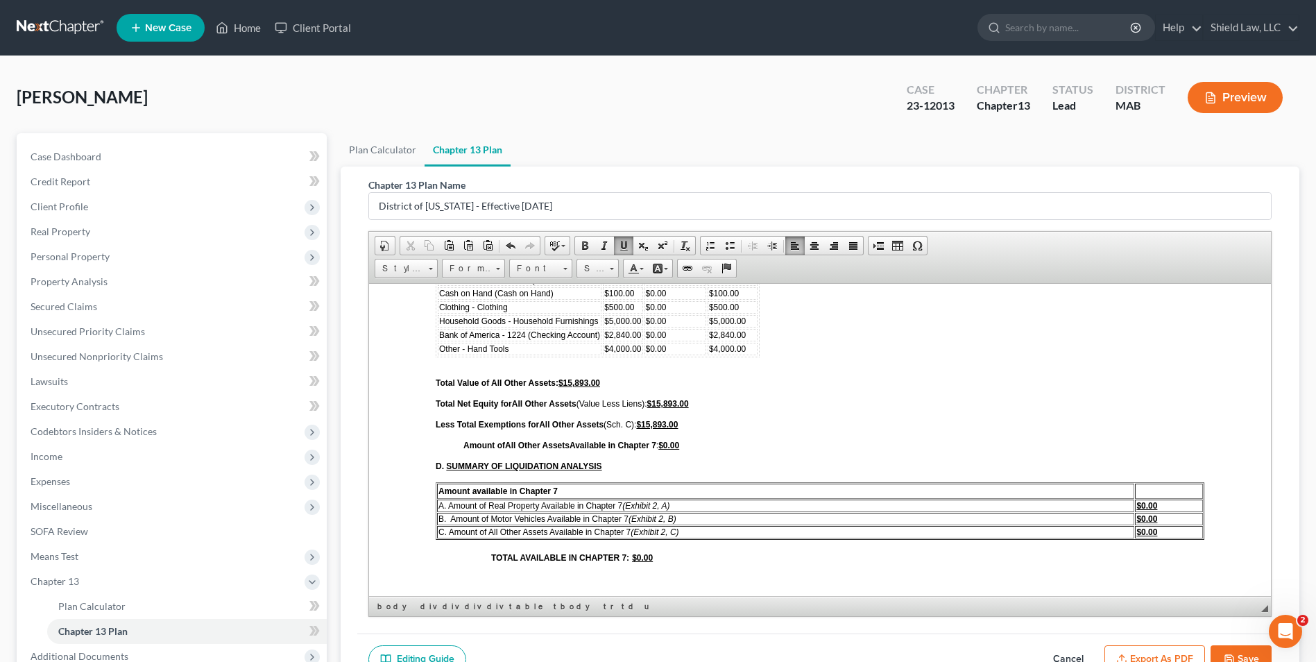
click at [1153, 648] on button "Export as PDF" at bounding box center [1154, 659] width 101 height 29
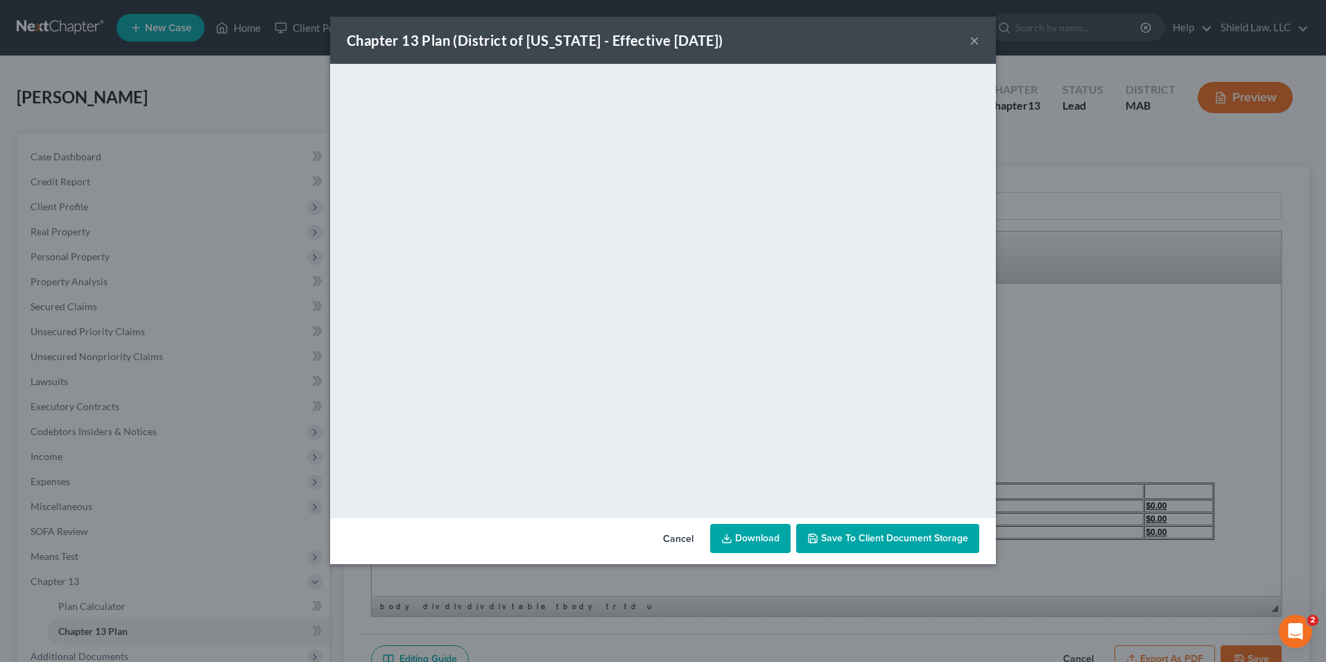
click at [676, 533] on button "Cancel" at bounding box center [678, 539] width 53 height 28
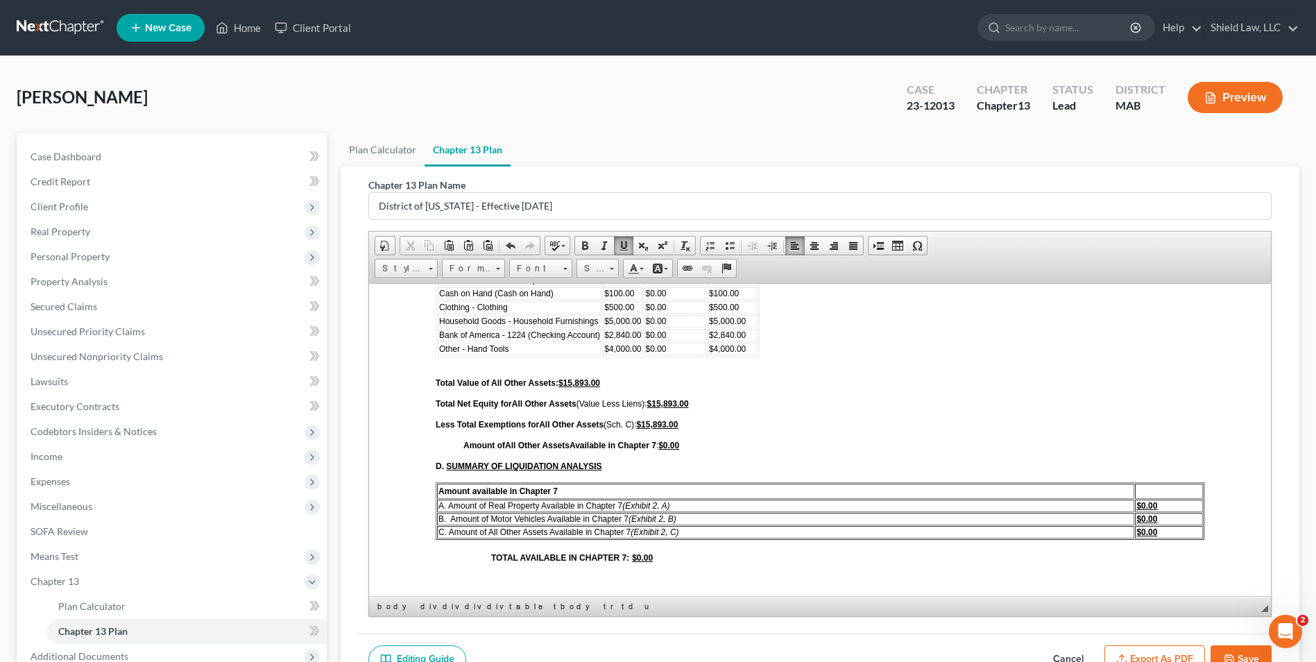
click at [1236, 650] on button "Save" at bounding box center [1240, 659] width 61 height 29
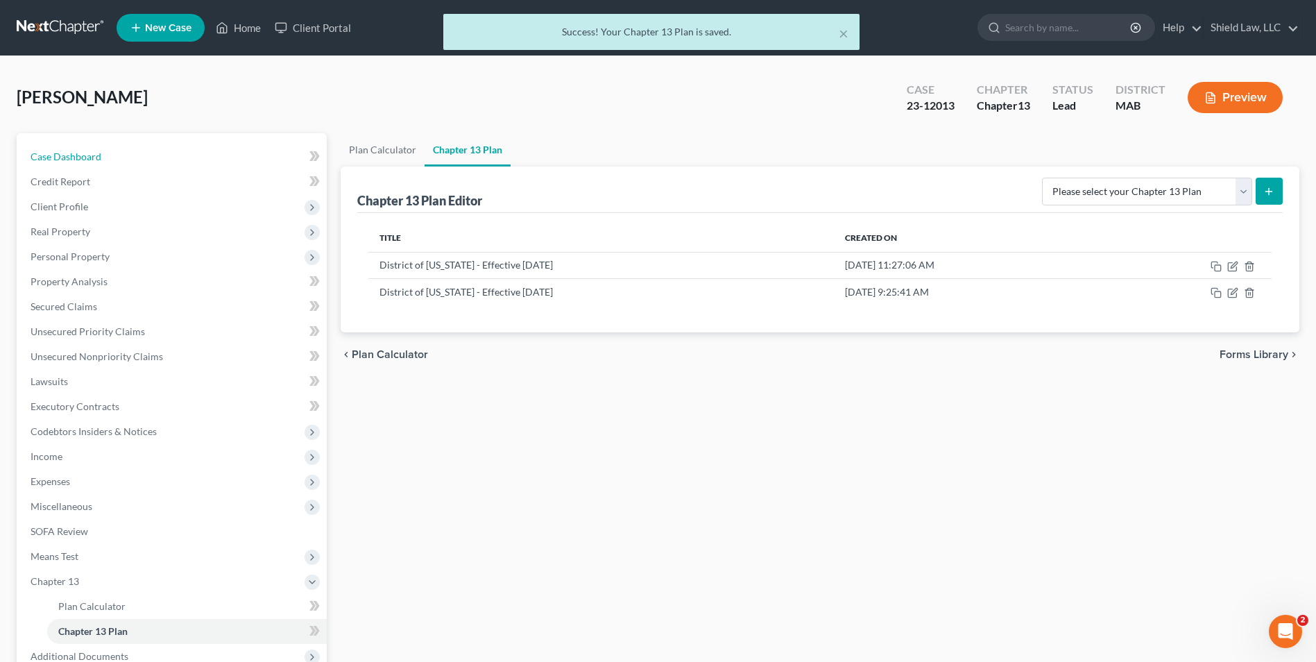
drag, startPoint x: 107, startPoint y: 154, endPoint x: 135, endPoint y: 115, distance: 47.7
click at [107, 154] on link "Case Dashboard" at bounding box center [172, 156] width 307 height 25
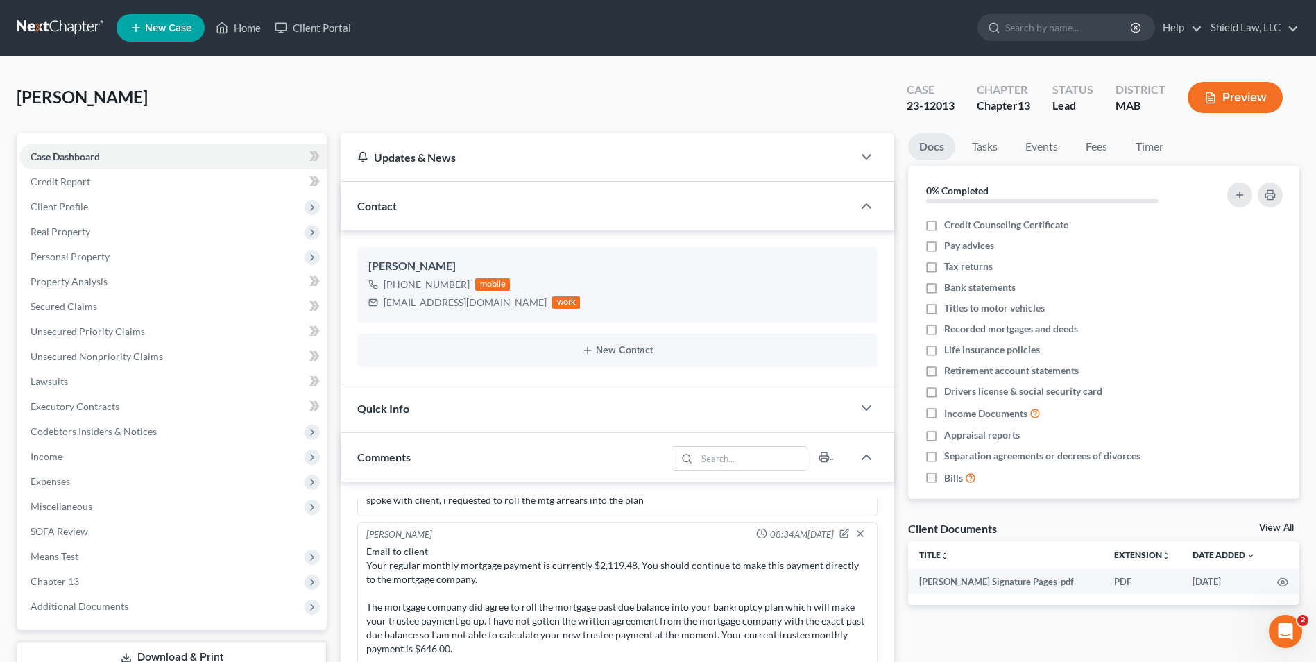
scroll to position [347, 0]
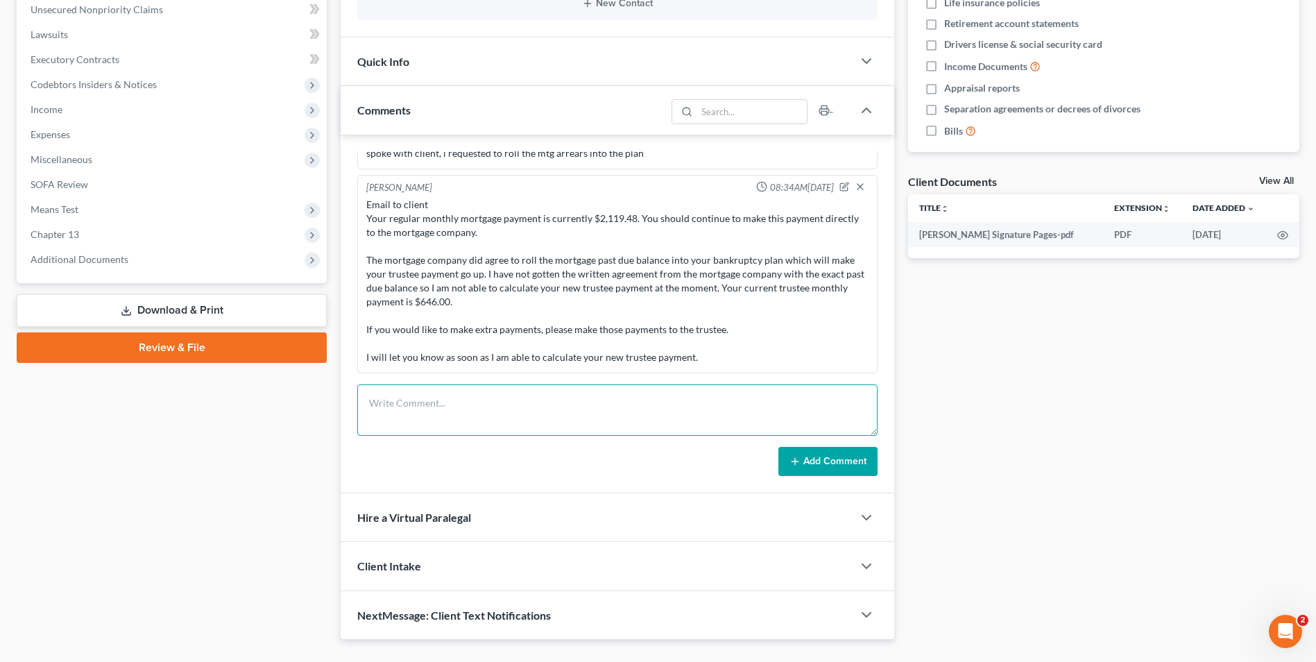
click at [504, 411] on textarea at bounding box center [617, 409] width 520 height 51
paste textarea "I have attached a copy of the agreement with the mortgage company to roll the p…"
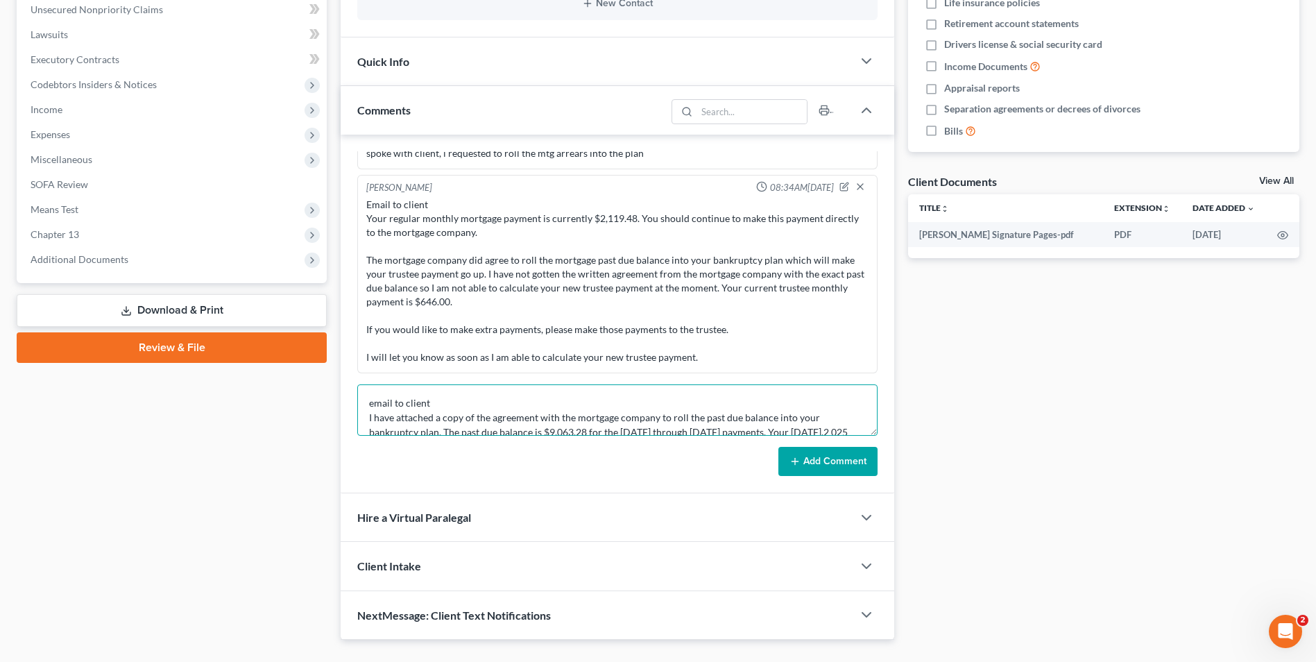
scroll to position [149, 0]
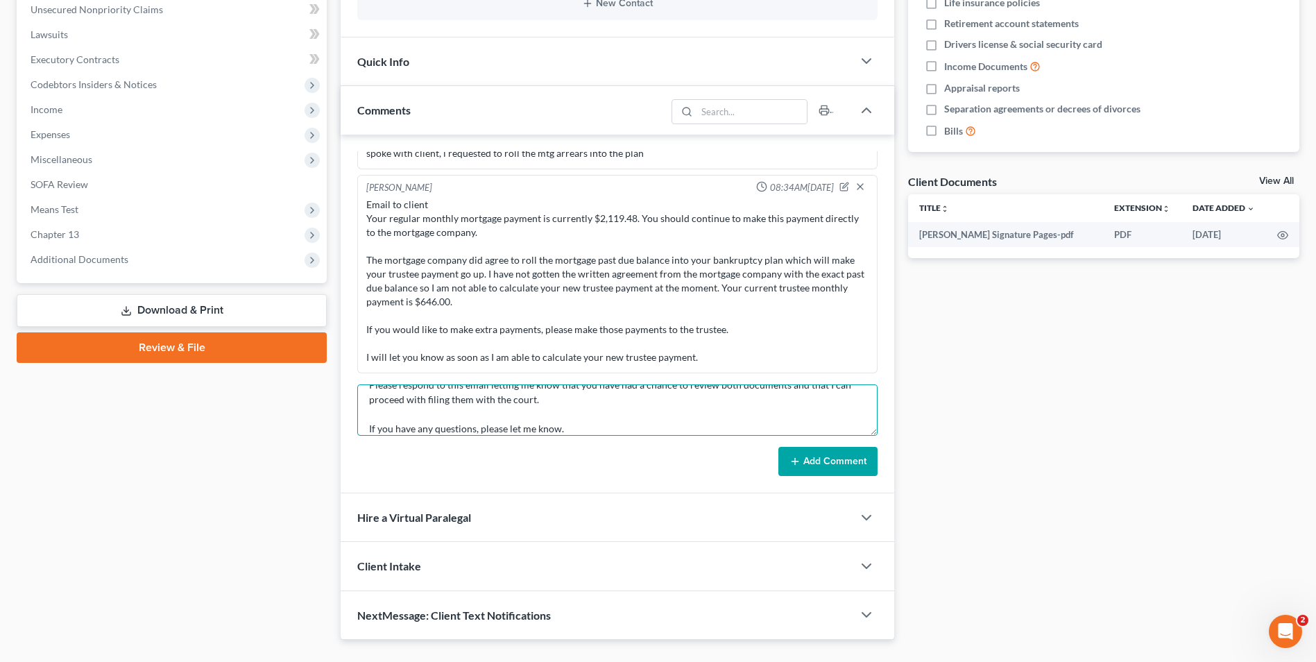
type textarea "email to client I have attached a copy of the agreement with the mortgage compa…"
drag, startPoint x: 800, startPoint y: 461, endPoint x: 151, endPoint y: 453, distance: 648.5
click at [800, 461] on icon at bounding box center [794, 461] width 11 height 11
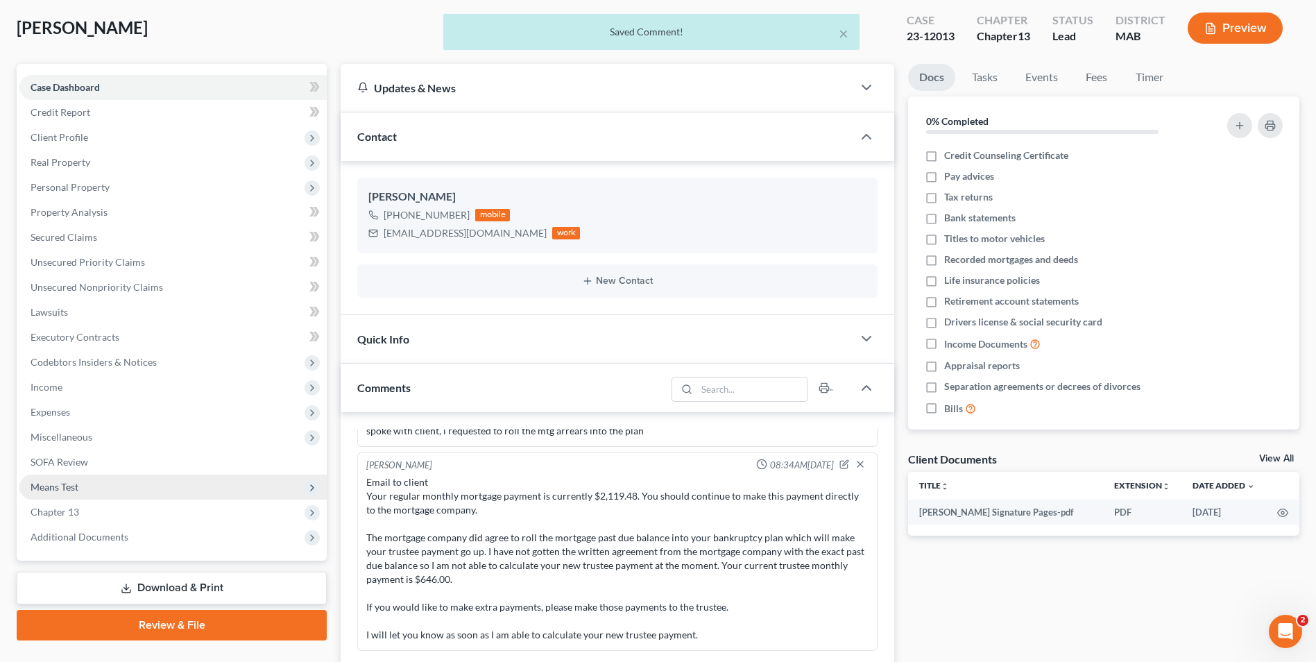
scroll to position [3933, 0]
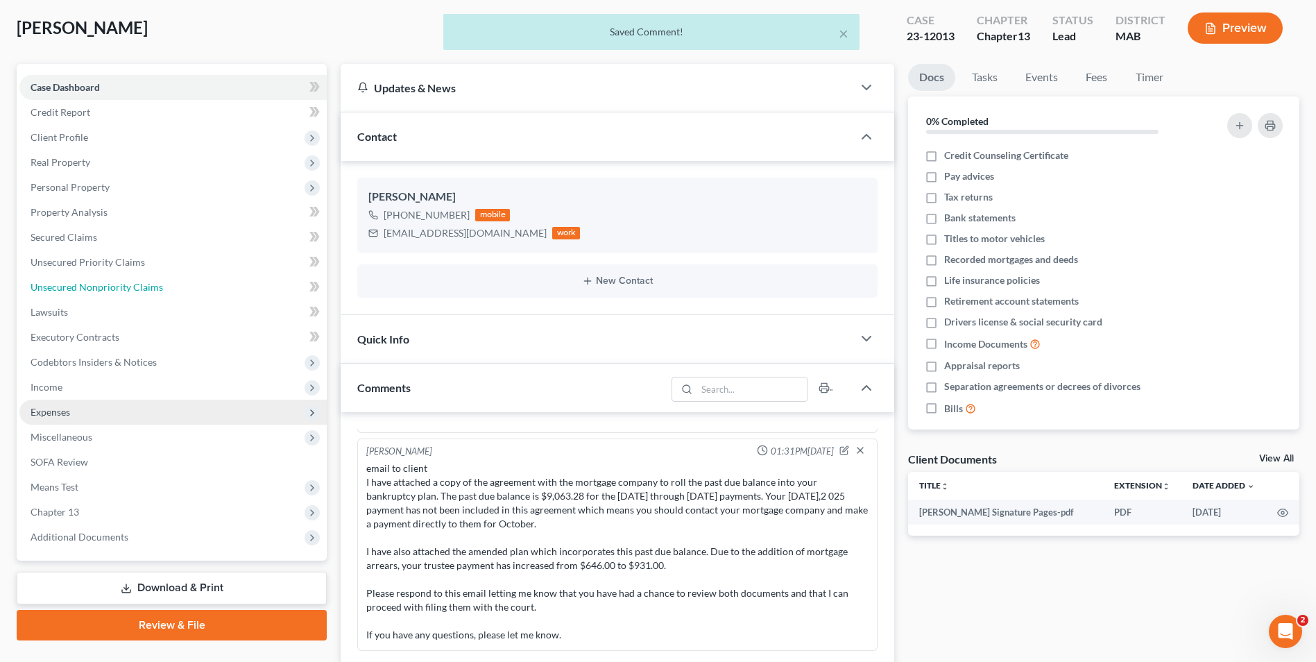
click at [132, 284] on span "Unsecured Nonpriority Claims" at bounding box center [97, 287] width 132 height 12
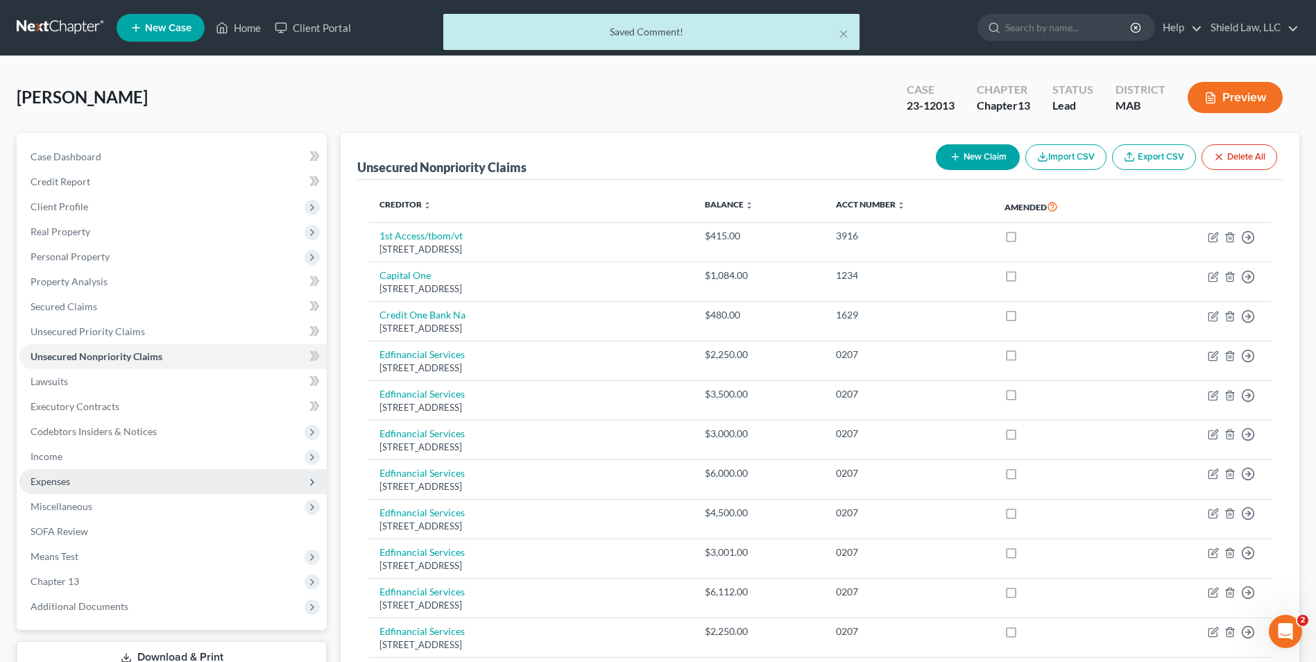
click at [94, 483] on span "Expenses" at bounding box center [172, 481] width 307 height 25
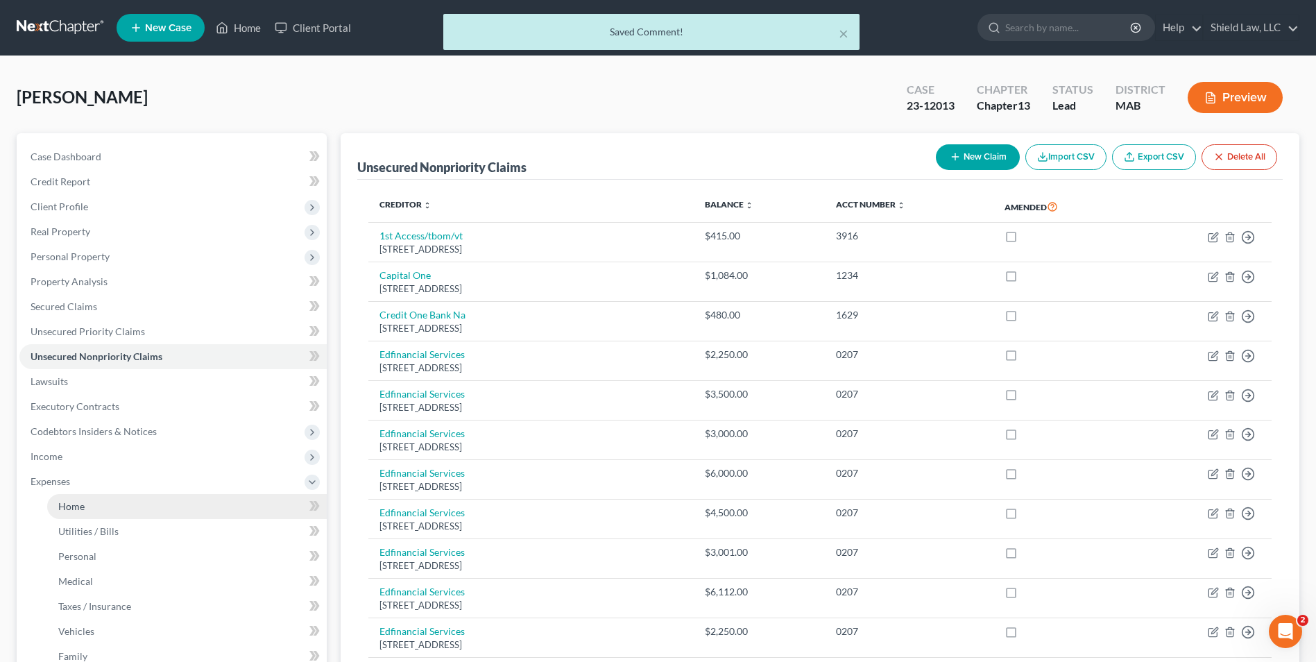
click at [110, 500] on link "Home" at bounding box center [187, 506] width 280 height 25
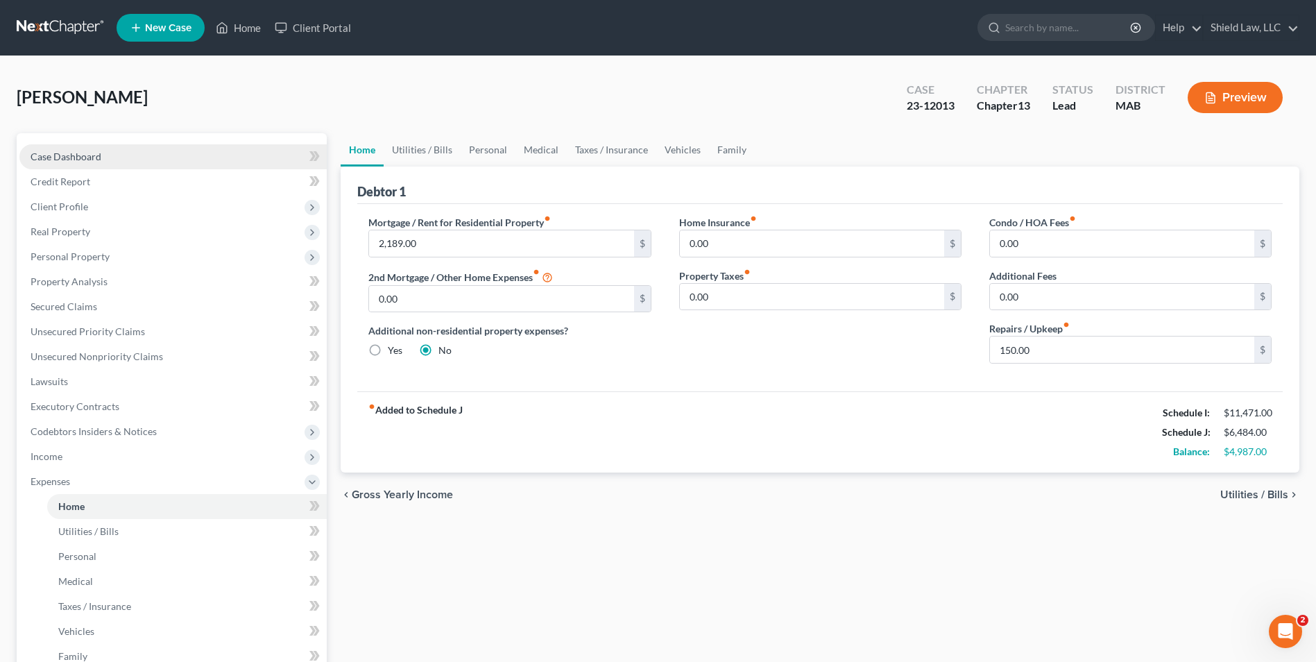
click at [94, 164] on link "Case Dashboard" at bounding box center [172, 156] width 307 height 25
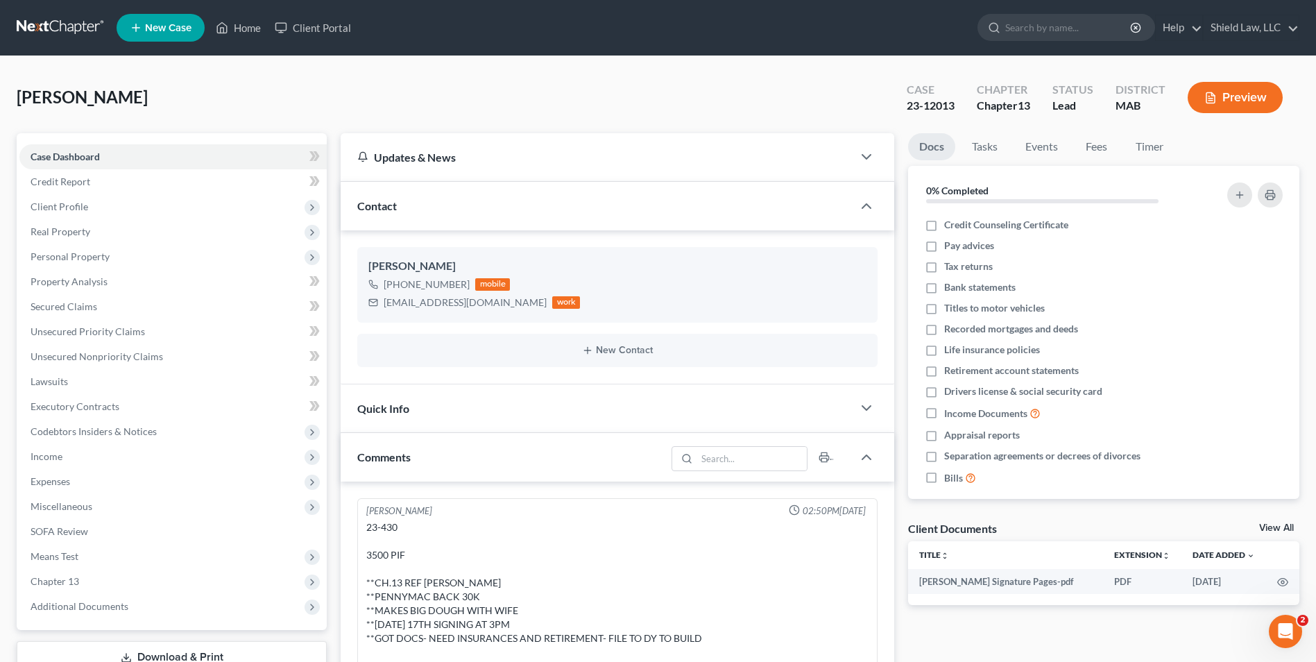
scroll to position [3933, 0]
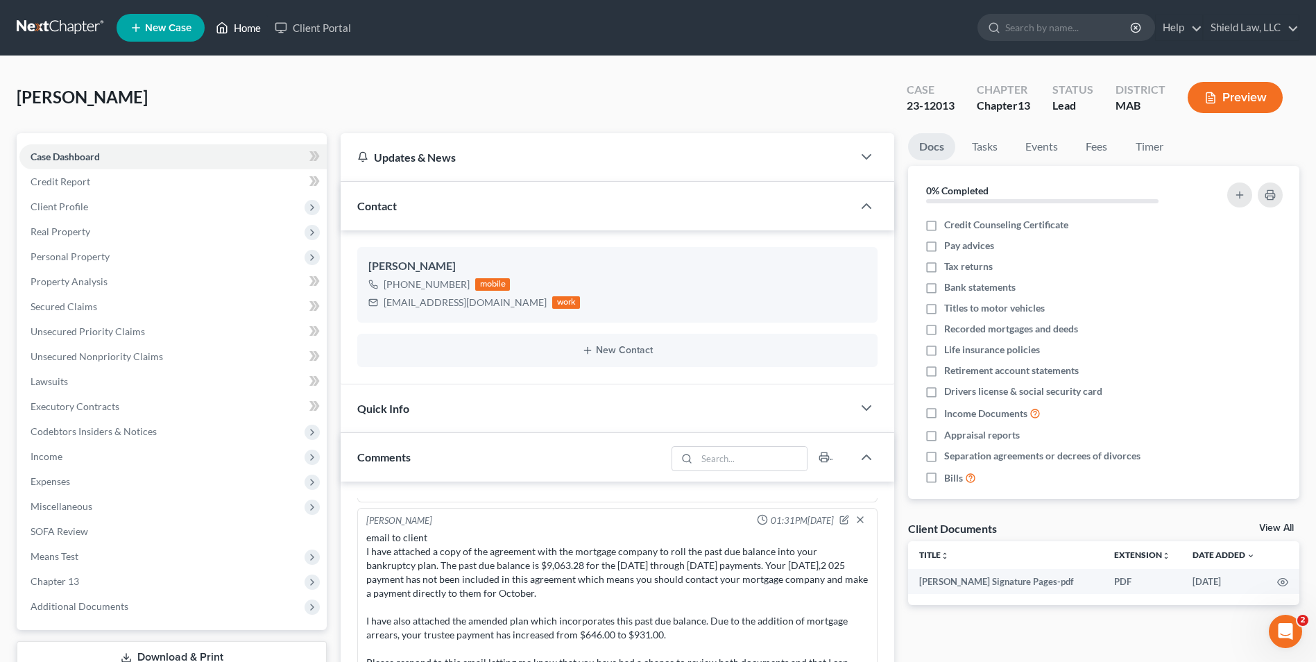
drag, startPoint x: 241, startPoint y: 15, endPoint x: 690, endPoint y: 80, distance: 454.1
click at [241, 15] on link "Home" at bounding box center [238, 27] width 59 height 25
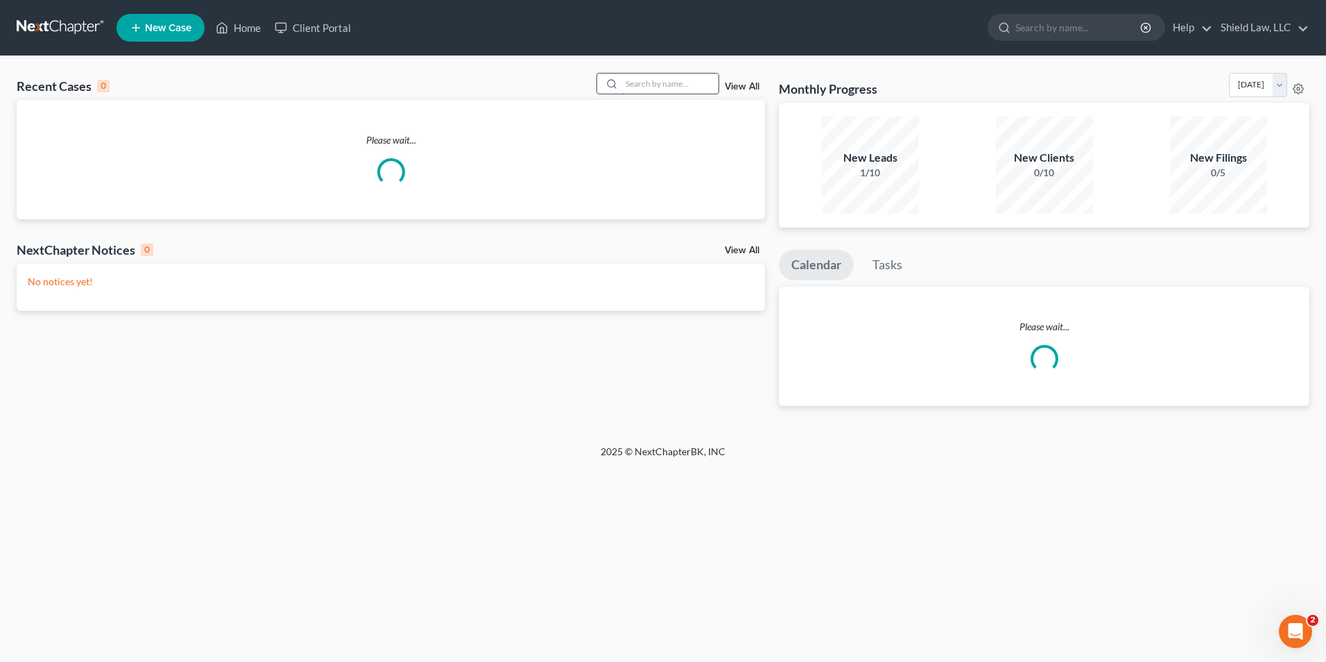
click at [671, 79] on input "search" at bounding box center [669, 84] width 97 height 20
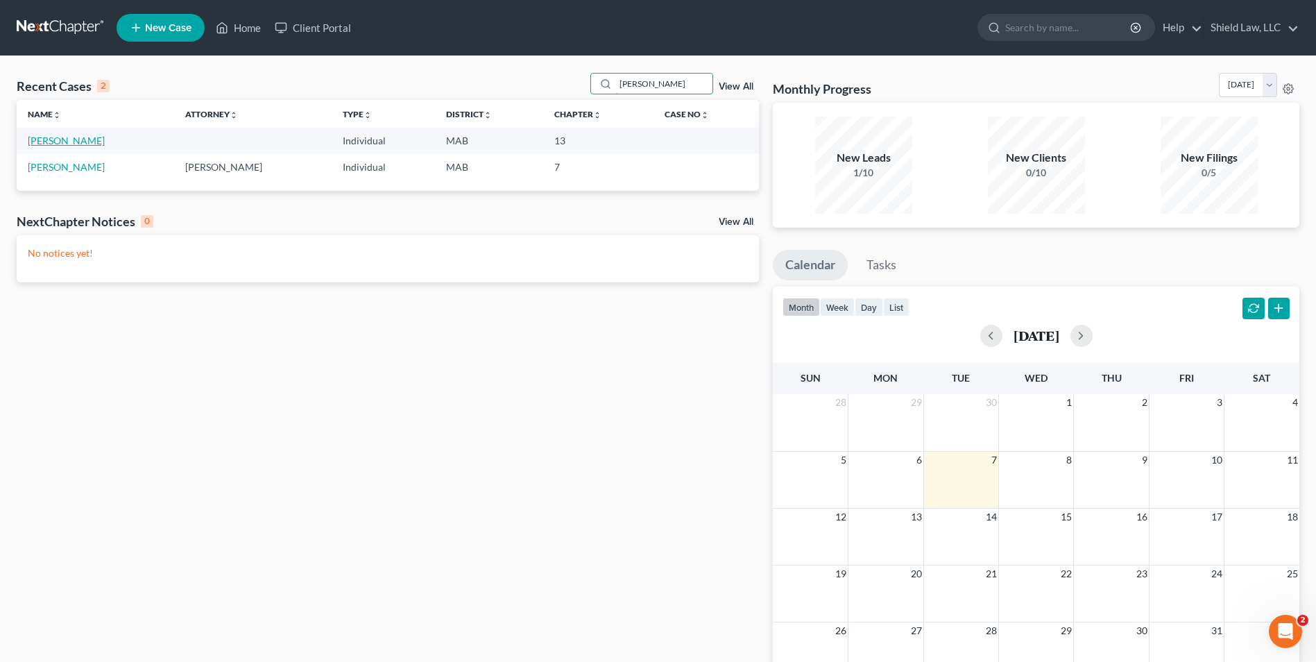
type input "[PERSON_NAME]"
click at [92, 141] on link "[PERSON_NAME]" at bounding box center [66, 141] width 77 height 12
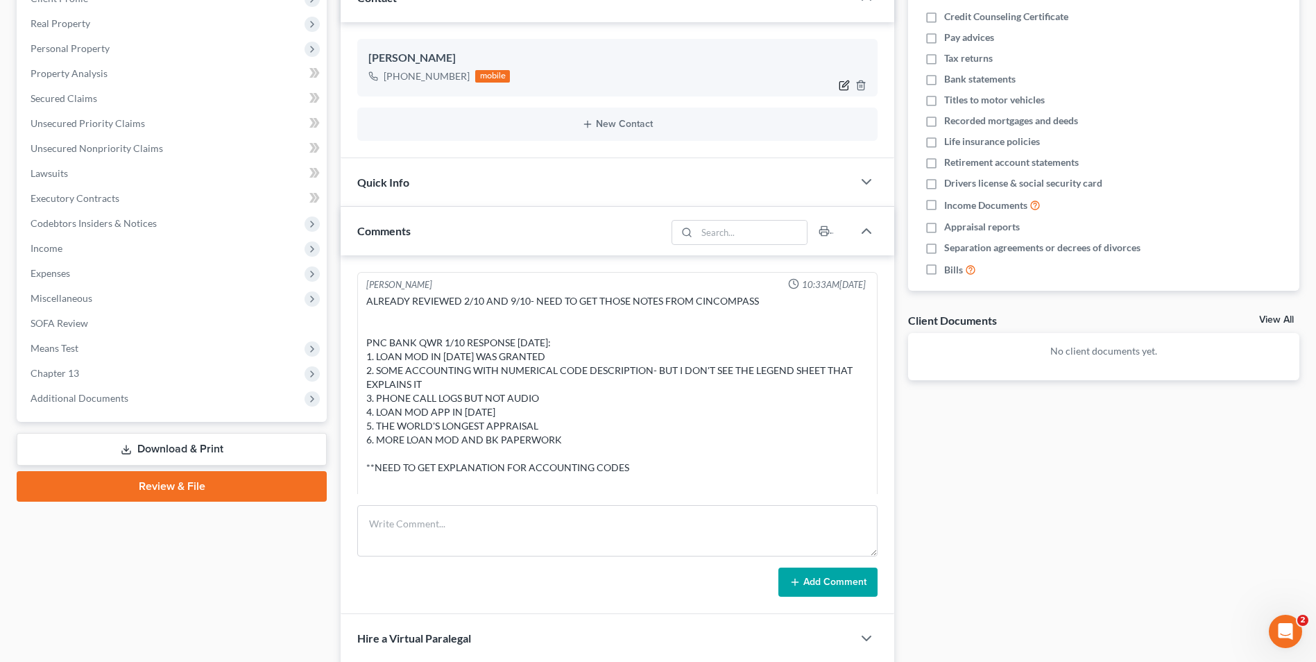
click at [845, 87] on icon "button" at bounding box center [844, 85] width 11 height 11
select select "0"
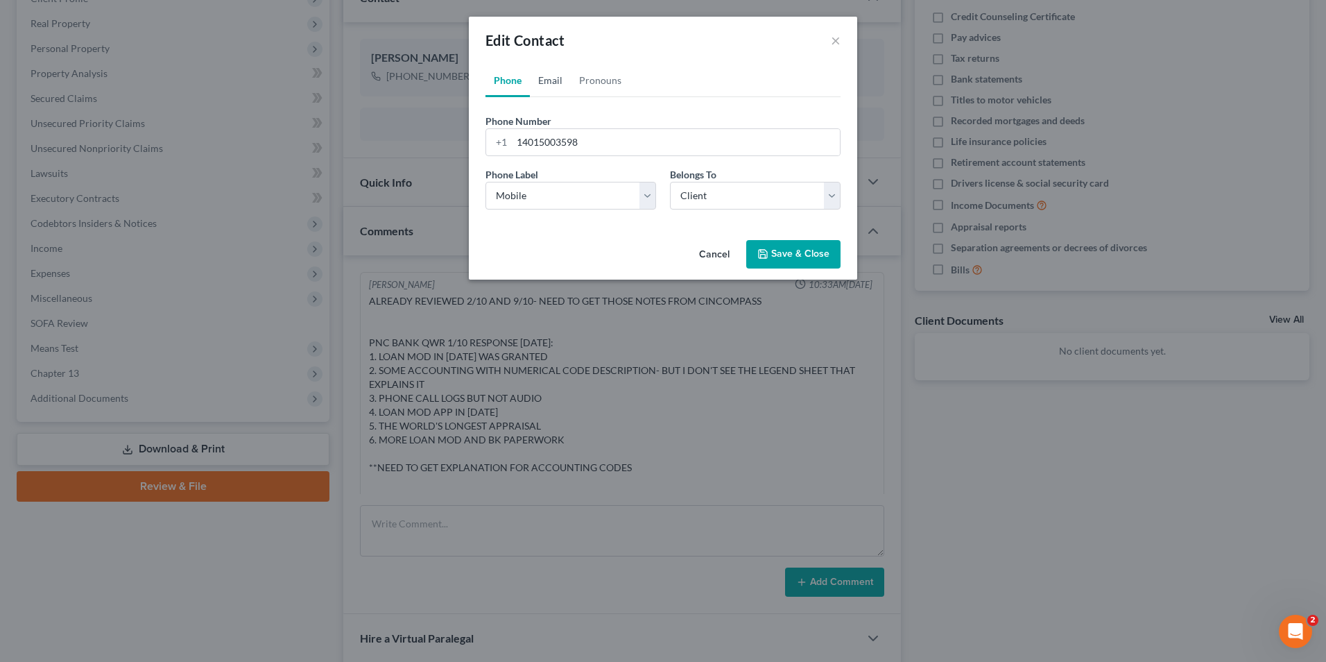
click at [555, 78] on link "Email" at bounding box center [550, 80] width 41 height 33
click at [569, 148] on input "email" at bounding box center [676, 142] width 328 height 26
paste input "[PERSON_NAME][EMAIL_ADDRESS][PERSON_NAME][DOMAIN_NAME]"
type input "[PERSON_NAME][EMAIL_ADDRESS][PERSON_NAME][DOMAIN_NAME]"
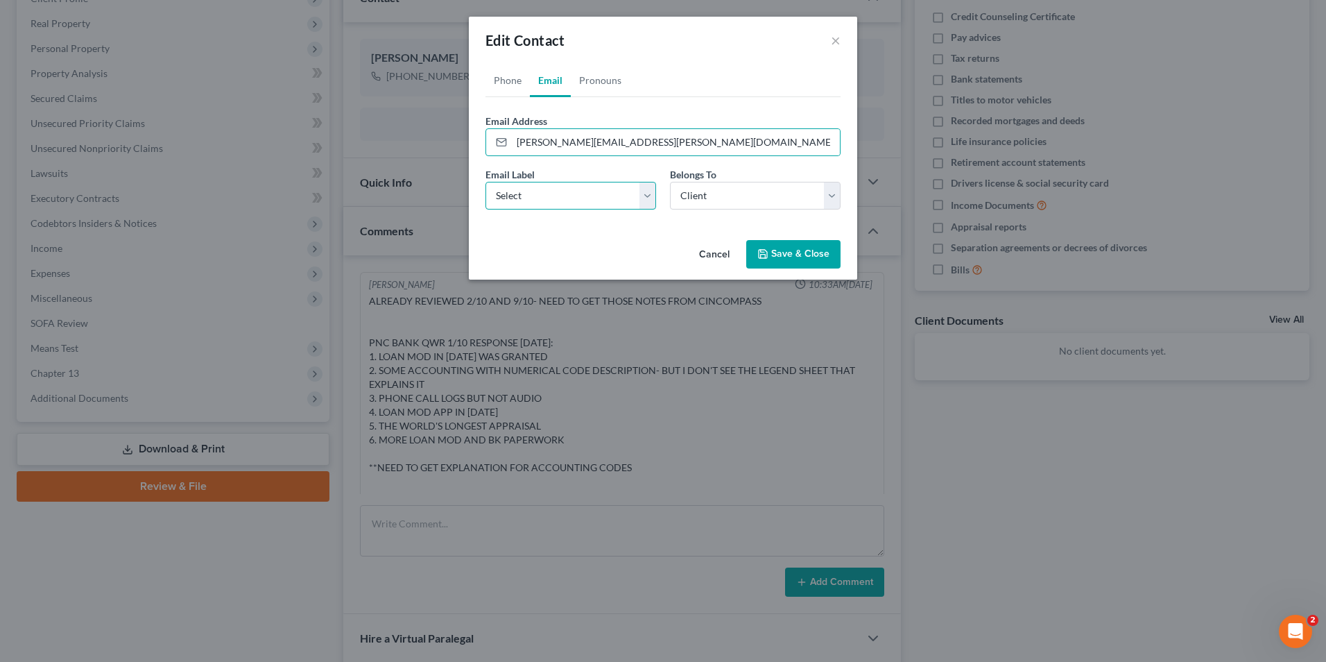
click at [594, 193] on select "Select Home Work Other" at bounding box center [570, 196] width 171 height 28
select select "0"
click at [485, 182] on select "Select Home Work Other" at bounding box center [570, 196] width 171 height 28
click at [789, 239] on div "Cancel Save & Close" at bounding box center [663, 257] width 388 height 46
click at [790, 248] on button "Save & Close" at bounding box center [793, 254] width 94 height 29
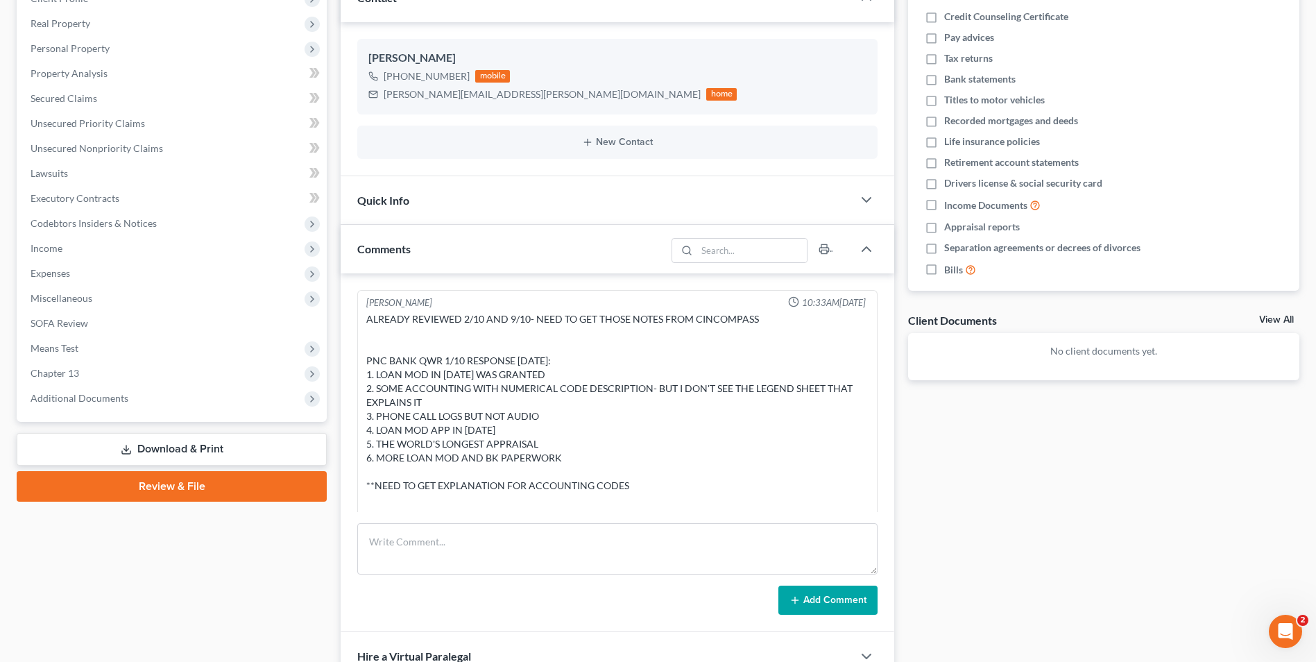
drag, startPoint x: 463, startPoint y: 578, endPoint x: 467, endPoint y: 557, distance: 22.0
click at [463, 577] on form "Add Comment" at bounding box center [617, 569] width 520 height 92
click at [467, 559] on textarea at bounding box center [617, 548] width 520 height 51
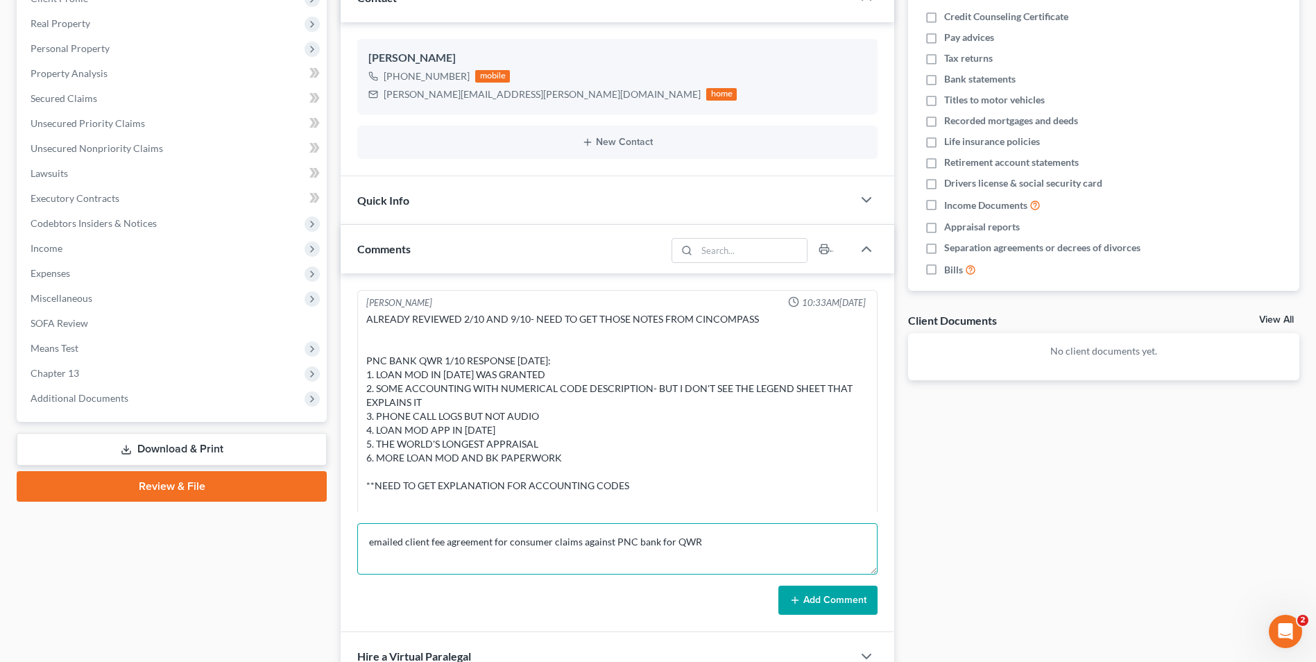
type textarea "emailed client fee agreement for consumer claims against PNC bank for QWR"
click at [800, 601] on icon at bounding box center [794, 599] width 11 height 11
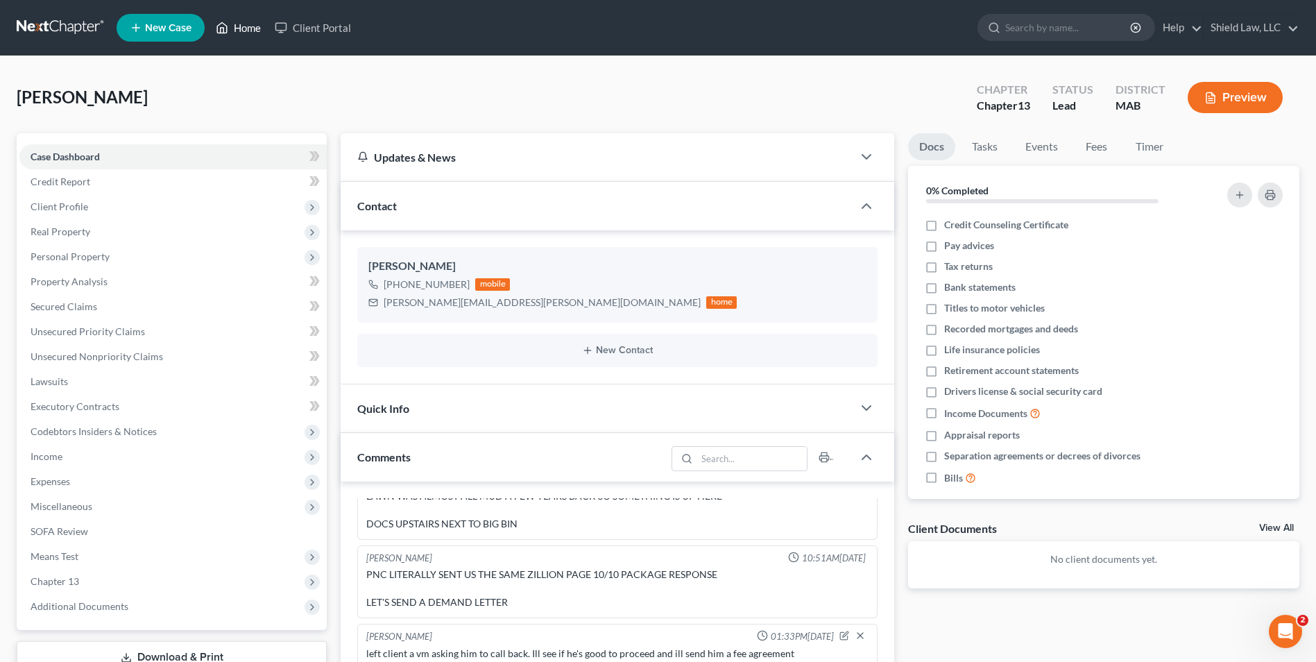
drag, startPoint x: 248, startPoint y: 27, endPoint x: 248, endPoint y: 4, distance: 22.9
click at [248, 26] on link "Home" at bounding box center [238, 27] width 59 height 25
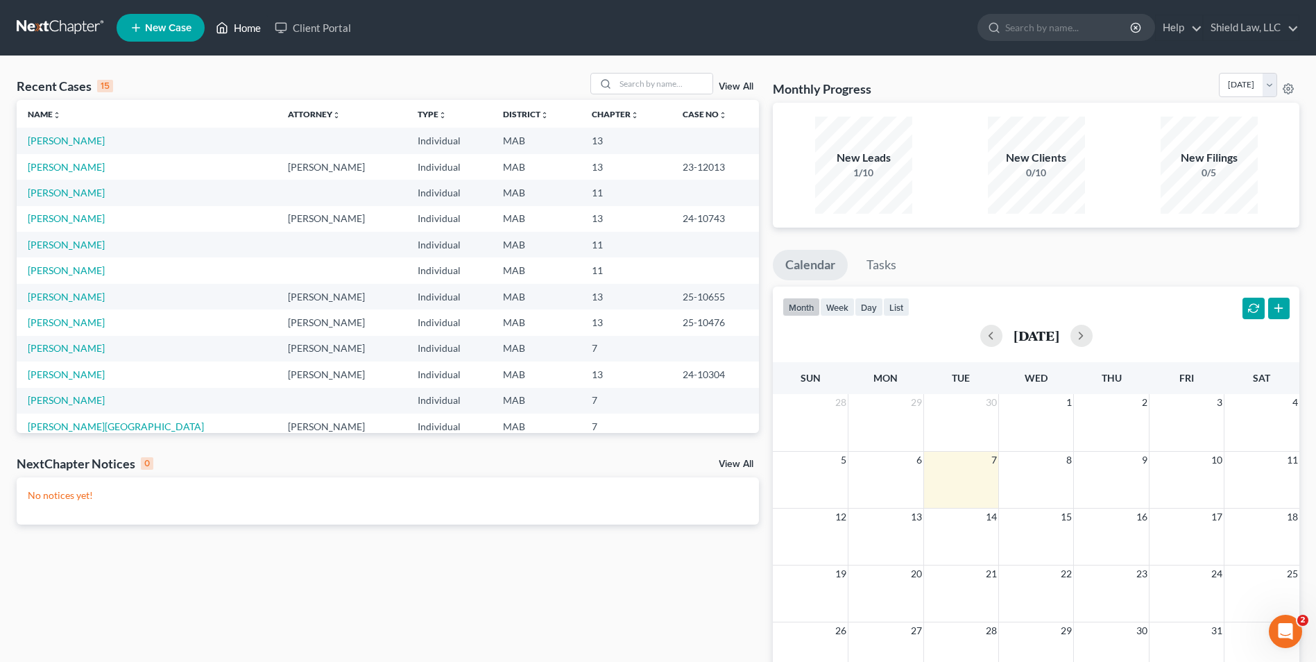
drag, startPoint x: 244, startPoint y: 30, endPoint x: 245, endPoint y: 1, distance: 28.4
click at [244, 30] on link "Home" at bounding box center [238, 27] width 59 height 25
click at [627, 71] on div "Recent Cases 15 View All Name unfold_more expand_more expand_less Attorney unfo…" at bounding box center [658, 416] width 1316 height 720
click at [628, 80] on input "search" at bounding box center [663, 84] width 97 height 20
type input "kawei"
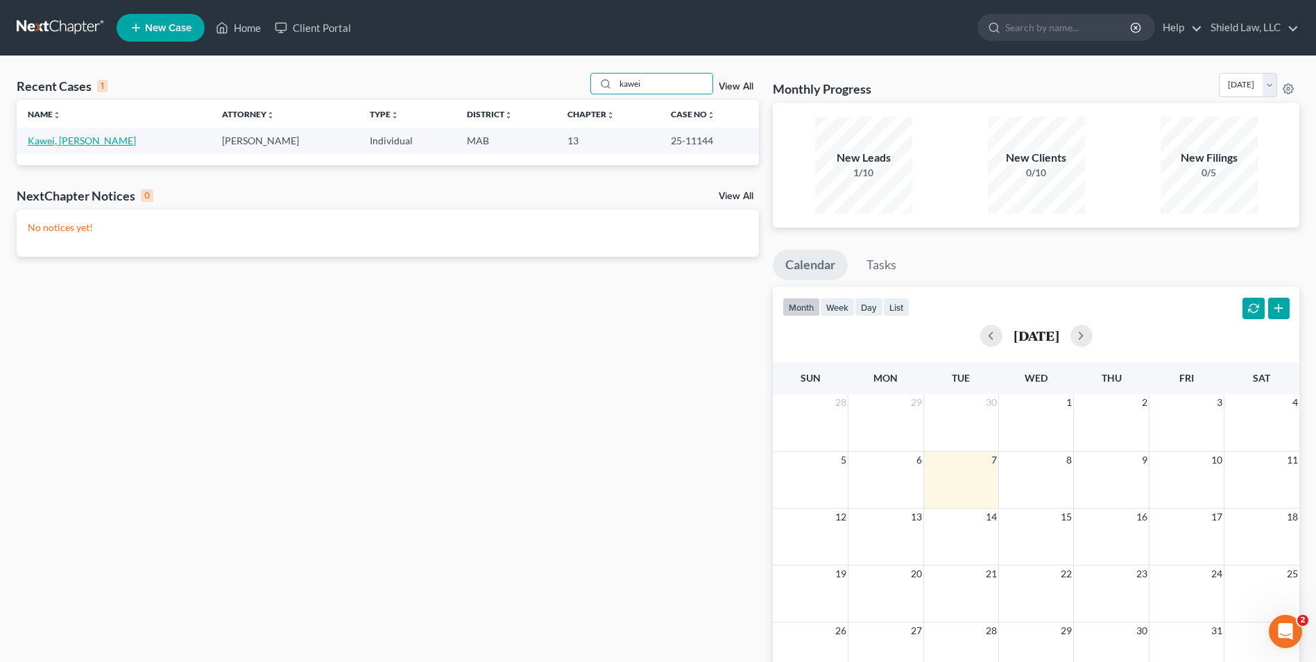
click at [74, 140] on link "Kawei, [PERSON_NAME]" at bounding box center [82, 141] width 108 height 12
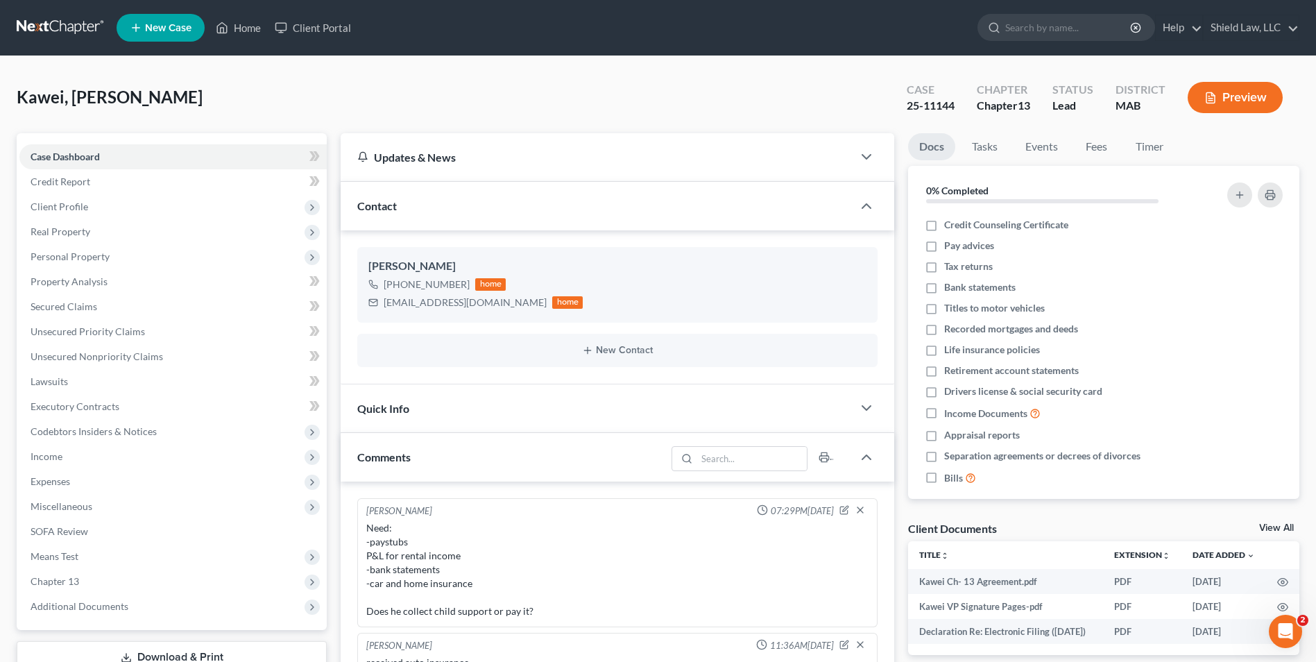
click at [44, 233] on span "Real Property" at bounding box center [61, 231] width 60 height 12
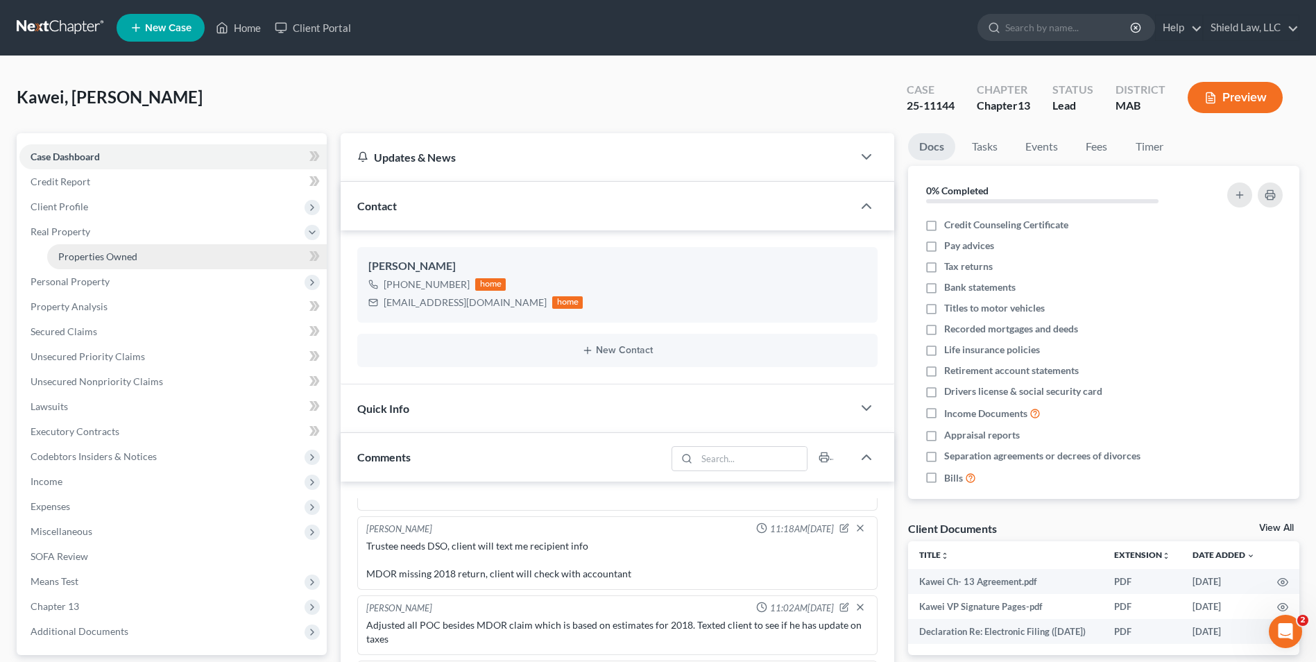
click at [126, 245] on link "Properties Owned" at bounding box center [187, 256] width 280 height 25
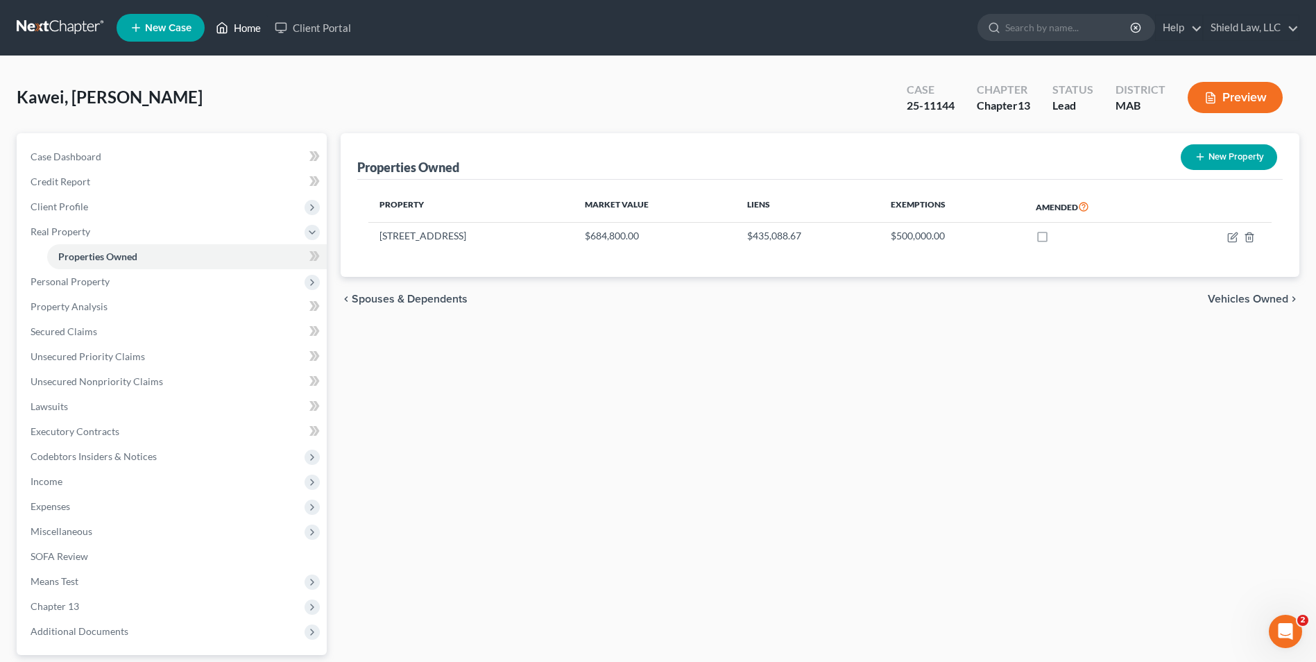
drag, startPoint x: 241, startPoint y: 24, endPoint x: 241, endPoint y: 80, distance: 56.9
click at [241, 24] on link "Home" at bounding box center [238, 27] width 59 height 25
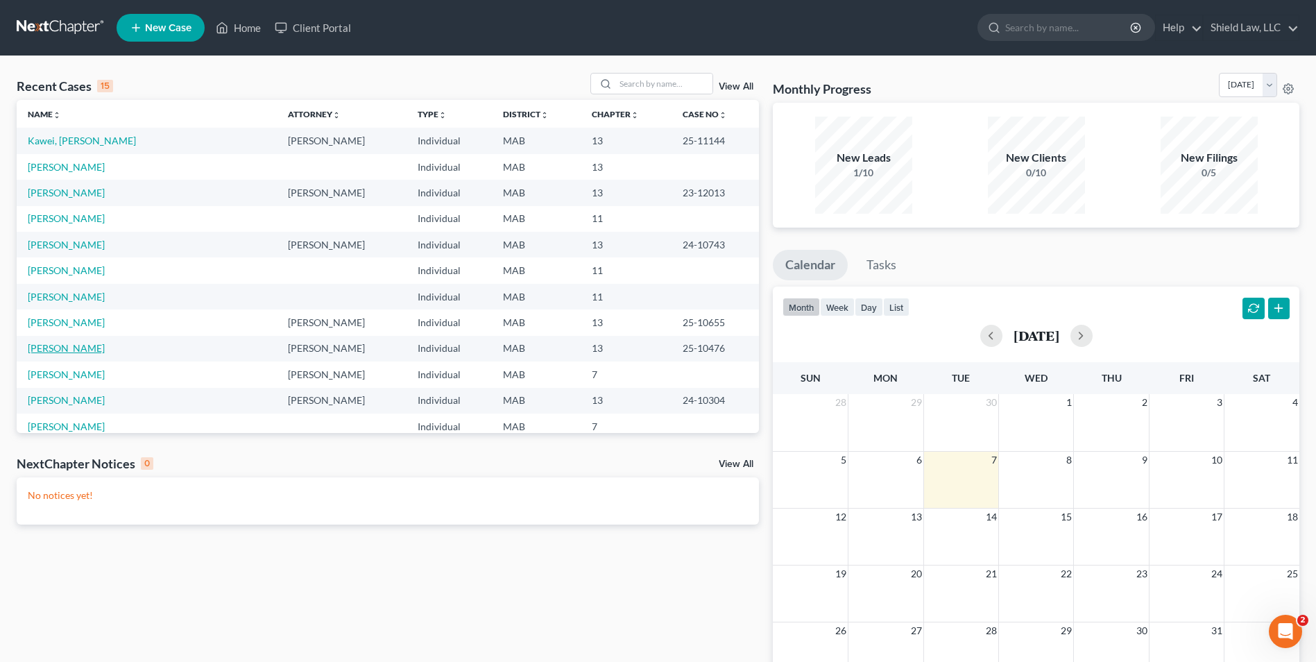
click at [74, 351] on link "[PERSON_NAME]" at bounding box center [66, 348] width 77 height 12
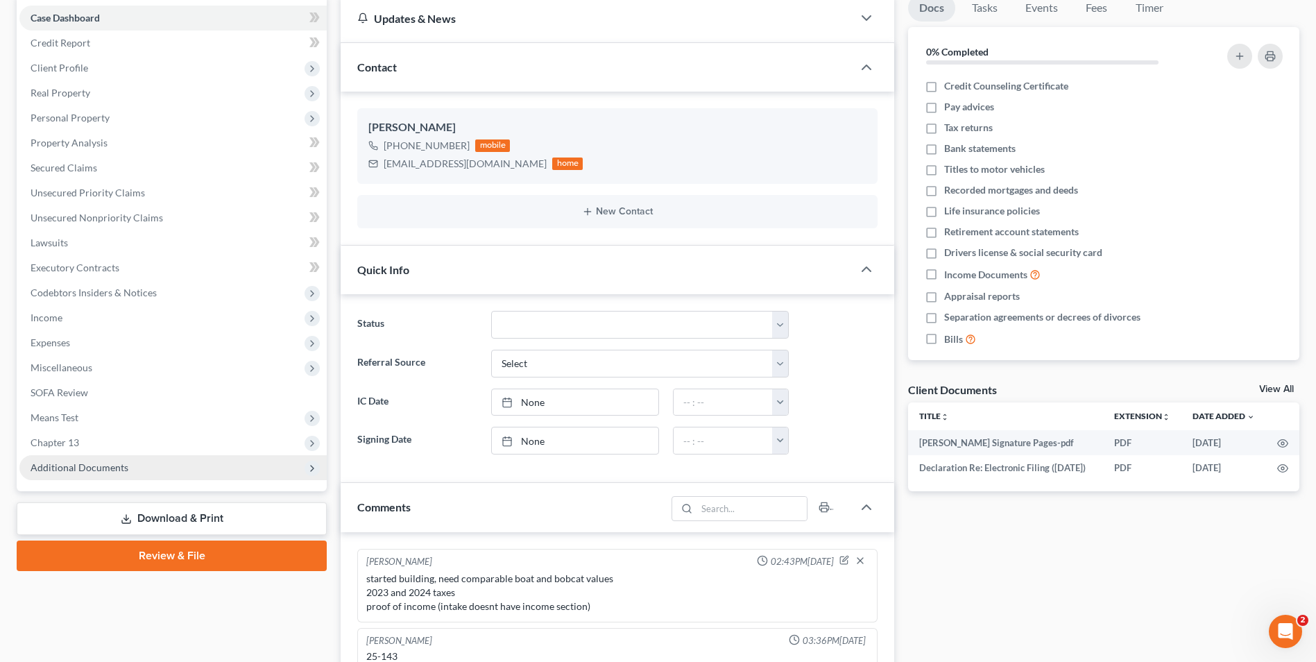
scroll to position [1379, 0]
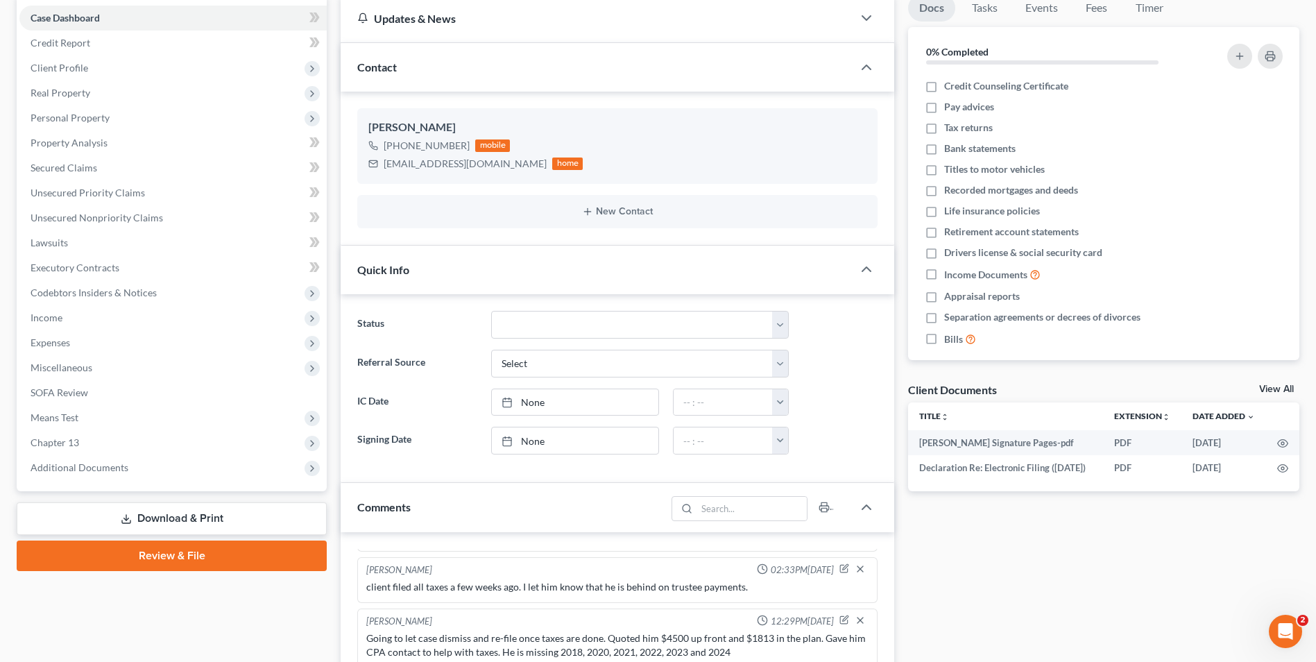
click at [122, 510] on link "Download & Print" at bounding box center [172, 518] width 310 height 33
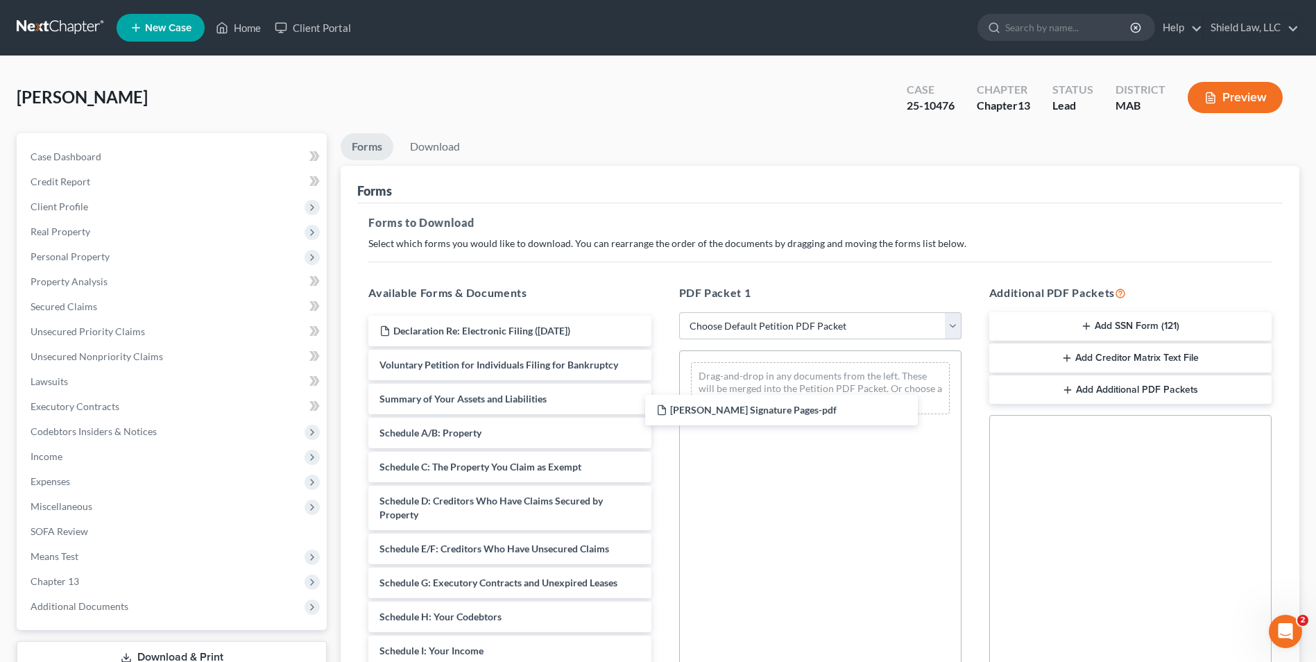
drag, startPoint x: 501, startPoint y: 335, endPoint x: 798, endPoint y: 372, distance: 299.2
click at [662, 427] on div "[PERSON_NAME] Signature Pages-pdf [PERSON_NAME] Signature Pages-pdf Declaration…" at bounding box center [509, 641] width 304 height 650
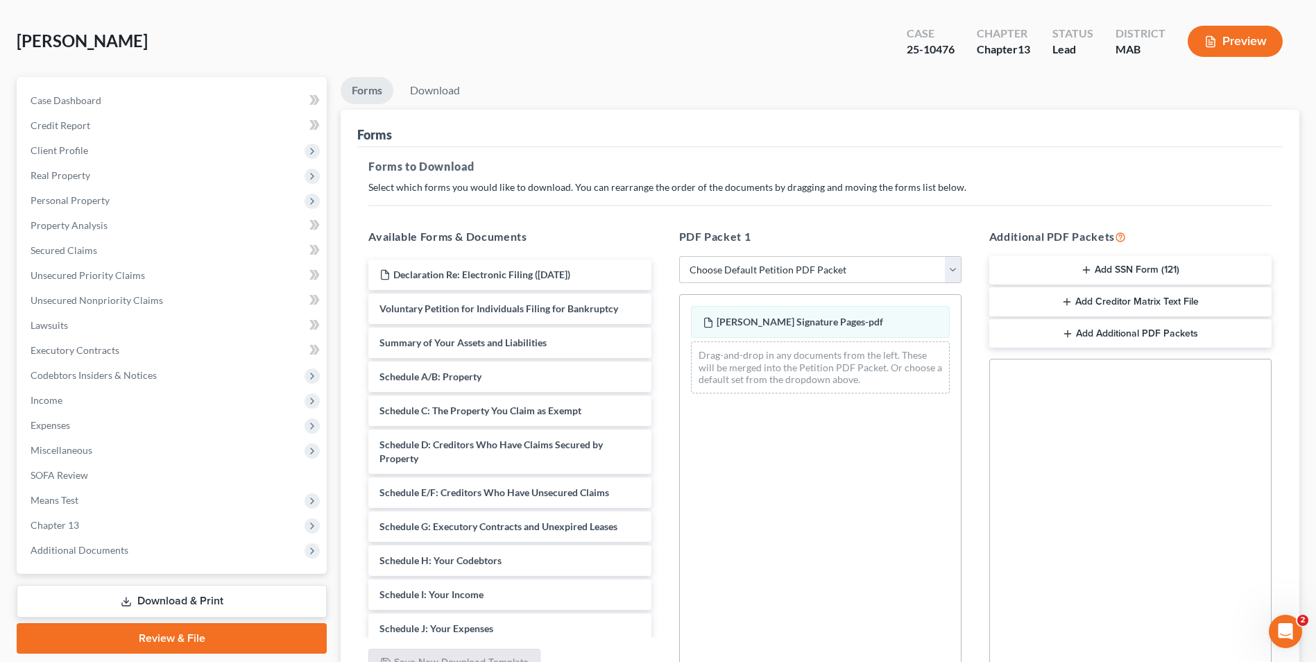
scroll to position [195, 0]
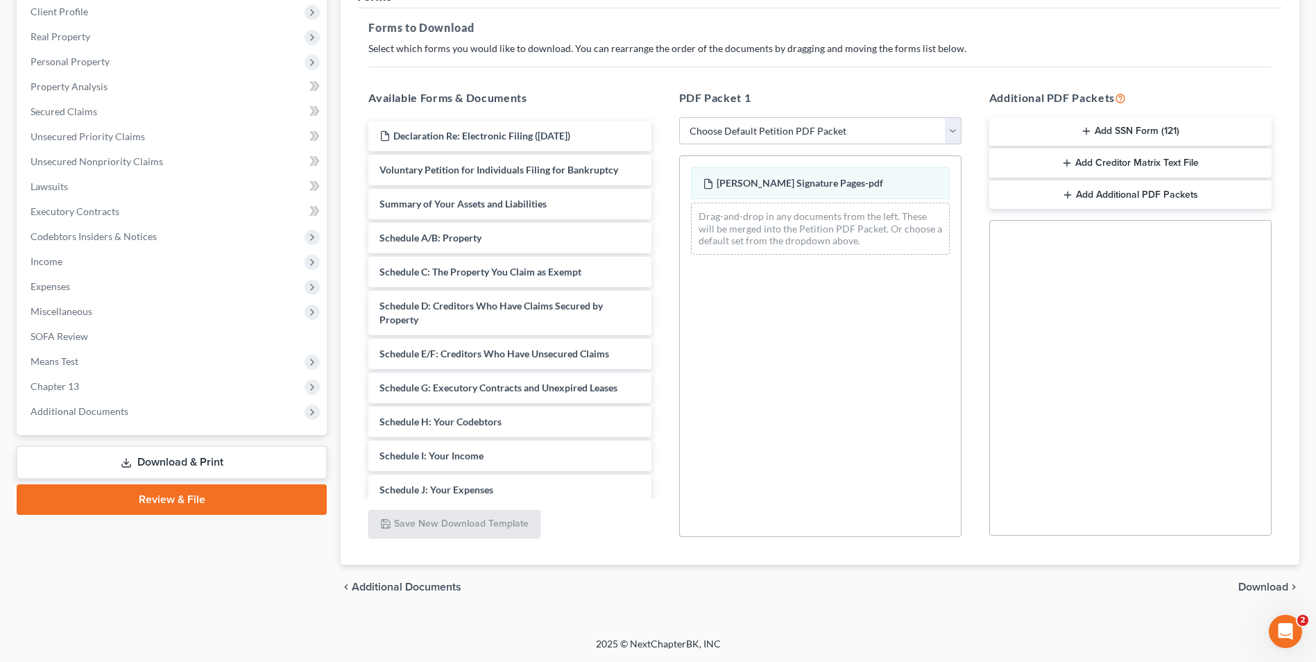
click at [1249, 576] on div "chevron_left Additional Documents Download chevron_right" at bounding box center [820, 587] width 959 height 44
click at [1255, 583] on span "Download" at bounding box center [1263, 586] width 50 height 11
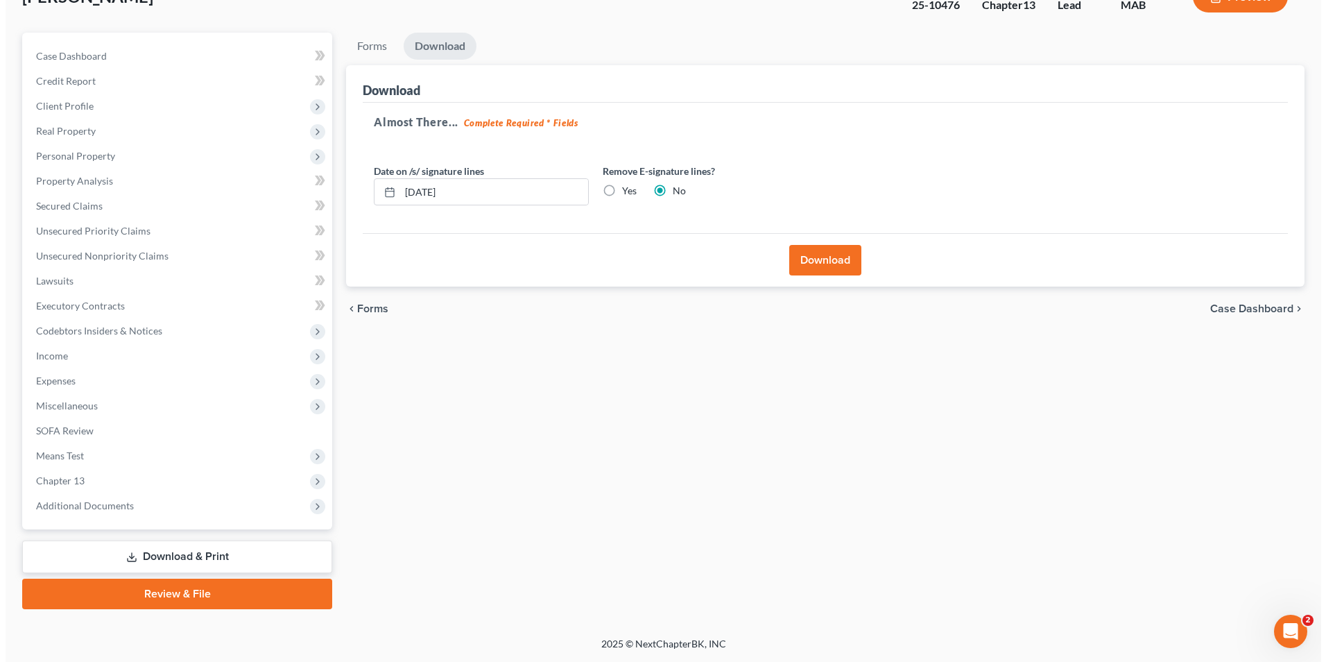
scroll to position [101, 0]
drag, startPoint x: 608, startPoint y: 191, endPoint x: 827, endPoint y: 250, distance: 227.4
click at [617, 191] on label "Yes" at bounding box center [624, 191] width 15 height 14
click at [622, 191] on input "Yes" at bounding box center [626, 188] width 9 height 9
radio input "true"
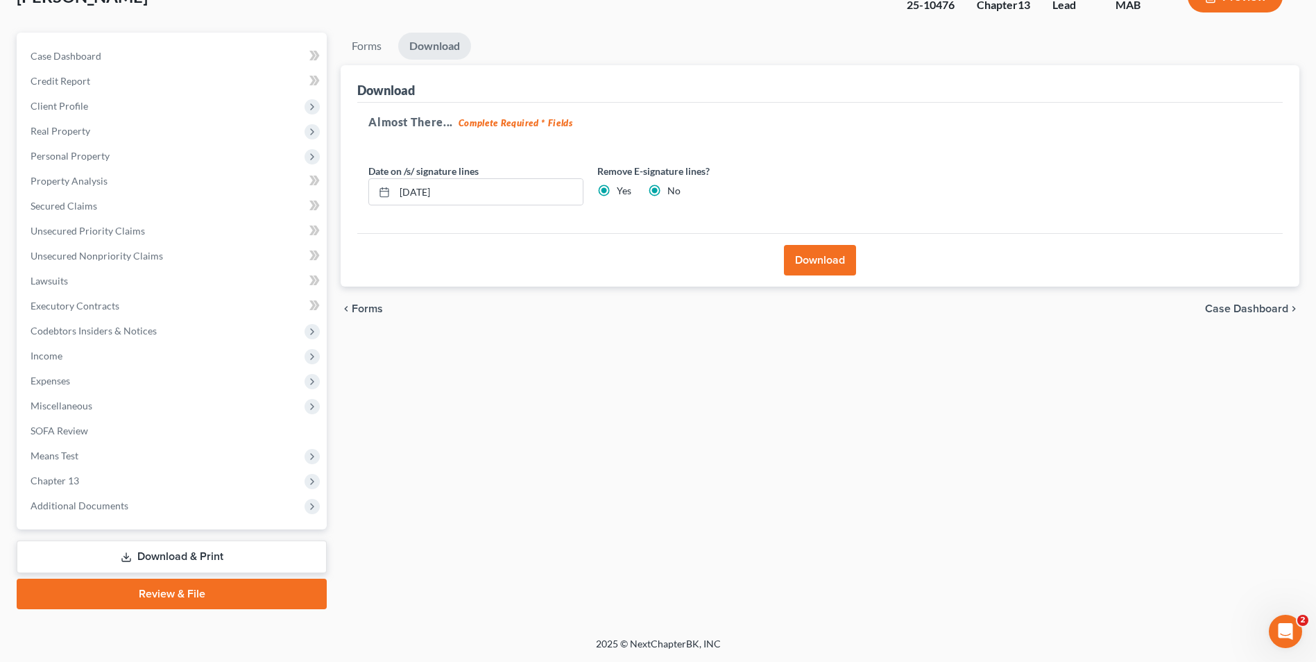
radio input "false"
click at [825, 258] on button "Download" at bounding box center [820, 260] width 72 height 31
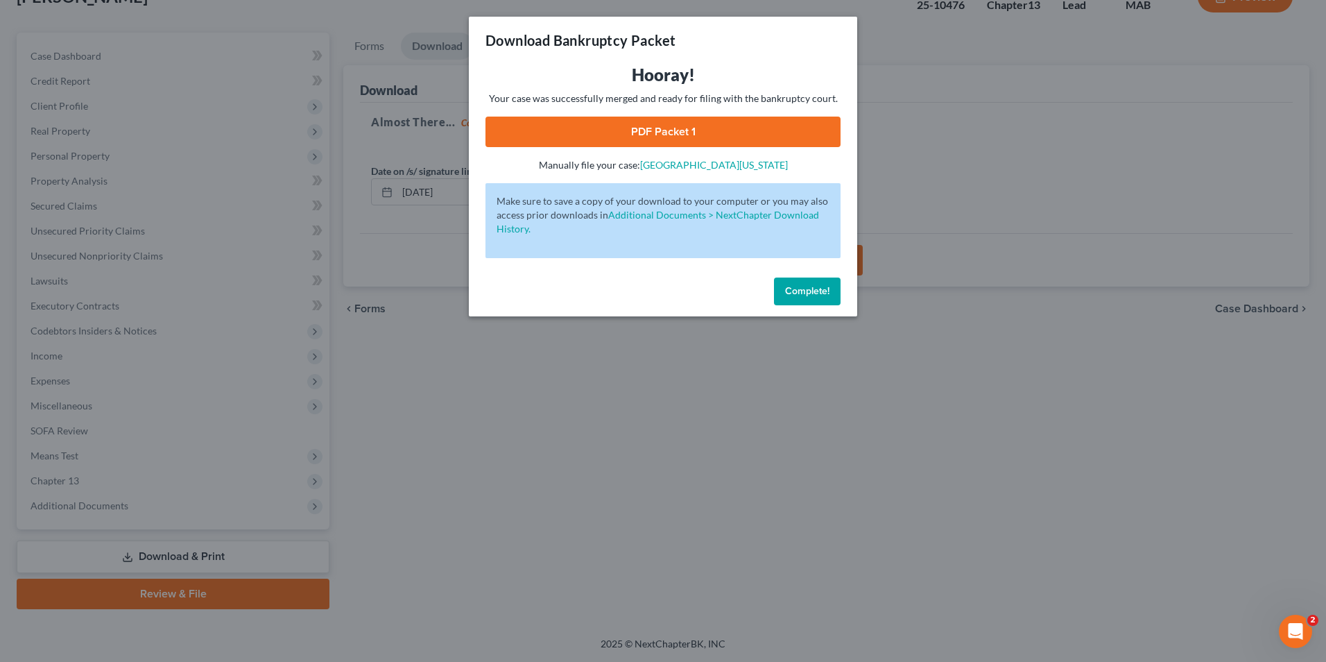
click at [710, 134] on link "PDF Packet 1" at bounding box center [662, 132] width 355 height 31
click at [823, 285] on span "Complete!" at bounding box center [807, 291] width 44 height 12
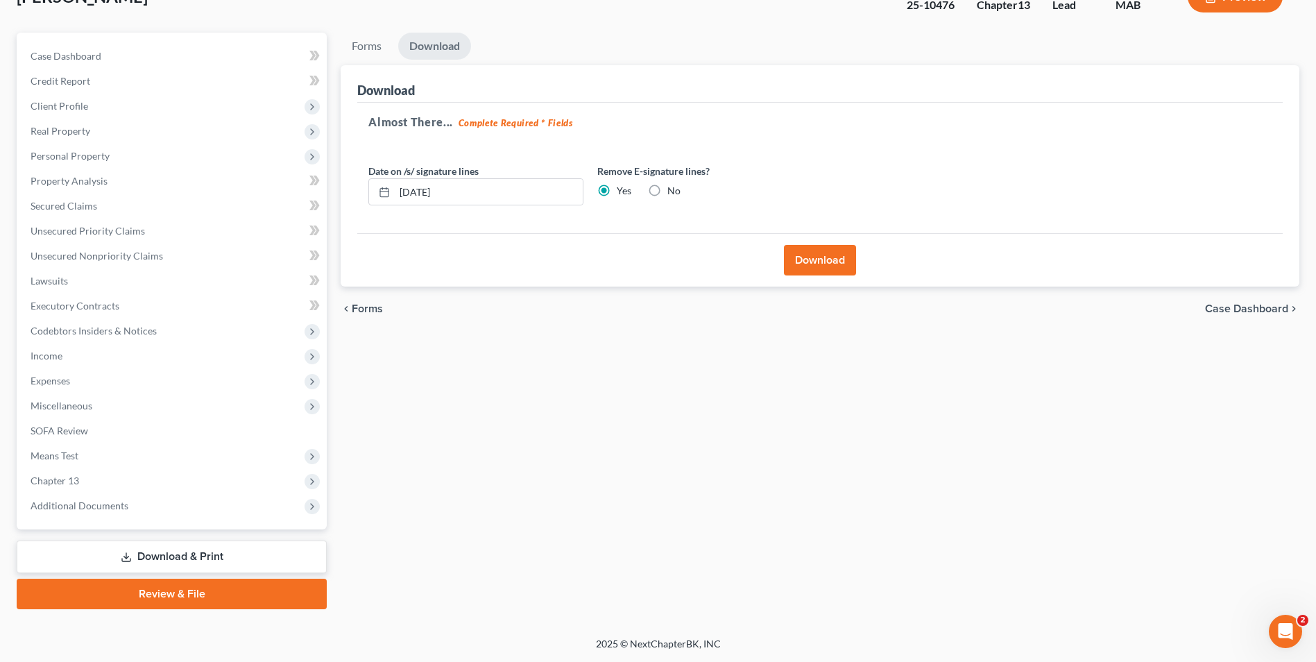
click at [376, 309] on span "Forms" at bounding box center [367, 308] width 31 height 11
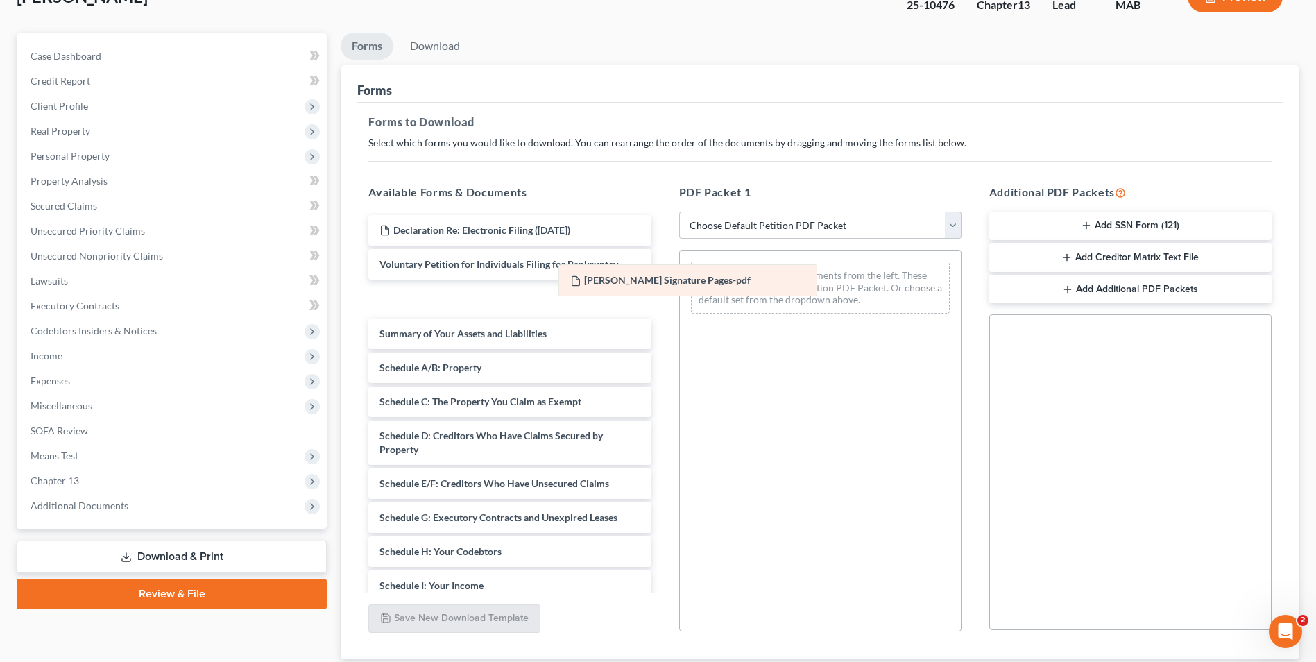
drag, startPoint x: 784, startPoint y: 266, endPoint x: 492, endPoint y: 256, distance: 292.9
click at [680, 250] on div "Romiza VP Signature Pages-pdf Romiza VP Signature Pages-pdf Drag-and-drop in an…" at bounding box center [820, 287] width 281 height 74
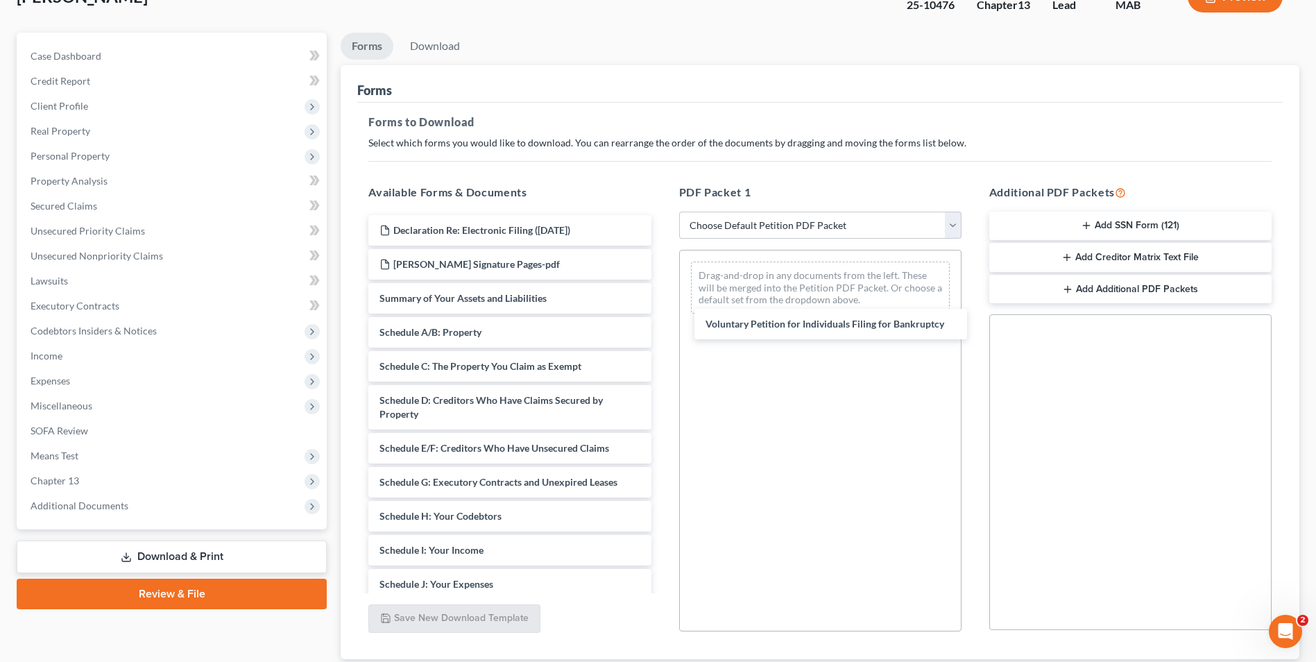
drag, startPoint x: 507, startPoint y: 296, endPoint x: 931, endPoint y: 411, distance: 439.6
click at [662, 329] on div "Voluntary Petition for Individuals Filing for Bankruptcy Declaration Re: Electr…" at bounding box center [509, 540] width 304 height 650
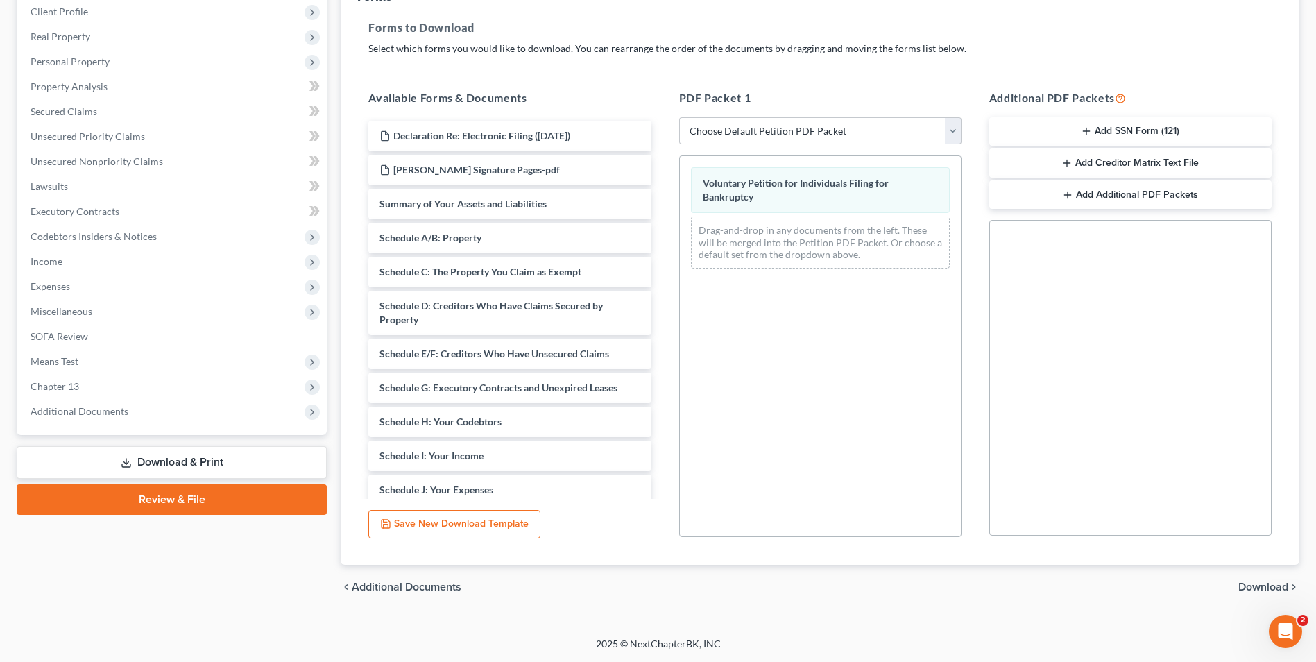
click at [1277, 588] on span "Download" at bounding box center [1263, 586] width 50 height 11
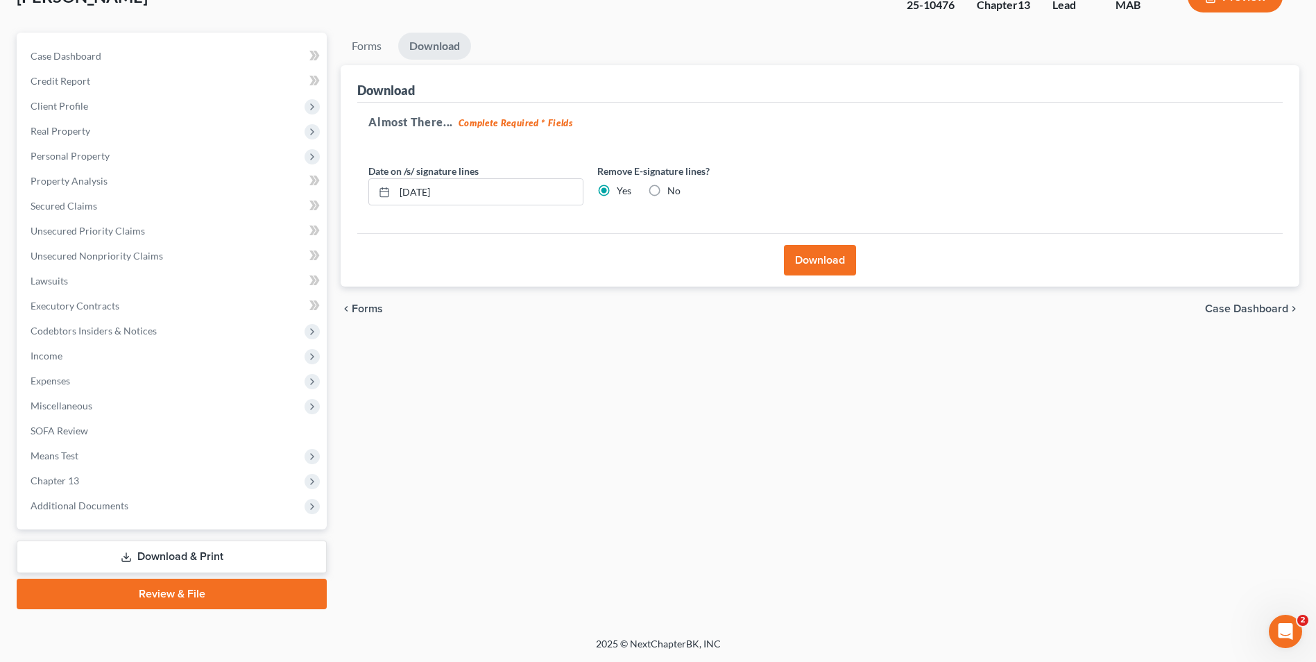
scroll to position [101, 0]
click at [813, 262] on button "Download" at bounding box center [820, 260] width 72 height 31
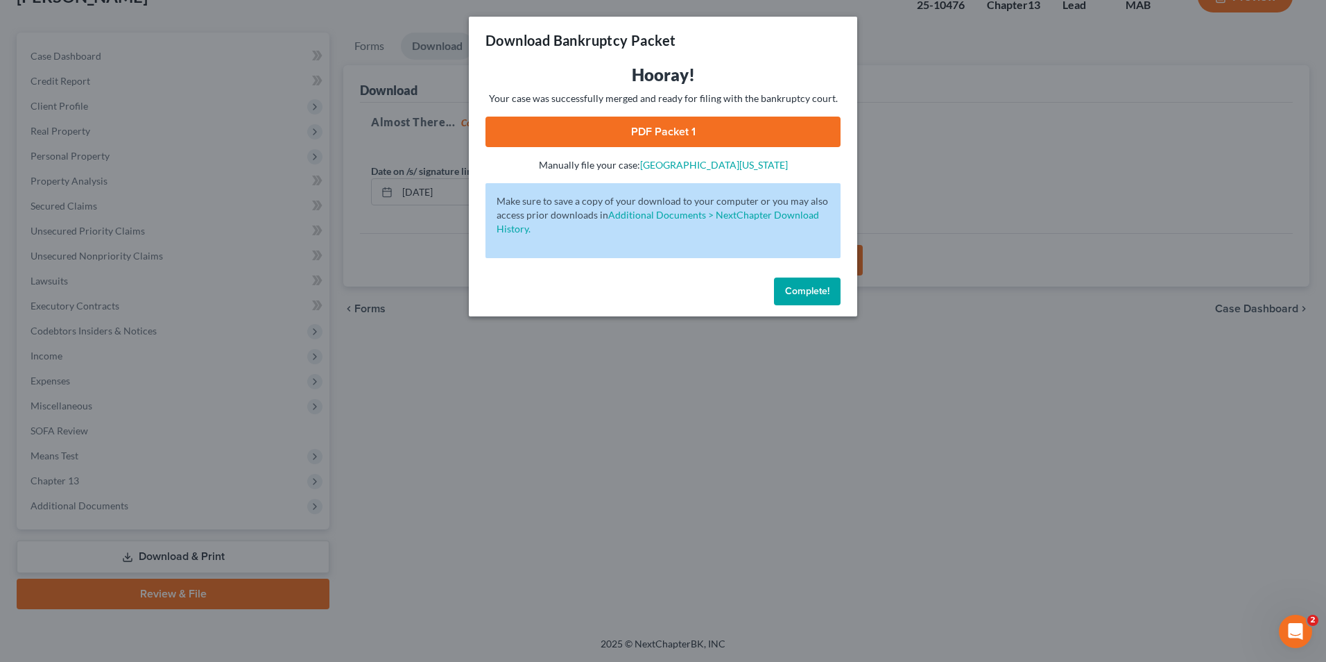
click at [723, 145] on link "PDF Packet 1" at bounding box center [662, 132] width 355 height 31
click at [797, 290] on span "Complete!" at bounding box center [807, 291] width 44 height 12
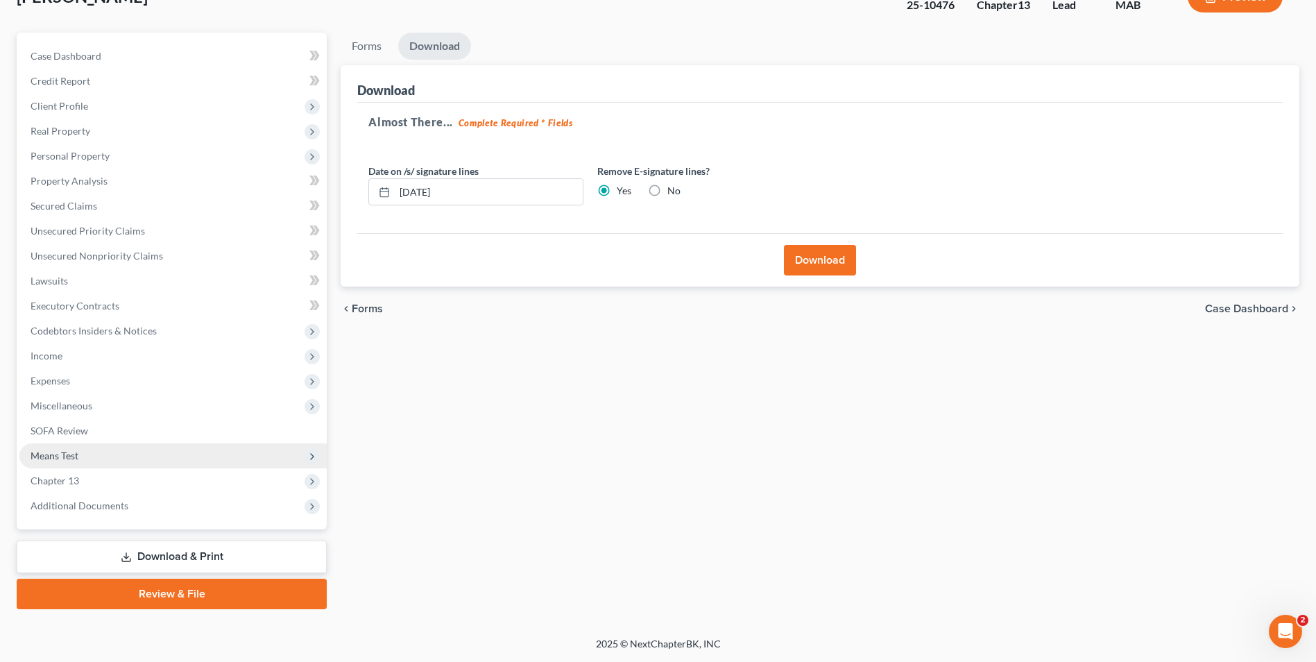
drag, startPoint x: 370, startPoint y: 302, endPoint x: 285, endPoint y: 466, distance: 184.3
click at [370, 303] on span "Forms" at bounding box center [367, 308] width 31 height 11
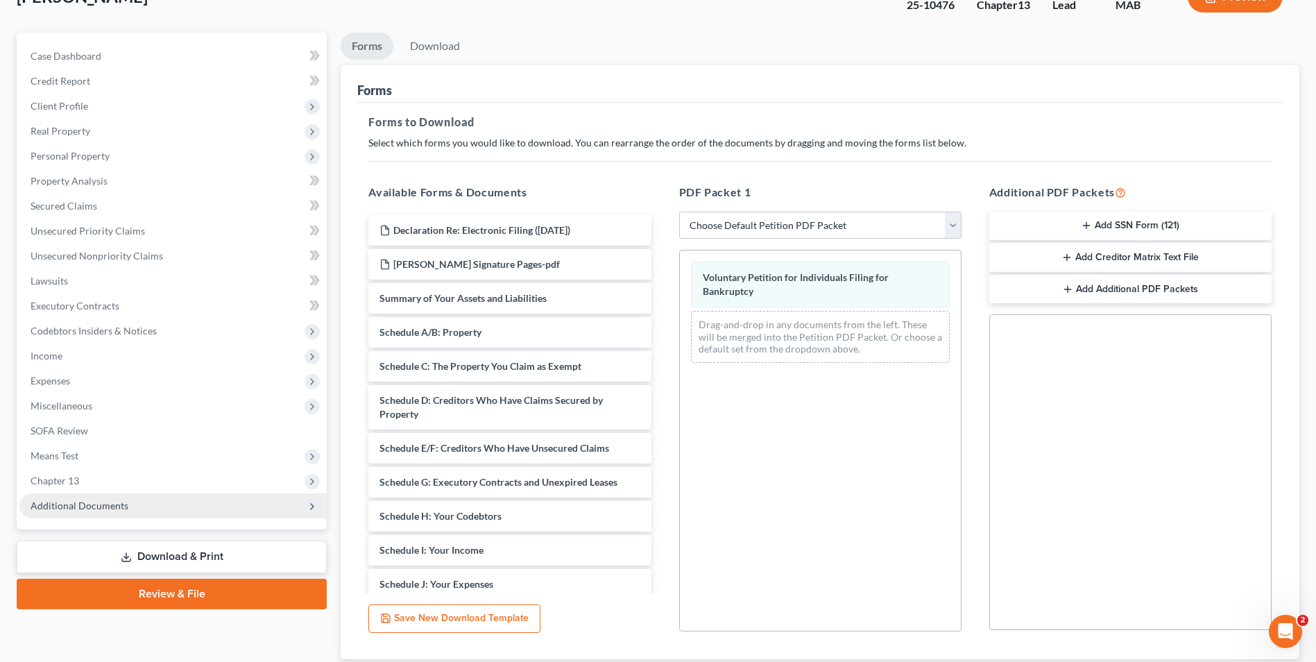
click at [102, 500] on span "Additional Documents" at bounding box center [80, 505] width 98 height 12
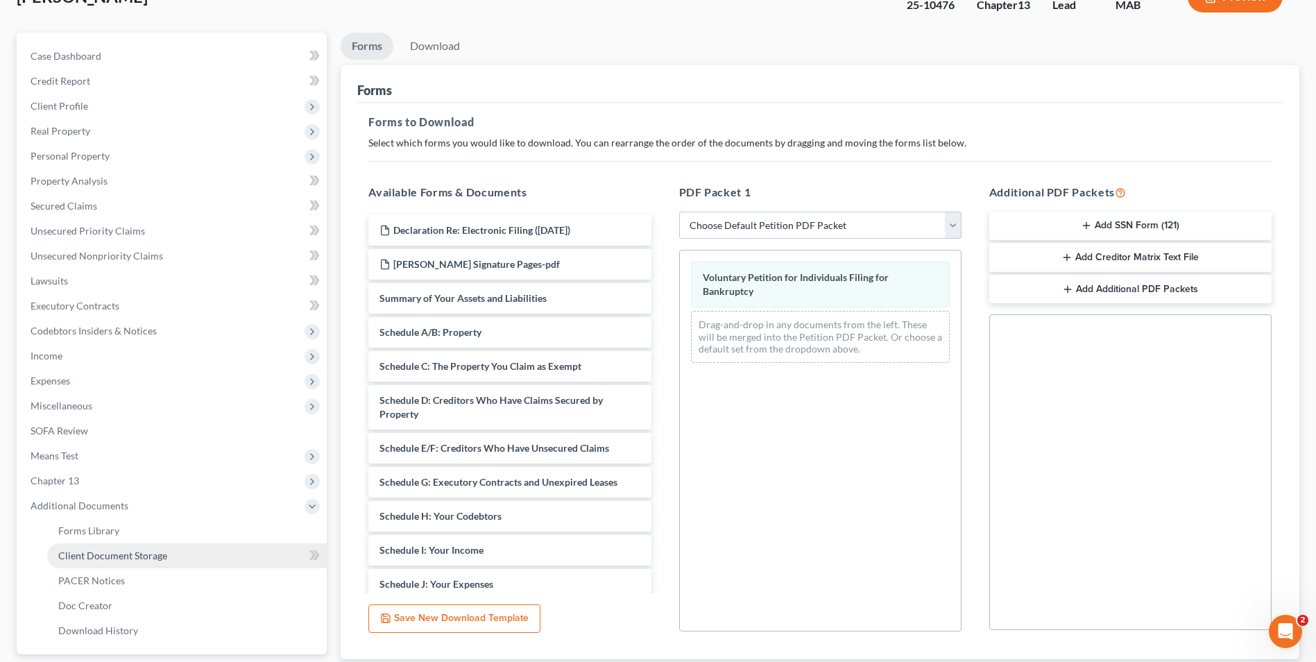
click at [156, 562] on link "Client Document Storage" at bounding box center [187, 555] width 280 height 25
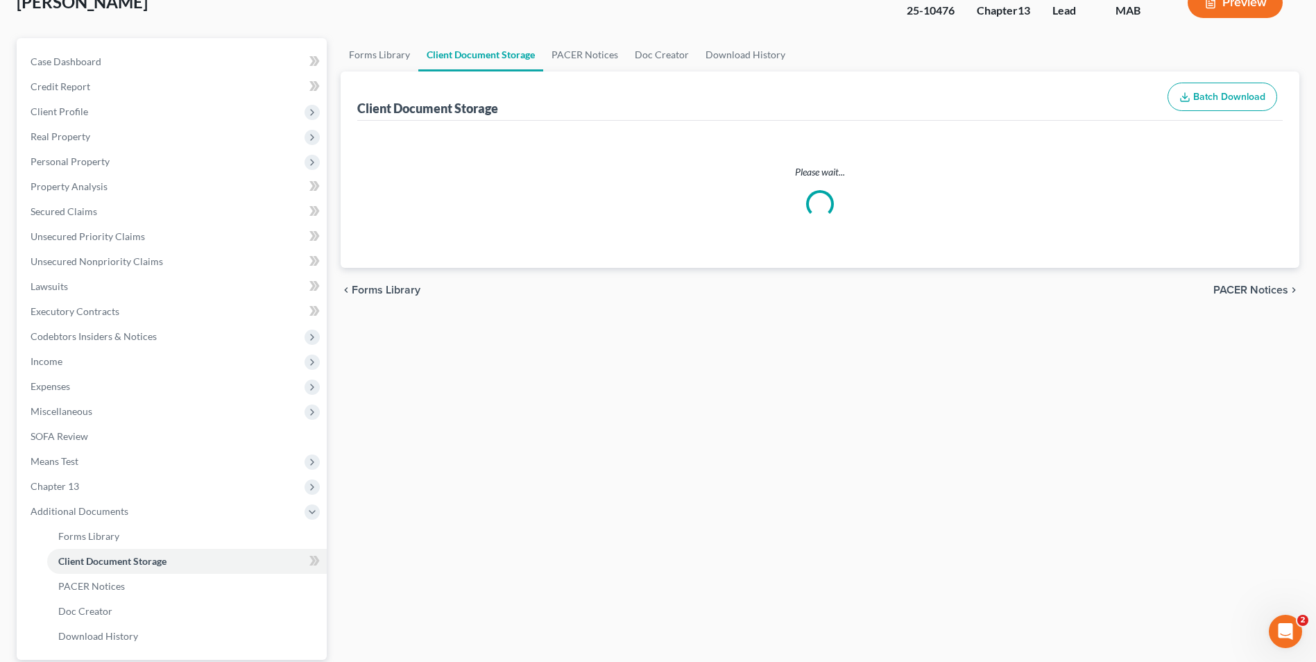
scroll to position [36, 0]
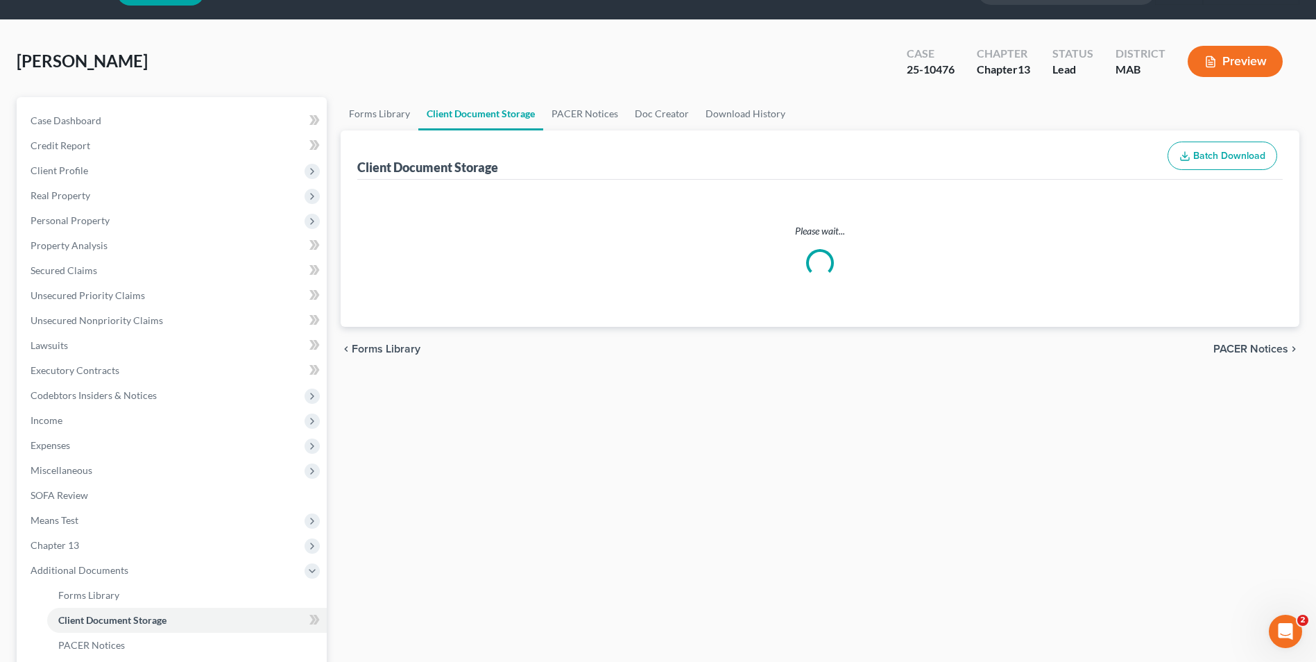
select select "7"
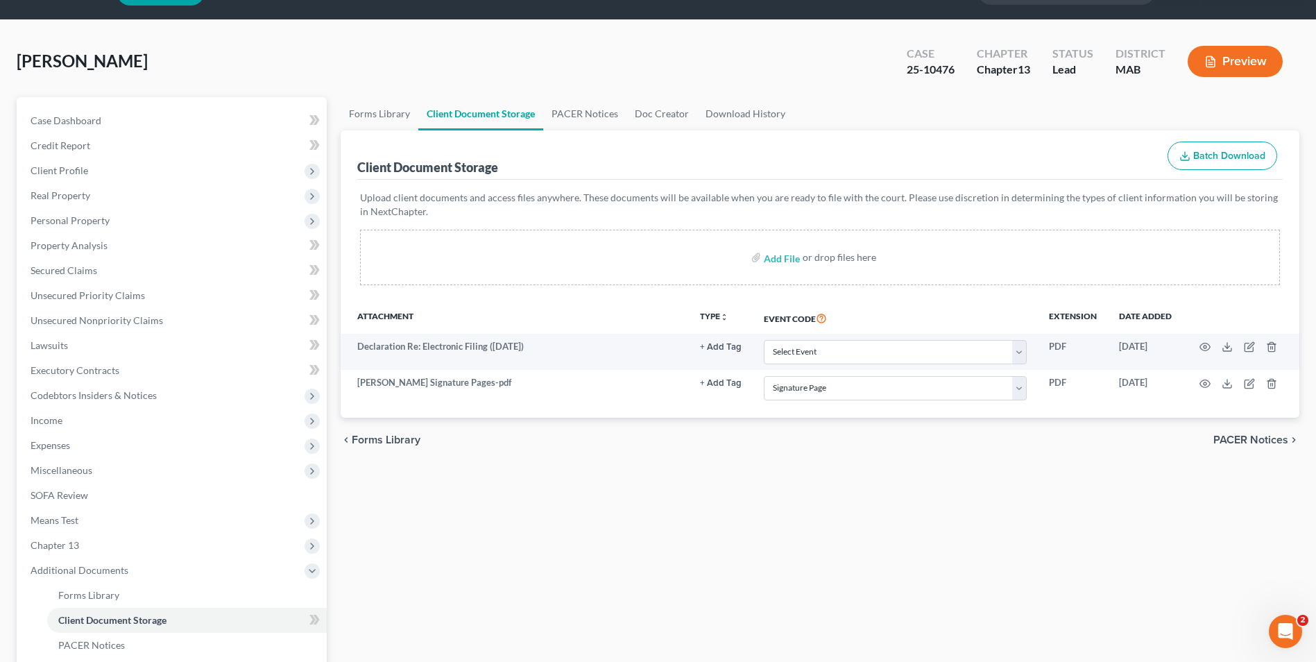
scroll to position [0, 0]
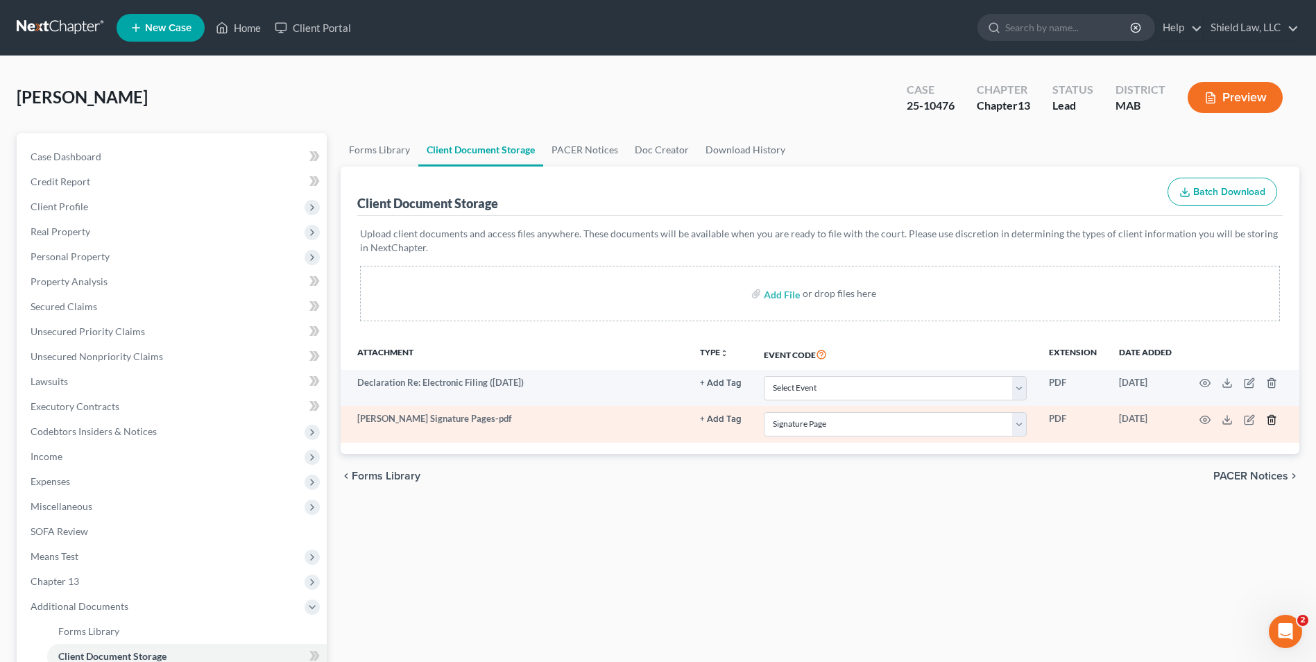
click at [1267, 417] on polyline "button" at bounding box center [1271, 417] width 8 height 0
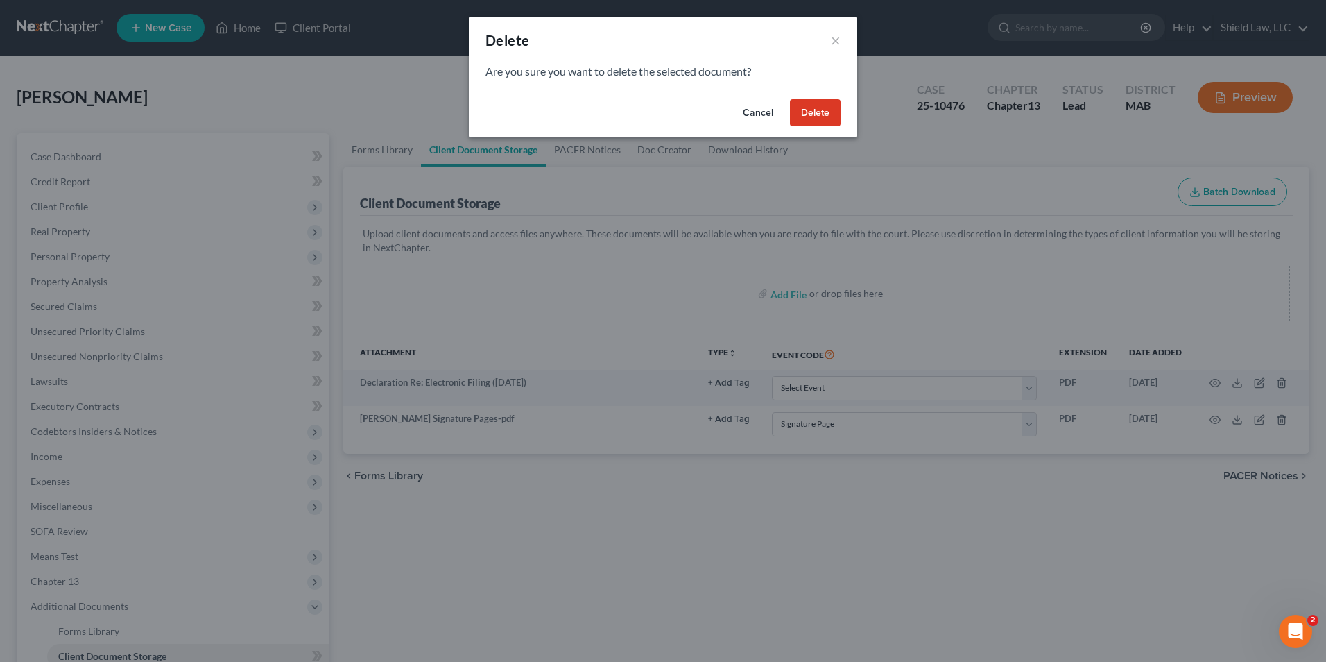
click at [816, 103] on button "Delete" at bounding box center [815, 113] width 51 height 28
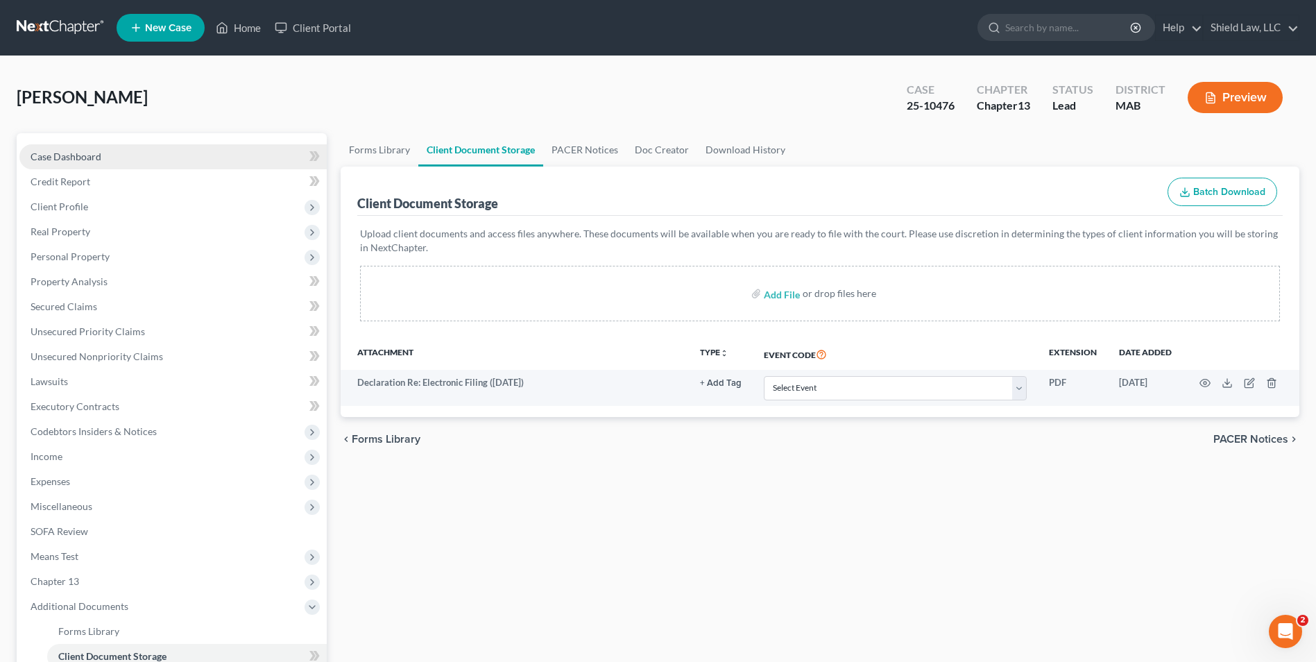
click at [73, 151] on span "Case Dashboard" at bounding box center [66, 157] width 71 height 12
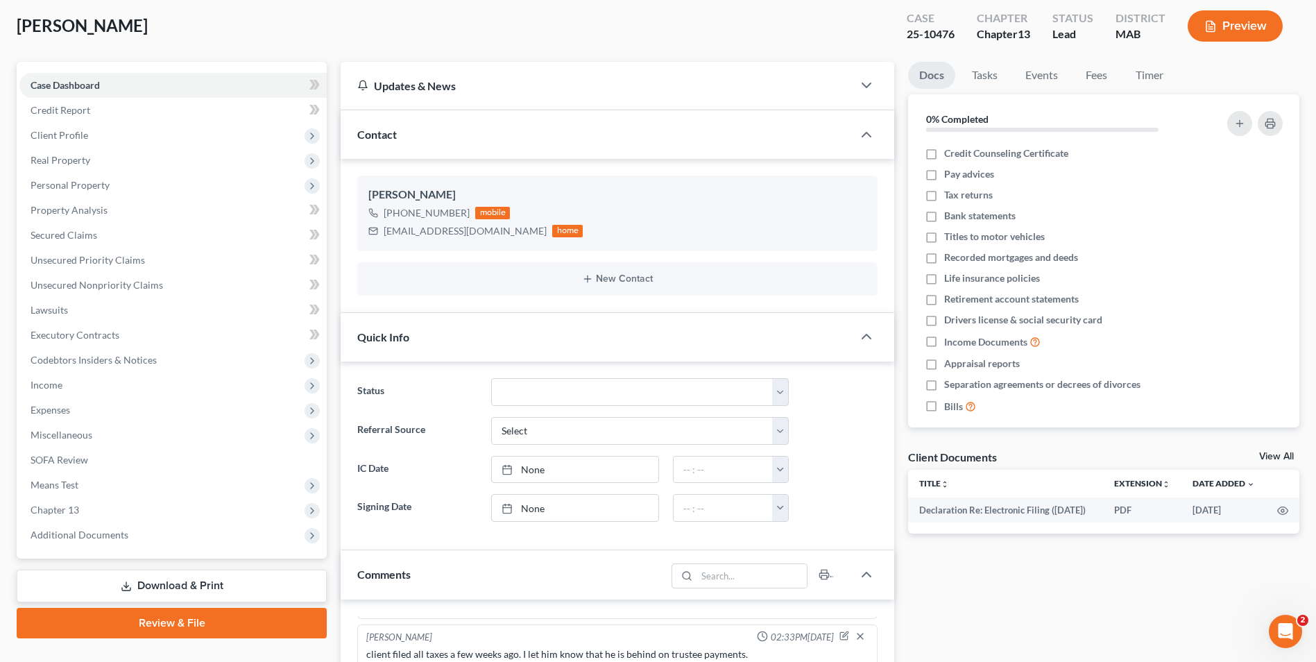
scroll to position [139, 0]
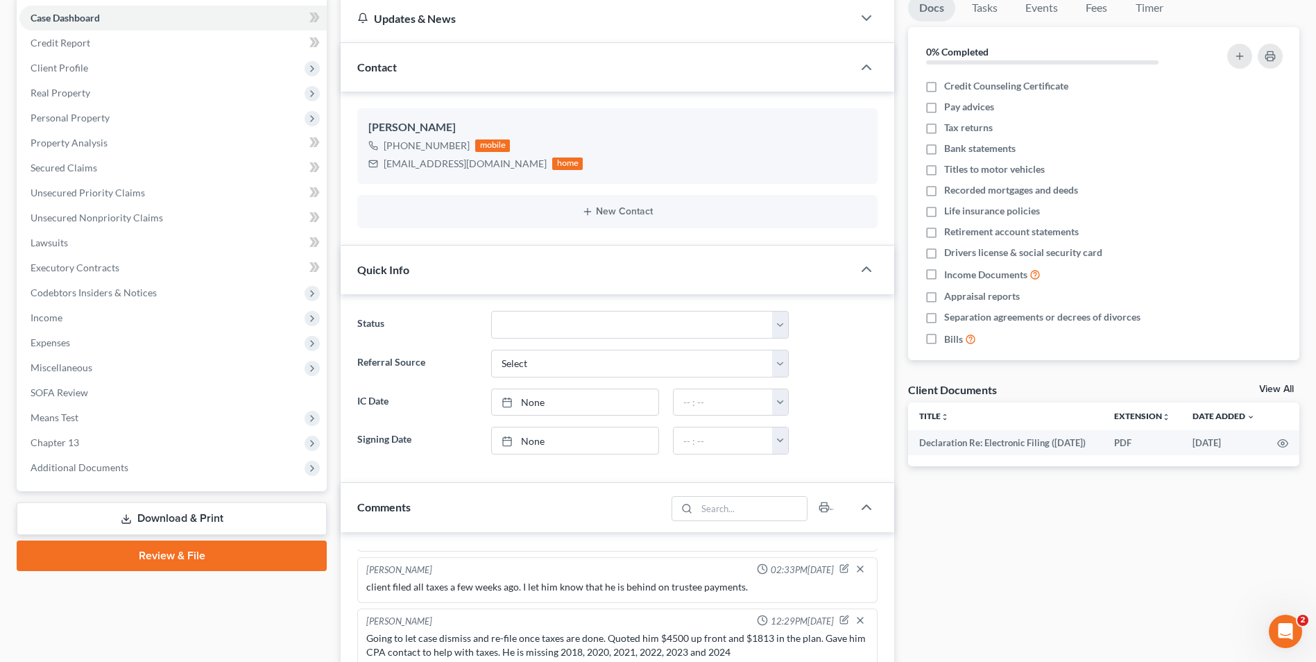
drag, startPoint x: 227, startPoint y: 517, endPoint x: 588, endPoint y: 244, distance: 452.6
click at [227, 517] on link "Download & Print" at bounding box center [172, 518] width 310 height 33
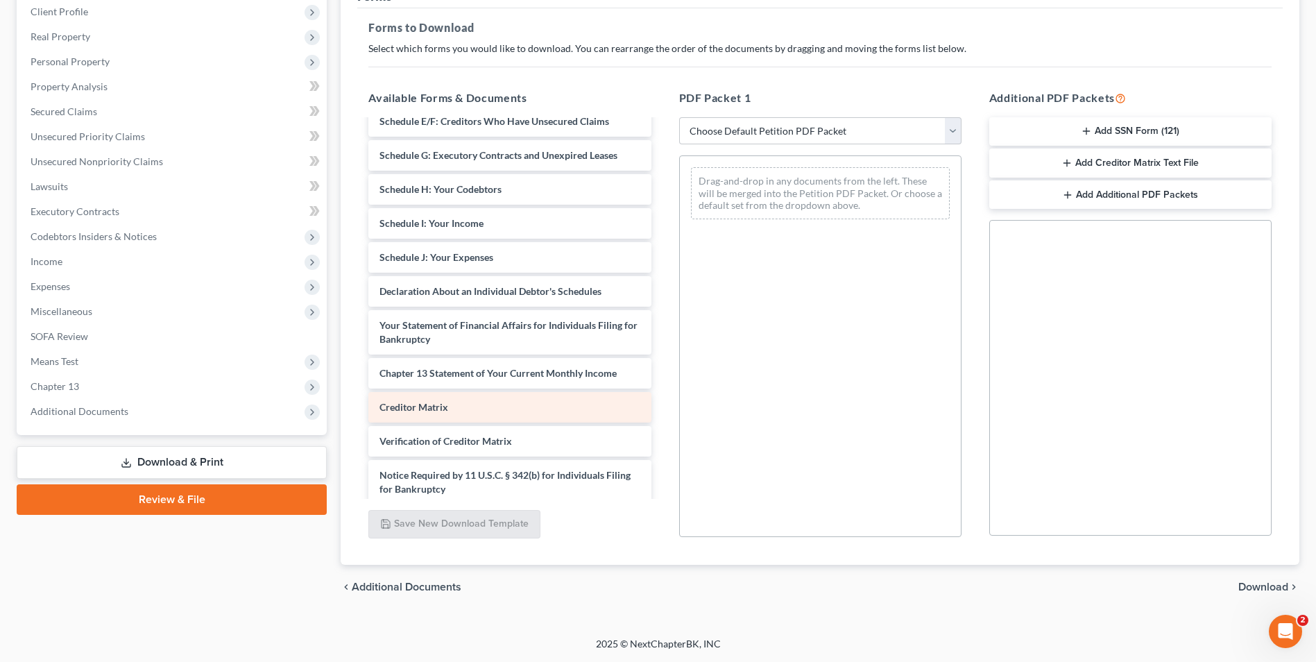
scroll to position [275, 0]
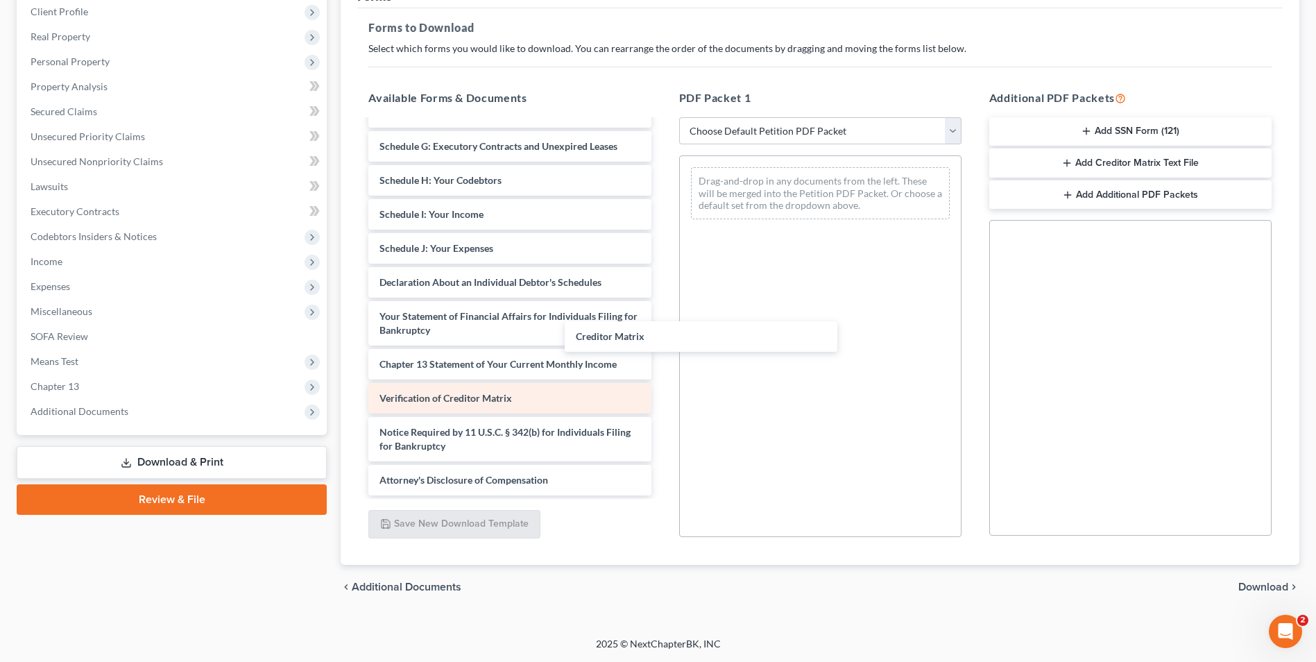
drag, startPoint x: 533, startPoint y: 366, endPoint x: 613, endPoint y: 384, distance: 82.4
click at [662, 311] on div "Creditor Matrix Declaration Re: Electronic Filing (03/11/2025) Voluntary Petiti…" at bounding box center [509, 187] width 304 height 616
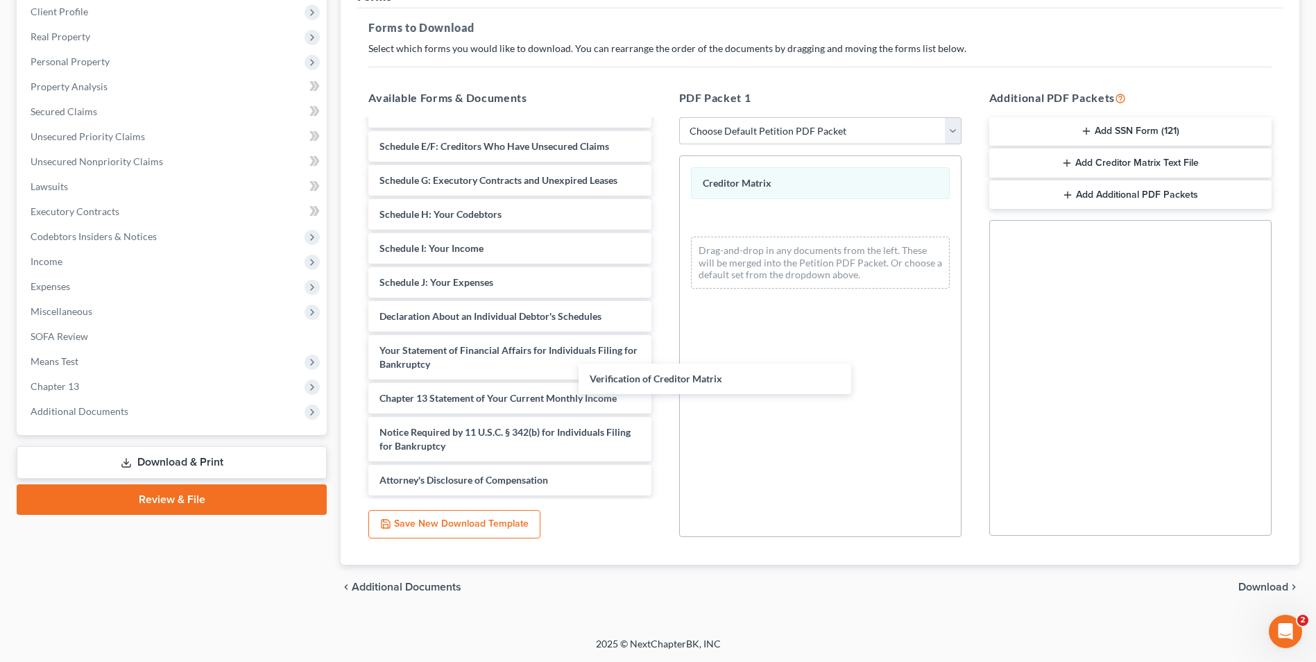
scroll to position [207, 0]
drag, startPoint x: 565, startPoint y: 395, endPoint x: 1002, endPoint y: 231, distance: 467.2
click at [662, 363] on div "Verification of Creditor Matrix Declaration Re: Electronic Filing (03/11/2025) …" at bounding box center [509, 204] width 304 height 582
click at [1141, 115] on div "Additional PDF Packets Add SSN Form (121) Add Creditor Matrix Text File Add Add…" at bounding box center [1130, 313] width 310 height 470
click at [1167, 161] on button "Add Creditor Matrix Text File" at bounding box center [1130, 162] width 282 height 29
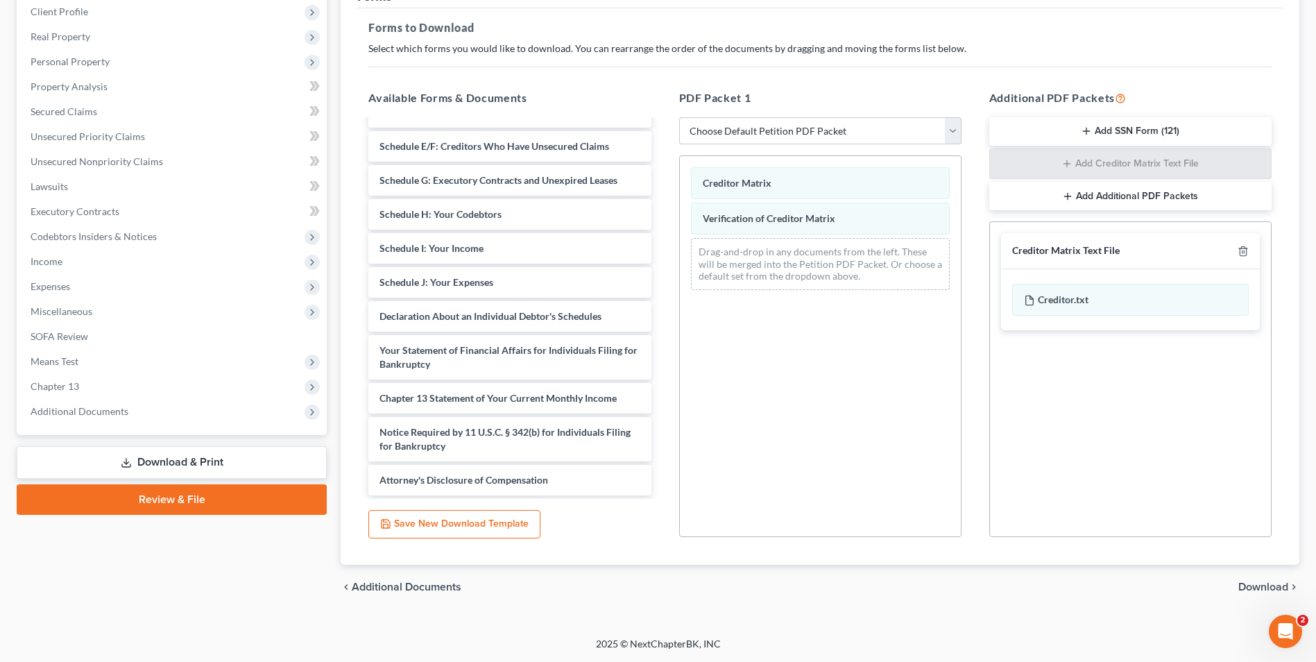
click at [1258, 588] on span "Download" at bounding box center [1263, 586] width 50 height 11
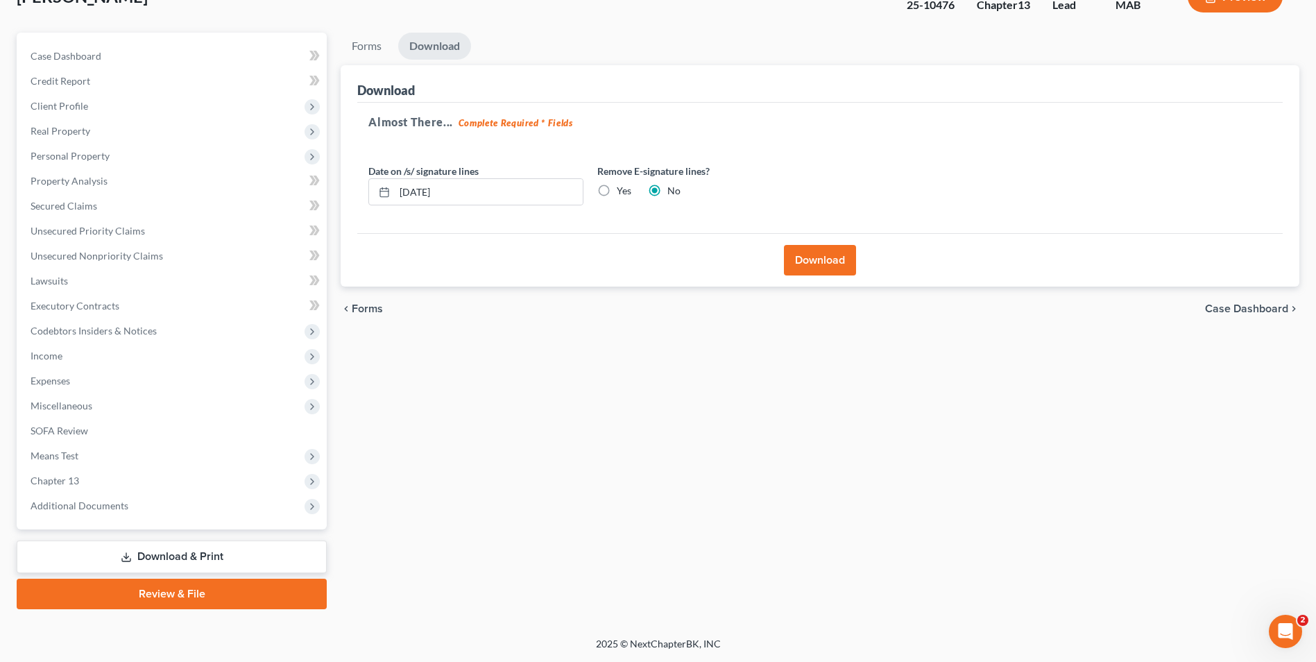
drag, startPoint x: 819, startPoint y: 261, endPoint x: 948, endPoint y: 205, distance: 140.4
click at [818, 261] on button "Download" at bounding box center [820, 260] width 72 height 31
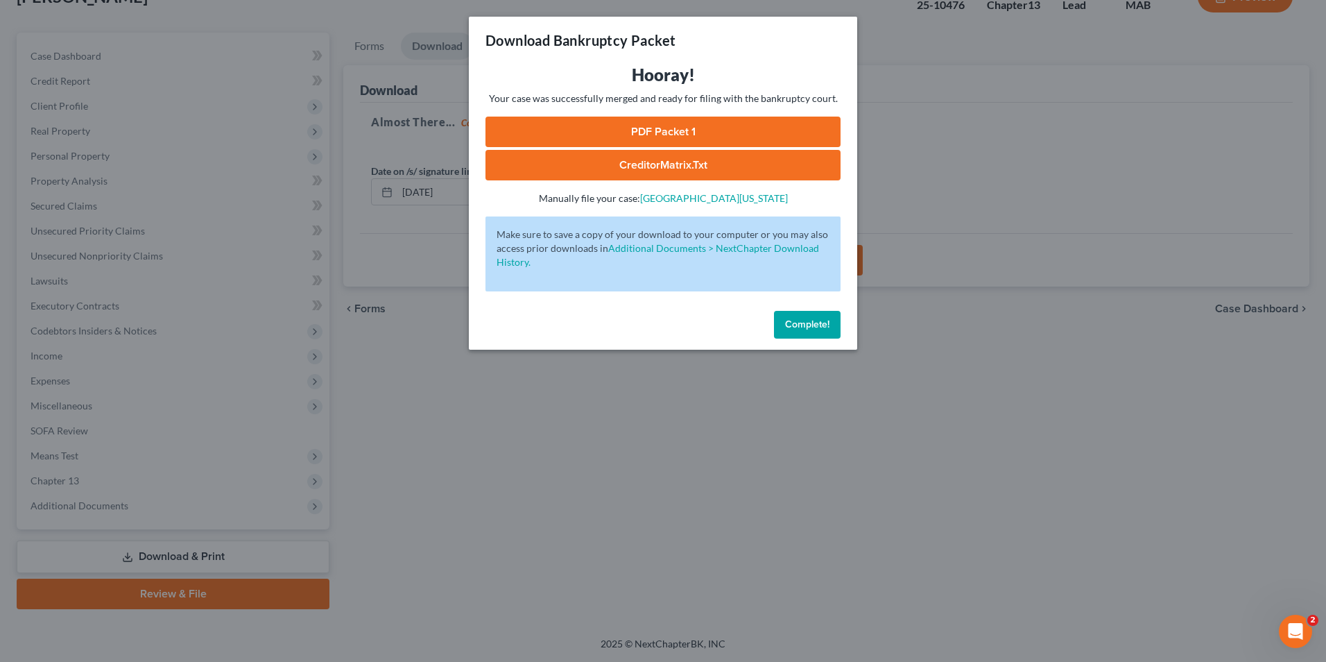
click at [760, 123] on link "PDF Packet 1" at bounding box center [662, 132] width 355 height 31
click at [676, 162] on link "CreditorMatrix.txt" at bounding box center [662, 165] width 355 height 31
click at [798, 318] on span "Complete!" at bounding box center [807, 324] width 44 height 12
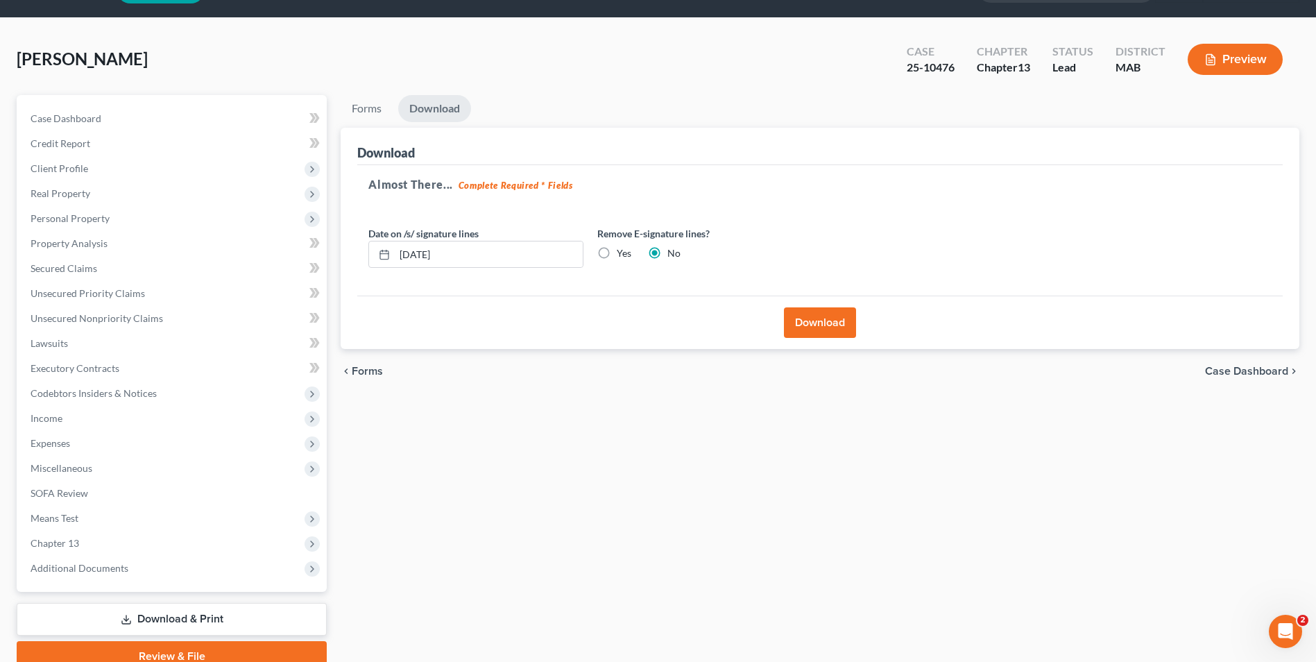
scroll to position [0, 0]
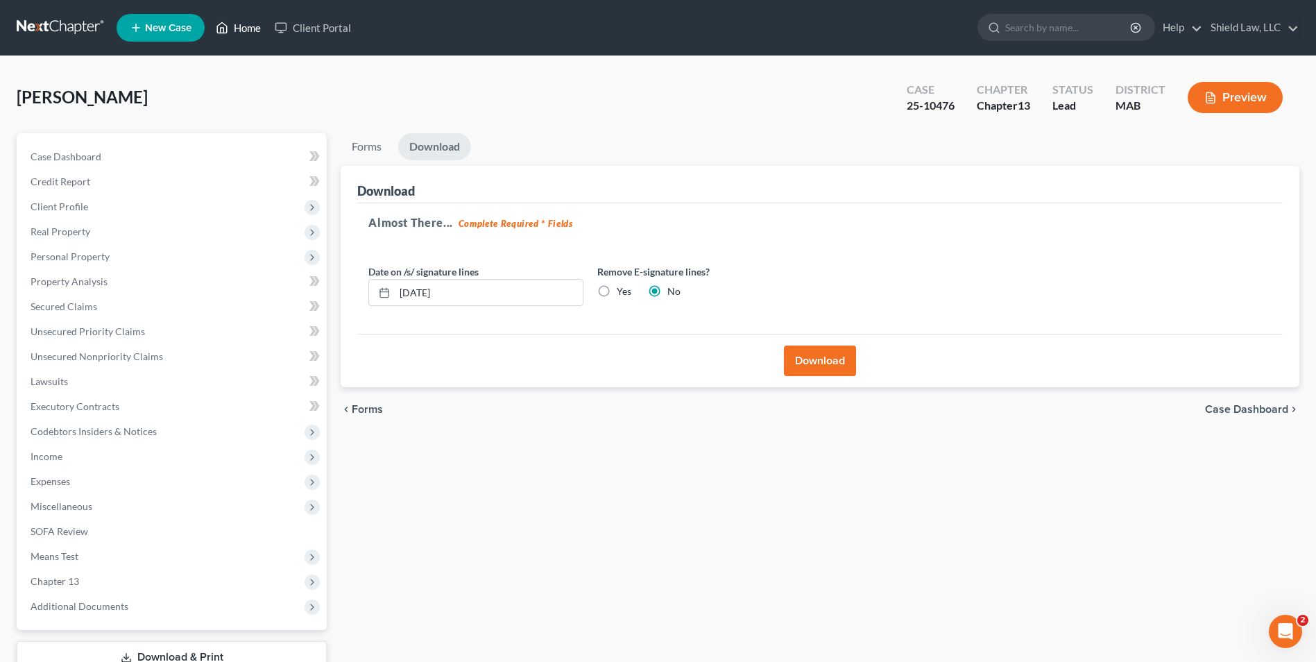
click at [227, 22] on icon at bounding box center [222, 27] width 12 height 17
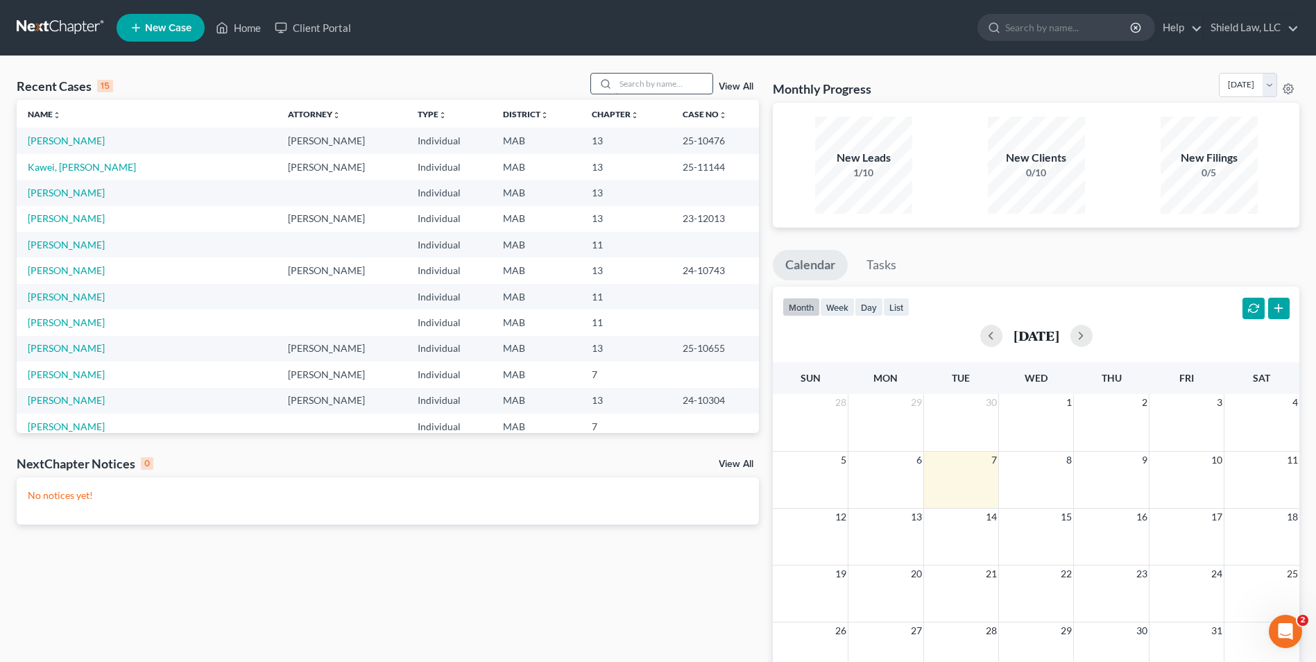
click at [664, 77] on input "search" at bounding box center [663, 84] width 97 height 20
type input "boubacar"
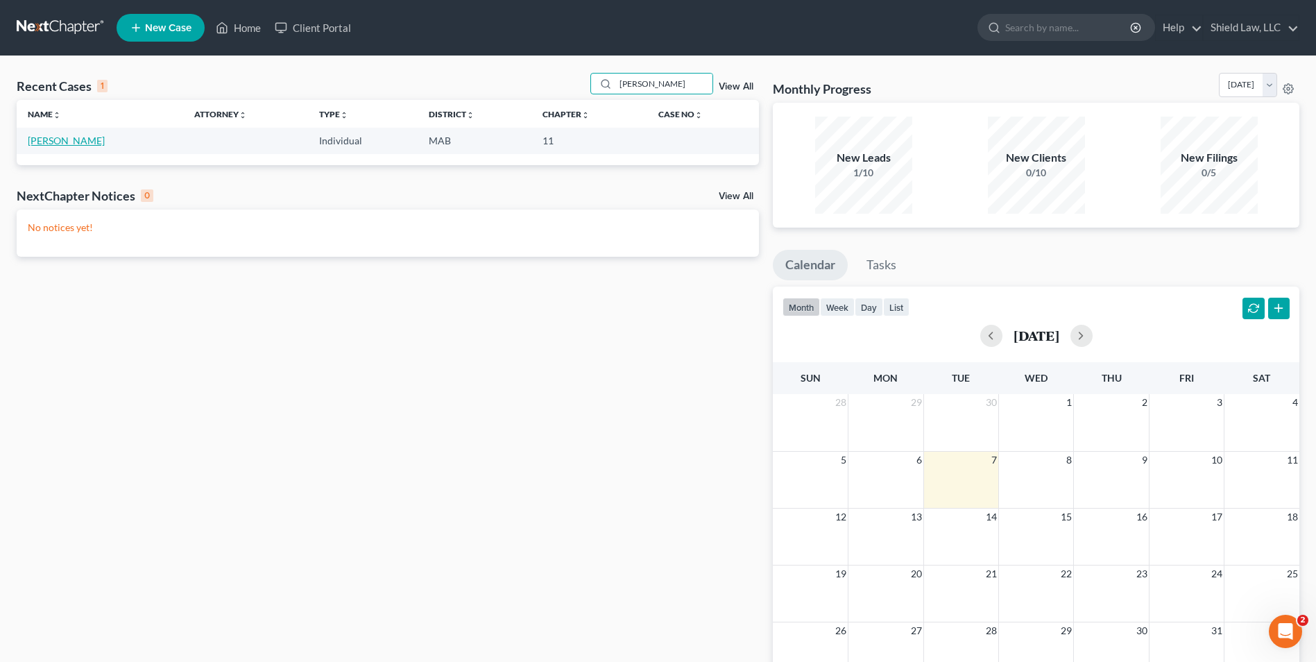
click at [73, 137] on link "Kasse, Boubacar" at bounding box center [66, 141] width 77 height 12
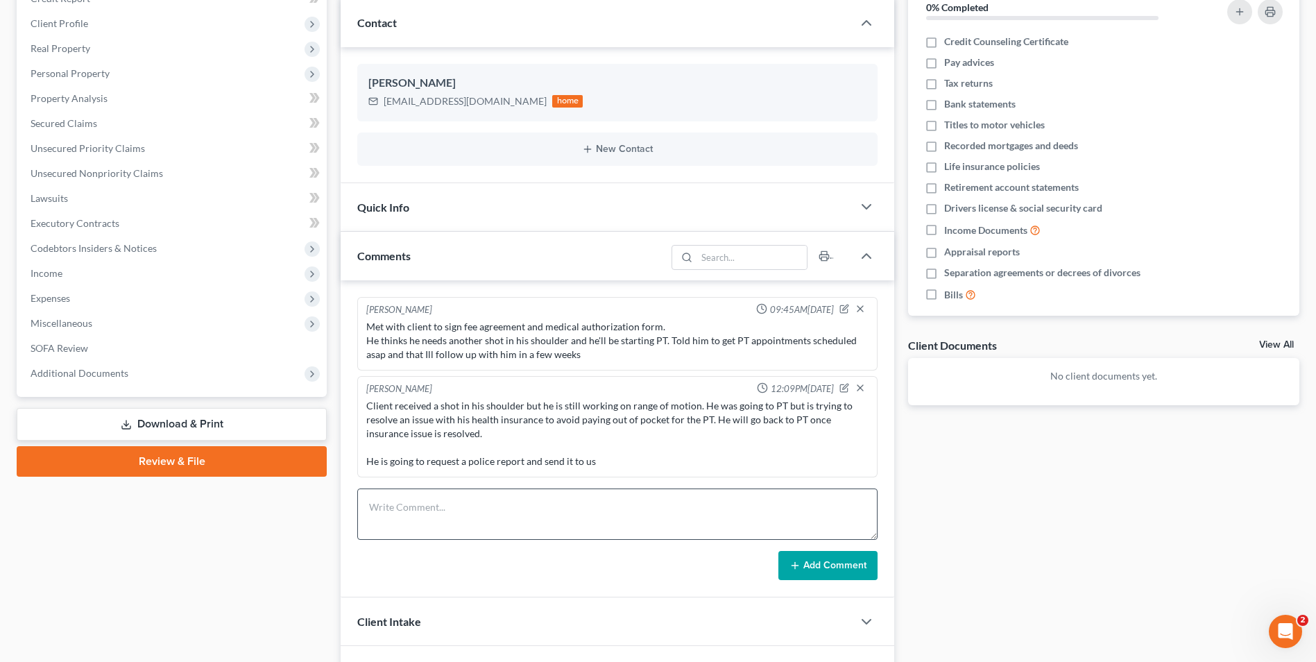
scroll to position [269, 0]
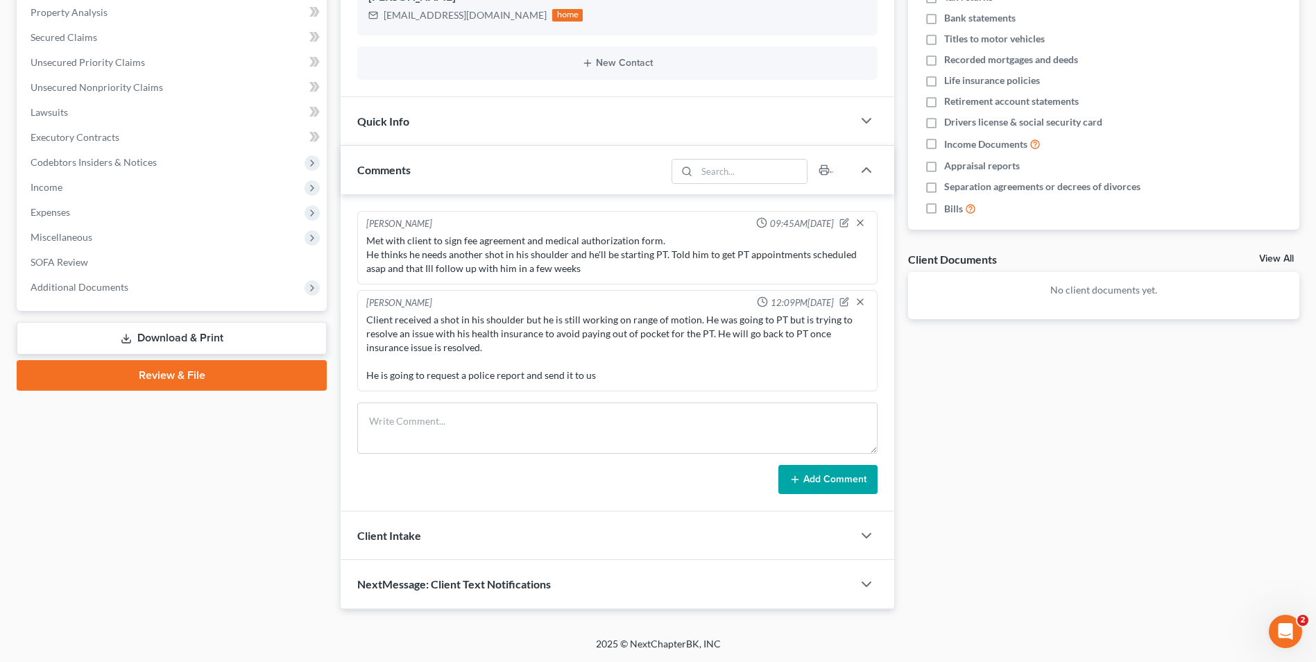
click at [524, 402] on div "Hunter Cook 09:45AM, 09/02/2025 Met with client to sign fee agreement and medic…" at bounding box center [617, 352] width 553 height 317
click at [538, 426] on textarea at bounding box center [617, 427] width 520 height 51
type textarea "will be sending the LOR to Umbria but wanted to double check with client to see…"
click at [815, 483] on button "Add Comment" at bounding box center [827, 479] width 99 height 29
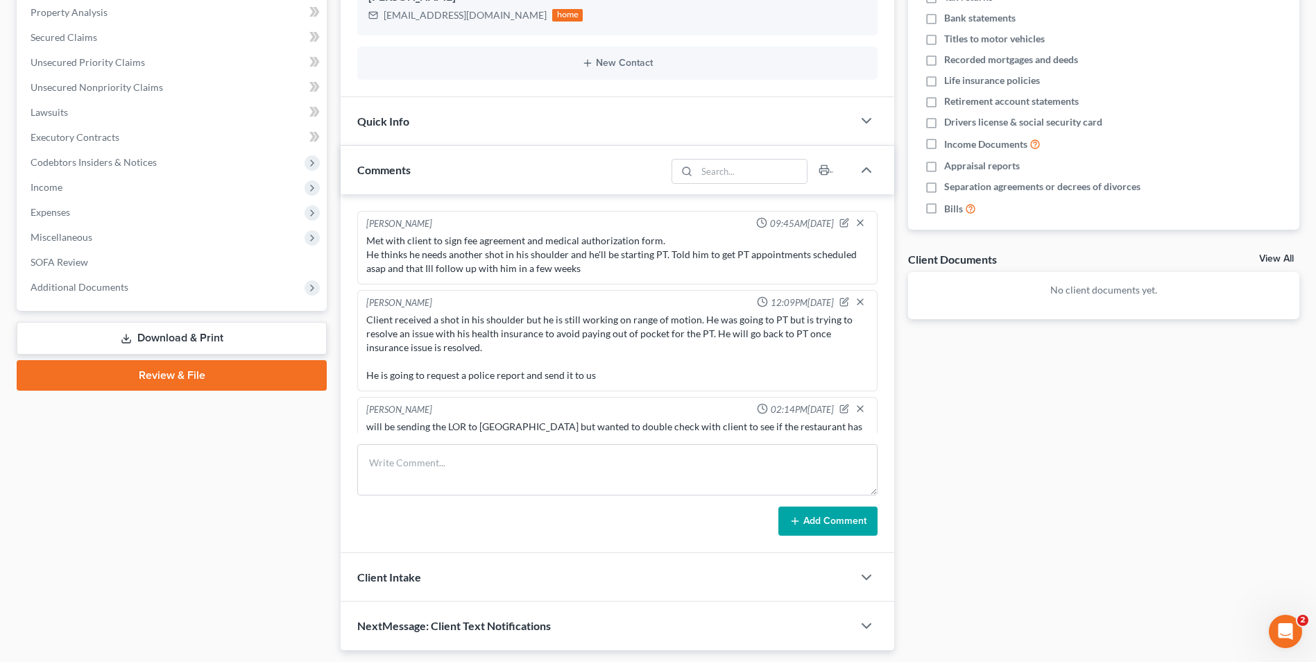
scroll to position [24, 0]
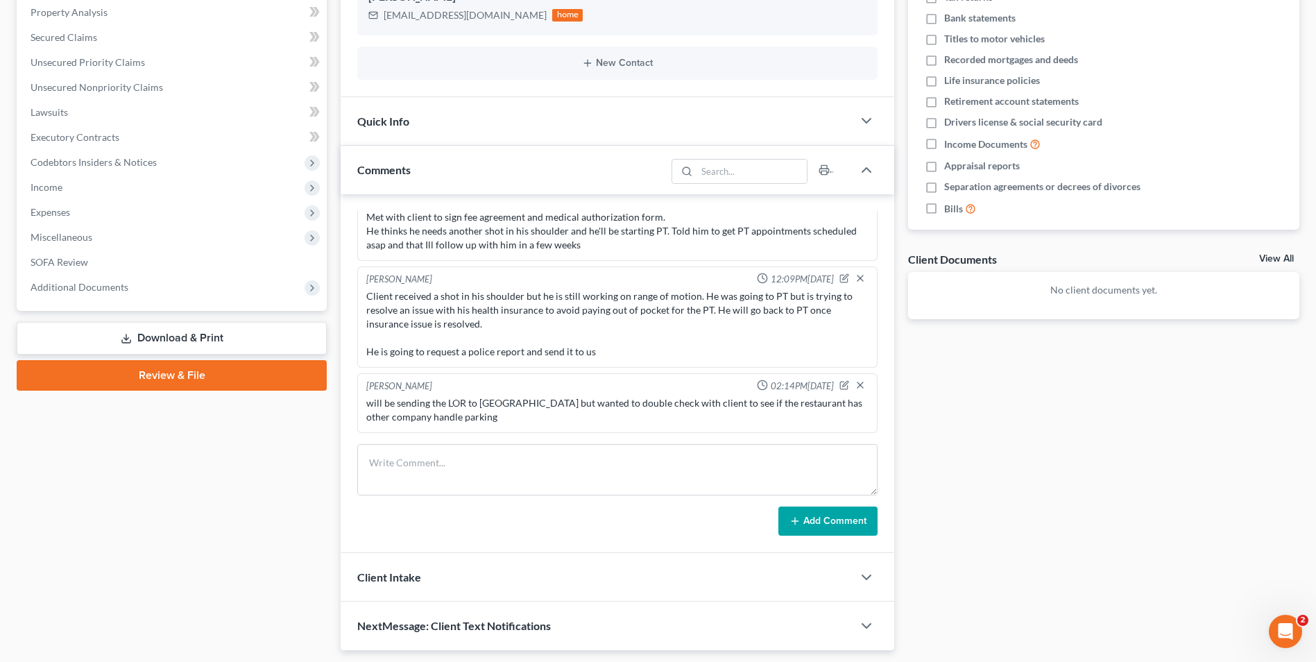
click at [176, 326] on link "Download & Print" at bounding box center [172, 338] width 310 height 33
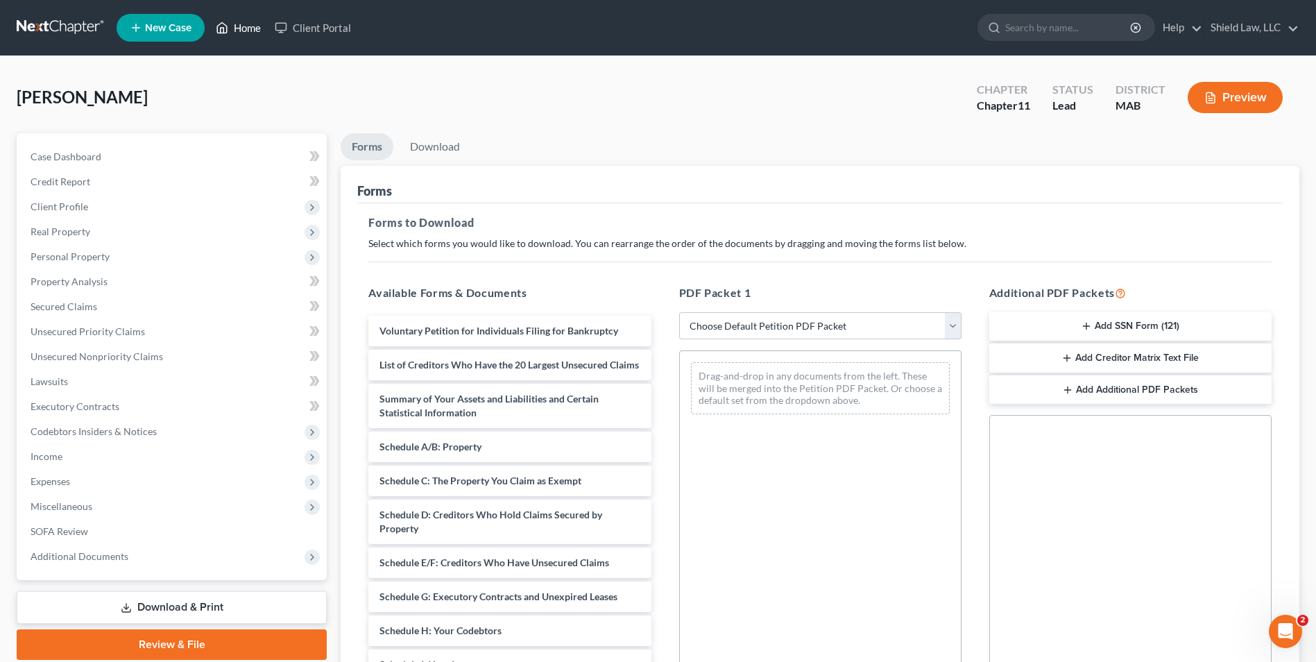
click at [234, 26] on link "Home" at bounding box center [238, 27] width 59 height 25
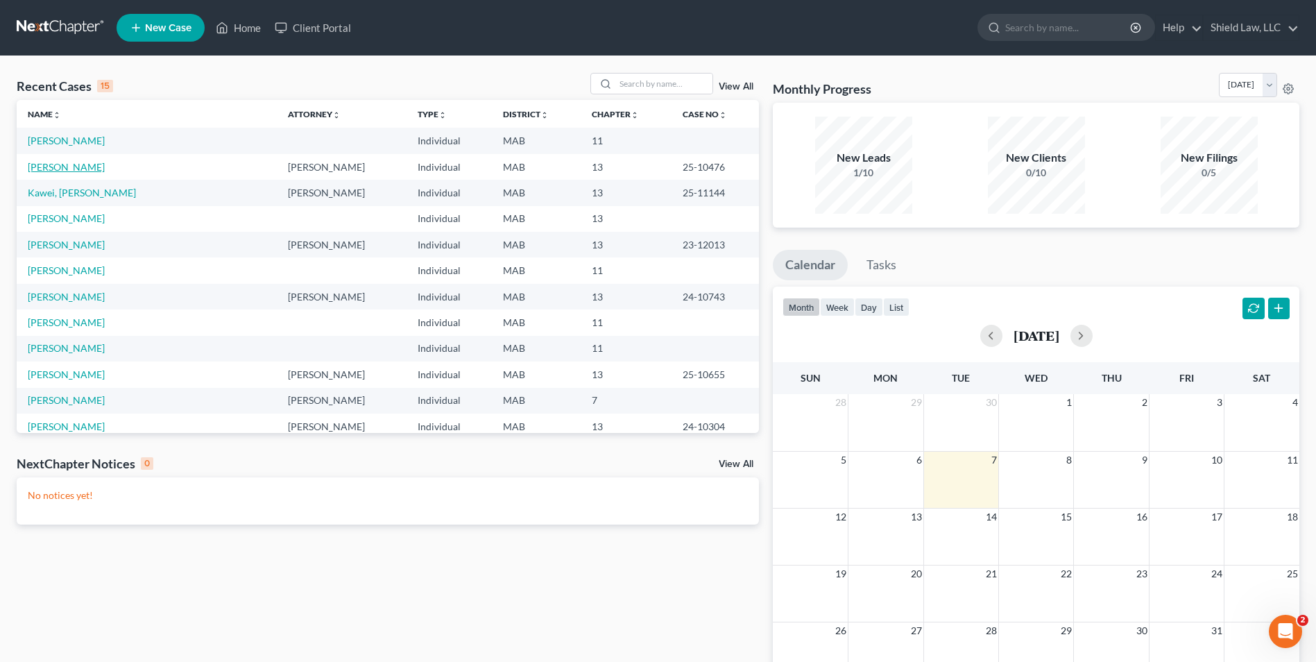
click at [65, 167] on link "[PERSON_NAME]" at bounding box center [66, 167] width 77 height 12
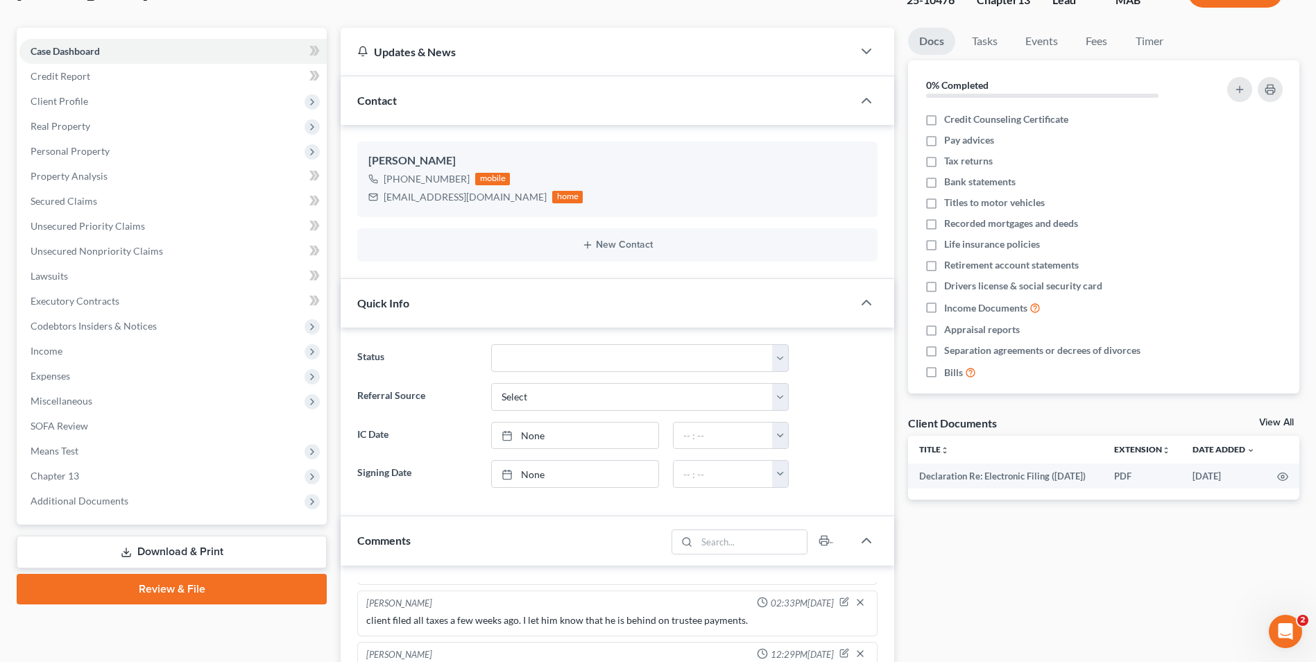
scroll to position [139, 0]
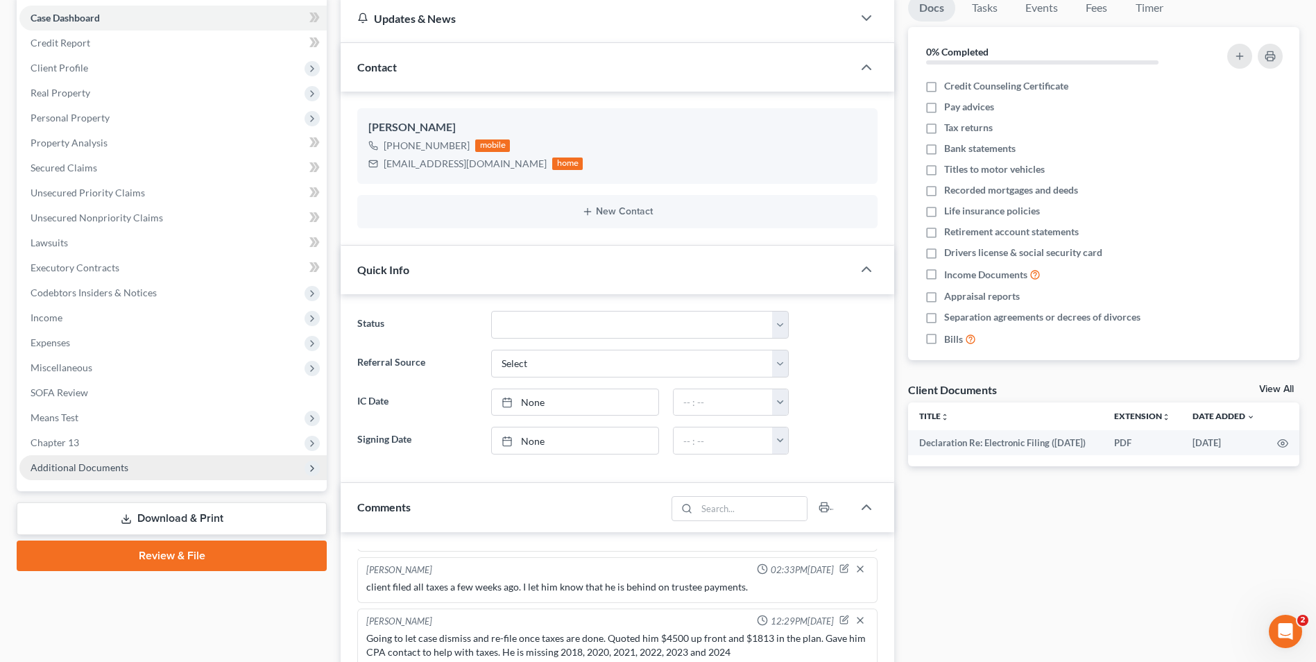
click at [148, 463] on span "Additional Documents" at bounding box center [172, 467] width 307 height 25
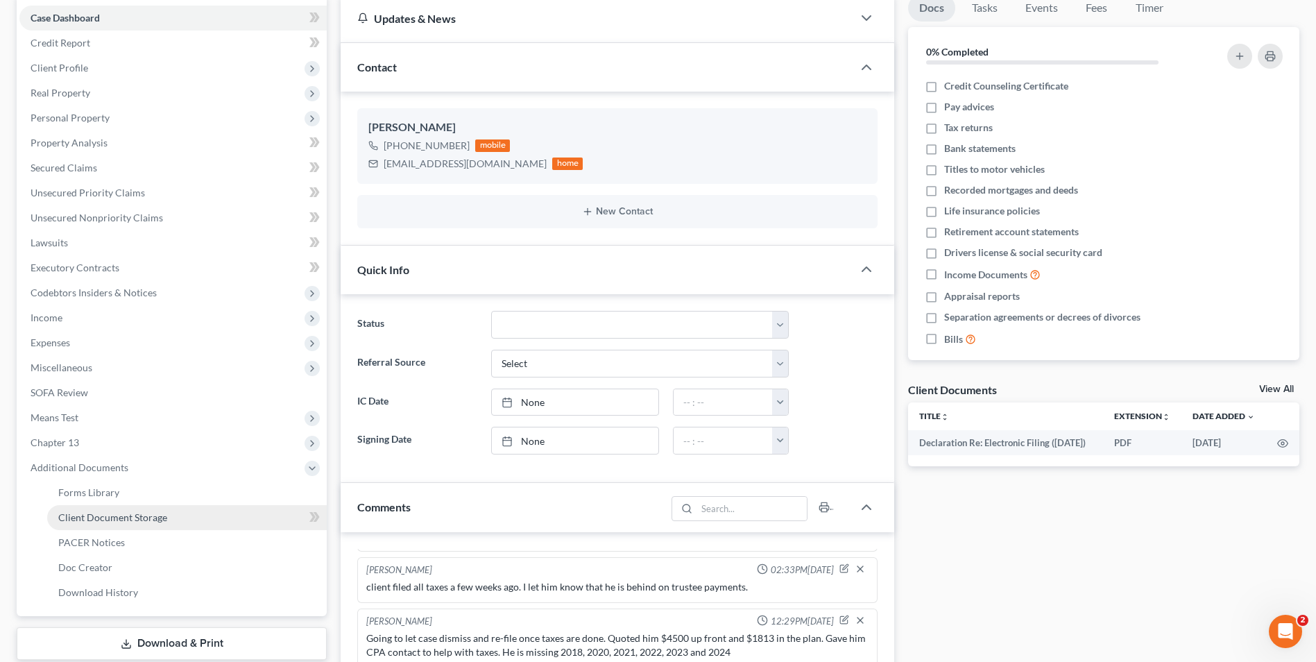
click at [154, 519] on span "Client Document Storage" at bounding box center [112, 517] width 109 height 12
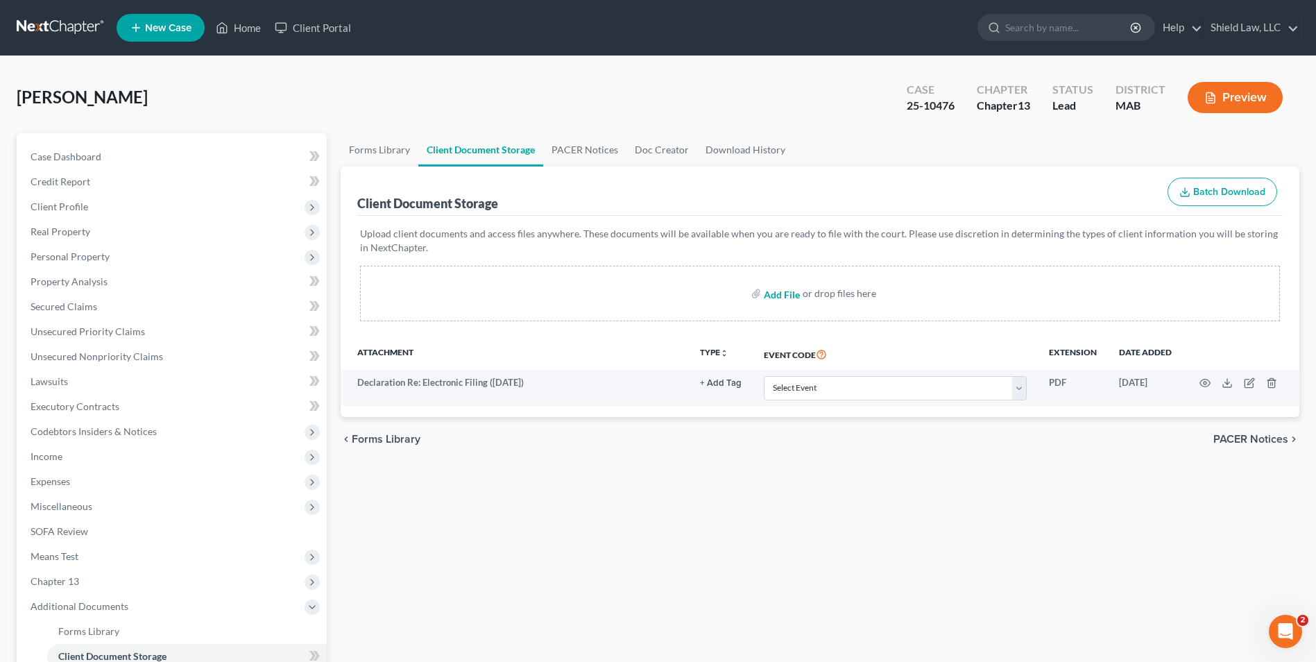
click at [788, 292] on input "file" at bounding box center [780, 293] width 33 height 25
type input "C:\fakepath\Romiza VP Signature Pages.pdf"
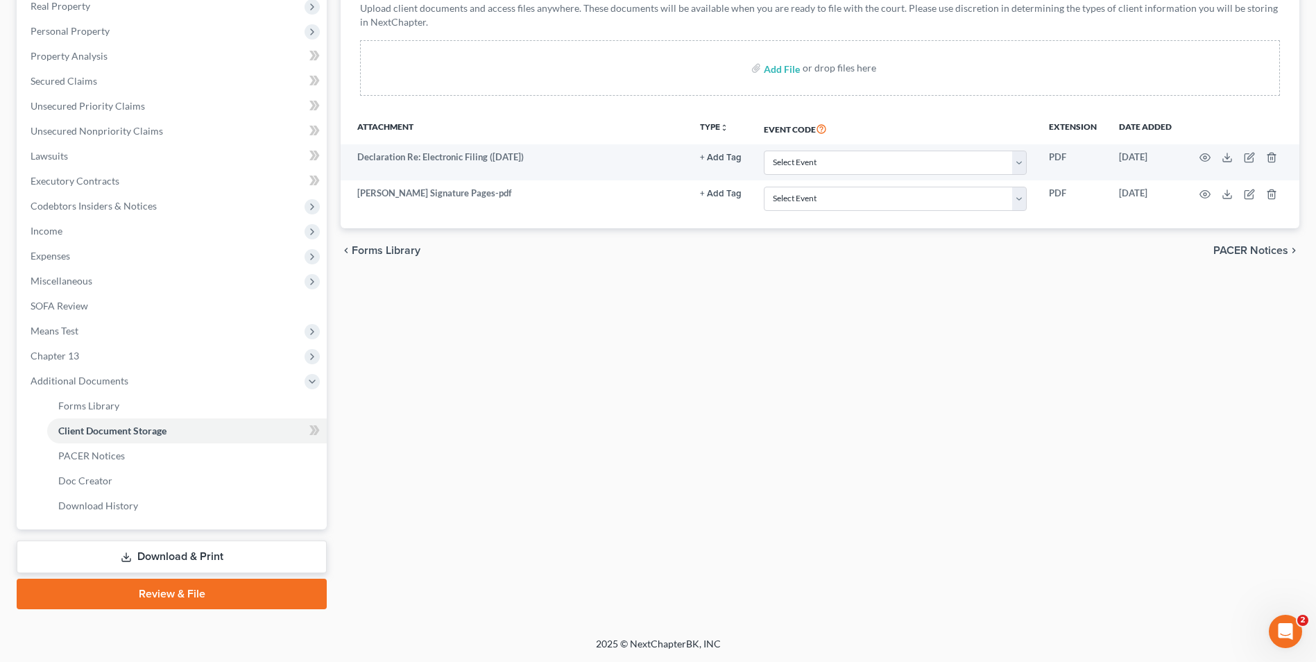
drag, startPoint x: 155, startPoint y: 556, endPoint x: 500, endPoint y: 295, distance: 432.4
click at [157, 556] on link "Download & Print" at bounding box center [172, 556] width 310 height 33
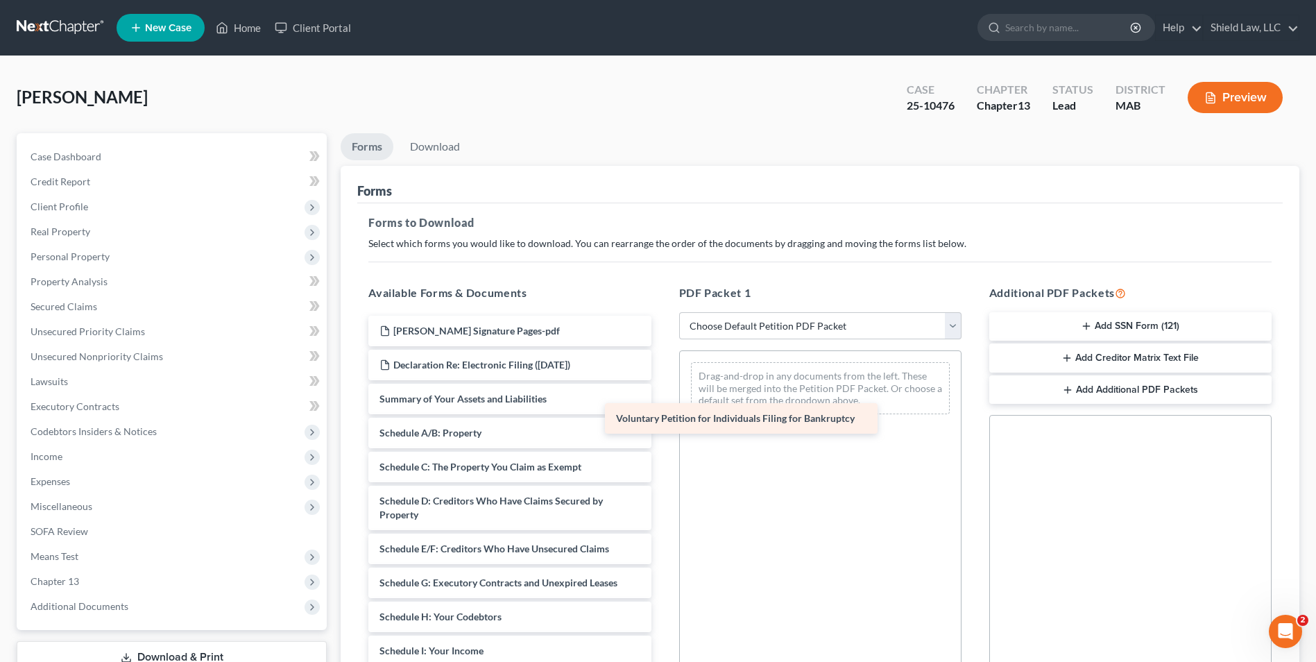
drag, startPoint x: 562, startPoint y: 406, endPoint x: 798, endPoint y: 426, distance: 237.3
click at [662, 426] on div "Voluntary Petition for Individuals Filing for Bankruptcy [PERSON_NAME] Signatur…" at bounding box center [509, 641] width 304 height 650
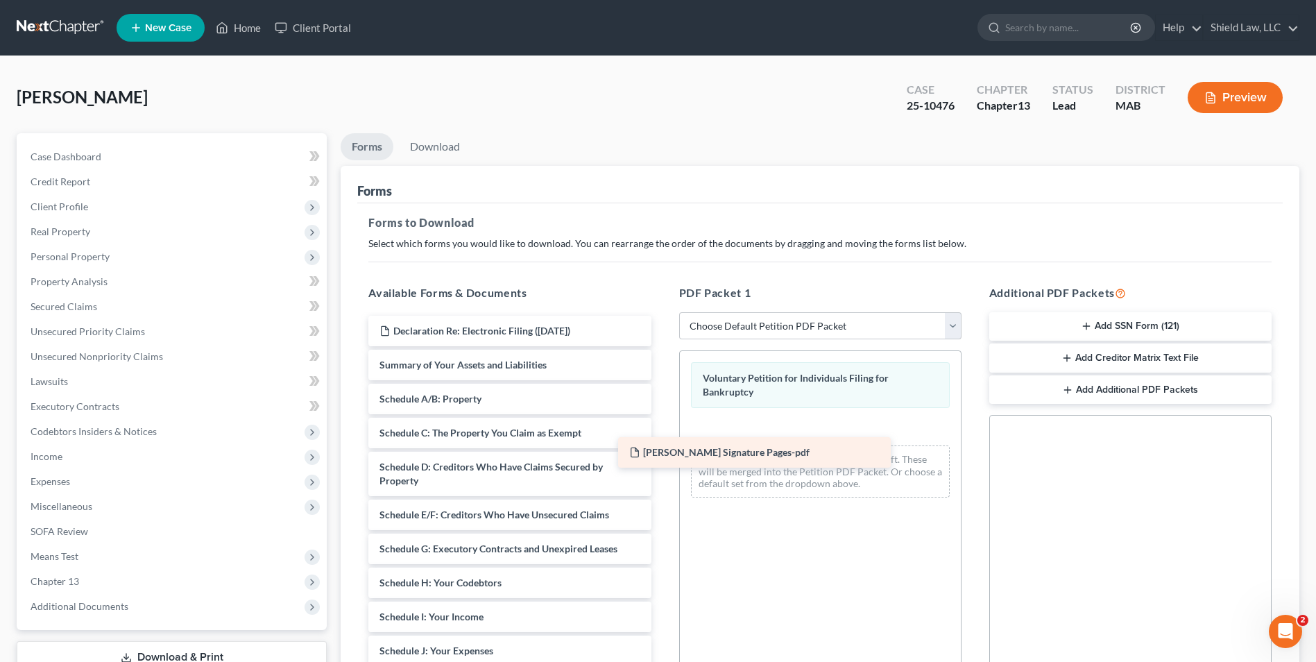
drag, startPoint x: 525, startPoint y: 335, endPoint x: 805, endPoint y: 465, distance: 308.8
click at [662, 463] on div "Romiza VP Signature Pages-pdf Romiza VP Signature Pages-pdf Declaration Re: Ele…" at bounding box center [509, 624] width 304 height 616
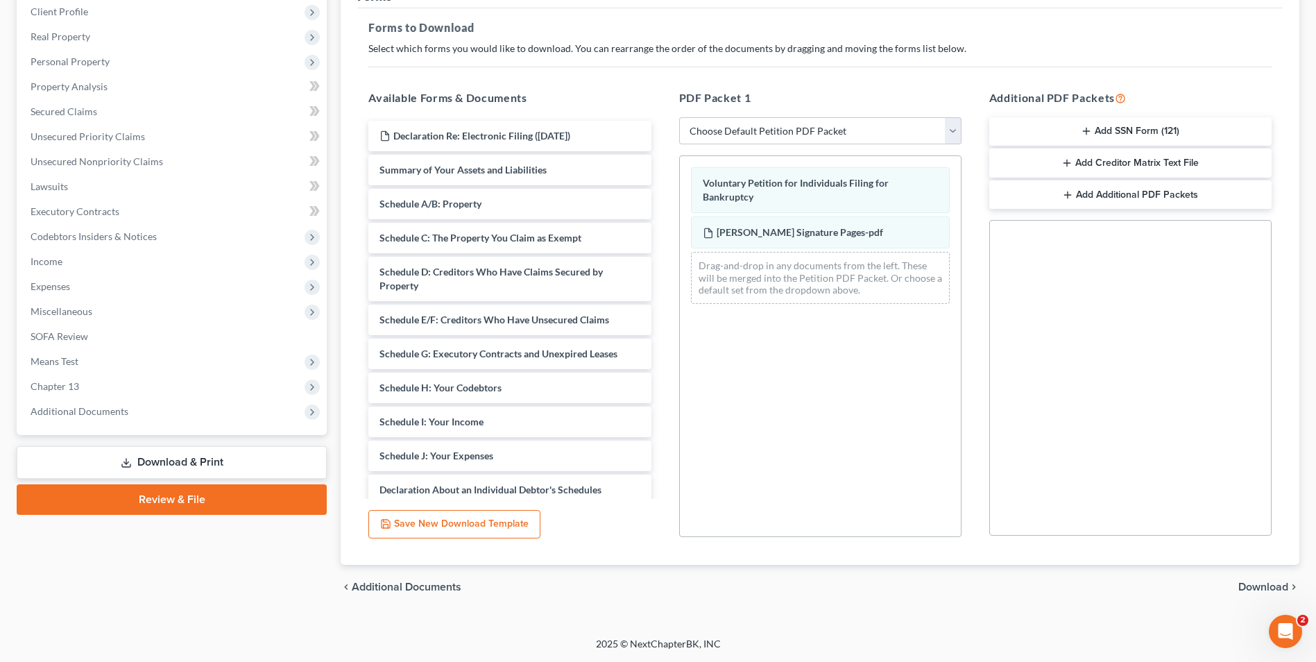
click at [1249, 585] on span "Download" at bounding box center [1263, 586] width 50 height 11
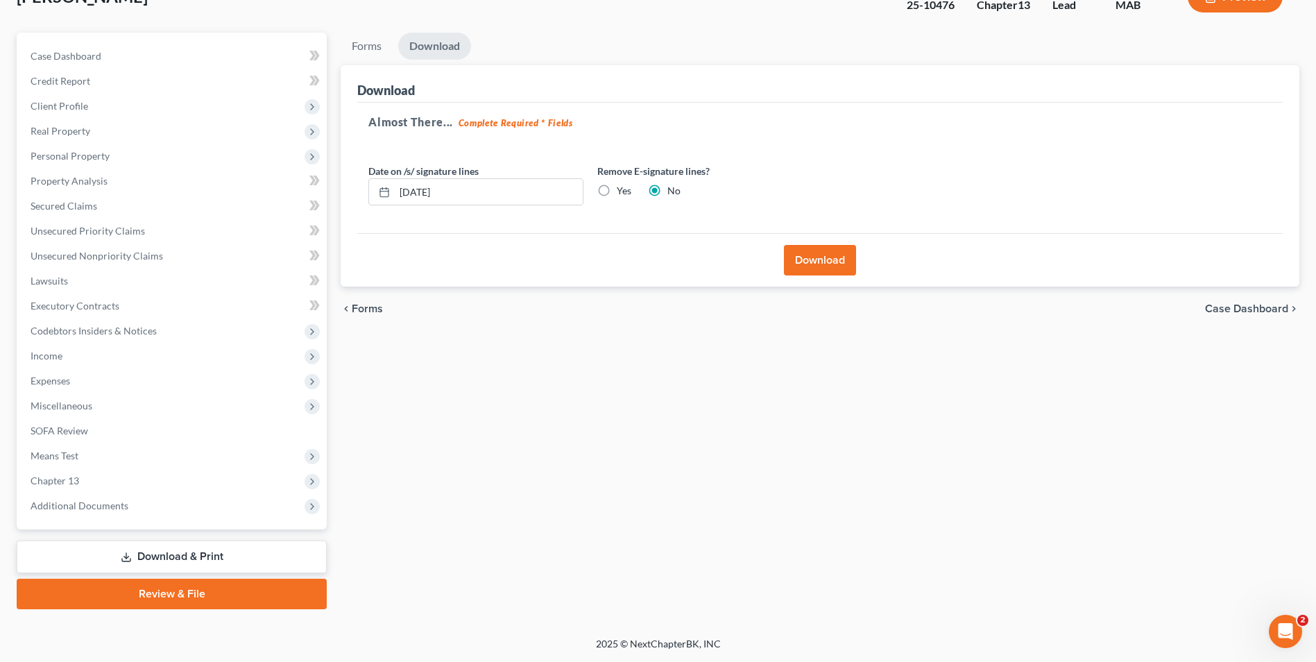
scroll to position [101, 0]
click at [809, 257] on button "Download" at bounding box center [820, 260] width 72 height 31
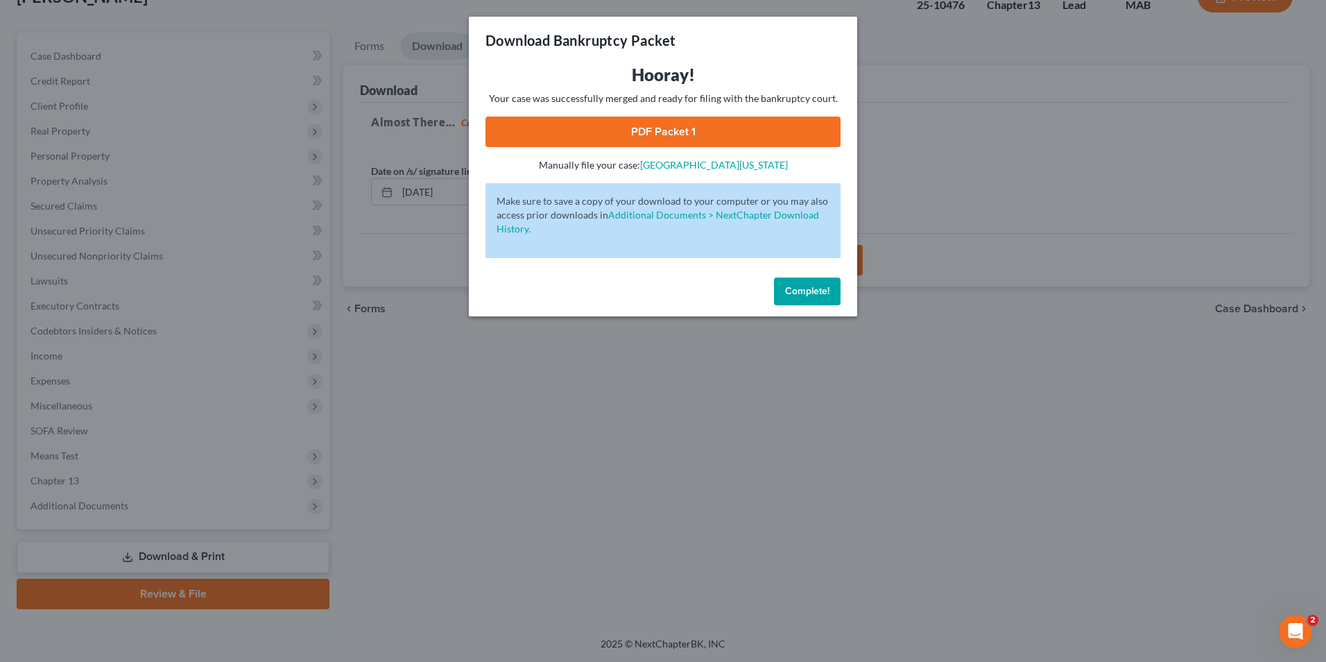
click at [707, 127] on link "PDF Packet 1" at bounding box center [662, 132] width 355 height 31
click at [834, 290] on button "Complete!" at bounding box center [807, 291] width 67 height 28
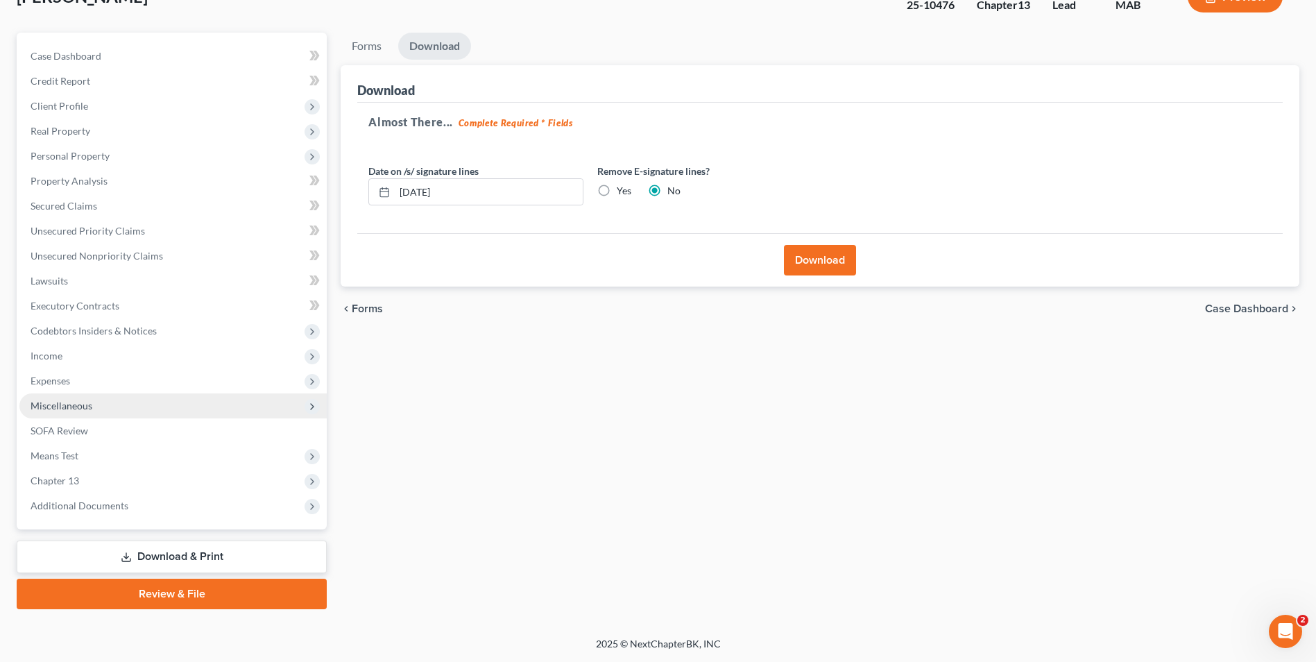
click at [96, 410] on span "Miscellaneous" at bounding box center [172, 405] width 307 height 25
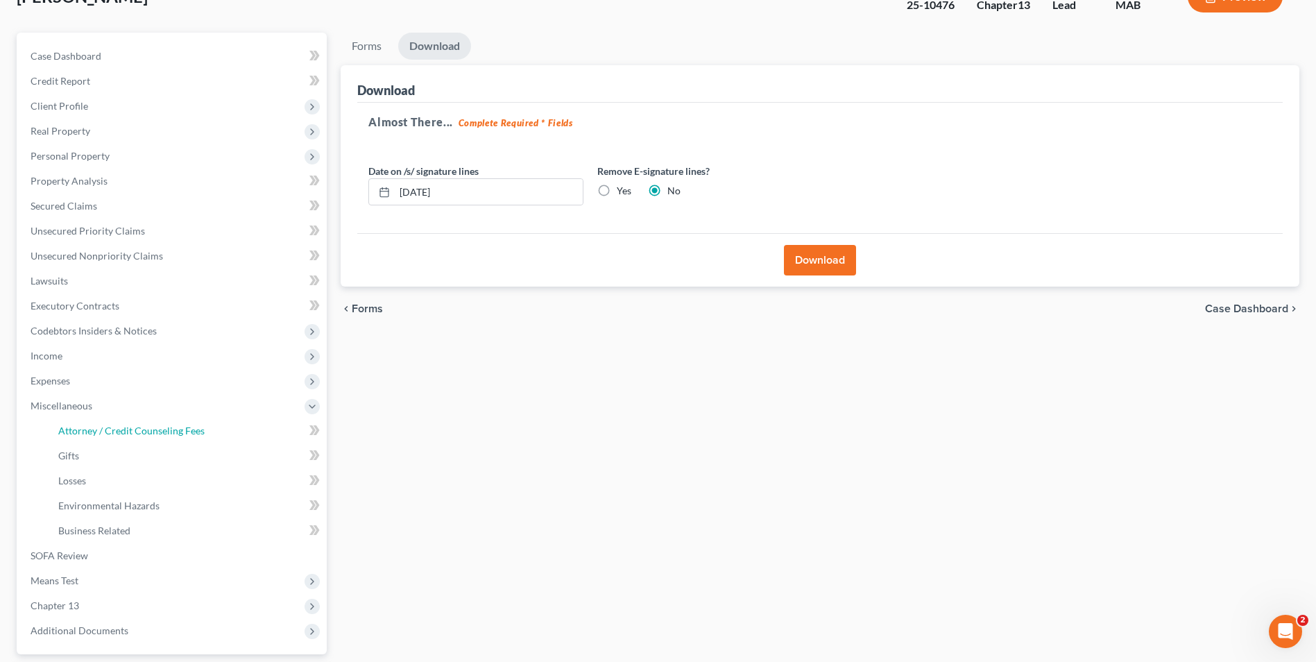
drag, startPoint x: 122, startPoint y: 422, endPoint x: 483, endPoint y: 237, distance: 405.4
click at [123, 422] on link "Attorney / Credit Counseling Fees" at bounding box center [187, 430] width 280 height 25
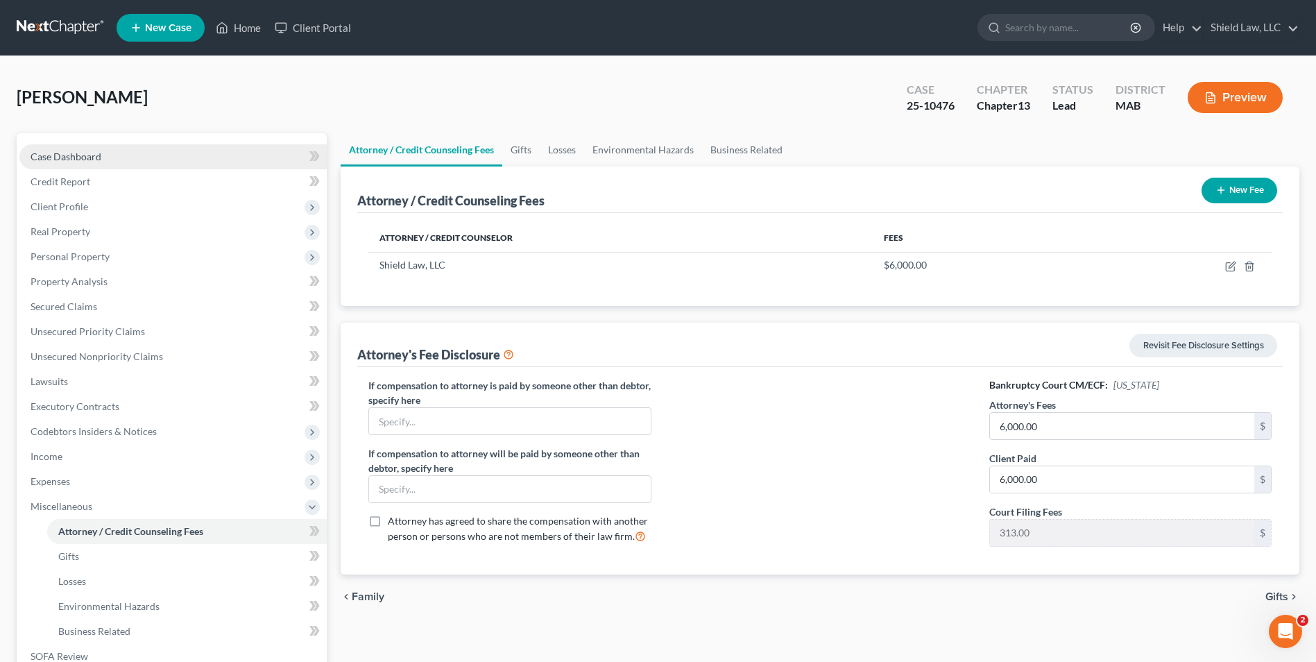
click at [92, 151] on span "Case Dashboard" at bounding box center [66, 157] width 71 height 12
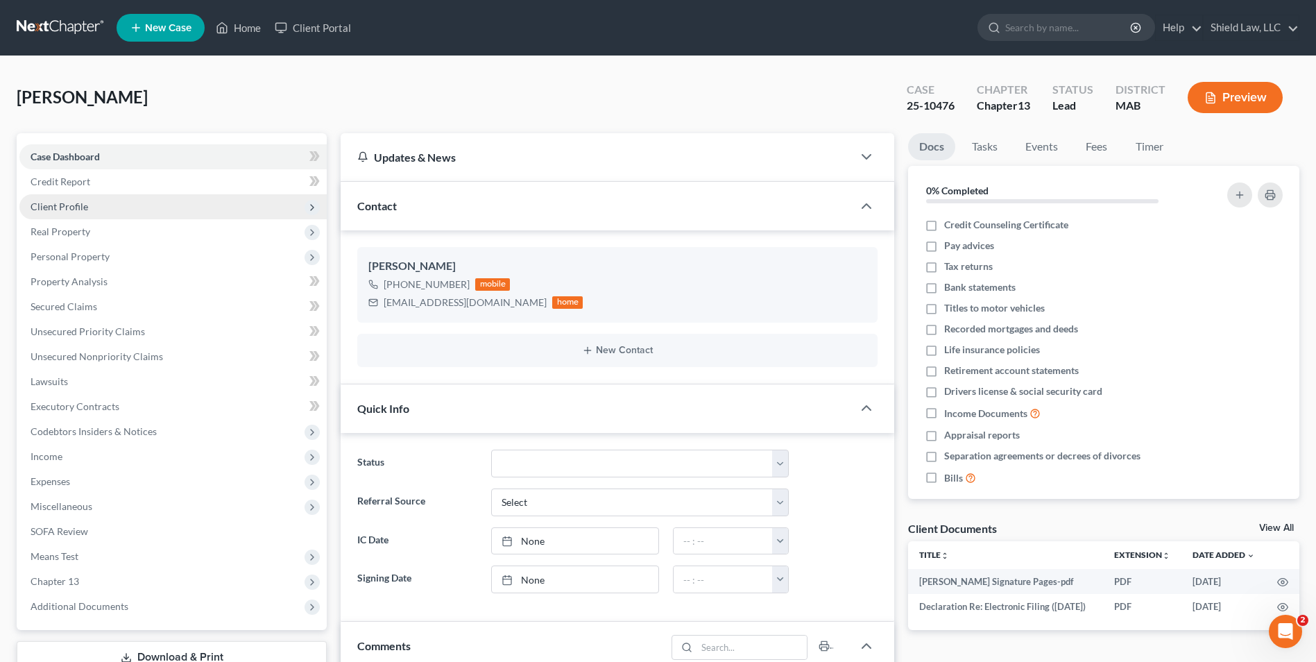
drag, startPoint x: 89, startPoint y: 205, endPoint x: 105, endPoint y: 216, distance: 18.5
click at [89, 205] on span "Client Profile" at bounding box center [172, 206] width 307 height 25
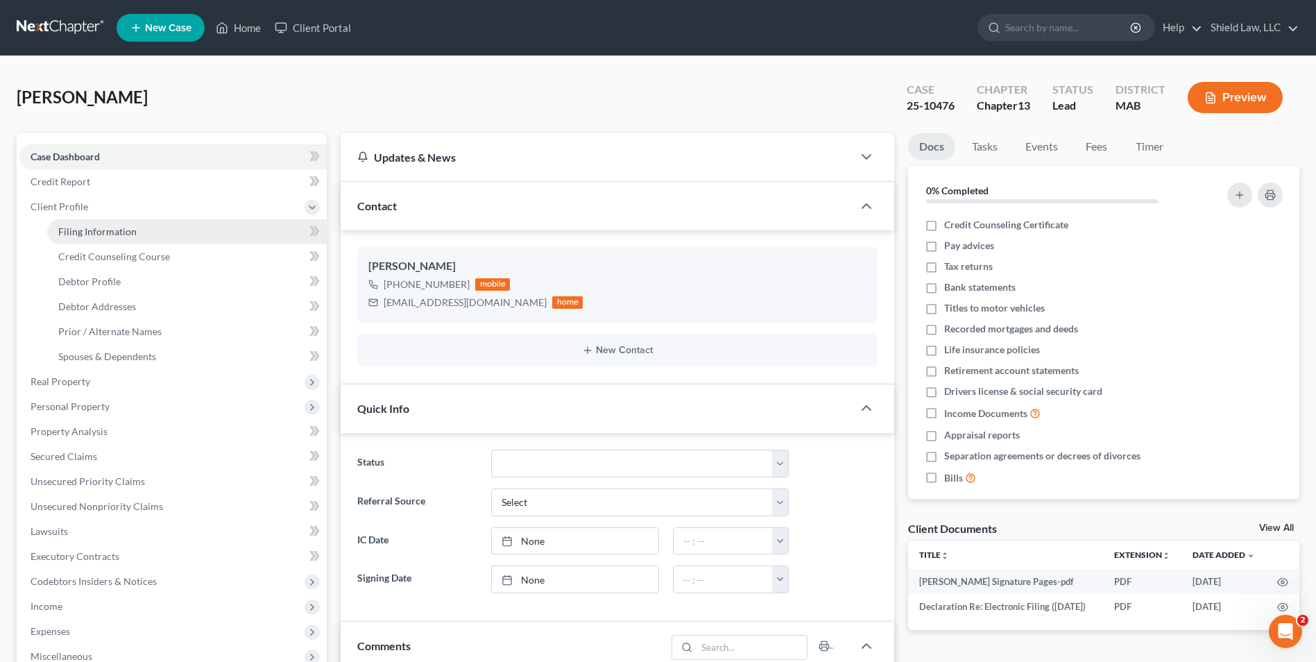
click at [109, 229] on span "Filing Information" at bounding box center [97, 231] width 78 height 12
select select "1"
select select "0"
select select "3"
select select "39"
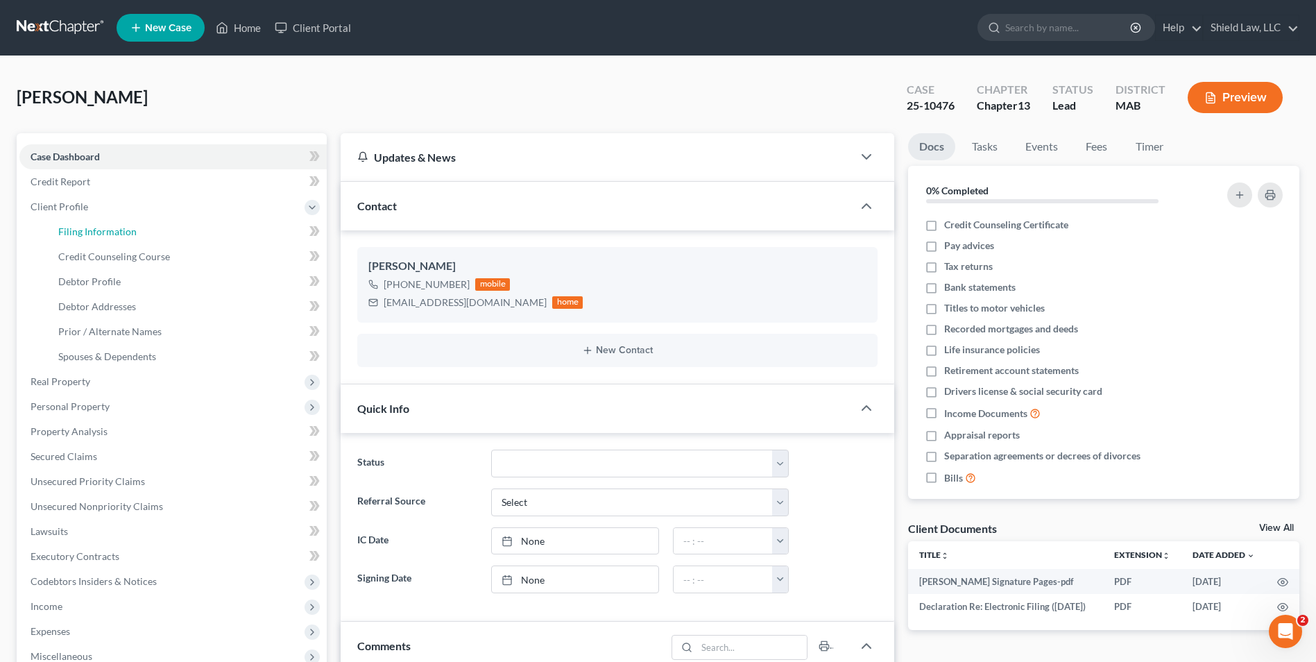
select select "0"
select select "22"
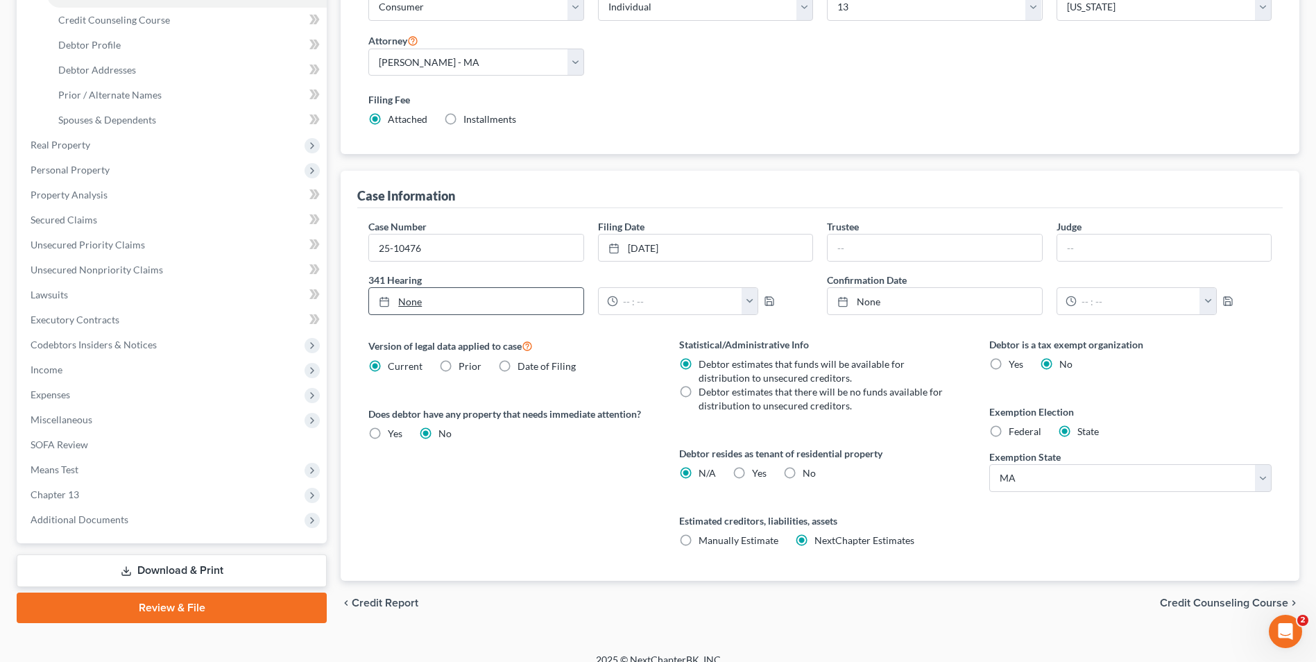
scroll to position [252, 0]
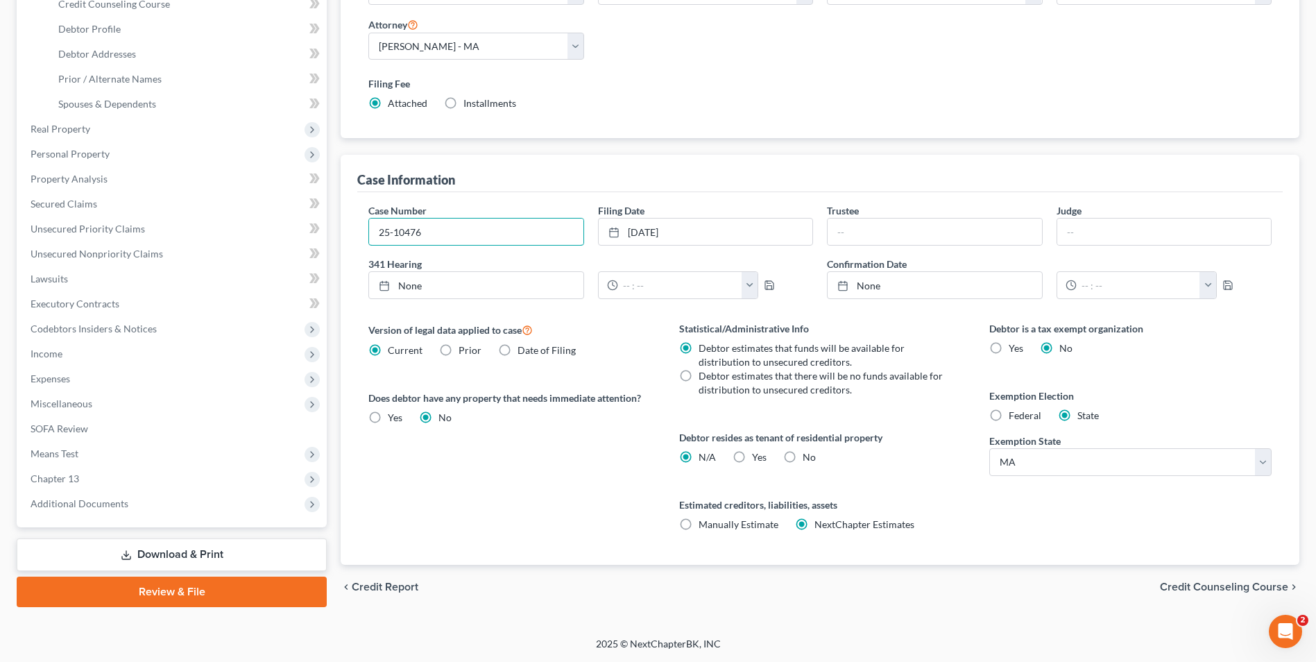
drag, startPoint x: 445, startPoint y: 228, endPoint x: 328, endPoint y: 227, distance: 116.5
click at [328, 227] on div "Petition Navigation Case Dashboard Payments Invoices Payments Payments Credit R…" at bounding box center [658, 245] width 1296 height 728
type input "25-12138"
click at [730, 173] on div "Case Information" at bounding box center [819, 173] width 925 height 37
drag, startPoint x: 715, startPoint y: 228, endPoint x: 657, endPoint y: 232, distance: 57.7
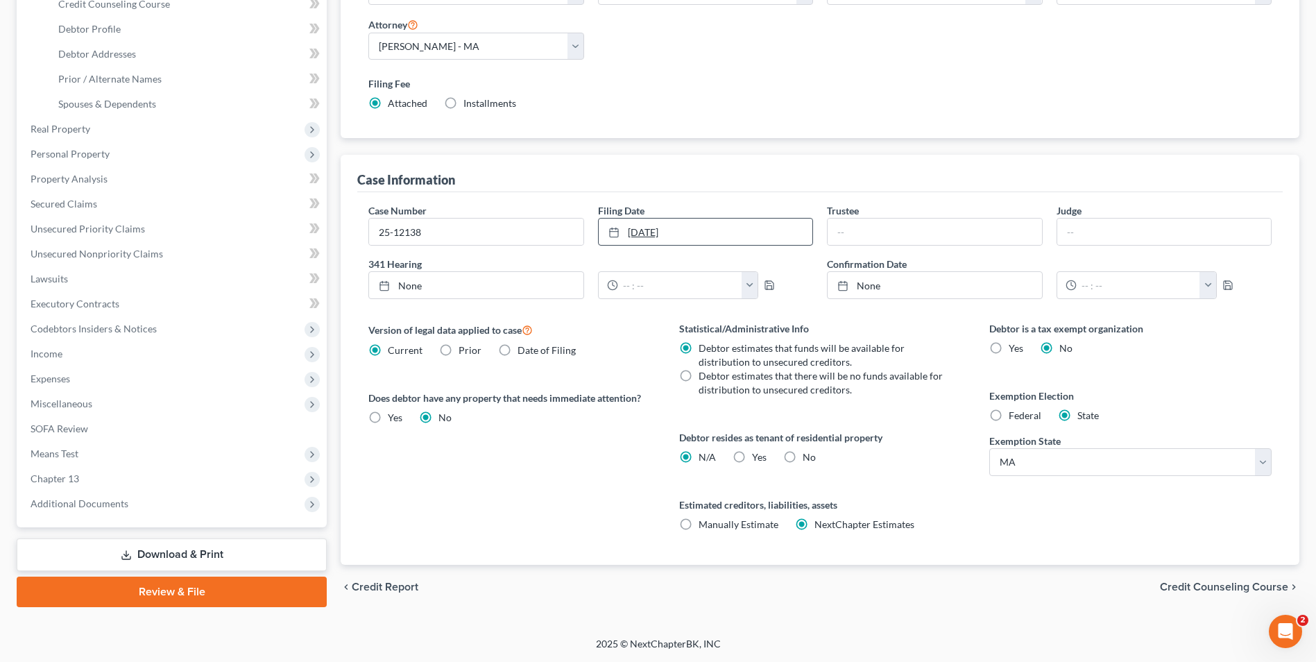
click at [619, 228] on link "[DATE]" at bounding box center [706, 231] width 214 height 26
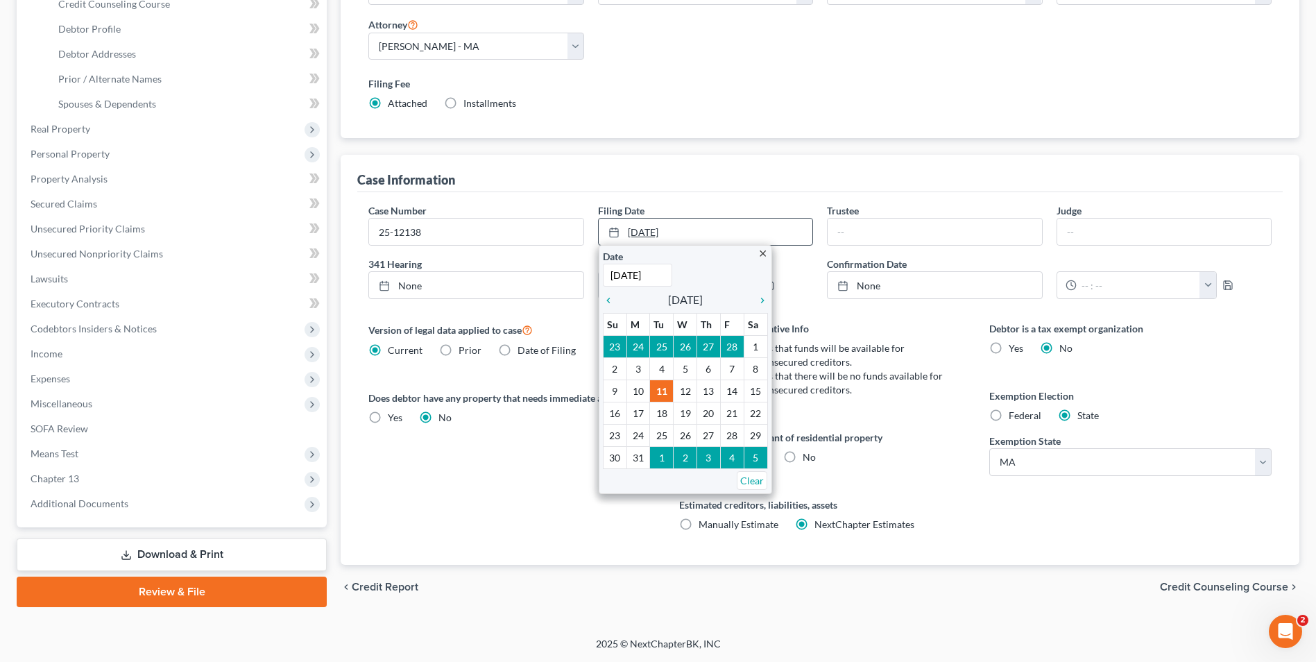
click at [657, 232] on link "[DATE]" at bounding box center [706, 231] width 214 height 26
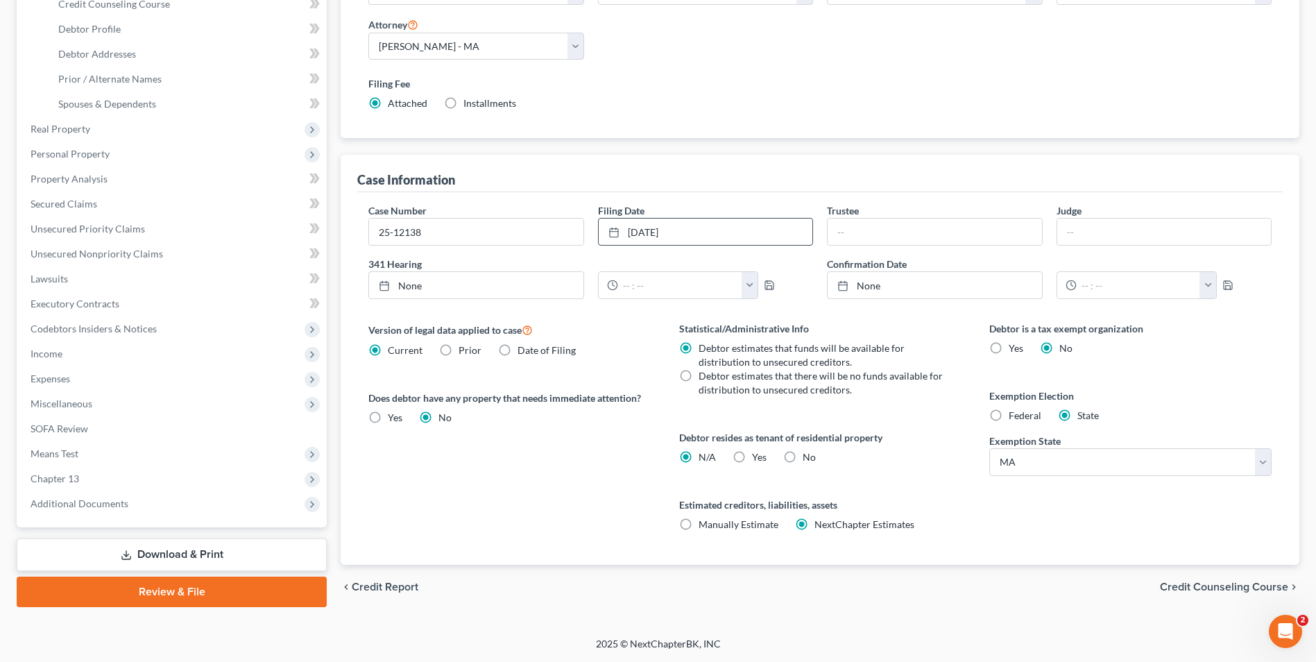
click at [676, 231] on link "[DATE]" at bounding box center [706, 231] width 214 height 26
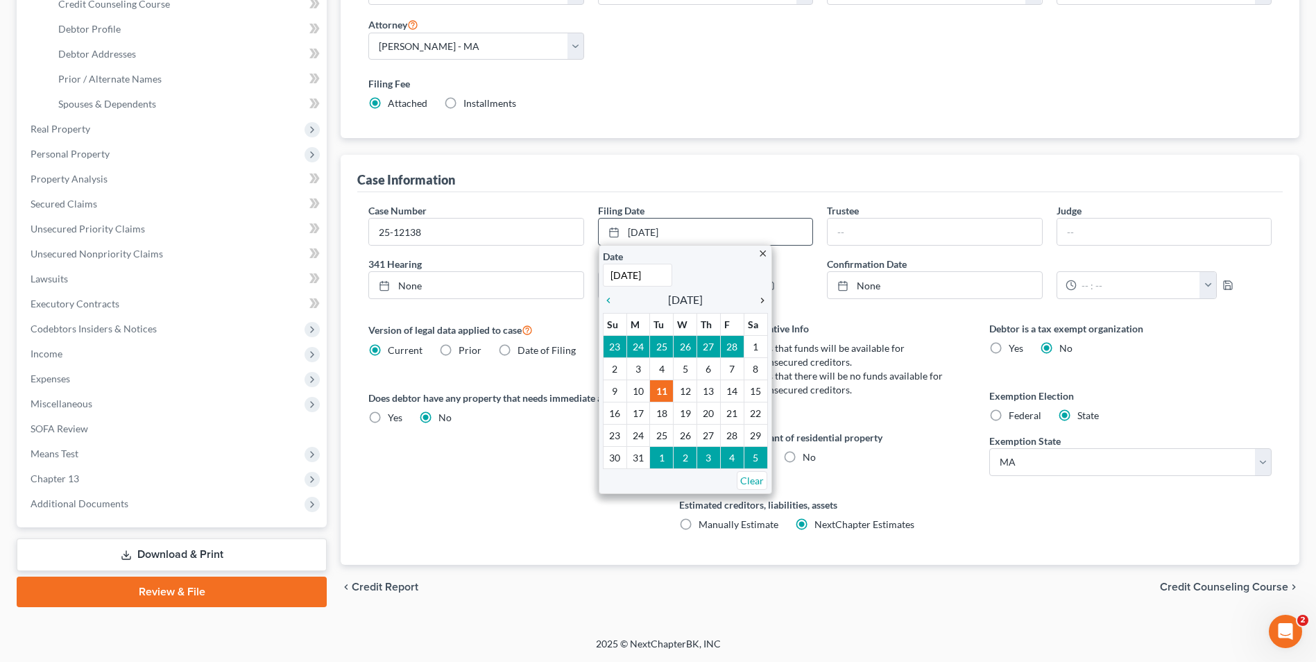
click at [759, 301] on icon "chevron_right" at bounding box center [759, 300] width 18 height 11
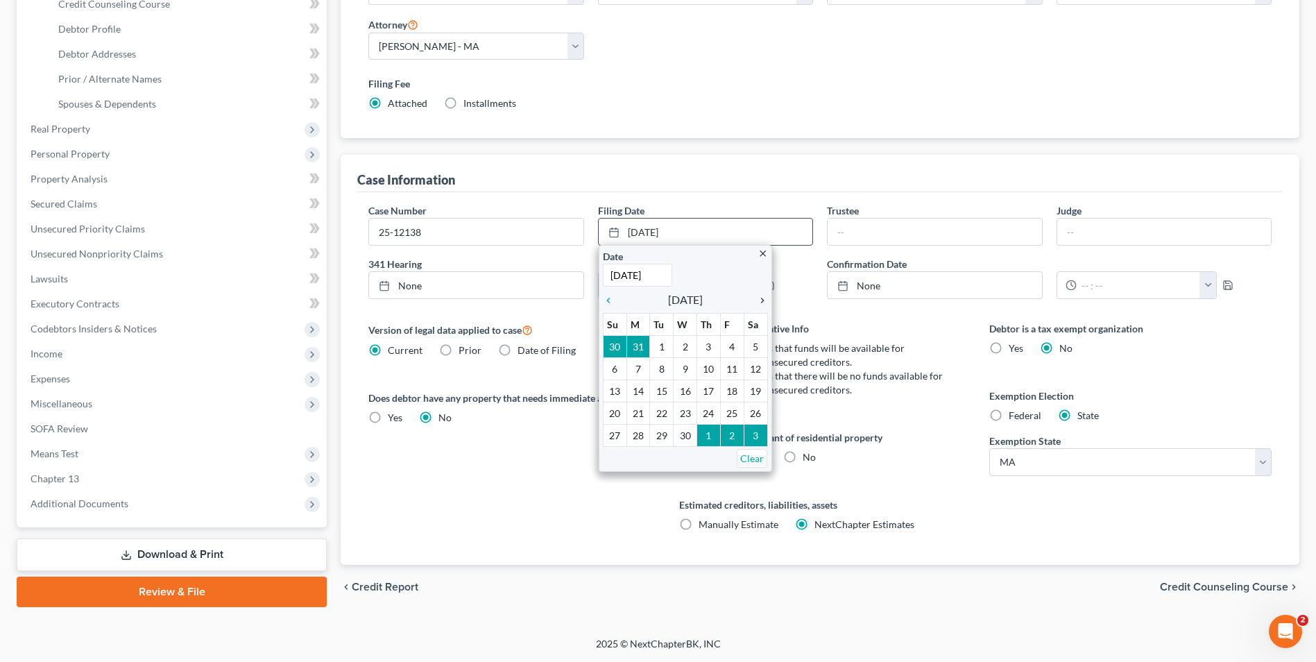
click at [759, 301] on icon "chevron_right" at bounding box center [759, 300] width 18 height 11
click at [760, 298] on icon "chevron_right" at bounding box center [759, 300] width 18 height 11
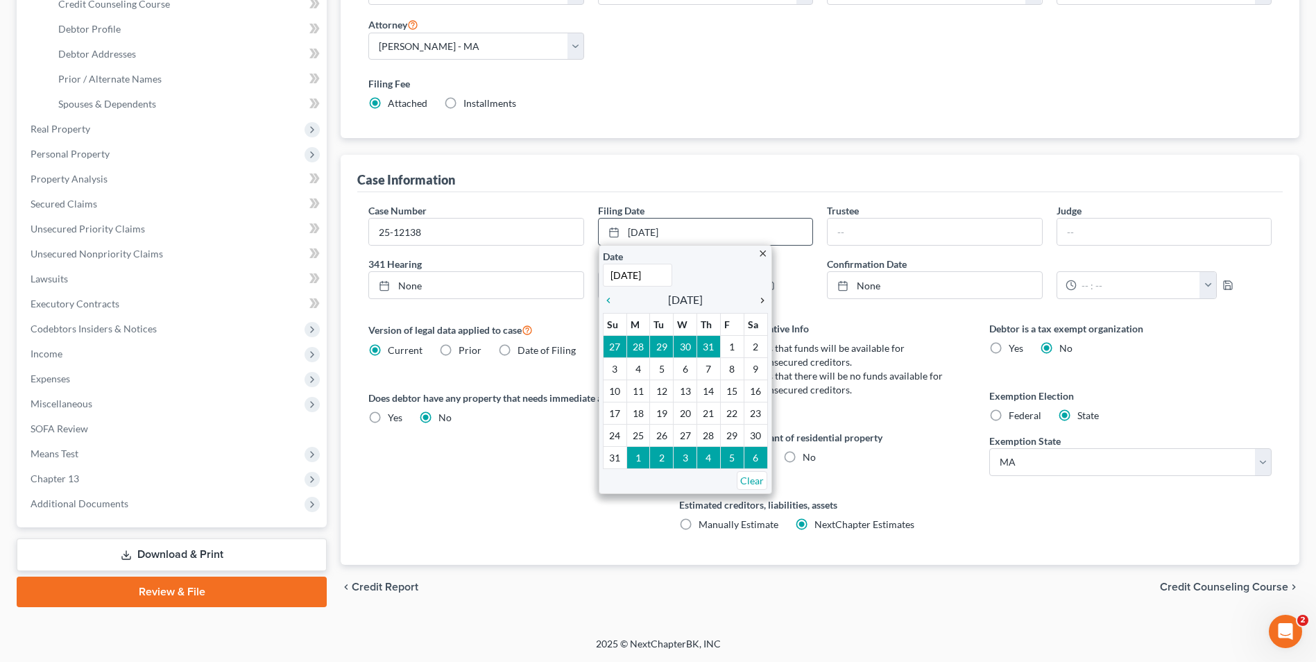
click at [760, 298] on icon "chevron_right" at bounding box center [759, 300] width 18 height 11
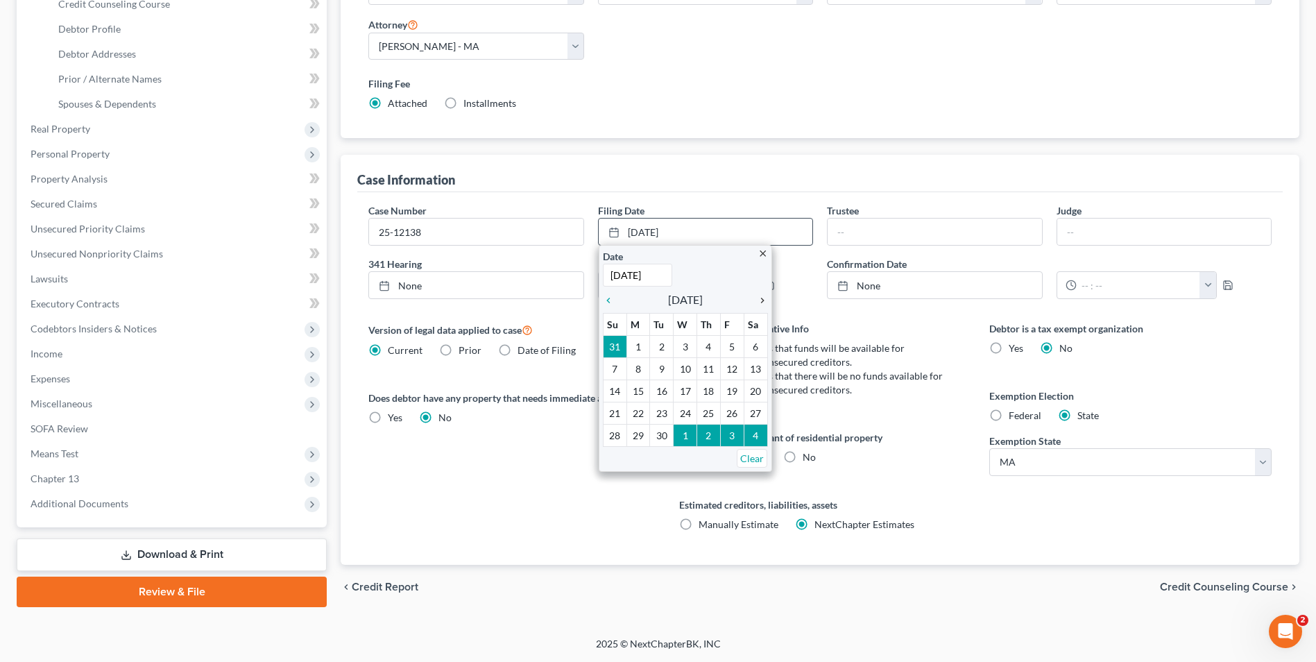
click at [760, 298] on icon "chevron_right" at bounding box center [759, 300] width 18 height 11
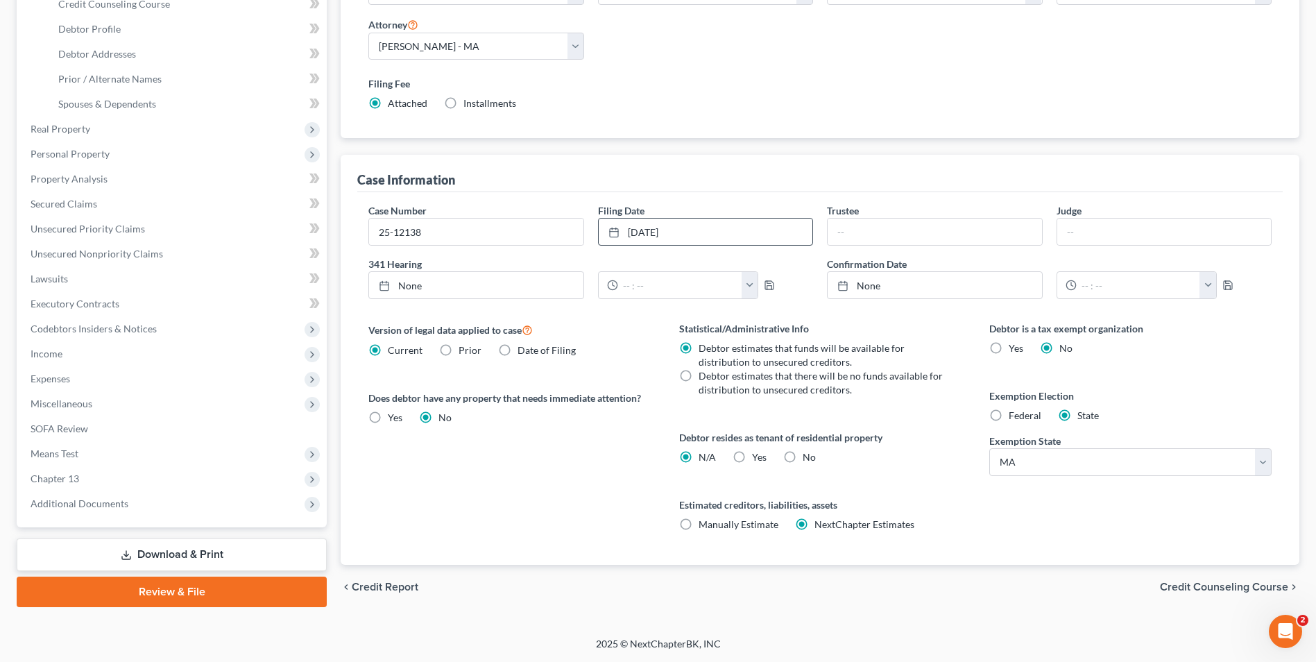
scroll to position [0, 0]
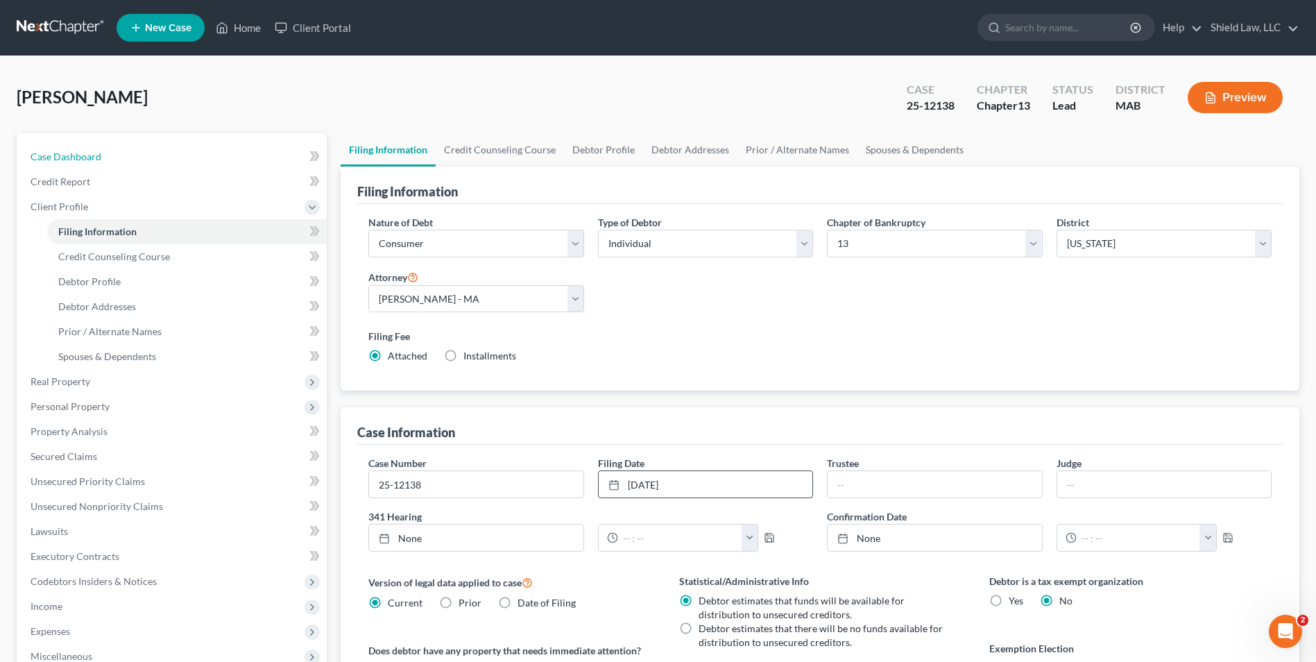
click at [103, 160] on link "Case Dashboard" at bounding box center [172, 156] width 307 height 25
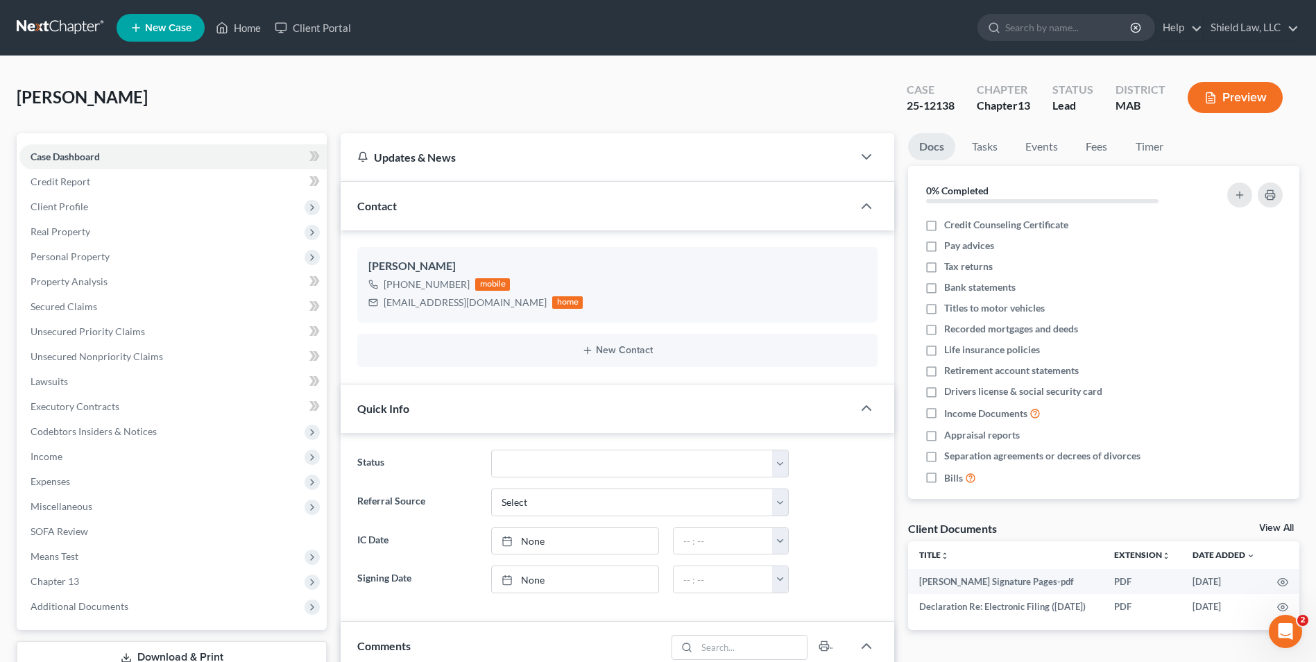
scroll to position [1379, 0]
drag, startPoint x: 231, startPoint y: 30, endPoint x: 703, endPoint y: 87, distance: 475.8
click at [231, 30] on link "Home" at bounding box center [238, 27] width 59 height 25
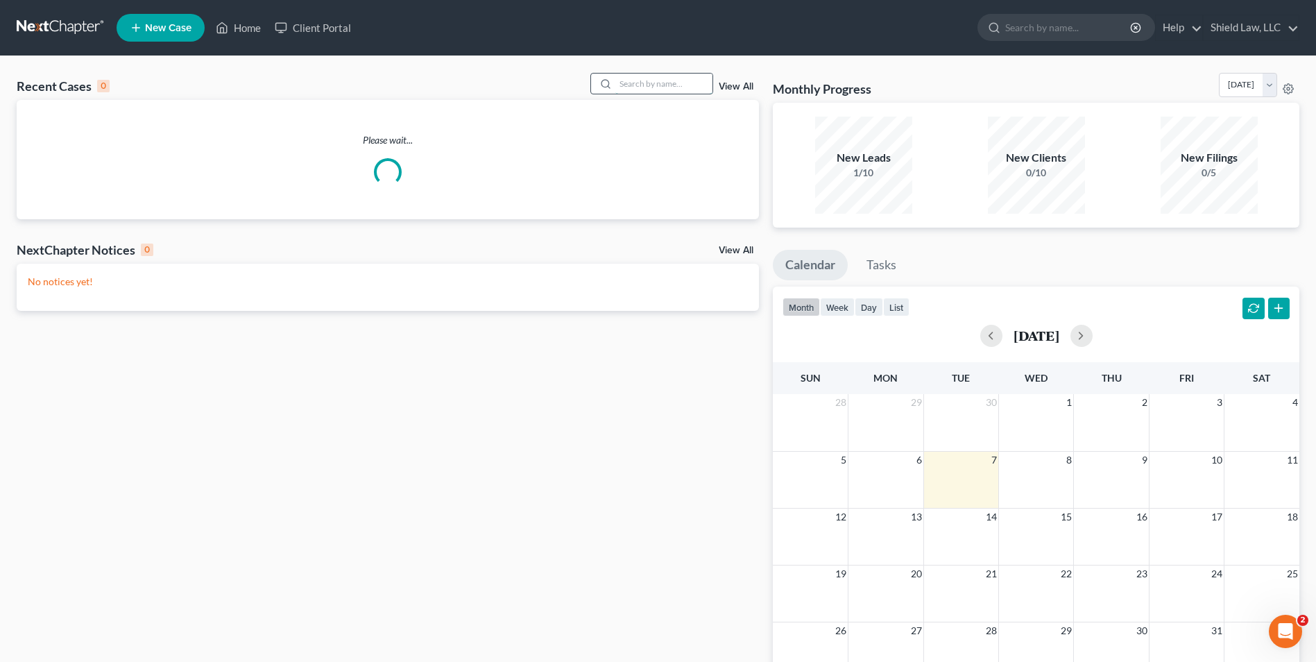
click at [700, 86] on input "search" at bounding box center [663, 84] width 97 height 20
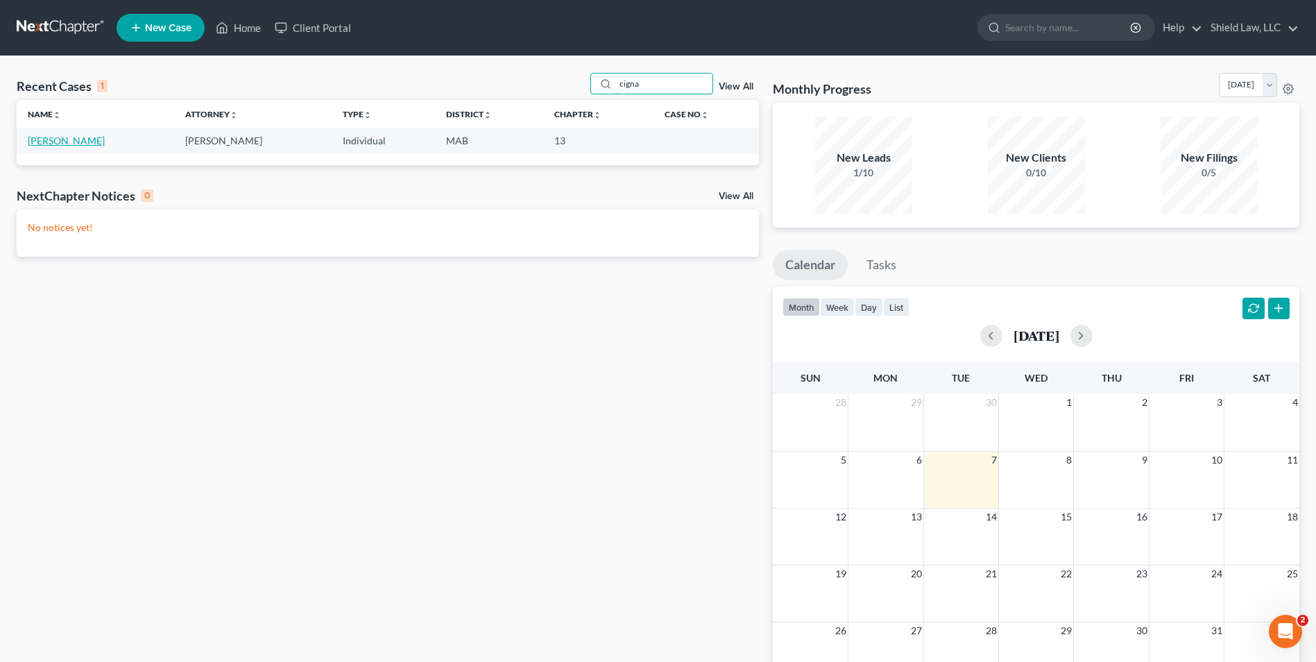
type input "cigna"
click at [47, 137] on link "Cignarella, Christopher" at bounding box center [66, 141] width 77 height 12
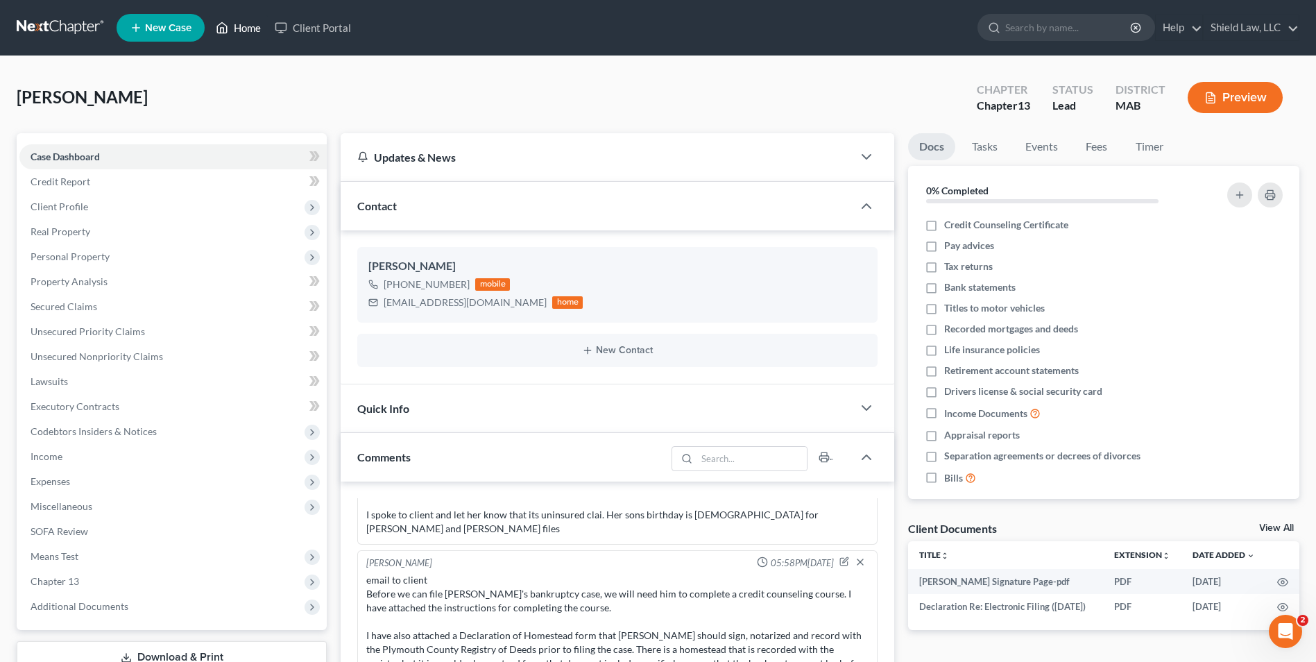
click at [252, 28] on link "Home" at bounding box center [238, 27] width 59 height 25
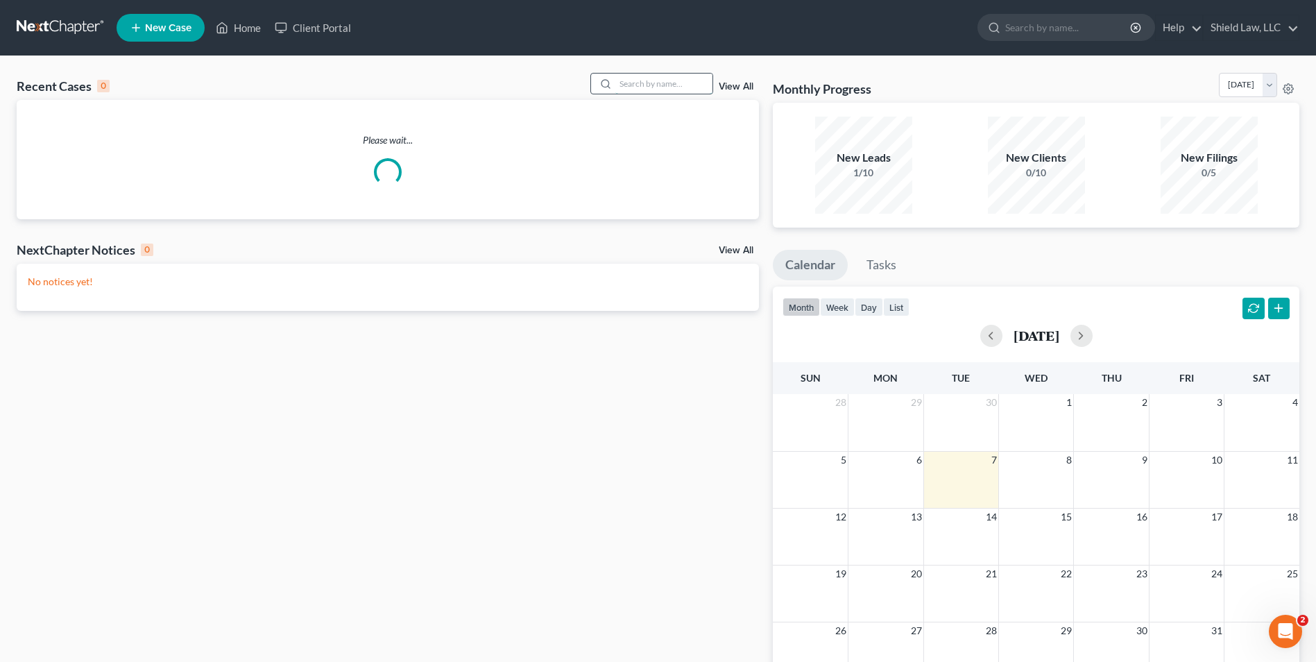
click at [669, 80] on input "search" at bounding box center [663, 84] width 97 height 20
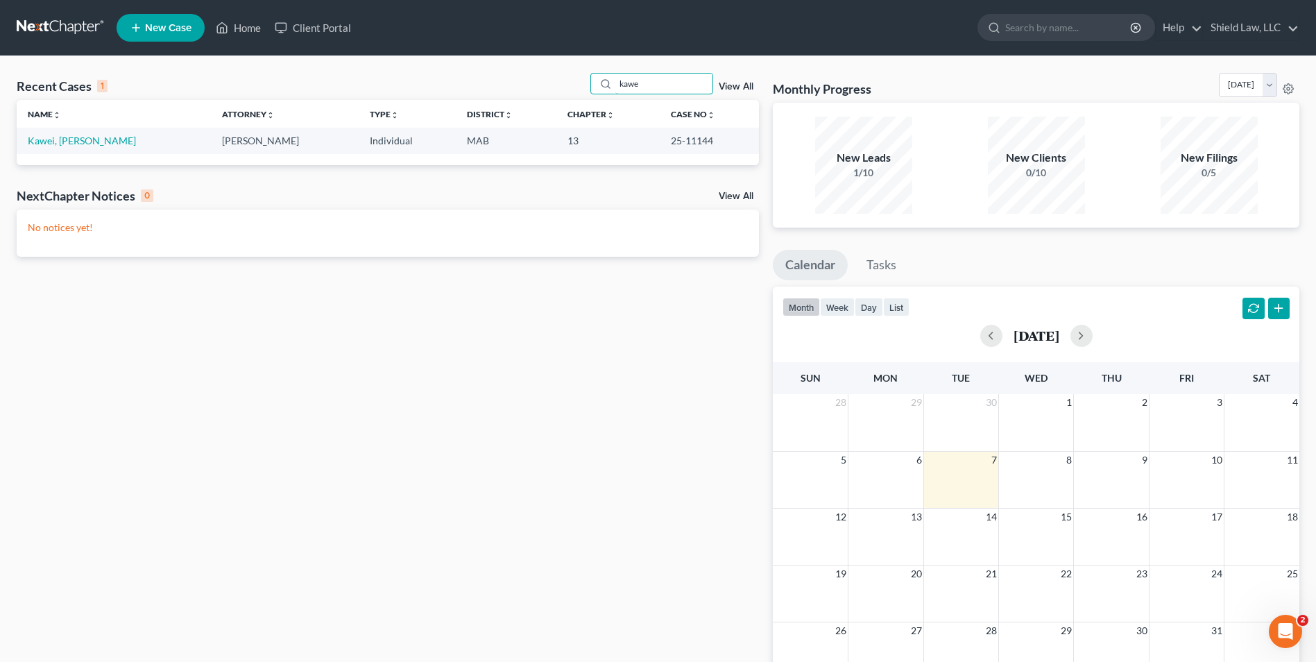
type input "kawe"
click at [55, 140] on link "Kawei, [PERSON_NAME]" at bounding box center [82, 141] width 108 height 12
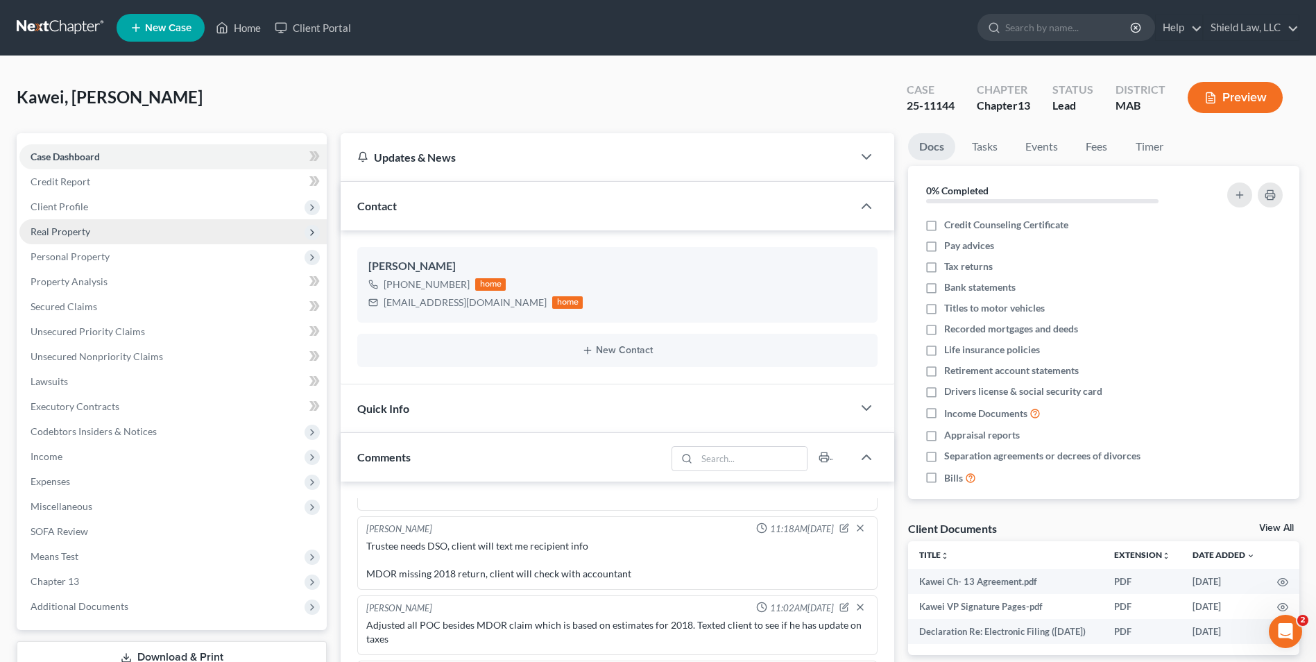
click at [71, 235] on span "Real Property" at bounding box center [61, 231] width 60 height 12
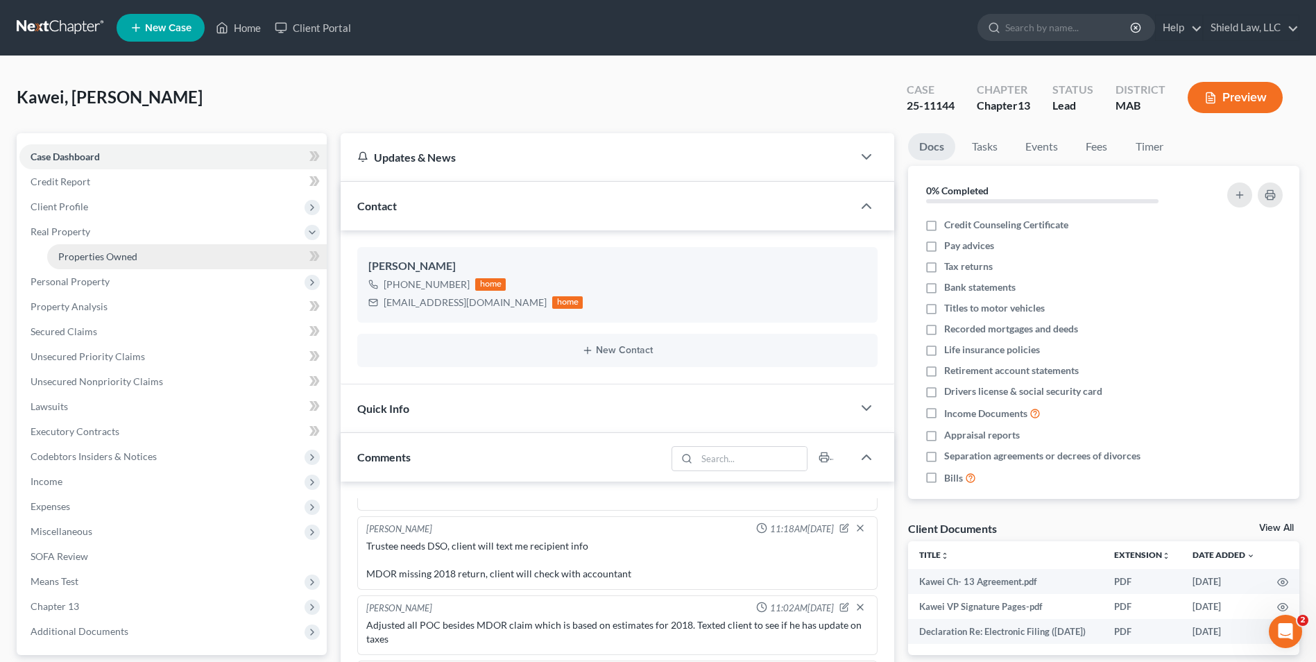
click at [101, 248] on link "Properties Owned" at bounding box center [187, 256] width 280 height 25
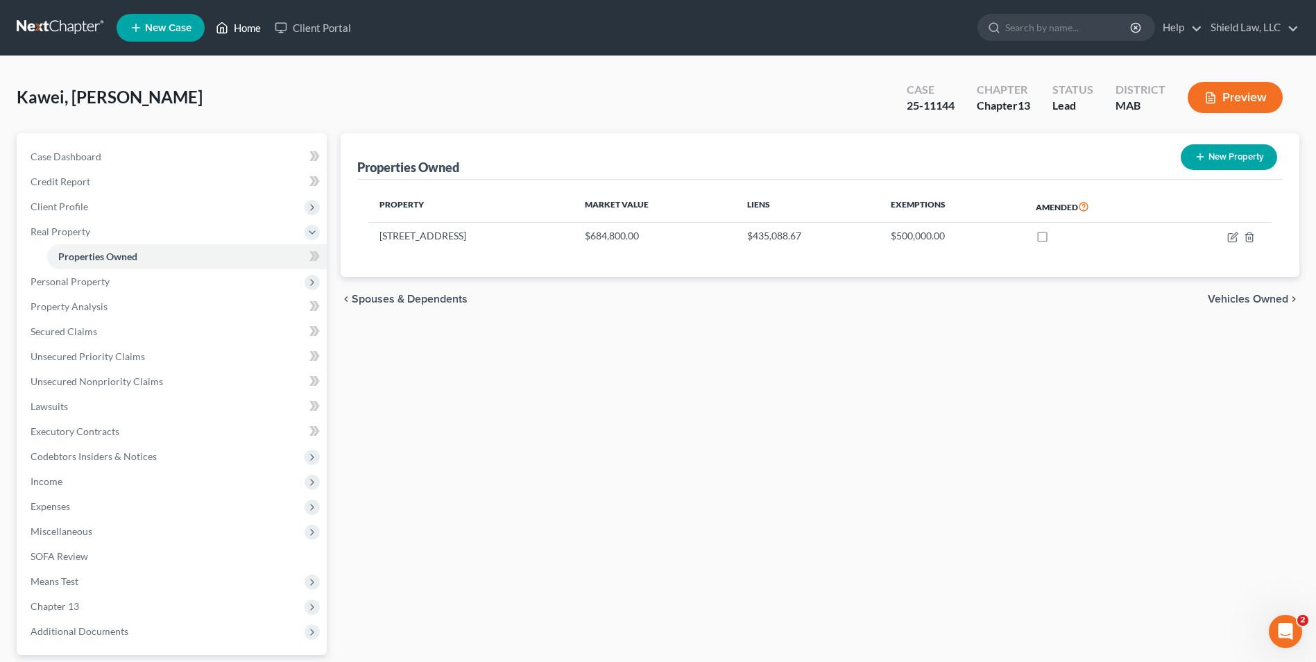
drag, startPoint x: 226, startPoint y: 21, endPoint x: 209, endPoint y: 4, distance: 23.5
click at [226, 21] on icon at bounding box center [222, 27] width 12 height 17
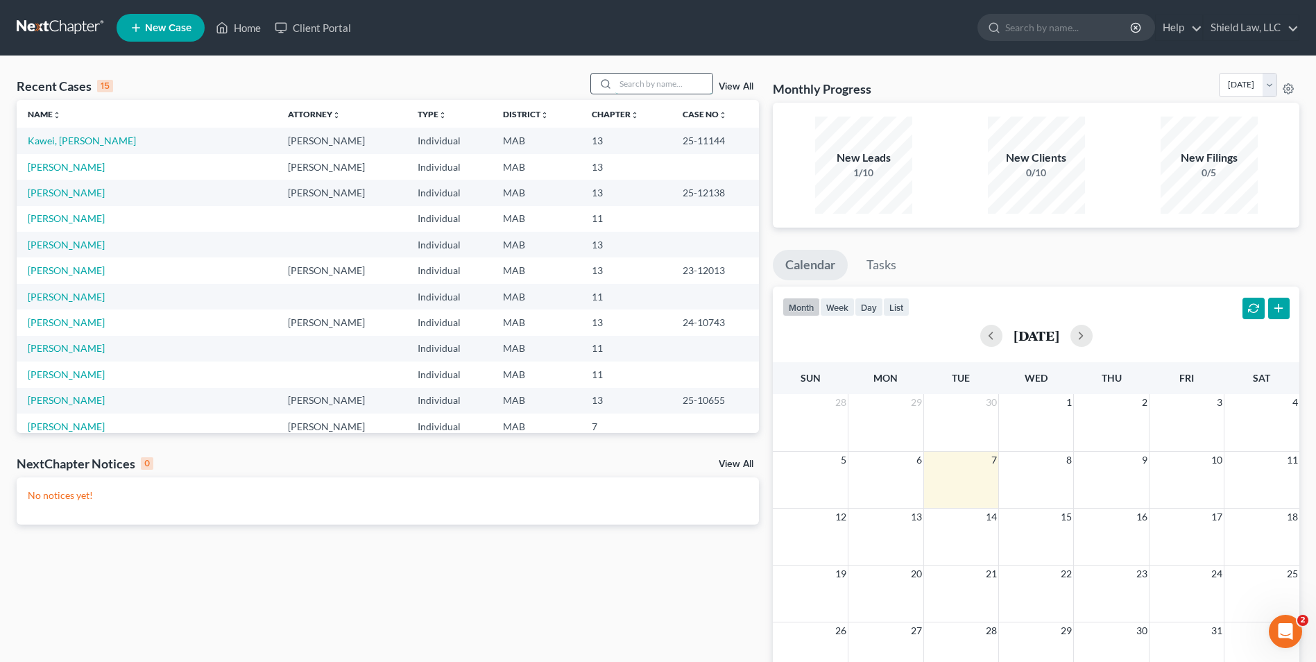
click at [630, 74] on input "search" at bounding box center [663, 84] width 97 height 20
type input "daniel"
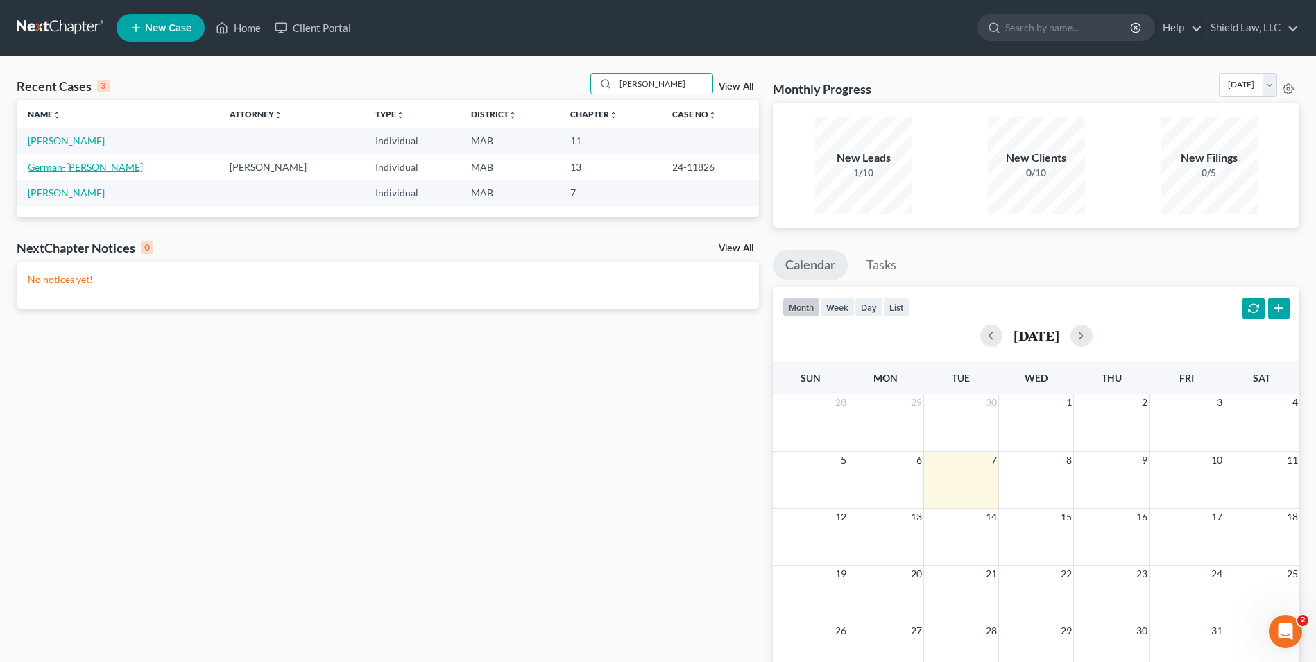
click at [98, 169] on link "German-Domingues, Daniel" at bounding box center [85, 167] width 115 height 12
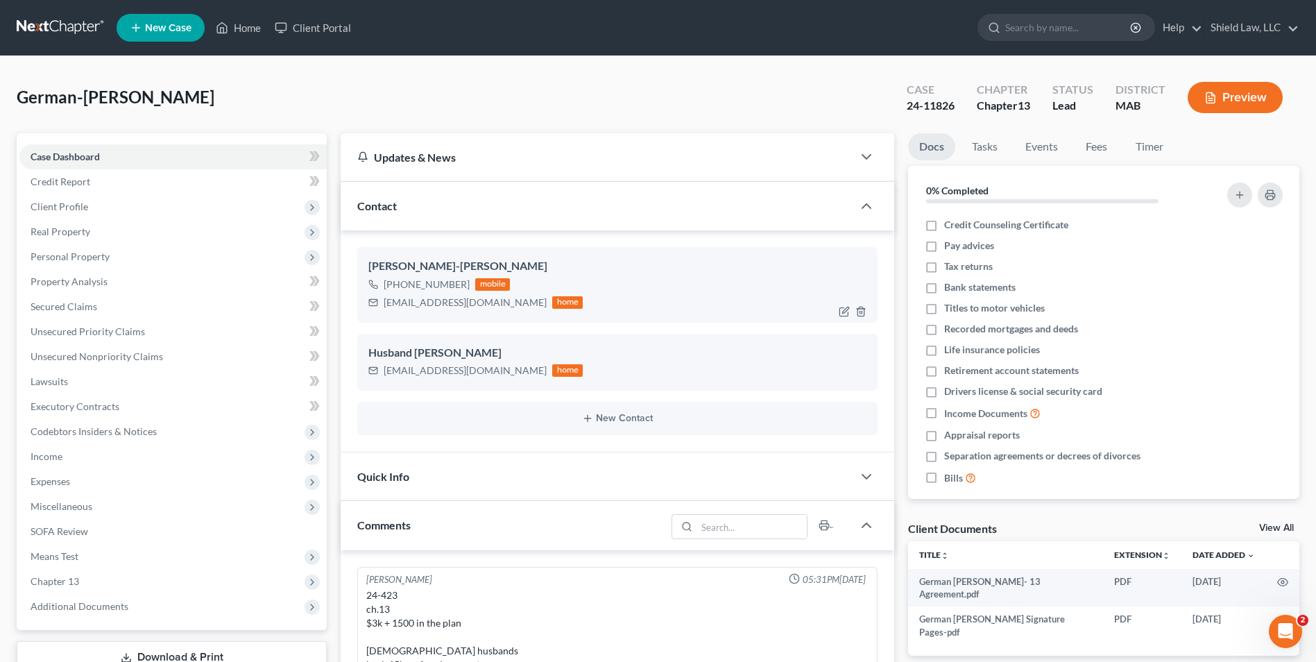
scroll to position [1893, 0]
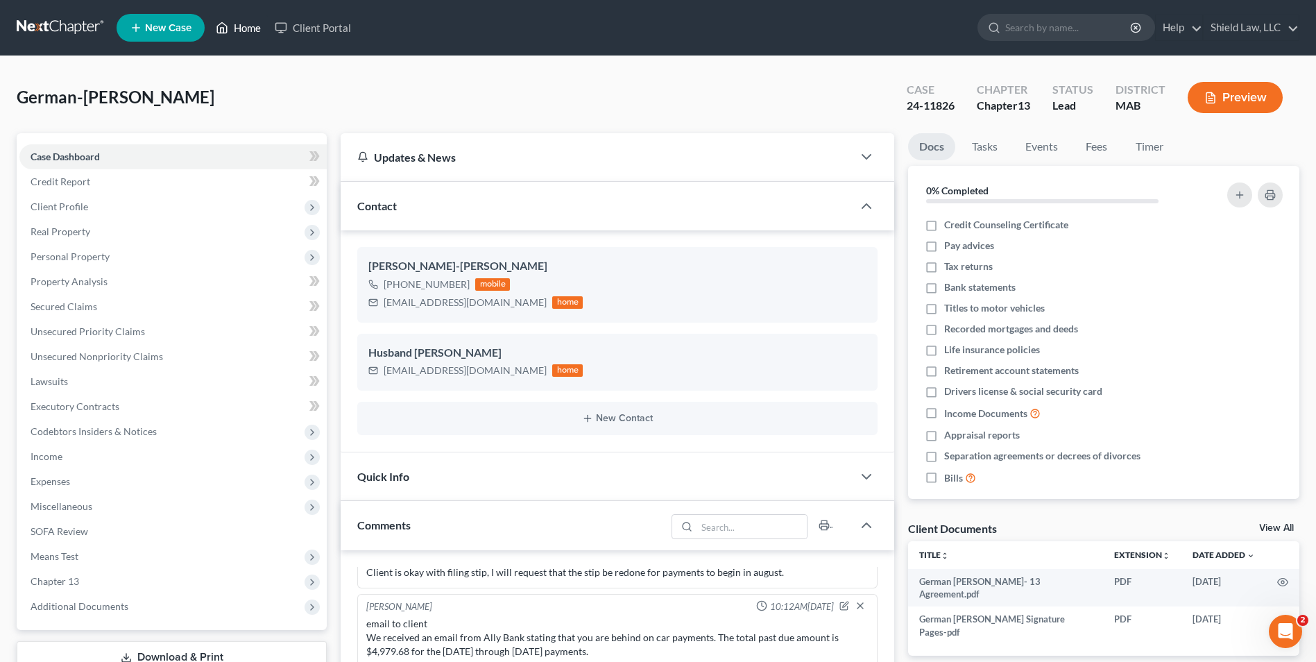
click at [250, 33] on link "Home" at bounding box center [238, 27] width 59 height 25
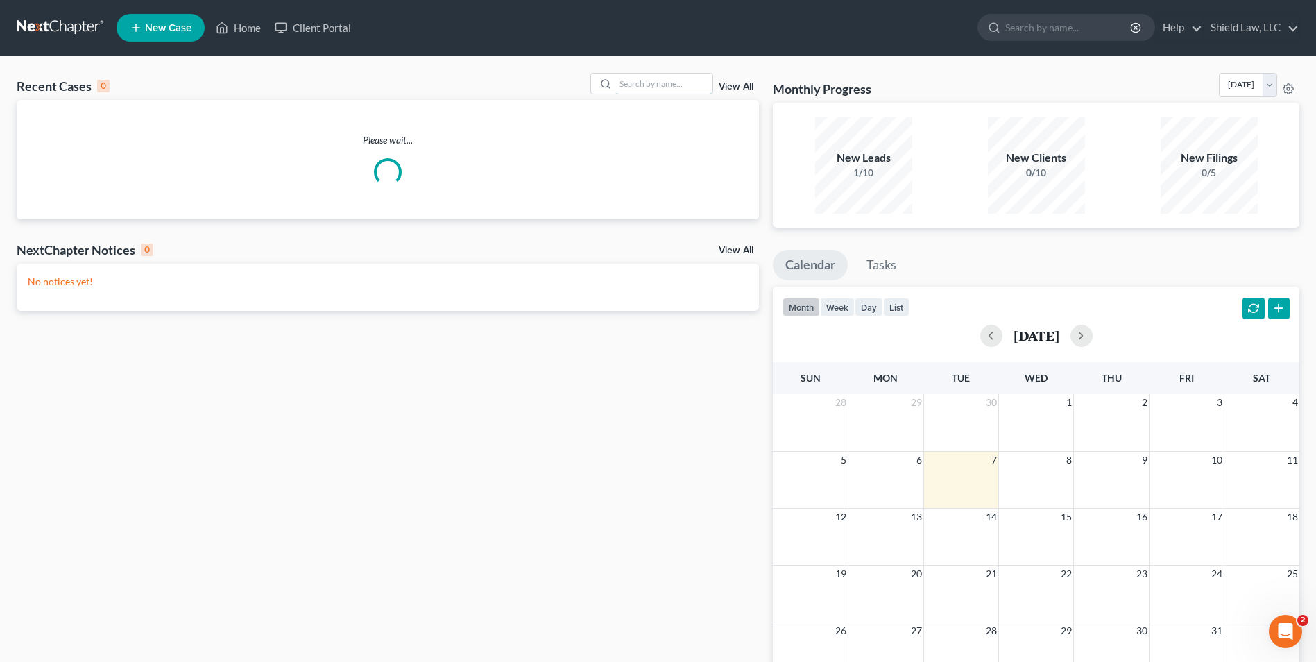
click at [671, 85] on input "search" at bounding box center [663, 84] width 97 height 20
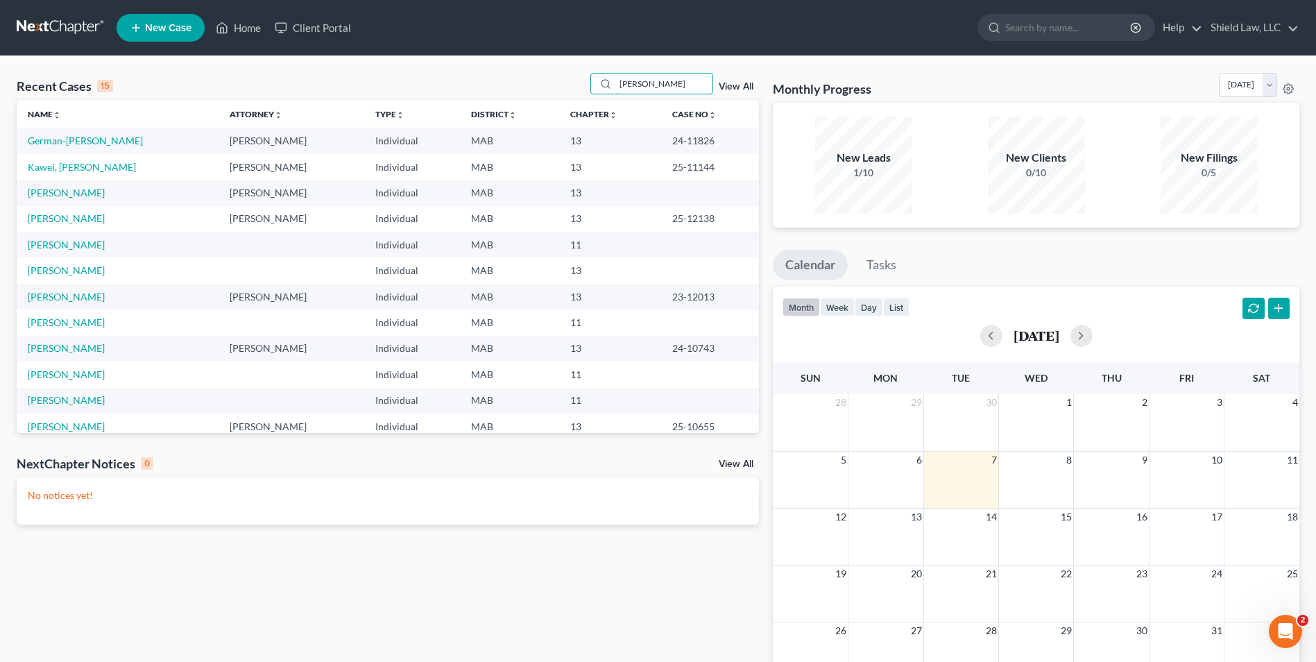
type input "kelly"
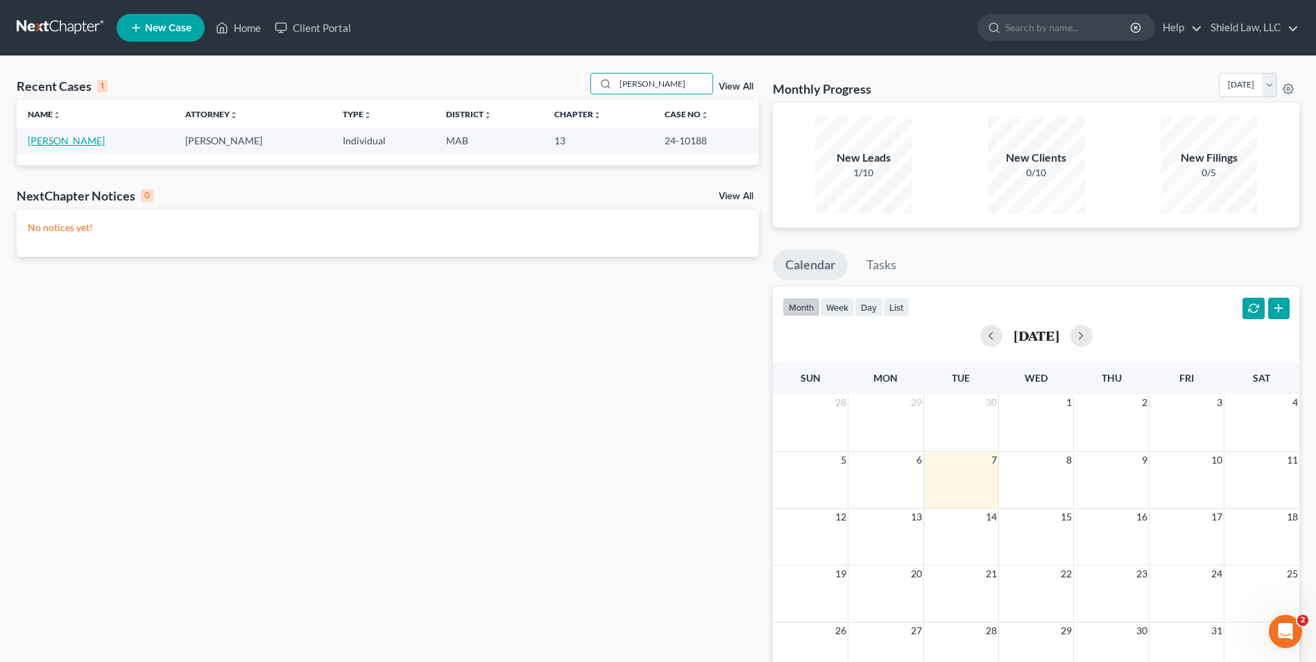
click at [67, 137] on link "Kelly, Todd" at bounding box center [66, 141] width 77 height 12
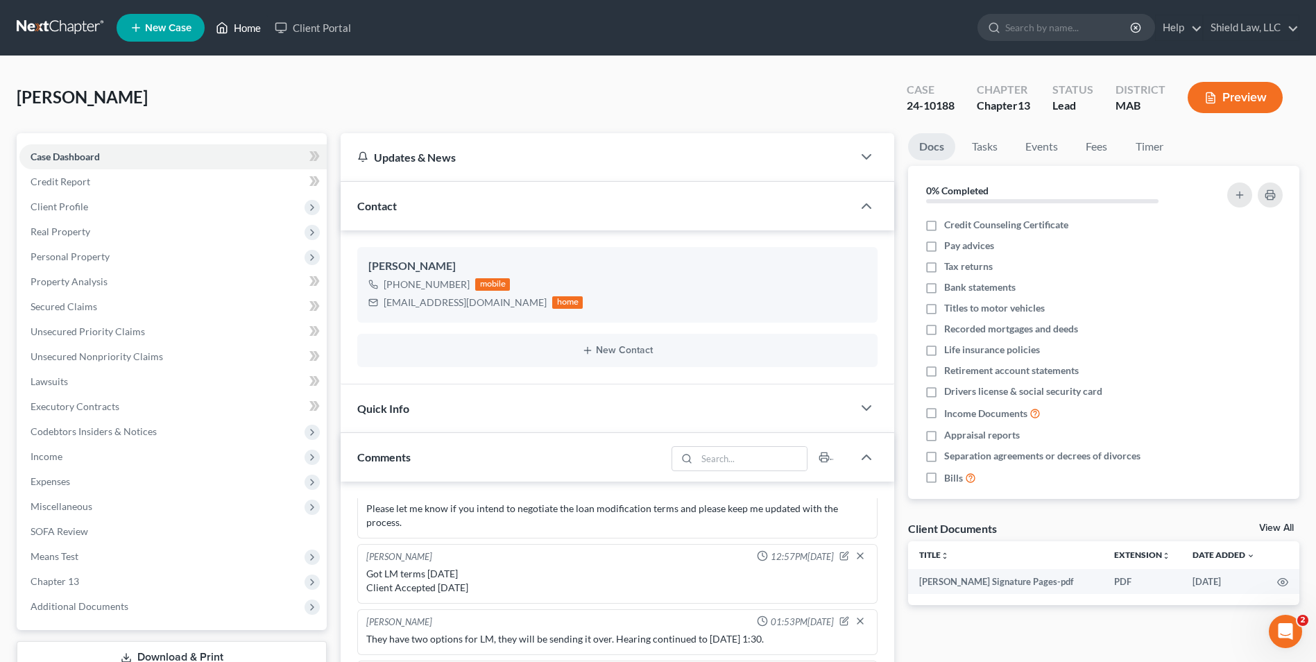
drag, startPoint x: 265, startPoint y: 26, endPoint x: 622, endPoint y: 84, distance: 361.9
click at [265, 26] on link "Home" at bounding box center [238, 27] width 59 height 25
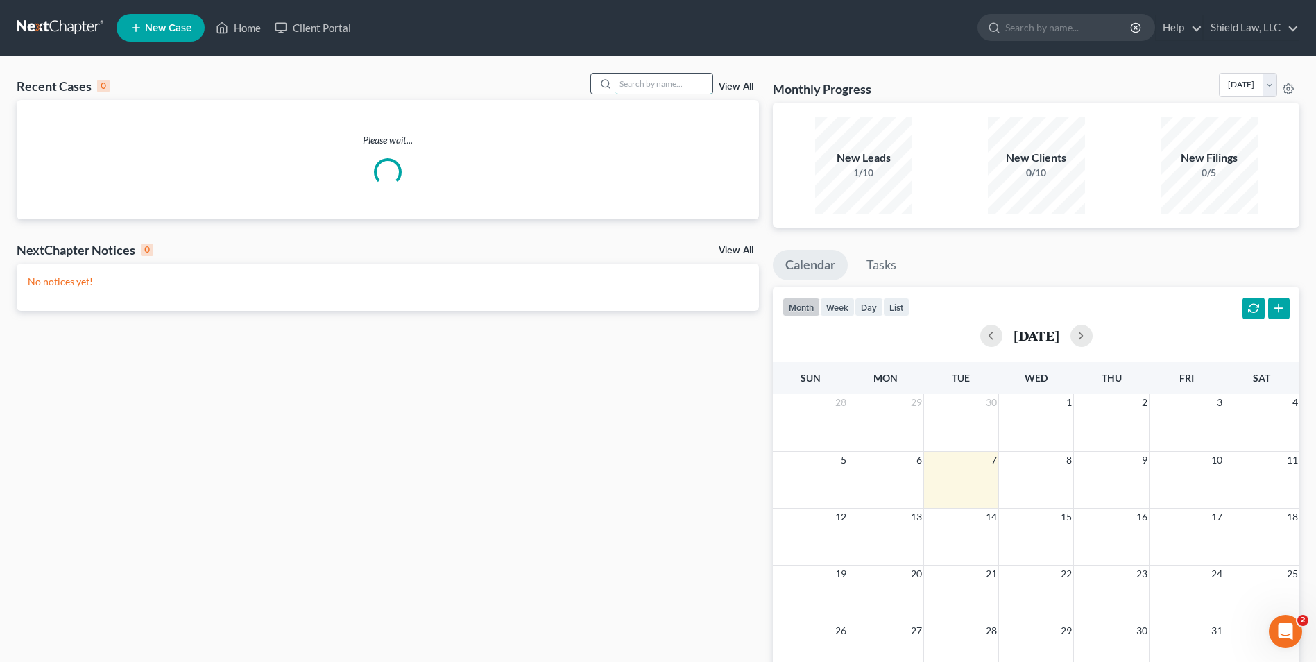
click at [627, 84] on input "search" at bounding box center [663, 84] width 97 height 20
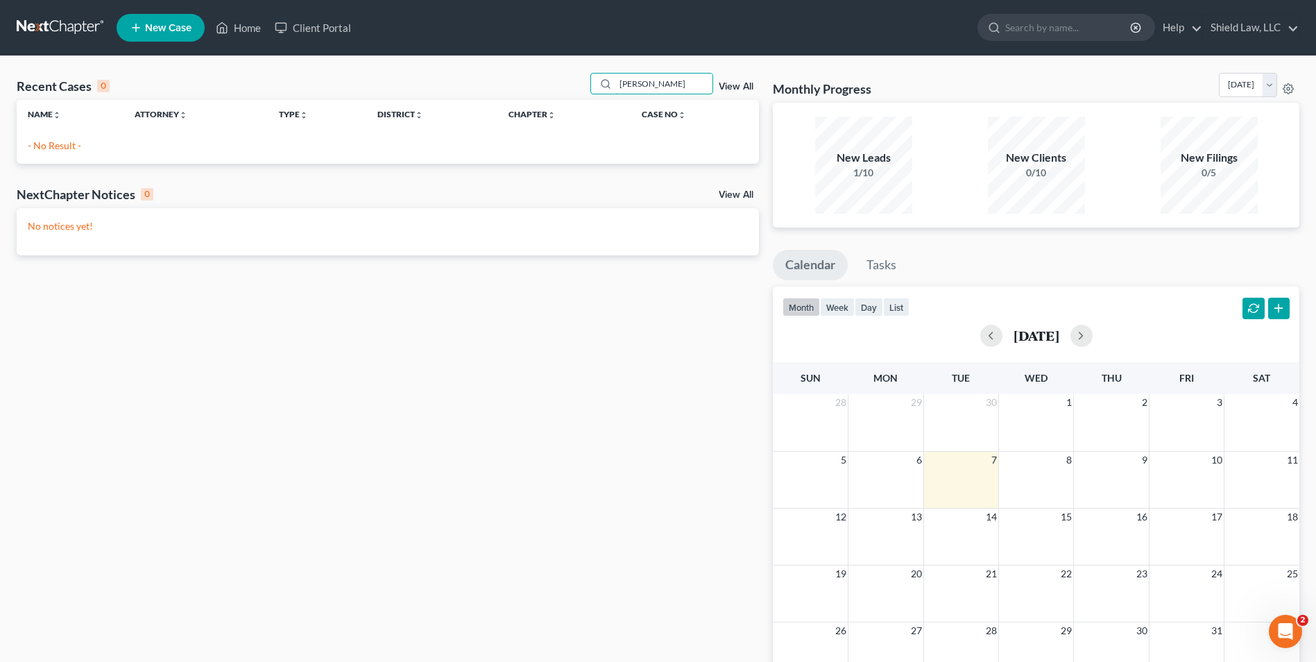
drag, startPoint x: 679, startPoint y: 86, endPoint x: 543, endPoint y: 97, distance: 136.4
click at [546, 97] on div "Recent Cases 0 batchelder View All" at bounding box center [388, 86] width 742 height 27
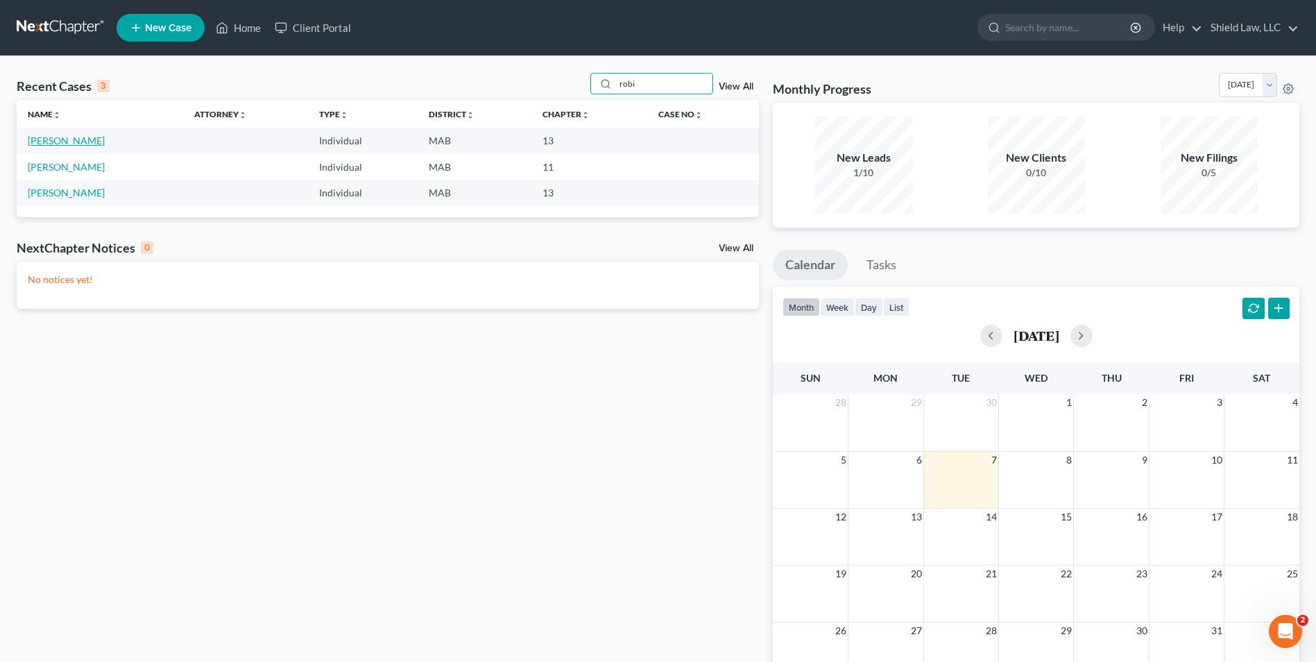
type input "robi"
click at [51, 143] on link "[PERSON_NAME]" at bounding box center [66, 141] width 77 height 12
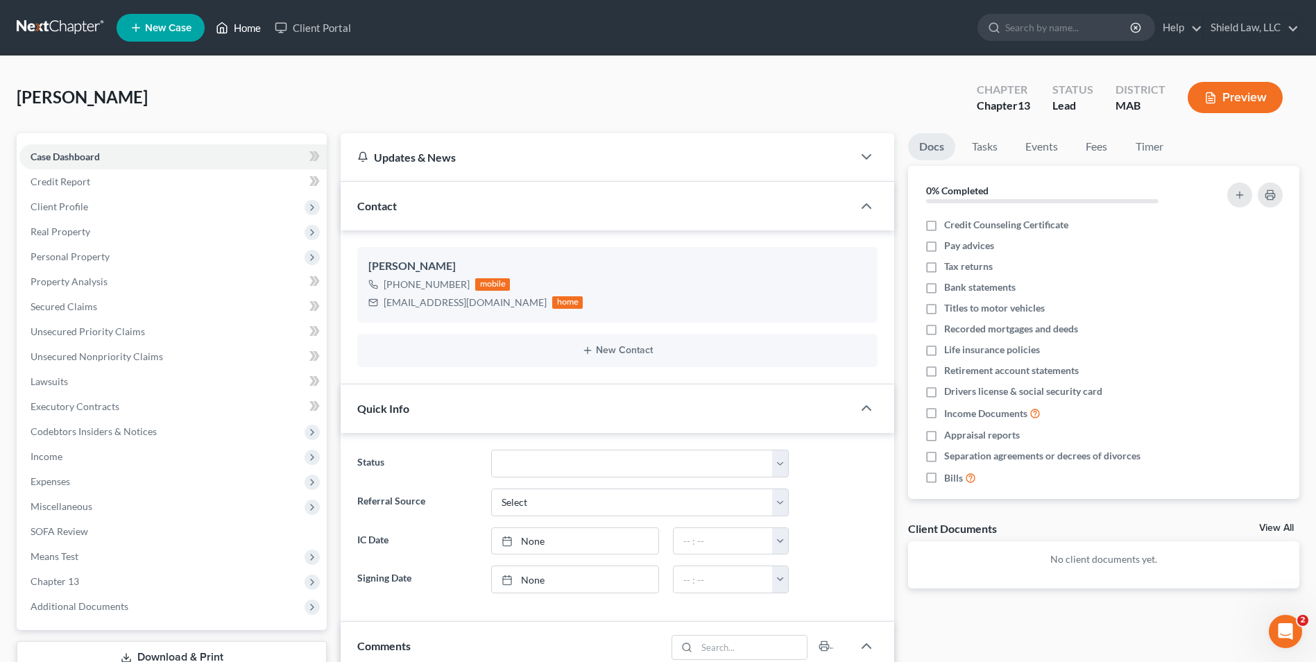
click at [228, 29] on icon at bounding box center [222, 27] width 12 height 17
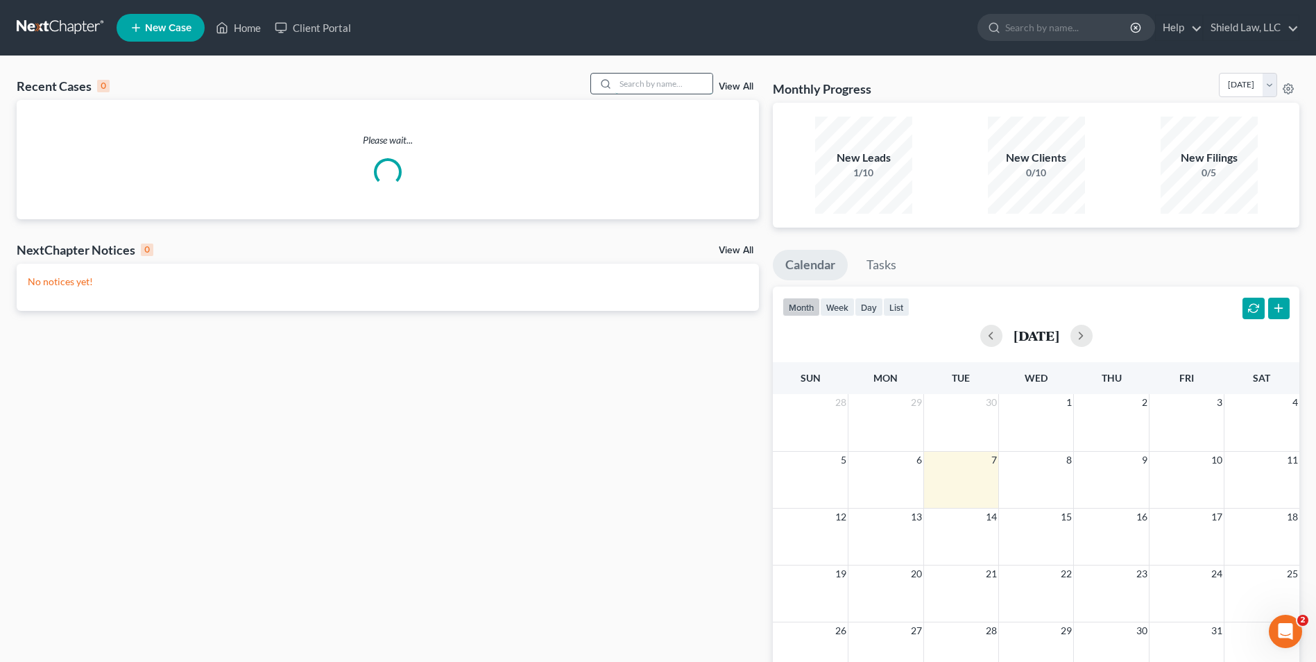
click at [633, 79] on input "search" at bounding box center [663, 84] width 97 height 20
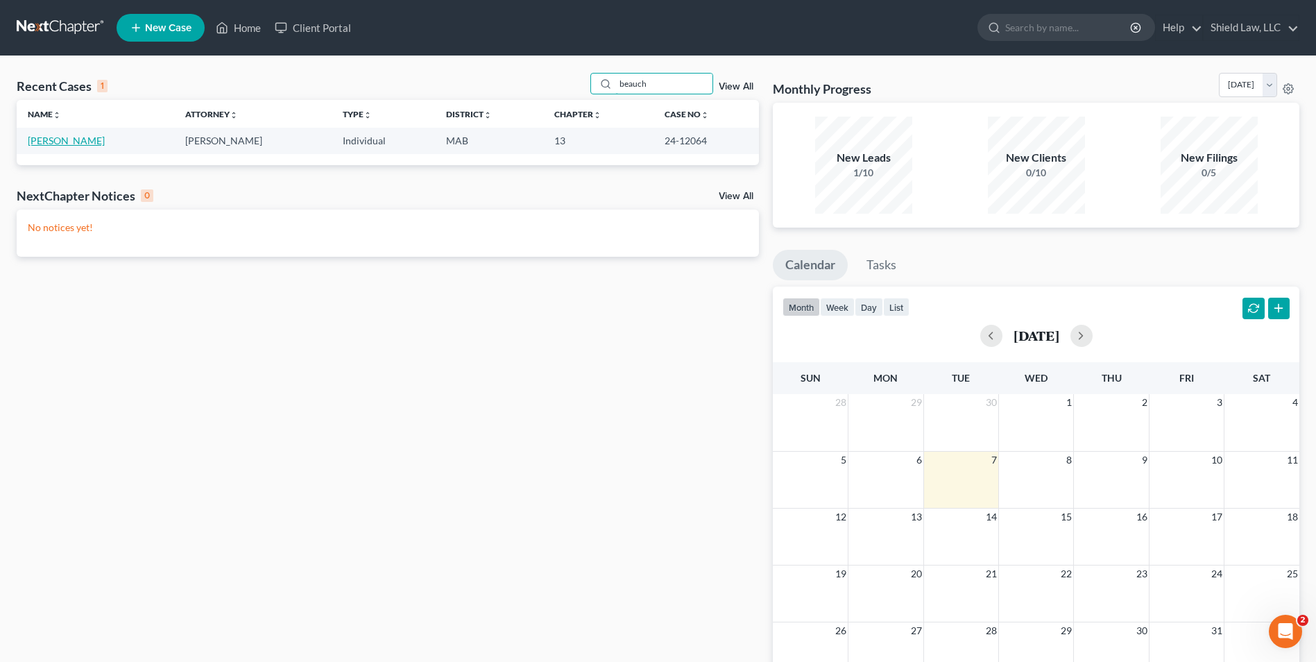
type input "beauch"
click at [59, 141] on link "[PERSON_NAME]" at bounding box center [66, 141] width 77 height 12
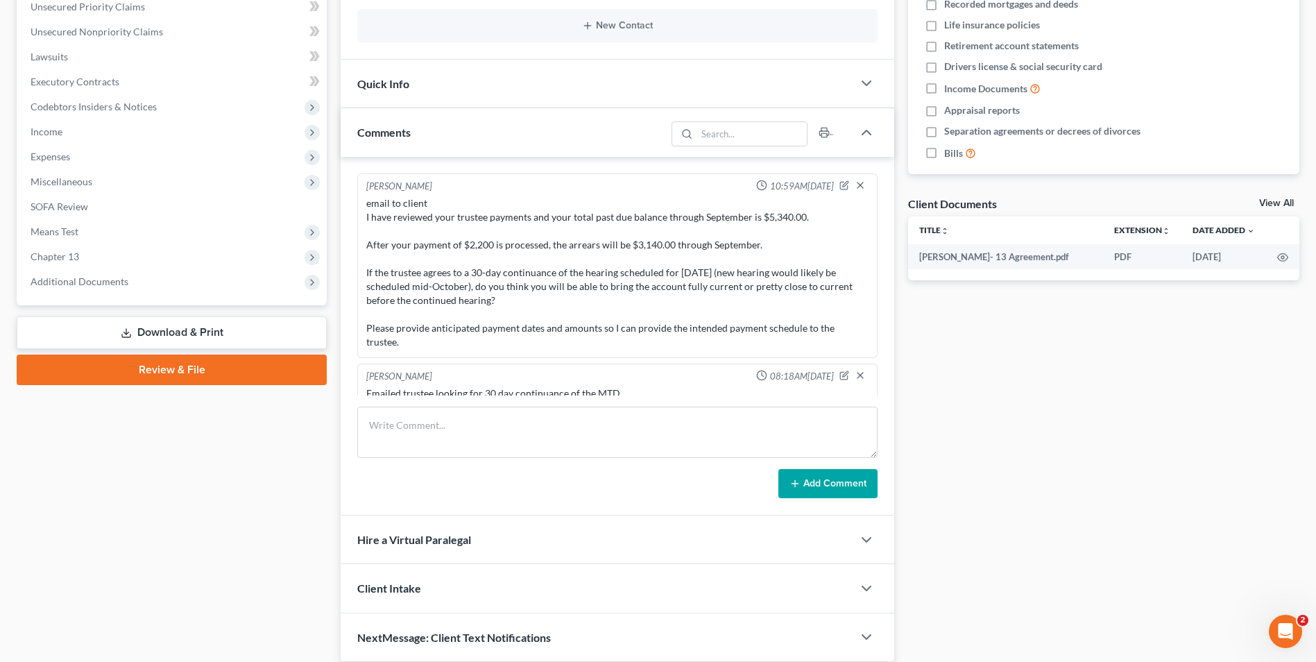
scroll to position [377, 0]
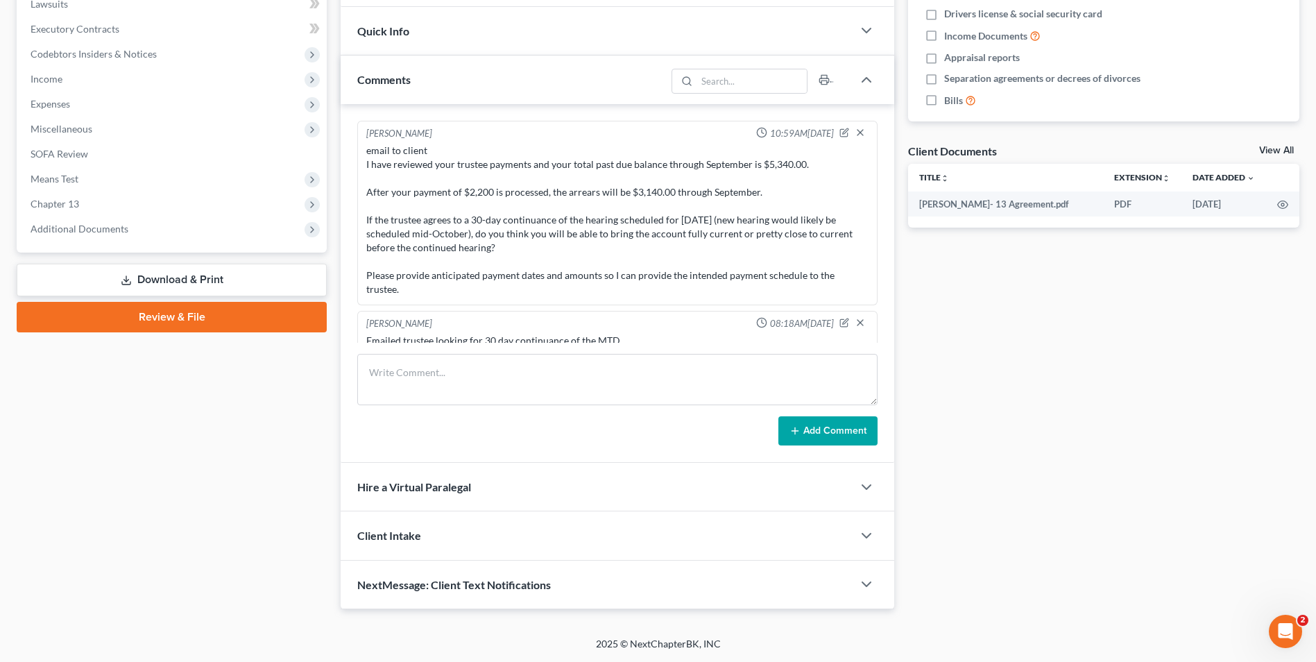
drag, startPoint x: 515, startPoint y: 255, endPoint x: 583, endPoint y: 180, distance: 101.1
click at [515, 255] on div "email to client I have reviewed your trustee payments and your total past due b…" at bounding box center [617, 220] width 502 height 153
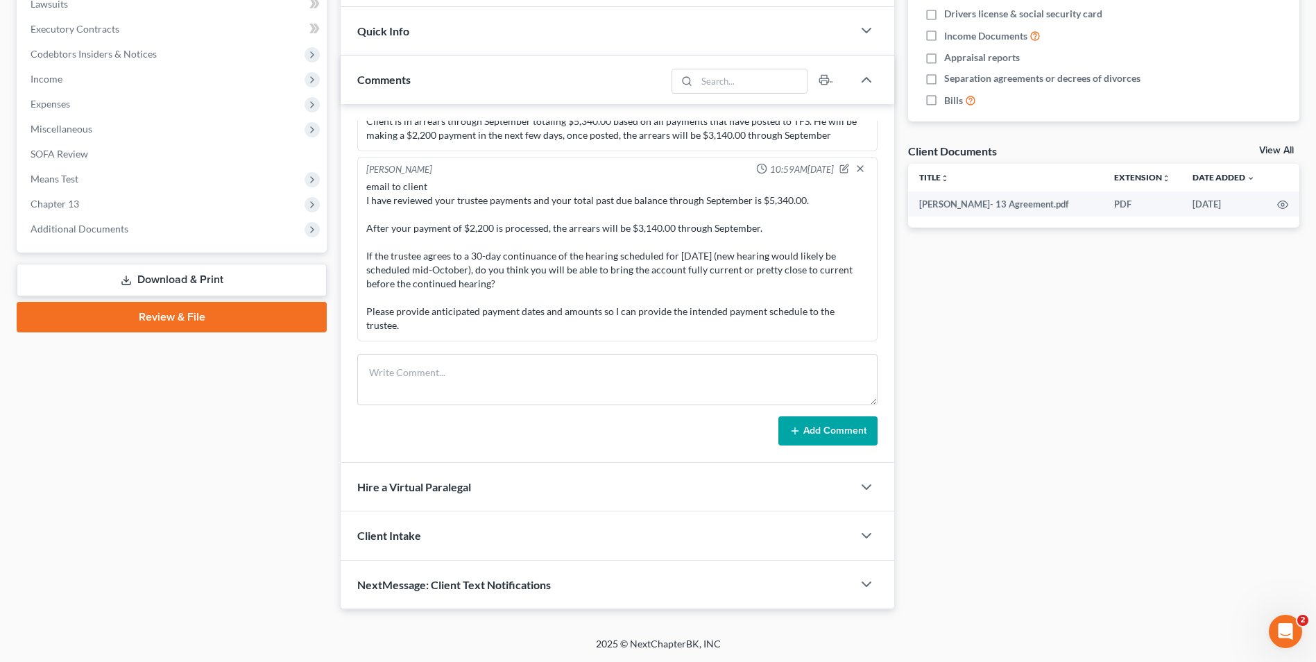
scroll to position [1617, 0]
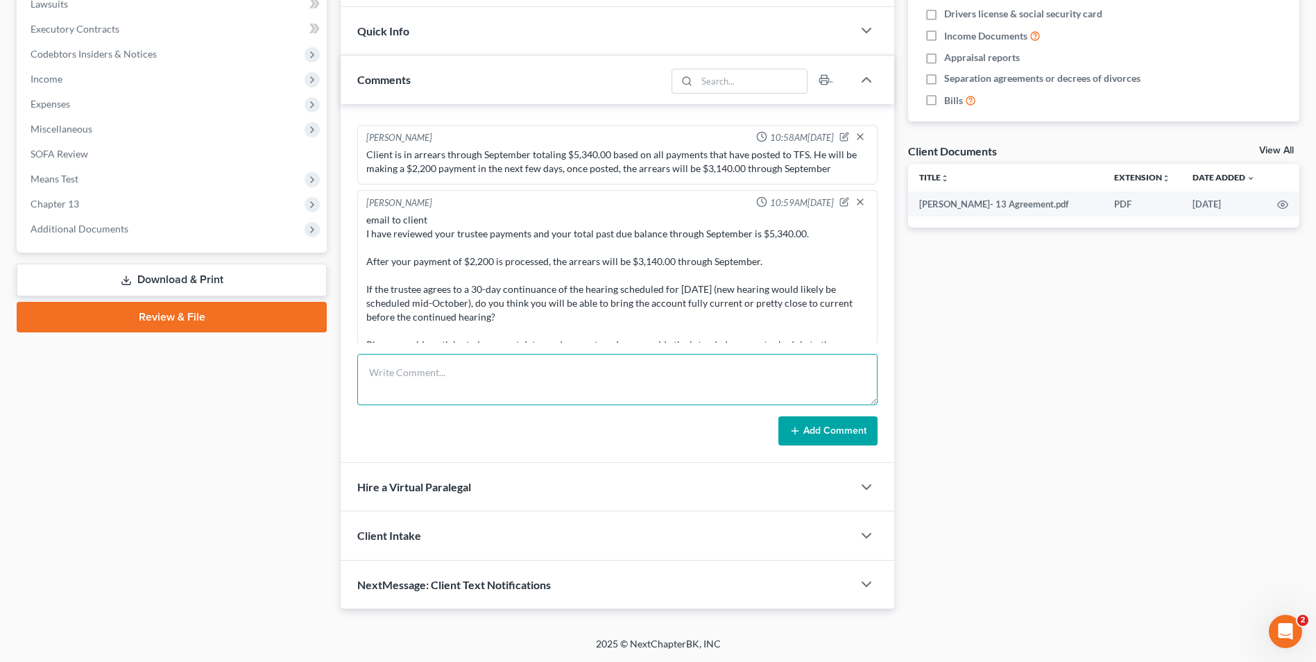
drag, startPoint x: 448, startPoint y: 361, endPoint x: 450, endPoint y: 351, distance: 9.9
click at [449, 356] on textarea at bounding box center [617, 379] width 520 height 51
click at [590, 366] on textarea "Trustee arrears through September $3165.00" at bounding box center [617, 379] width 520 height 51
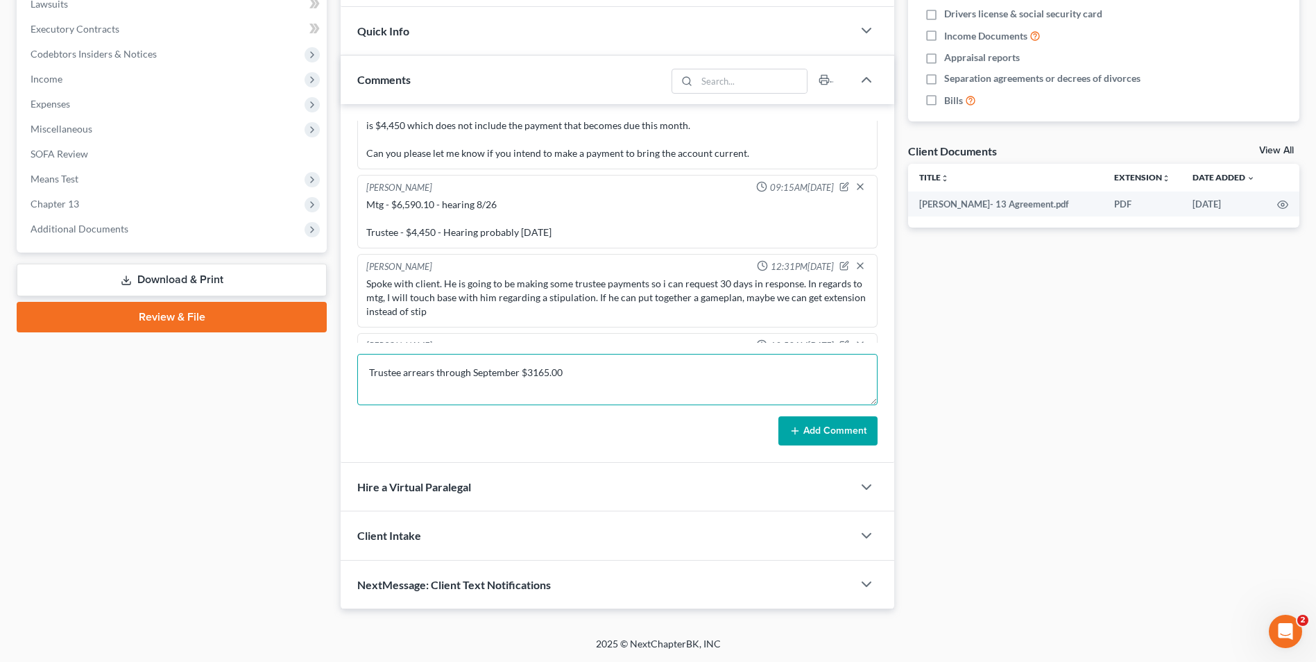
scroll to position [3, 0]
drag, startPoint x: 725, startPoint y: 391, endPoint x: 841, endPoint y: 4, distance: 404.0
click at [725, 392] on textarea "Trustee arrears through September $3165.00 As of August, mtg arrears were $6590…" at bounding box center [617, 379] width 520 height 51
click at [422, 397] on textarea "Trustee arrears through September $3165.00 As of August, mtg arrears were $6590…" at bounding box center [617, 379] width 520 height 51
click at [732, 393] on textarea "Trustee arrears through September $3165.00 As of August 12, mtg arrears were $6…" at bounding box center [617, 379] width 520 height 51
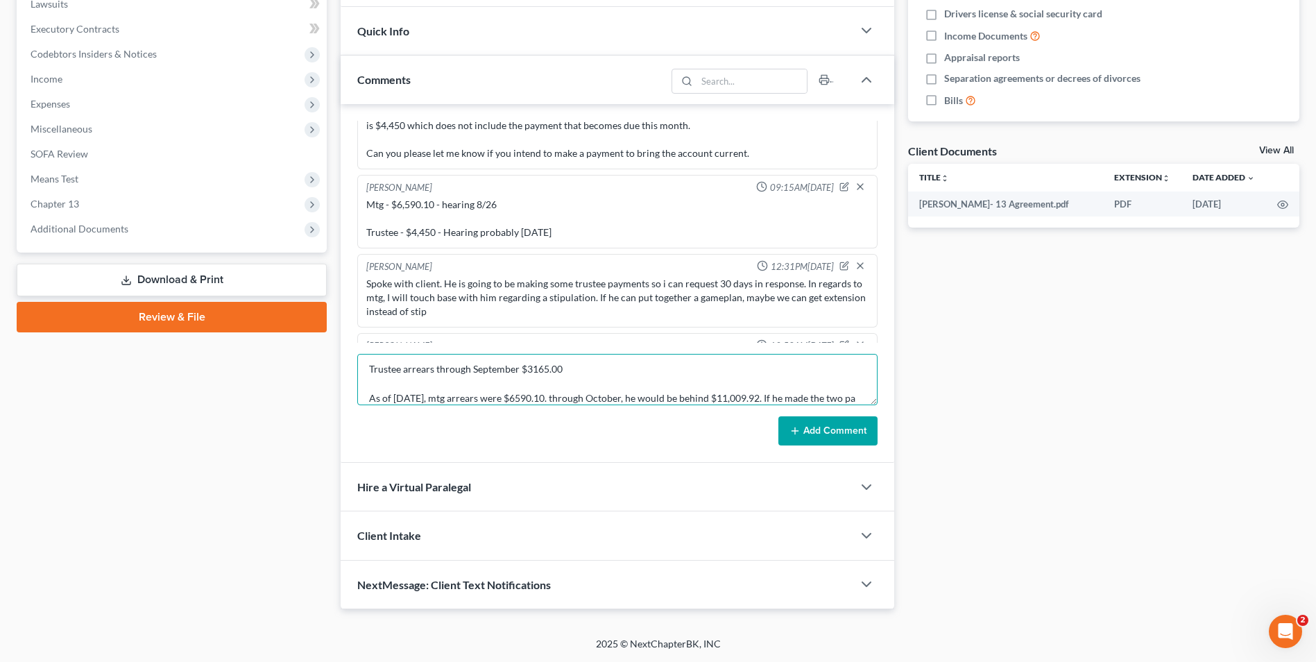
scroll to position [18, 0]
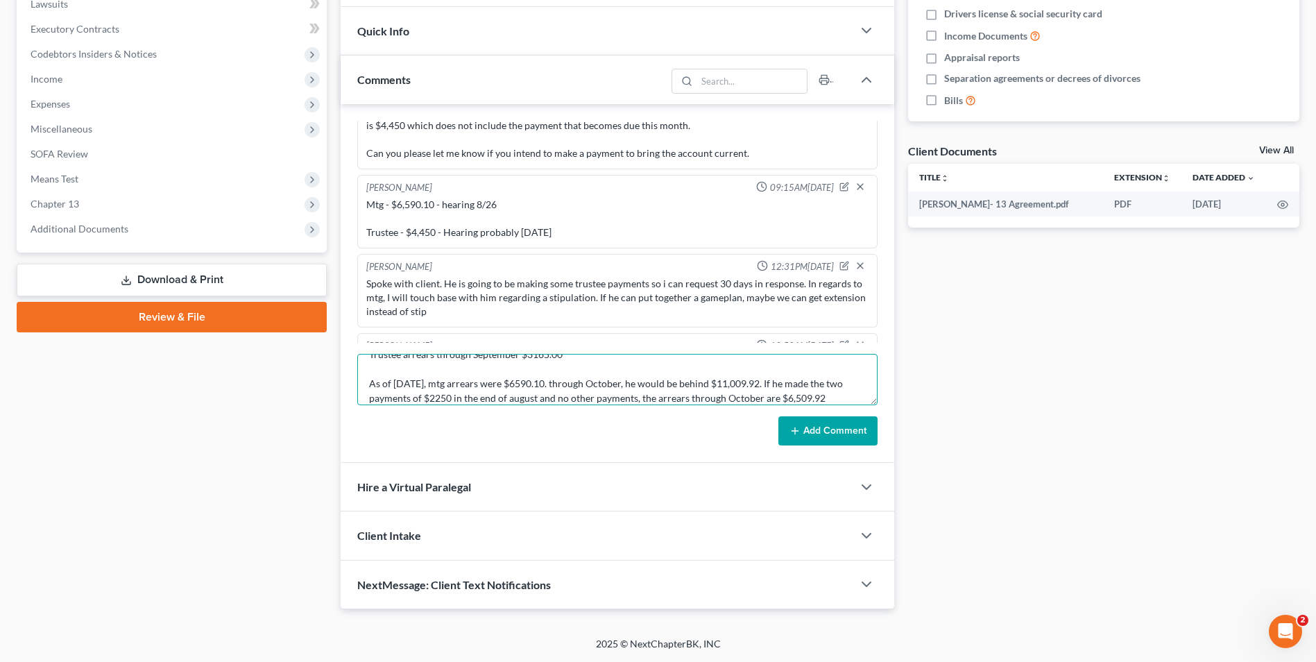
click at [821, 394] on textarea "Trustee arrears through September $3165.00 As of August 12, mtg arrears were $6…" at bounding box center [617, 379] width 520 height 51
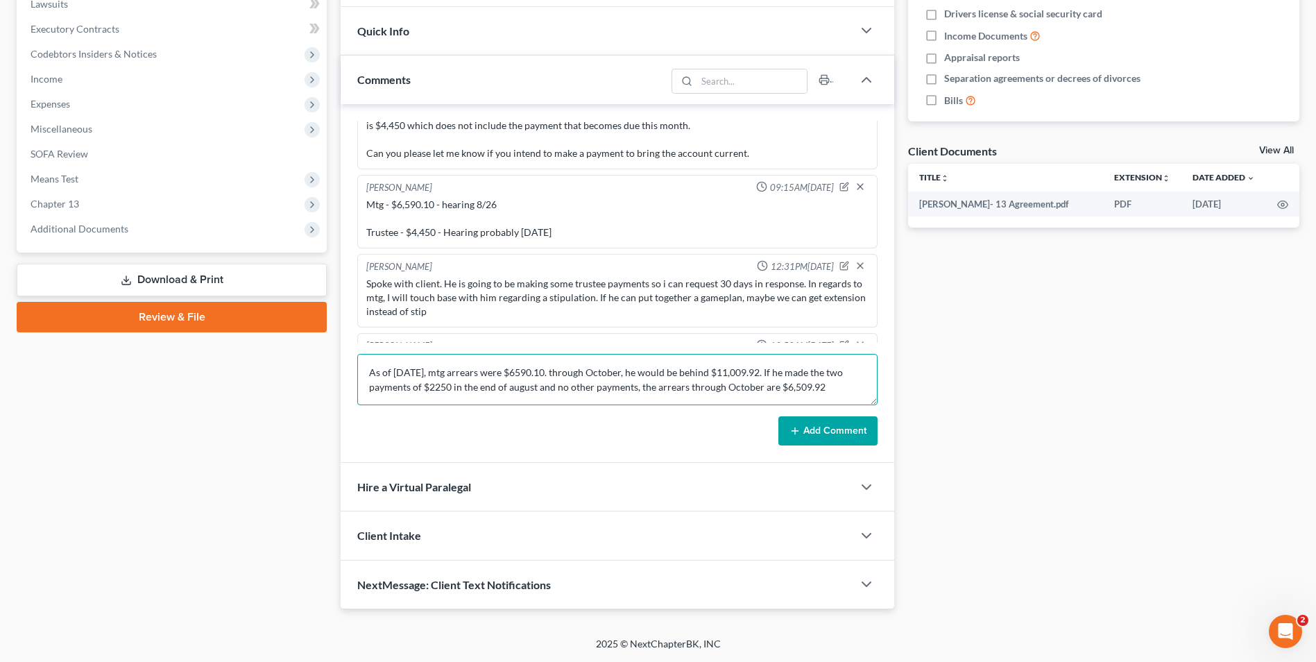
type textarea "Trustee arrears through September $3165.00 As of August 12, mtg arrears were $6…"
click at [846, 431] on button "Add Comment" at bounding box center [827, 430] width 99 height 29
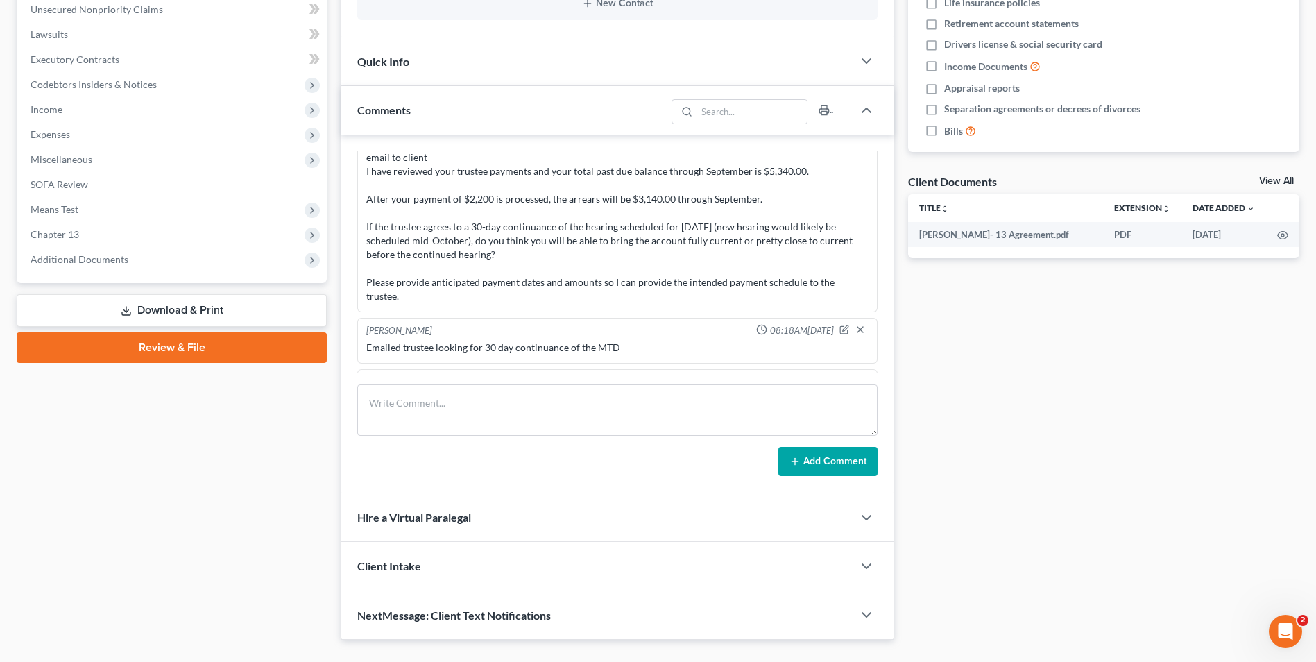
scroll to position [1779, 0]
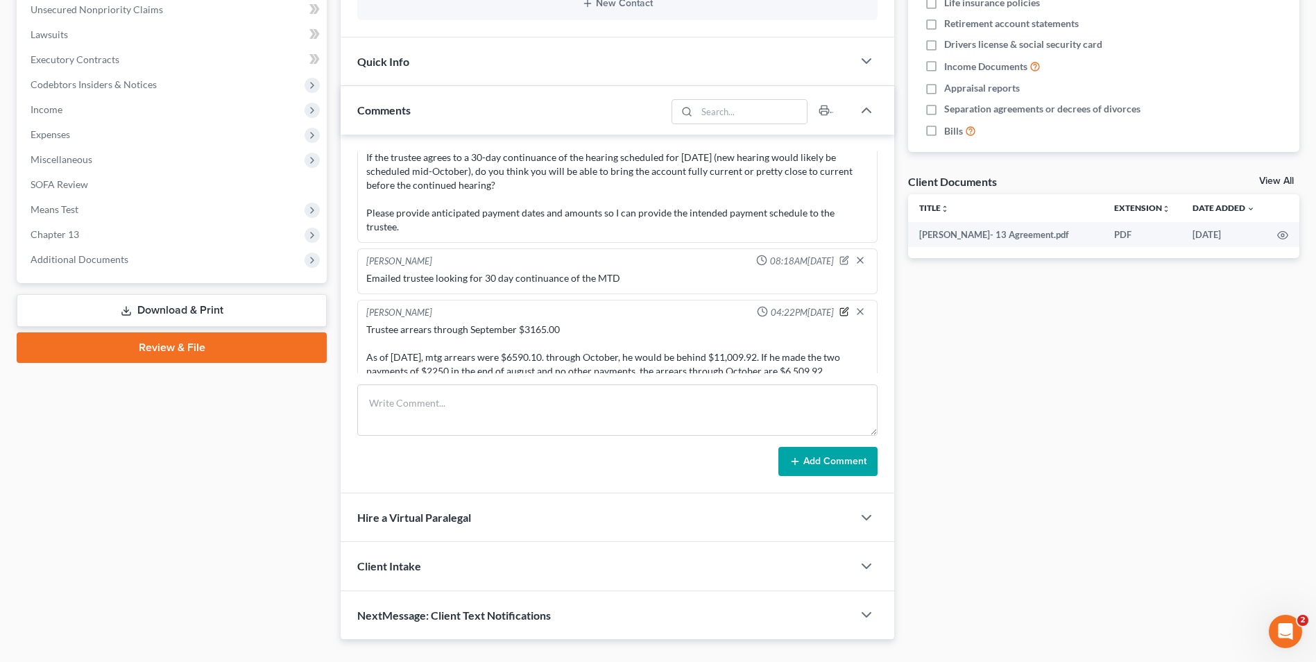
click at [839, 307] on icon "button" at bounding box center [844, 312] width 10 height 10
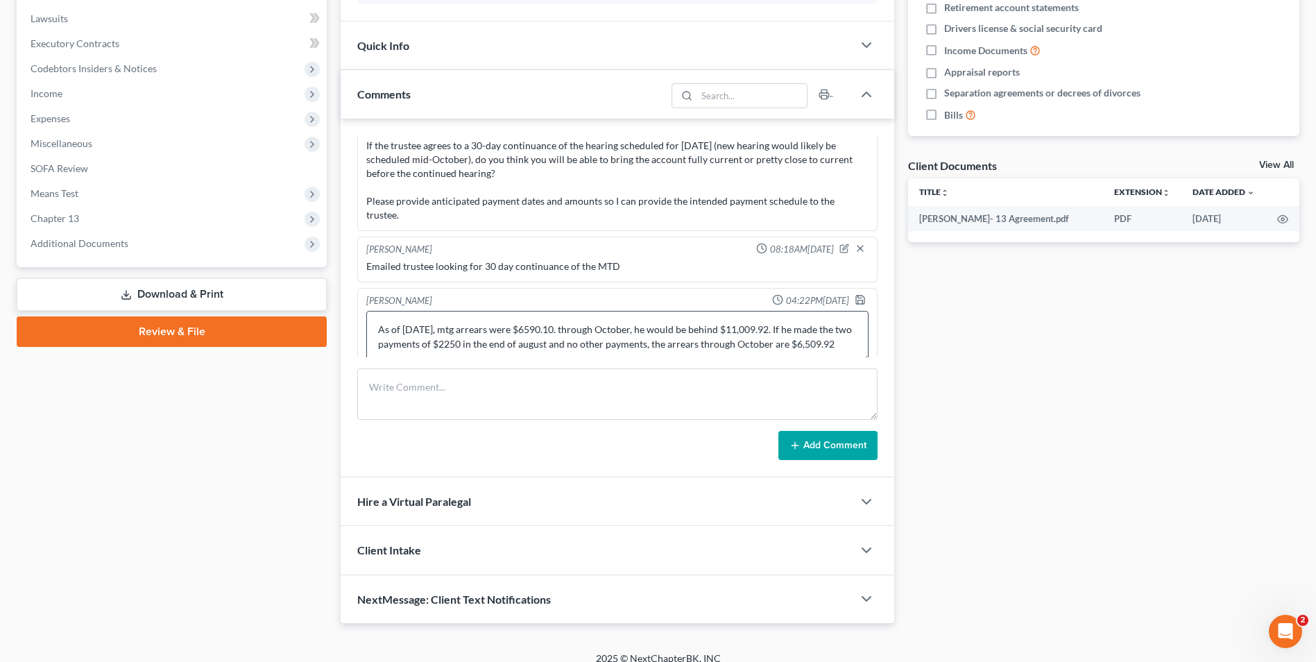
scroll to position [377, 0]
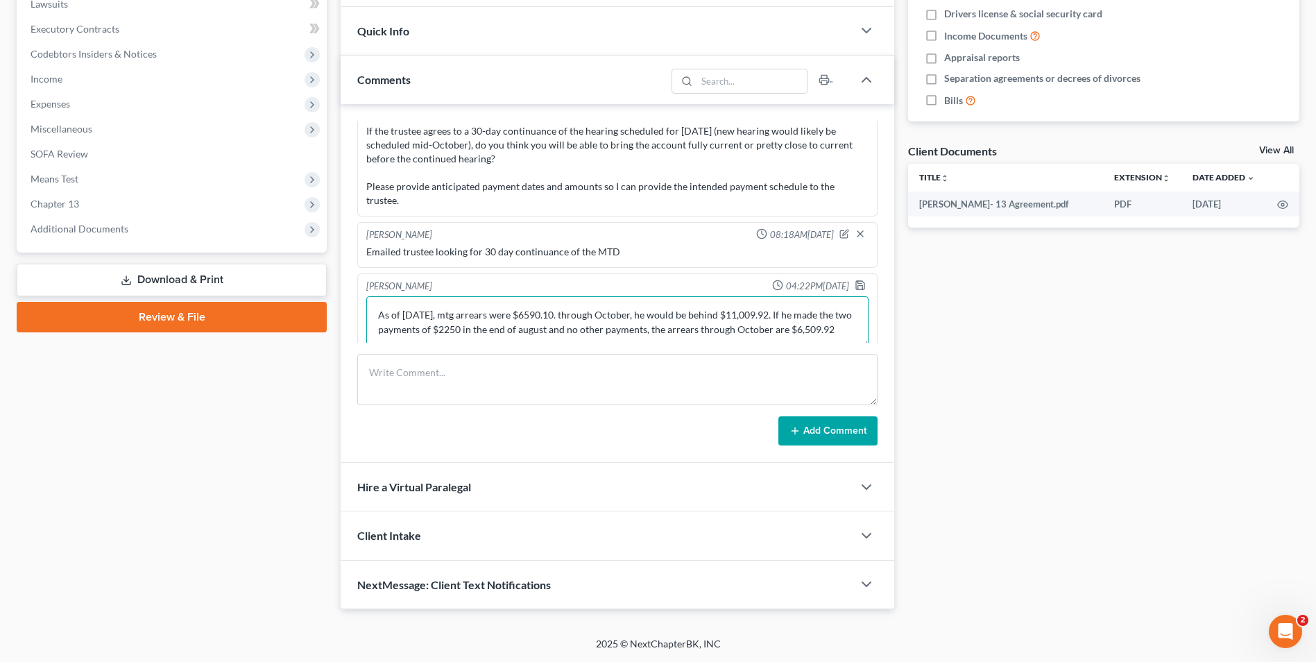
click at [458, 313] on textarea "Trustee arrears through September $3165.00 As of August 12, mtg arrears were $6…" at bounding box center [617, 321] width 502 height 51
click at [748, 325] on textarea "Trustee arrears through September $3165.00 As of August 12, mtg arrears were $6…" at bounding box center [617, 321] width 502 height 51
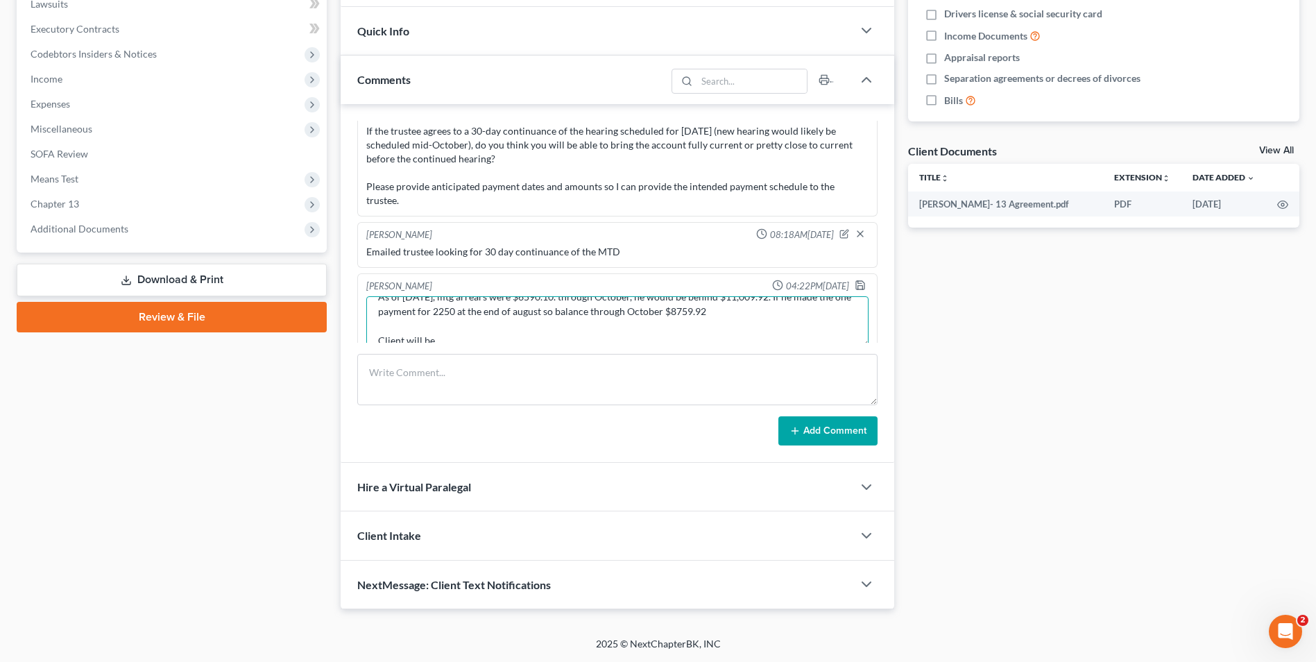
scroll to position [58, 0]
click at [444, 318] on textarea "Trustee arrears through September $3165.00 As of August 12, mtg arrears were $6…" at bounding box center [617, 321] width 502 height 51
click at [461, 315] on textarea "Trustee arrears through September $3165.00 As of August 12, mtg arrears were $6…" at bounding box center [617, 321] width 502 height 51
drag, startPoint x: 479, startPoint y: 314, endPoint x: 436, endPoint y: 314, distance: 43.0
click at [436, 314] on textarea "Trustee arrears through September $3165.00 As of August 12, mtg arrears were $6…" at bounding box center [617, 321] width 502 height 51
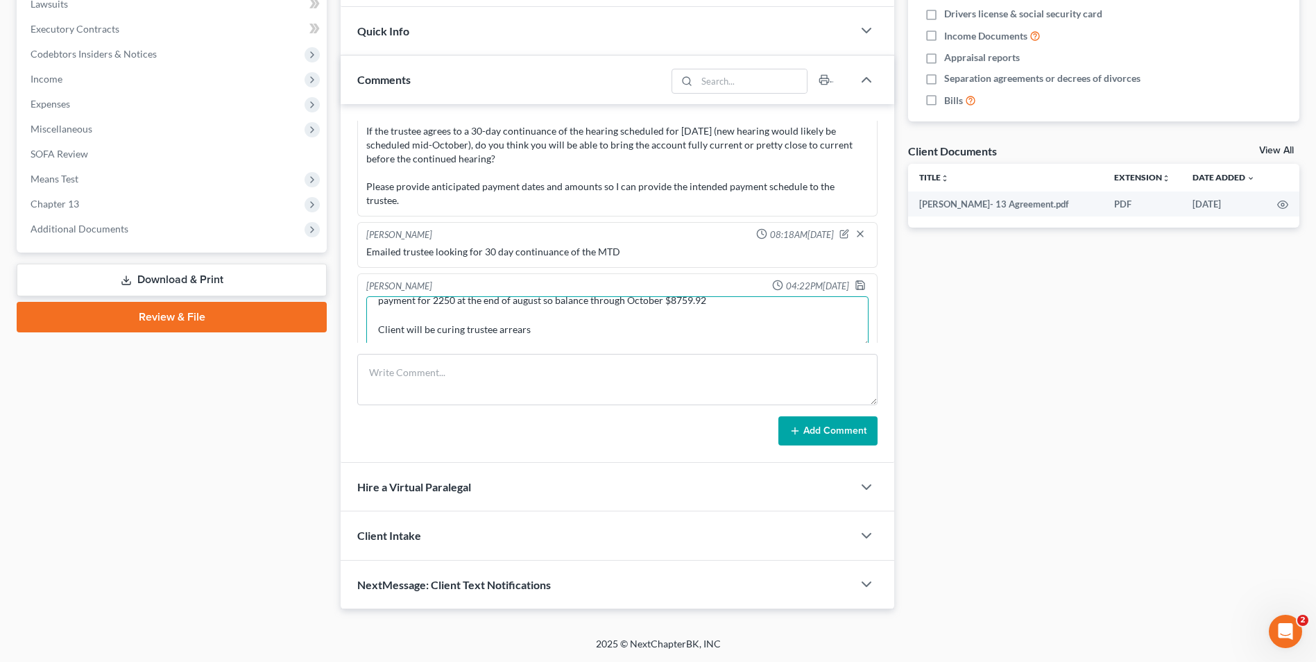
click at [564, 316] on textarea "Trustee arrears through September $3165.00 As of August 12, mtg arrears were $6…" at bounding box center [617, 321] width 502 height 51
click at [552, 313] on textarea "Trustee arrears through September $3165.00 As of August 12, mtg arrears were $6…" at bounding box center [617, 321] width 502 height 51
click at [549, 323] on textarea "Trustee arrears through September $3165.00 As of August 12, mtg arrears were $6…" at bounding box center [617, 321] width 502 height 51
click at [730, 316] on textarea "Trustee arrears through September $3165.00 As of August 12, mtg arrears were $6…" at bounding box center [617, 321] width 502 height 51
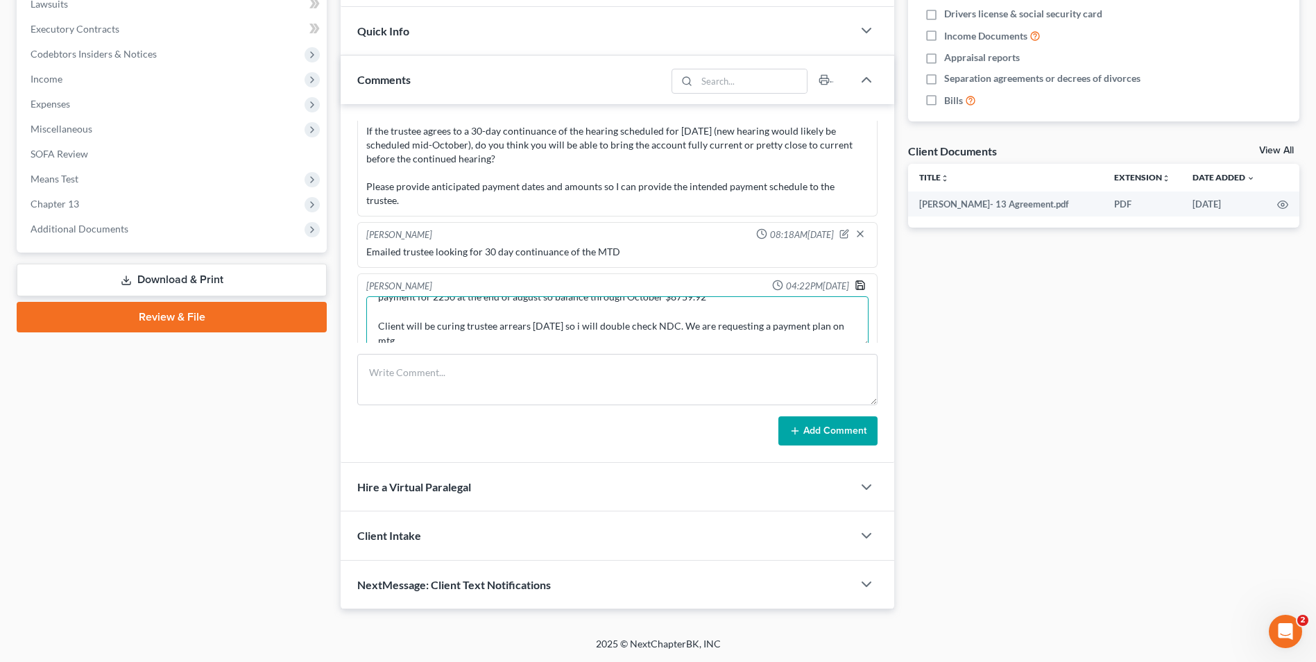
type textarea "Trustee arrears through September $3165.00 As of August 12, mtg arrears were $6…"
click at [856, 281] on icon "button" at bounding box center [860, 285] width 8 height 8
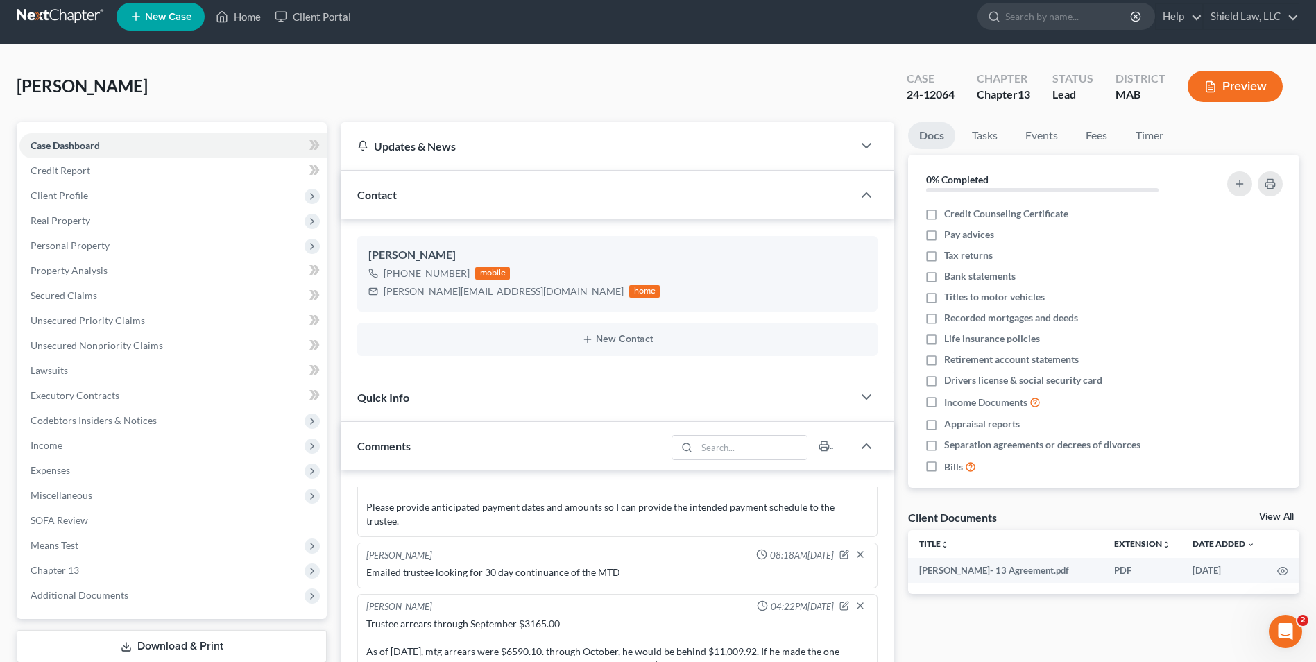
scroll to position [0, 0]
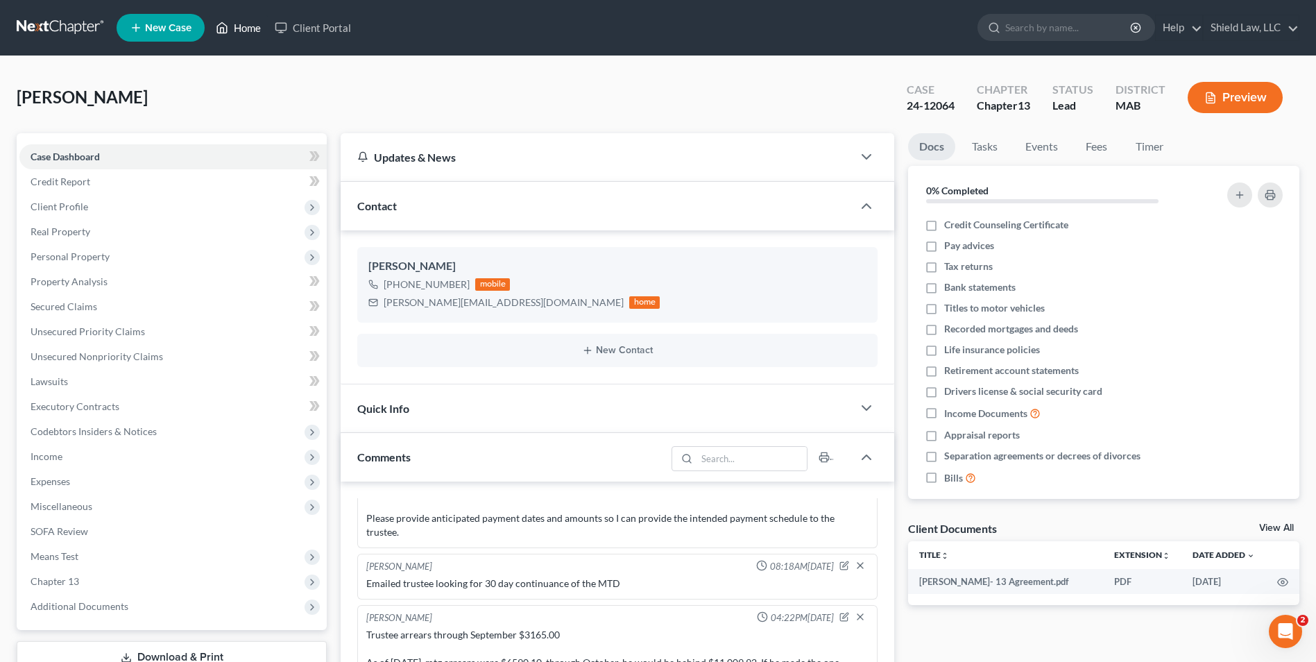
click at [249, 24] on link "Home" at bounding box center [238, 27] width 59 height 25
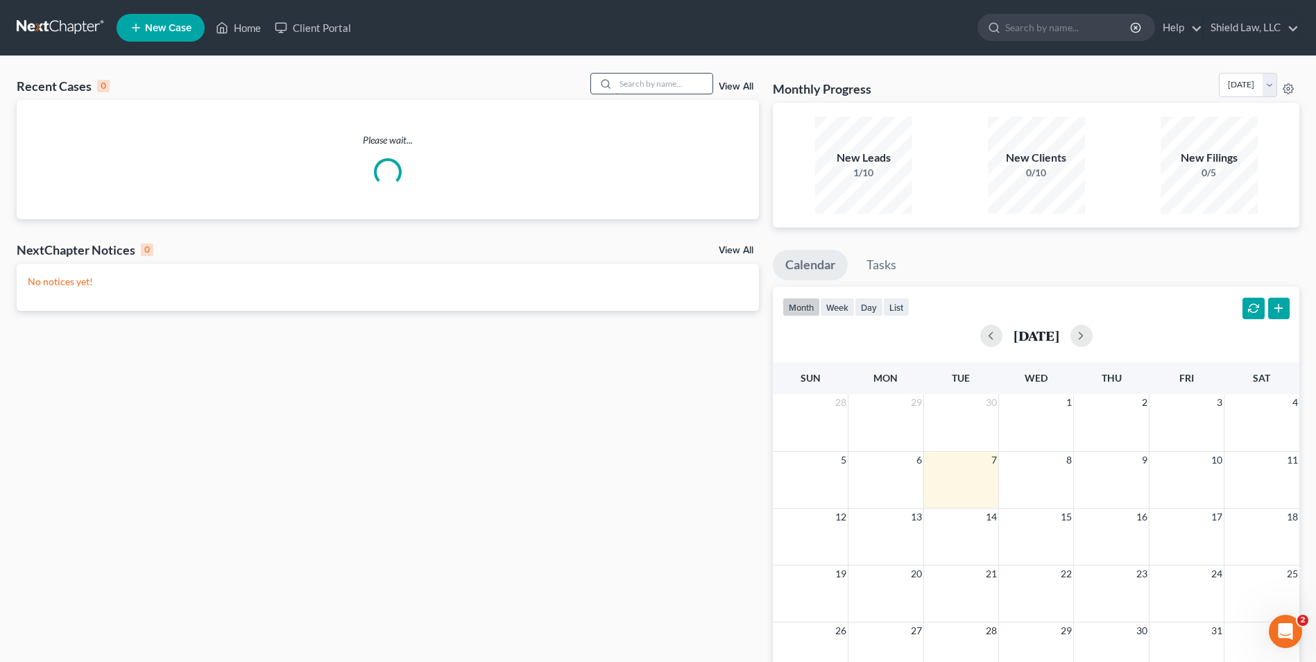
click at [636, 85] on input "search" at bounding box center [663, 84] width 97 height 20
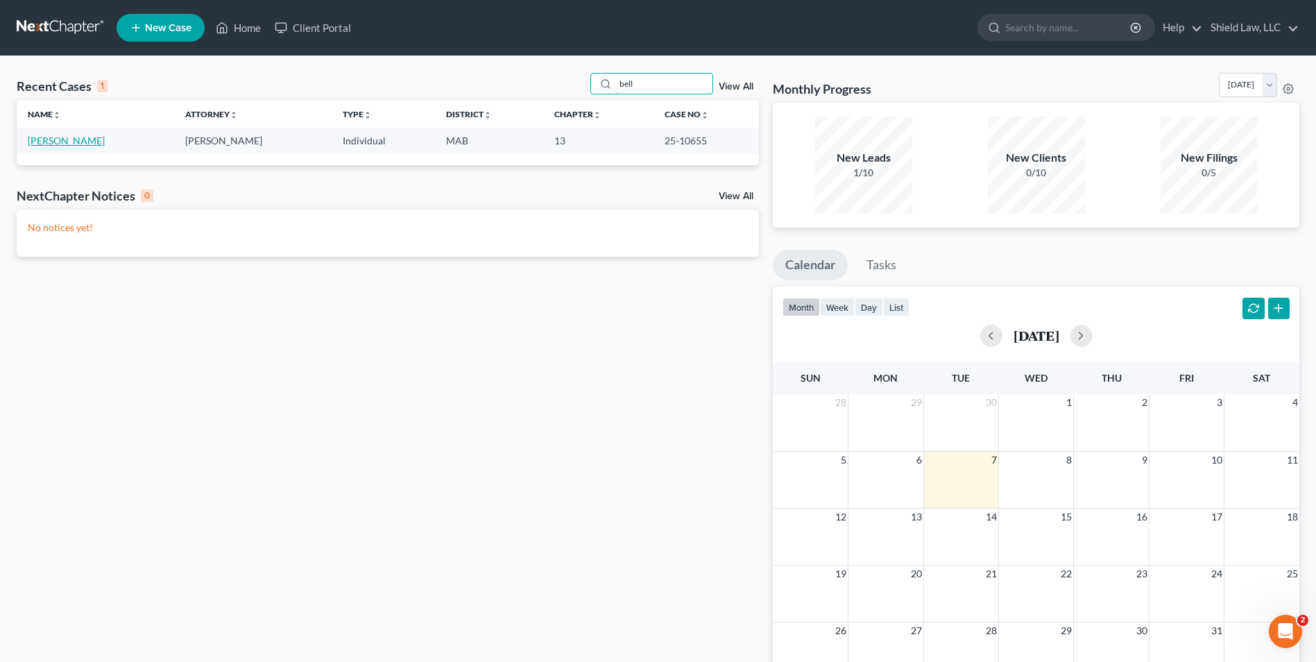
type input "bell"
click at [105, 138] on link "[PERSON_NAME]" at bounding box center [66, 141] width 77 height 12
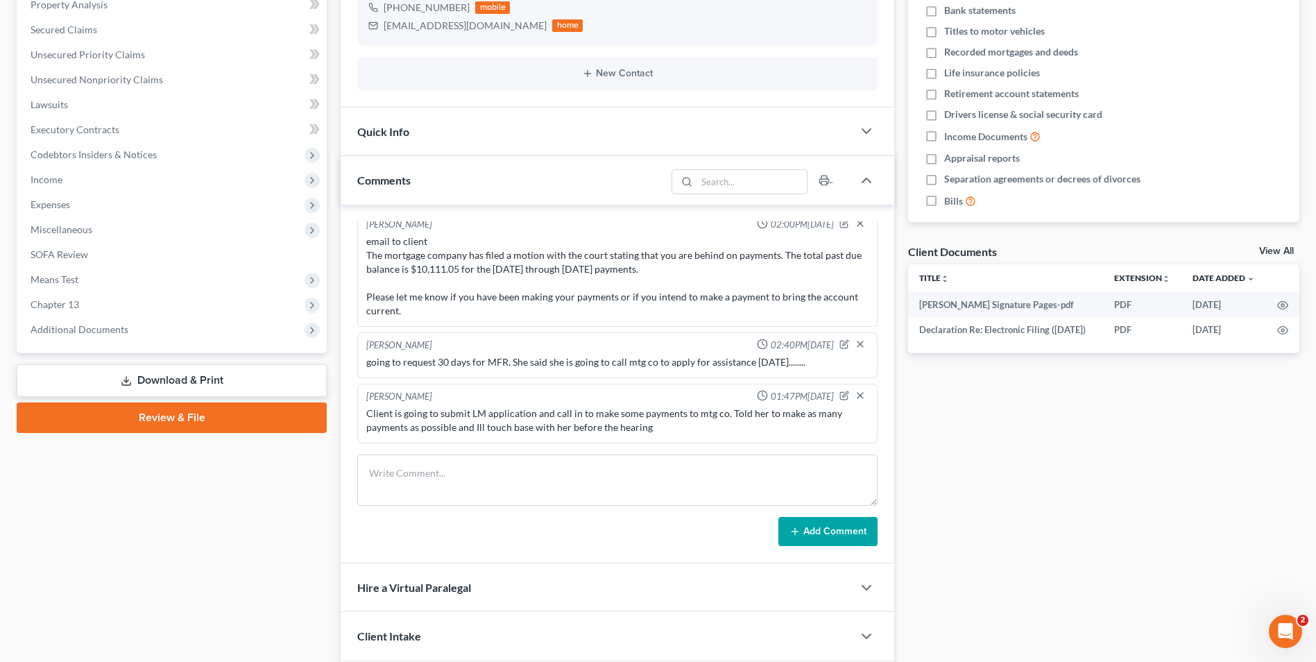
scroll to position [377, 0]
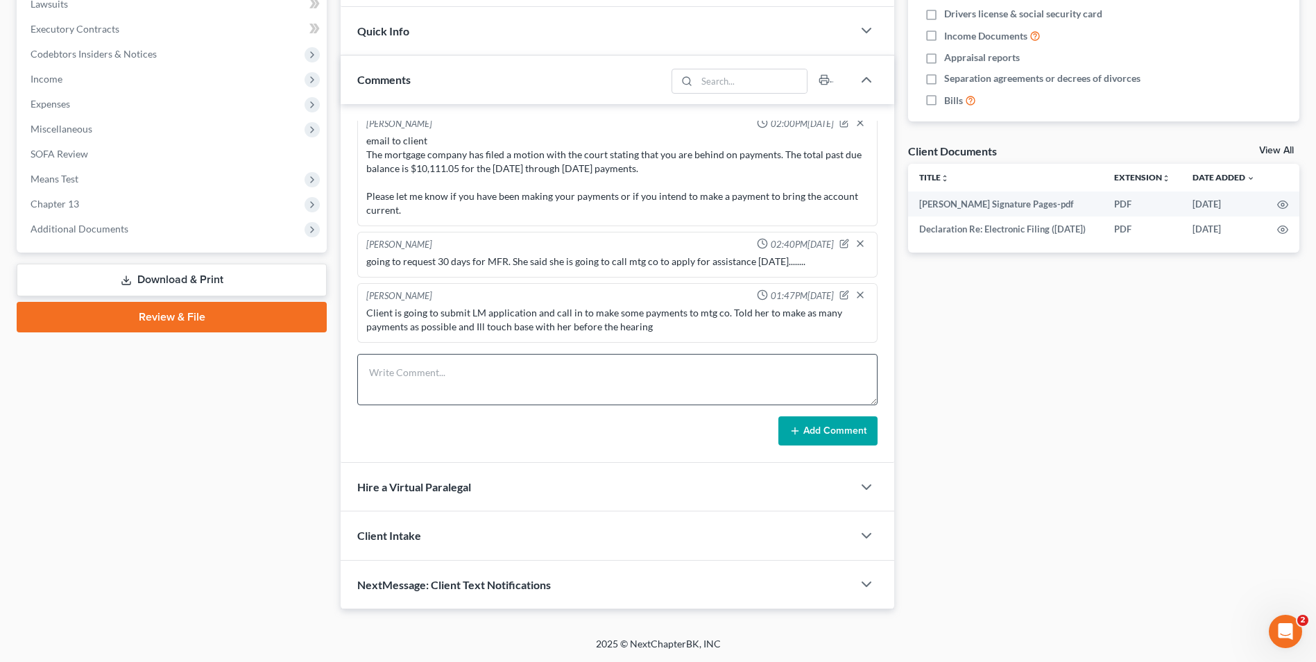
click at [420, 341] on div "Hunter Cook 01:47PM, 09/17/2025 Client is going to submit LM application and ca…" at bounding box center [617, 313] width 520 height 60
click at [427, 377] on textarea at bounding box center [617, 379] width 520 height 51
click at [574, 358] on textarea at bounding box center [617, 379] width 520 height 51
type textarea "left client vm, going to see if she made any mtg payments or if she wants stip.…"
drag, startPoint x: 853, startPoint y: 425, endPoint x: 477, endPoint y: 1, distance: 567.0
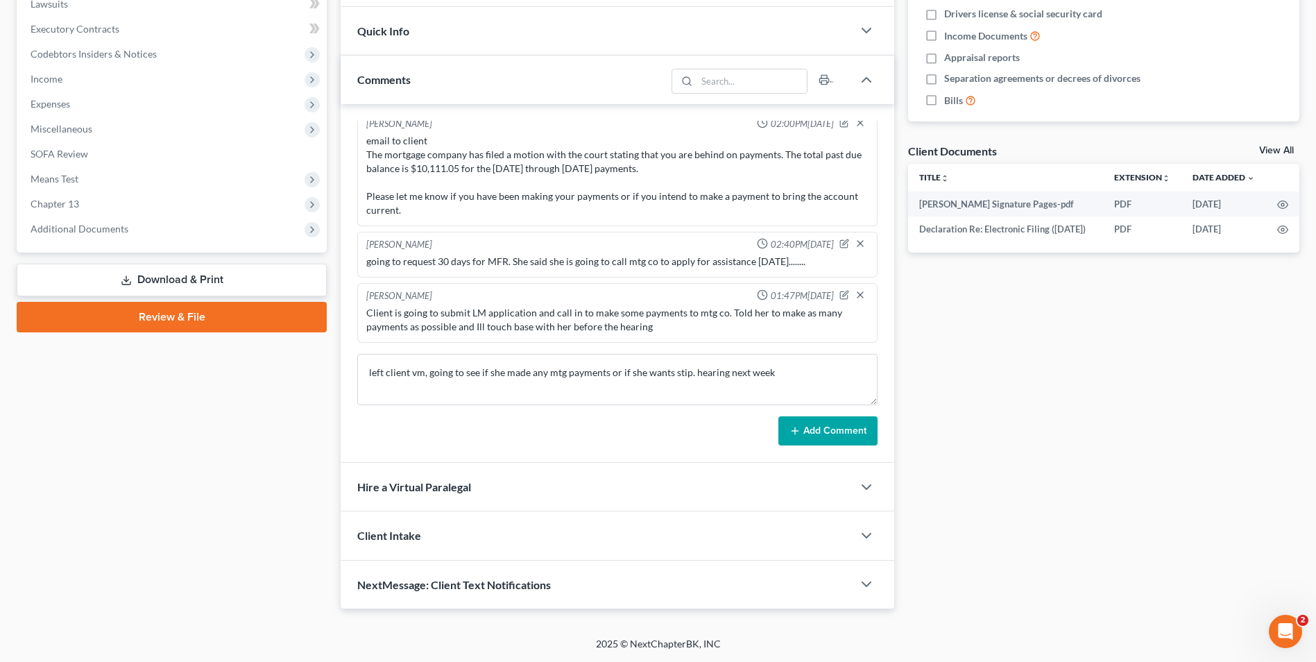
click at [852, 424] on button "Add Comment" at bounding box center [827, 430] width 99 height 29
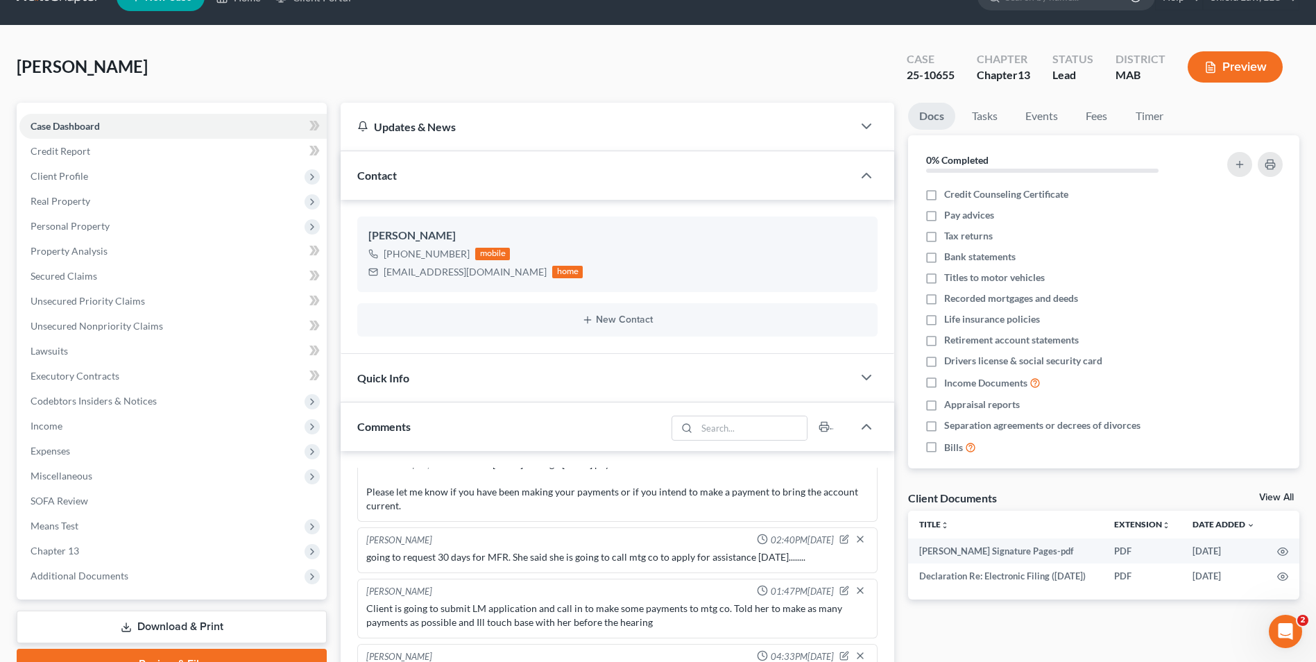
scroll to position [0, 0]
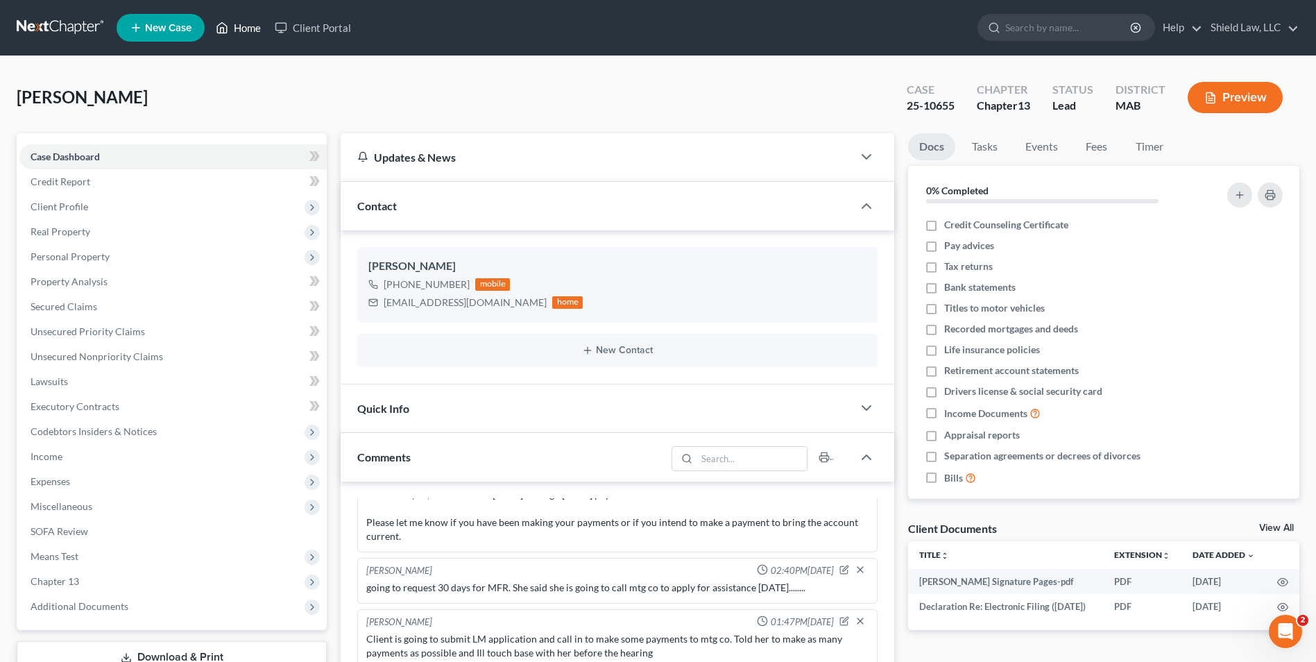
drag, startPoint x: 239, startPoint y: 30, endPoint x: 724, endPoint y: 80, distance: 488.1
click at [239, 30] on link "Home" at bounding box center [238, 27] width 59 height 25
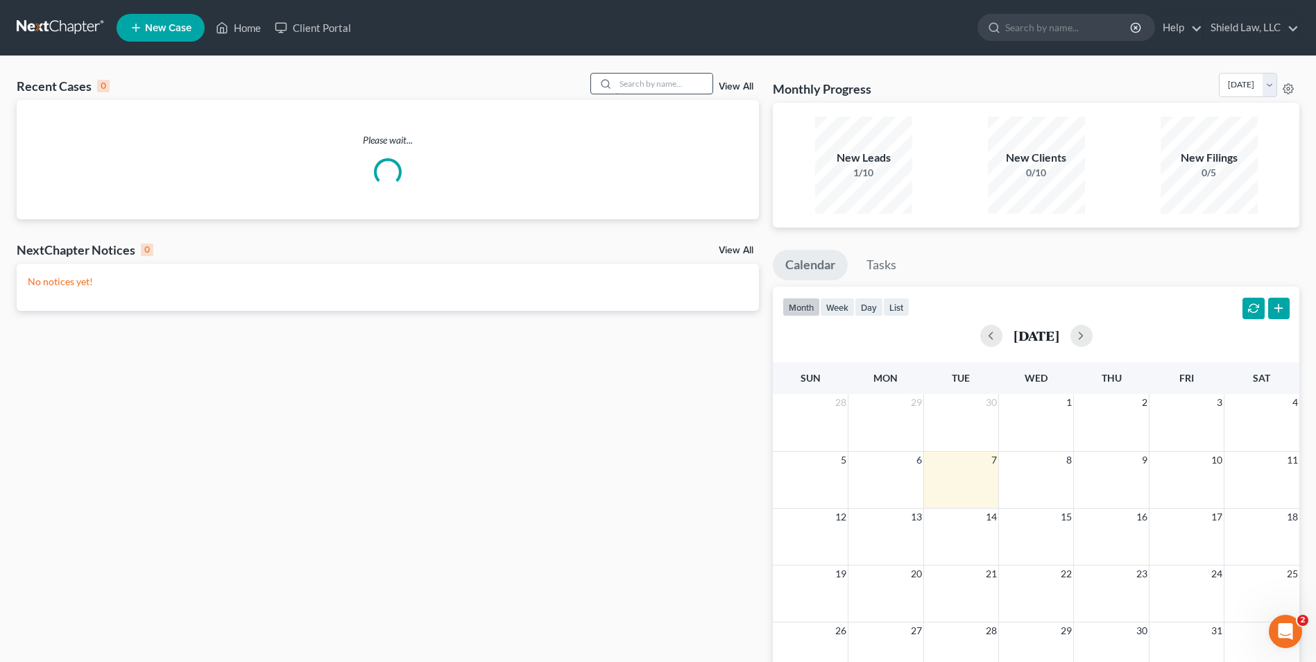
click at [695, 80] on input "search" at bounding box center [663, 84] width 97 height 20
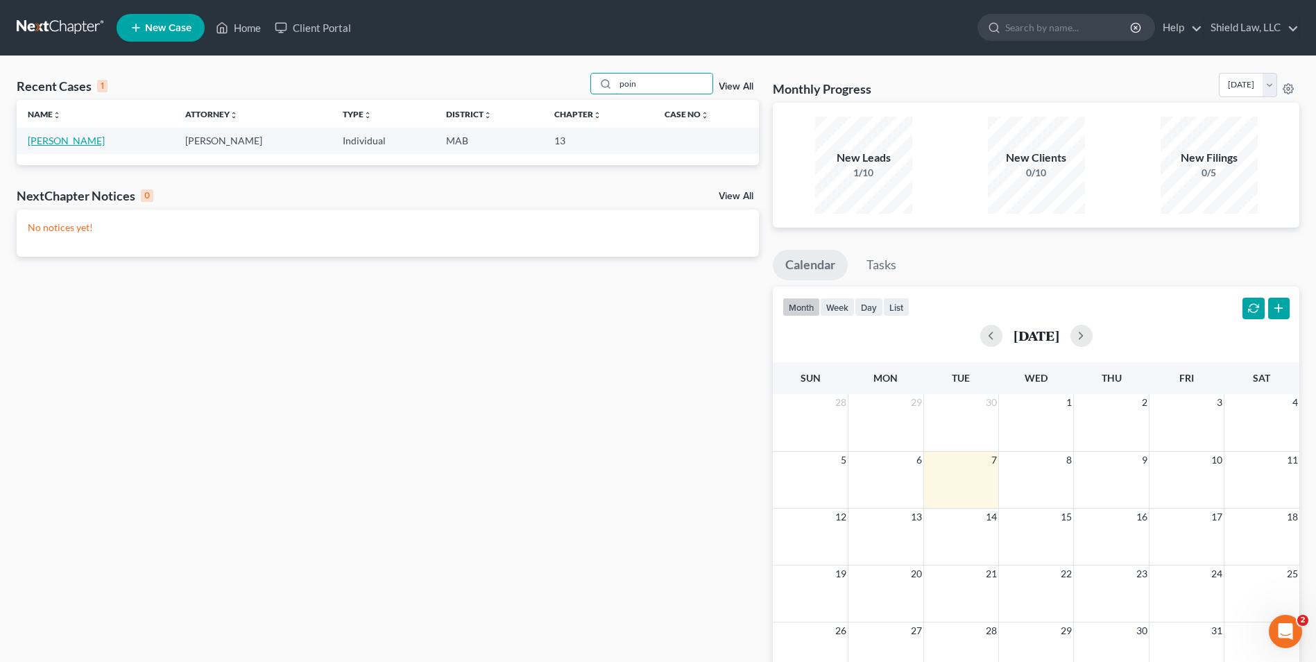
type input "poin"
click at [60, 146] on link "[PERSON_NAME]" at bounding box center [66, 141] width 77 height 12
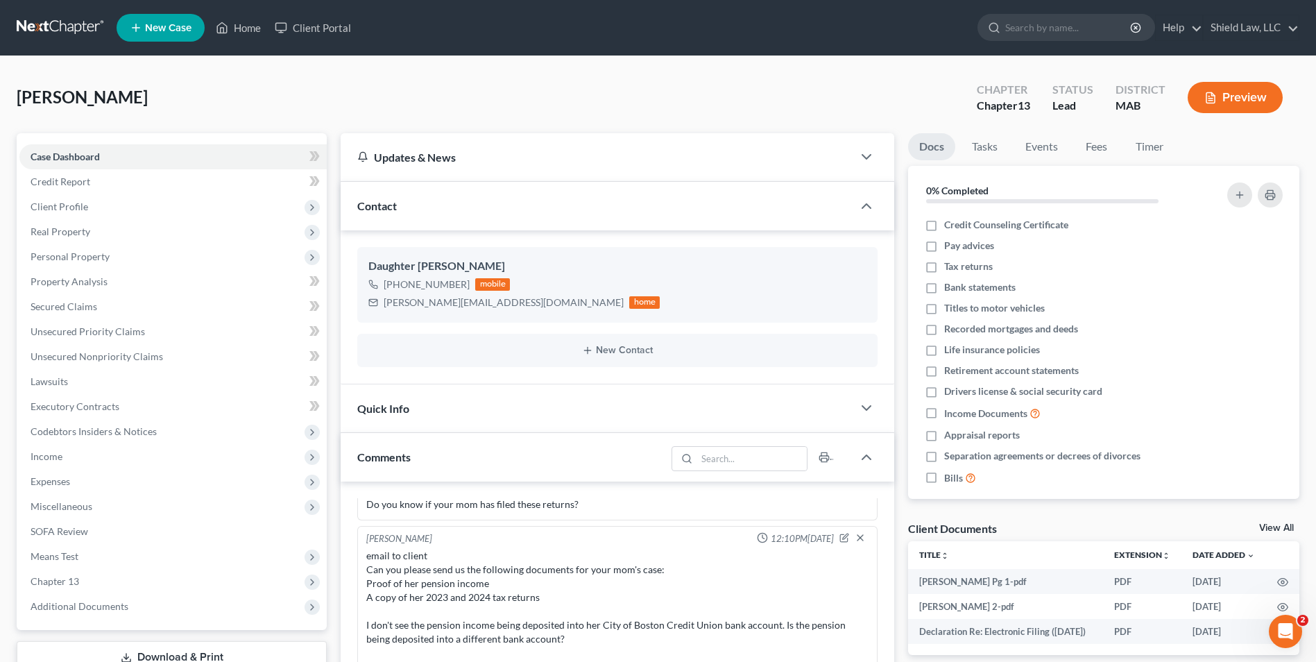
scroll to position [422, 0]
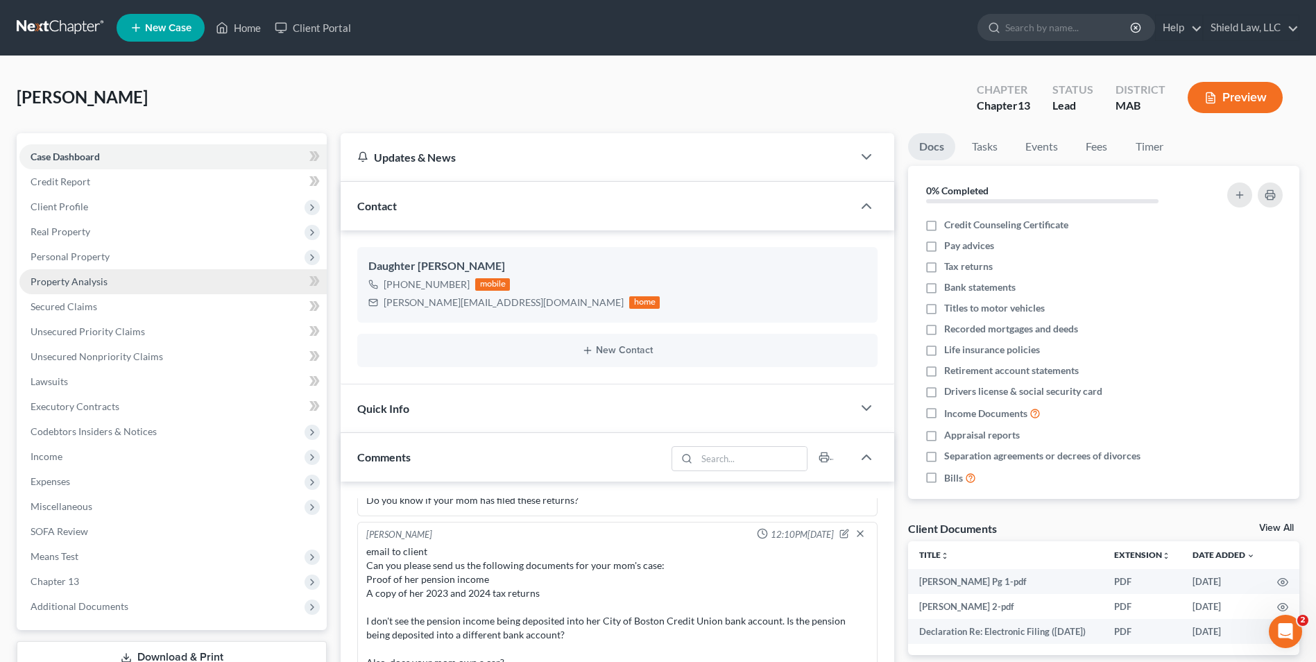
click at [94, 285] on span "Property Analysis" at bounding box center [69, 281] width 77 height 12
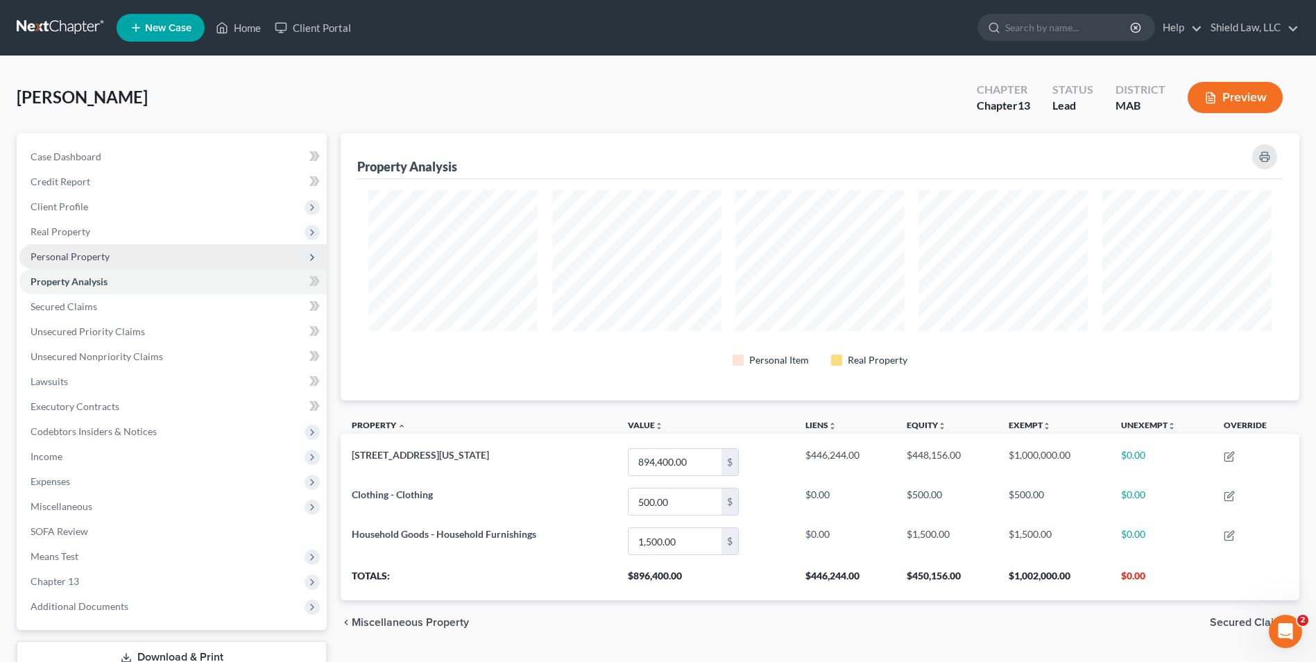
click at [93, 256] on span "Personal Property" at bounding box center [70, 256] width 79 height 12
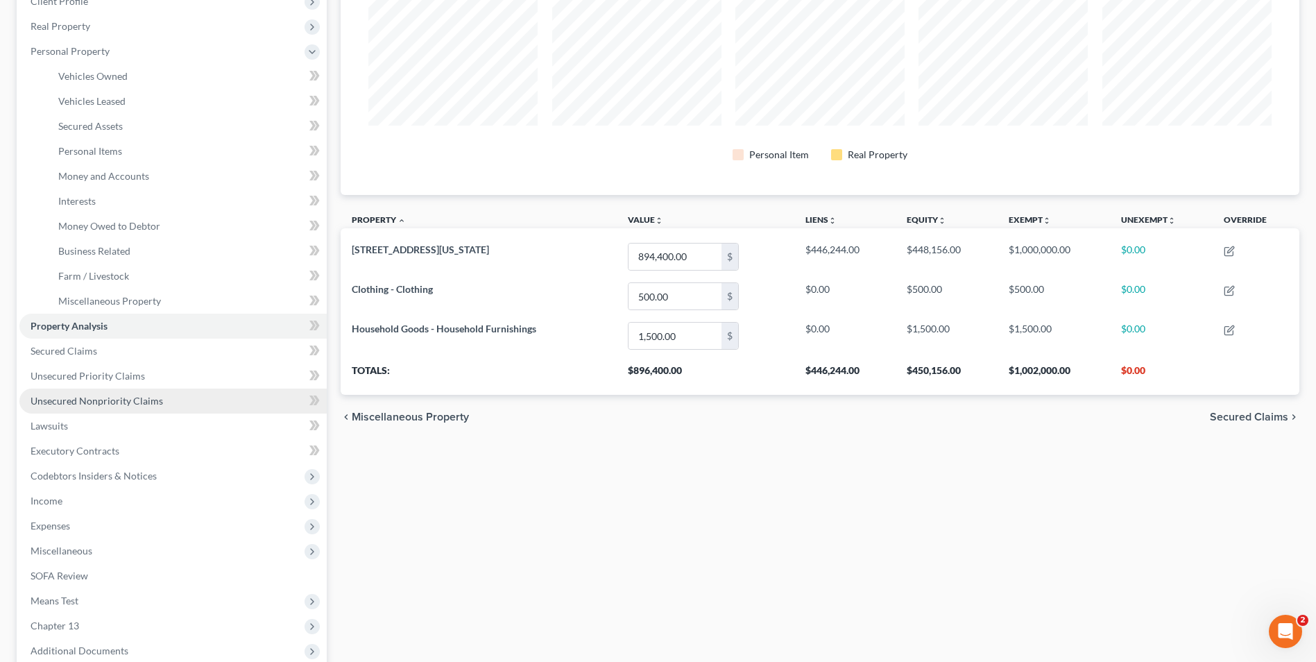
scroll to position [208, 0]
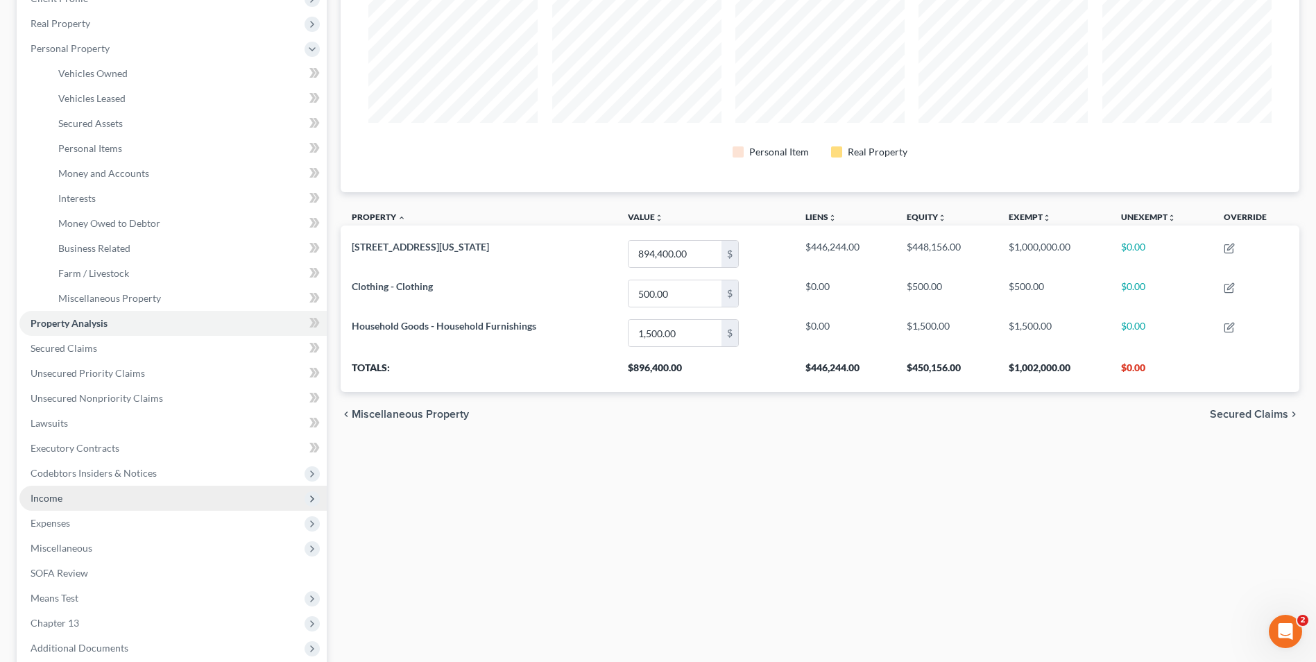
drag, startPoint x: 96, startPoint y: 504, endPoint x: 112, endPoint y: 504, distance: 16.0
click at [96, 504] on span "Income" at bounding box center [172, 497] width 307 height 25
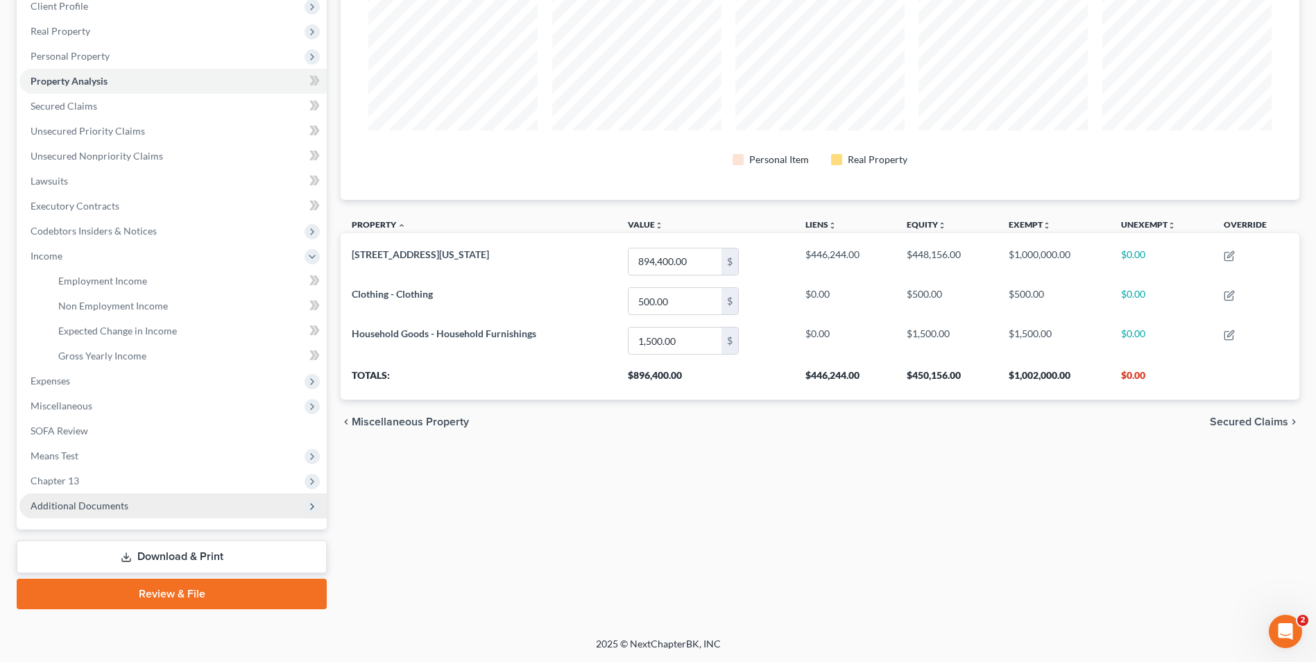
scroll to position [200, 0]
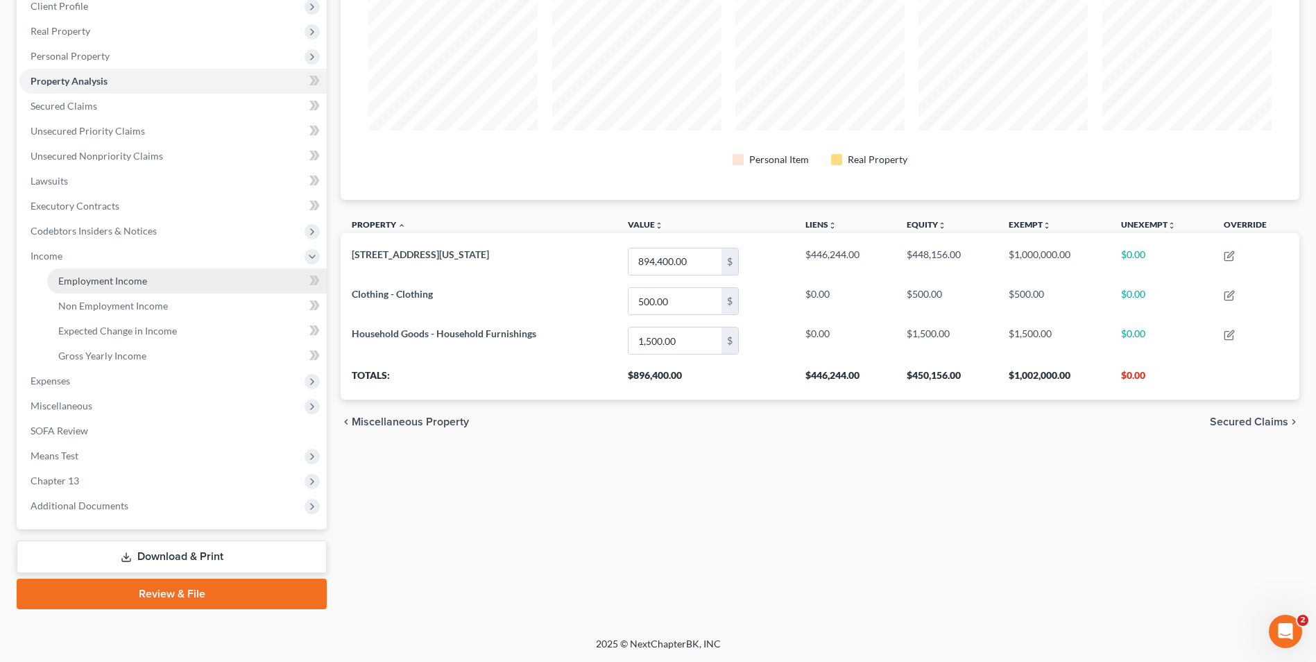
click at [133, 275] on span "Employment Income" at bounding box center [102, 281] width 89 height 12
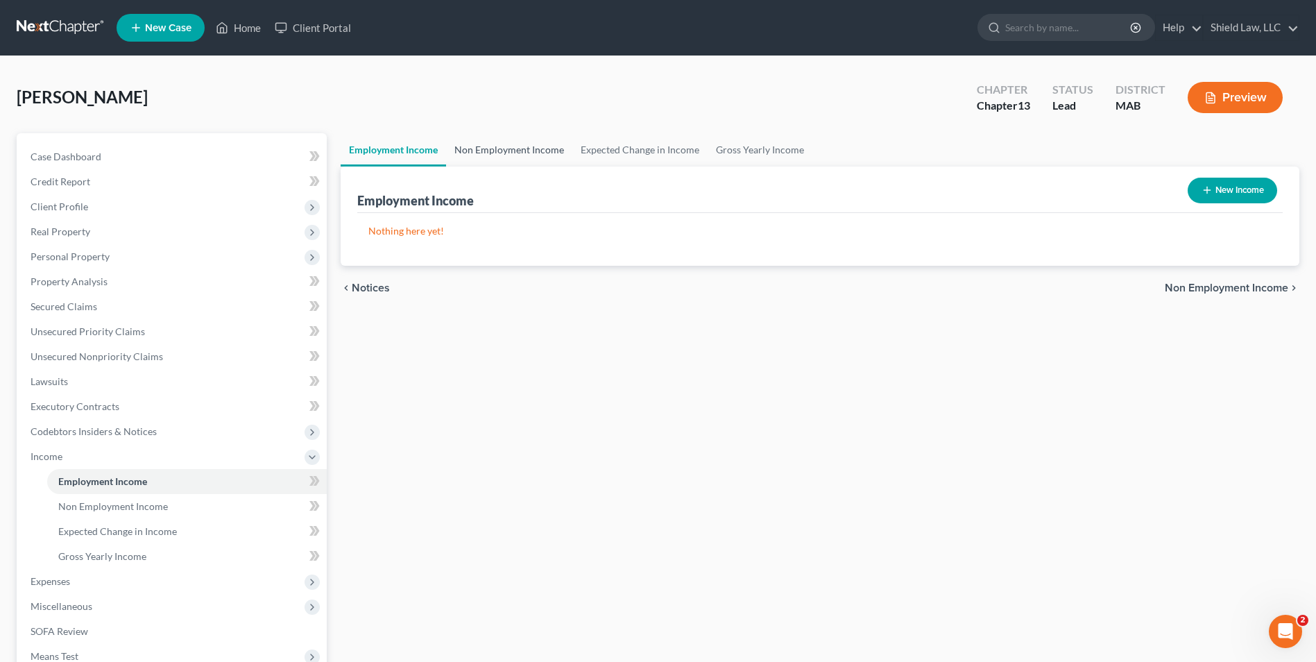
click at [486, 141] on link "Non Employment Income" at bounding box center [509, 149] width 126 height 33
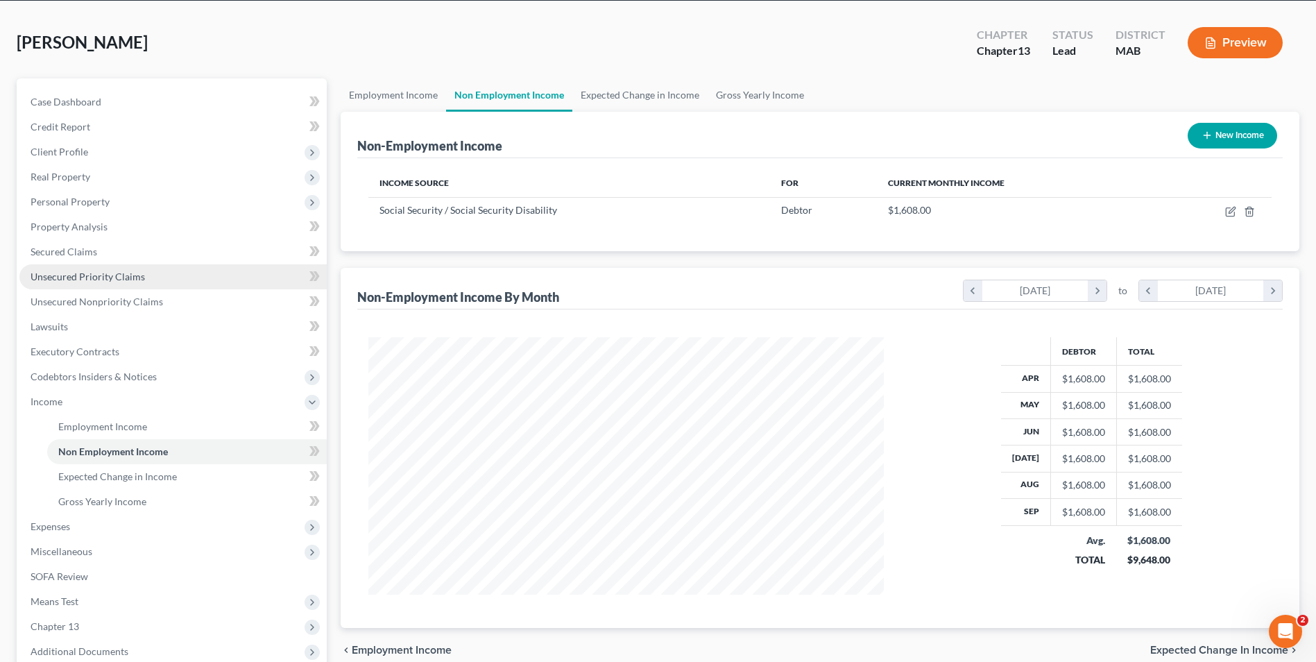
scroll to position [139, 0]
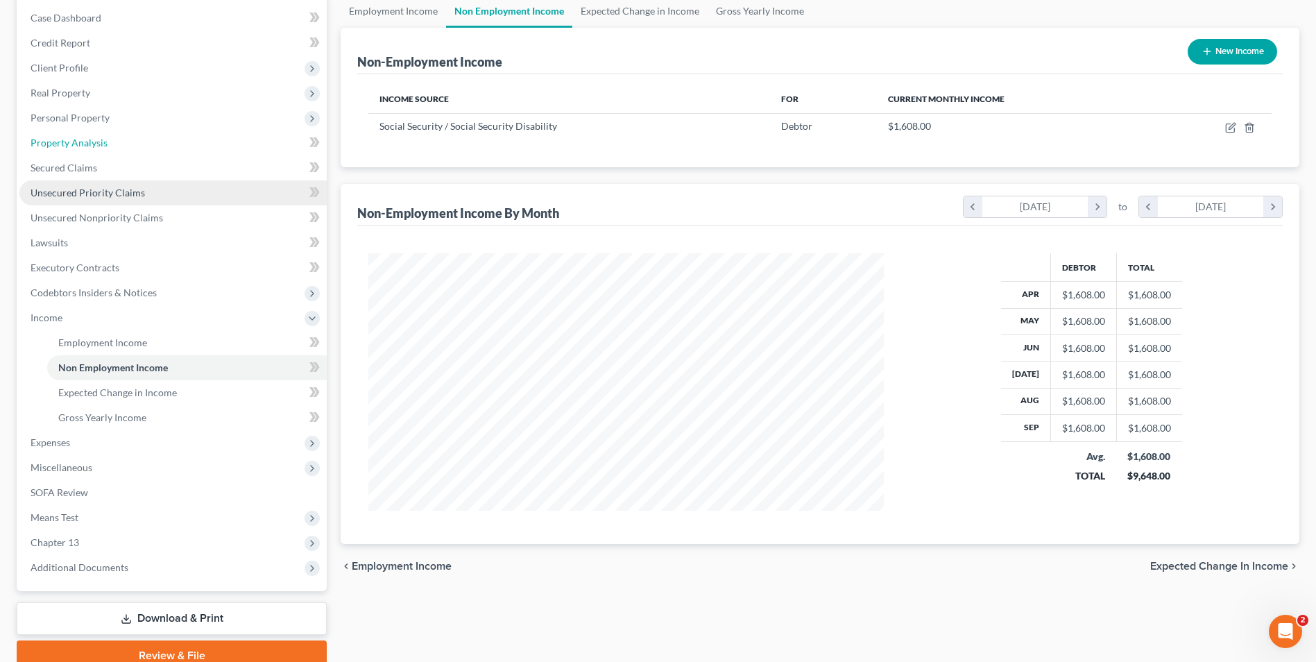
click at [82, 145] on span "Property Analysis" at bounding box center [69, 143] width 77 height 12
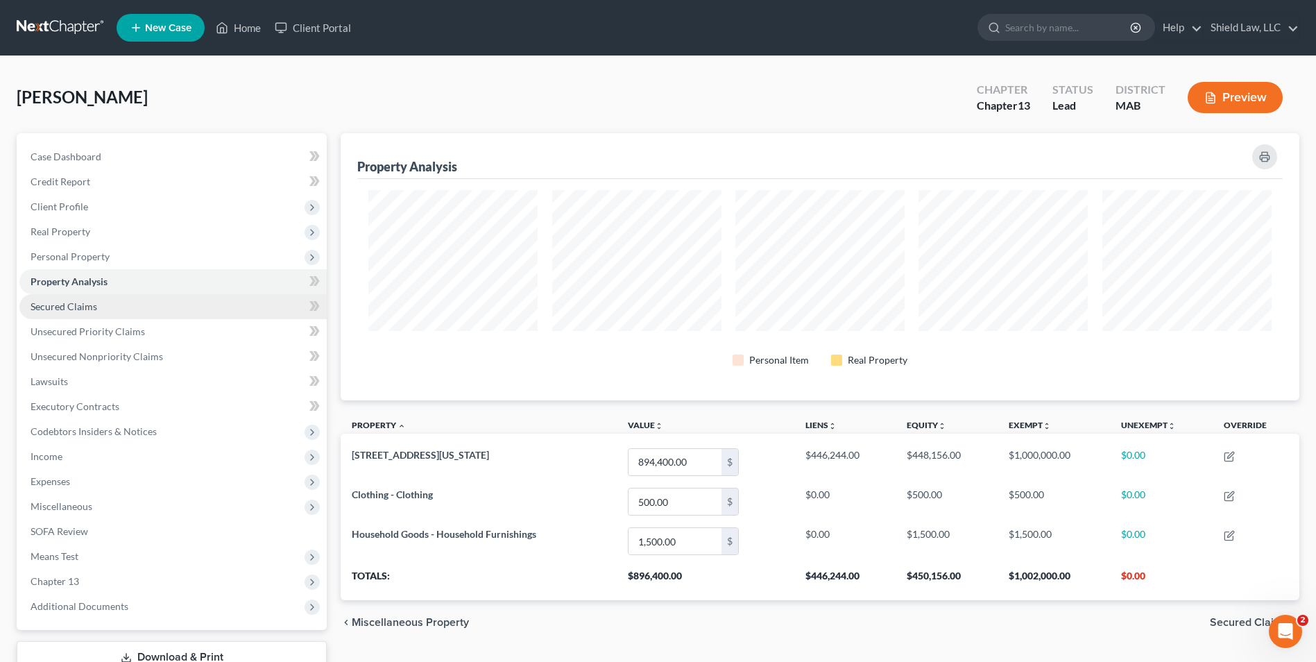
scroll to position [267, 959]
